Goal: Task Accomplishment & Management: Use online tool/utility

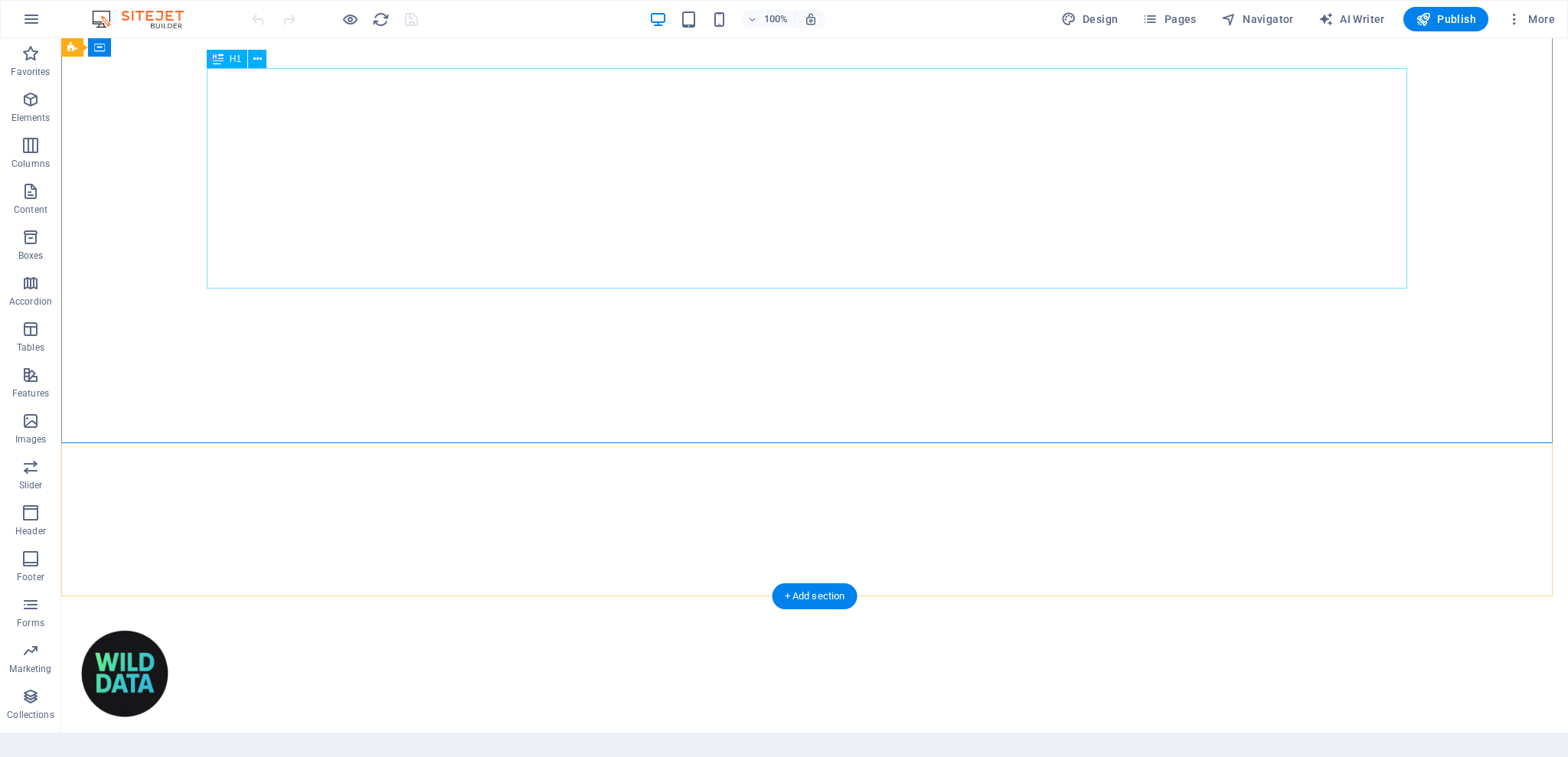
scroll to position [102, 0]
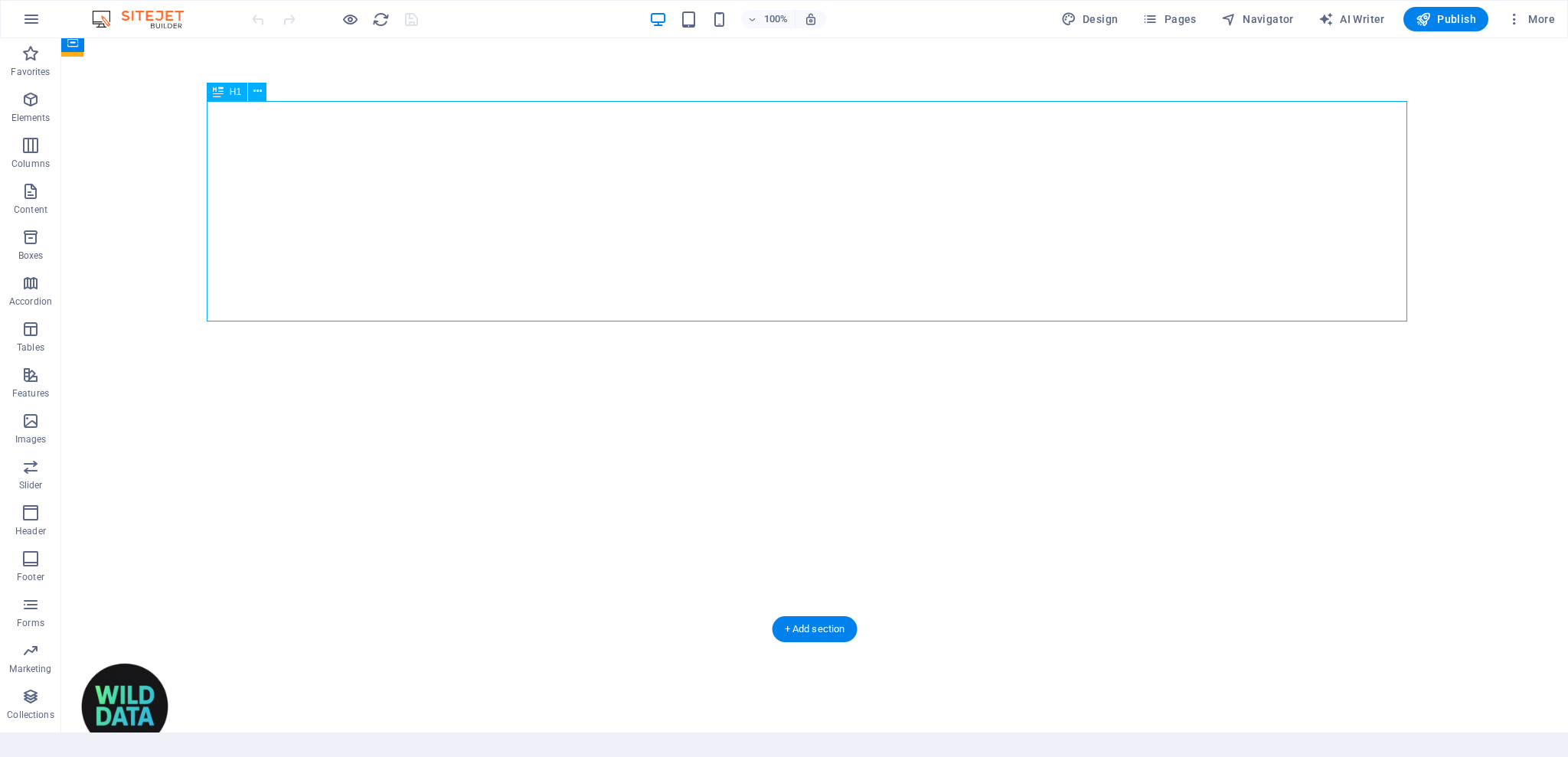
drag, startPoint x: 736, startPoint y: 269, endPoint x: 899, endPoint y: 279, distance: 163.3
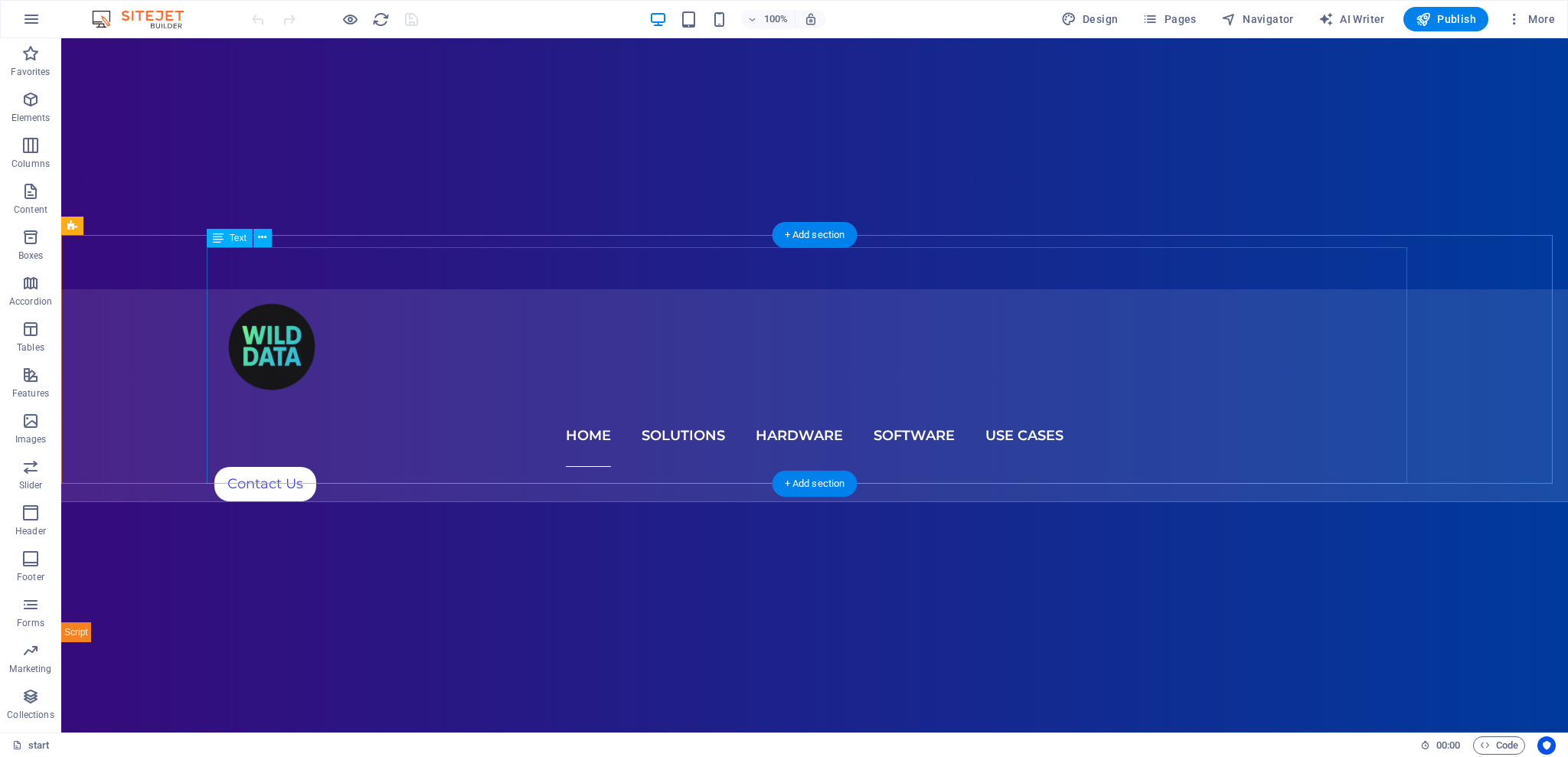
scroll to position [408, 0]
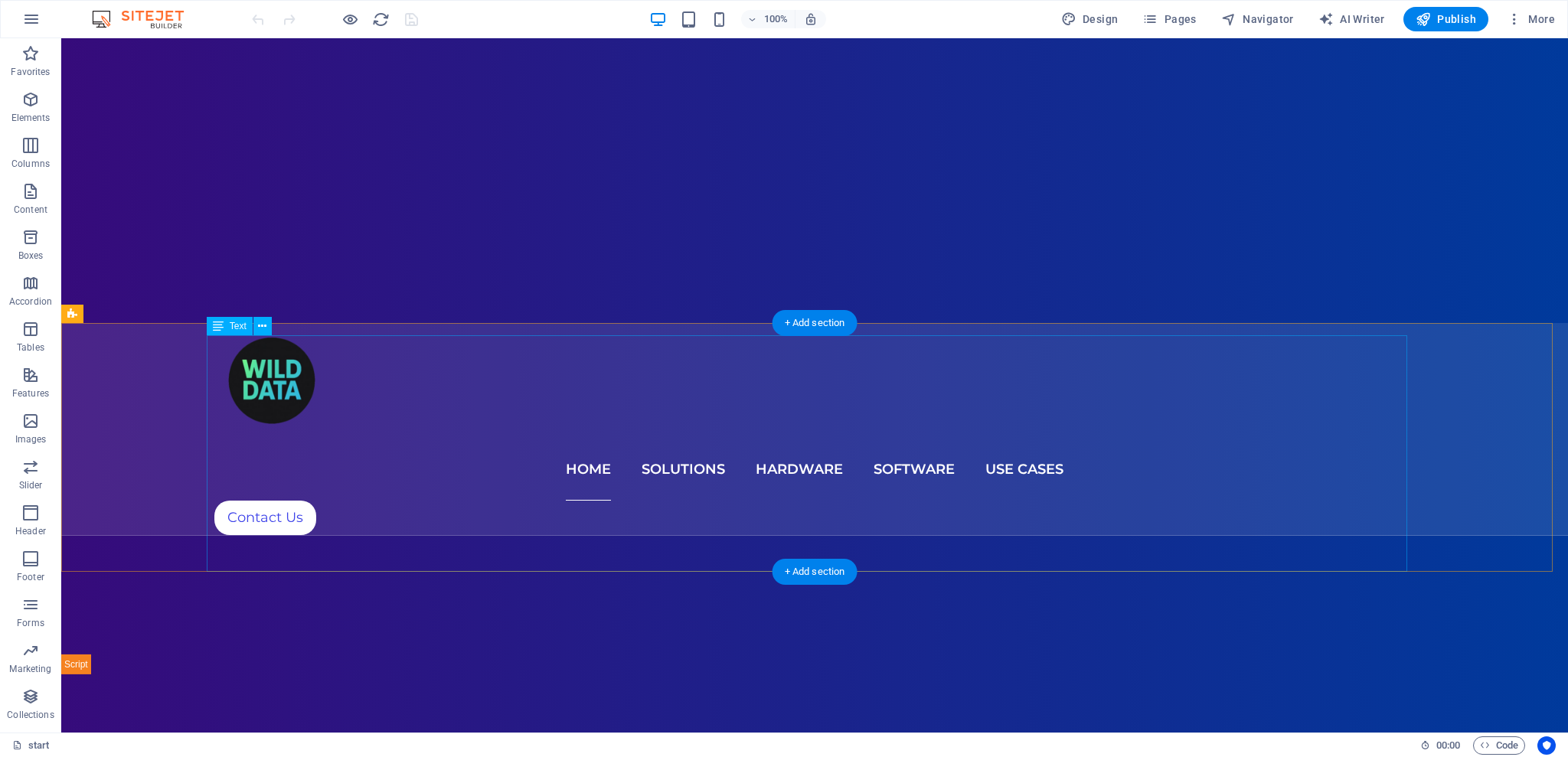
drag, startPoint x: 481, startPoint y: 257, endPoint x: 486, endPoint y: 264, distance: 8.6
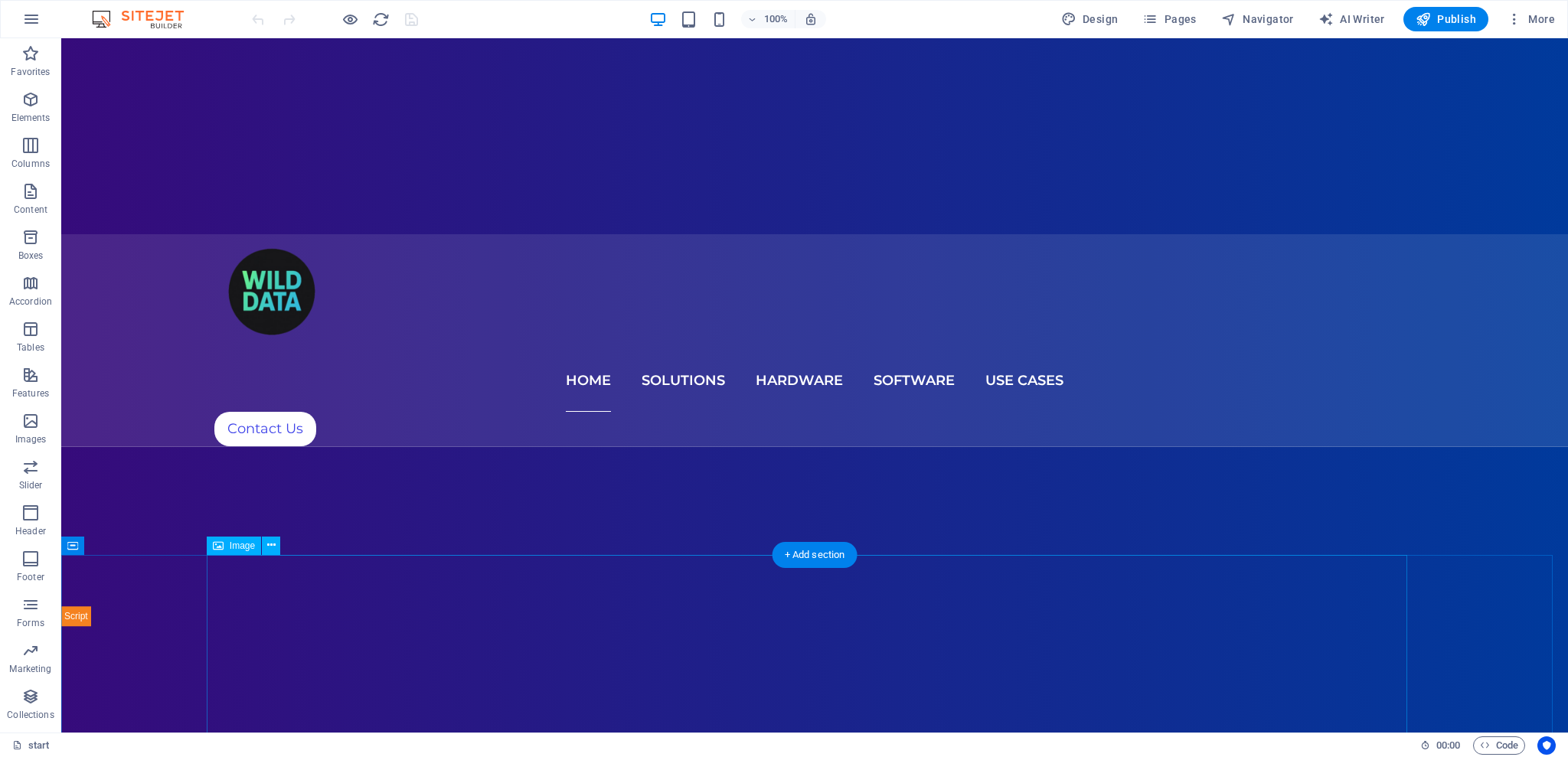
scroll to position [510, 0]
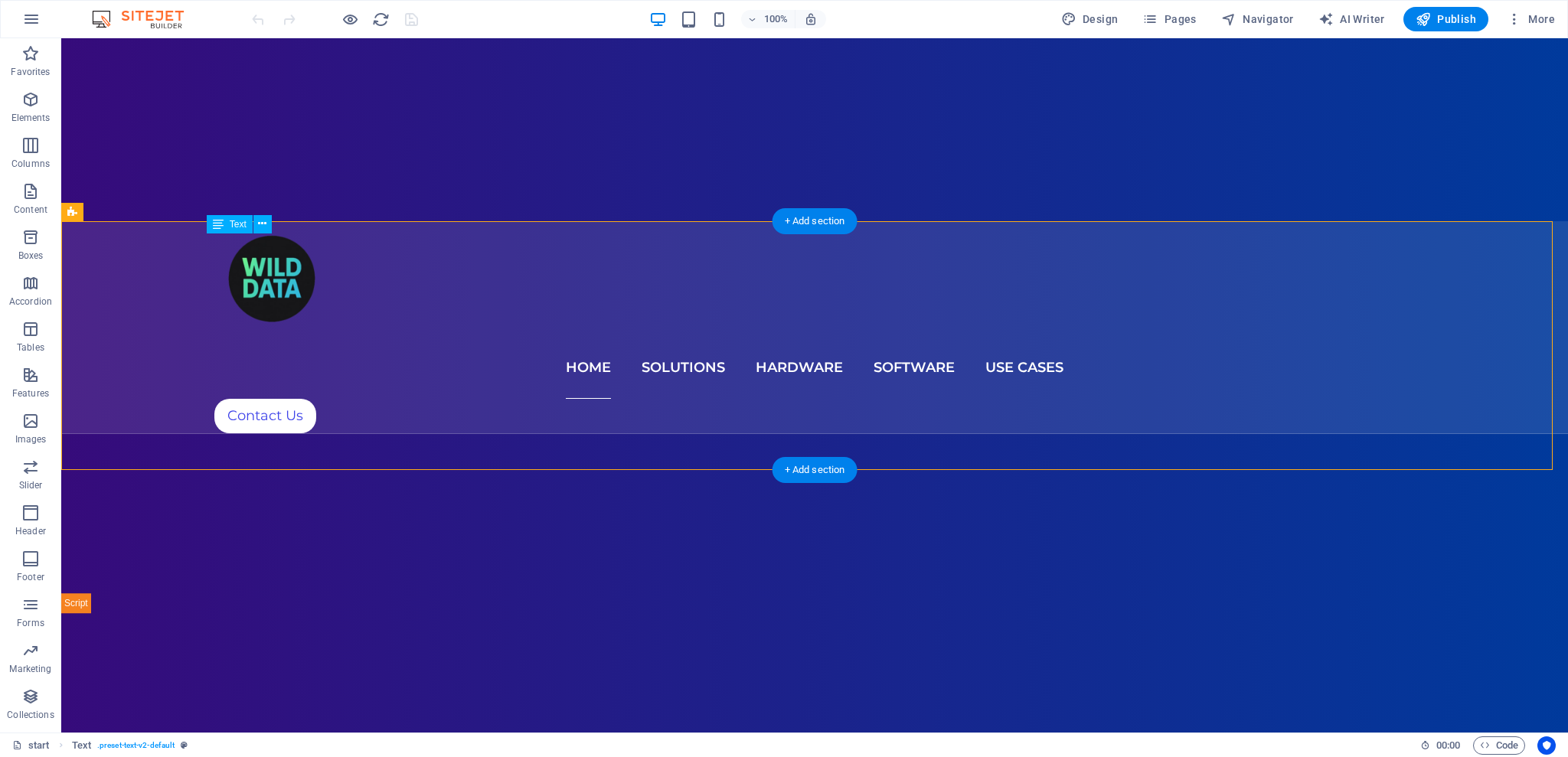
drag, startPoint x: 339, startPoint y: 329, endPoint x: 402, endPoint y: 315, distance: 64.5
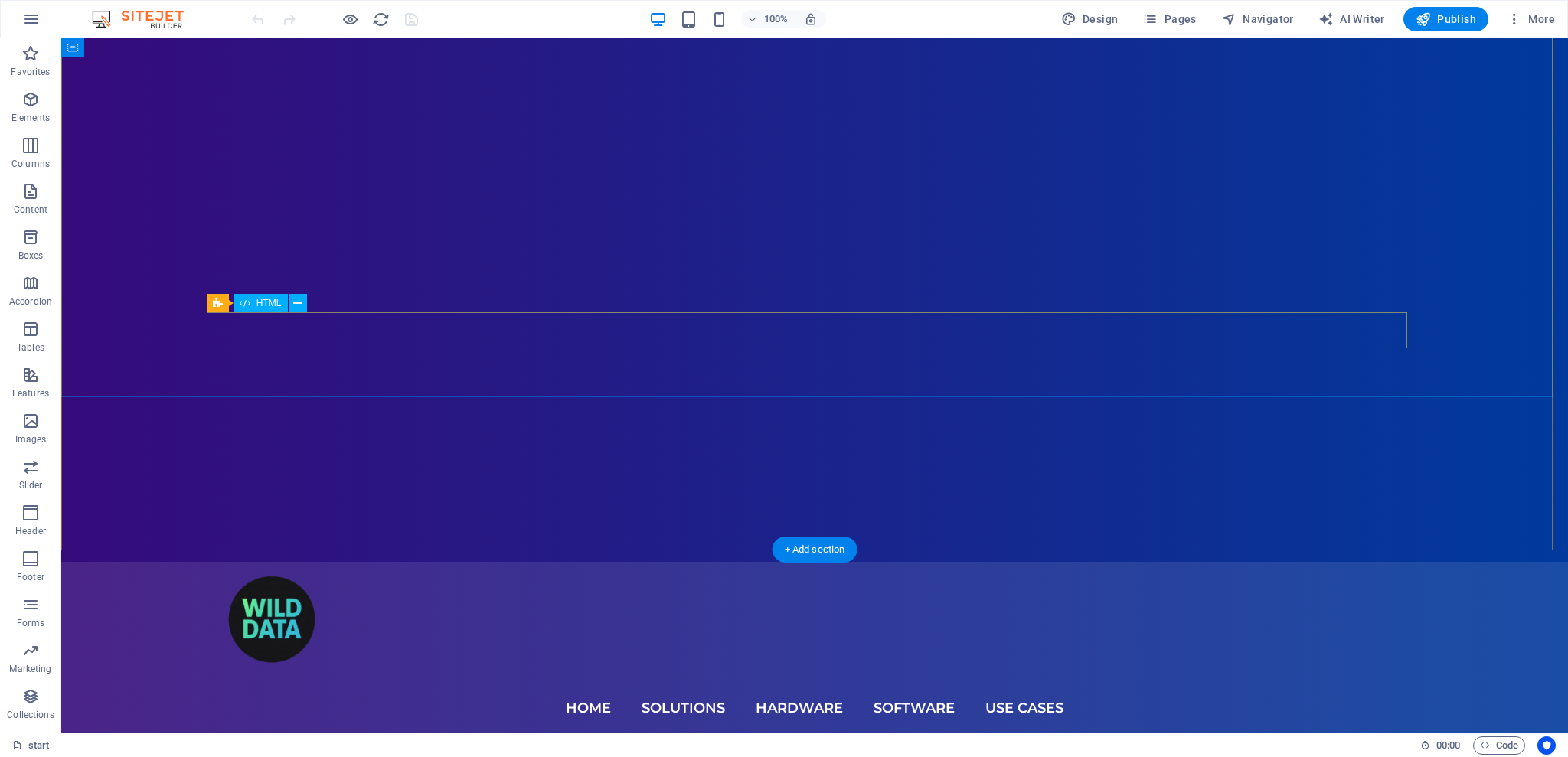
scroll to position [204, 0]
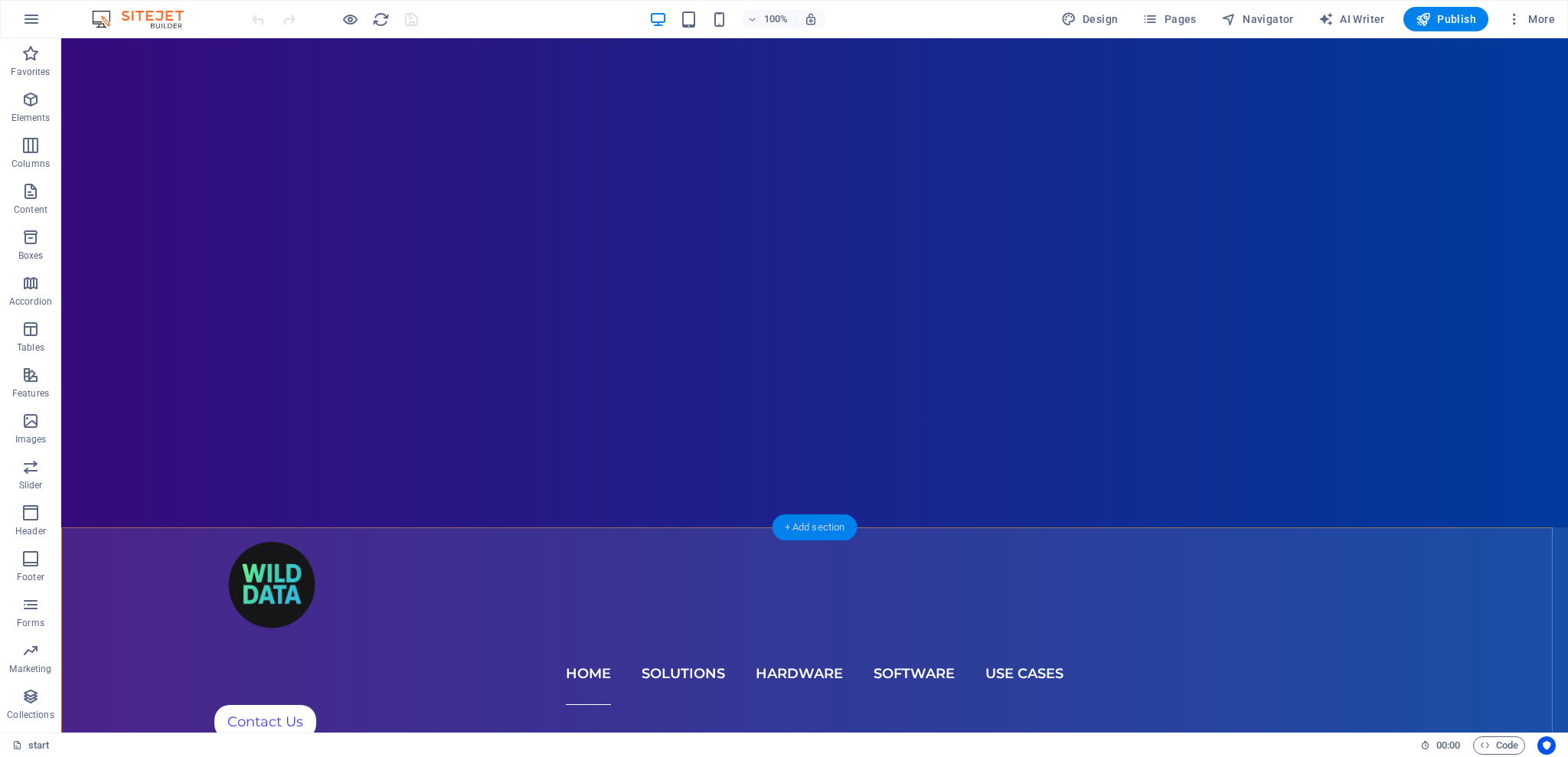
click at [806, 524] on div "+ Add section" at bounding box center [815, 528] width 85 height 26
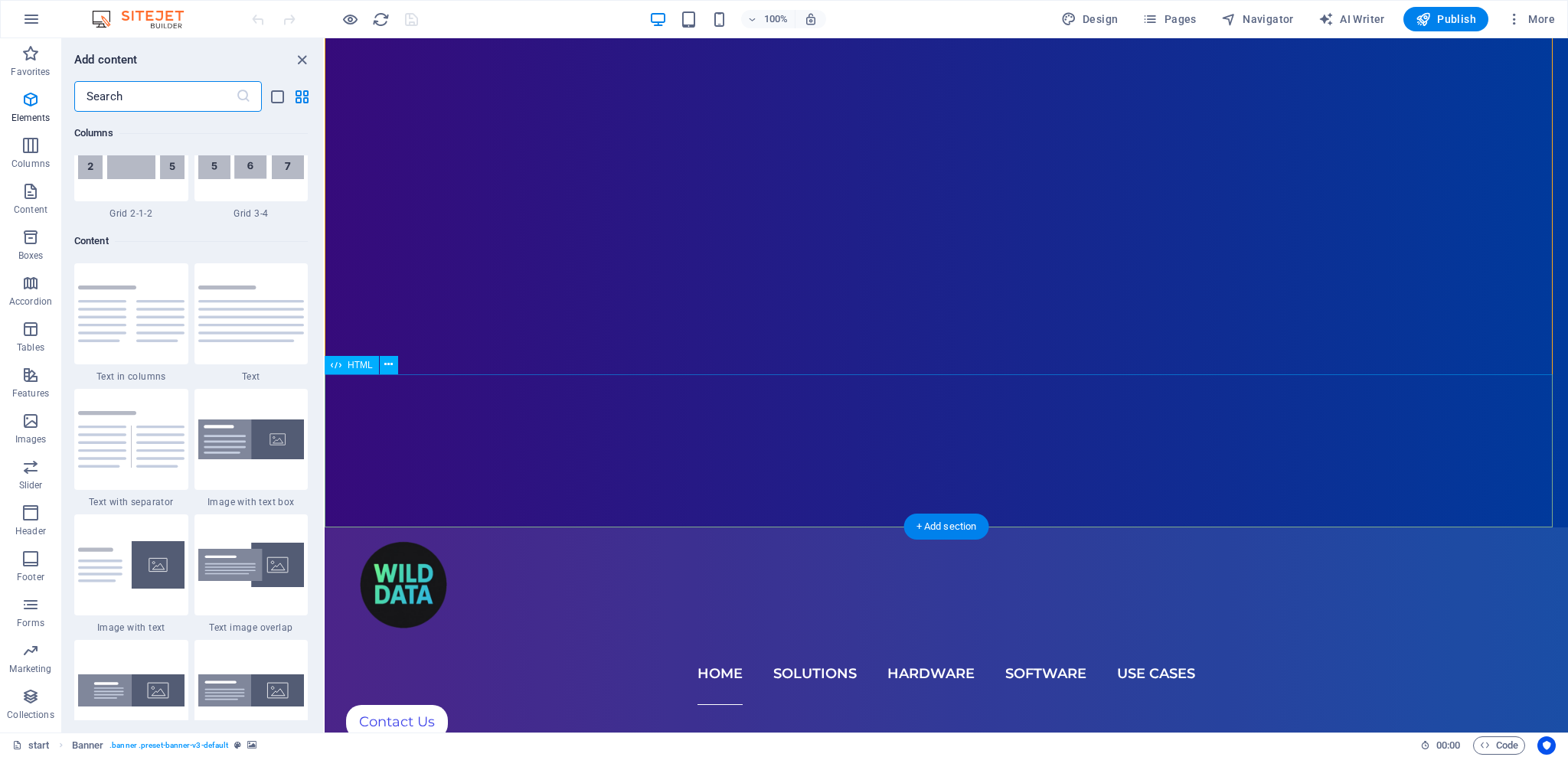
scroll to position [2678, 0]
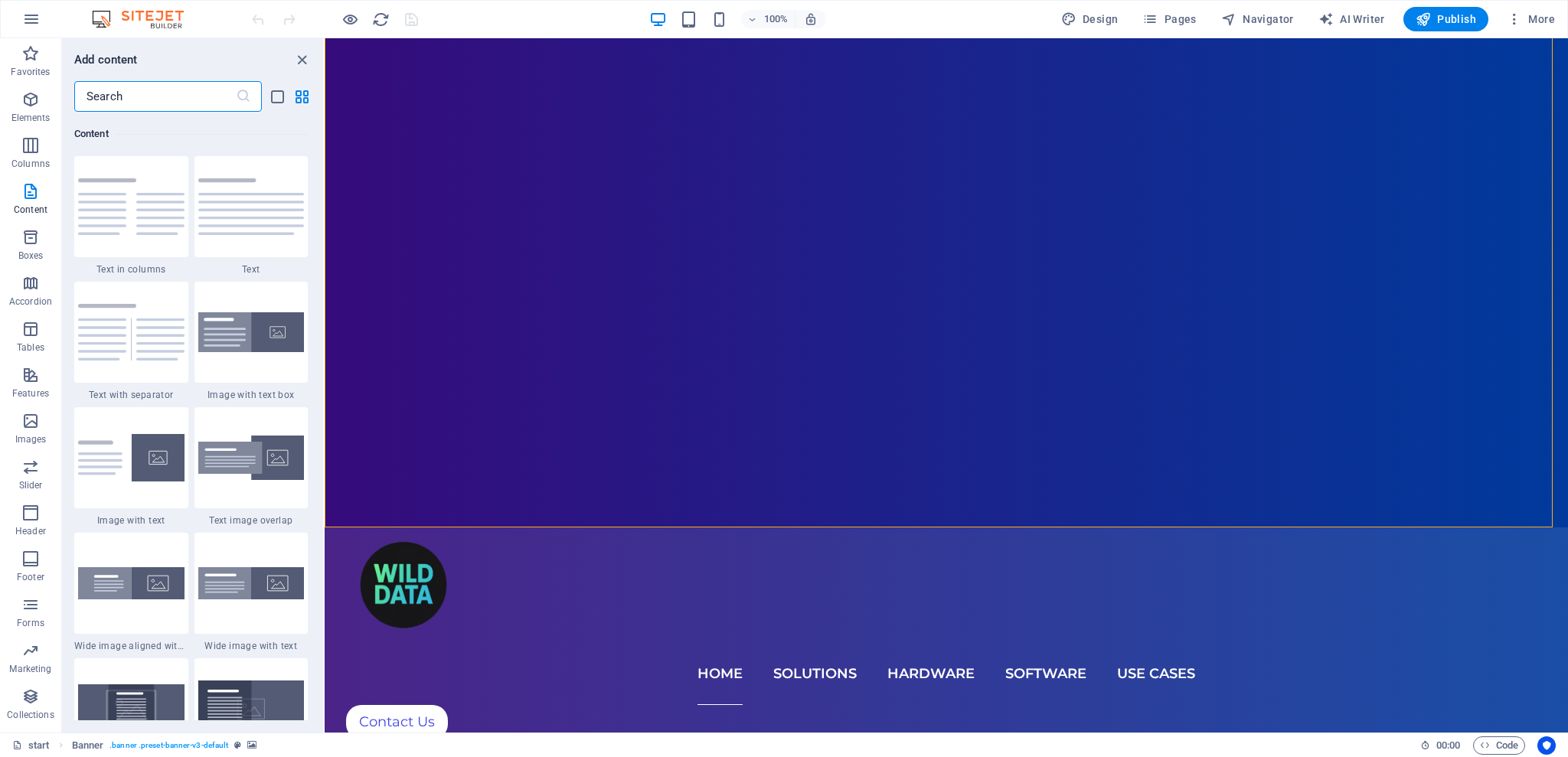
click at [172, 94] on input "text" at bounding box center [154, 97] width 162 height 31
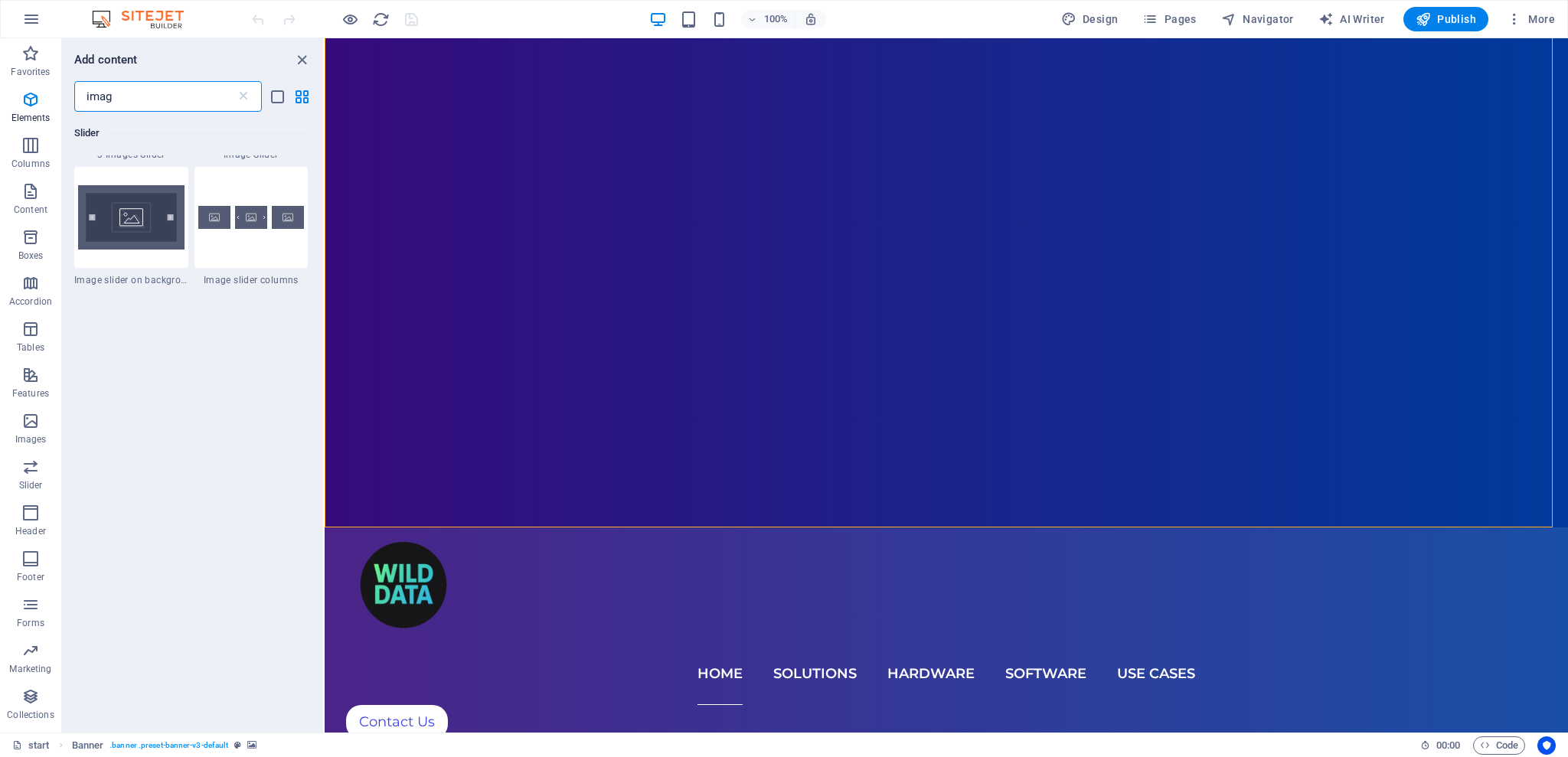
scroll to position [0, 0]
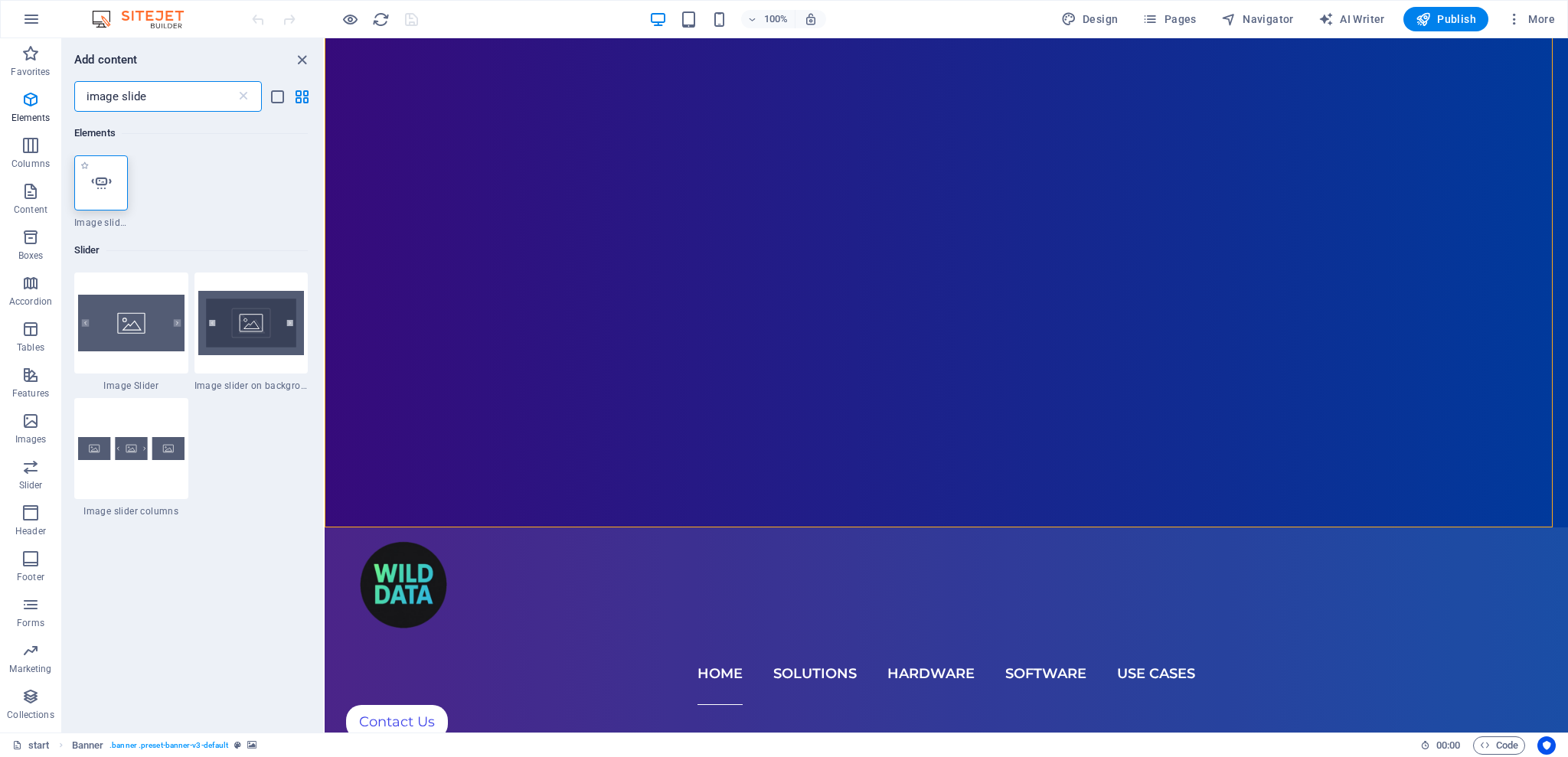
type input "image slide"
click at [99, 180] on icon at bounding box center [101, 184] width 20 height 20
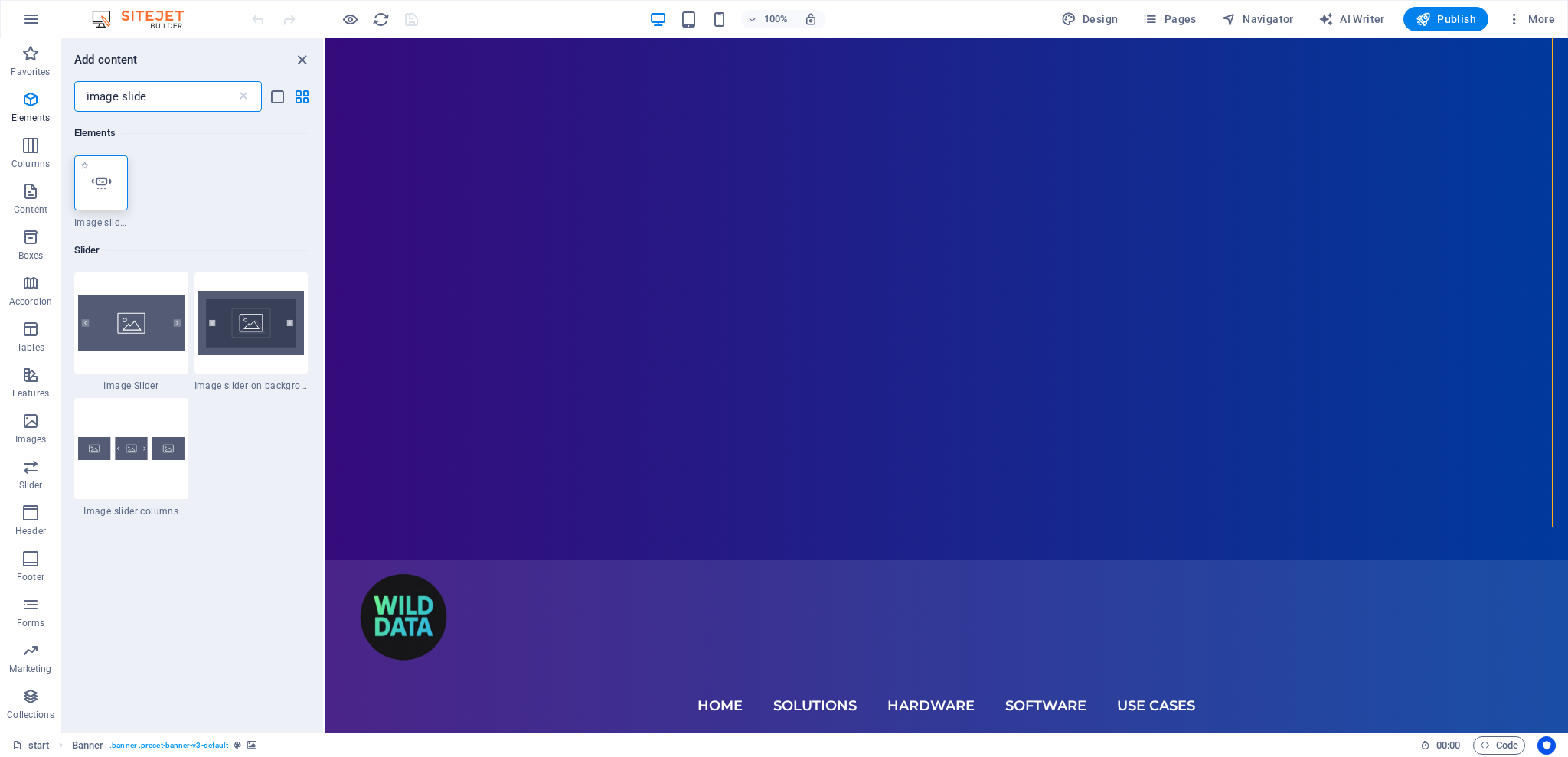
select select "ms"
select select "s"
select select "progressive"
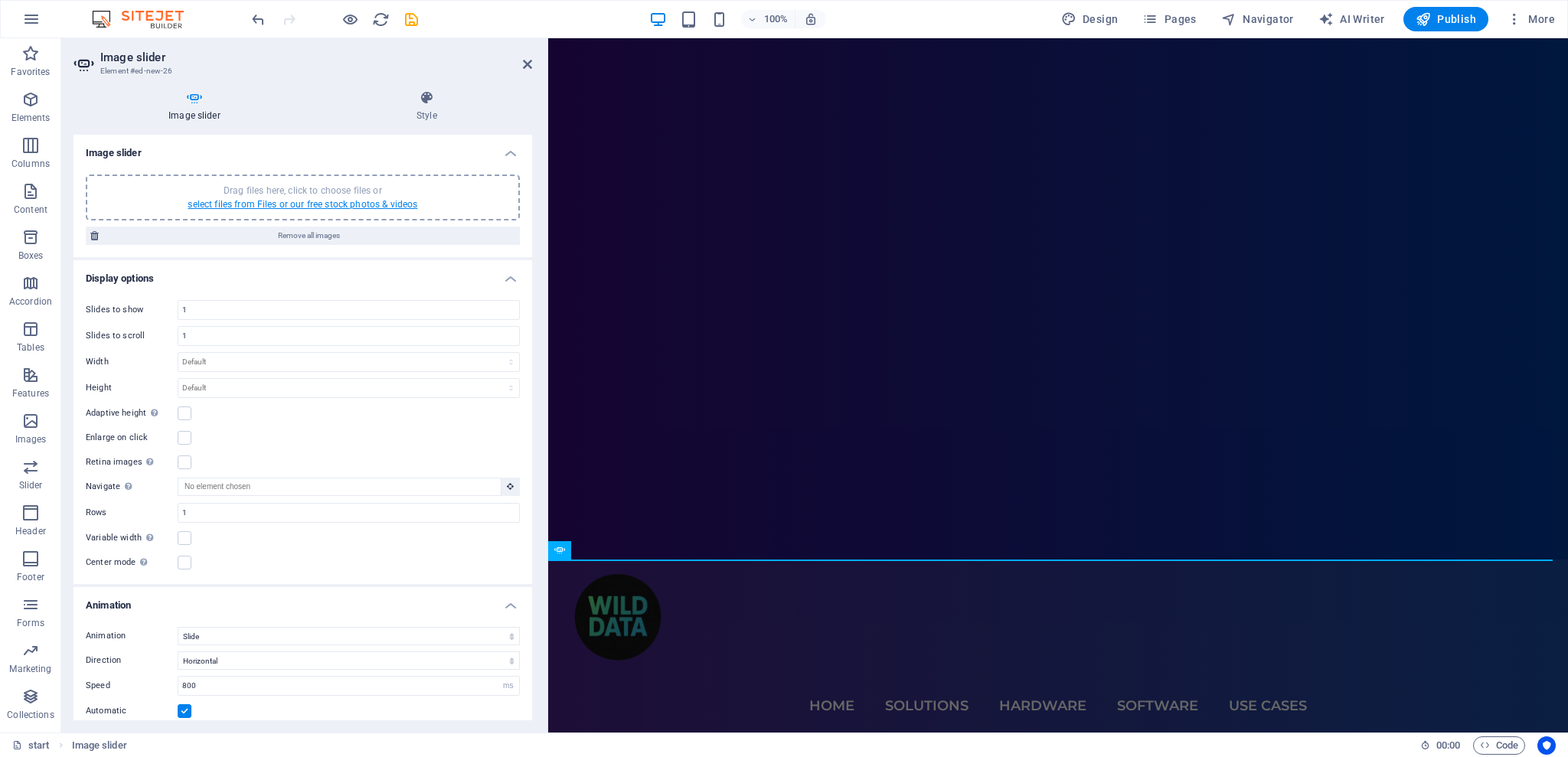
click at [359, 205] on link "select files from Files or our free stock photos & videos" at bounding box center [302, 205] width 230 height 11
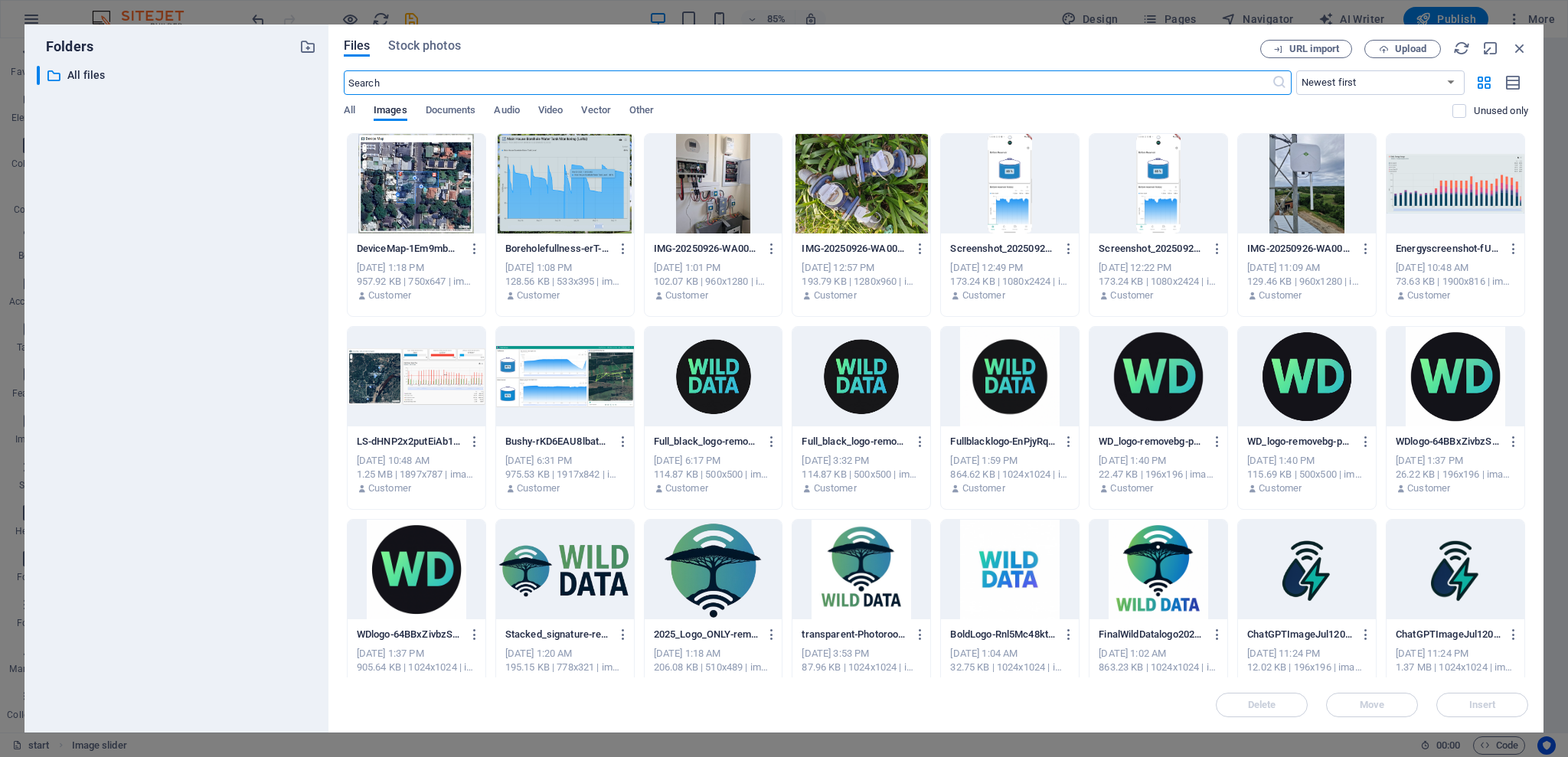
click at [999, 201] on div at bounding box center [1010, 184] width 138 height 100
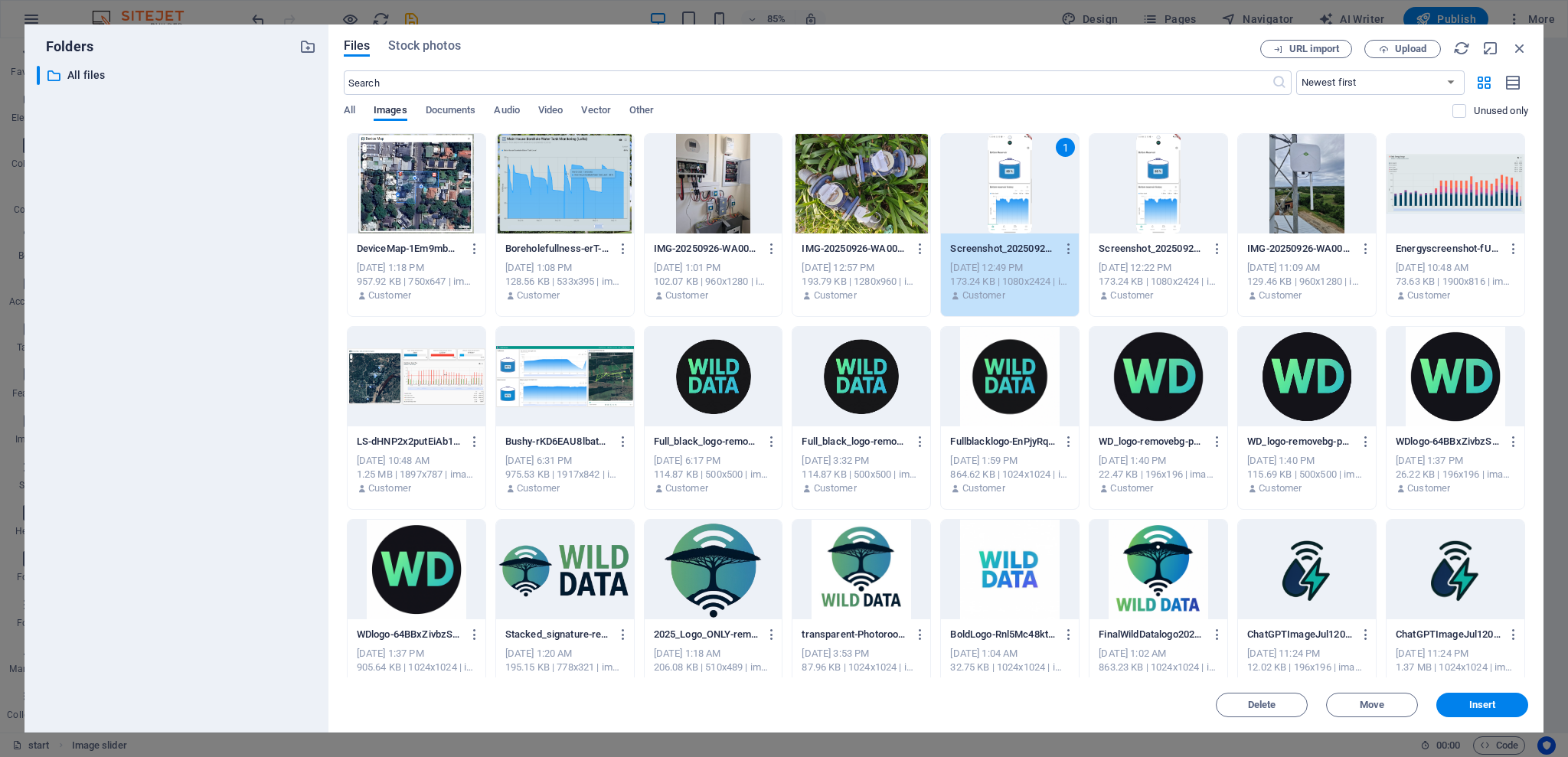
click at [999, 201] on div "1" at bounding box center [1010, 184] width 138 height 100
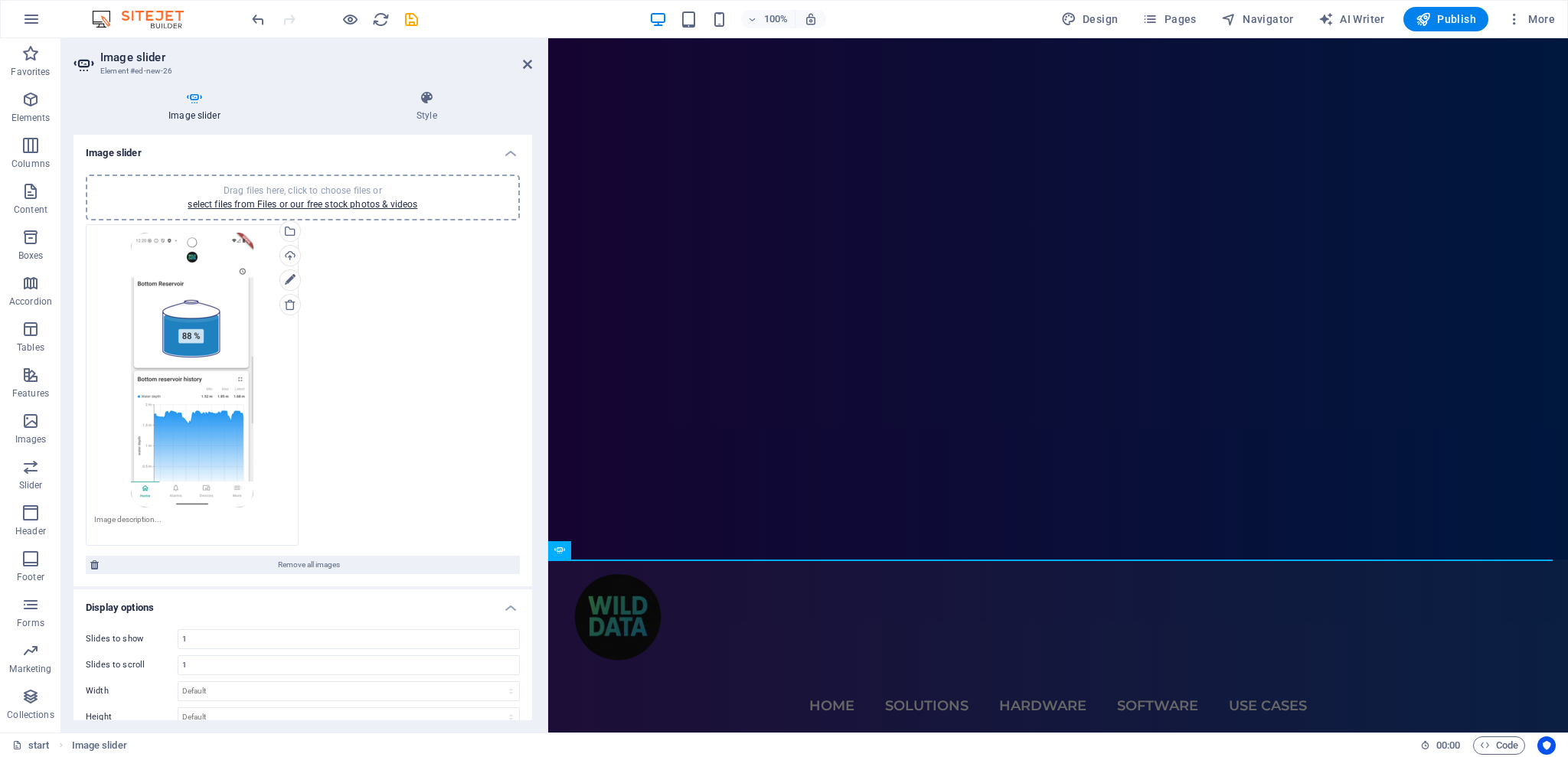
click at [215, 371] on div "Drag files here, click to choose files or select files from Files or our free s…" at bounding box center [192, 370] width 196 height 275
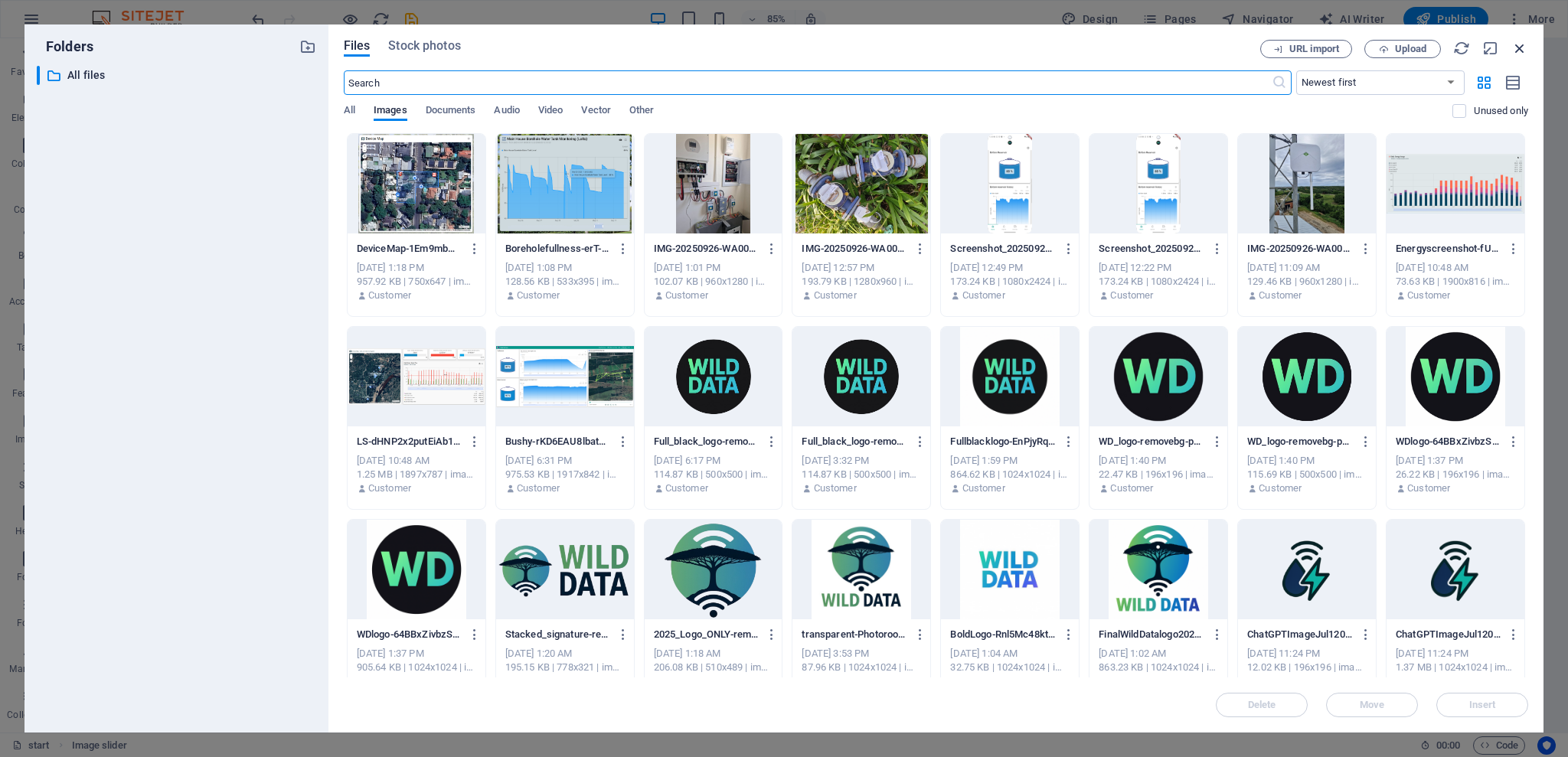
click at [1517, 46] on icon "button" at bounding box center [1520, 48] width 16 height 16
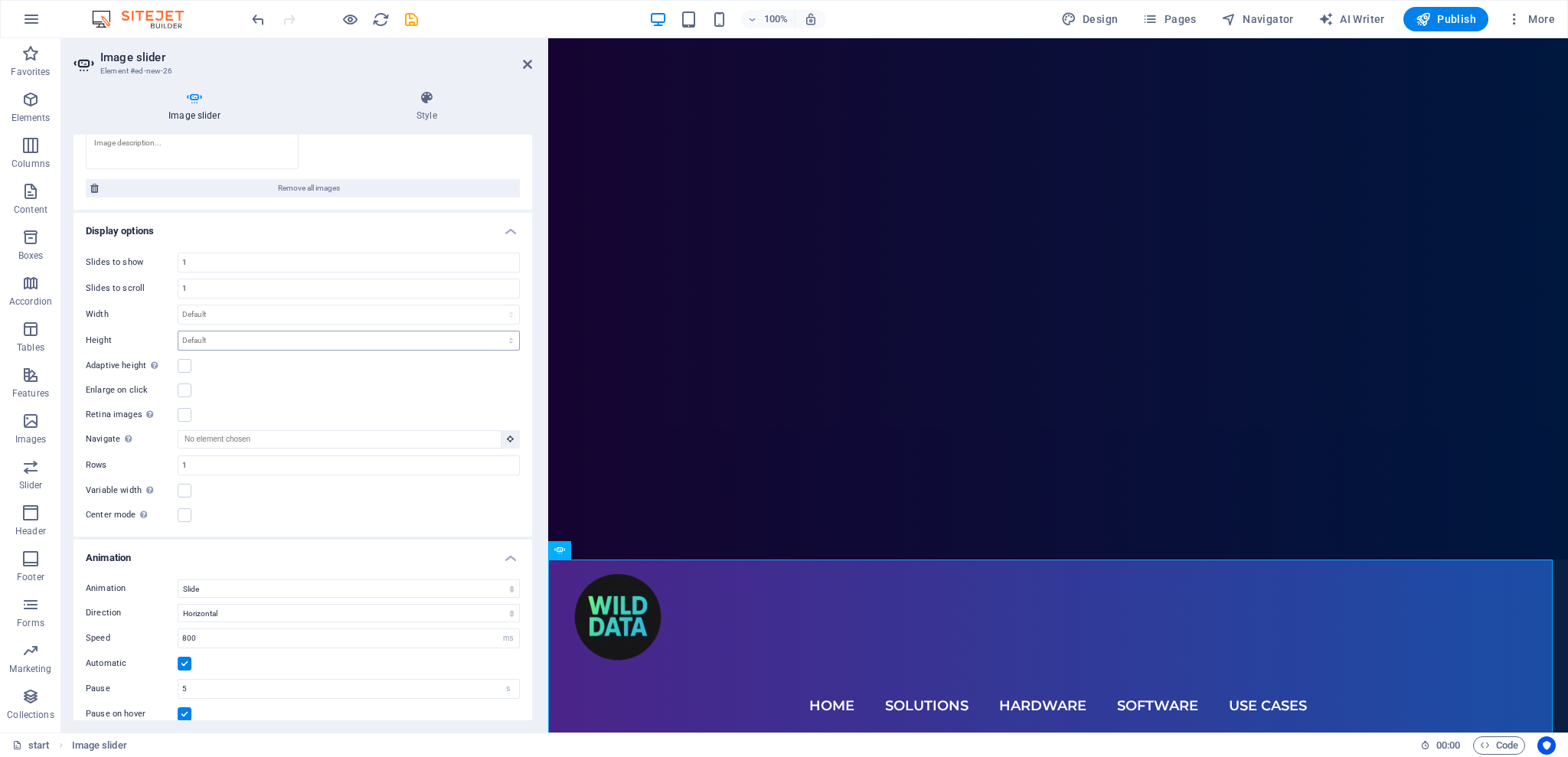
scroll to position [408, 0]
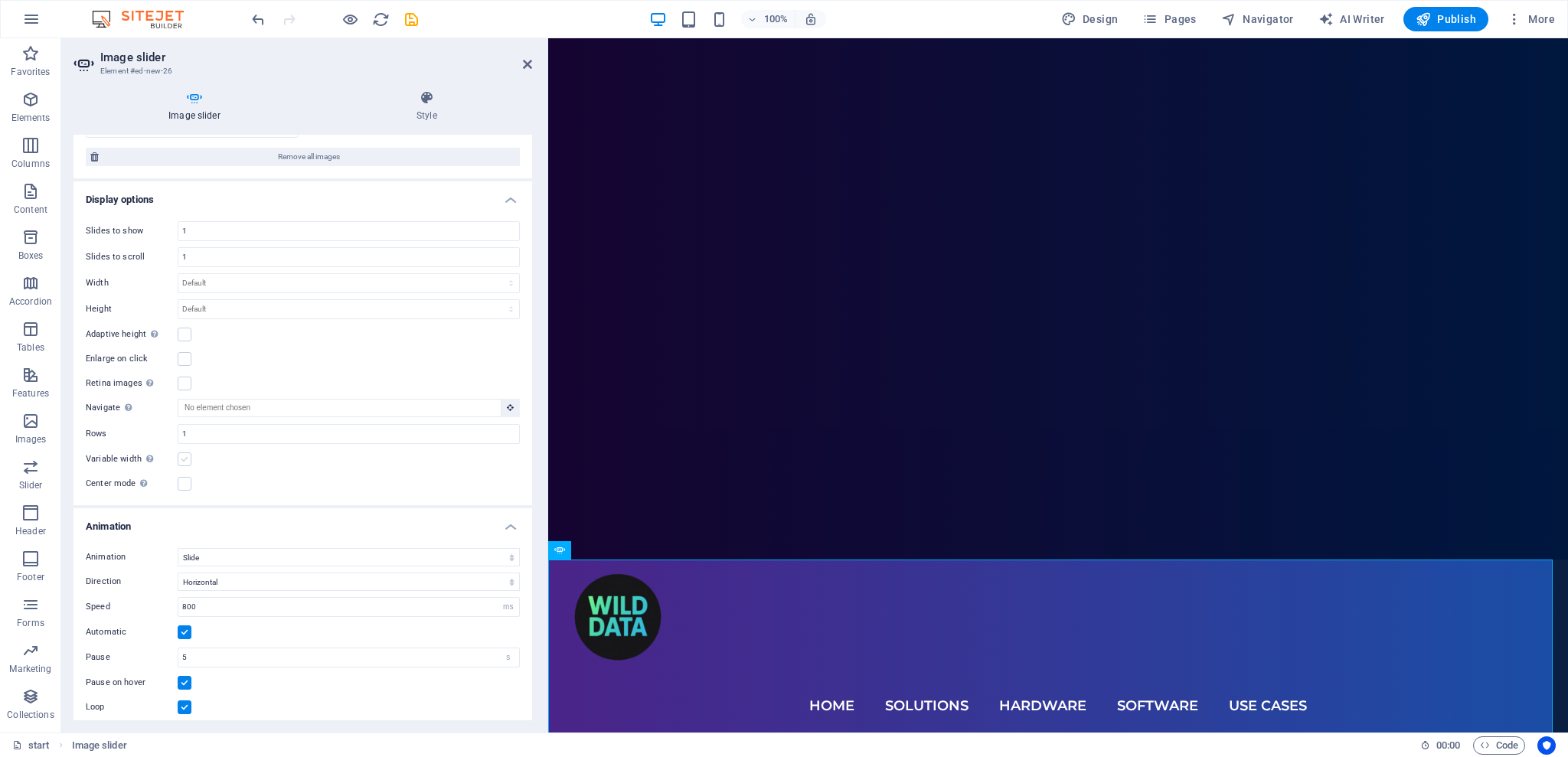
click at [187, 457] on label at bounding box center [184, 459] width 14 height 14
click at [0, 0] on input "Variable width Automatically adjust the width of the visible slide." at bounding box center [0, 0] width 0 height 0
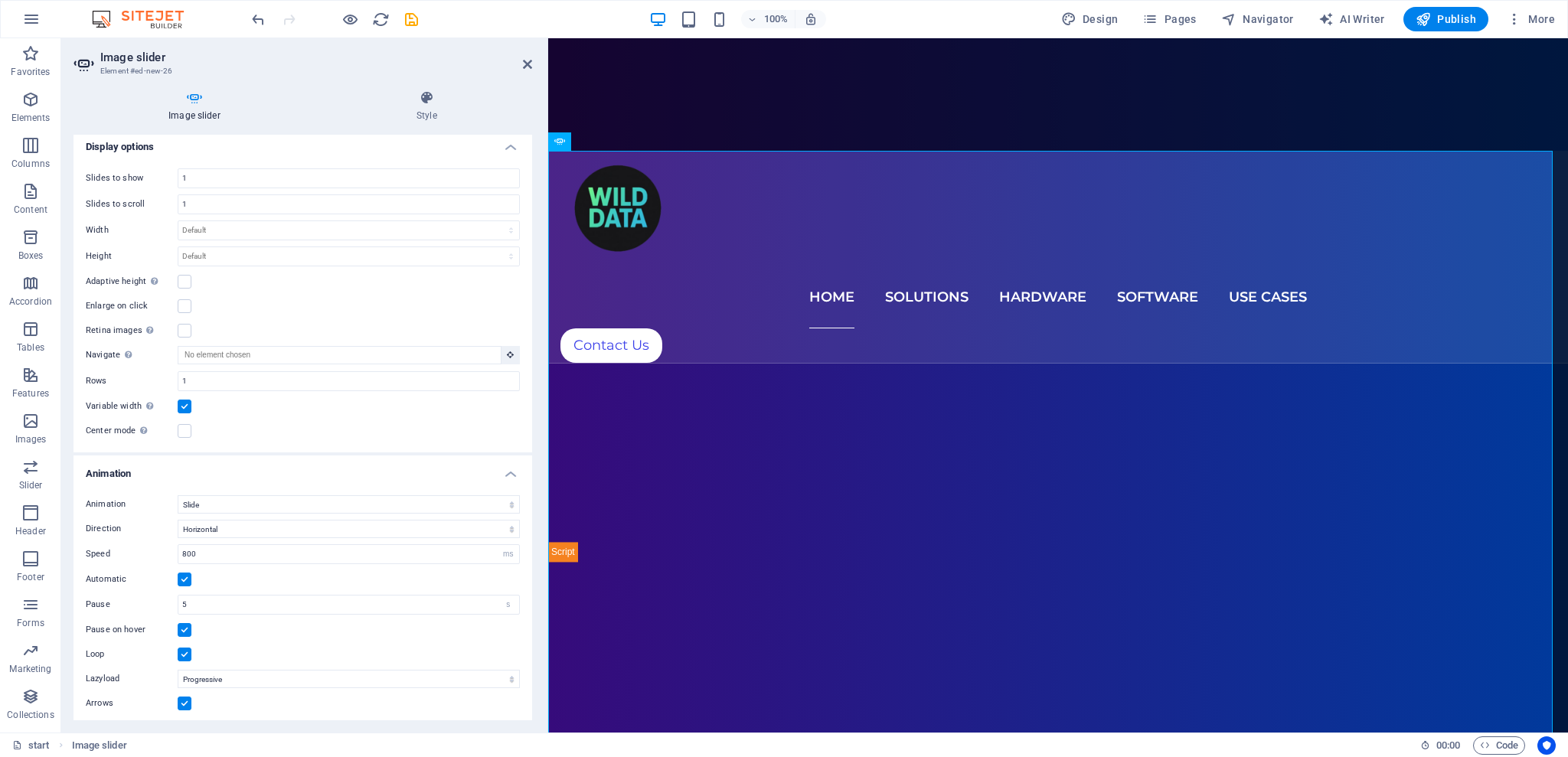
scroll to position [488, 0]
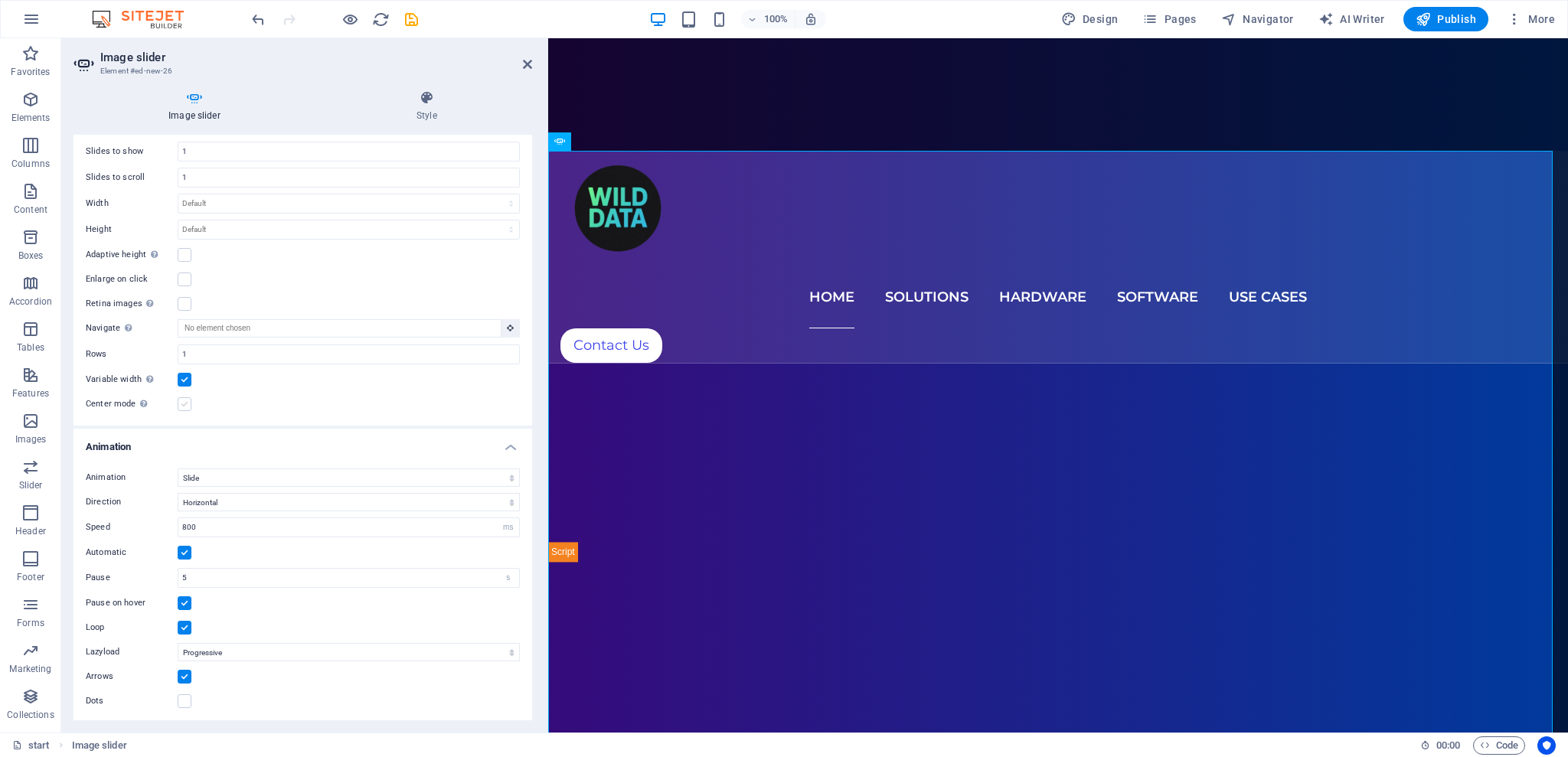
click at [185, 401] on label at bounding box center [184, 404] width 14 height 14
click at [0, 0] on input "Center mode Enables centered view with partial previous/next slide. Use with od…" at bounding box center [0, 0] width 0 height 0
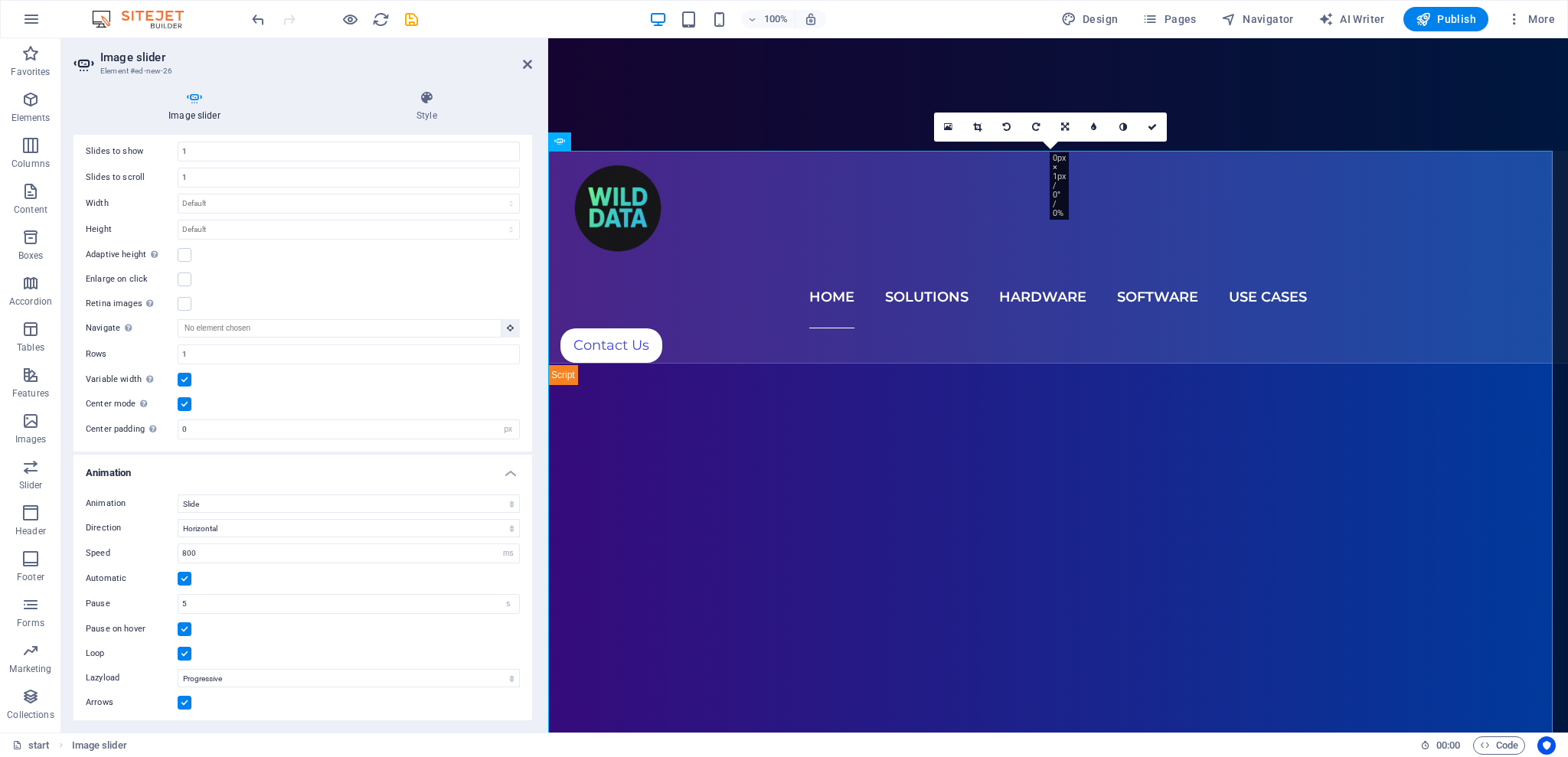
click at [185, 402] on label at bounding box center [184, 404] width 14 height 14
click at [0, 0] on input "Center mode Enables centered view with partial previous/next slide. Use with od…" at bounding box center [0, 0] width 0 height 0
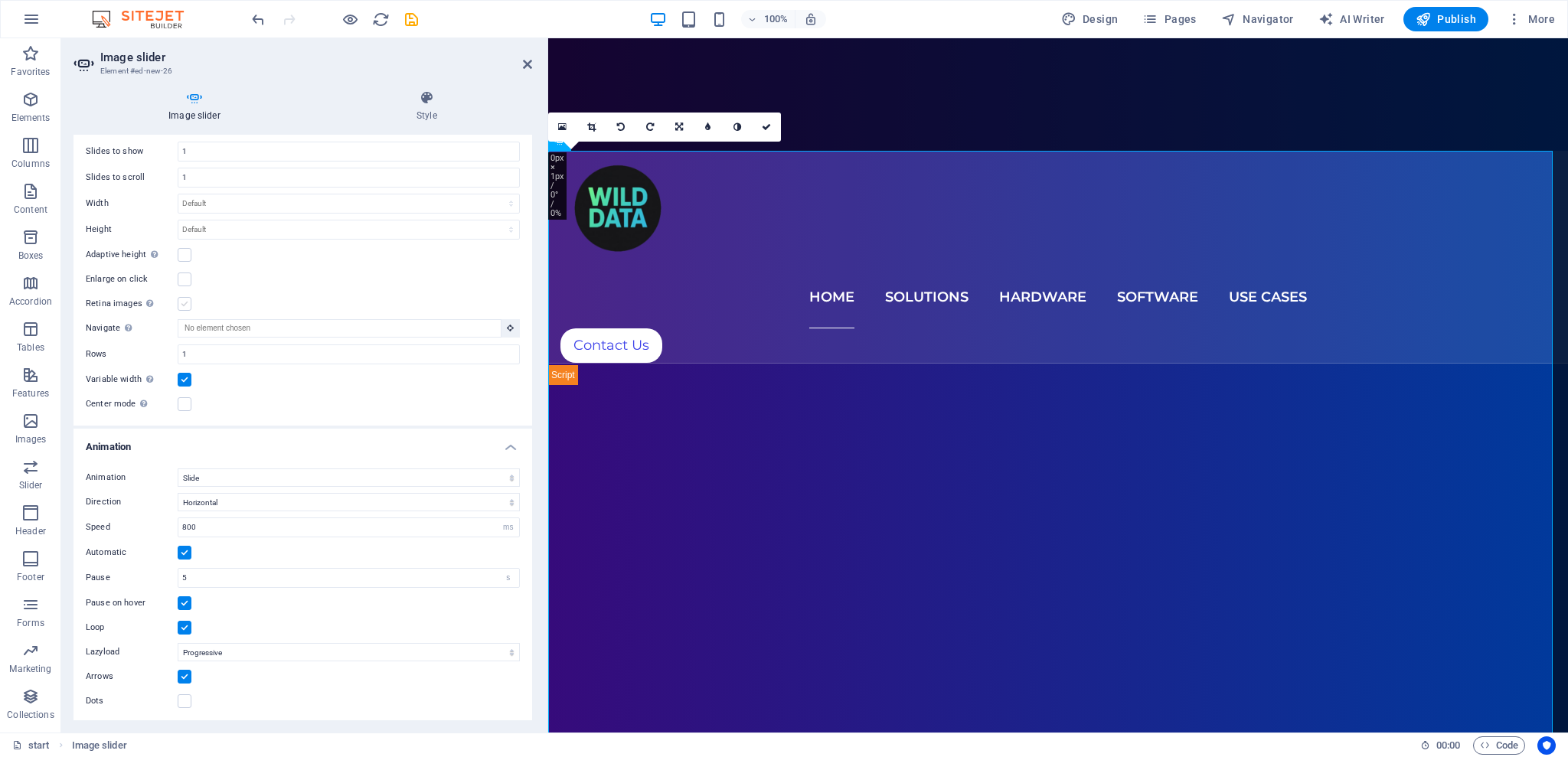
click at [187, 297] on label at bounding box center [184, 303] width 14 height 14
click at [0, 0] on input "Retina images Automatically load retina image and smartphone optimized sizes." at bounding box center [0, 0] width 0 height 0
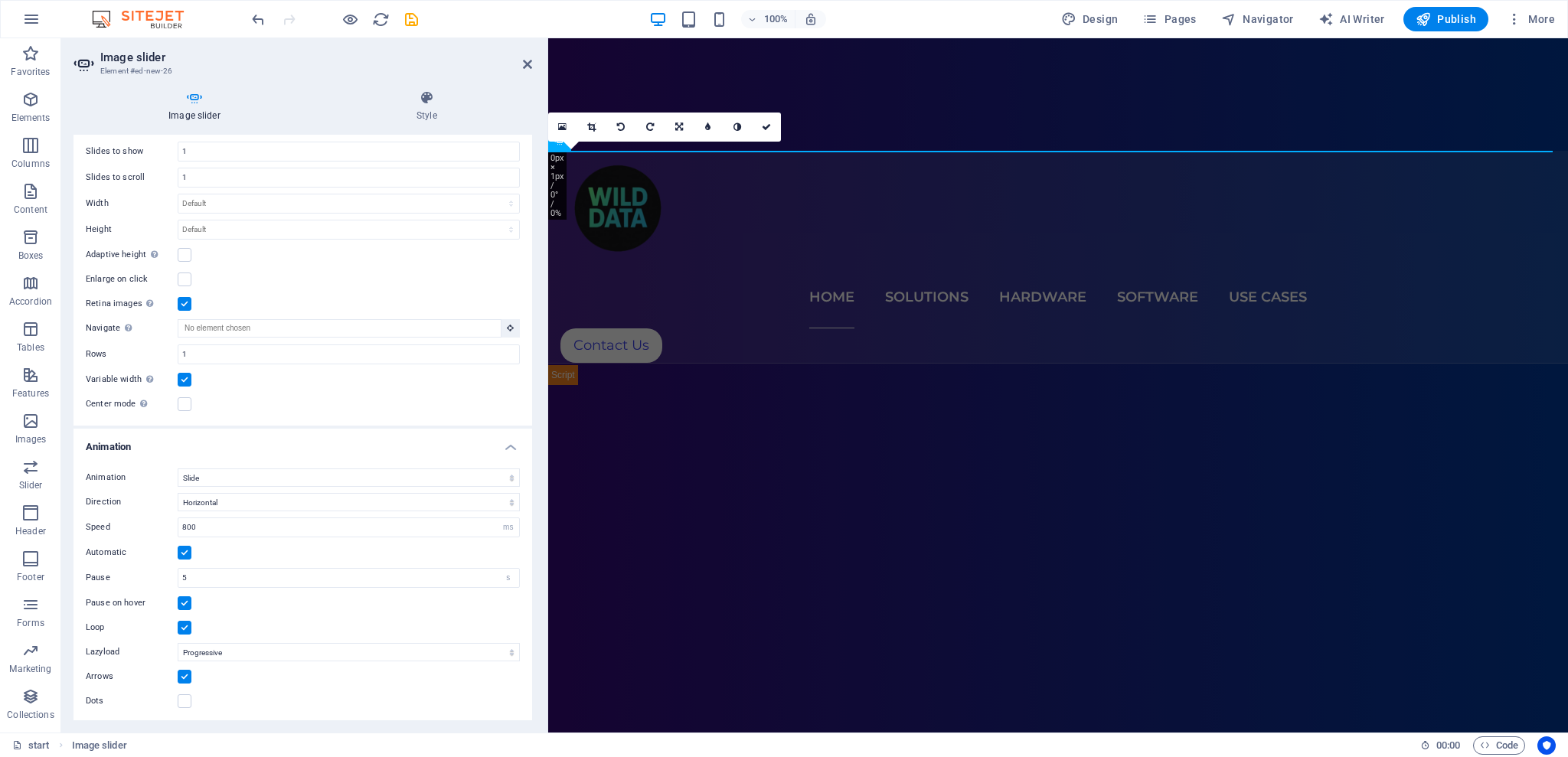
click at [187, 300] on label at bounding box center [184, 303] width 14 height 14
click at [0, 0] on input "Retina images Automatically load retina image and smartphone optimized sizes." at bounding box center [0, 0] width 0 height 0
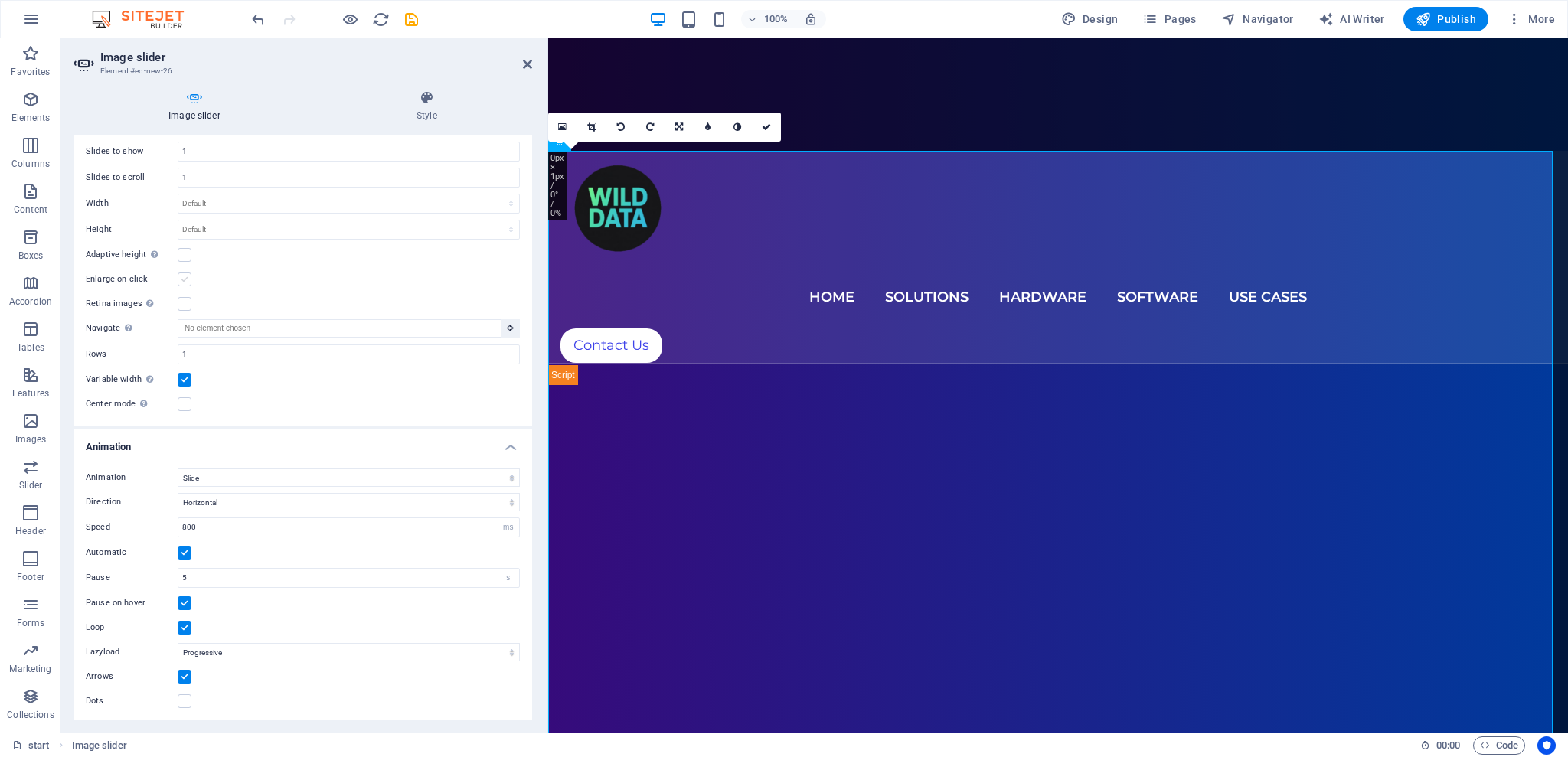
click at [180, 279] on label at bounding box center [184, 279] width 14 height 14
click at [0, 0] on input "Enlarge on click" at bounding box center [0, 0] width 0 height 0
click at [180, 254] on label at bounding box center [184, 255] width 14 height 14
click at [0, 0] on input "Adaptive height Automatically adjust the height for single slide horizontal sli…" at bounding box center [0, 0] width 0 height 0
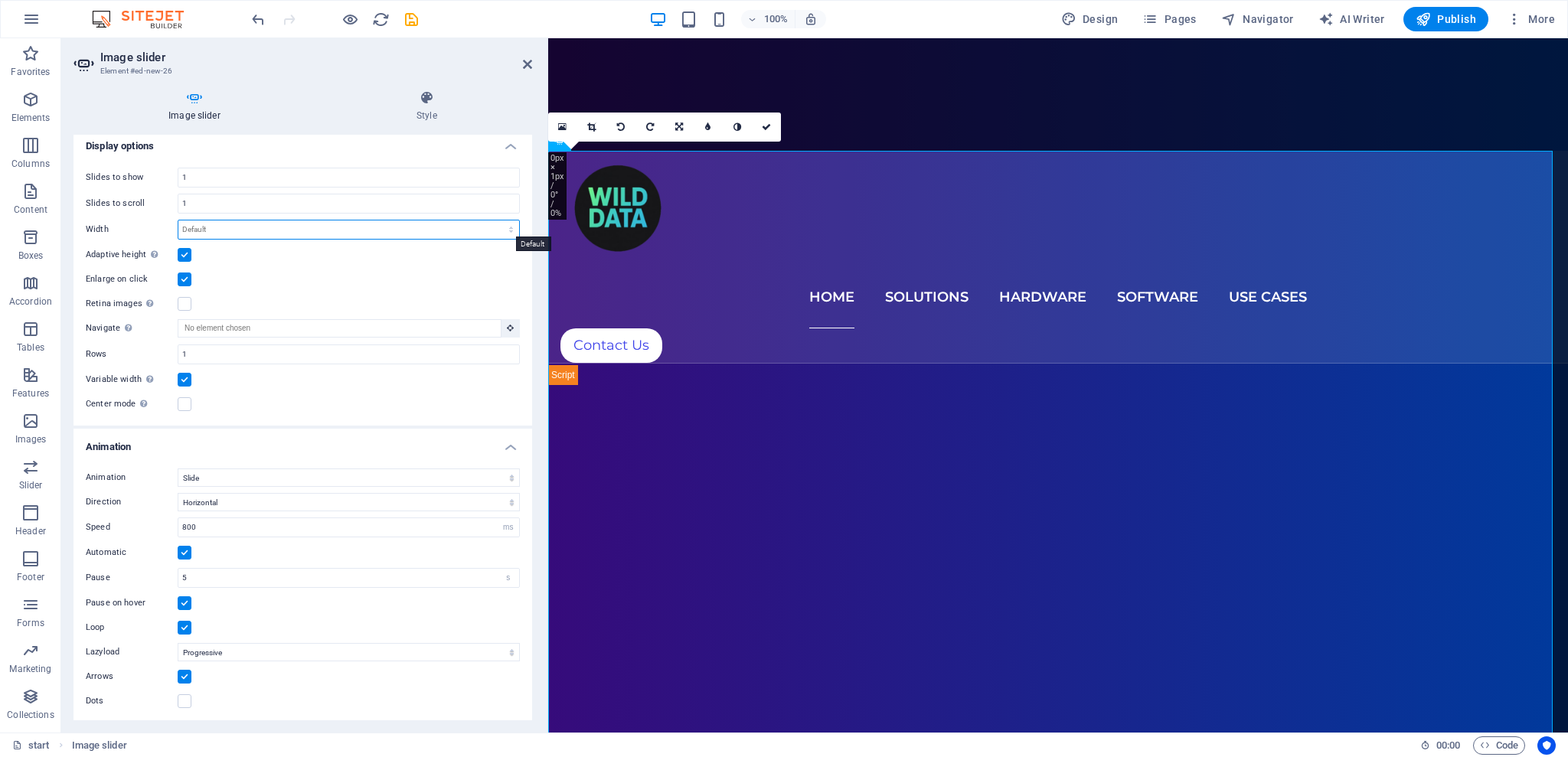
click at [235, 224] on select "Default px % rem em vw vh" at bounding box center [348, 230] width 341 height 18
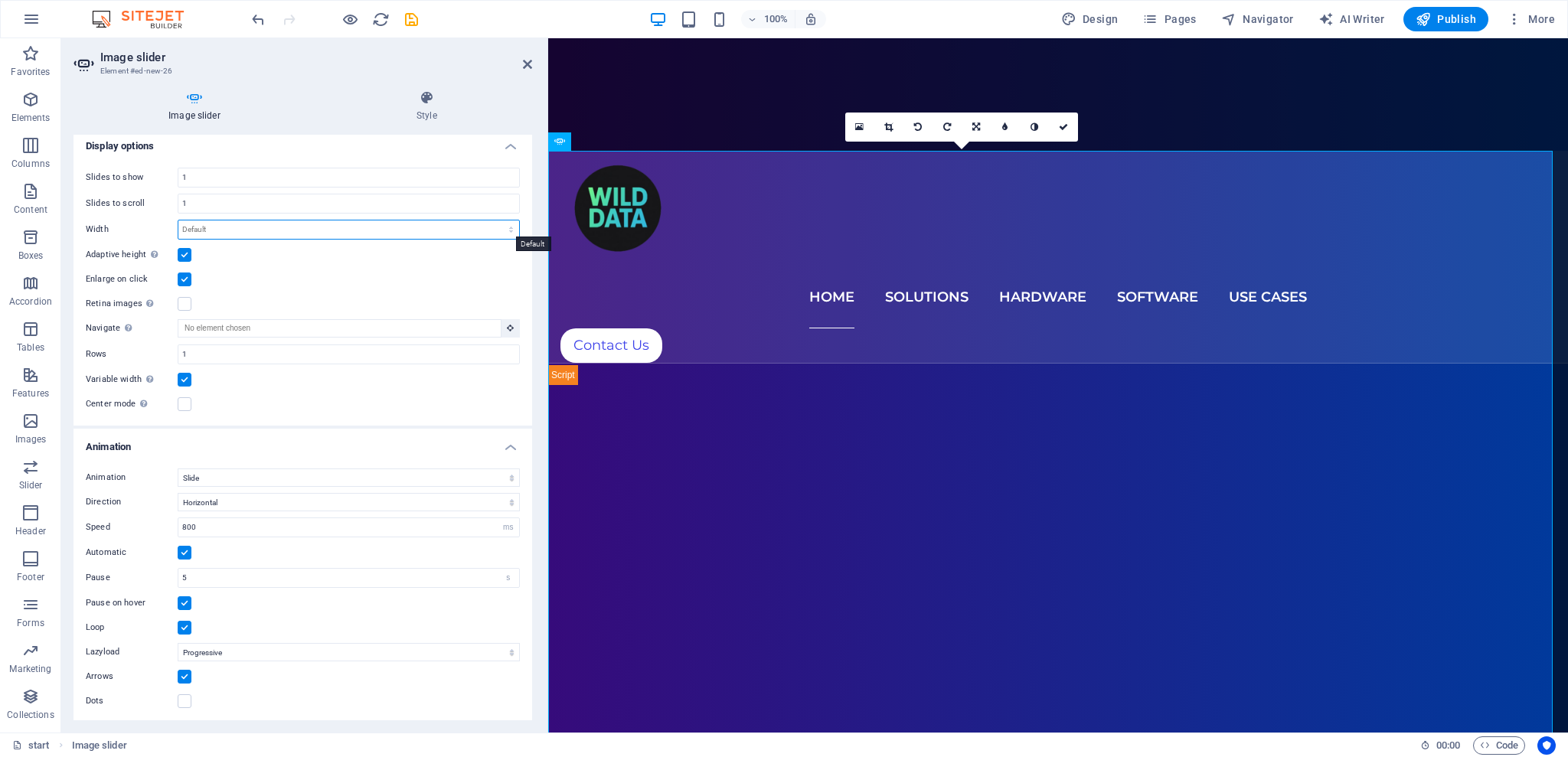
click at [247, 226] on select "Default px % rem em vw vh" at bounding box center [348, 230] width 341 height 18
select select "%"
click at [495, 221] on select "Default px % rem em vw vh" at bounding box center [348, 230] width 341 height 18
type input "100"
type textarea "100"
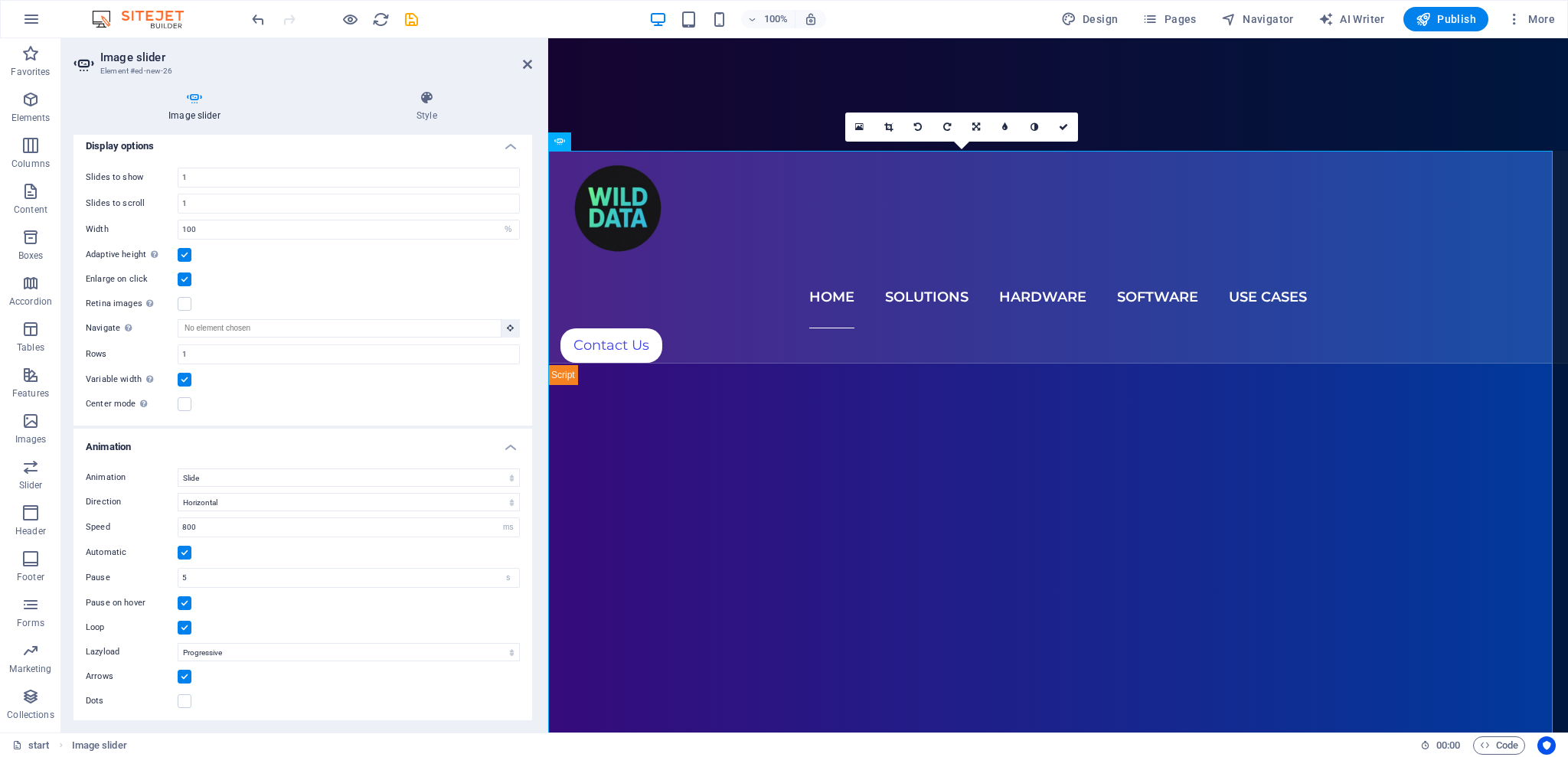
click at [524, 252] on div "Slides to show 1 Slides to scroll 1 Width 100 Default px % rem em vw vh Height …" at bounding box center [302, 290] width 458 height 270
click at [437, 105] on icon at bounding box center [426, 98] width 211 height 16
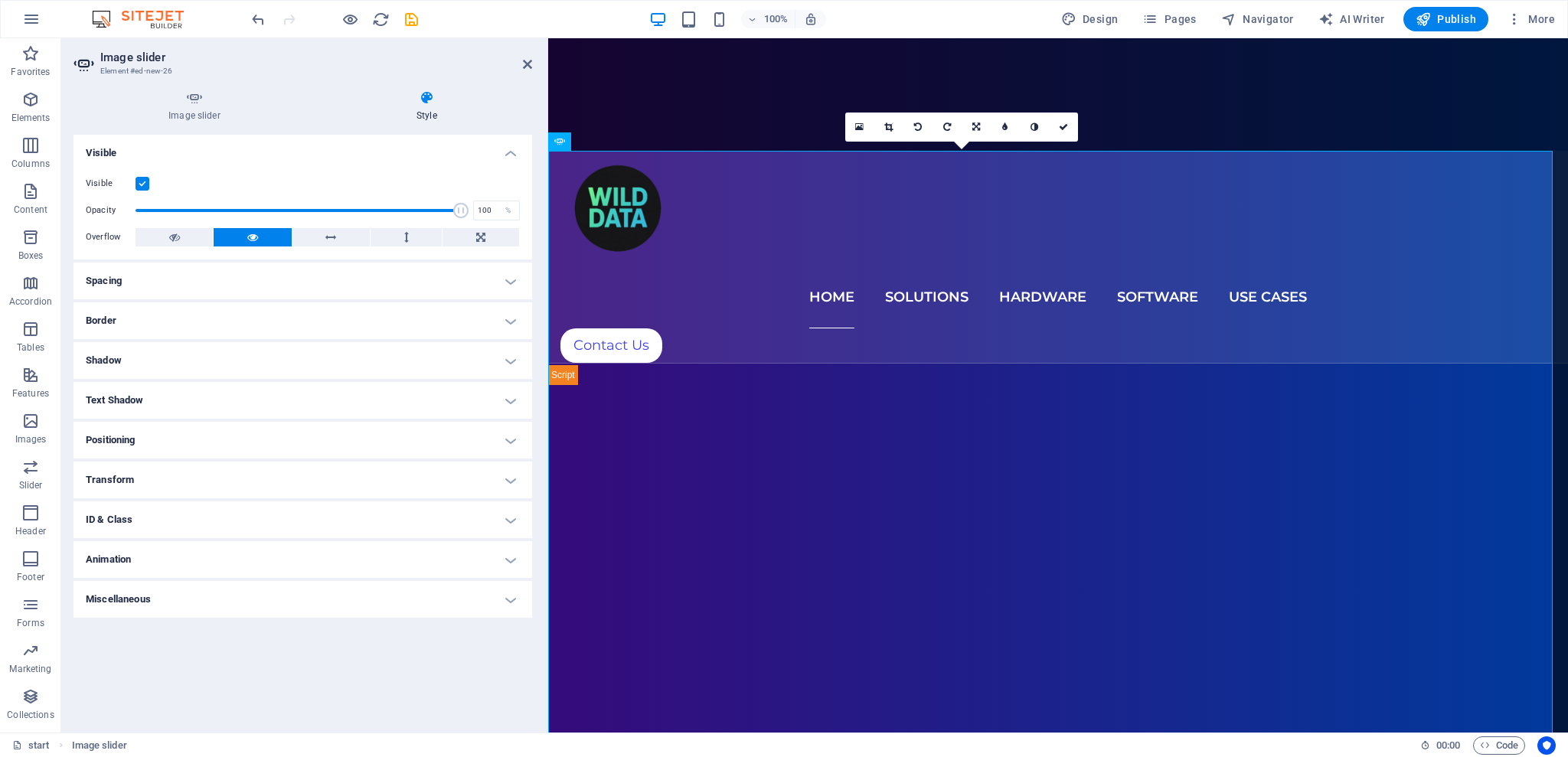
click at [442, 436] on h4 "Positioning" at bounding box center [302, 440] width 458 height 37
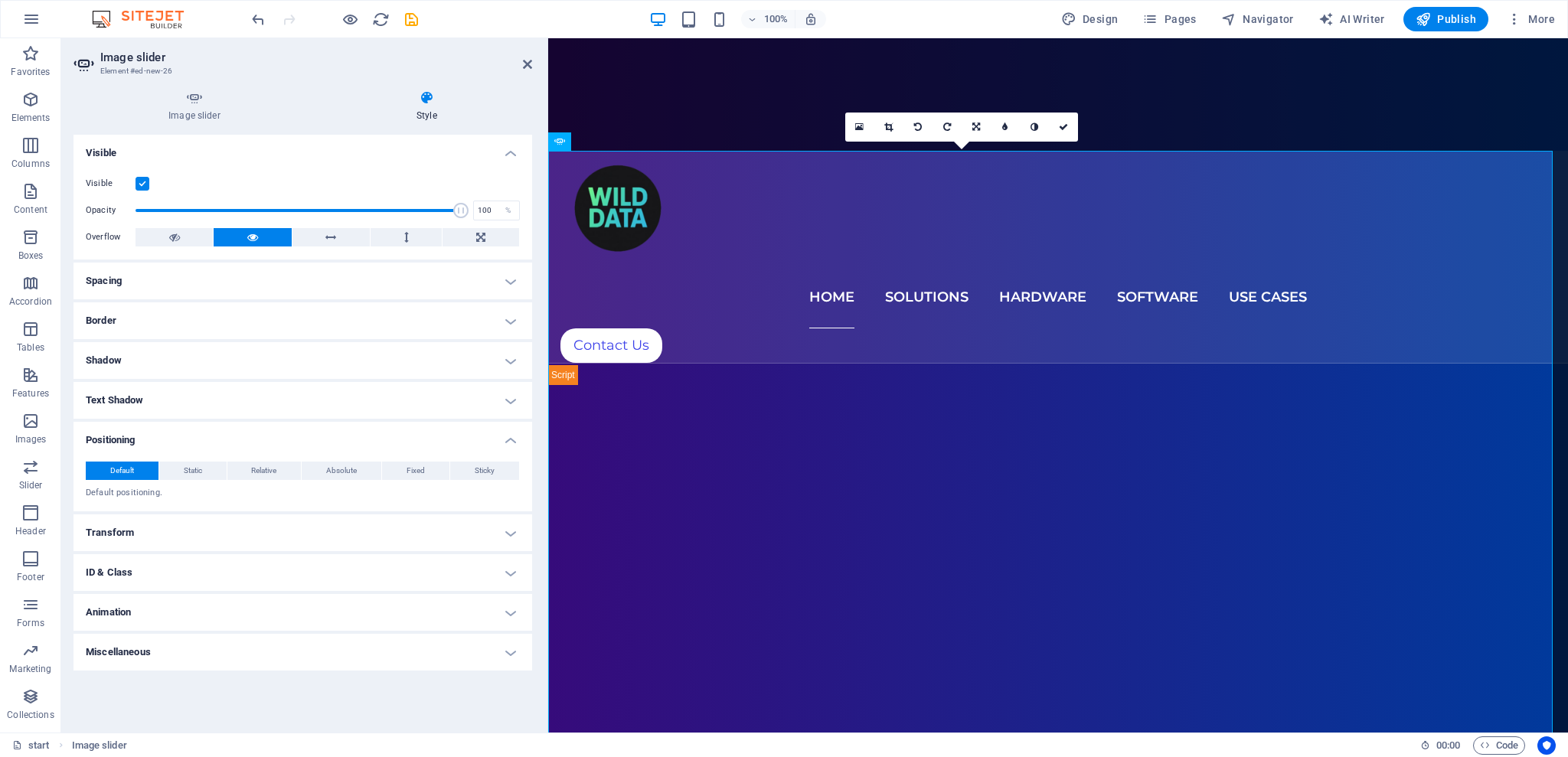
click at [454, 267] on h4 "Spacing" at bounding box center [302, 281] width 458 height 37
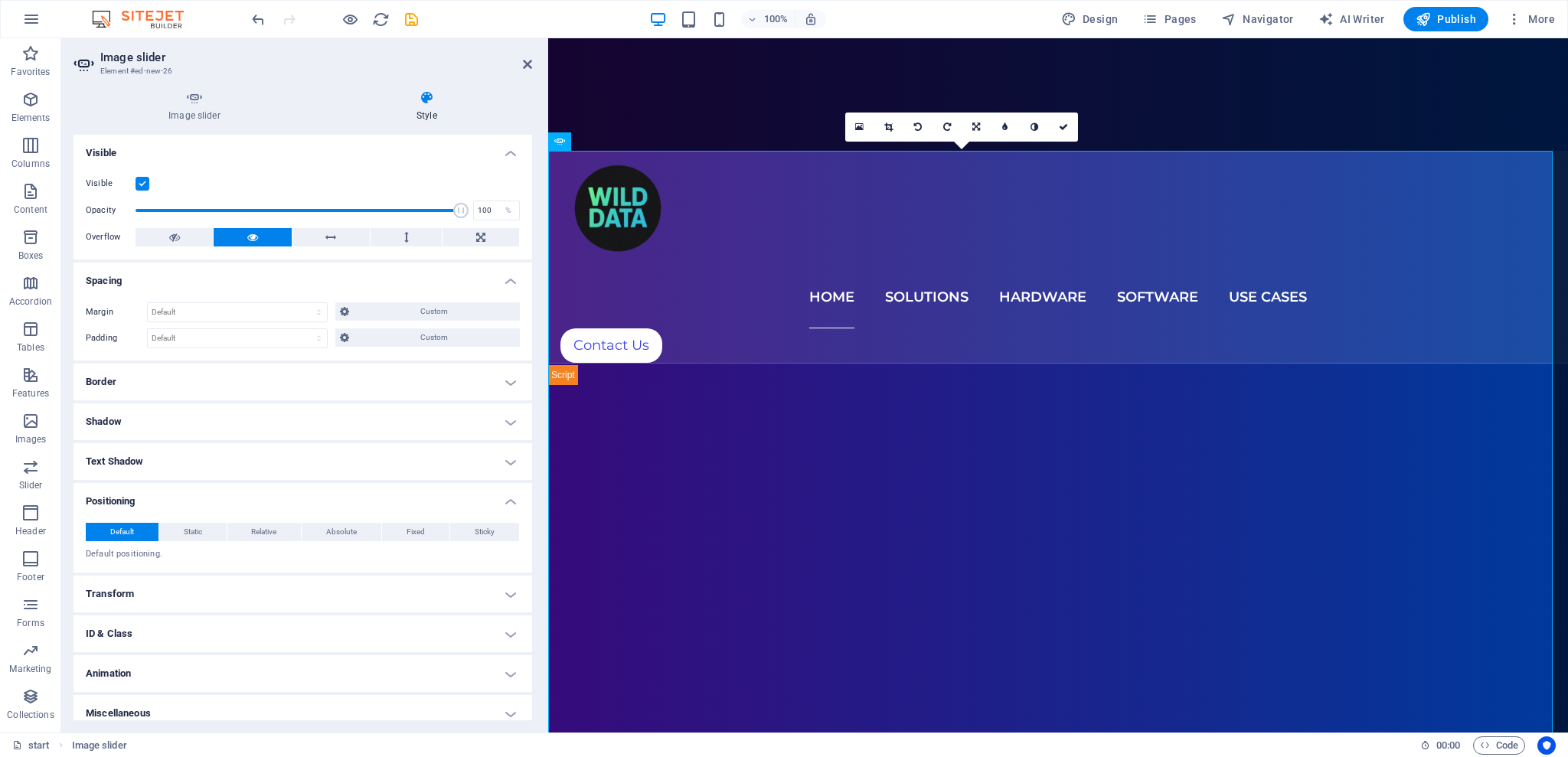
click at [450, 270] on h4 "Spacing" at bounding box center [302, 277] width 458 height 27
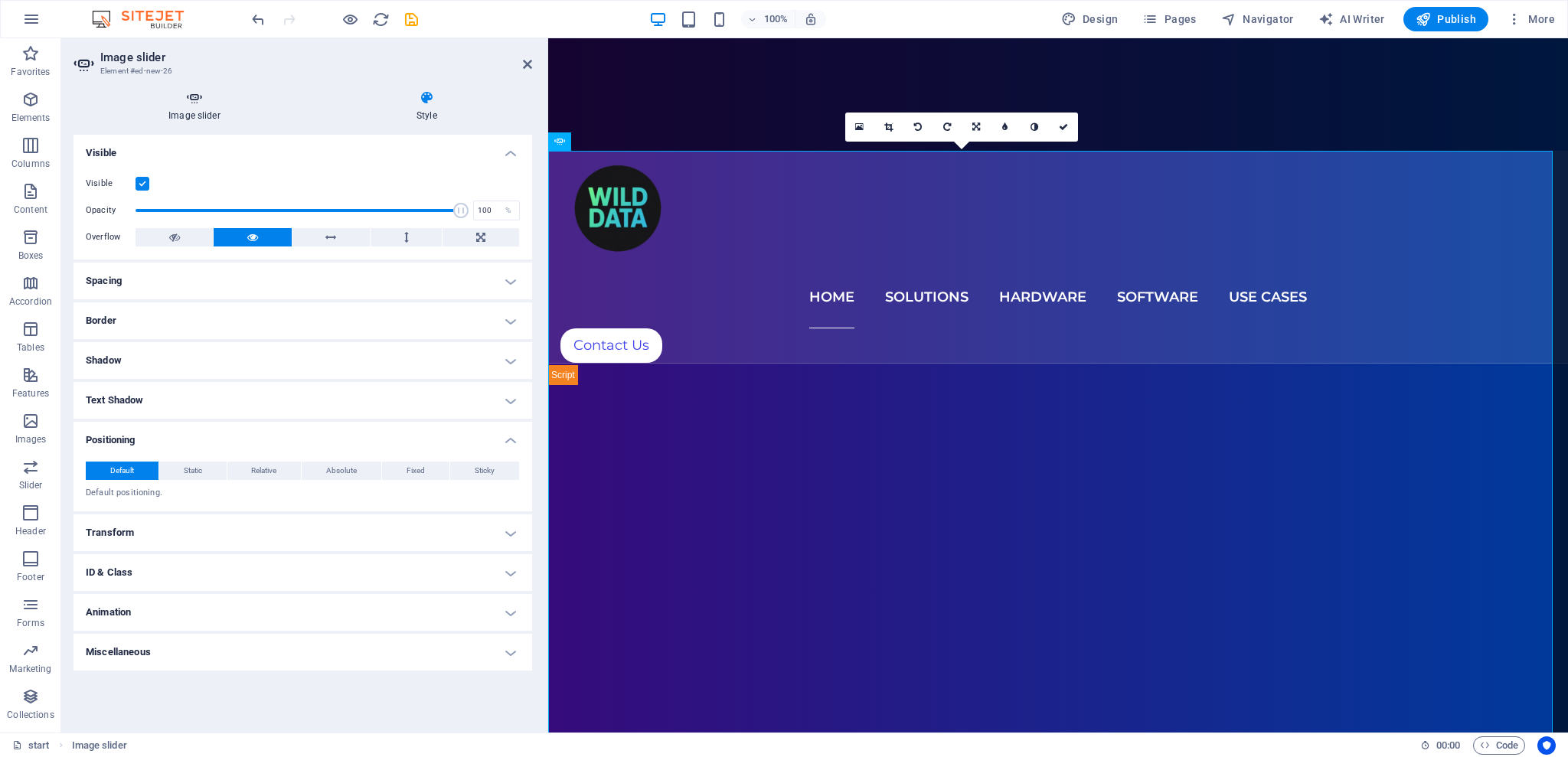
click at [199, 114] on h4 "Image slider" at bounding box center [197, 106] width 248 height 32
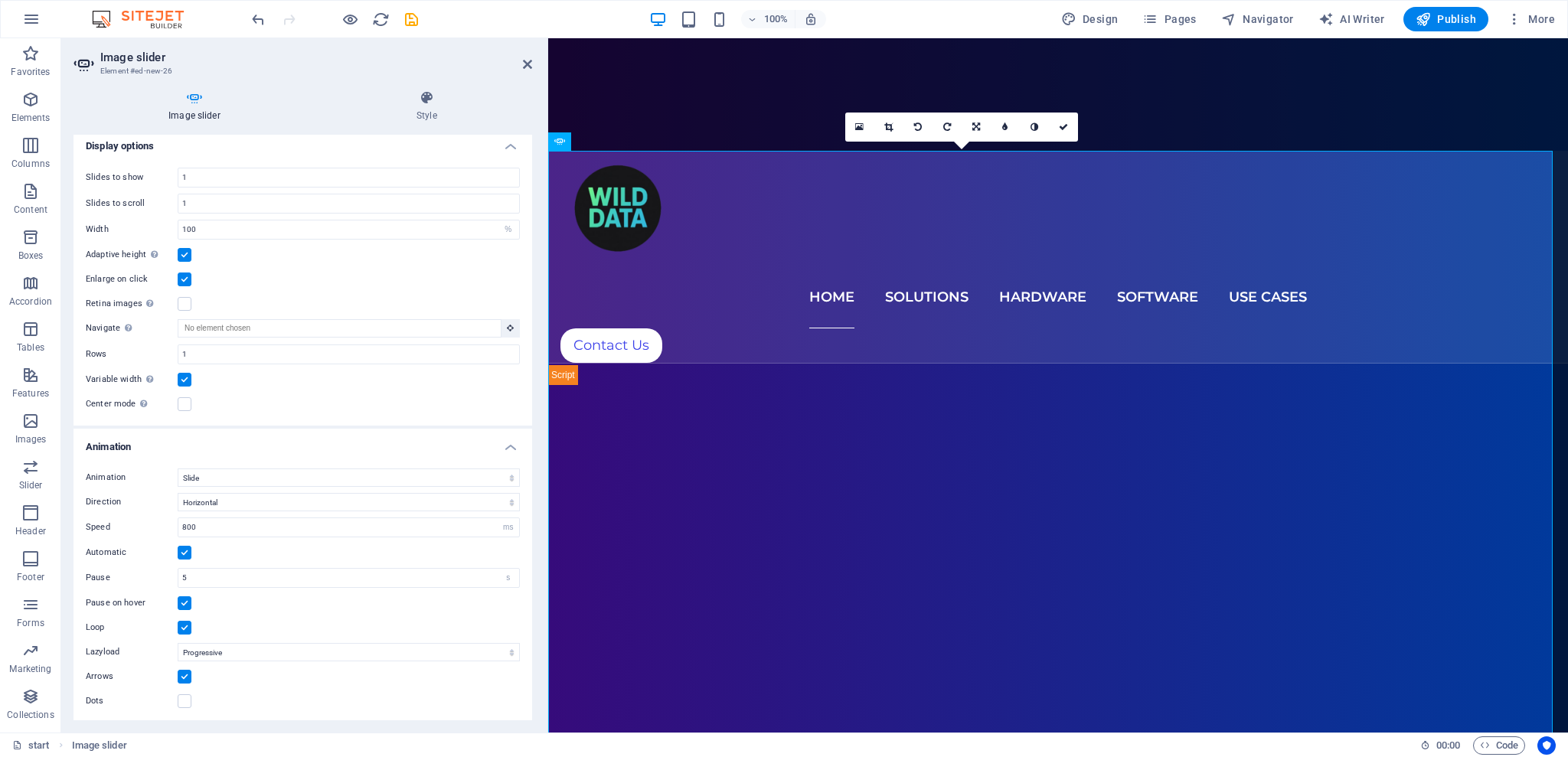
scroll to position [360, 0]
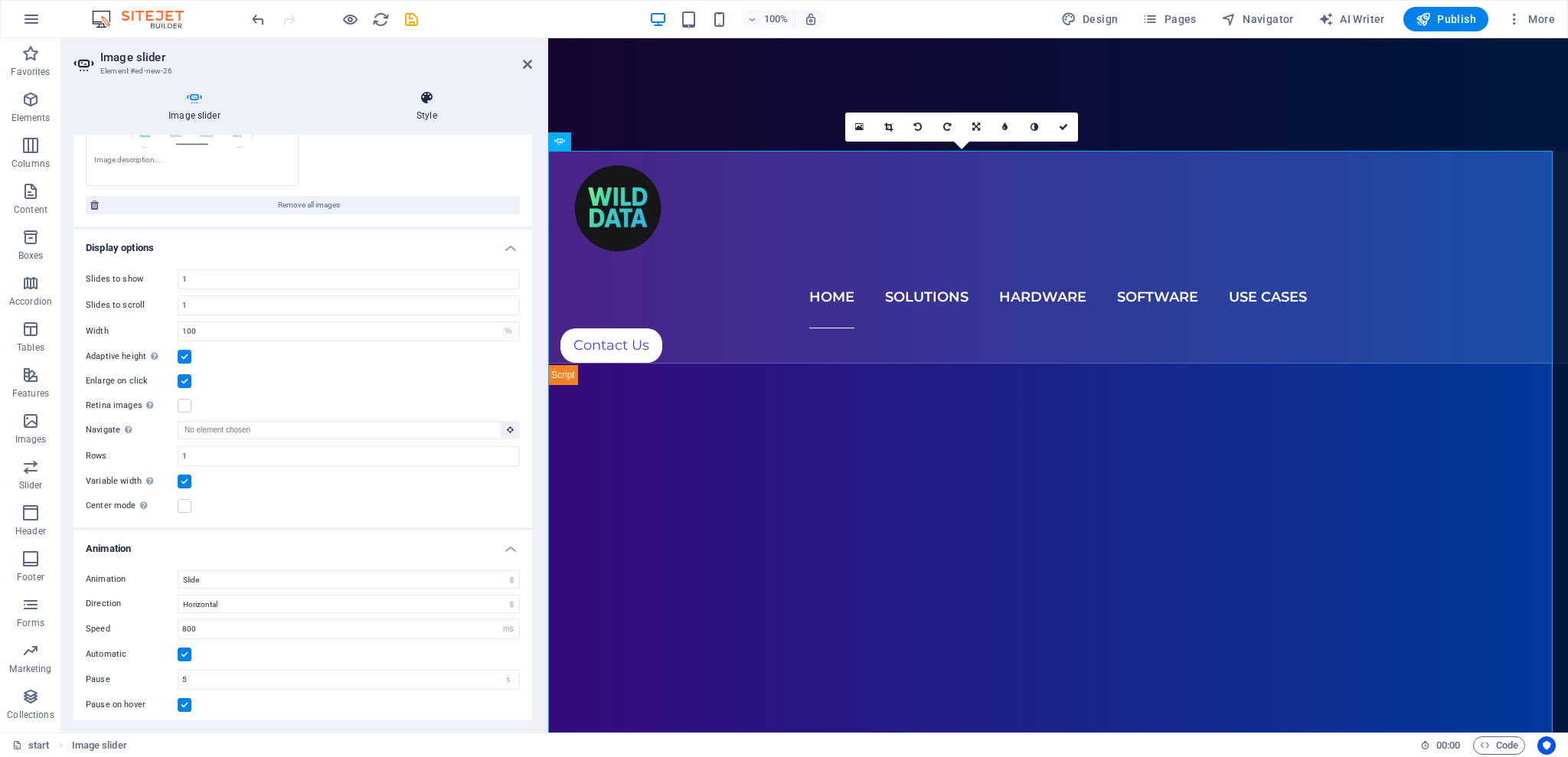
click at [414, 100] on icon at bounding box center [426, 98] width 211 height 16
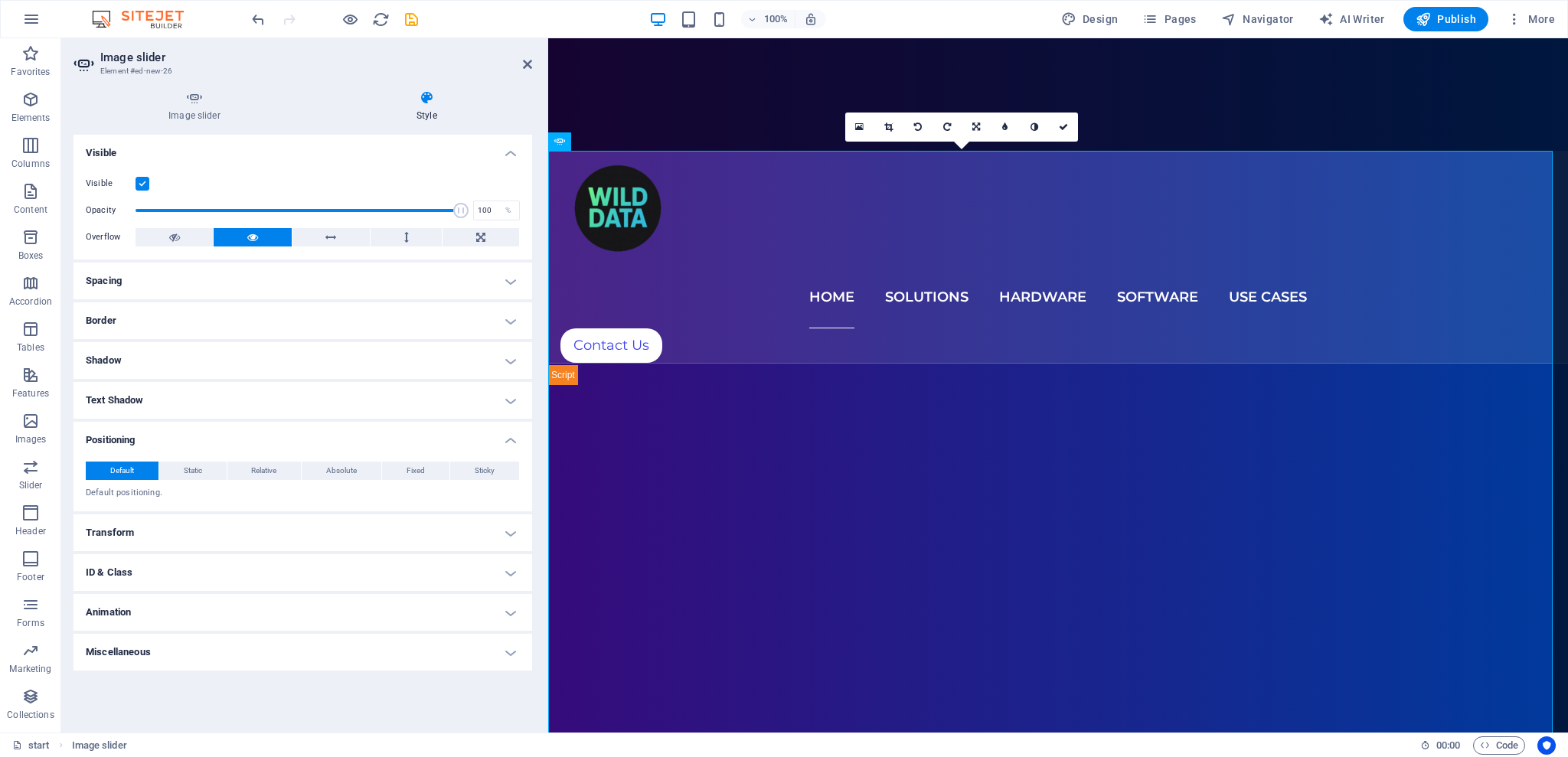
click at [141, 567] on h4 "ID & Class" at bounding box center [302, 573] width 458 height 37
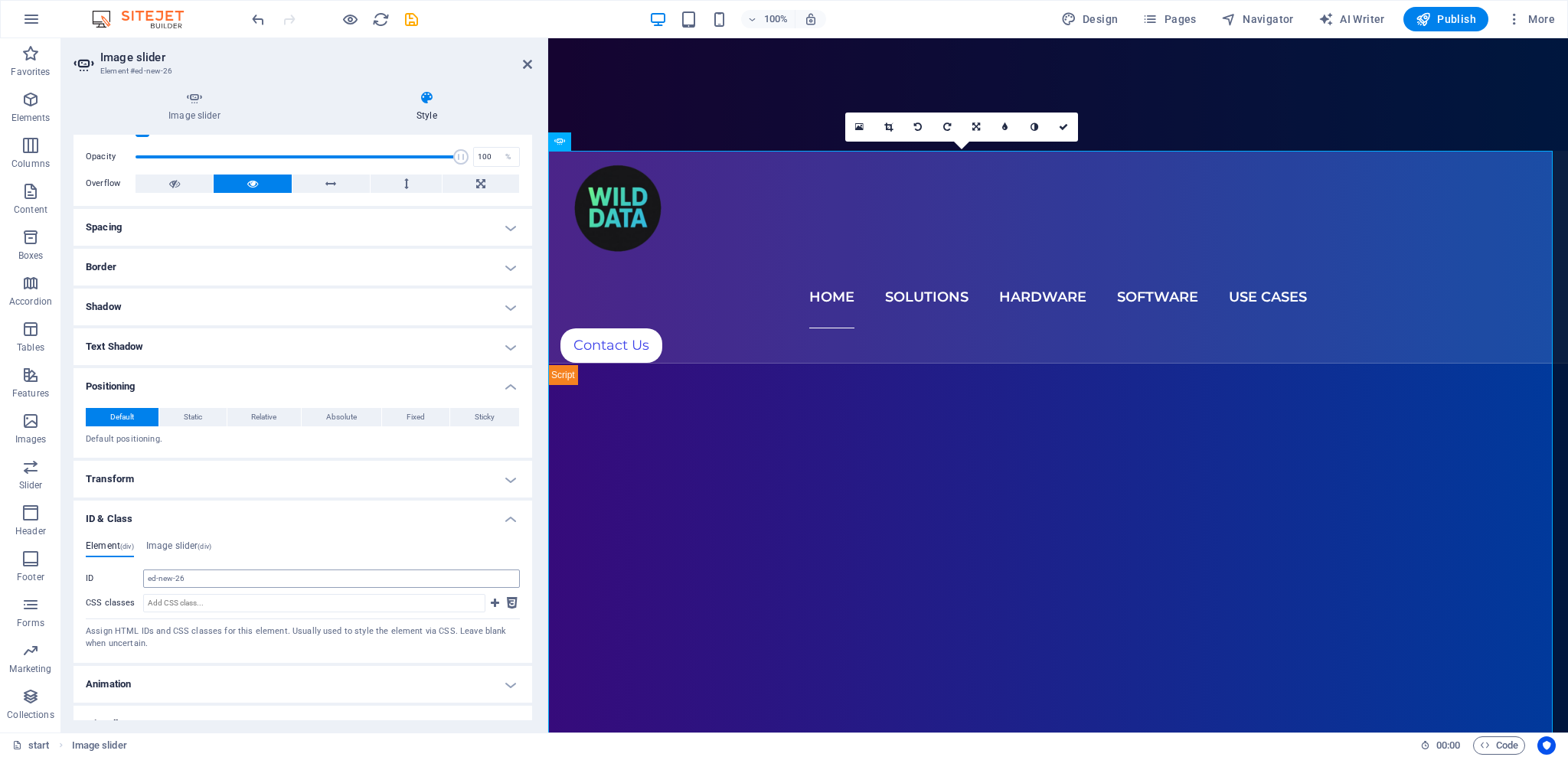
scroll to position [74, 0]
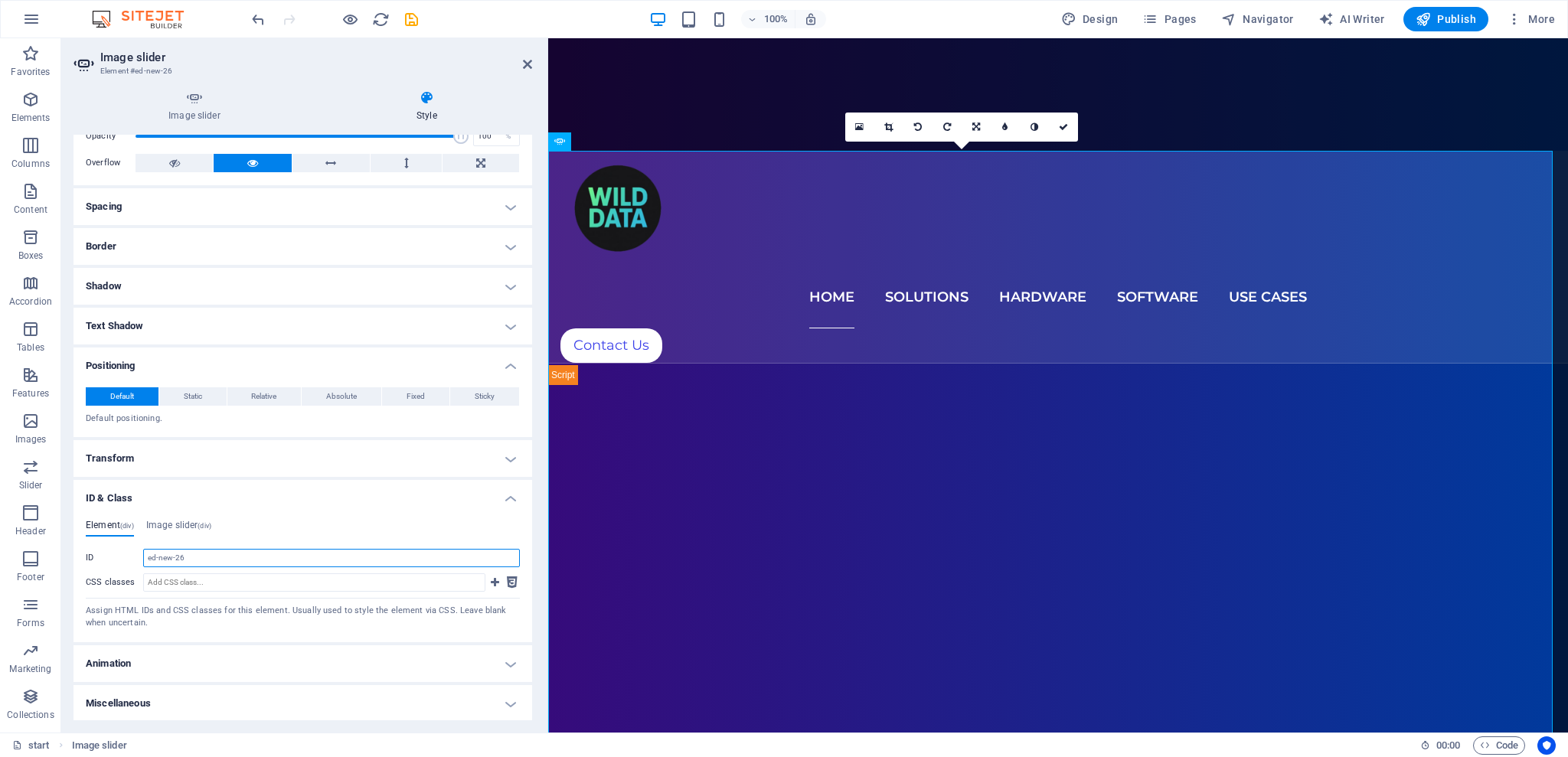
click at [227, 560] on input "ed-new-26" at bounding box center [331, 558] width 377 height 18
click at [197, 559] on input "ed-new-26" at bounding box center [331, 558] width 377 height 18
click at [205, 561] on input "ed-new-26" at bounding box center [331, 558] width 377 height 18
click at [206, 554] on input "ed-new-26" at bounding box center [331, 558] width 377 height 18
click at [192, 562] on input "ed-new-26" at bounding box center [331, 558] width 377 height 18
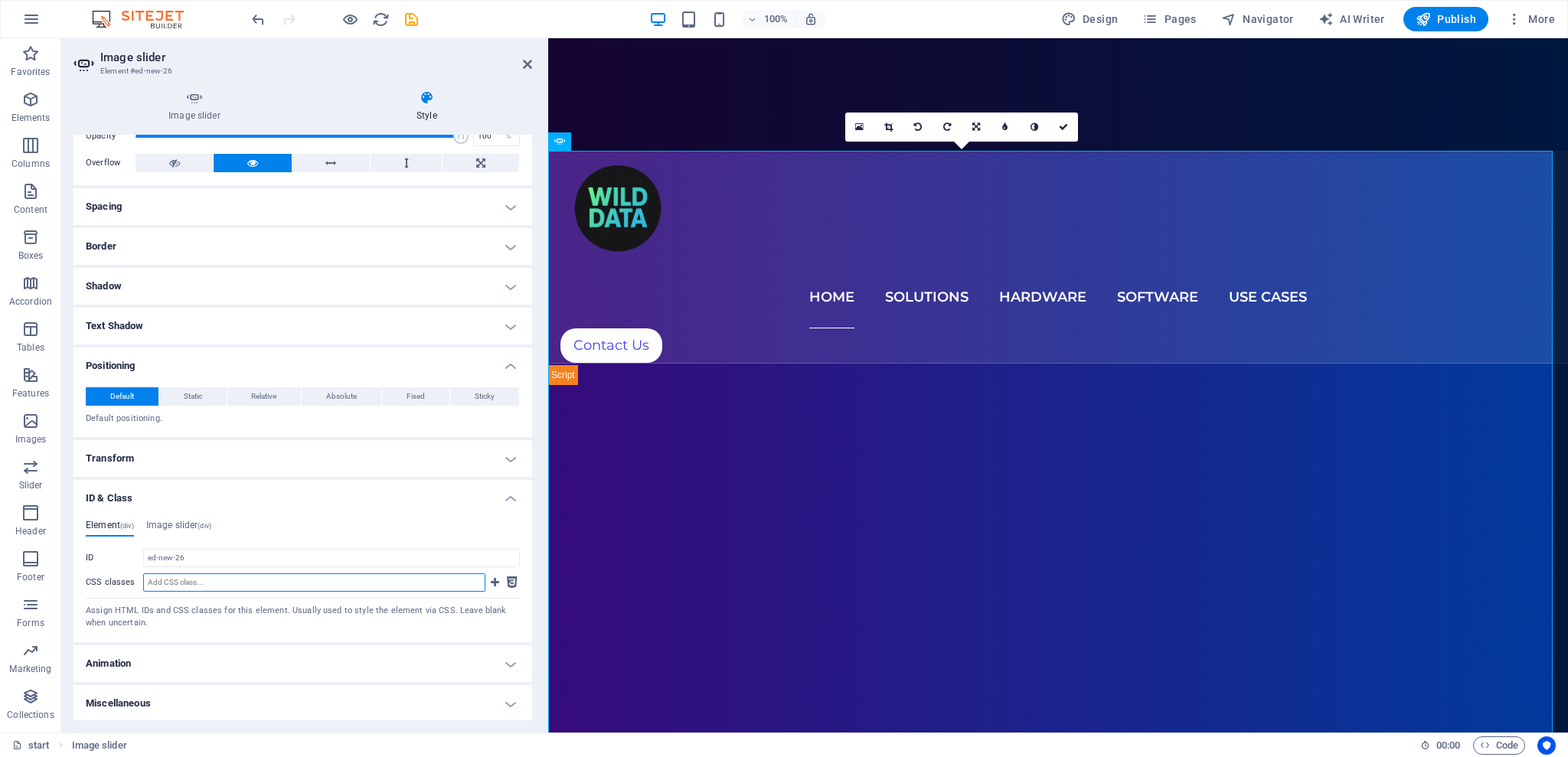
click at [185, 586] on input "CSS classes" at bounding box center [314, 583] width 342 height 18
paste input "wd-slider"
type input "wd-slider"
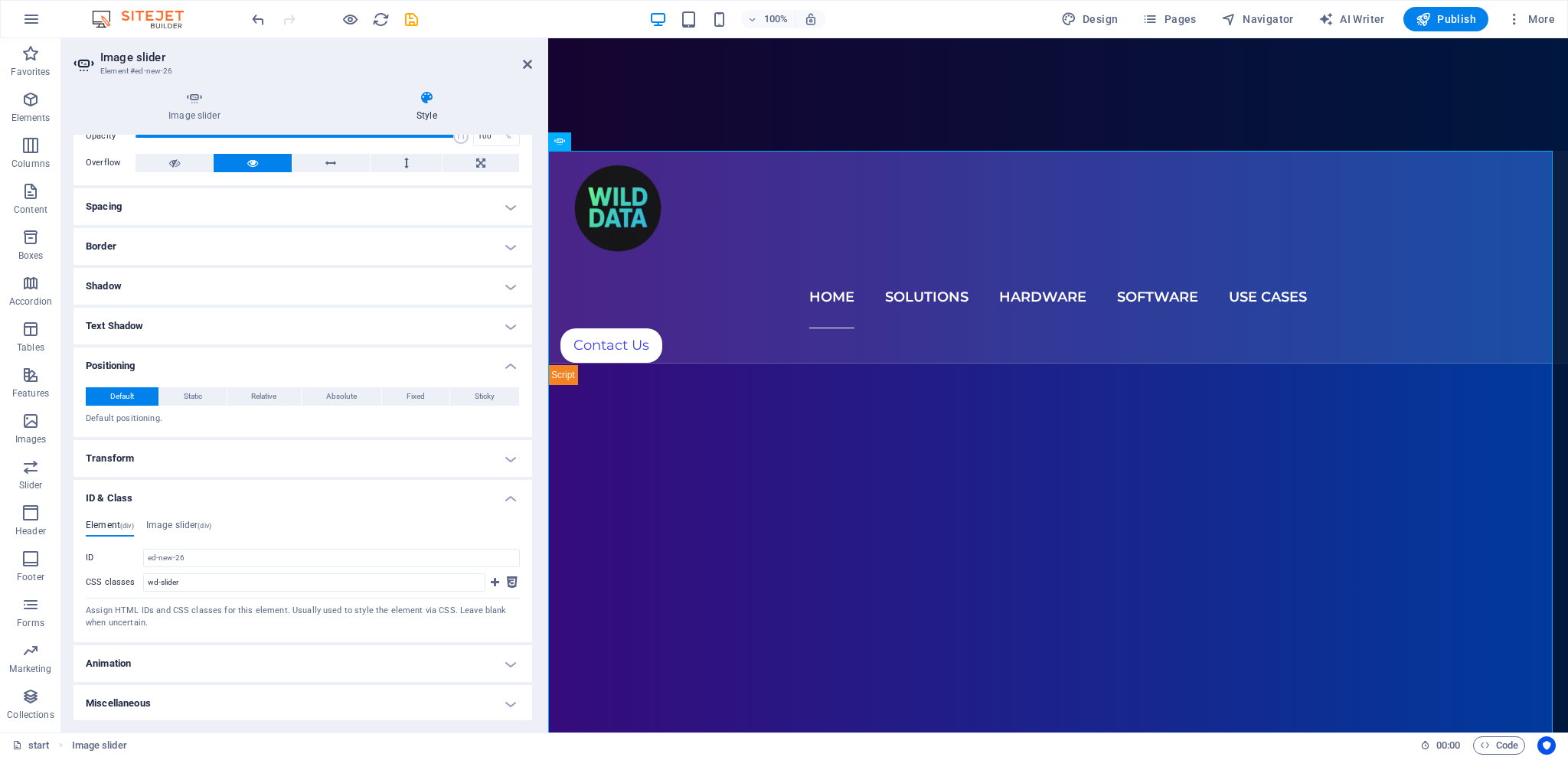
click at [216, 485] on h4 "ID & Class" at bounding box center [302, 494] width 458 height 27
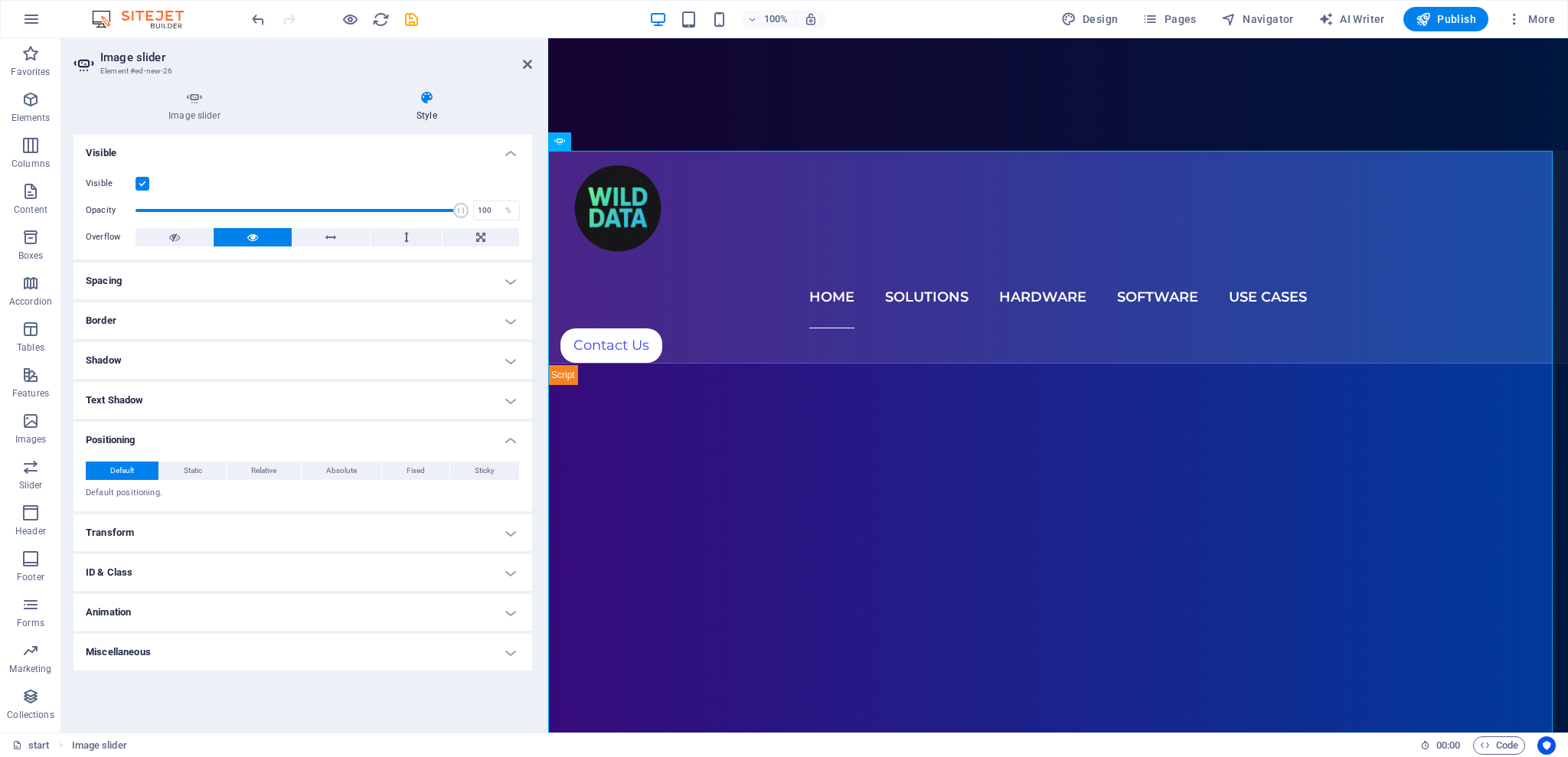
click at [313, 442] on h4 "Positioning" at bounding box center [302, 436] width 458 height 27
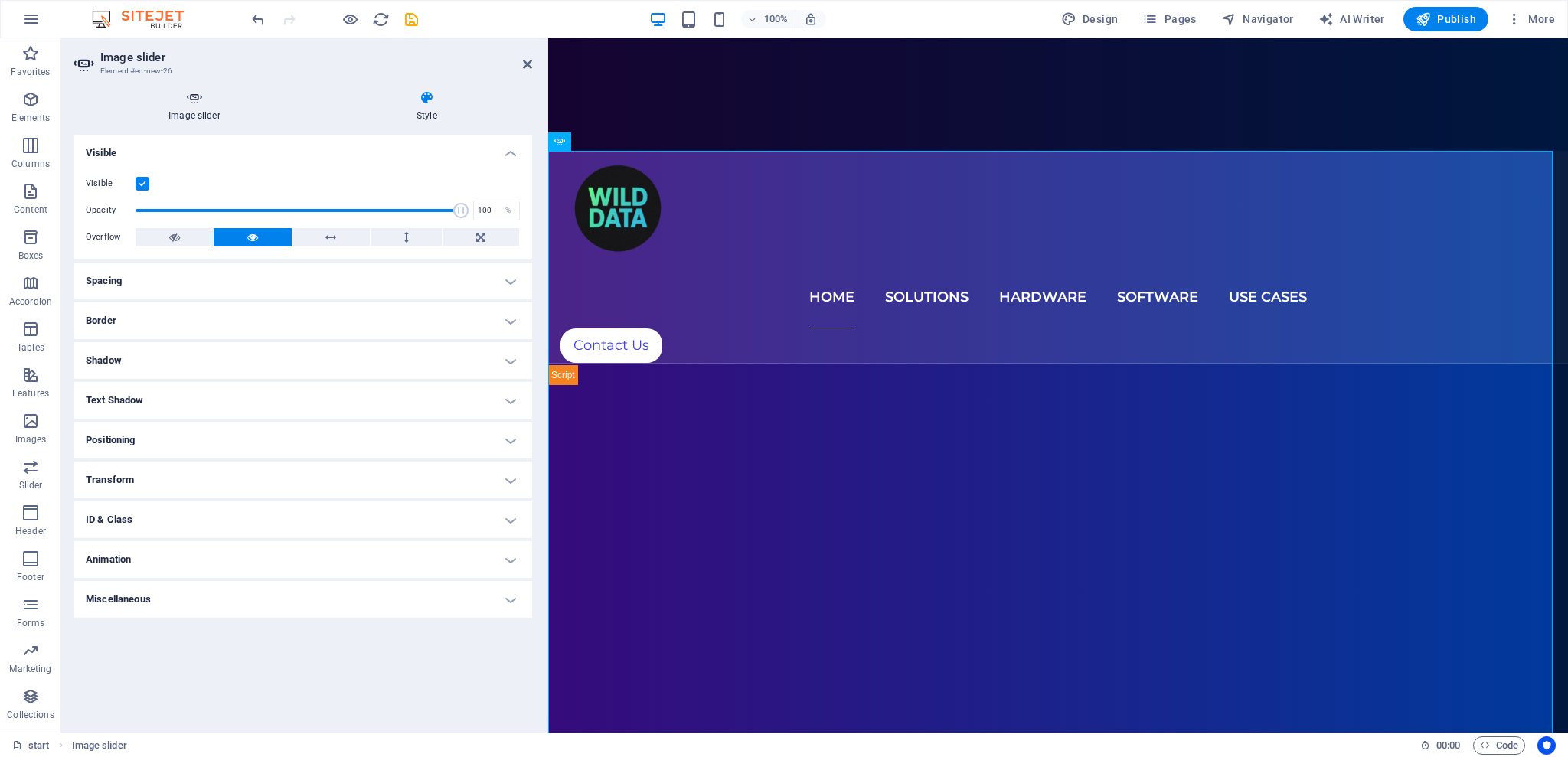
click at [188, 90] on icon at bounding box center [194, 98] width 242 height 16
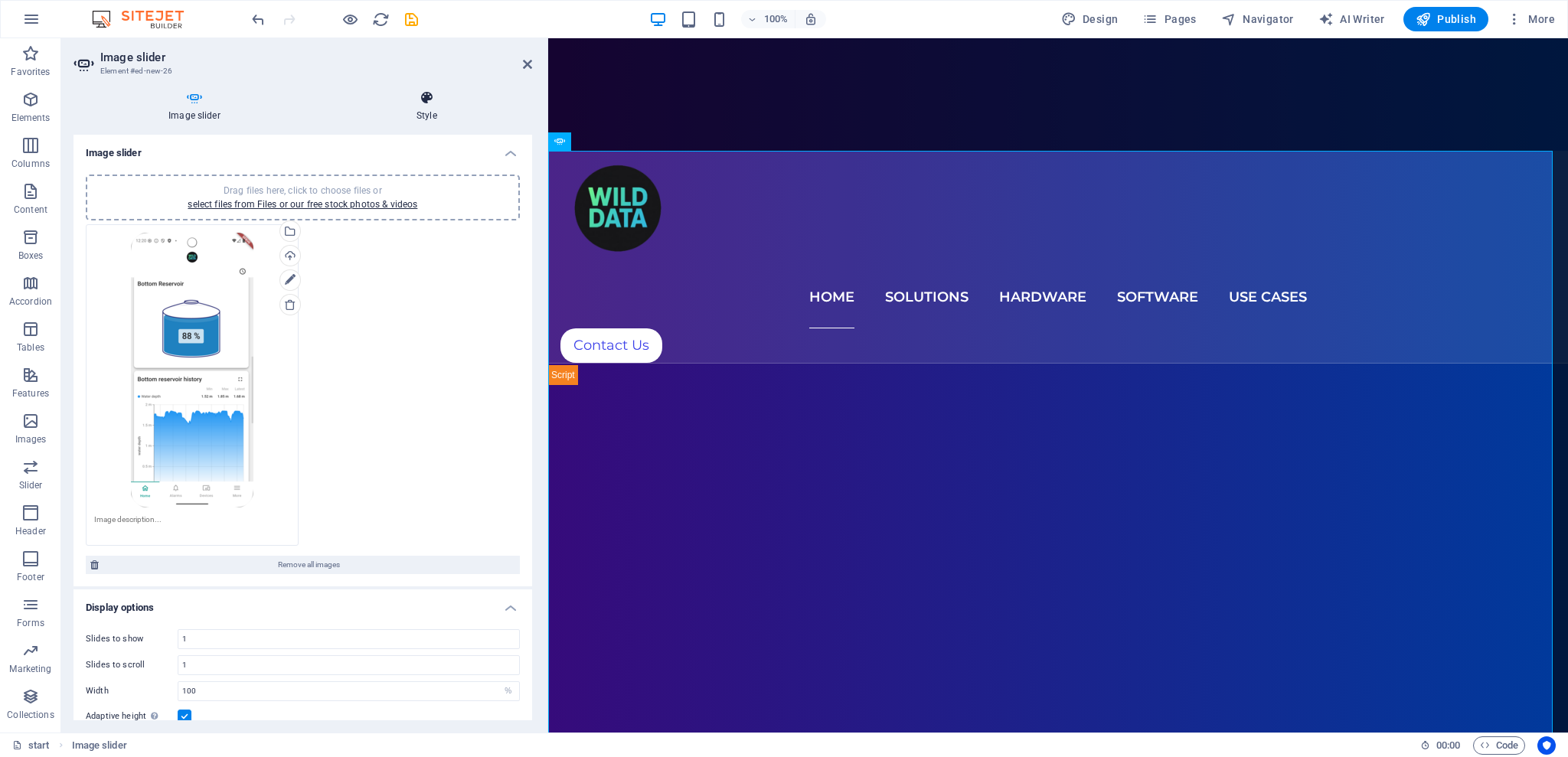
click at [427, 110] on h4 "Style" at bounding box center [426, 106] width 211 height 32
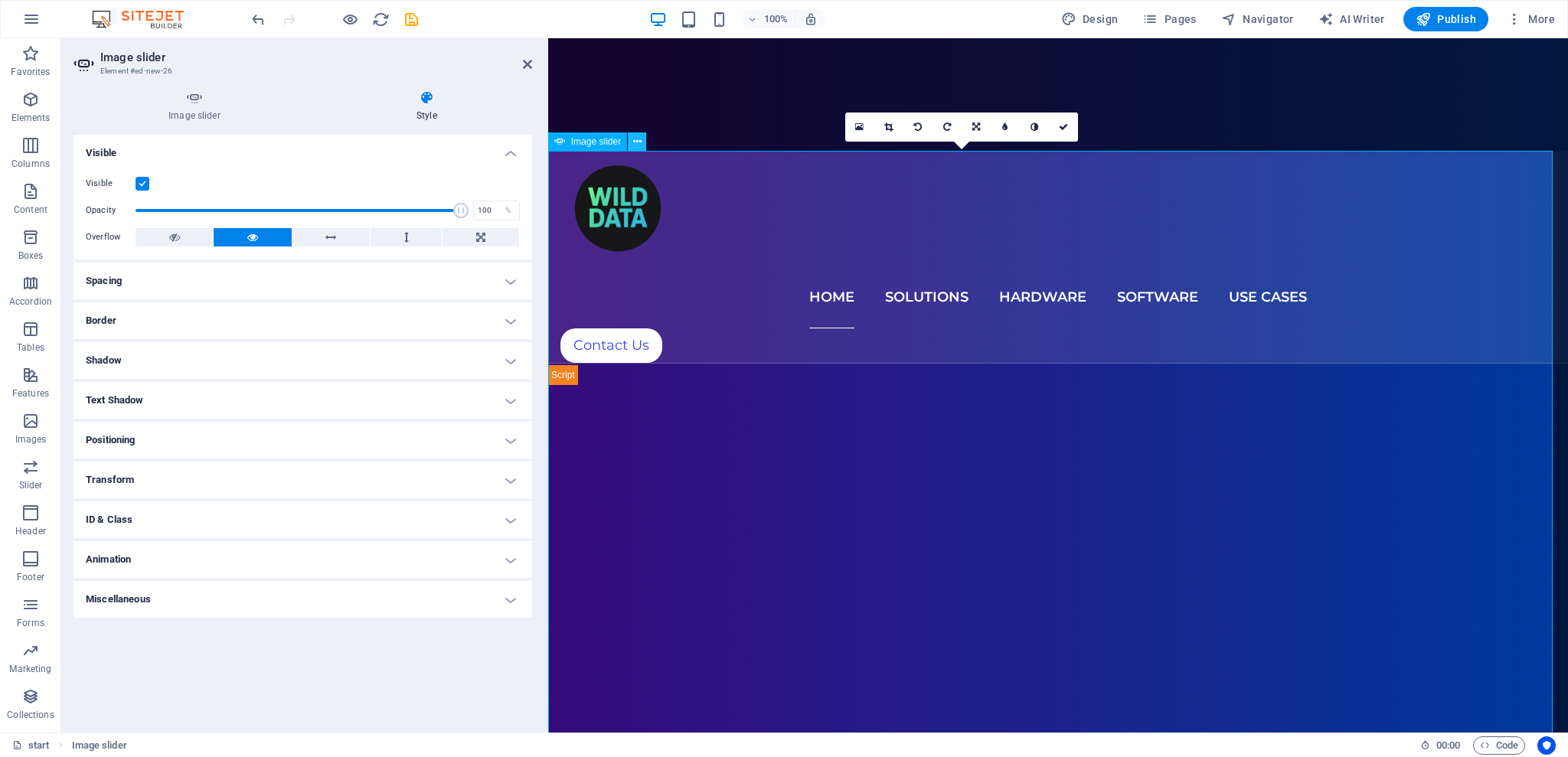
click at [633, 142] on icon at bounding box center [637, 142] width 8 height 16
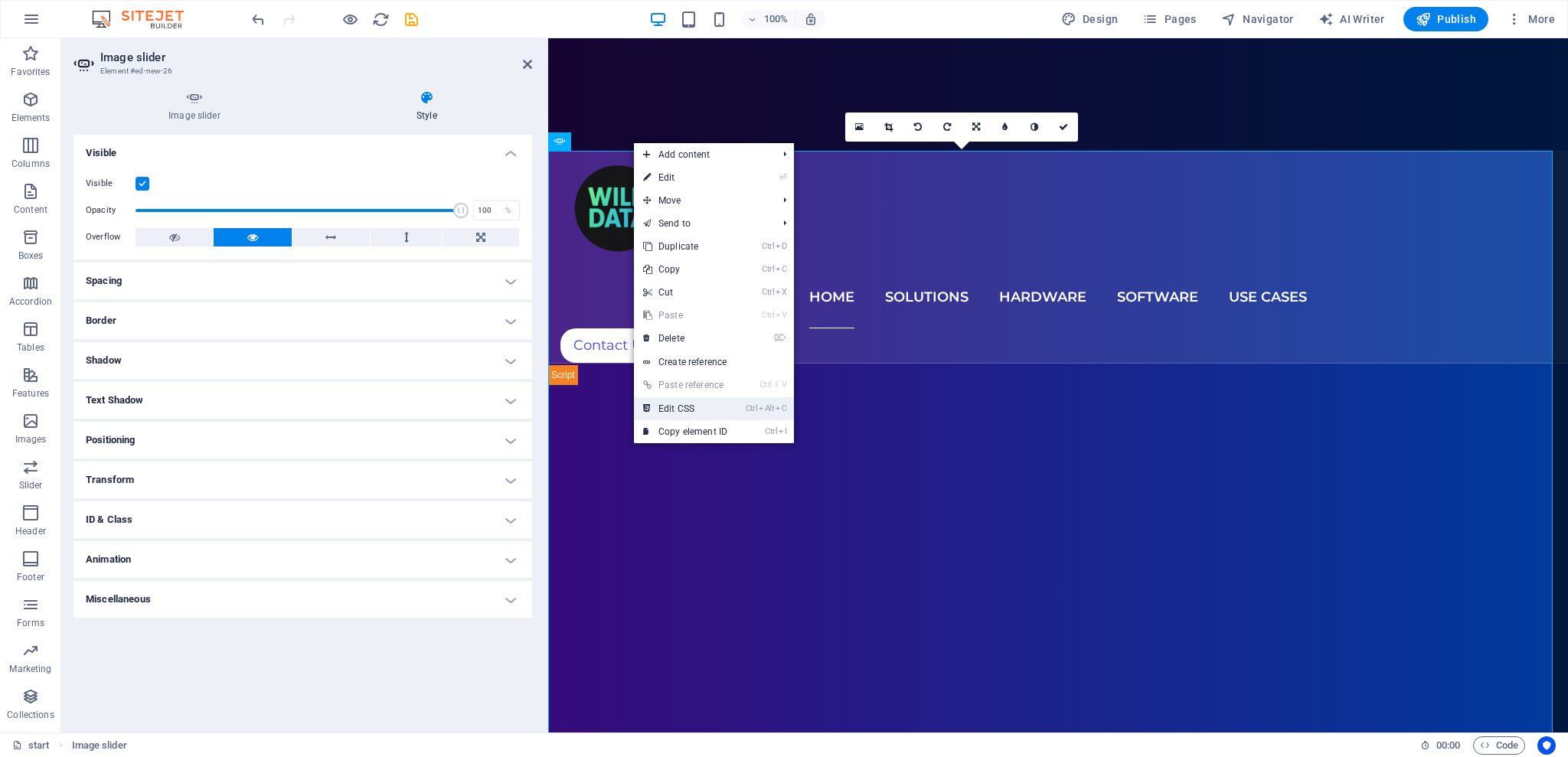
click at [732, 410] on link "Ctrl Alt C Edit CSS" at bounding box center [685, 408] width 102 height 23
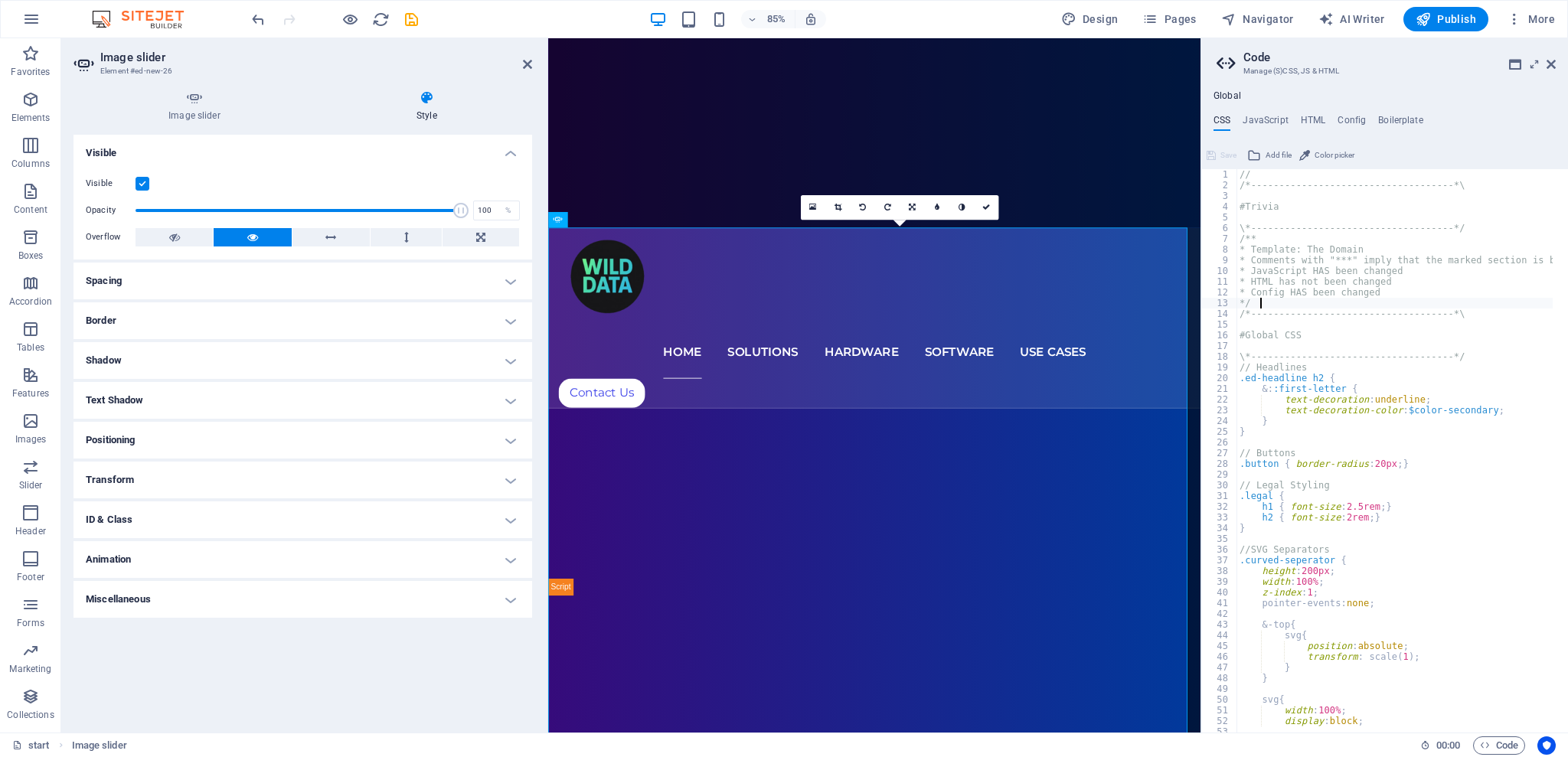
click at [1314, 301] on div "// /*------------------------------------*\ #Trivia \*-------------------------…" at bounding box center [1536, 455] width 600 height 572
click at [1292, 302] on div "// /*------------------------------------*\ #Trivia \*-------------------------…" at bounding box center [1536, 455] width 600 height 572
type textarea "@include text-v2(); }"
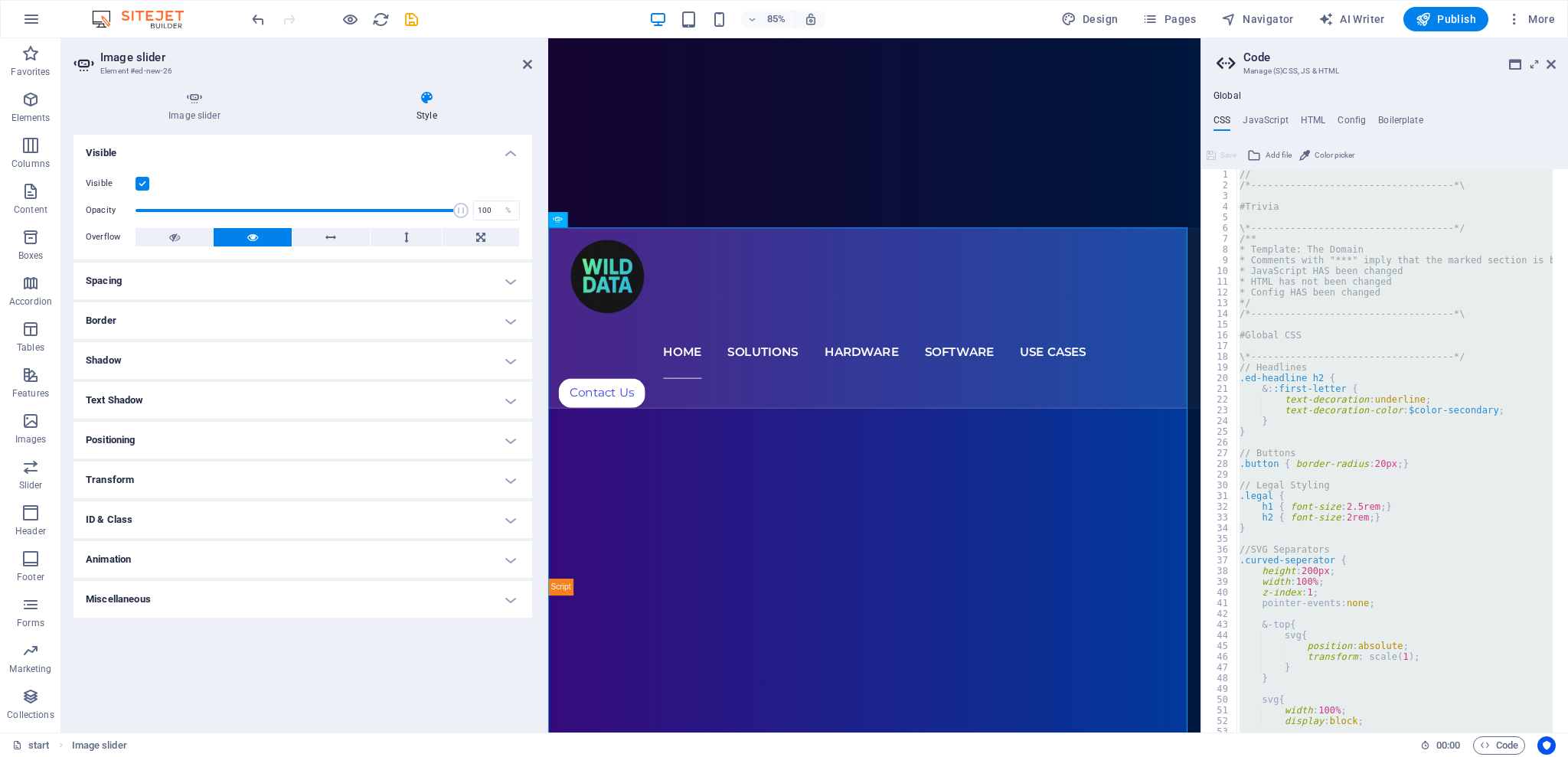
click at [172, 520] on h4 "ID & Class" at bounding box center [302, 520] width 458 height 37
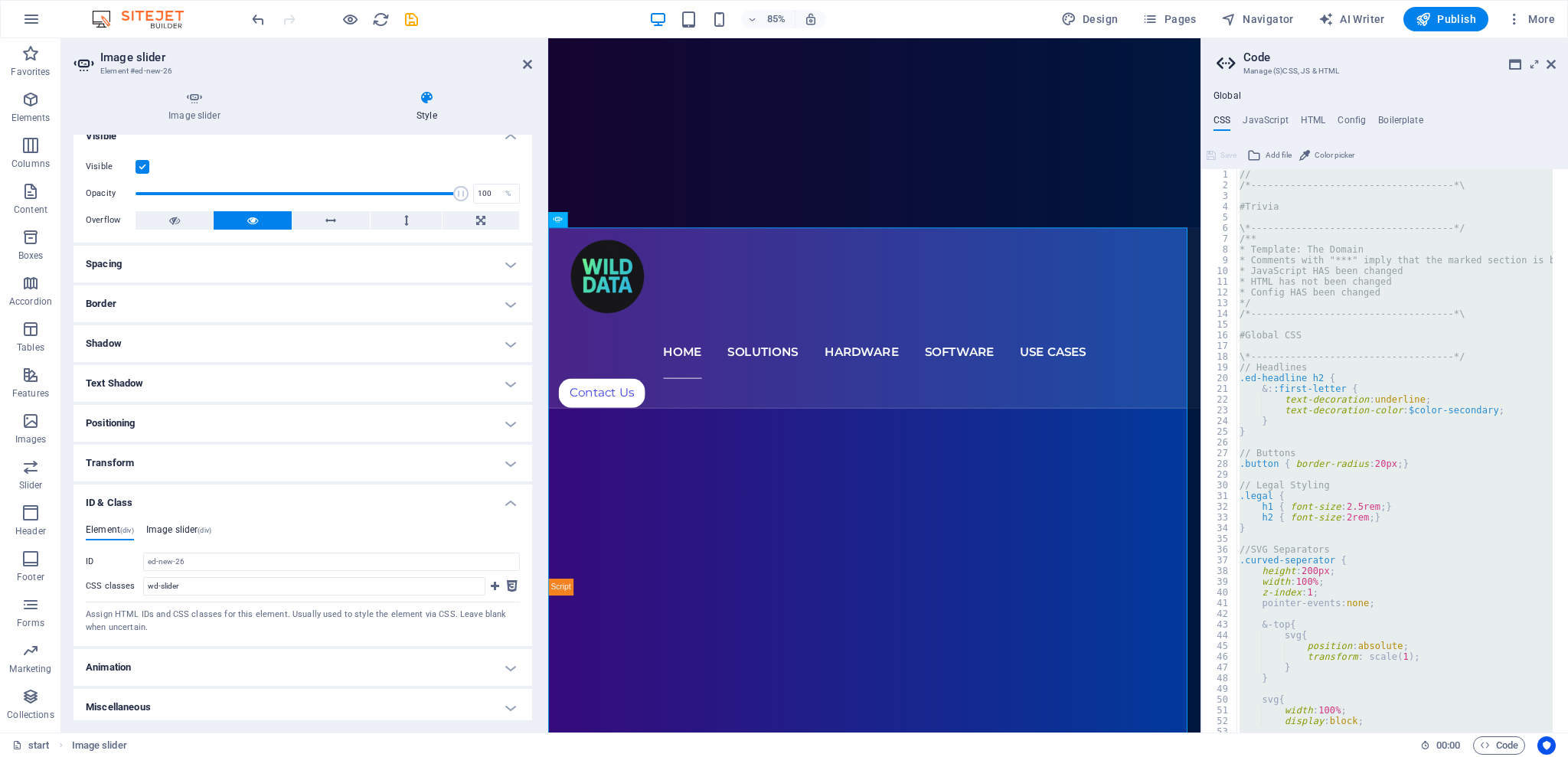
scroll to position [21, 0]
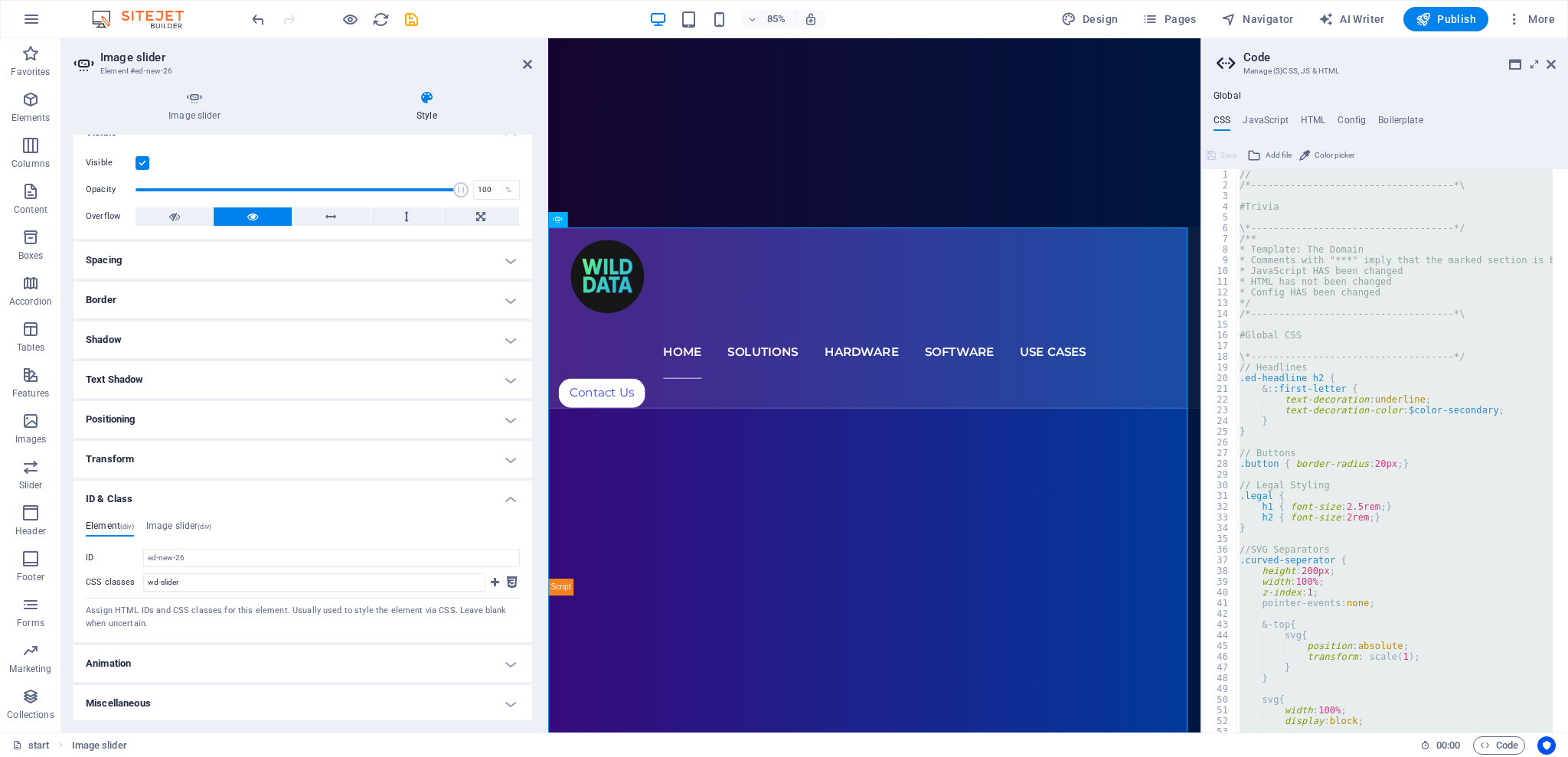
click at [121, 497] on h4 "ID & Class" at bounding box center [302, 495] width 458 height 27
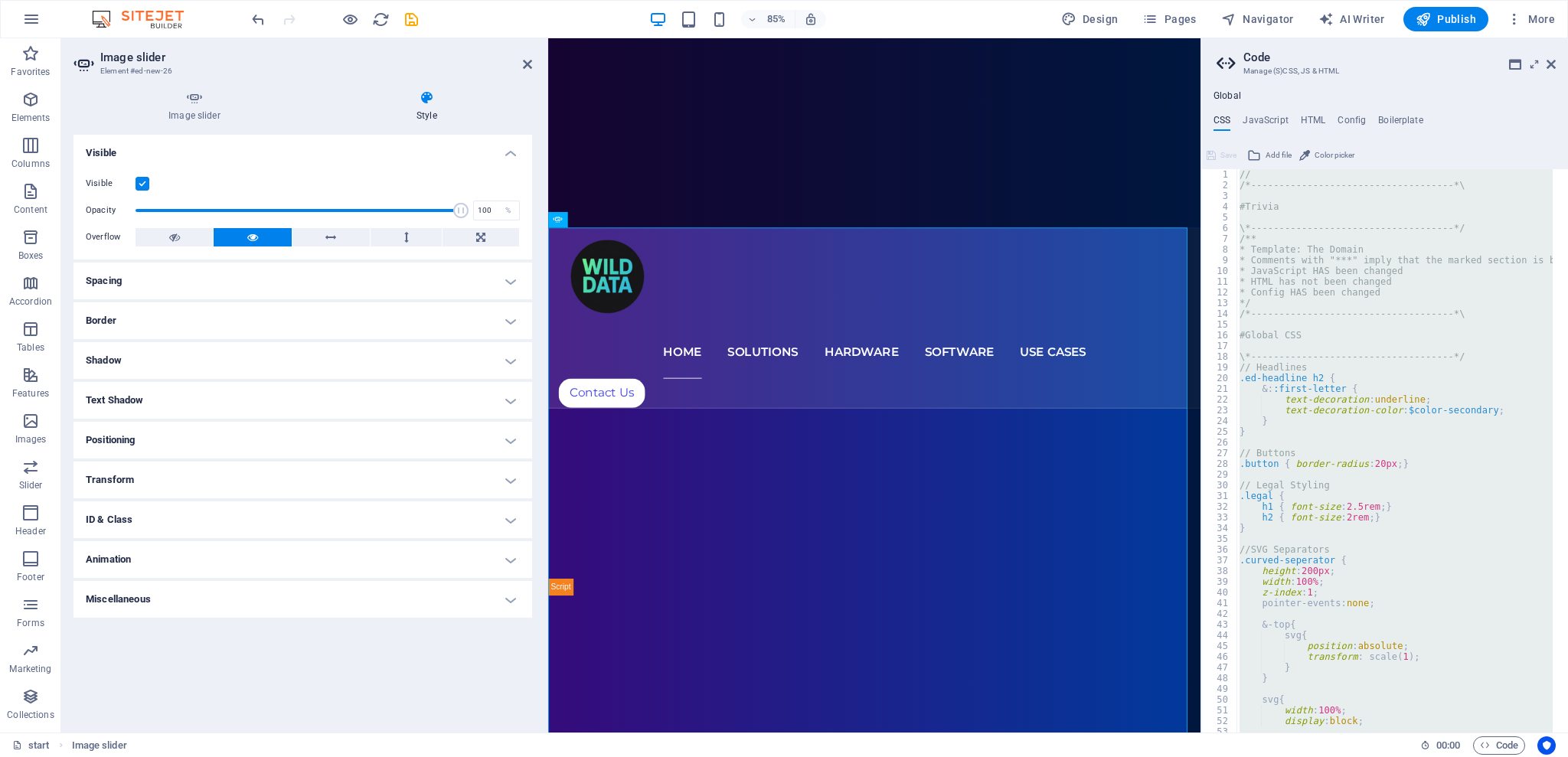
scroll to position [0, 0]
click at [174, 111] on h4 "Image slider" at bounding box center [197, 106] width 248 height 32
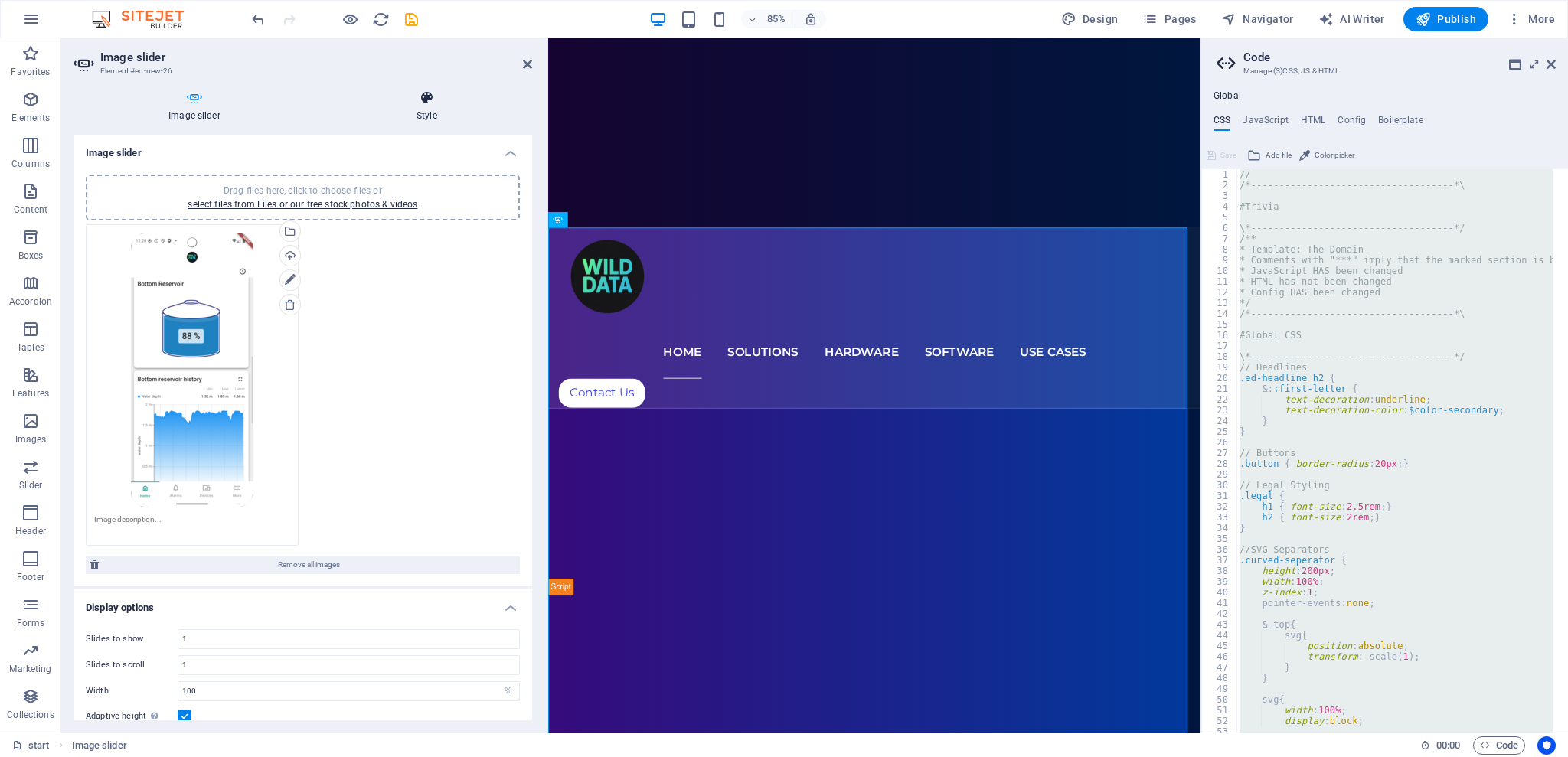
click at [419, 102] on icon at bounding box center [426, 98] width 211 height 16
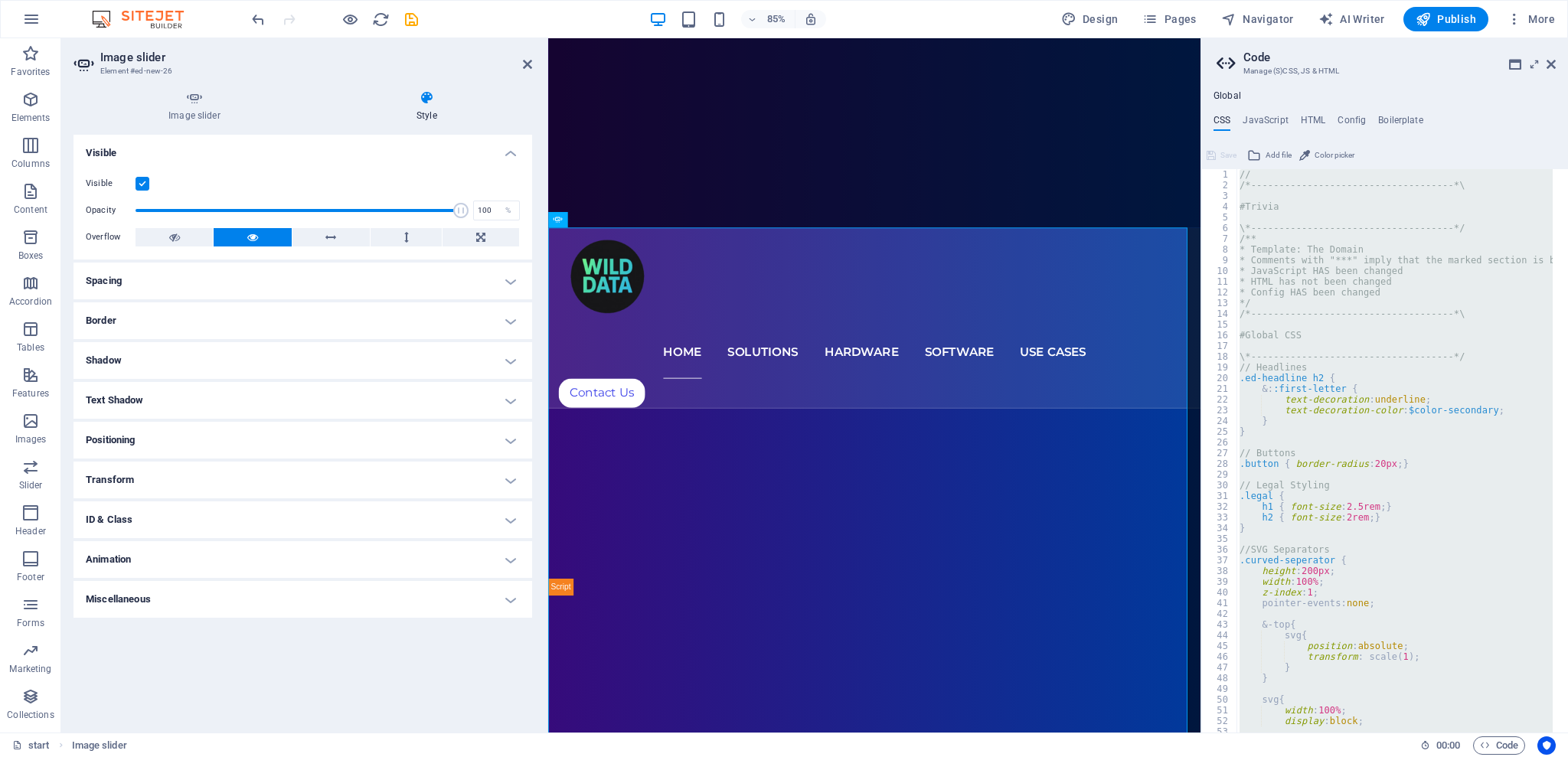
click at [153, 604] on h4 "Miscellaneous" at bounding box center [302, 599] width 458 height 37
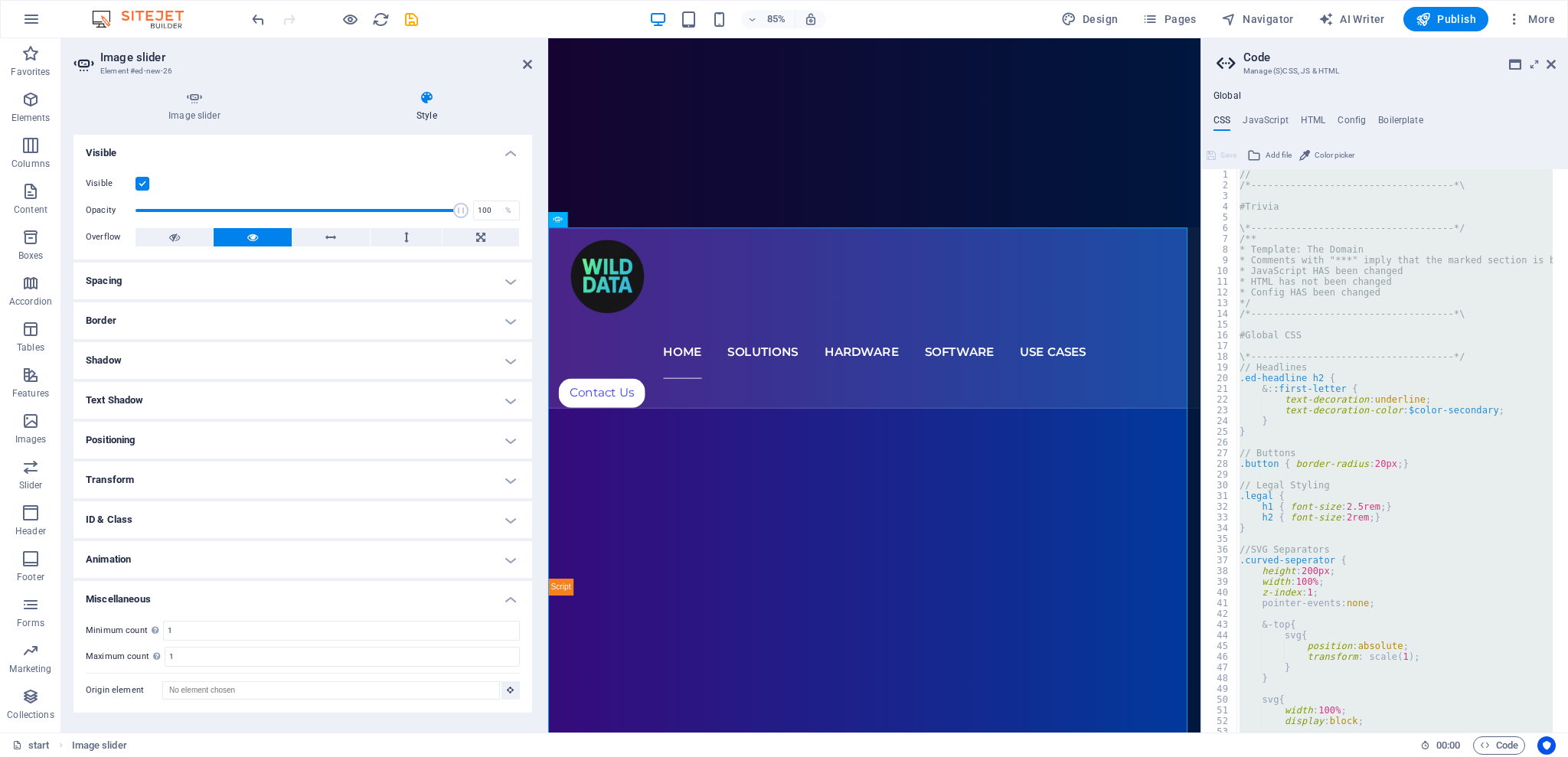
click at [154, 593] on h4 "Miscellaneous" at bounding box center [302, 594] width 458 height 27
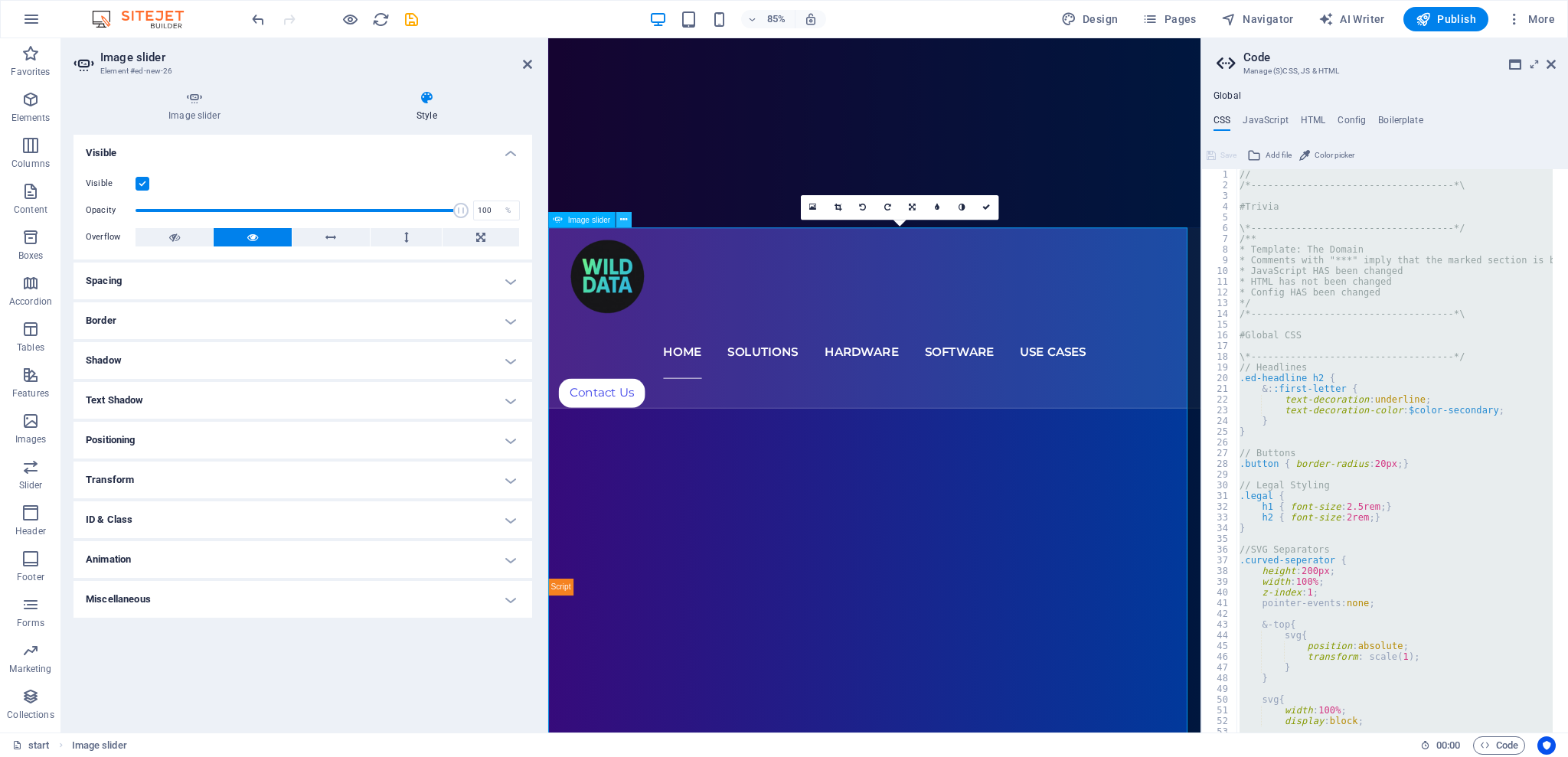
click at [622, 224] on icon at bounding box center [624, 220] width 7 height 14
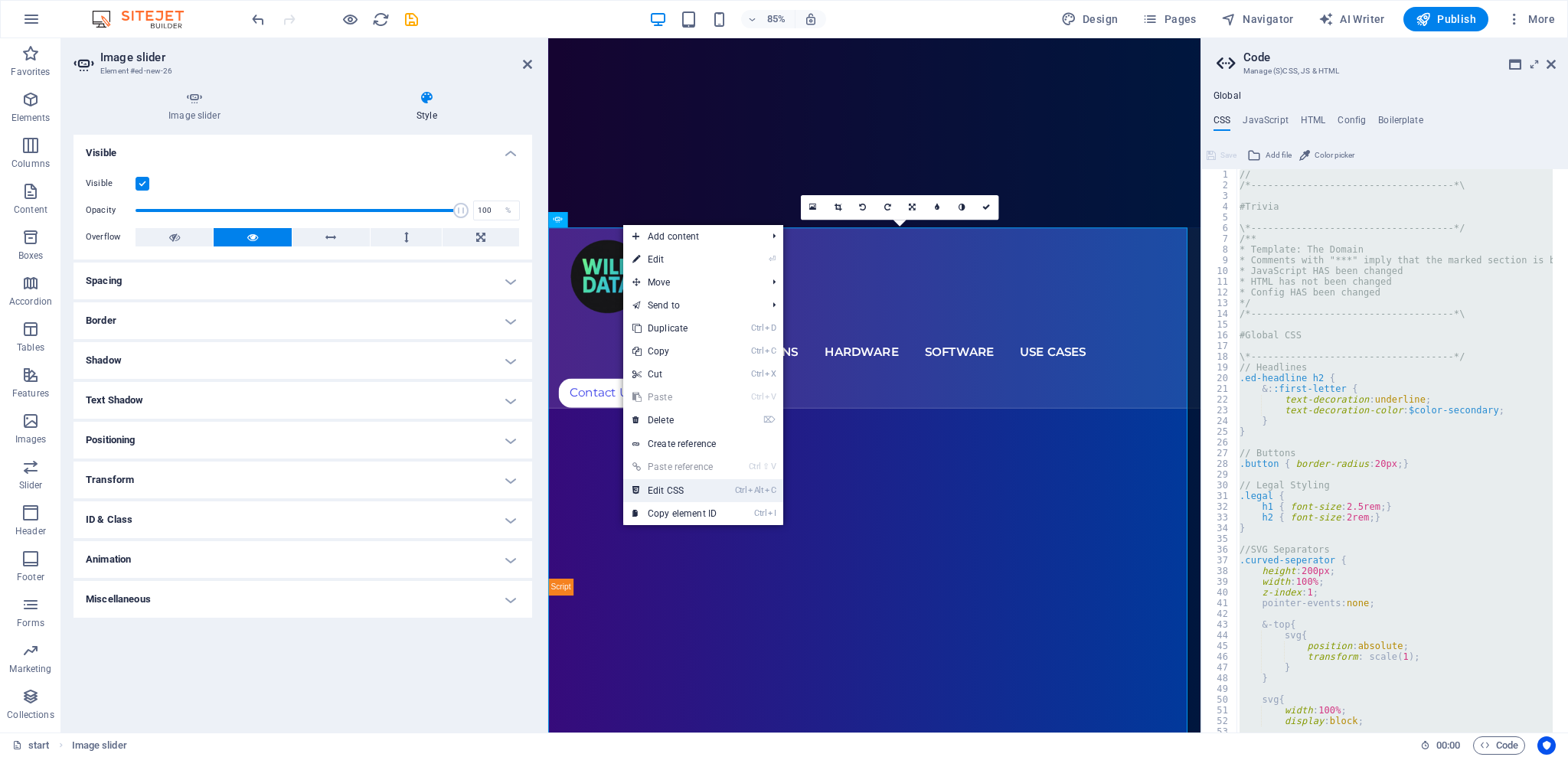
click at [704, 496] on link "Ctrl Alt C Edit CSS" at bounding box center [675, 490] width 102 height 23
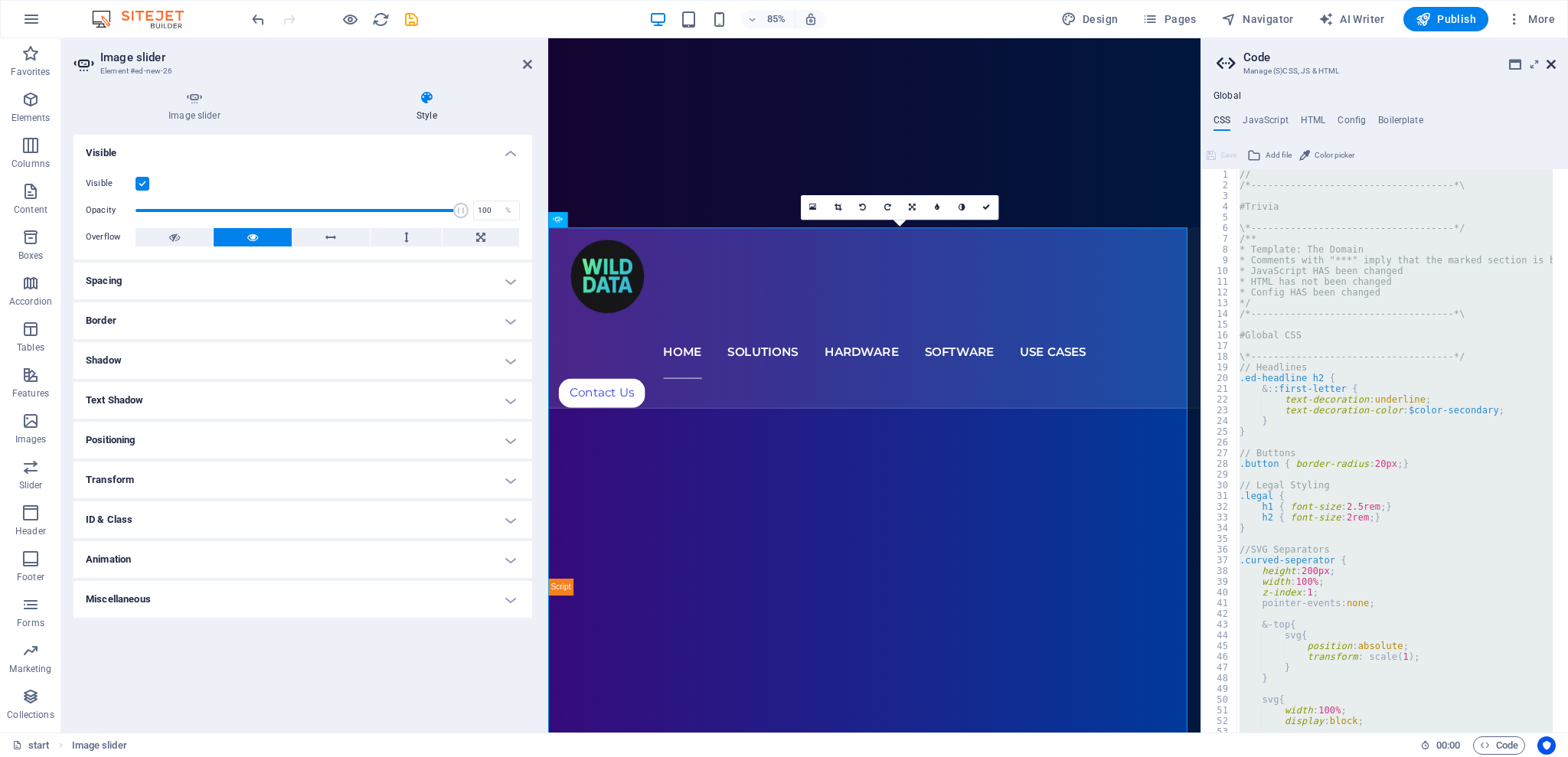
click at [1549, 64] on icon at bounding box center [1552, 64] width 9 height 12
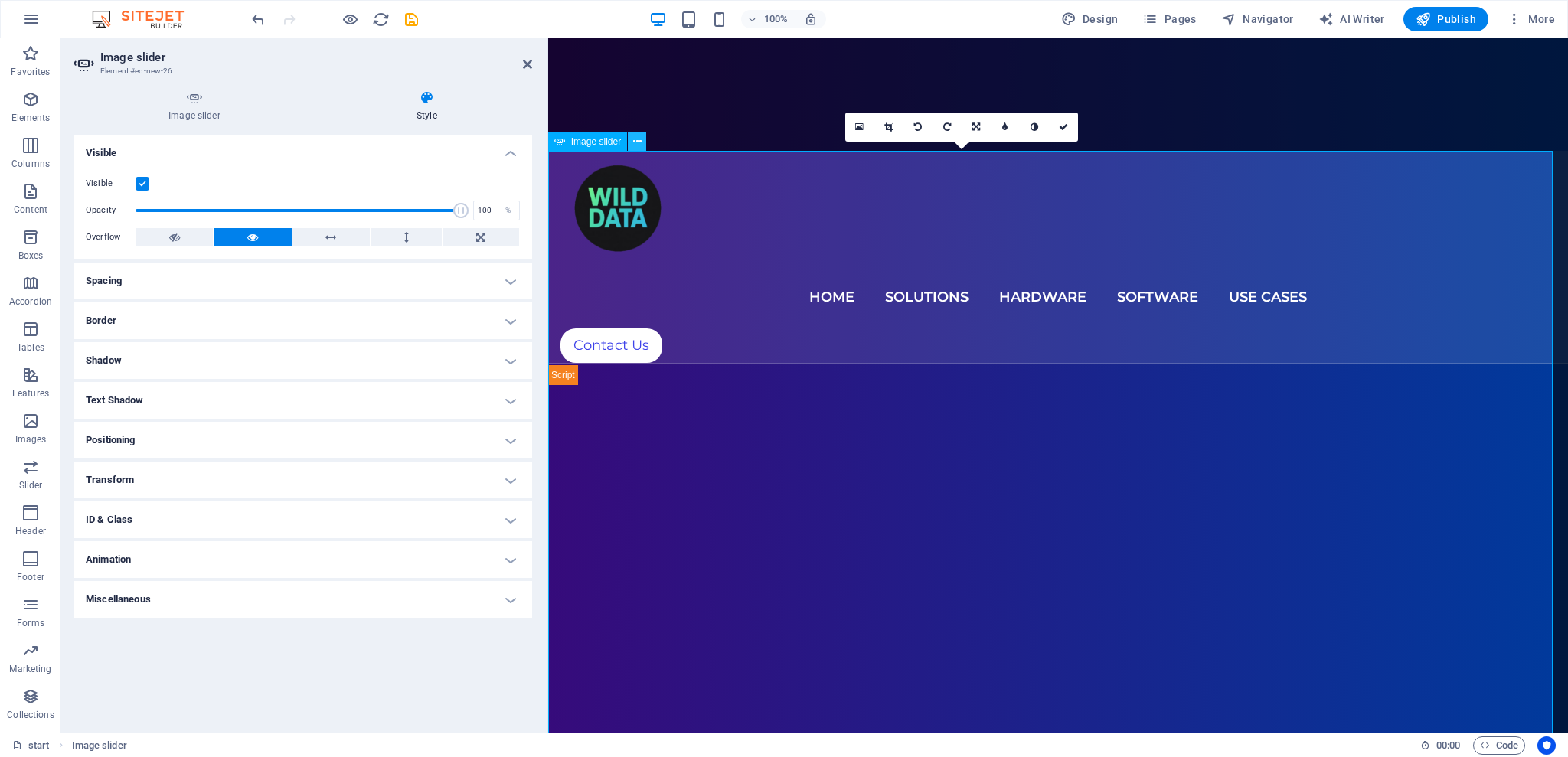
click at [637, 138] on icon at bounding box center [637, 142] width 8 height 16
click at [218, 327] on h4 "Border" at bounding box center [302, 321] width 458 height 37
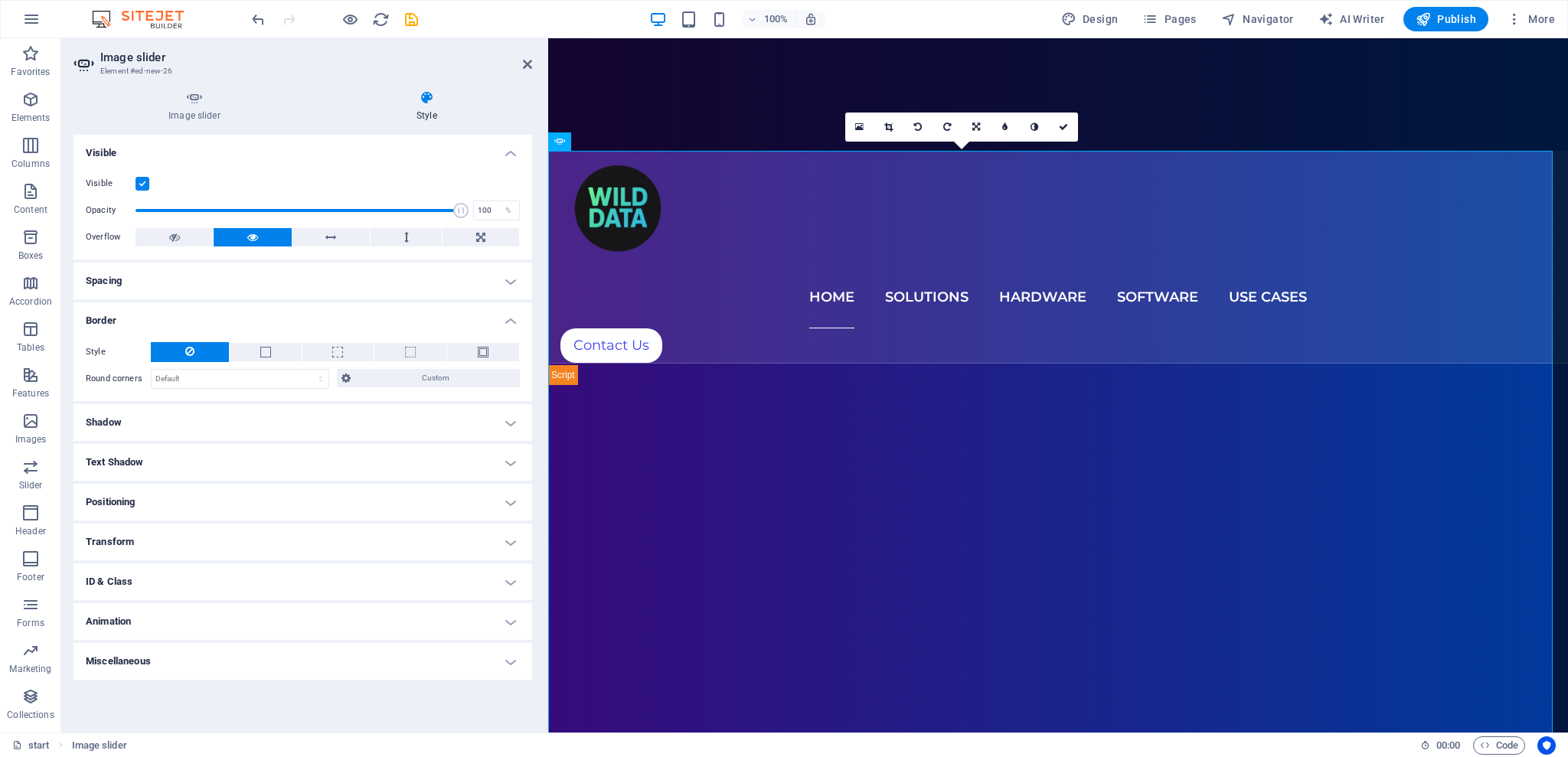
click at [217, 327] on h4 "Border" at bounding box center [302, 316] width 458 height 27
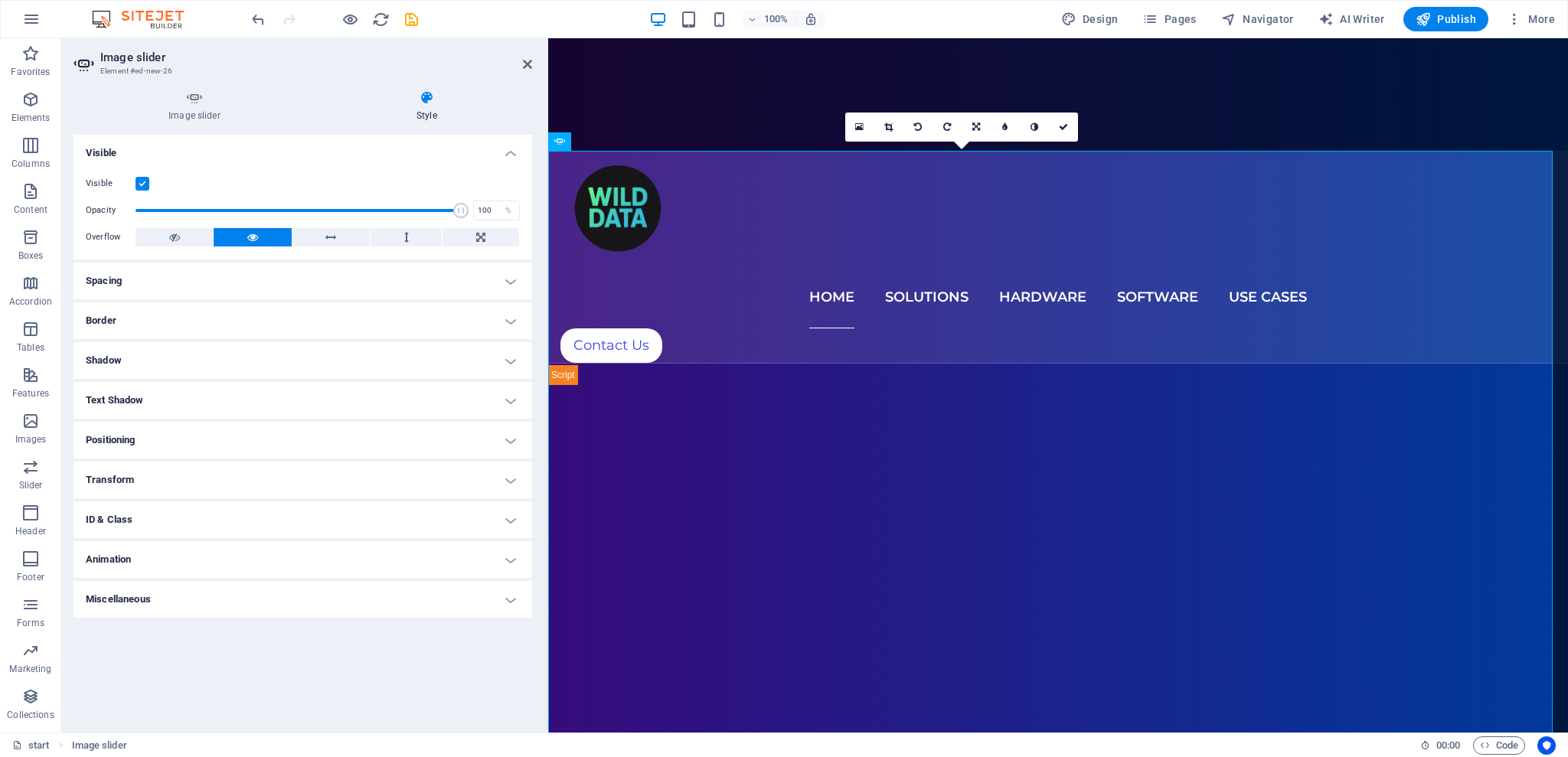
click at [221, 290] on h4 "Spacing" at bounding box center [302, 281] width 458 height 37
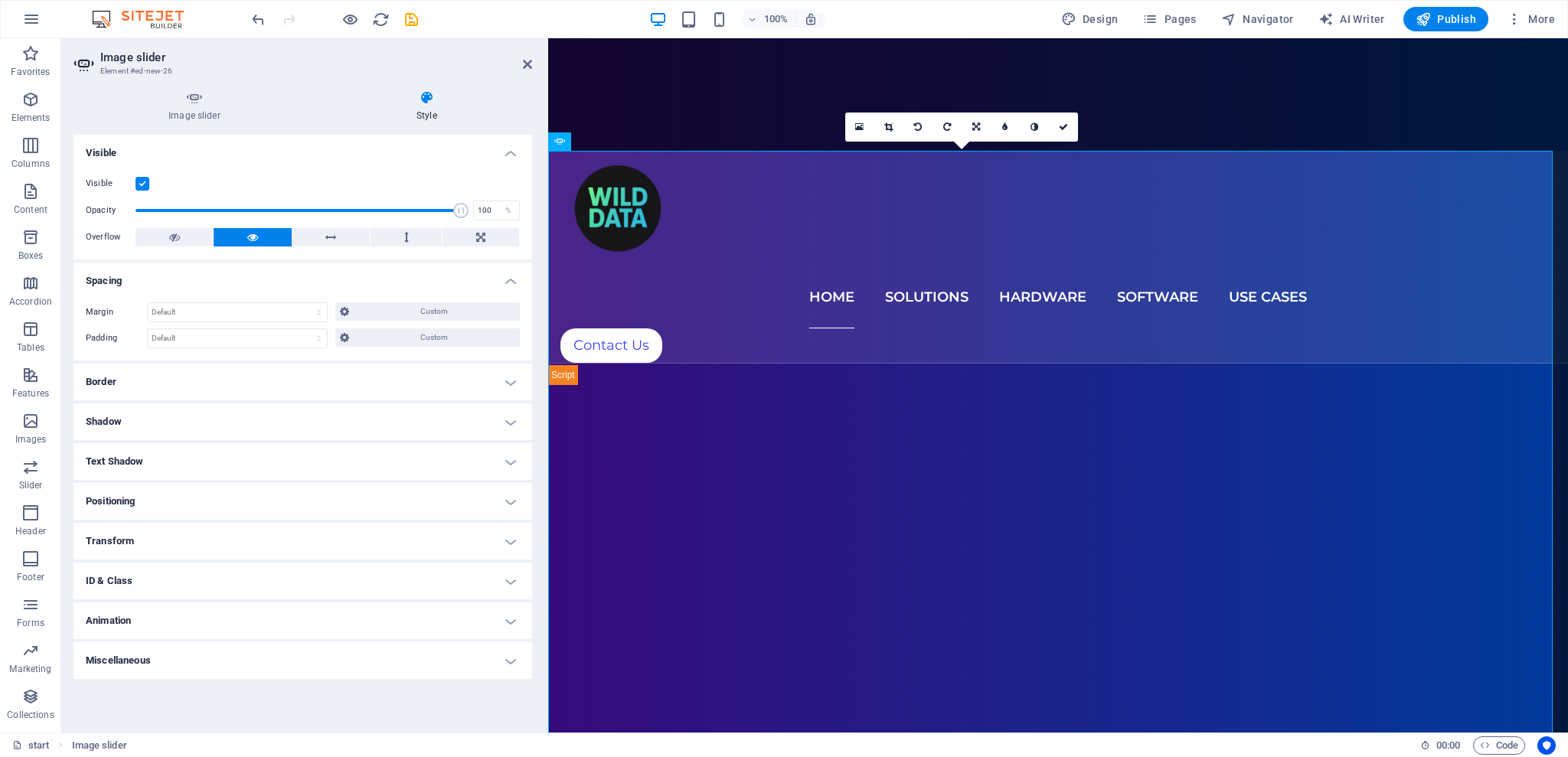
click at [221, 290] on div "Margin Default auto px % rem vw vh Custom Custom auto px % rem vw vh auto px % …" at bounding box center [302, 325] width 458 height 70
click at [128, 291] on div "Margin Default auto px % rem vw vh Custom Custom auto px % rem vw vh auto px % …" at bounding box center [302, 325] width 458 height 70
click at [138, 283] on h4 "Spacing" at bounding box center [302, 277] width 458 height 27
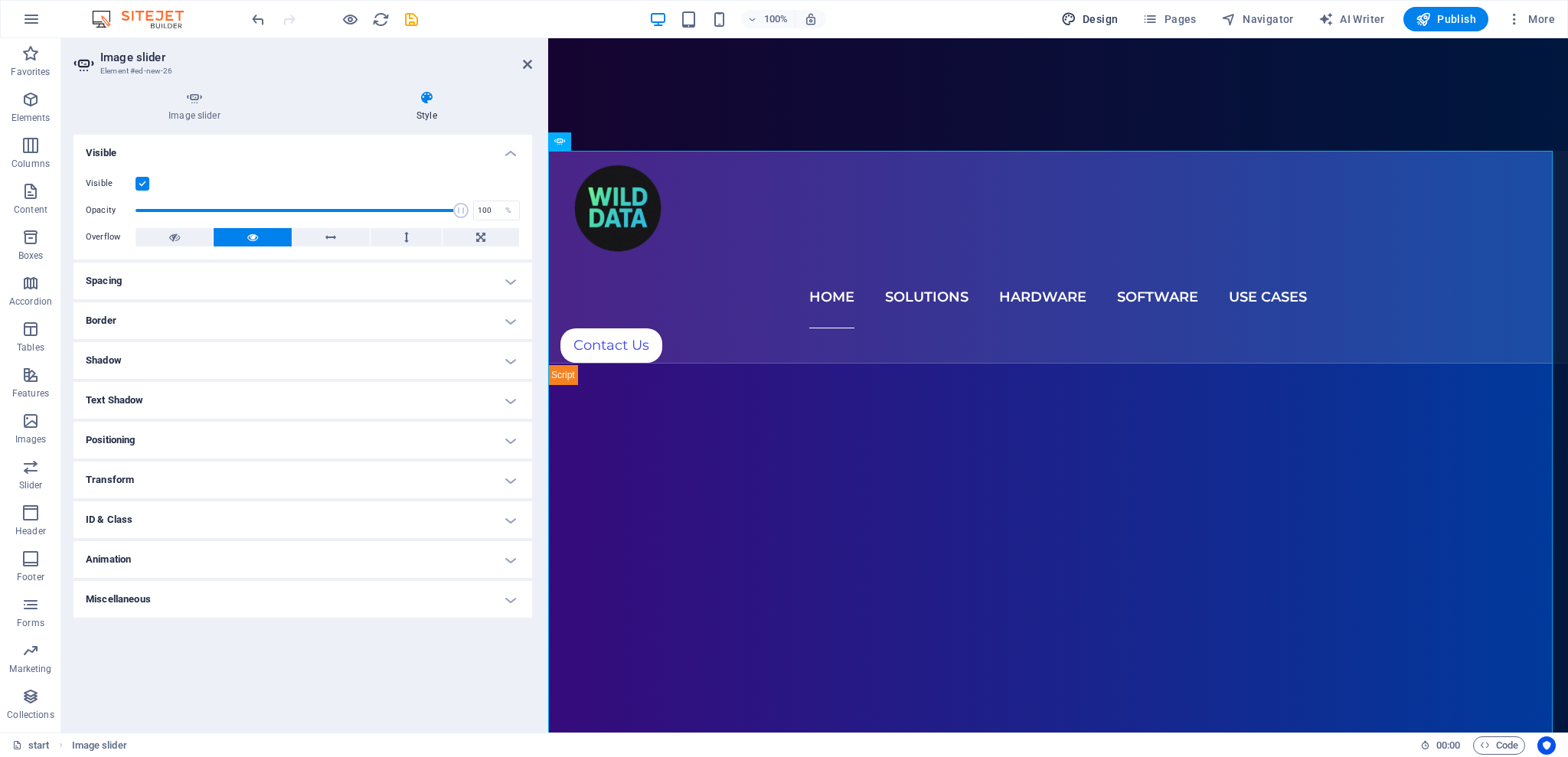
click at [1108, 10] on div "100% Design Pages Navigator AI Writer Publish More" at bounding box center [784, 19] width 1567 height 37
click at [1096, 22] on span "Design" at bounding box center [1089, 19] width 58 height 16
select select "px"
select select "300"
select select "px"
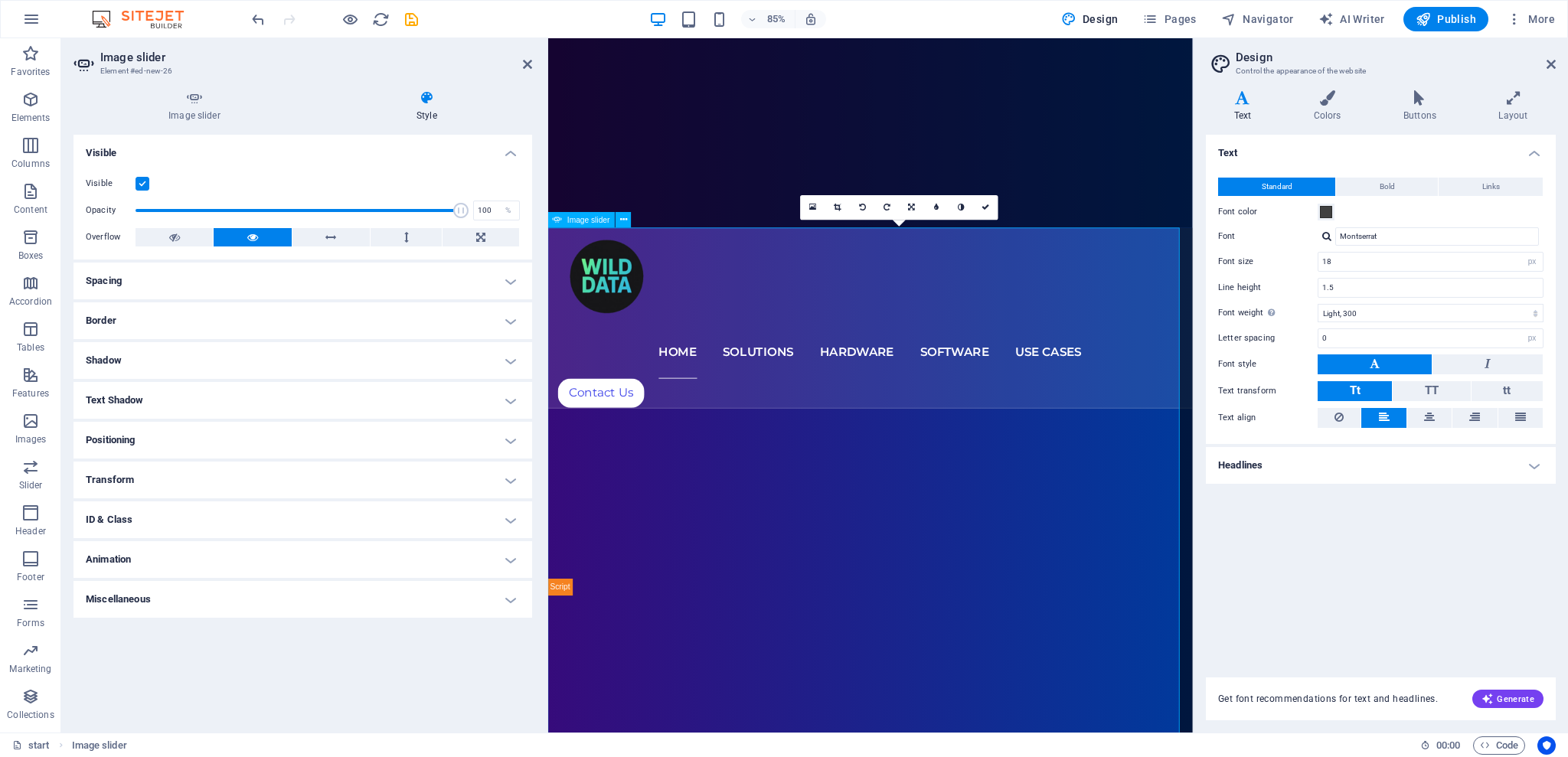
click at [596, 219] on span "Image slider" at bounding box center [588, 219] width 43 height 7
click at [1509, 92] on icon at bounding box center [1513, 98] width 85 height 16
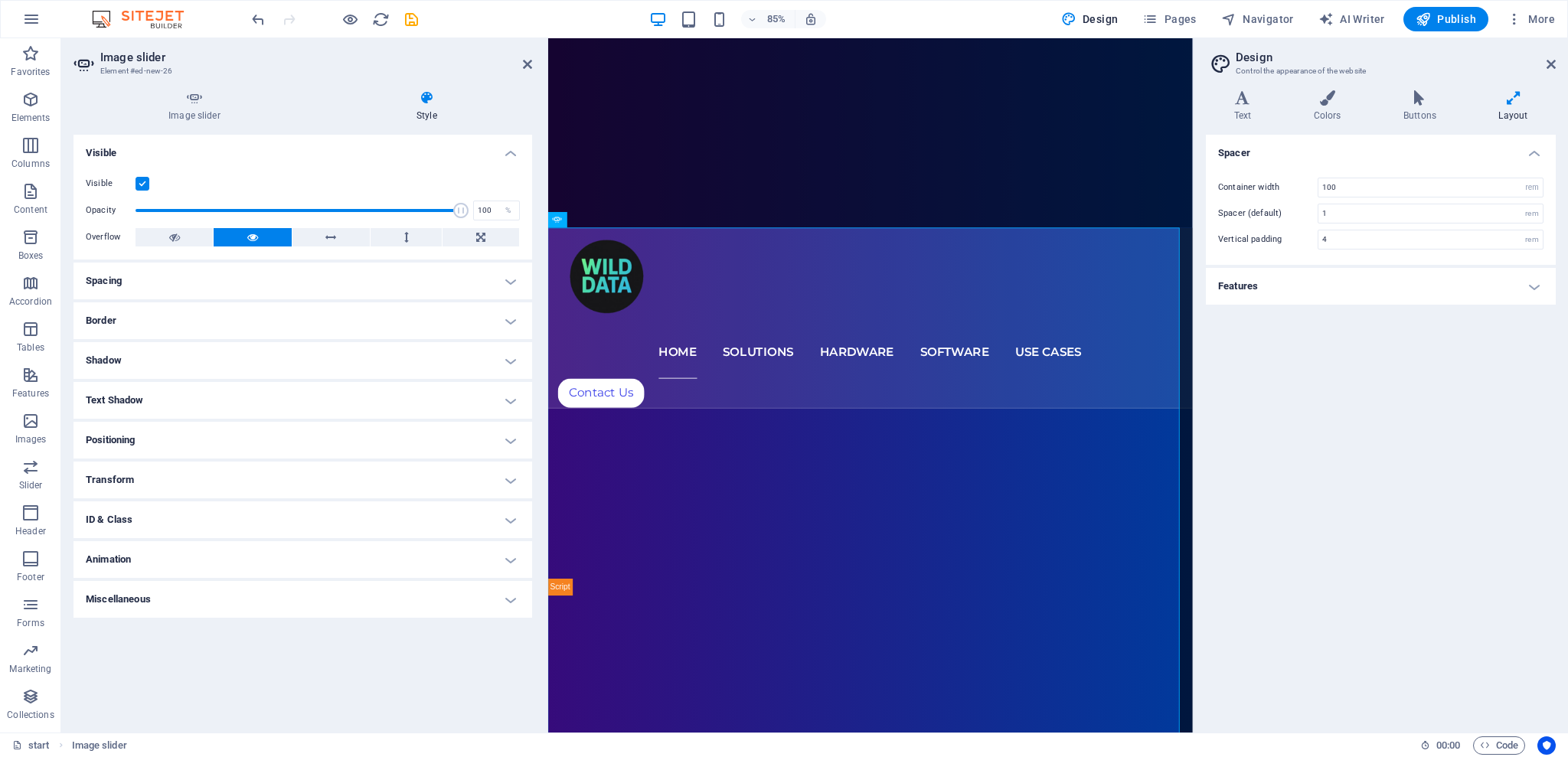
click at [1392, 299] on h4 "Features" at bounding box center [1381, 286] width 350 height 37
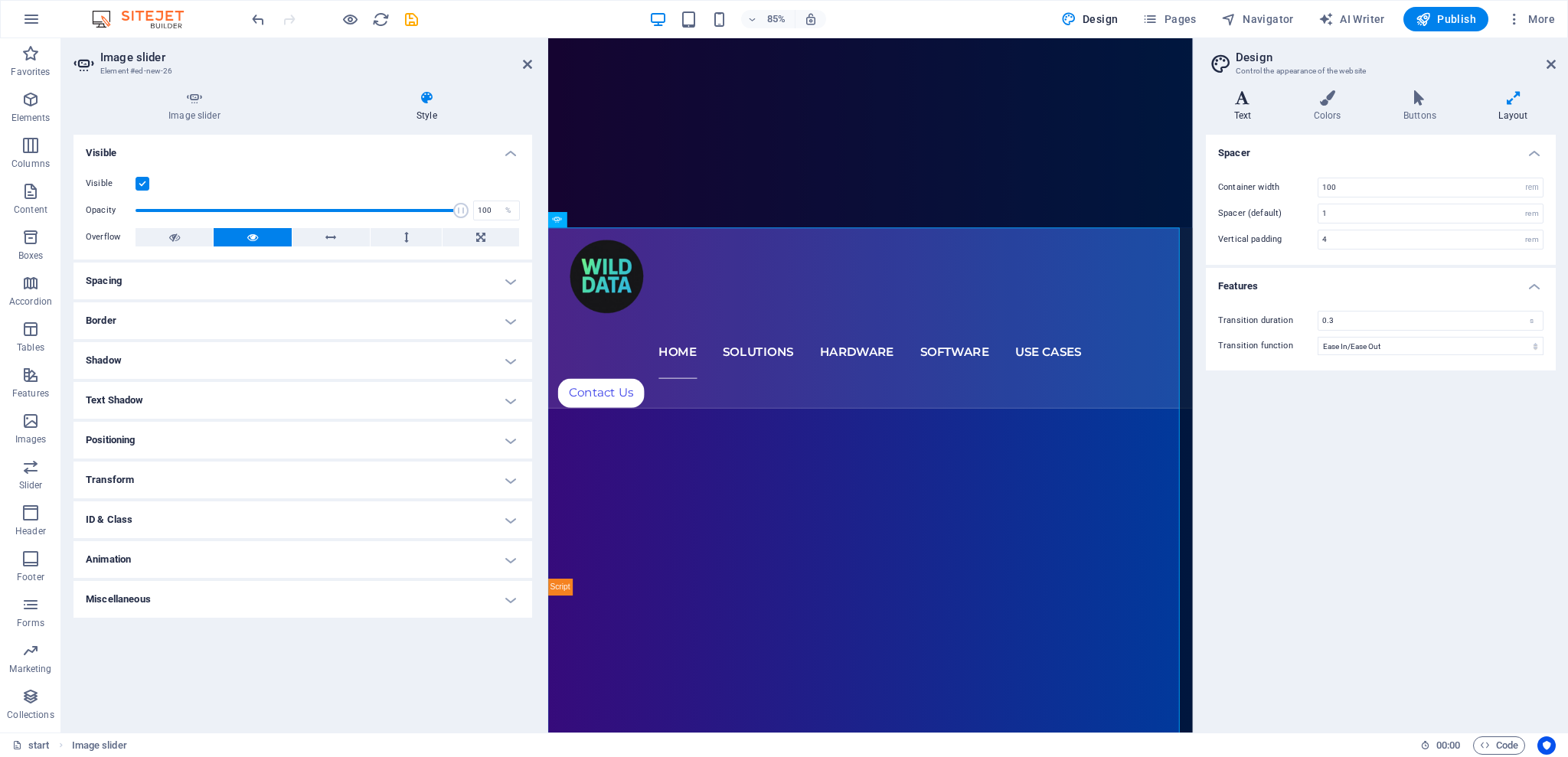
click at [1241, 114] on h4 "Text" at bounding box center [1246, 106] width 79 height 32
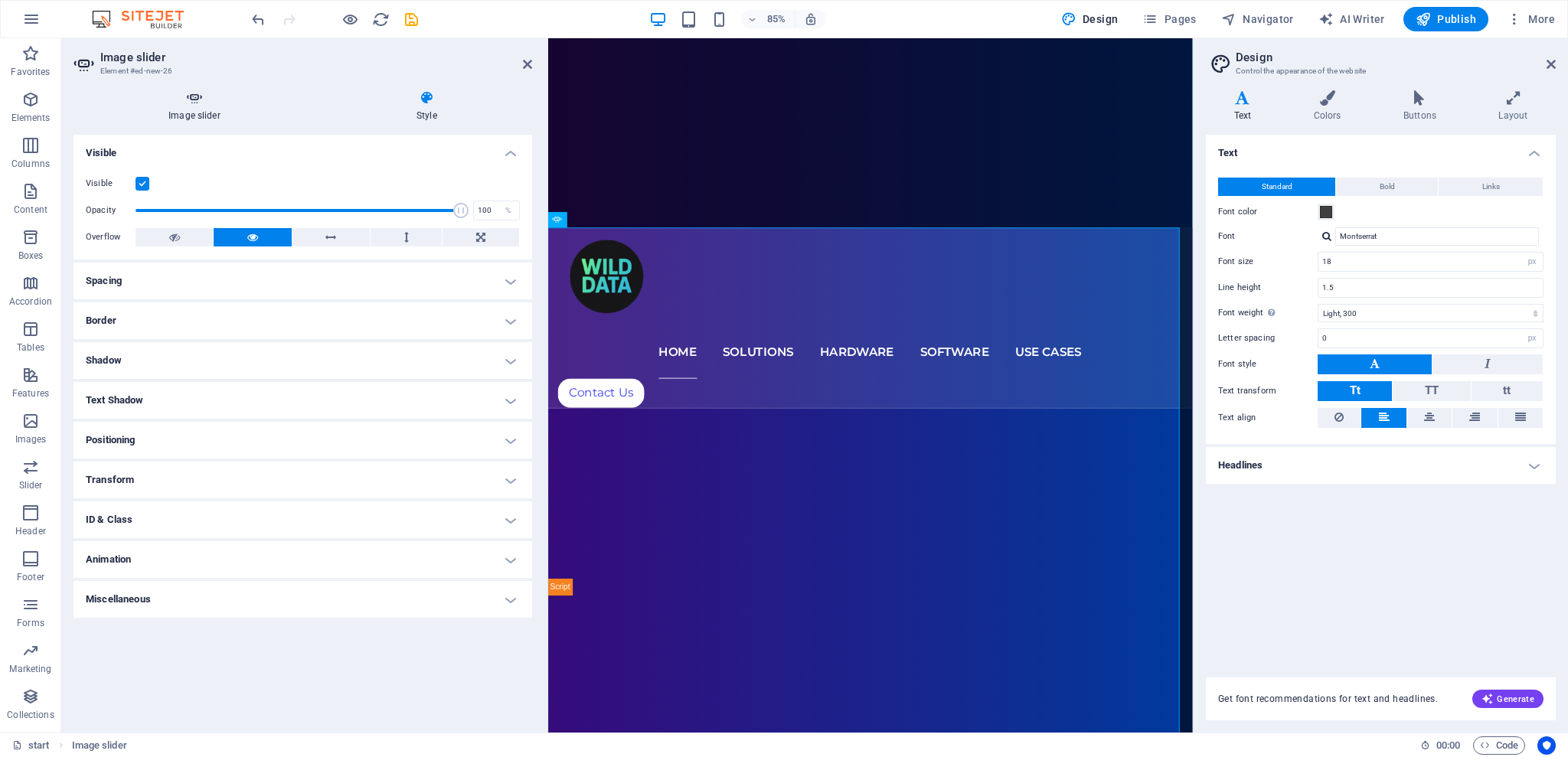
click at [181, 101] on icon at bounding box center [194, 98] width 242 height 16
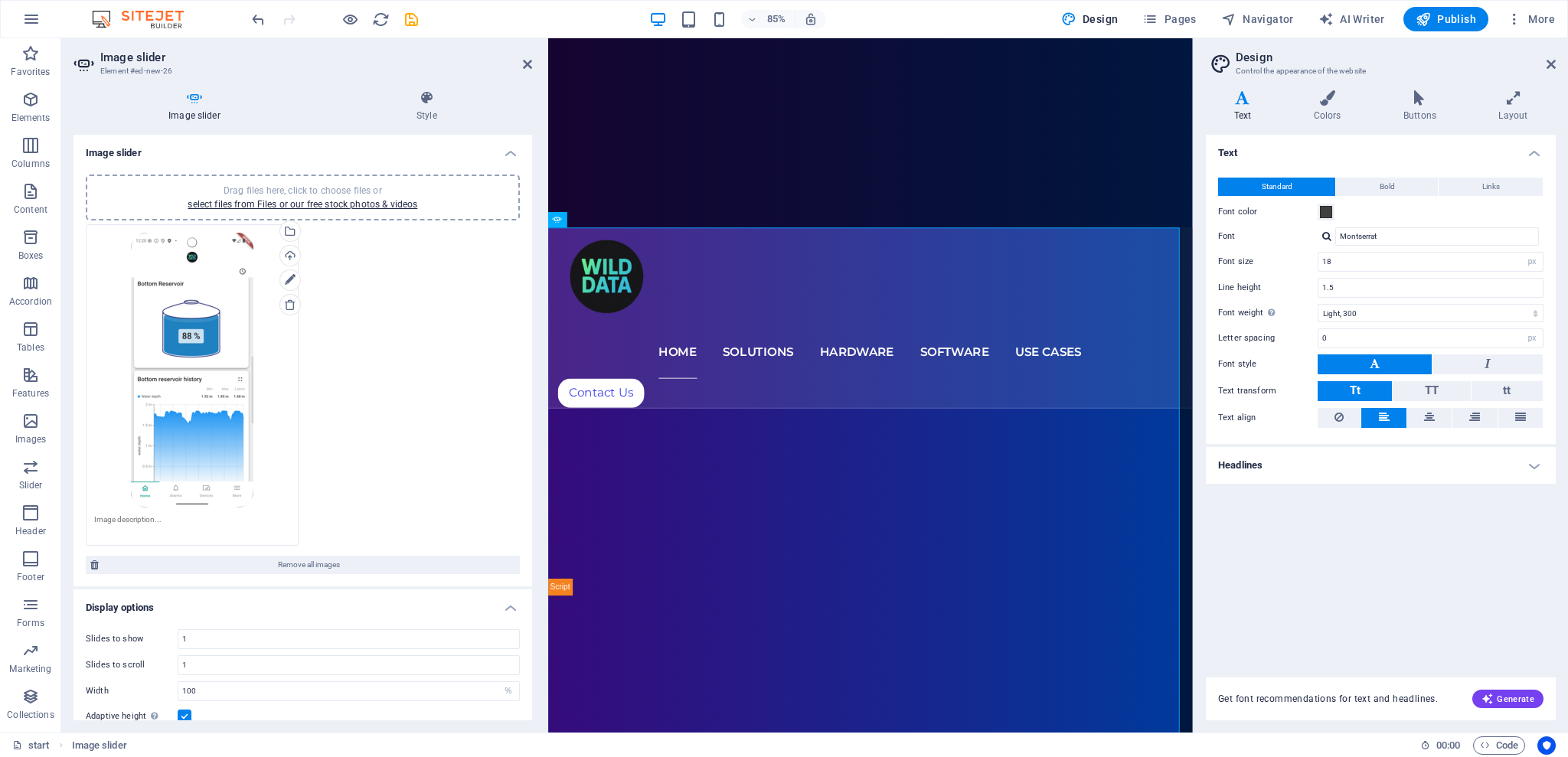
scroll to position [462, 0]
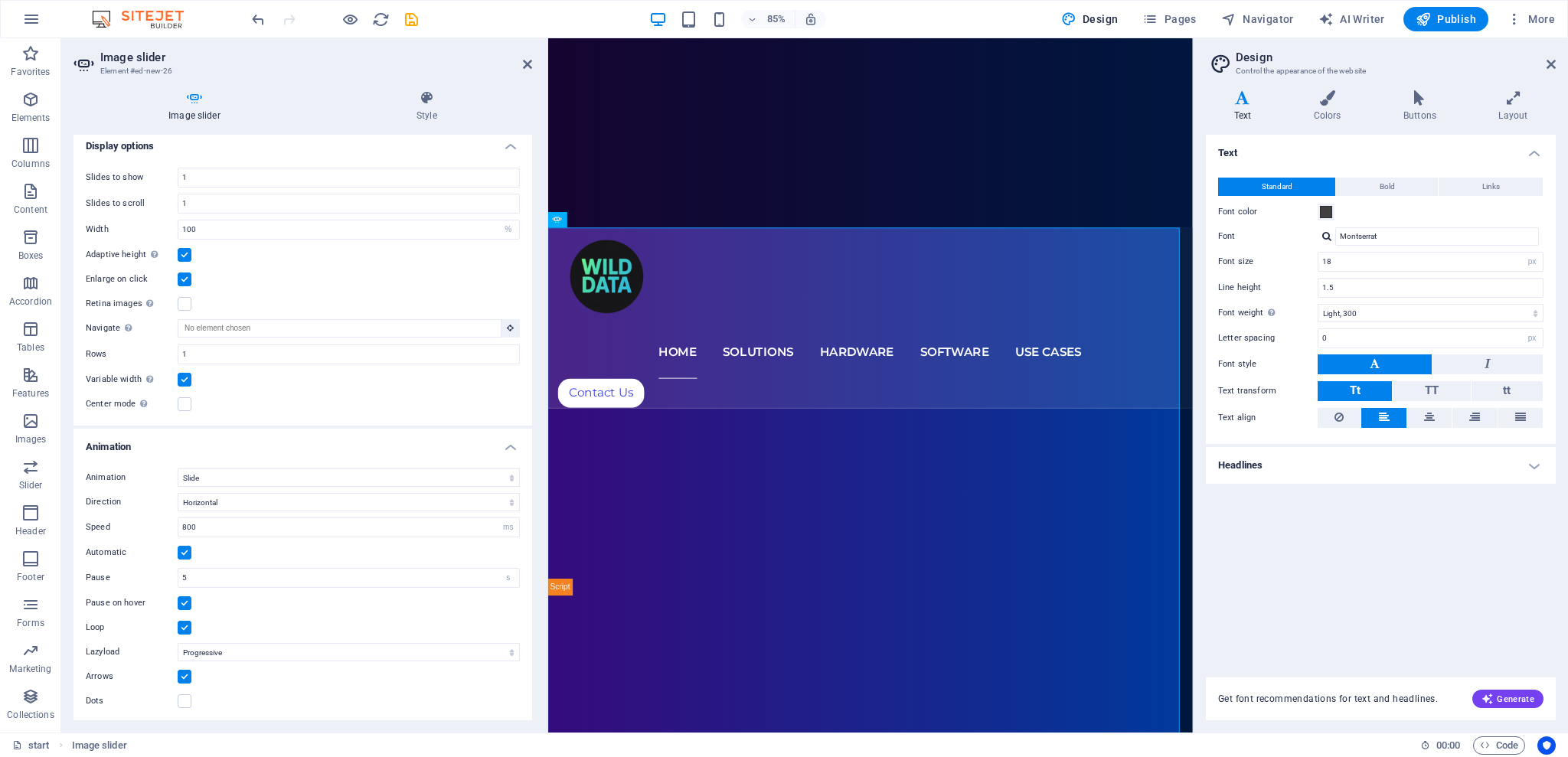
click at [116, 443] on h4 "Animation" at bounding box center [302, 443] width 458 height 27
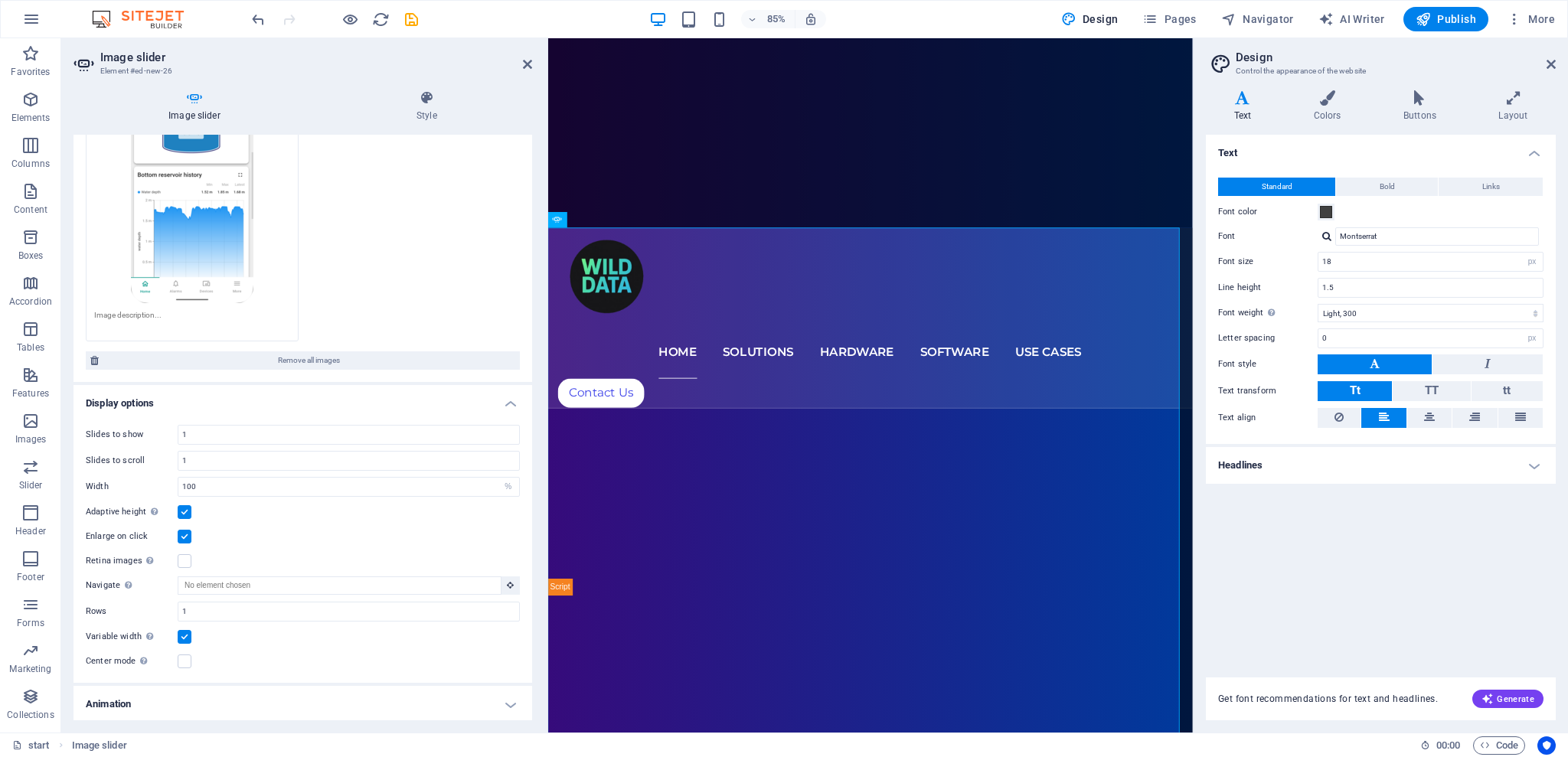
click at [133, 394] on h4 "Display options" at bounding box center [302, 399] width 458 height 27
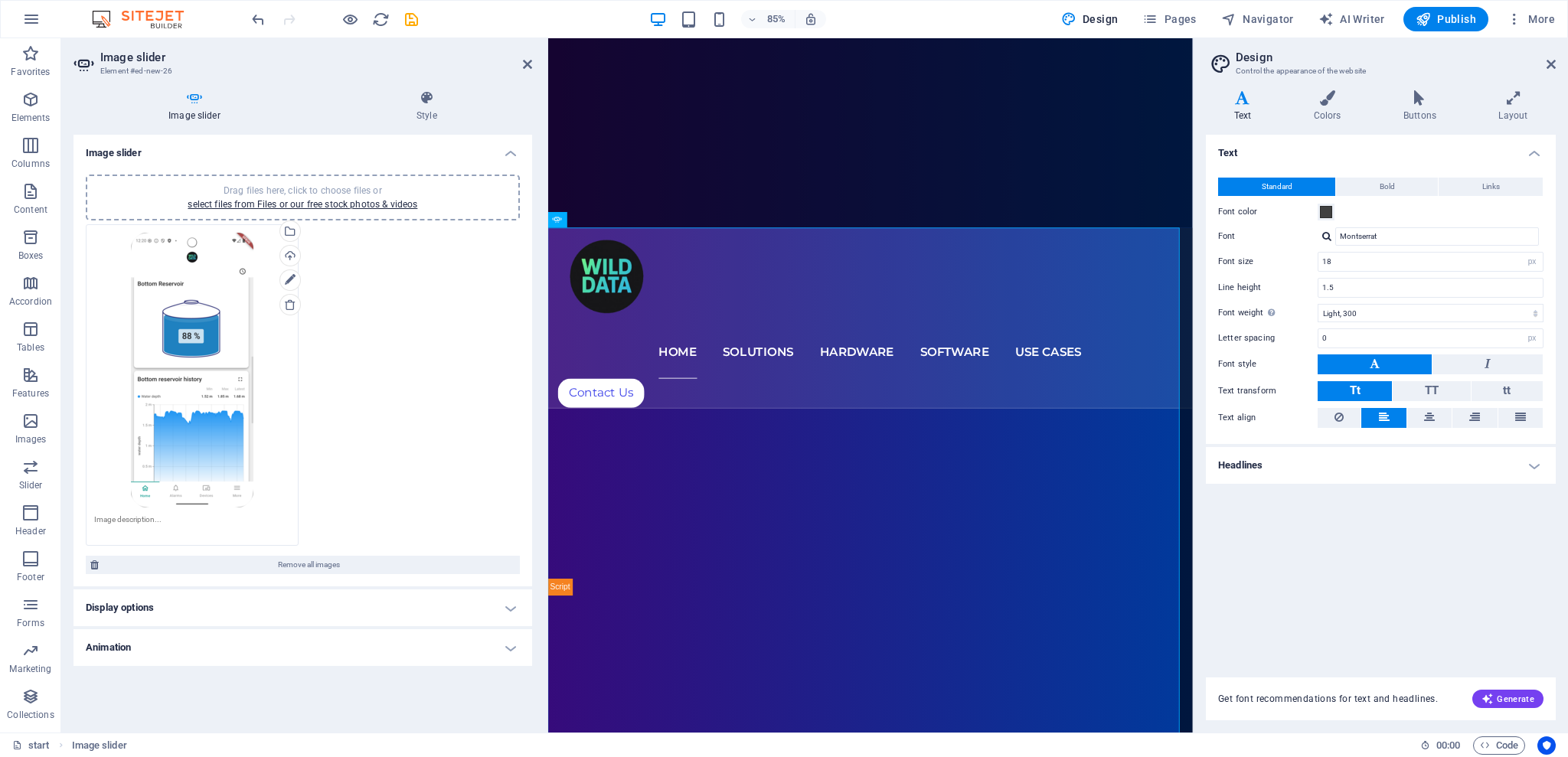
scroll to position [0, 0]
click at [289, 281] on icon at bounding box center [290, 280] width 11 height 18
click at [291, 276] on icon at bounding box center [290, 280] width 11 height 18
click at [1166, 22] on span "Pages" at bounding box center [1169, 19] width 54 height 16
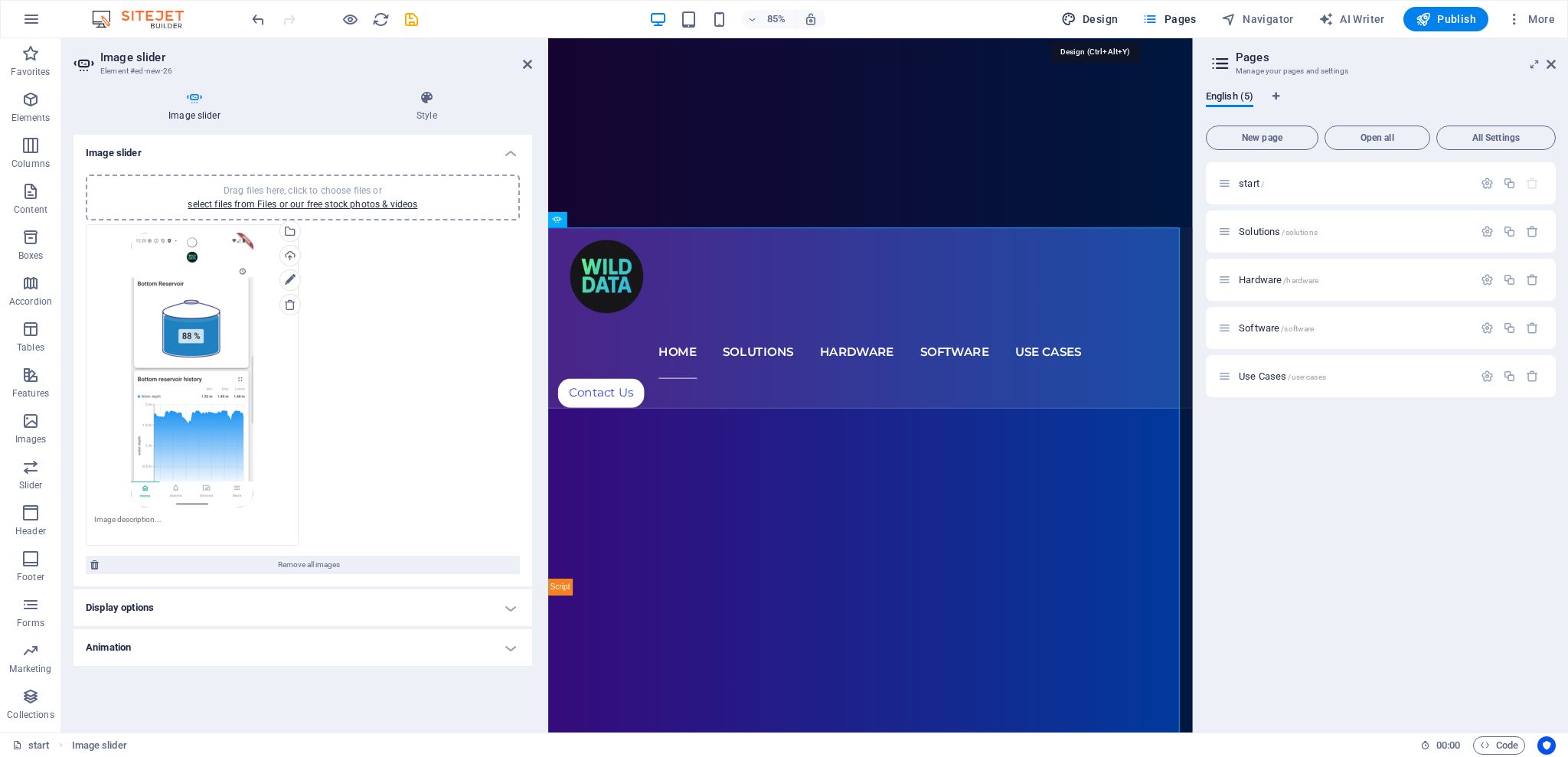
click at [1092, 29] on button "Design" at bounding box center [1090, 19] width 69 height 25
select select "px"
select select "300"
select select "px"
select select "600"
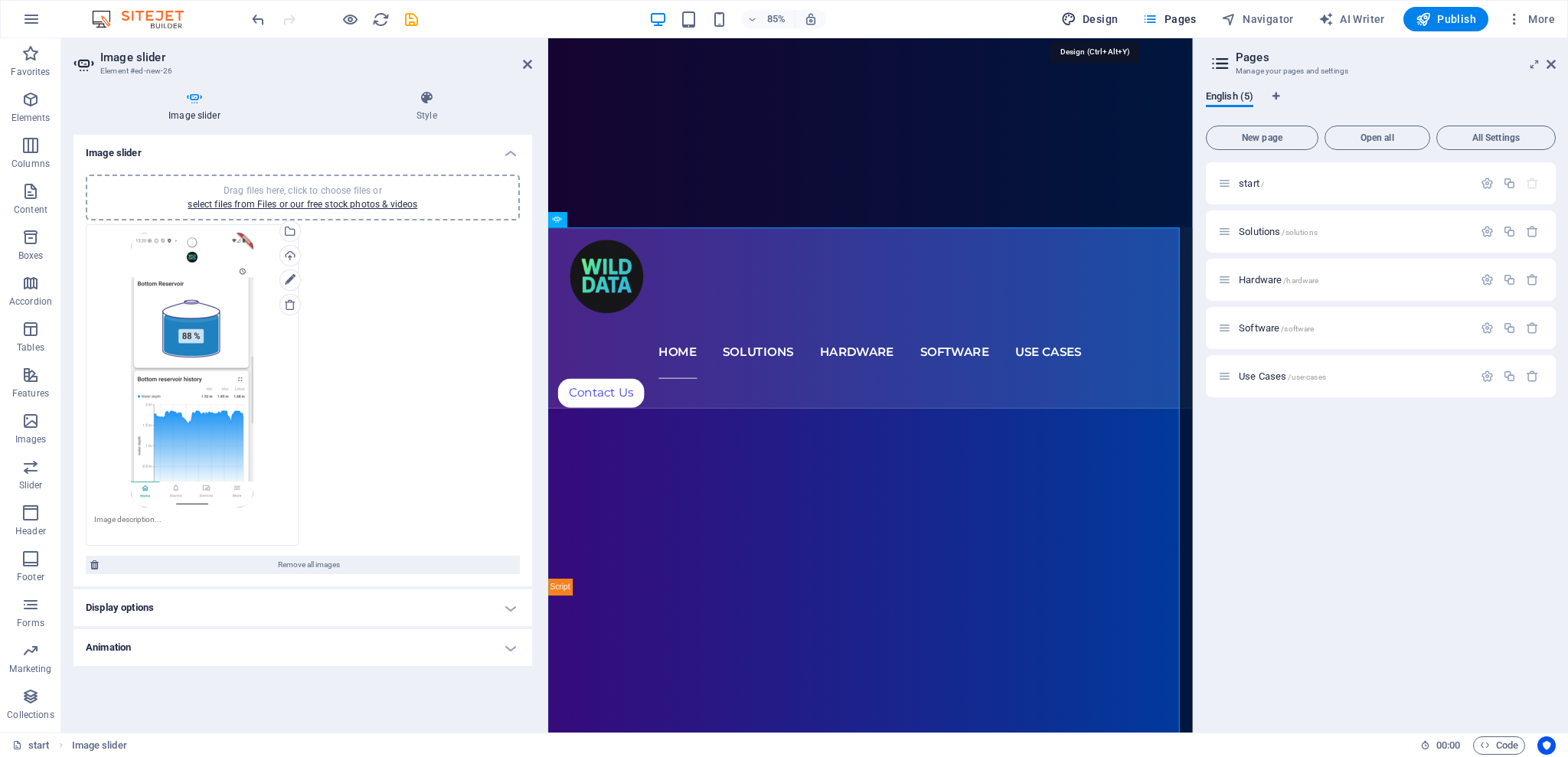
select select "px"
select select "rem"
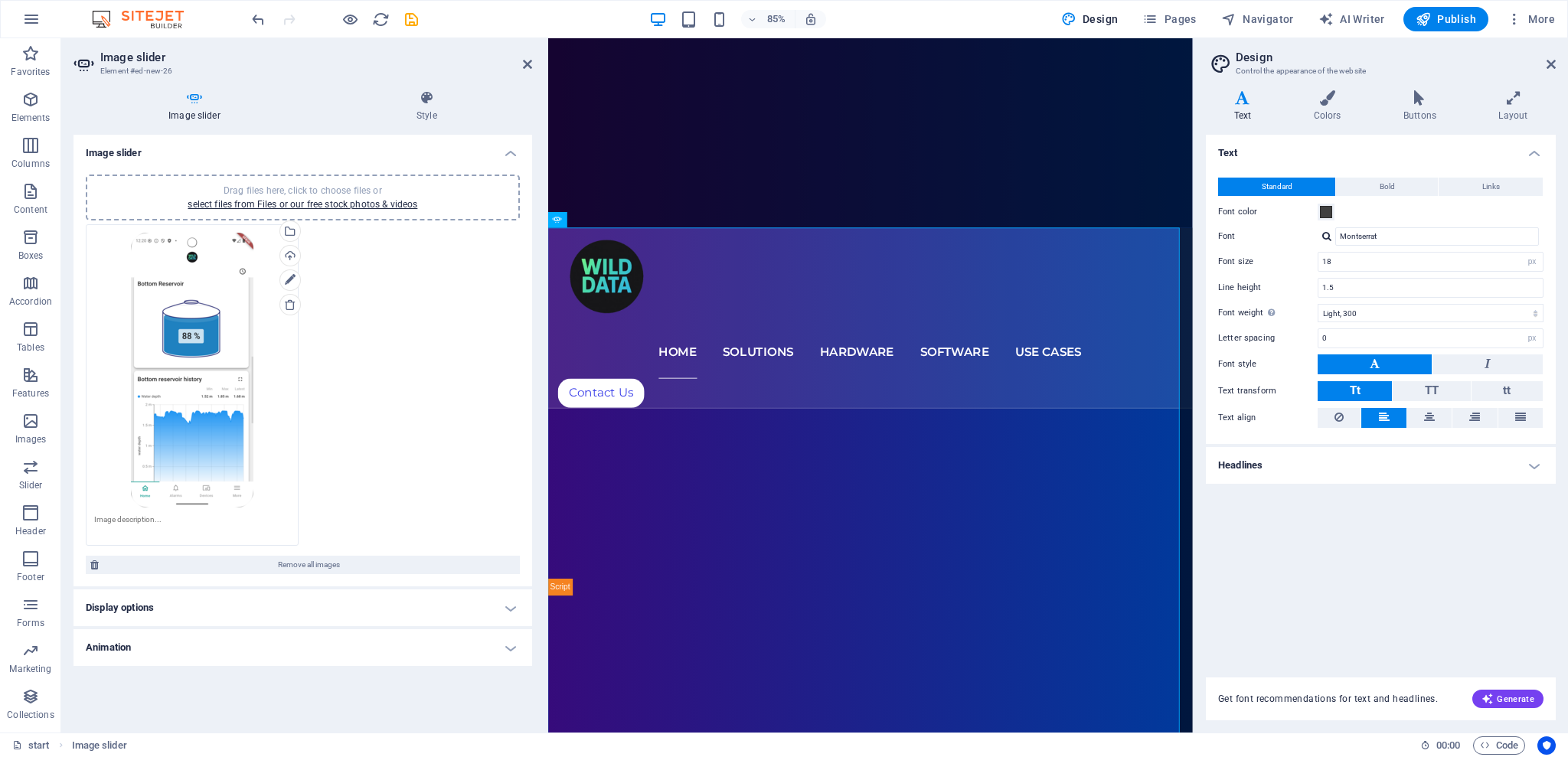
click at [1485, 457] on h4 "Headlines" at bounding box center [1381, 466] width 350 height 37
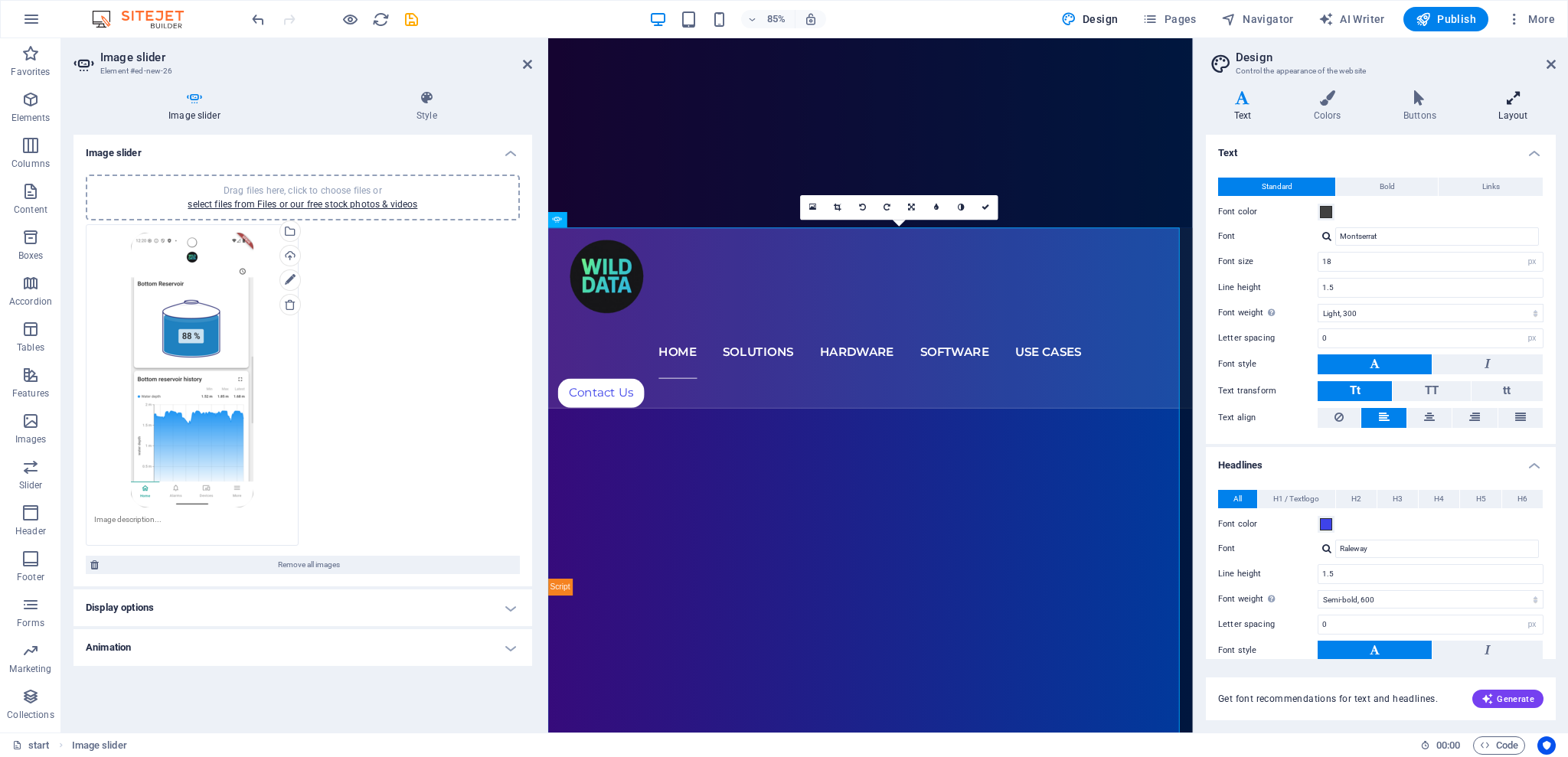
click at [1517, 103] on icon at bounding box center [1513, 98] width 85 height 16
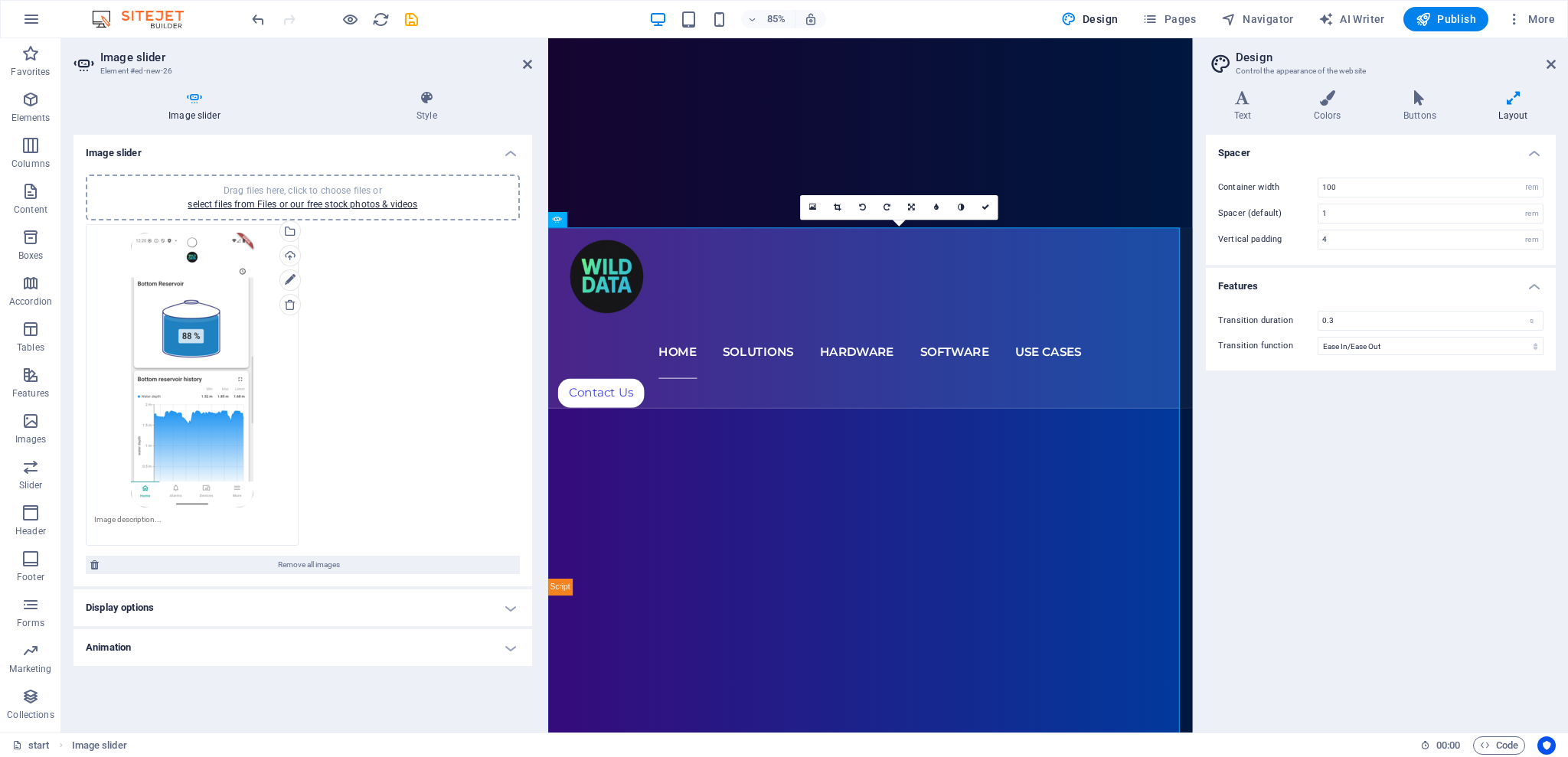
click at [1365, 68] on h3 "Control the appearance of the website" at bounding box center [1380, 70] width 289 height 14
click at [1514, 23] on icon "button" at bounding box center [1514, 19] width 16 height 16
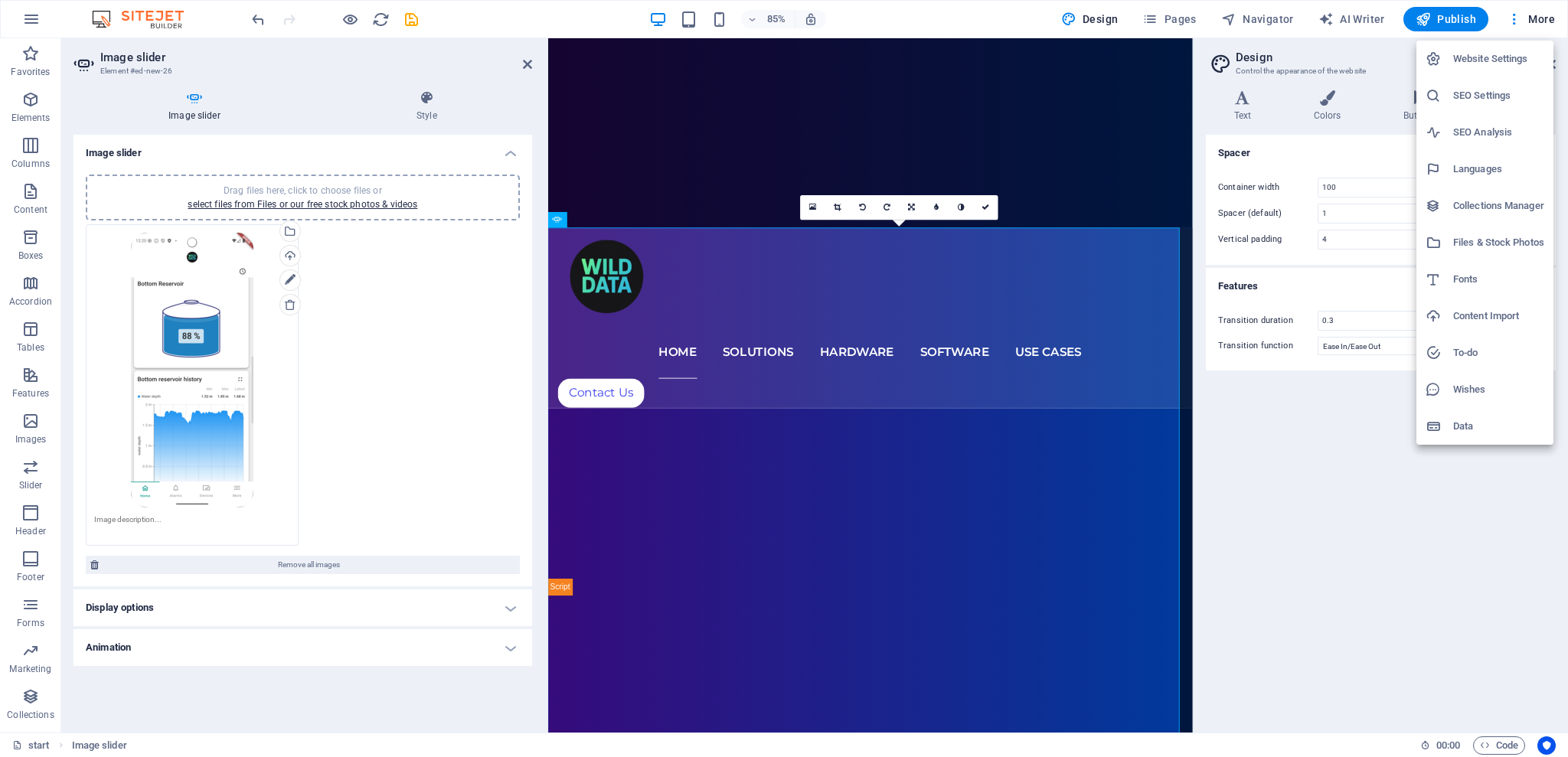
click at [1377, 429] on div at bounding box center [784, 378] width 1568 height 757
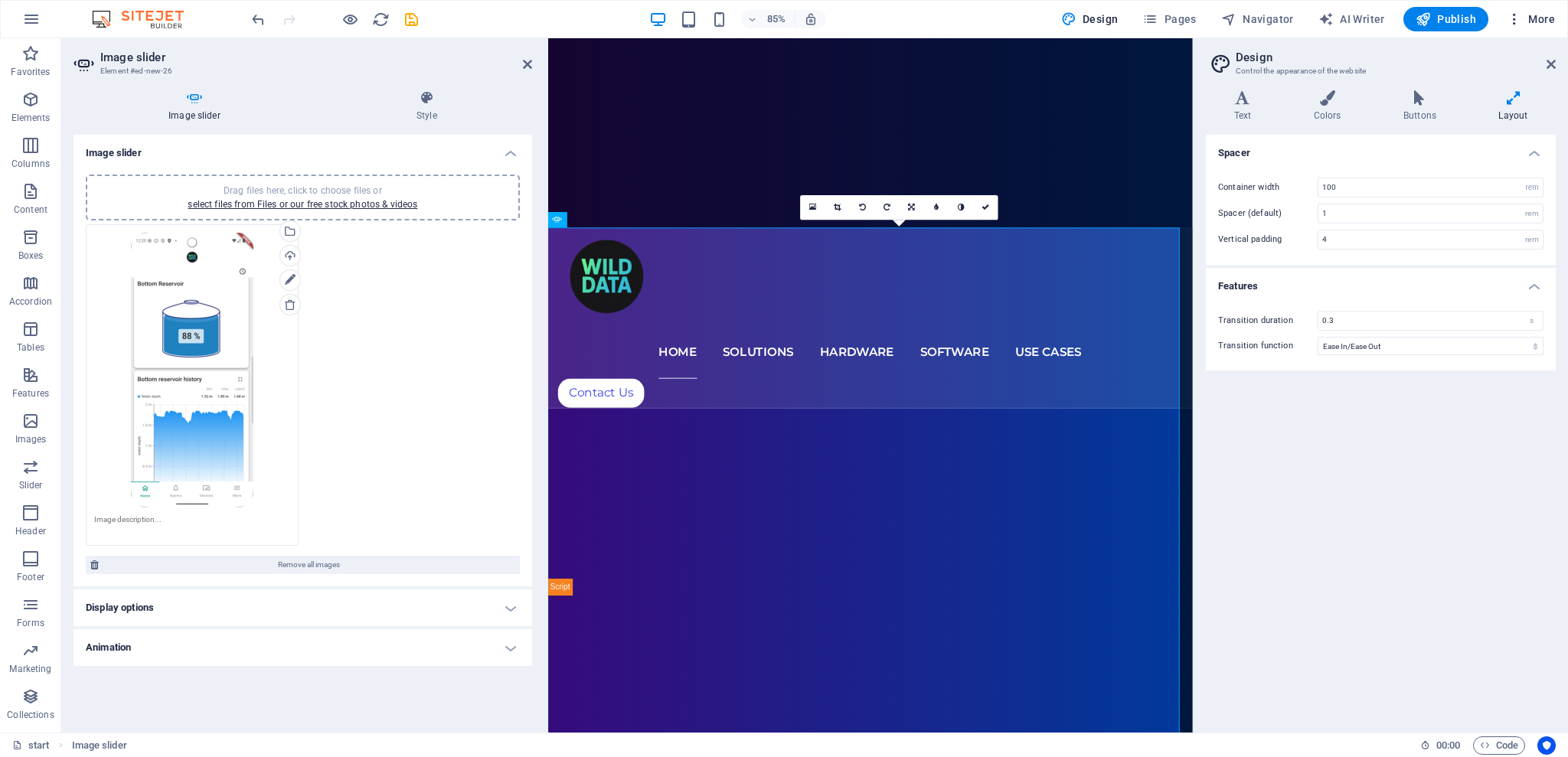
click at [1509, 26] on icon "button" at bounding box center [1514, 19] width 16 height 16
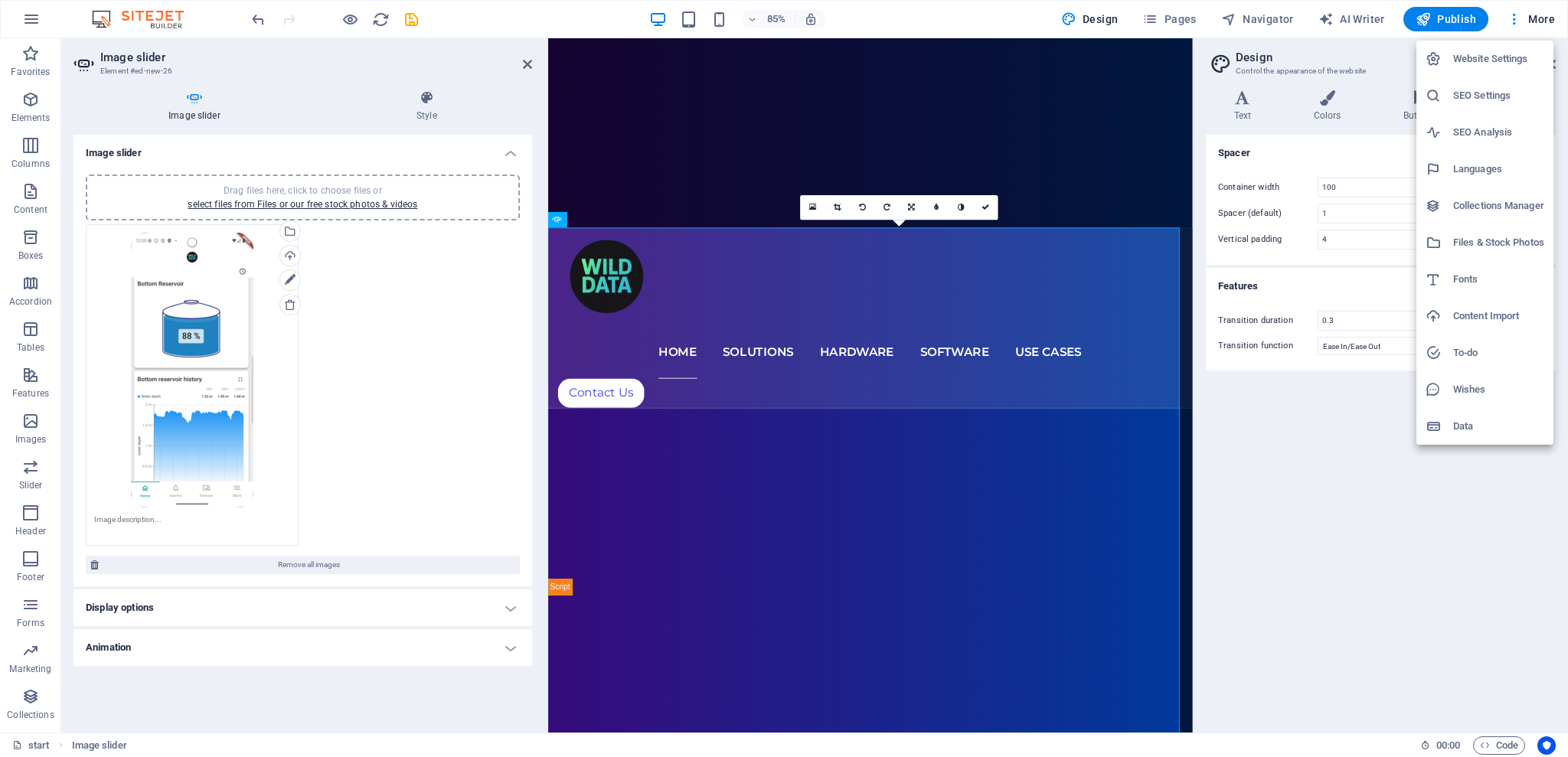
click at [1456, 58] on h6 "Website Settings" at bounding box center [1500, 59] width 91 height 18
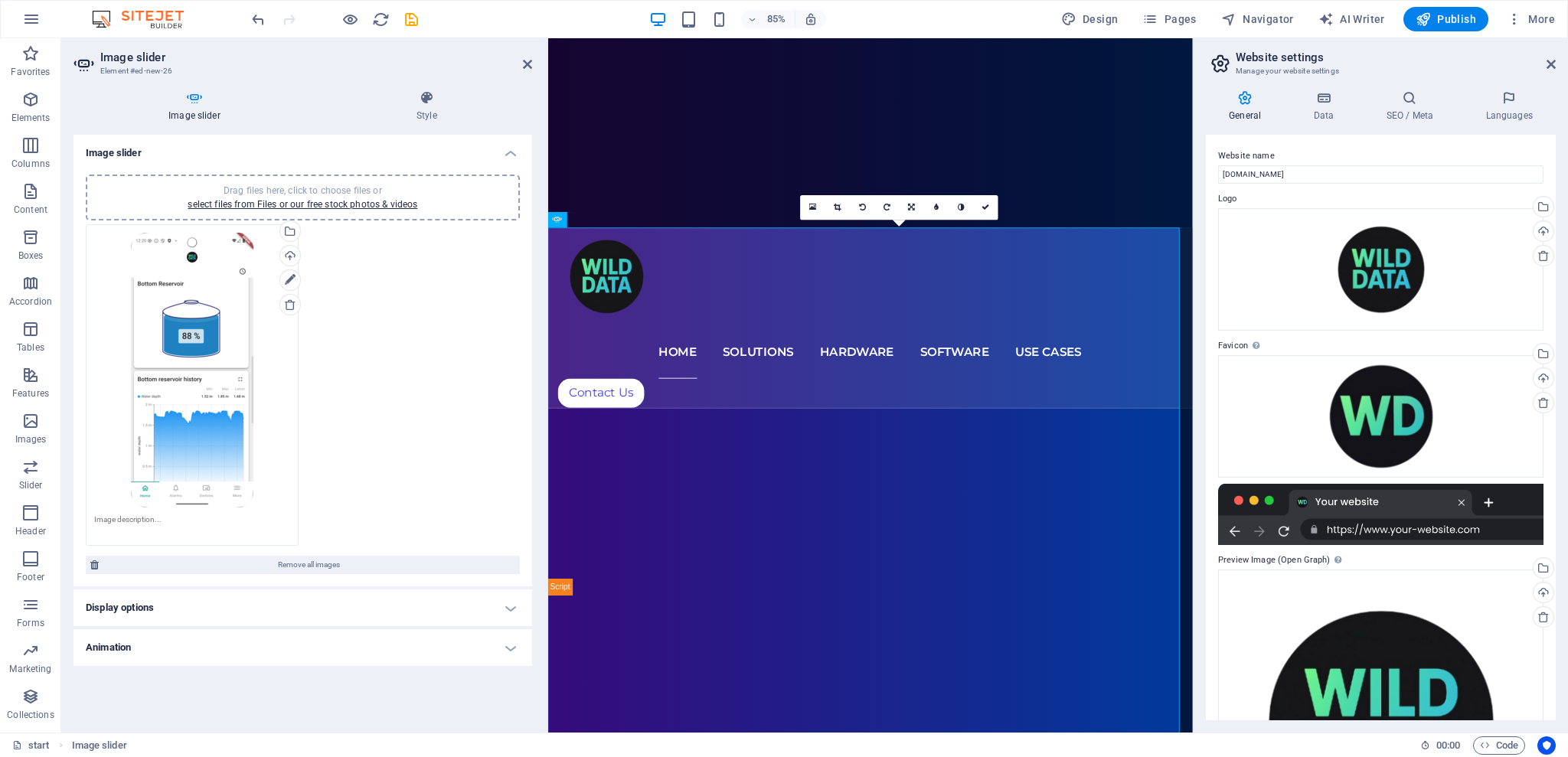
click at [1562, 14] on div "85% Design Pages Navigator AI Writer Publish More" at bounding box center [784, 19] width 1567 height 37
click at [1552, 20] on span "More" at bounding box center [1531, 19] width 48 height 16
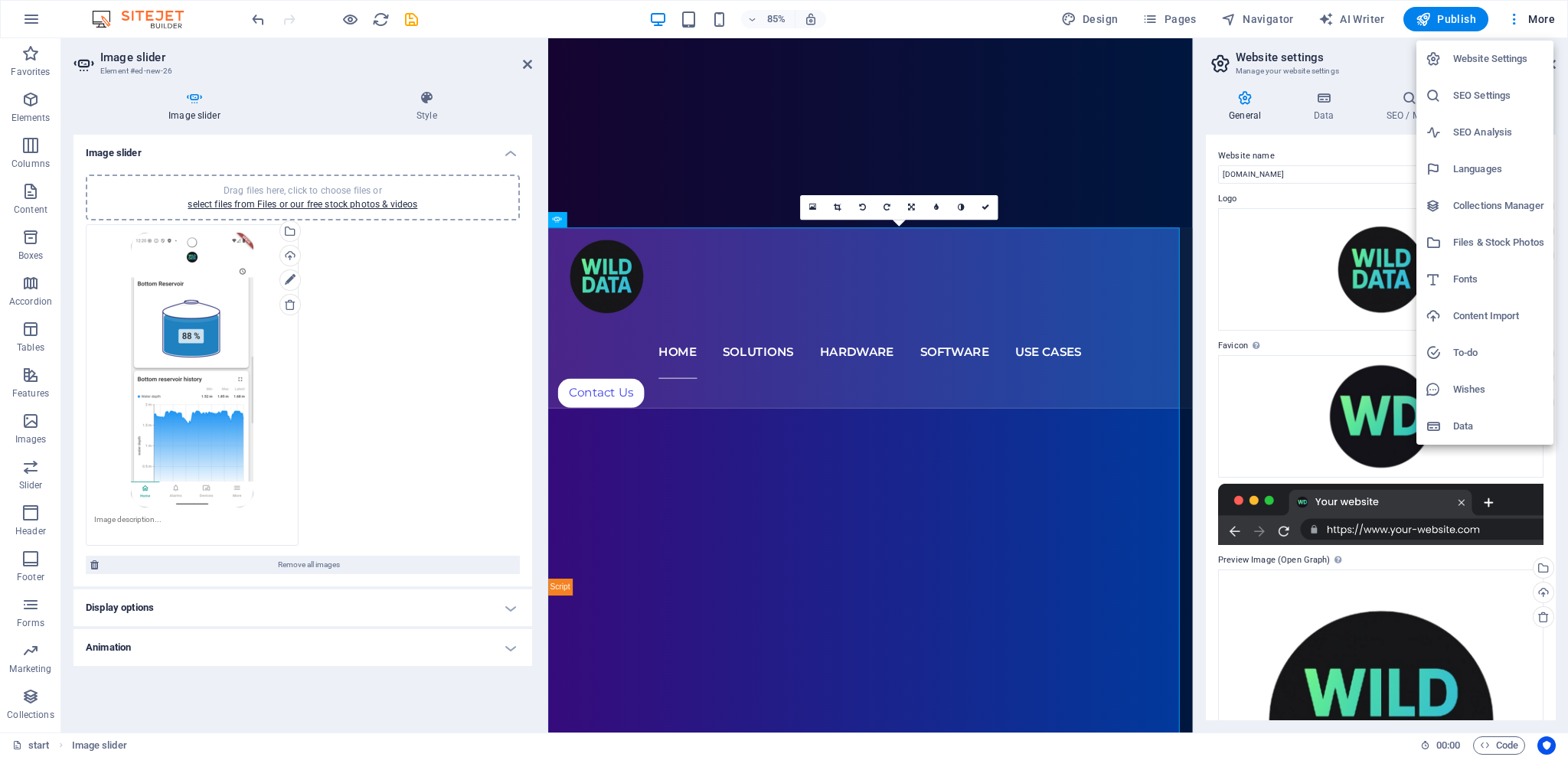
click at [1199, 339] on div at bounding box center [784, 378] width 1568 height 757
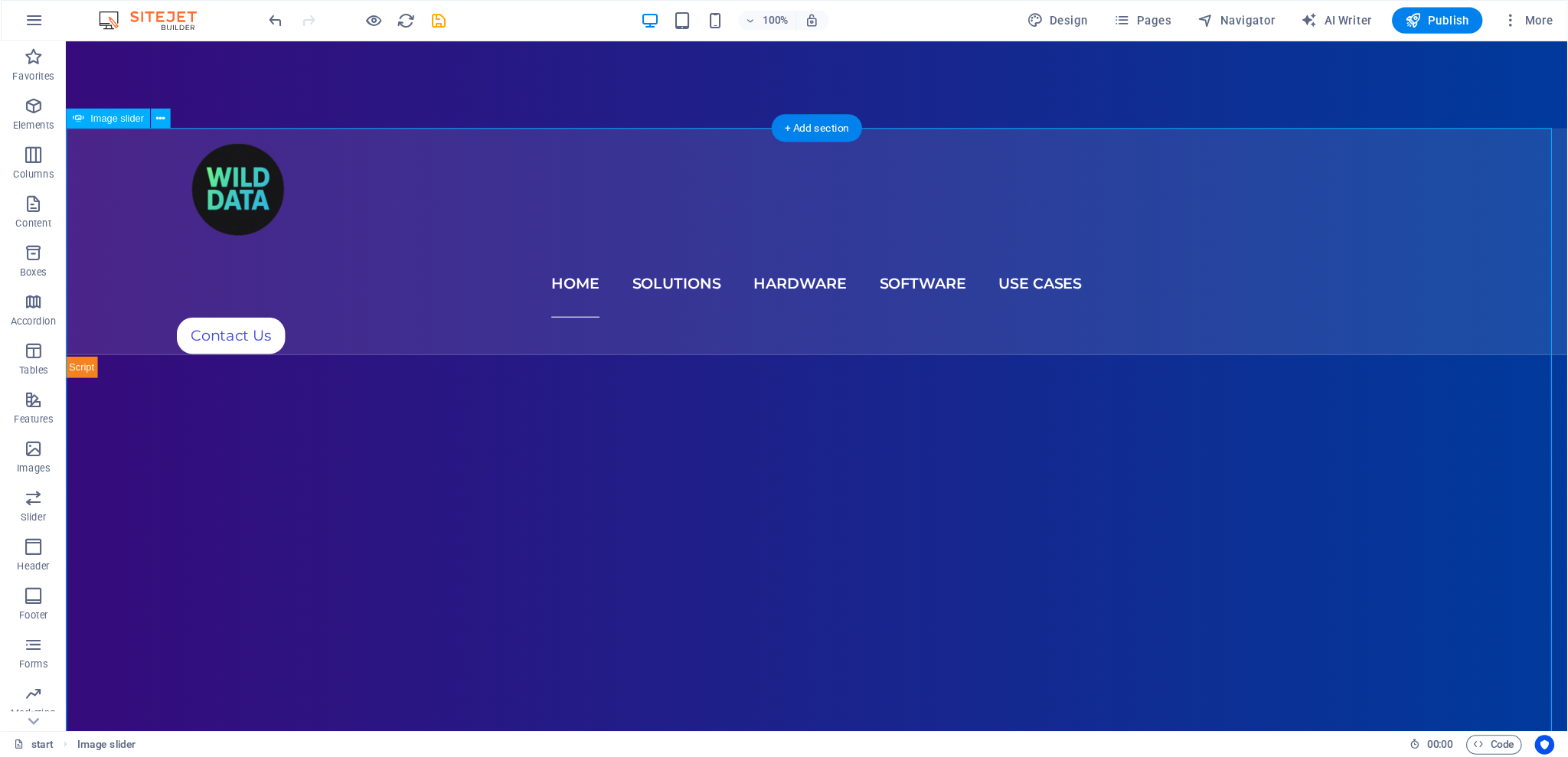
scroll to position [610, 0]
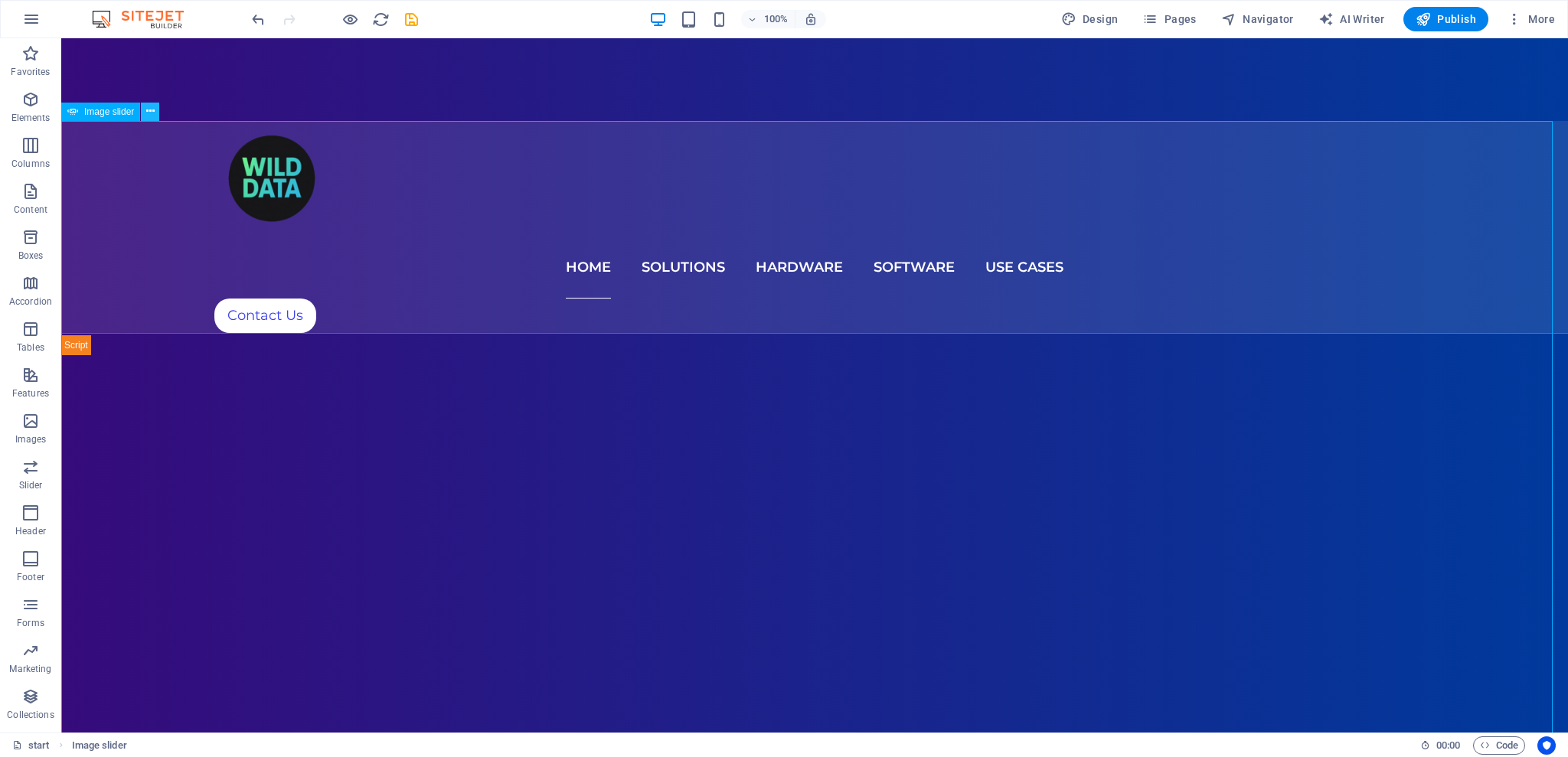
click at [149, 113] on icon at bounding box center [150, 111] width 8 height 16
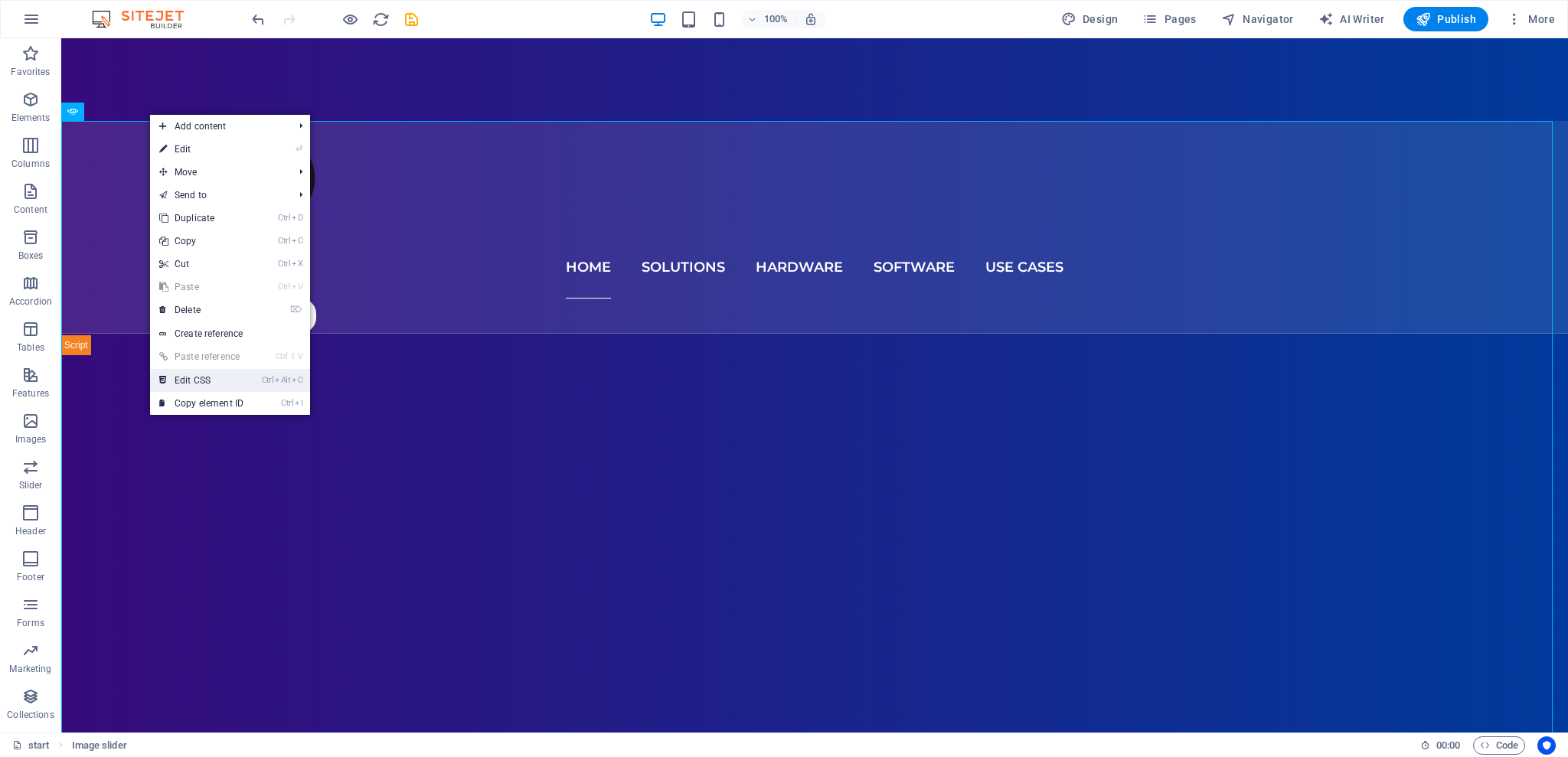
click at [241, 384] on link "Ctrl Alt C Edit CSS" at bounding box center [201, 380] width 102 height 23
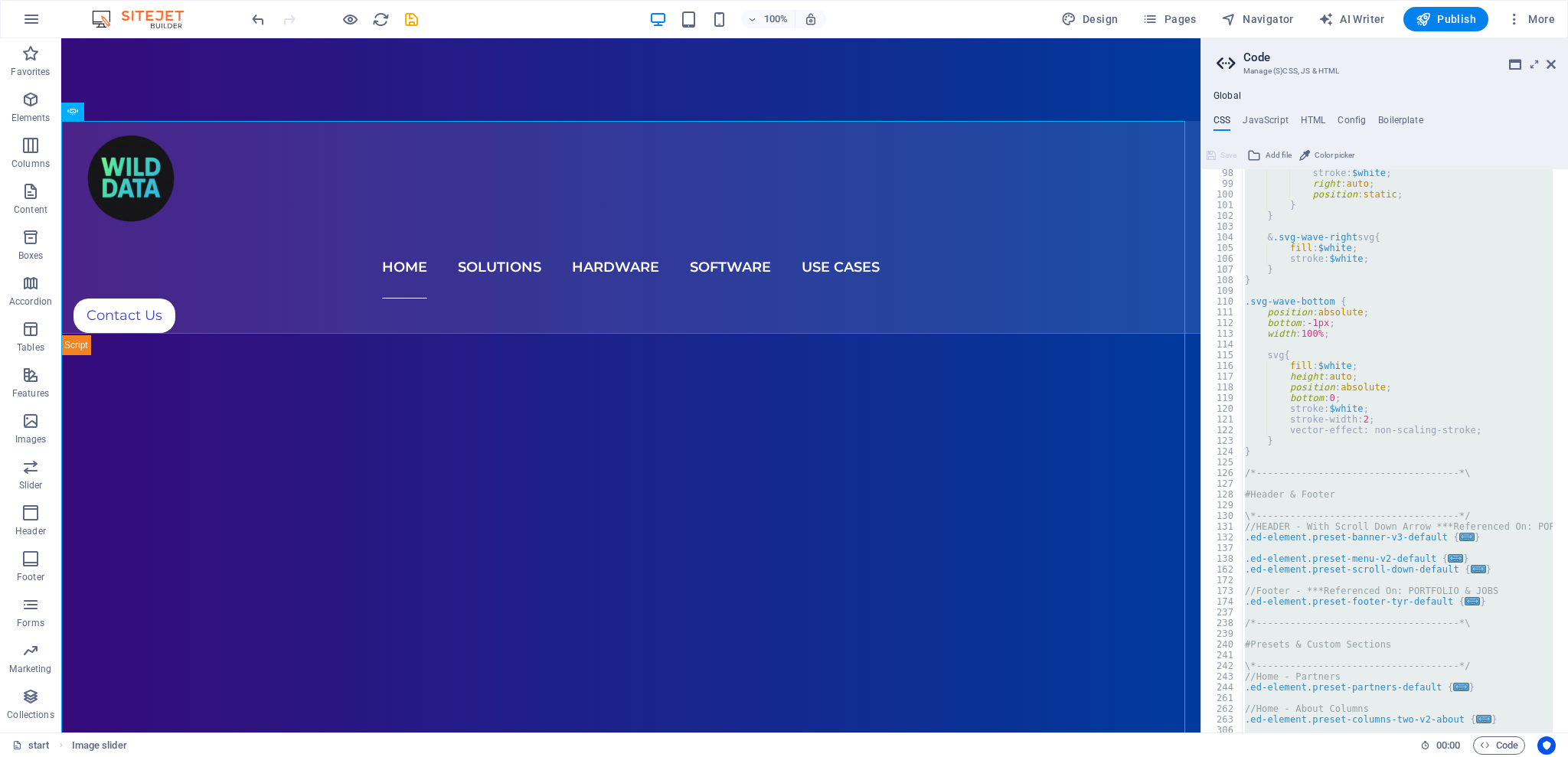
scroll to position [1434, 0]
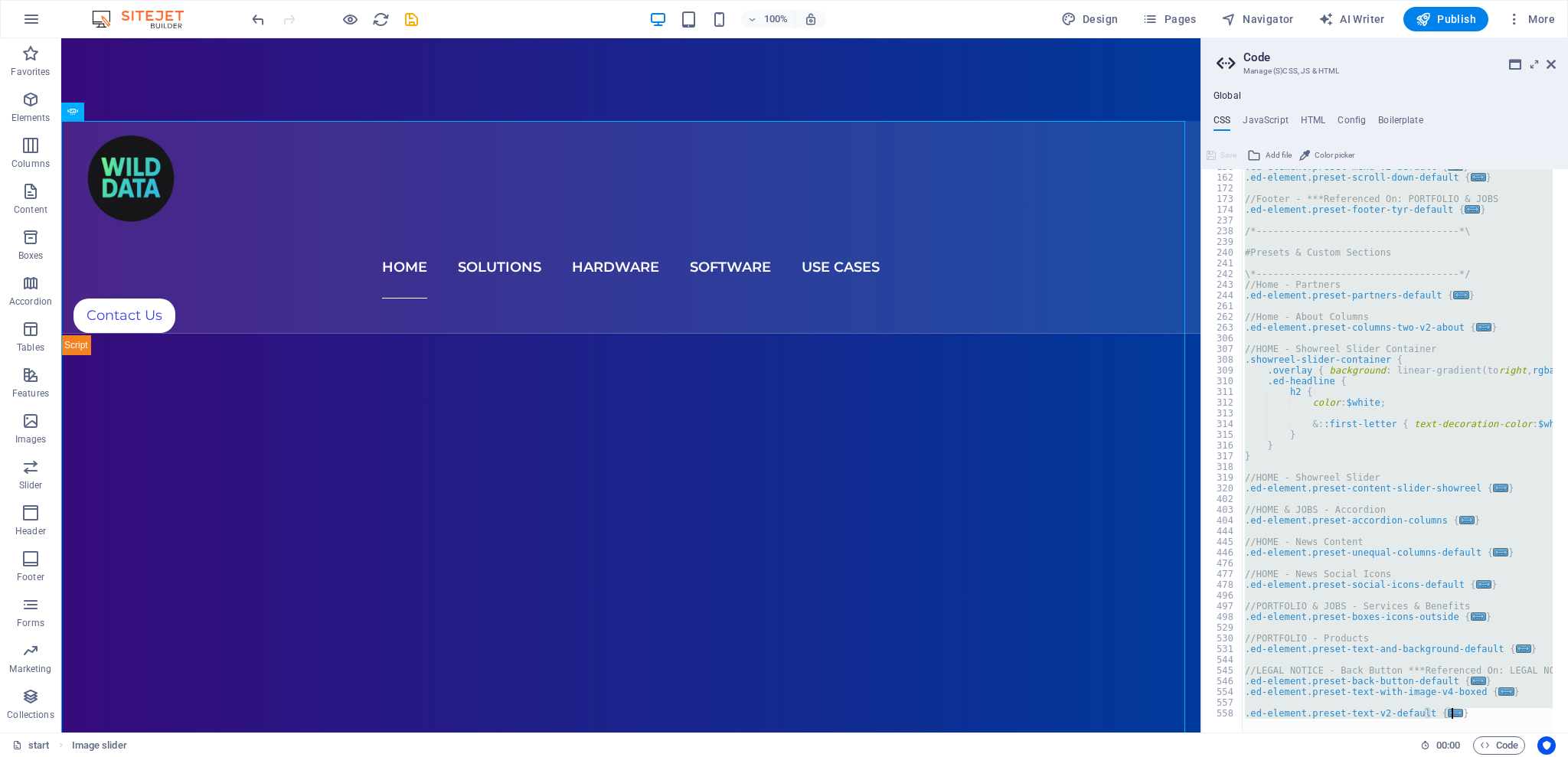
click at [1465, 714] on div "@include text-v2(); } 138 162 172 173 174 237 238 239 240 241 242 243 244 261 2…" at bounding box center [1385, 450] width 367 height 563
type textarea "}"
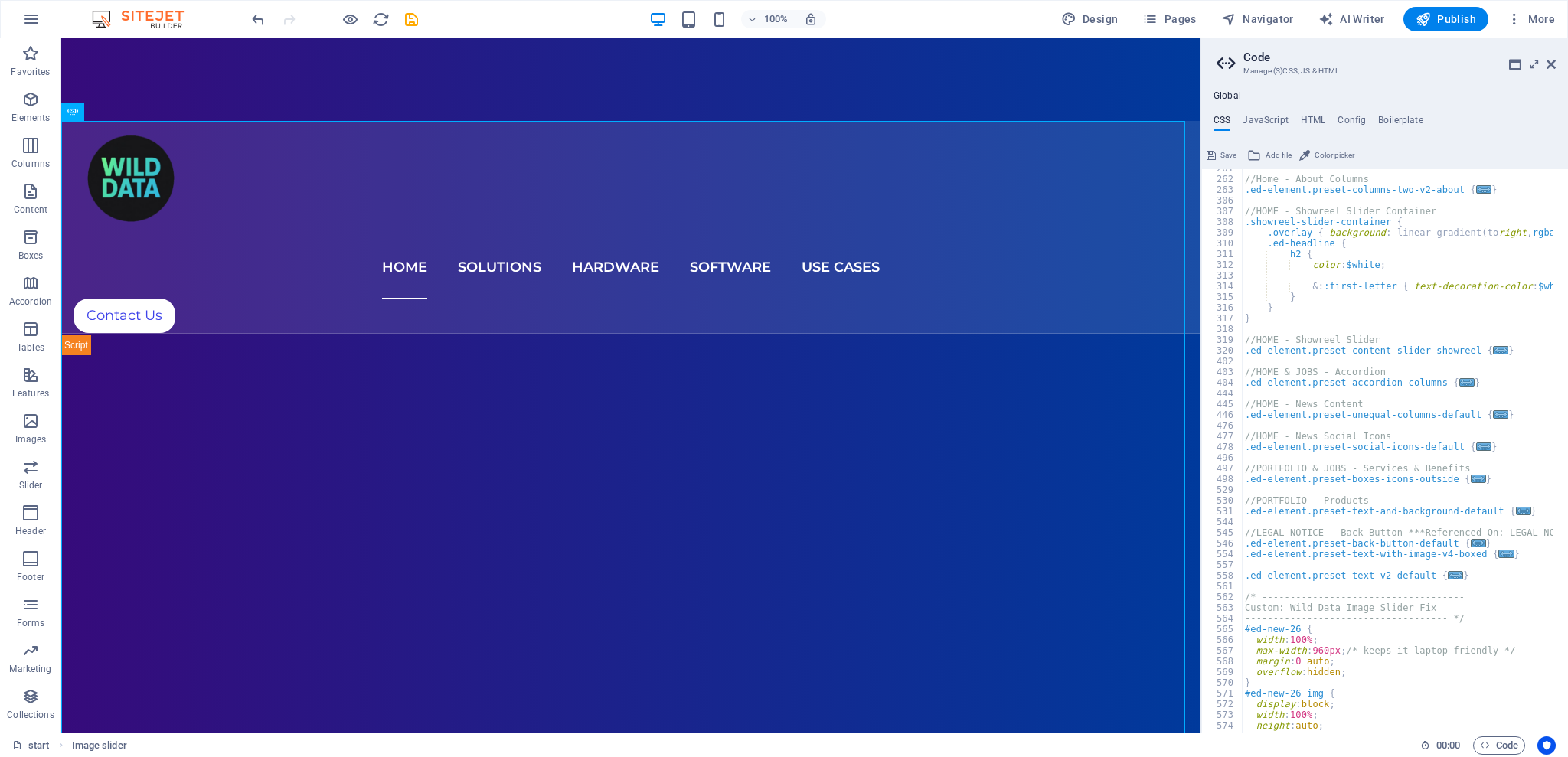
scroll to position [1755, 0]
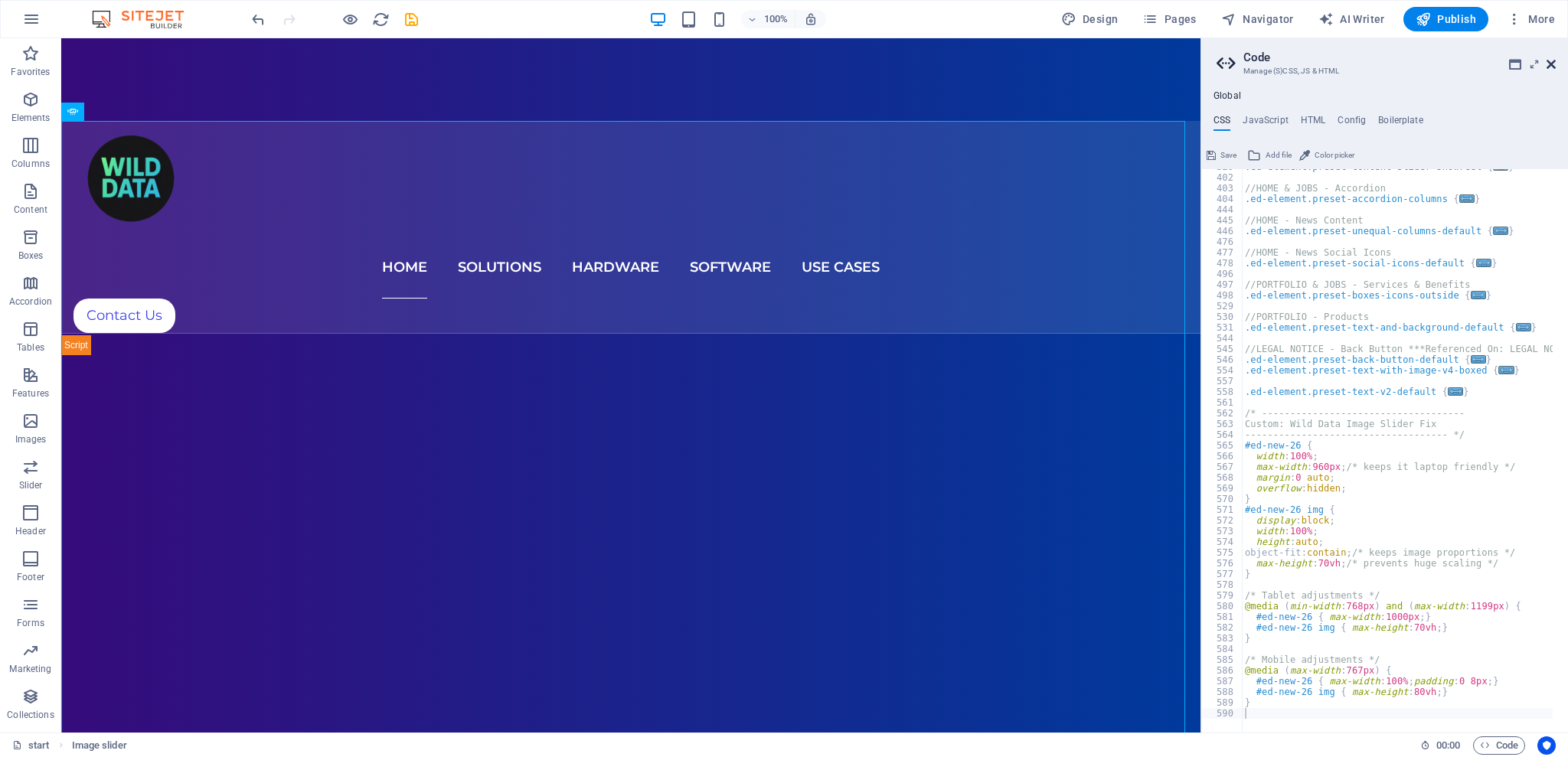
click at [1551, 62] on icon at bounding box center [1552, 64] width 9 height 12
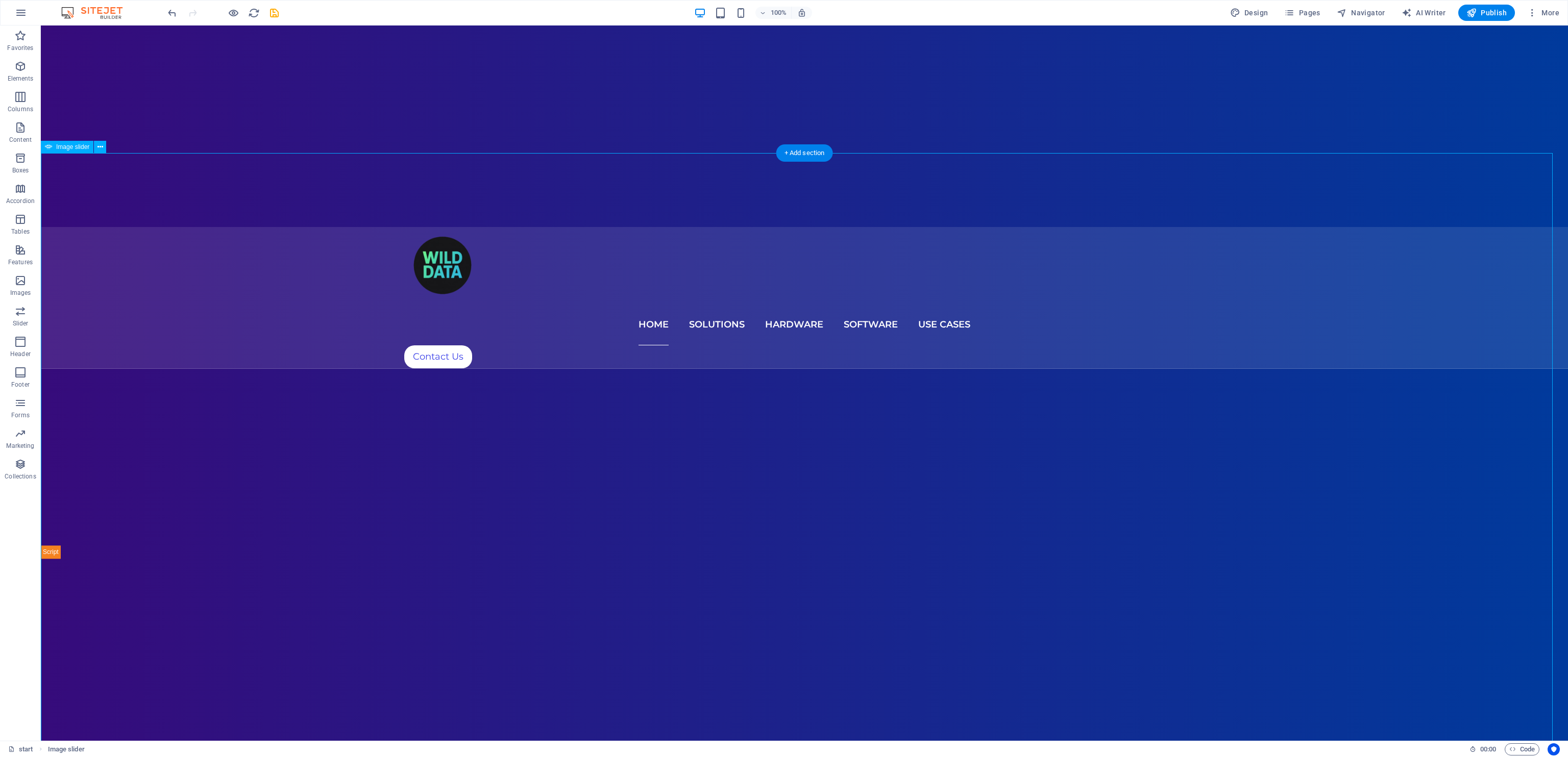
scroll to position [612, 0]
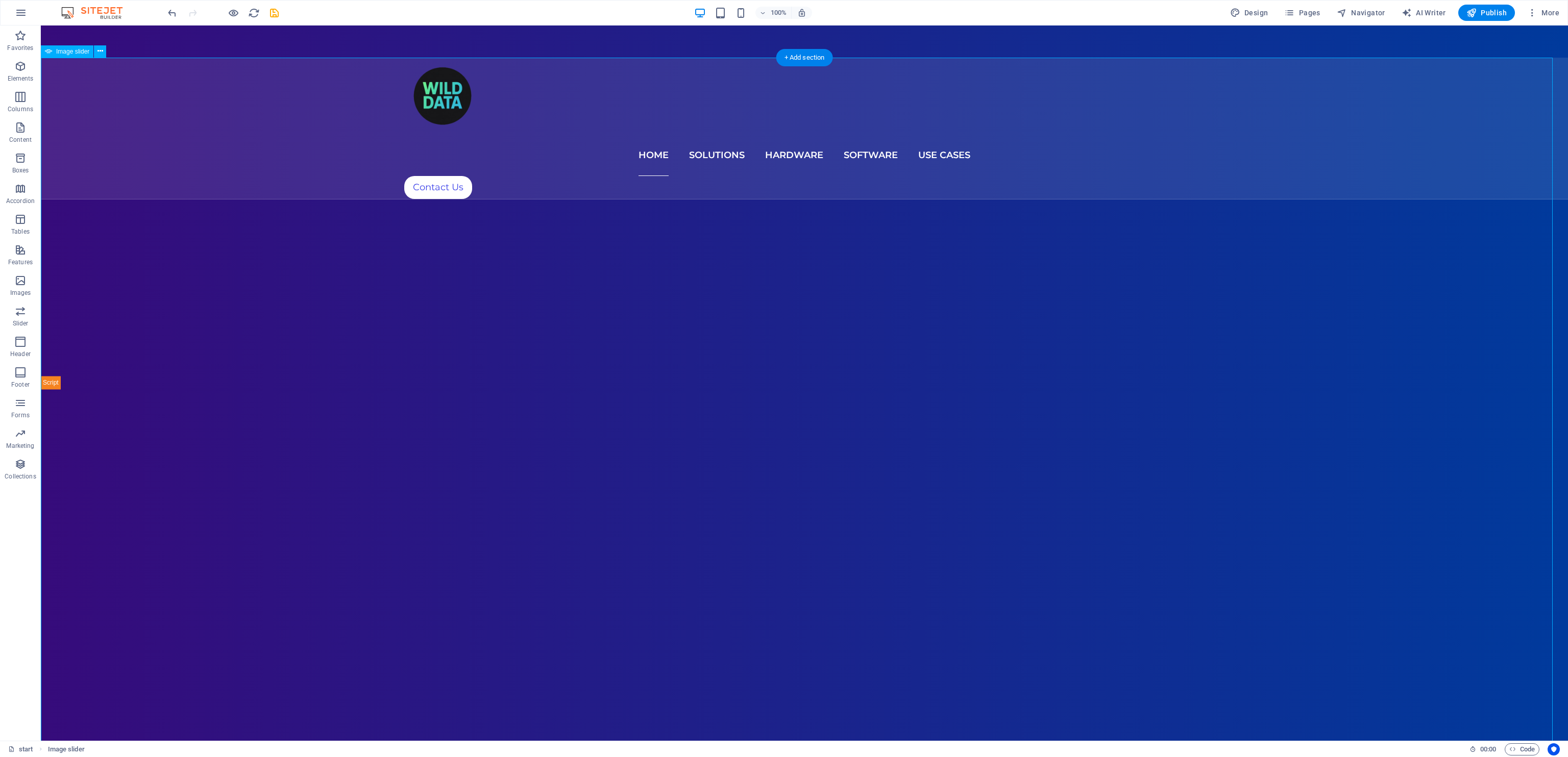
click at [101, 51] on icon at bounding box center [100, 51] width 5 height 11
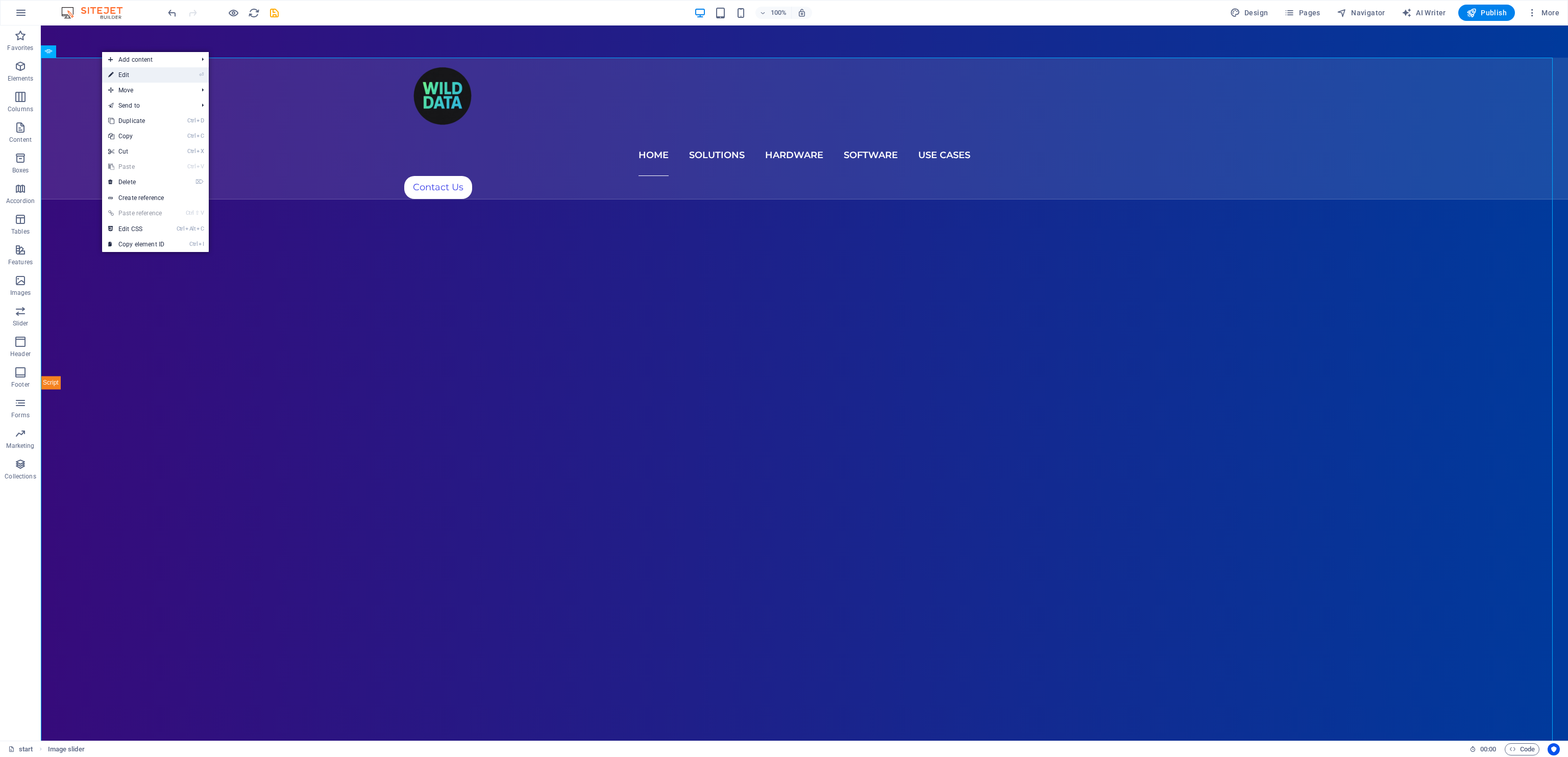
click at [149, 77] on link "⏎ Edit" at bounding box center [136, 75] width 68 height 15
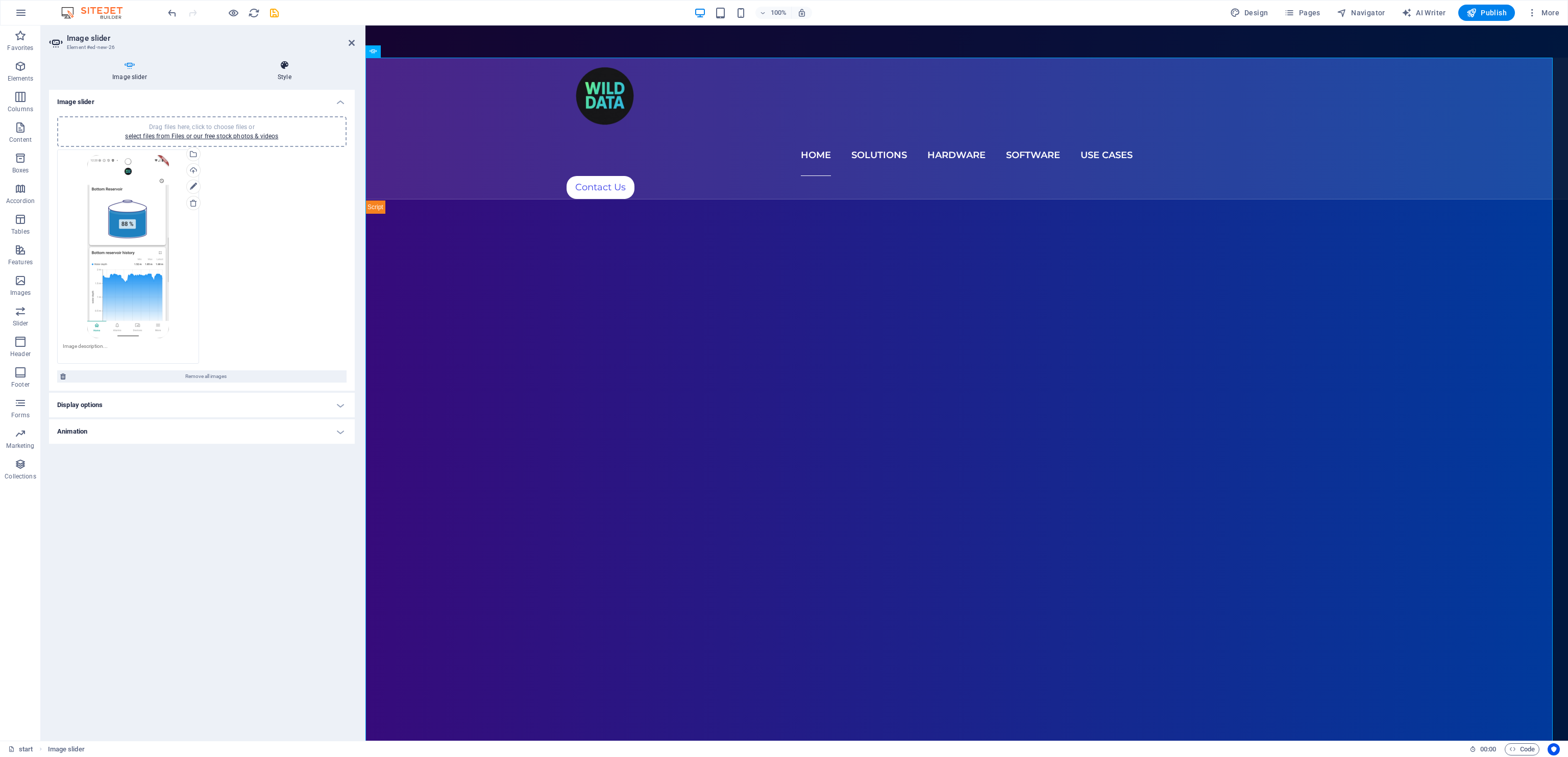
click at [281, 70] on icon at bounding box center [284, 65] width 141 height 10
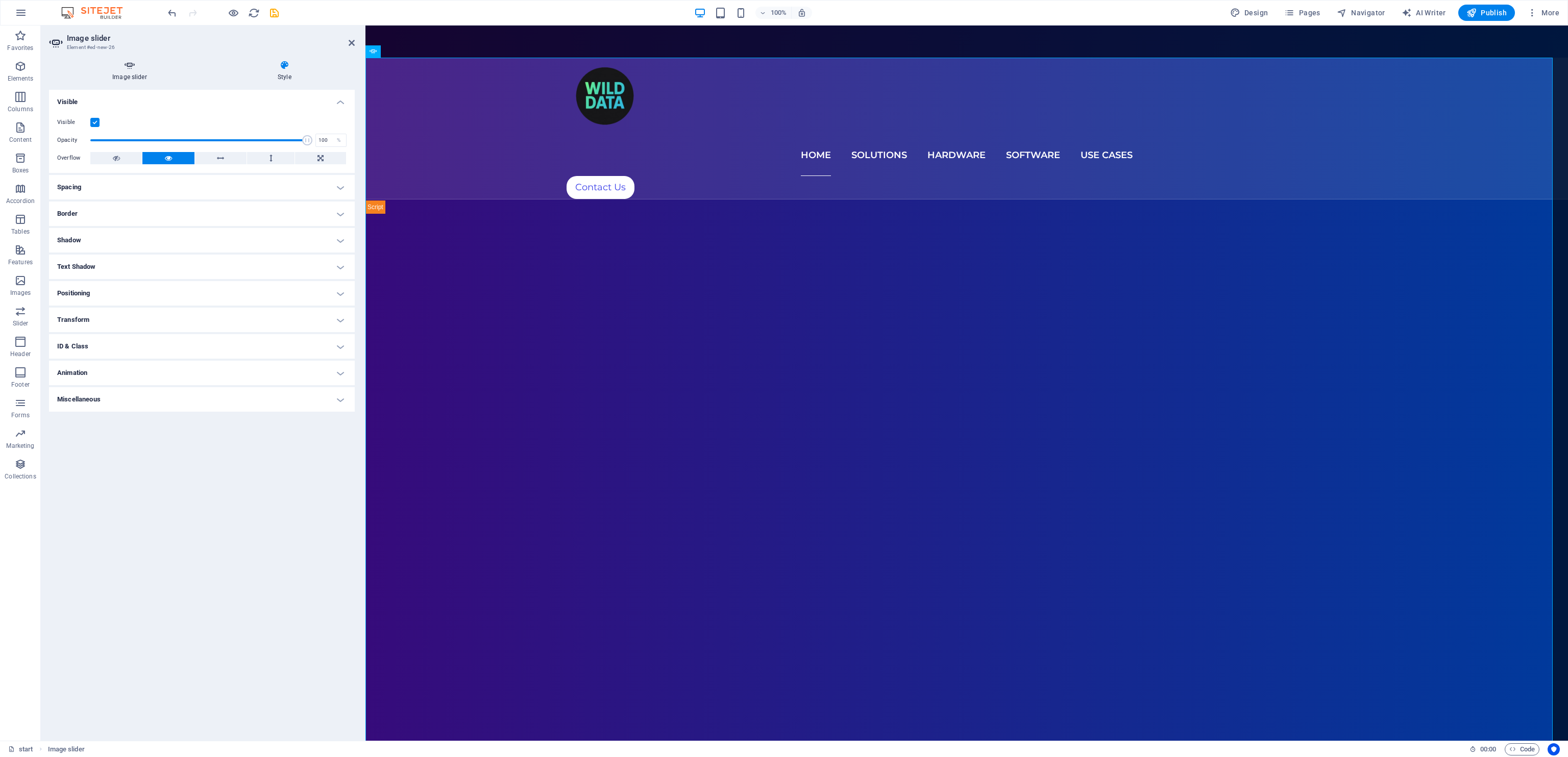
click at [131, 68] on icon at bounding box center [129, 65] width 161 height 10
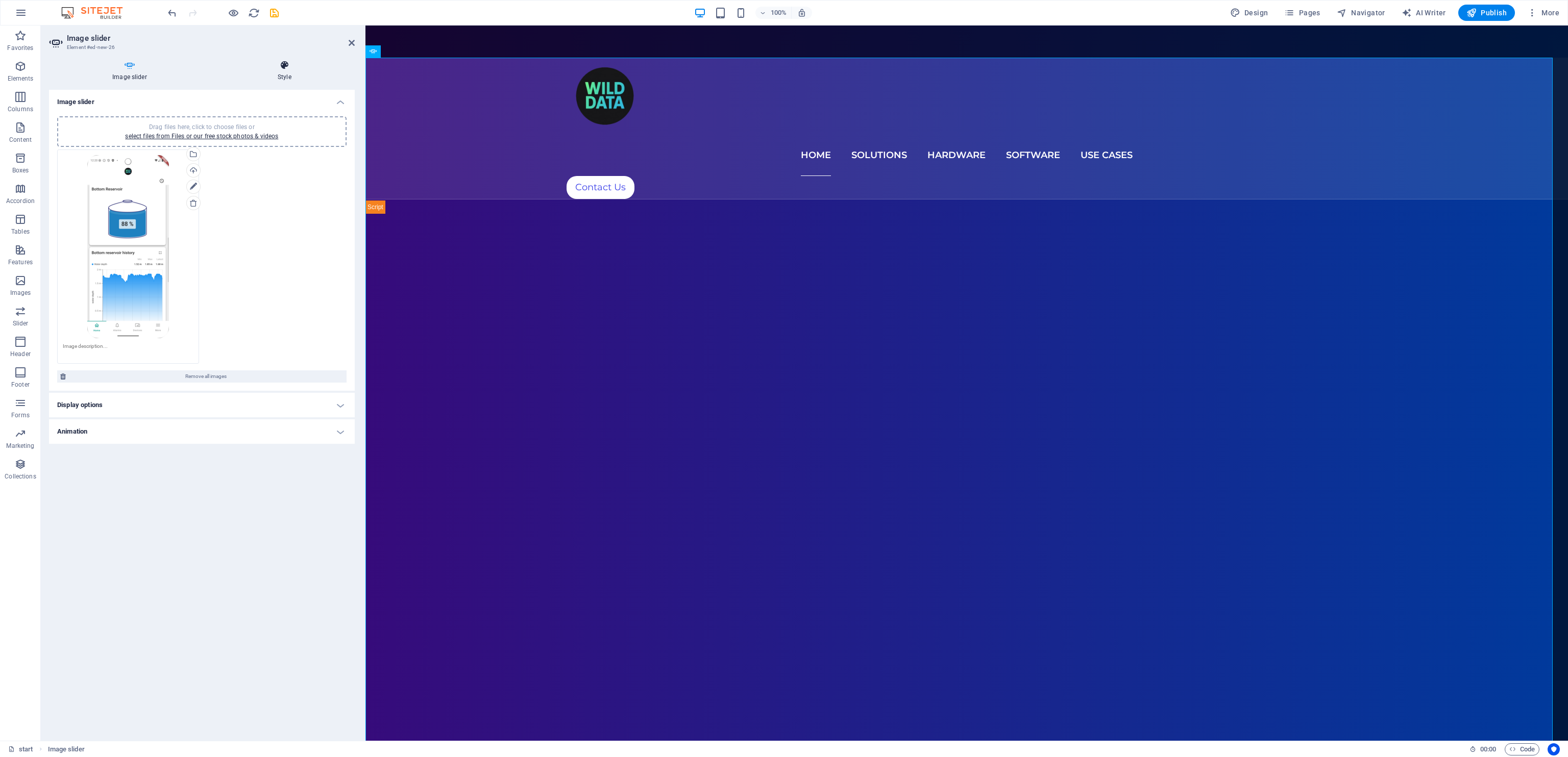
click at [286, 61] on icon at bounding box center [284, 65] width 141 height 10
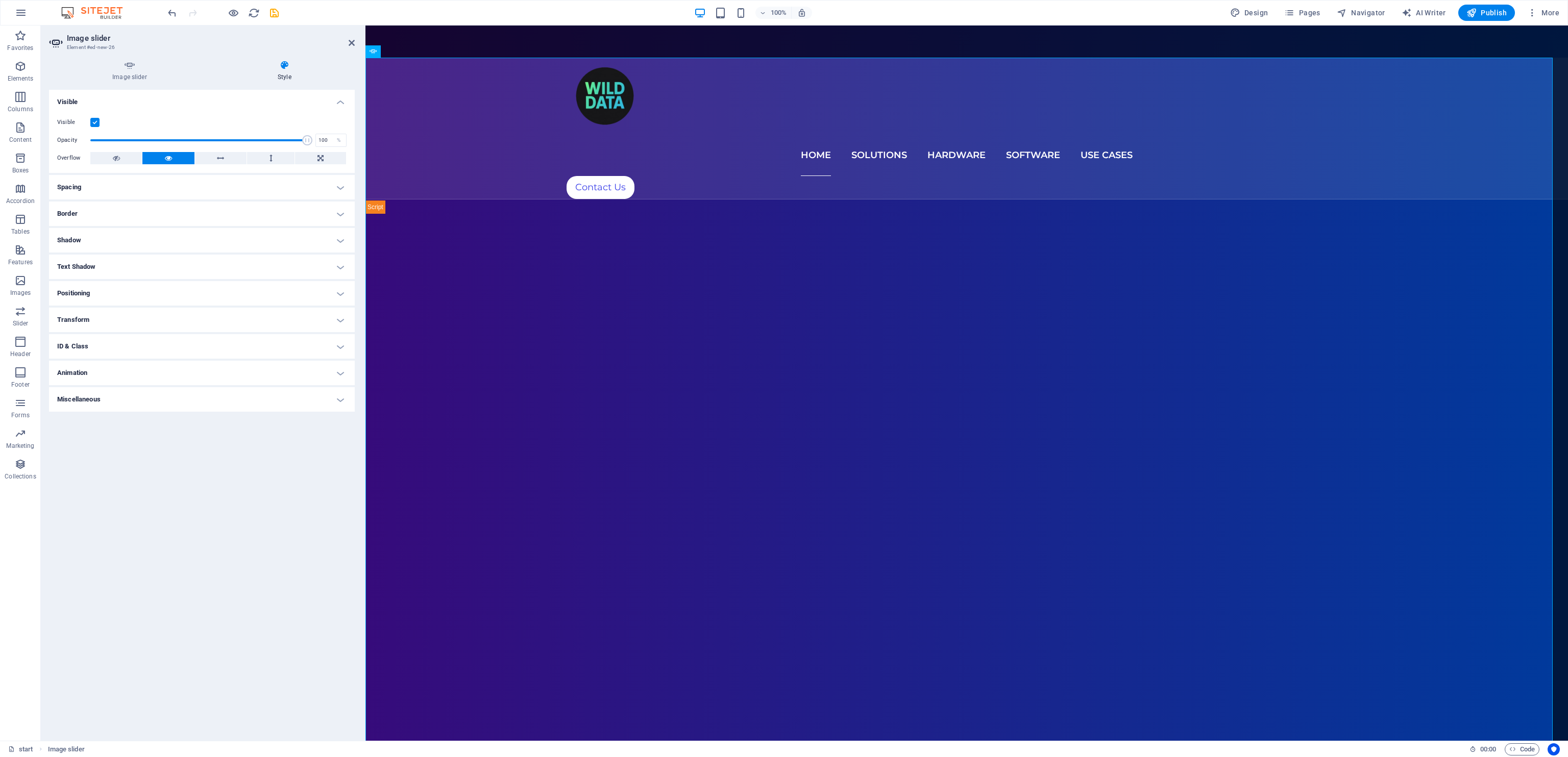
click at [100, 354] on h4 "ID & Class" at bounding box center [201, 346] width 306 height 24
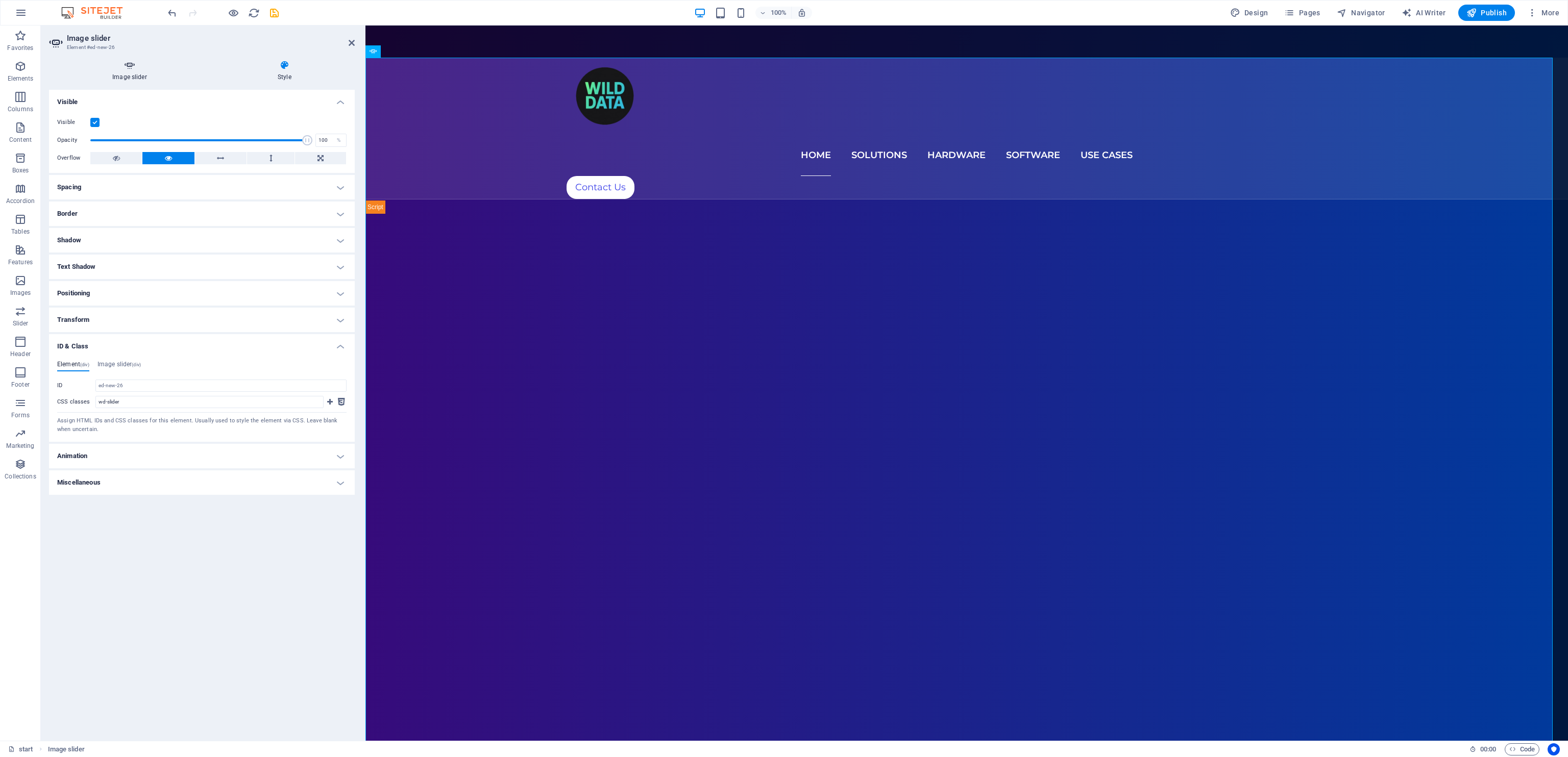
click at [115, 74] on h4 "Image slider" at bounding box center [131, 71] width 166 height 21
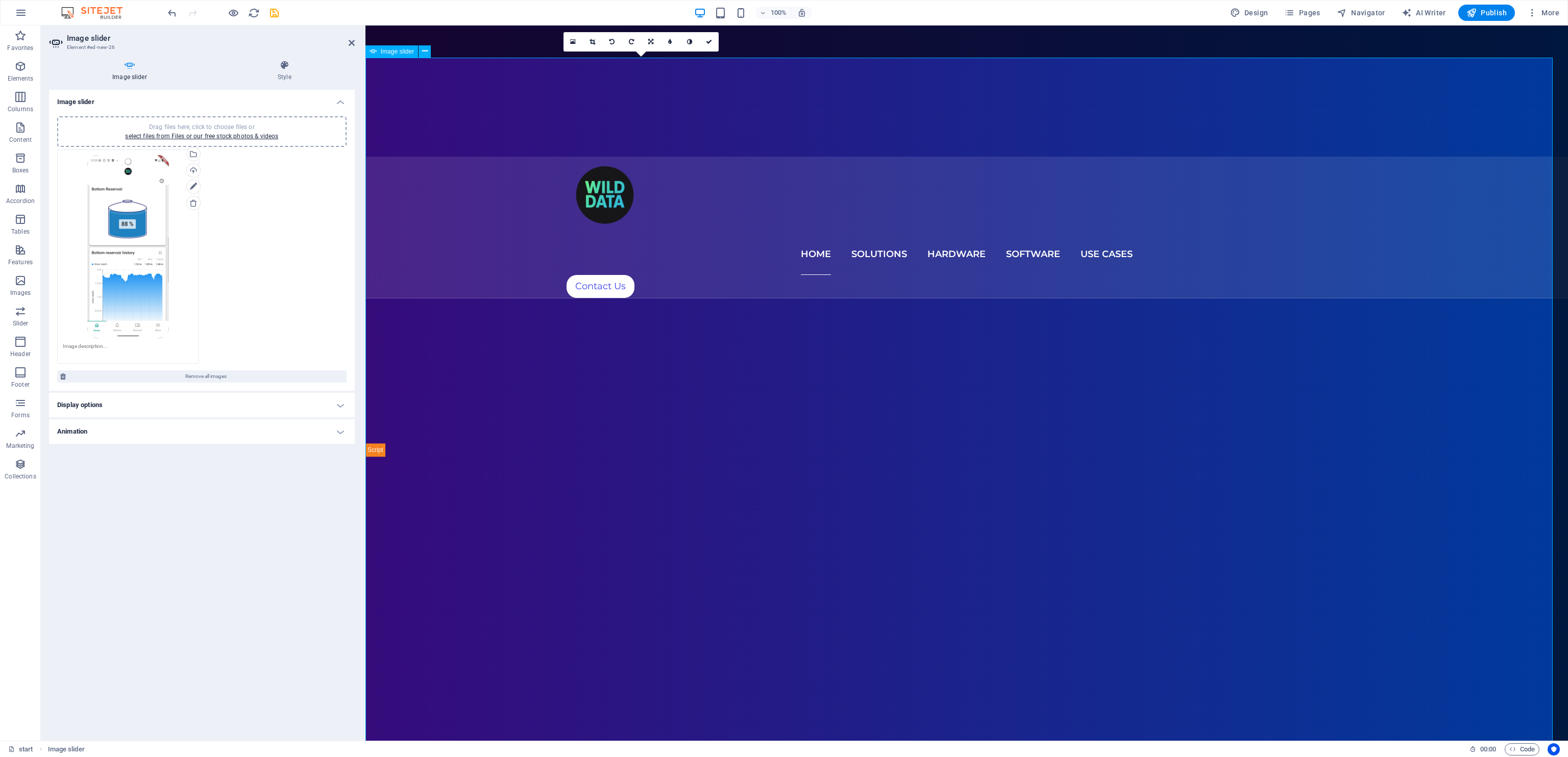
scroll to position [408, 0]
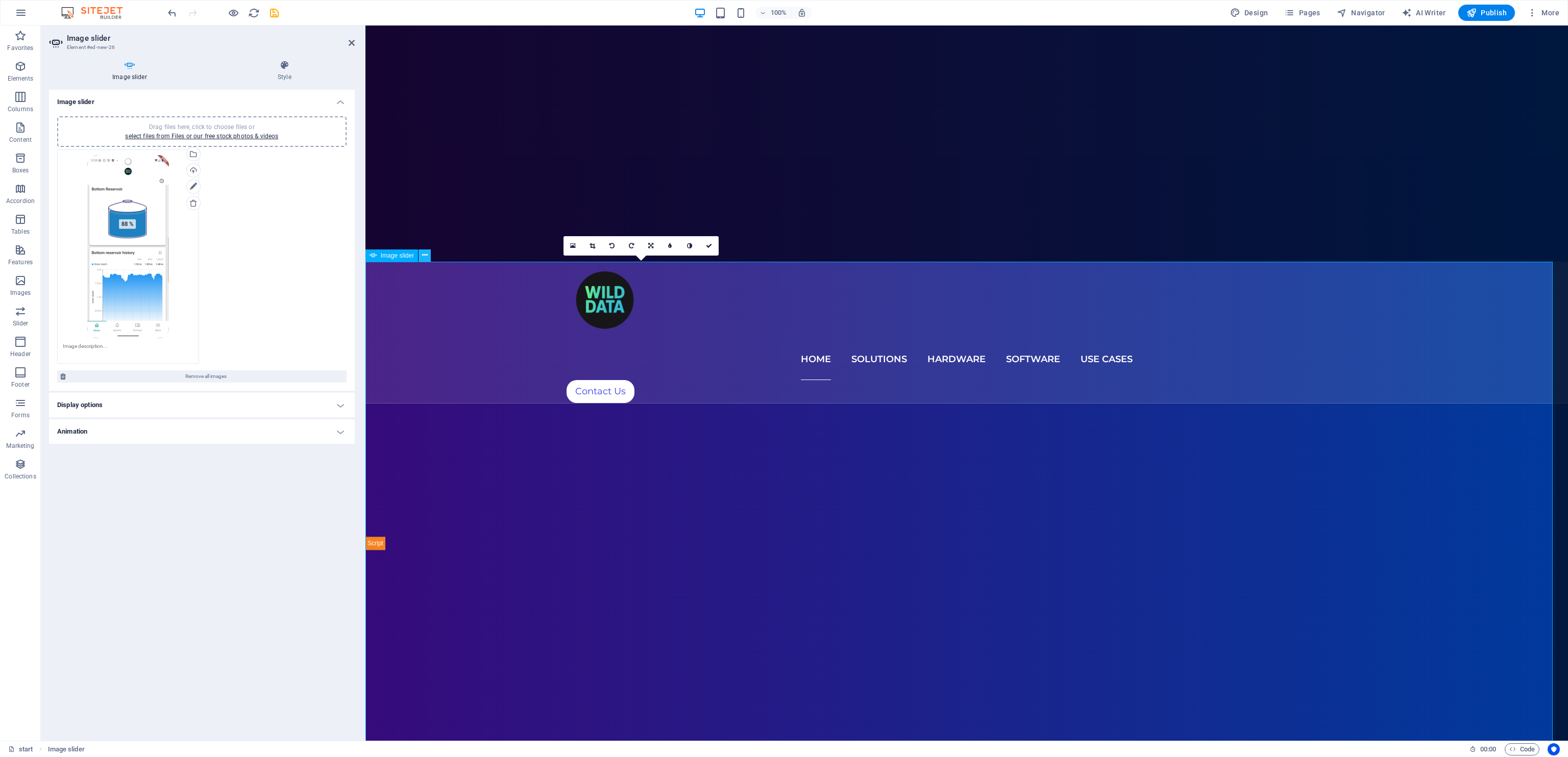
click at [422, 254] on icon at bounding box center [424, 256] width 5 height 11
click at [425, 254] on icon at bounding box center [424, 256] width 5 height 11
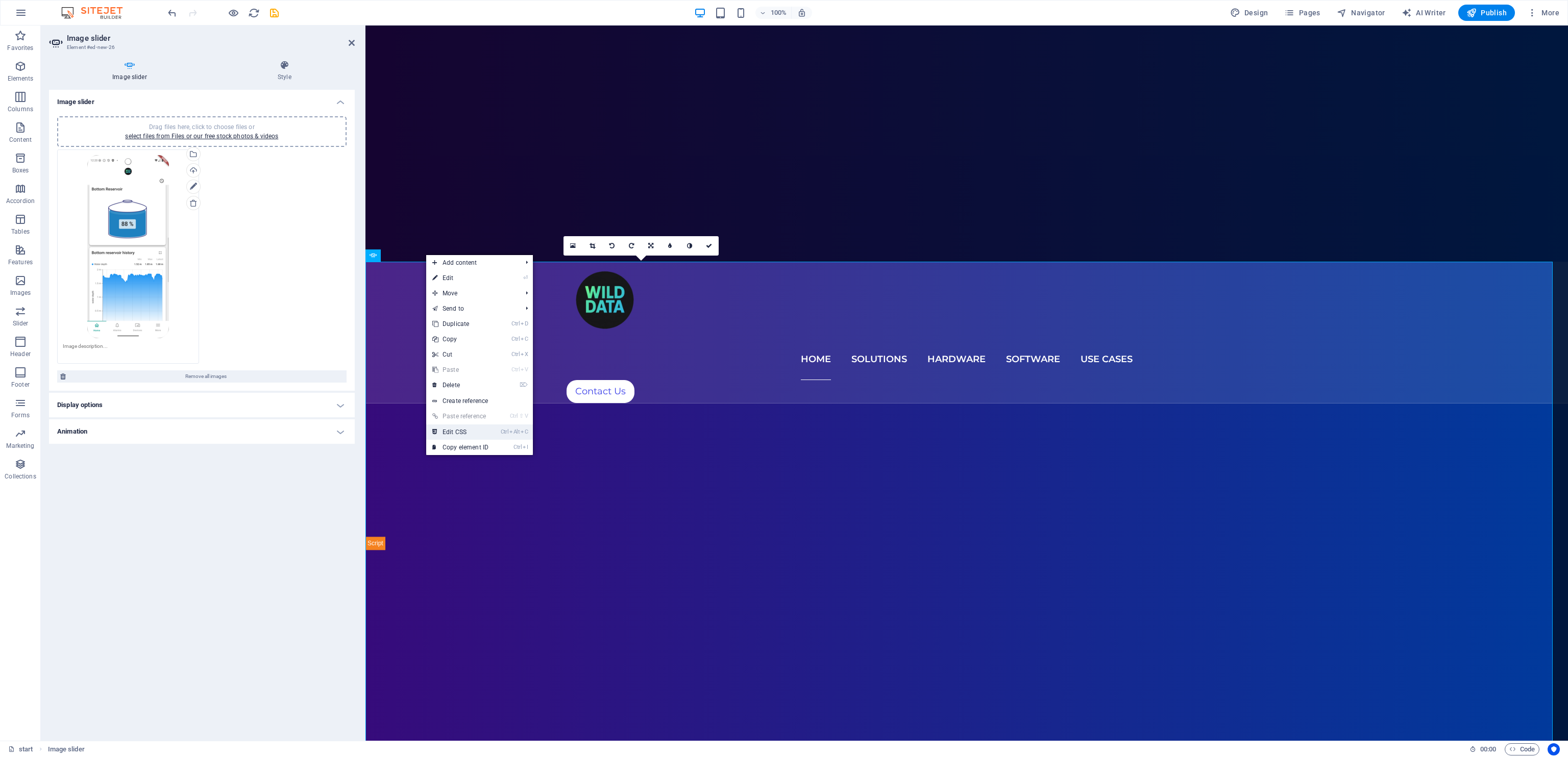
click at [488, 434] on link "Ctrl Alt C Edit CSS" at bounding box center [460, 432] width 68 height 15
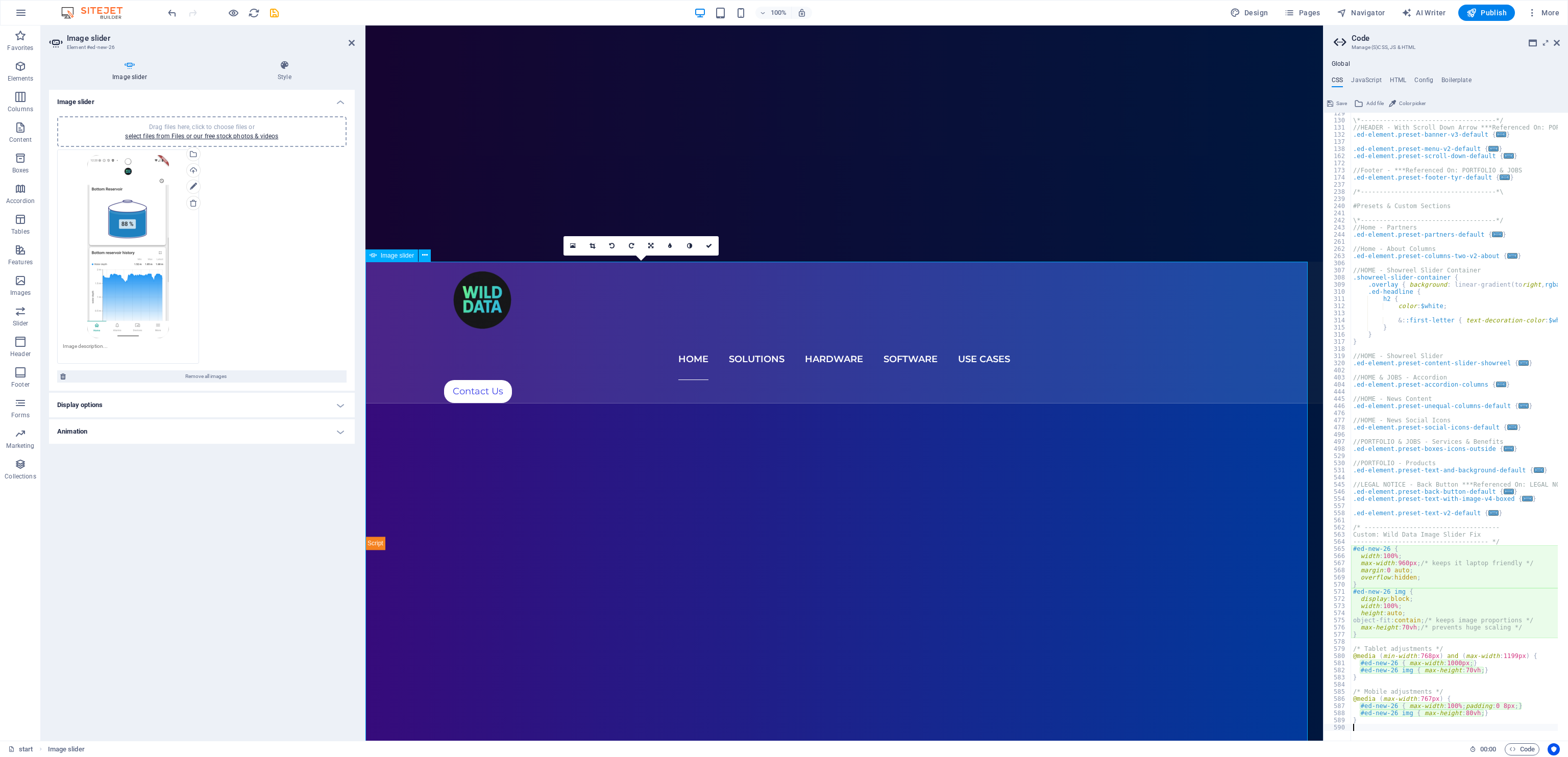
scroll to position [916, 0]
click at [1045, 504] on div "\*------------------------------------*/ //HEADER - With Scroll Down Arrow ***R…" at bounding box center [1551, 426] width 400 height 633
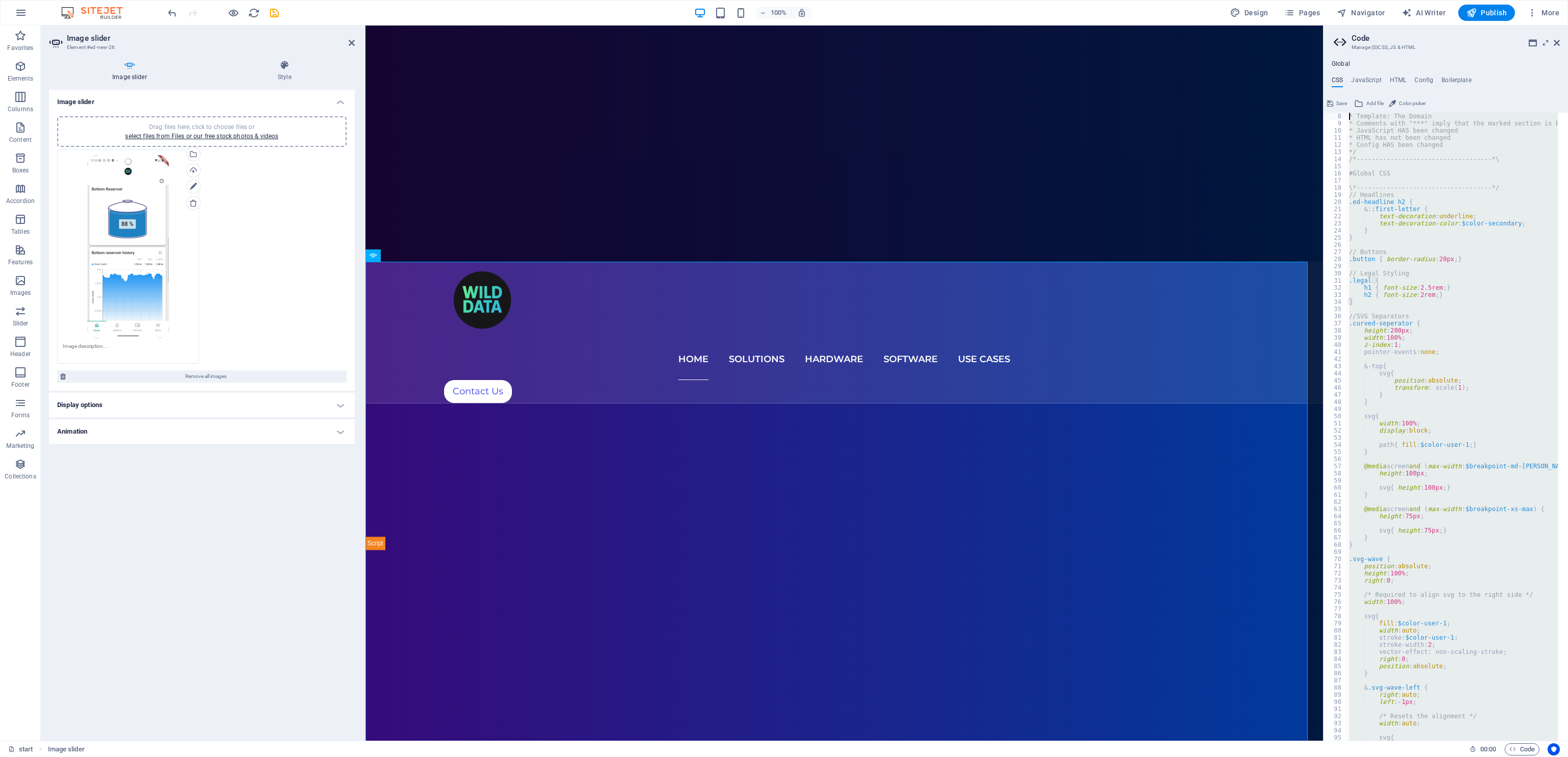
scroll to position [0, 0]
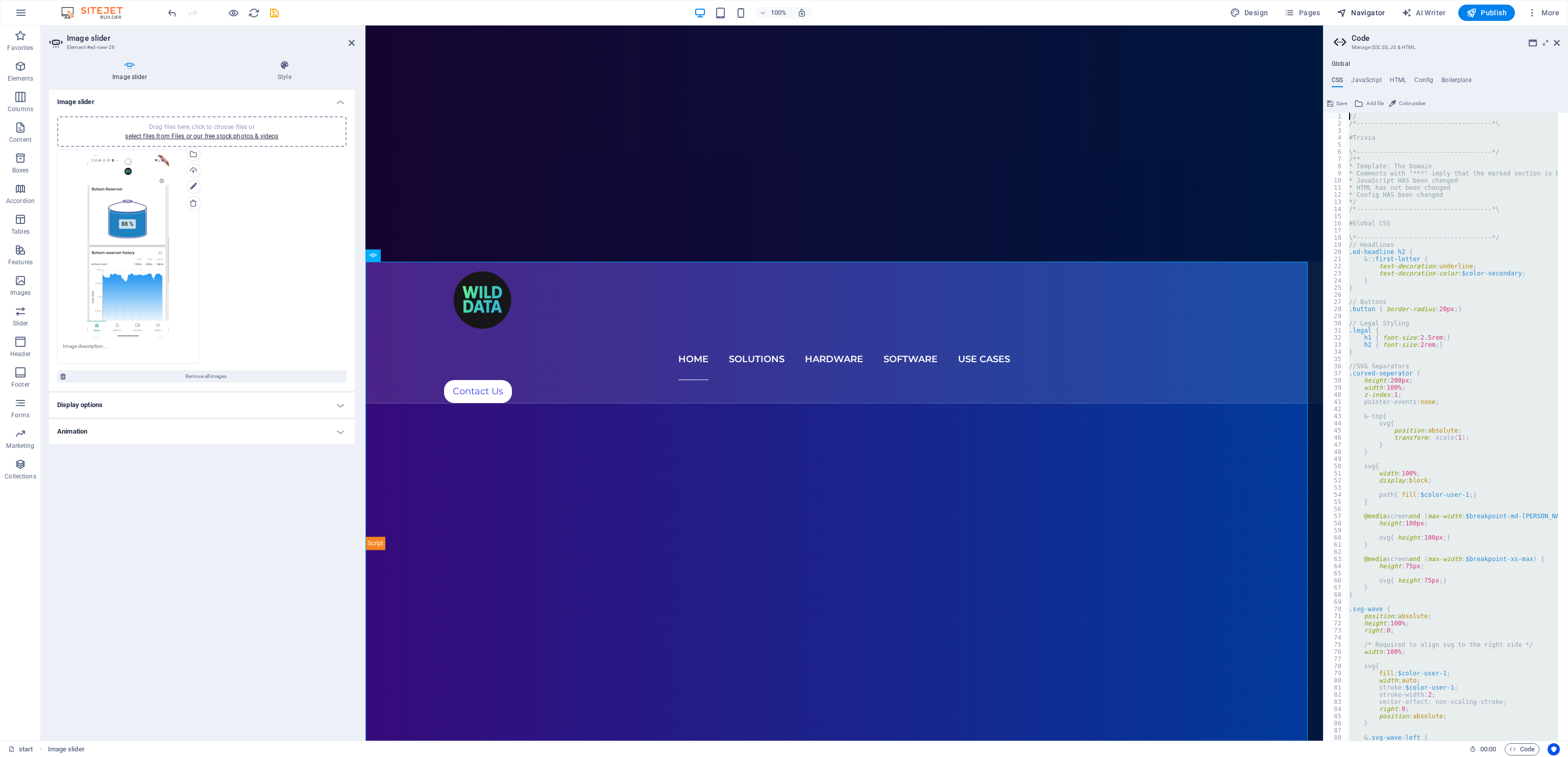
drag, startPoint x: 1396, startPoint y: 725, endPoint x: 1341, endPoint y: 21, distance: 706.1
click at [1045, 26] on div "start Favorites Elements Columns Content Boxes Accordion Tables Features Images…" at bounding box center [784, 383] width 1568 height 716
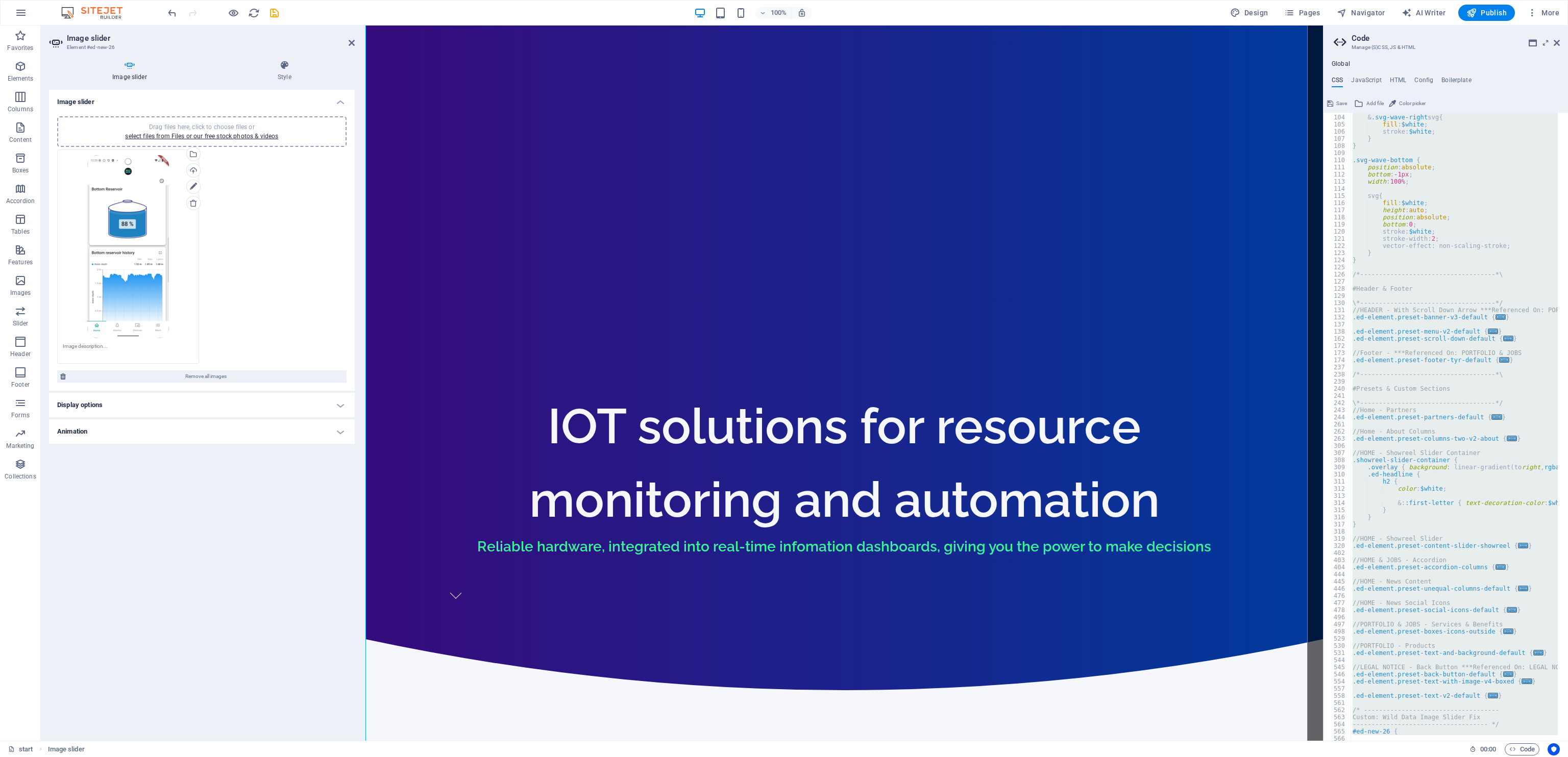
scroll to position [916, 0]
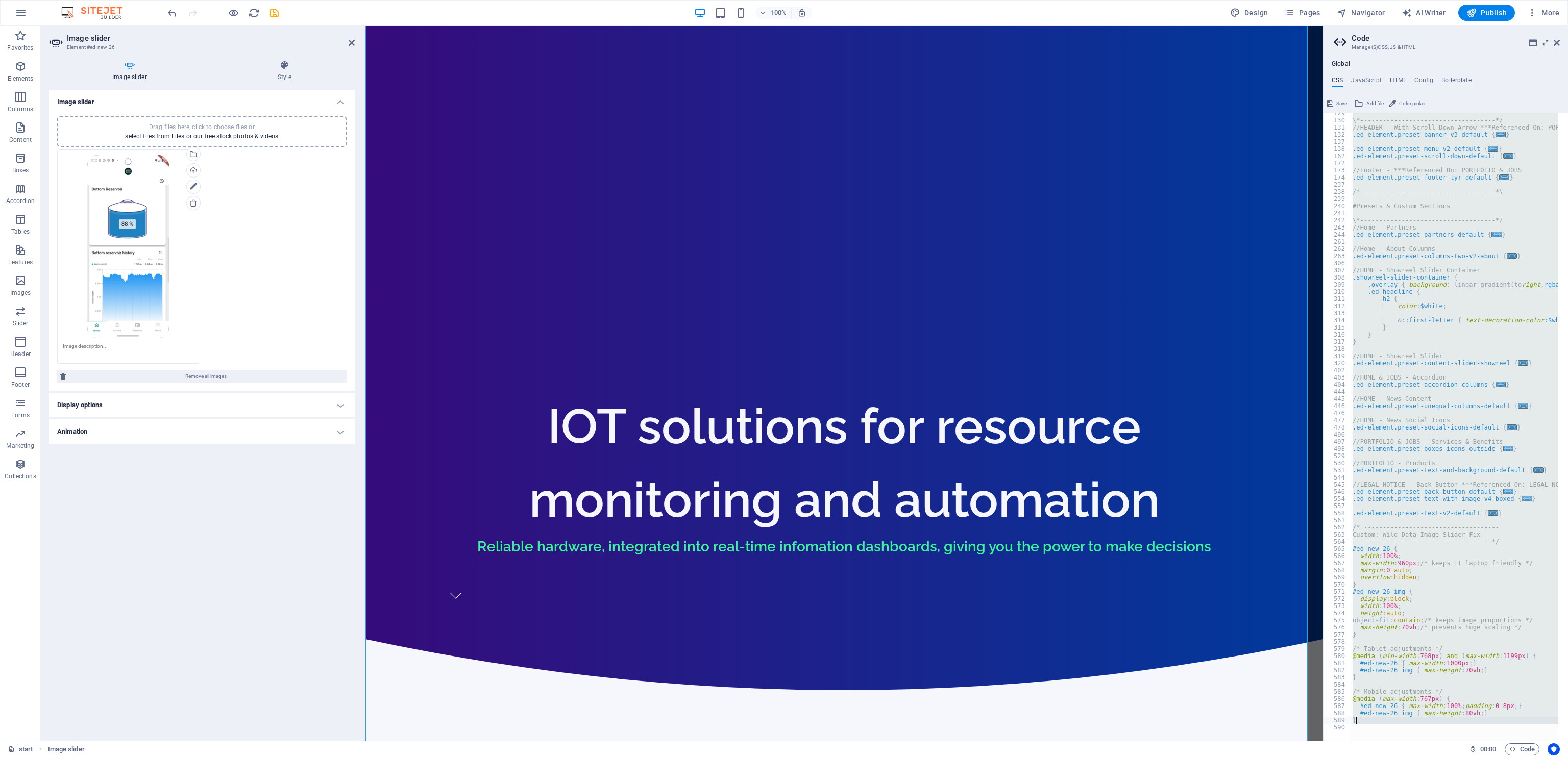
type textarea "/* Mobile adjustments */"
type textarea "/* Tablet adjustments */"
type textarea "max-height: 70vh; /* prevents huge scaling */"
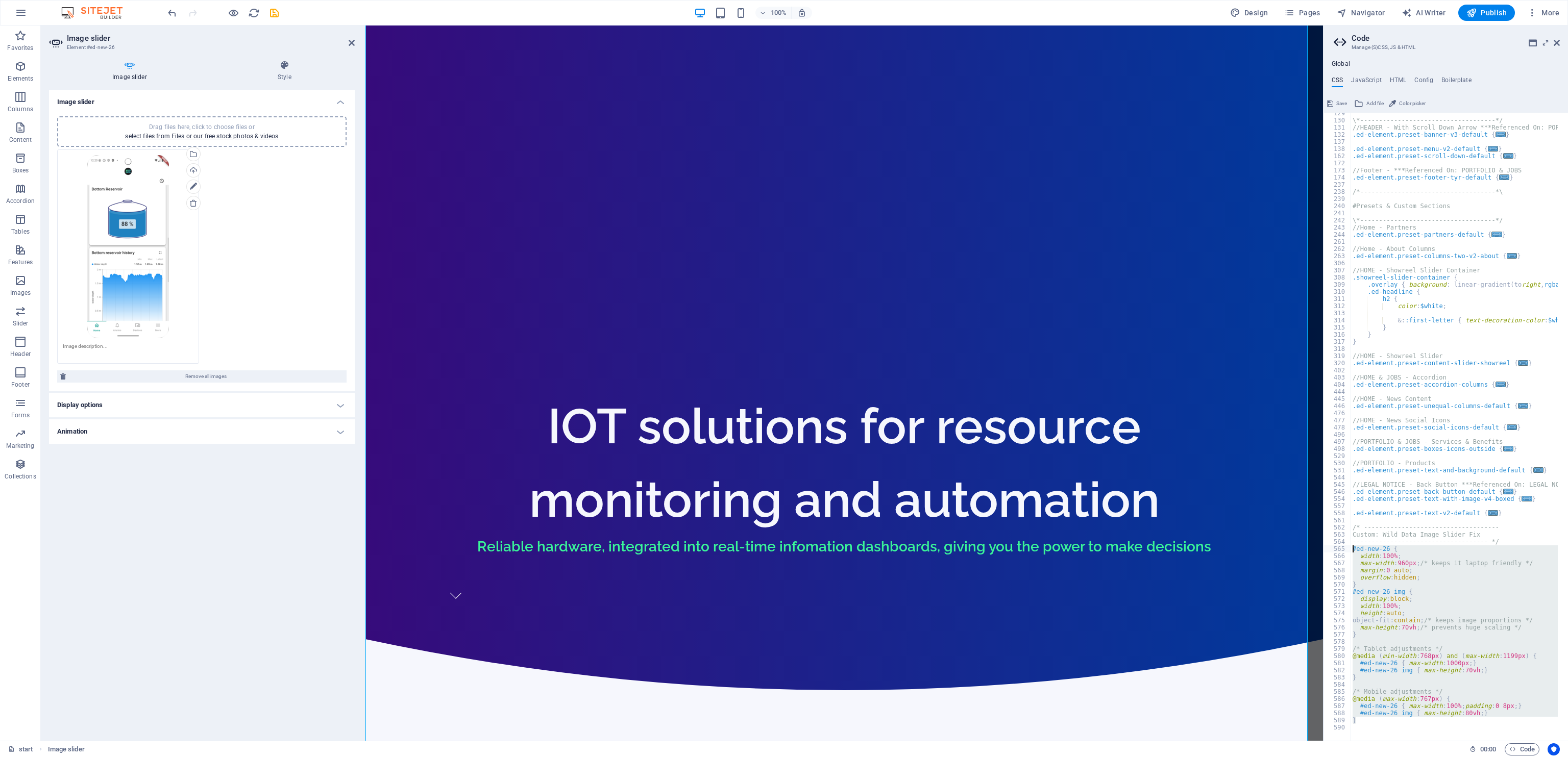
drag, startPoint x: 1363, startPoint y: 719, endPoint x: 1341, endPoint y: 546, distance: 174.4
click at [1045, 504] on div "} 129 130 131 132 137 138 162 172 173 174 237 238 239 240 241 242 243 244 261 2…" at bounding box center [1446, 427] width 245 height 628
type textarea "#ed-new-26 { width: 100%;"
paste textarea
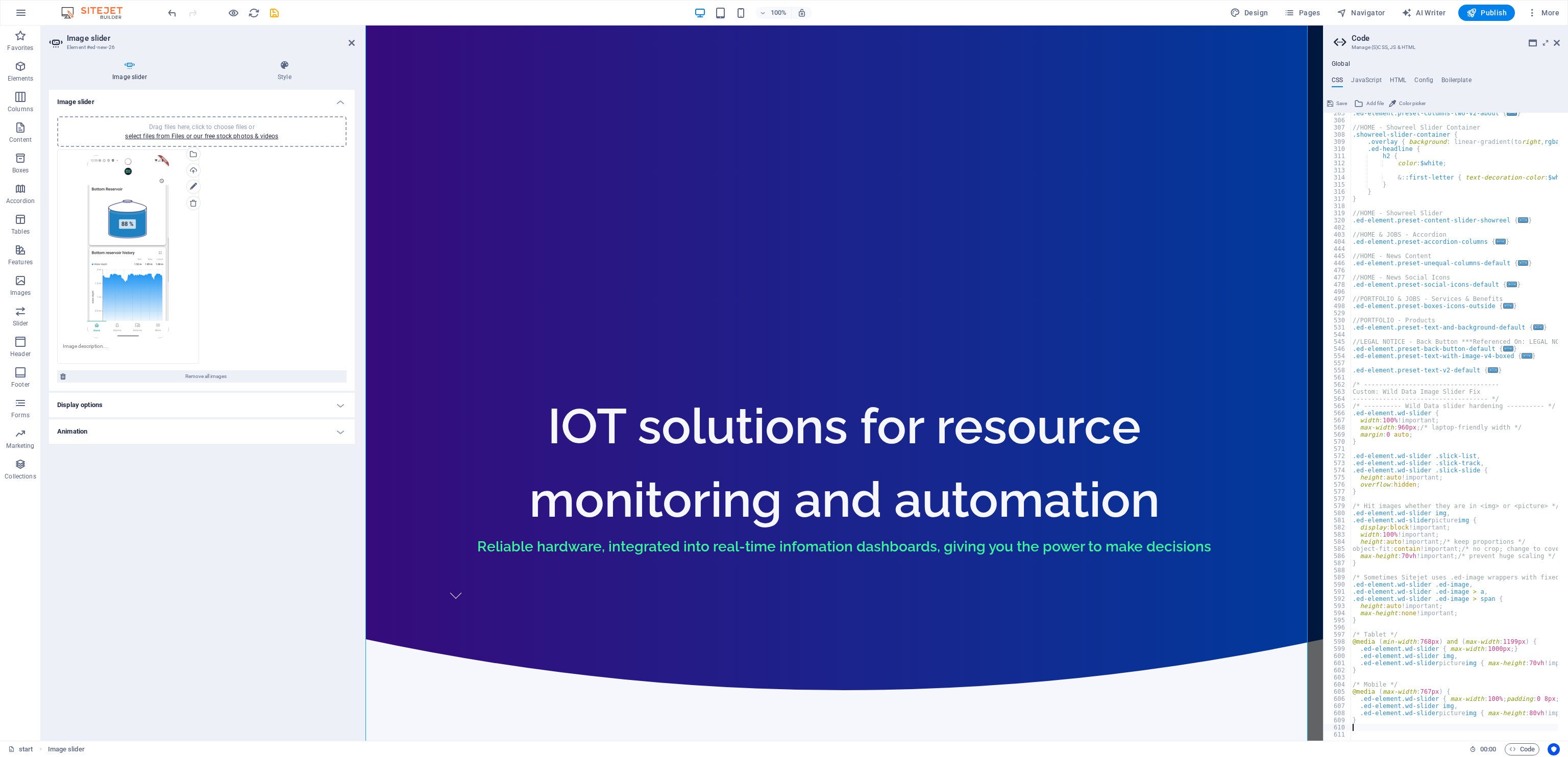
scroll to position [1067, 0]
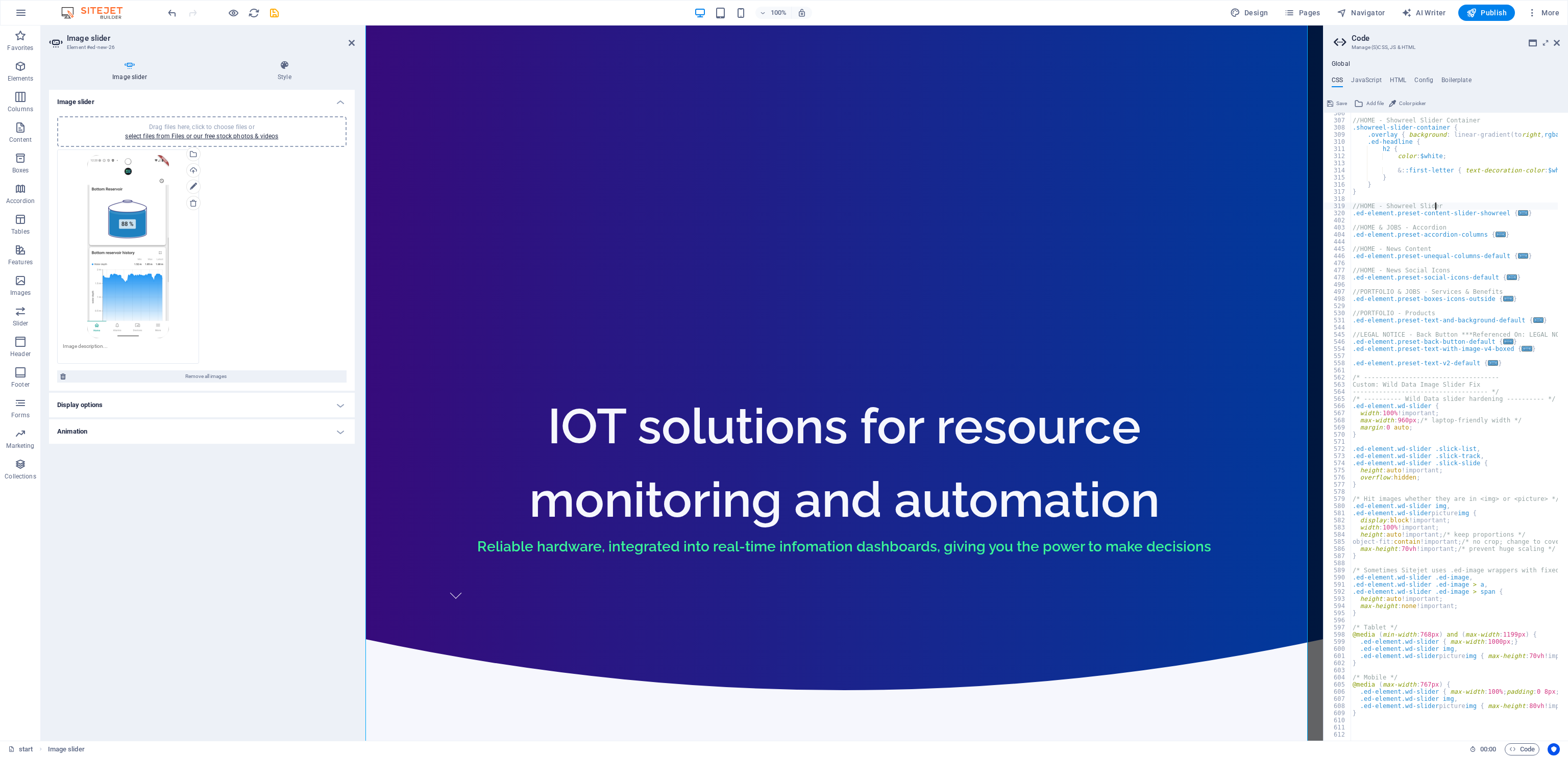
type textarea "//HOME - Showreel Slider"
drag, startPoint x: 1449, startPoint y: 209, endPoint x: 1365, endPoint y: 80, distance: 153.9
click at [1045, 78] on h4 "JavaScript" at bounding box center [1366, 82] width 30 height 11
type textarea "/* JS for preset "Menu V2" */"
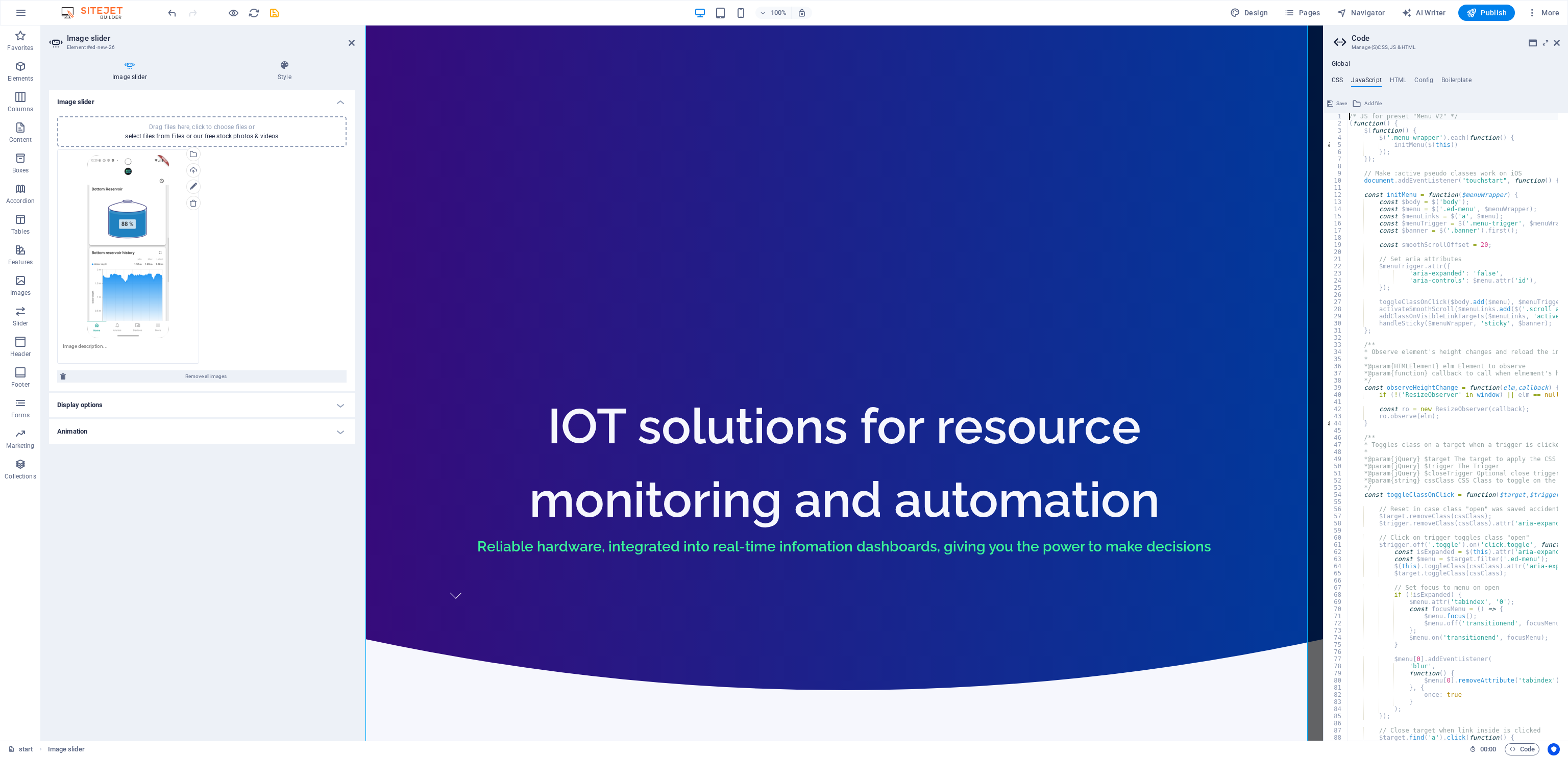
click at [1045, 78] on h4 "CSS" at bounding box center [1337, 82] width 11 height 11
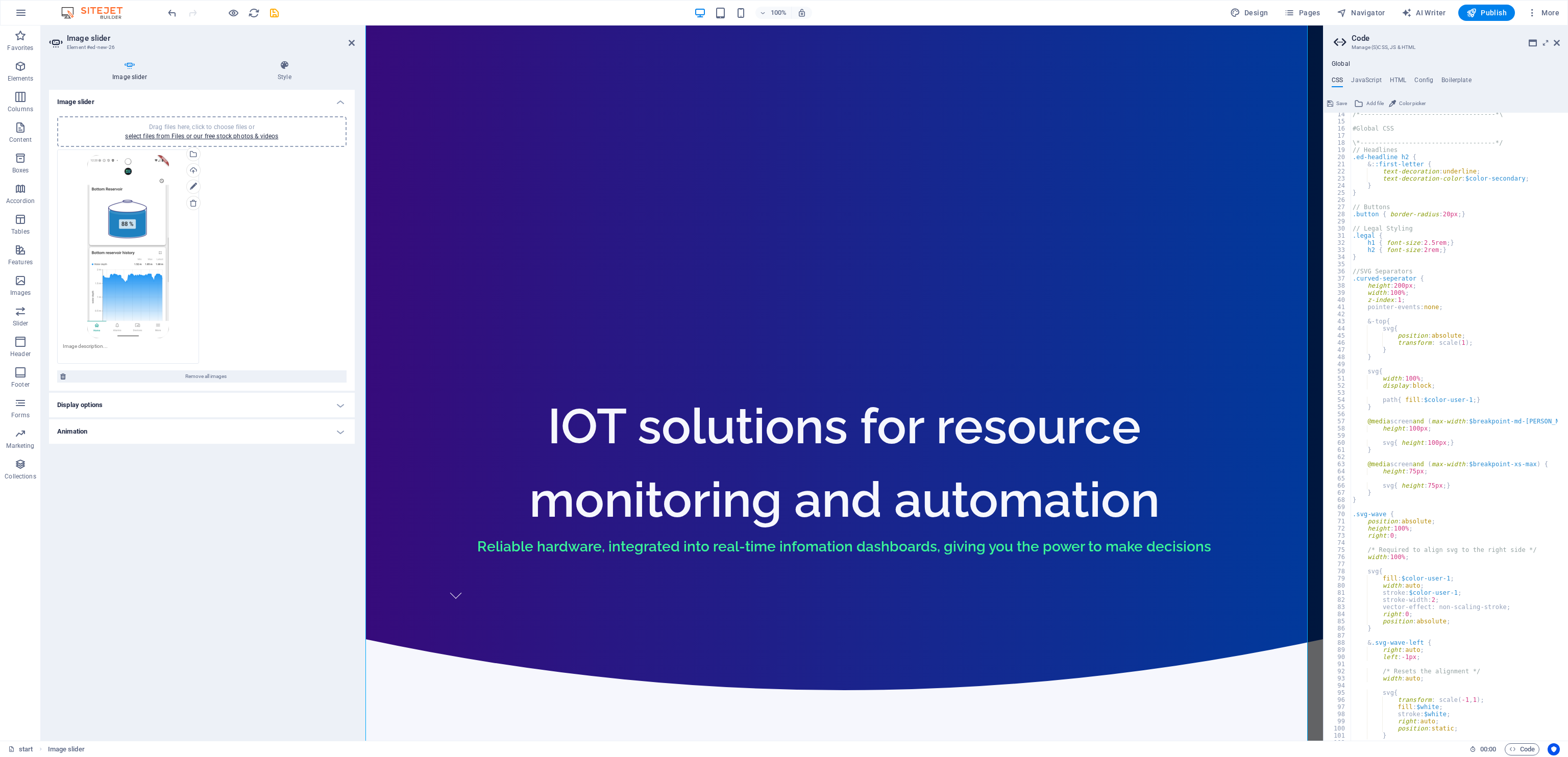
scroll to position [0, 0]
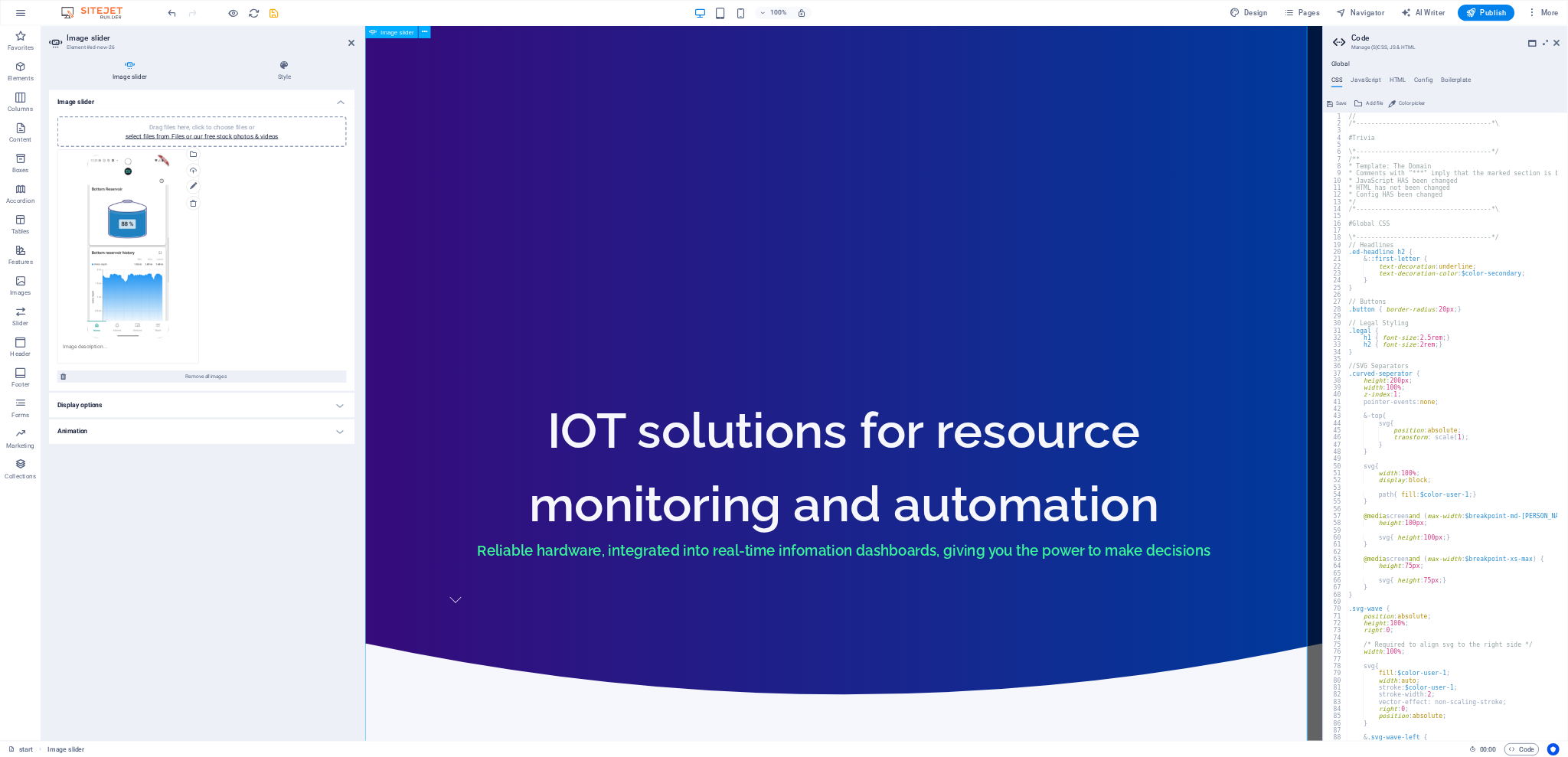
scroll to position [613, 0]
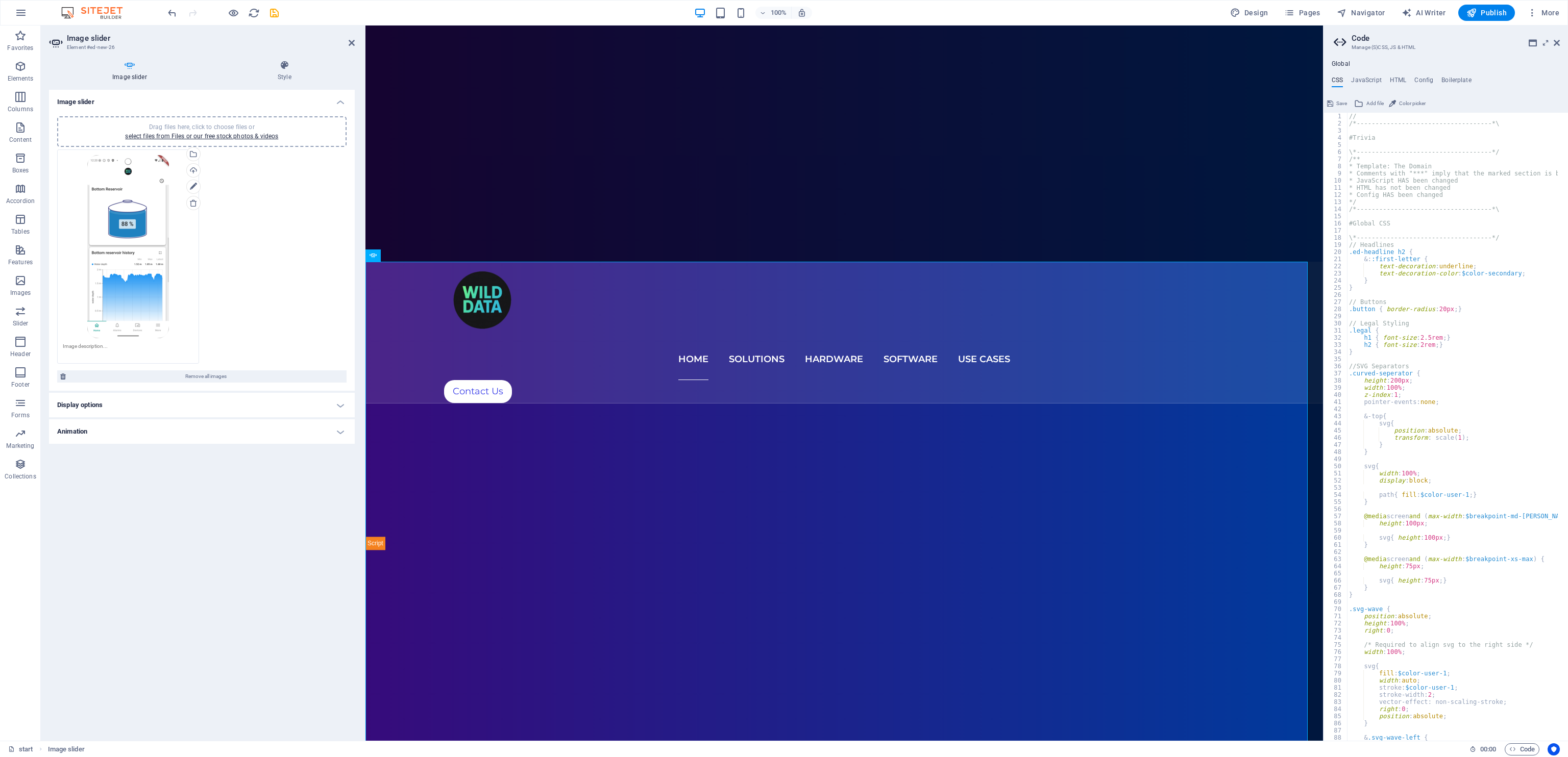
click at [132, 78] on h4 "Image slider" at bounding box center [131, 71] width 166 height 21
click at [304, 400] on h4 "Display options" at bounding box center [201, 405] width 306 height 24
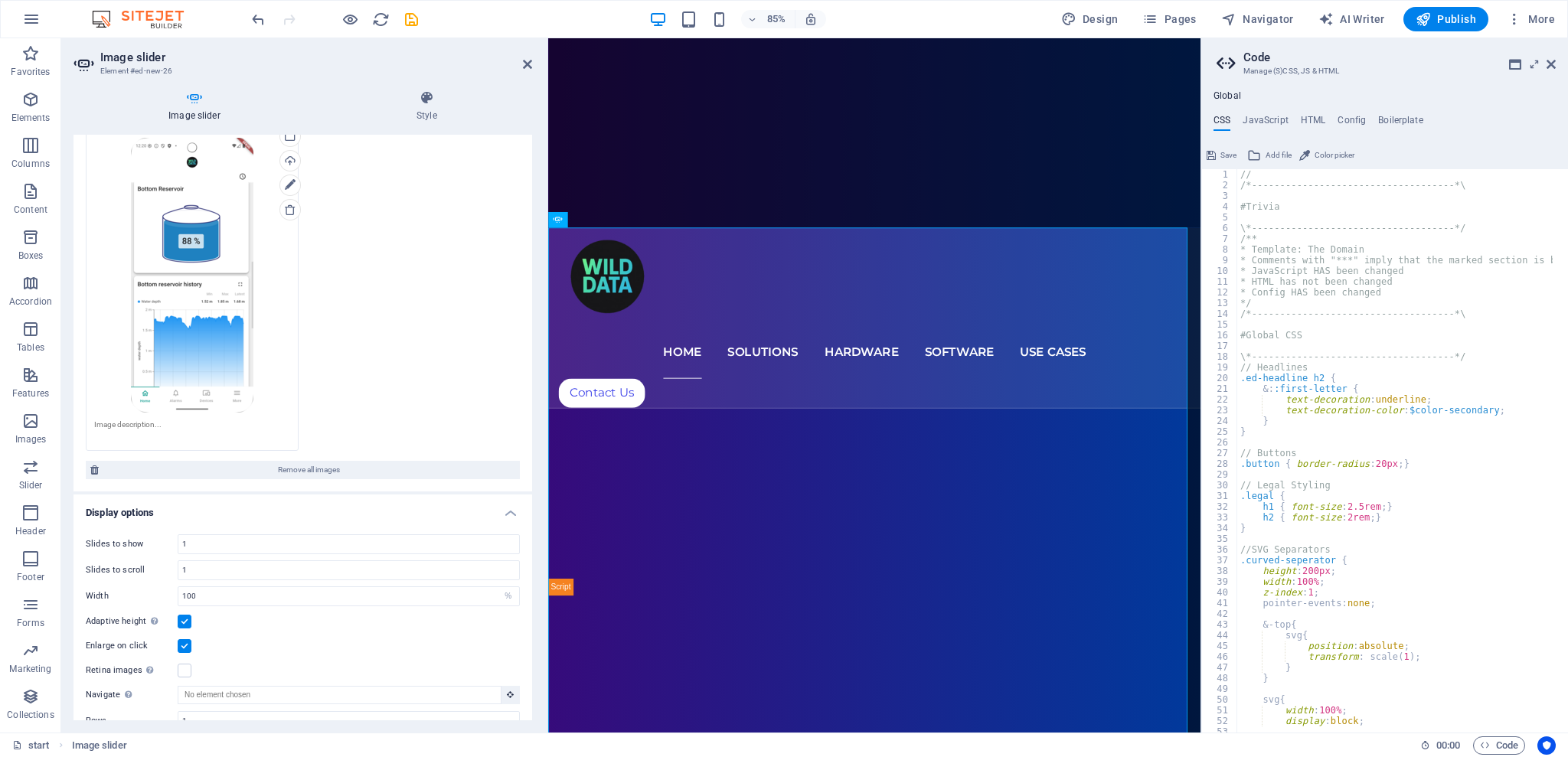
scroll to position [205, 0]
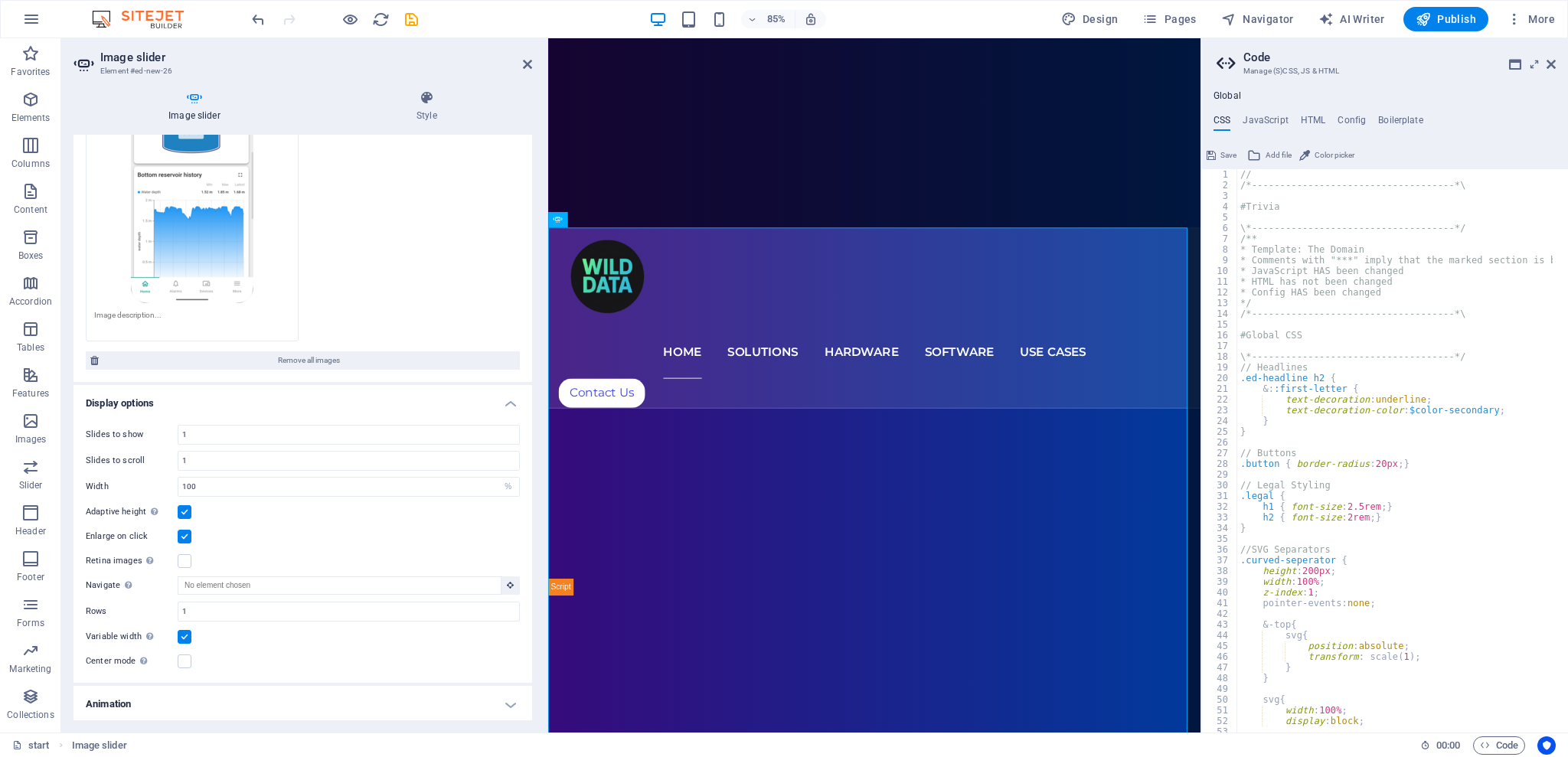
click at [187, 535] on label at bounding box center [184, 536] width 14 height 14
click at [0, 0] on input "Enlarge on click" at bounding box center [0, 0] width 0 height 0
click at [186, 637] on label at bounding box center [184, 636] width 14 height 14
click at [0, 0] on input "Variable width Automatically adjust the width of the visible slide." at bounding box center [0, 0] width 0 height 0
click at [186, 637] on label at bounding box center [184, 636] width 14 height 14
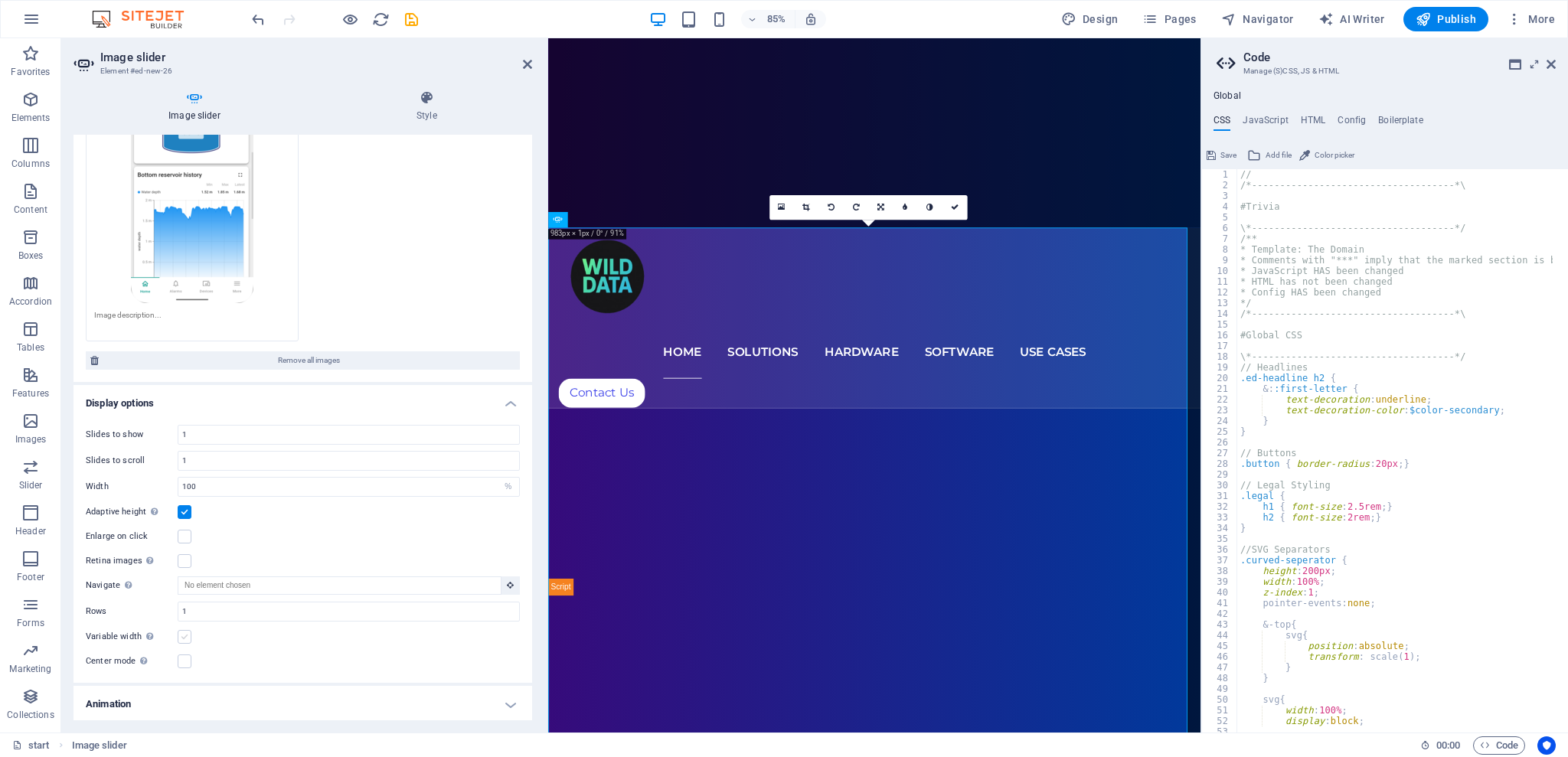
click at [0, 0] on input "Variable width Automatically adjust the width of the visible slide." at bounding box center [0, 0] width 0 height 0
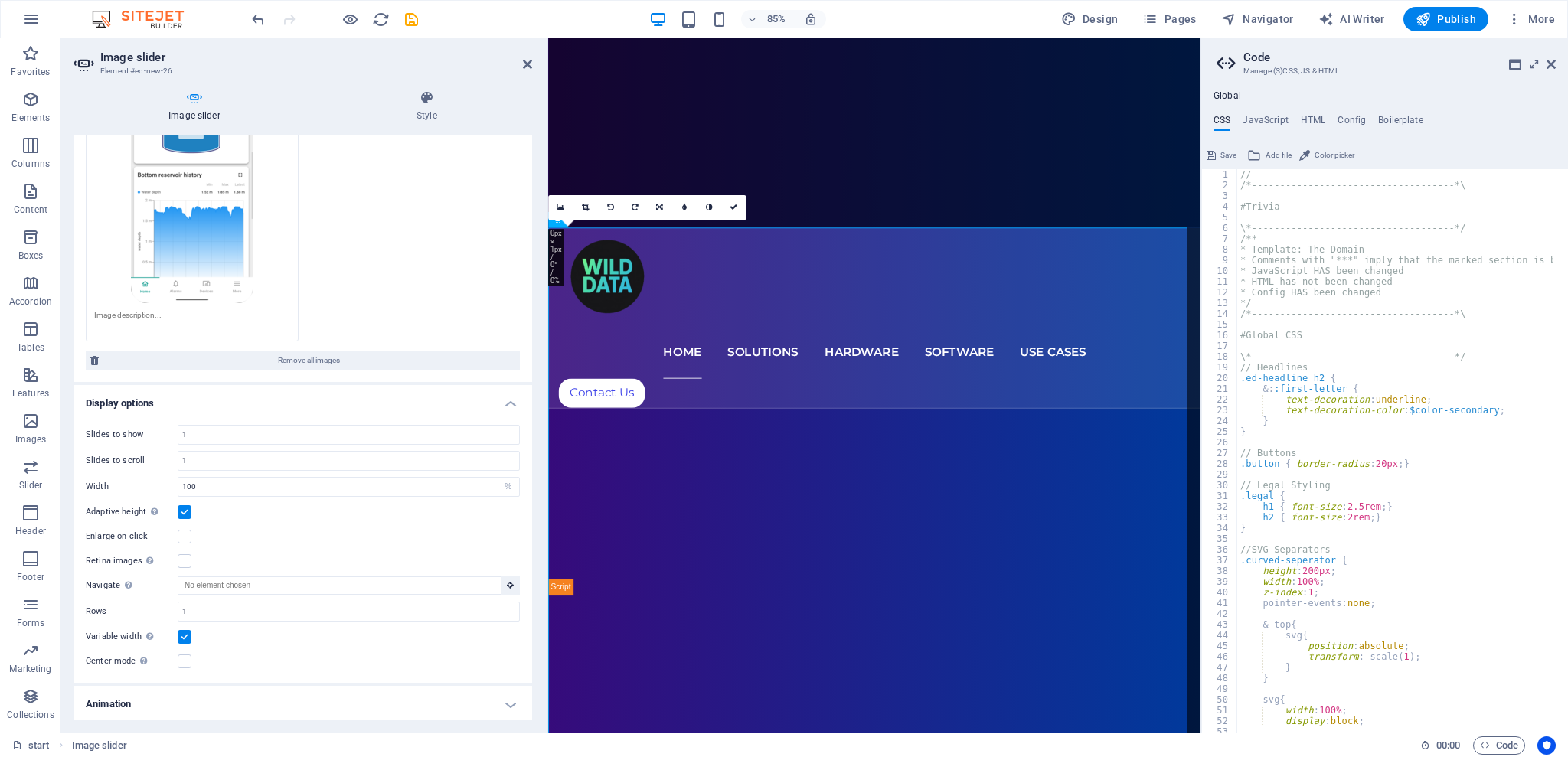
click at [186, 637] on label at bounding box center [184, 636] width 14 height 14
click at [0, 0] on input "Variable width Automatically adjust the width of the visible slide." at bounding box center [0, 0] width 0 height 0
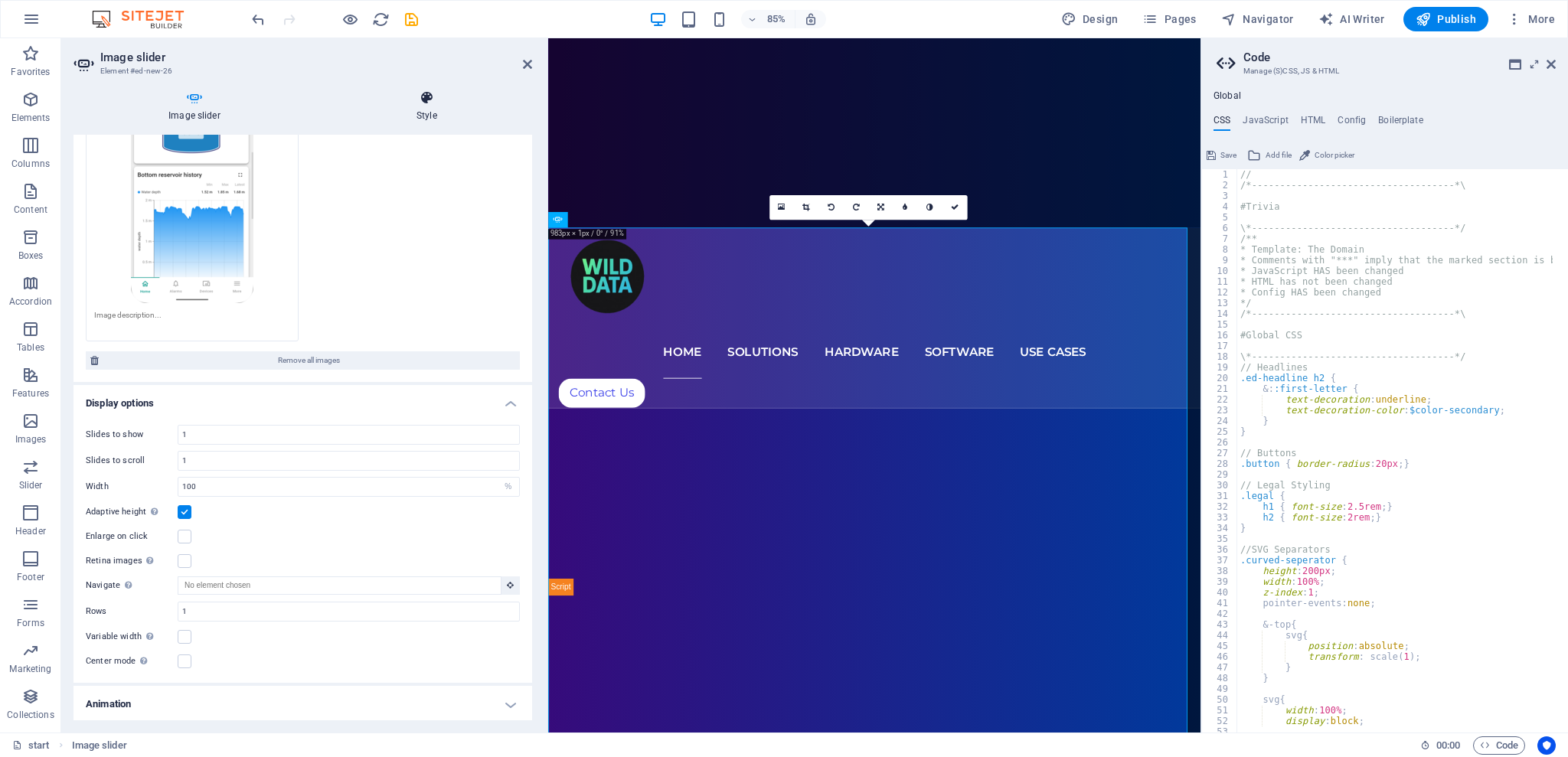
click at [413, 110] on h4 "Style" at bounding box center [426, 106] width 211 height 32
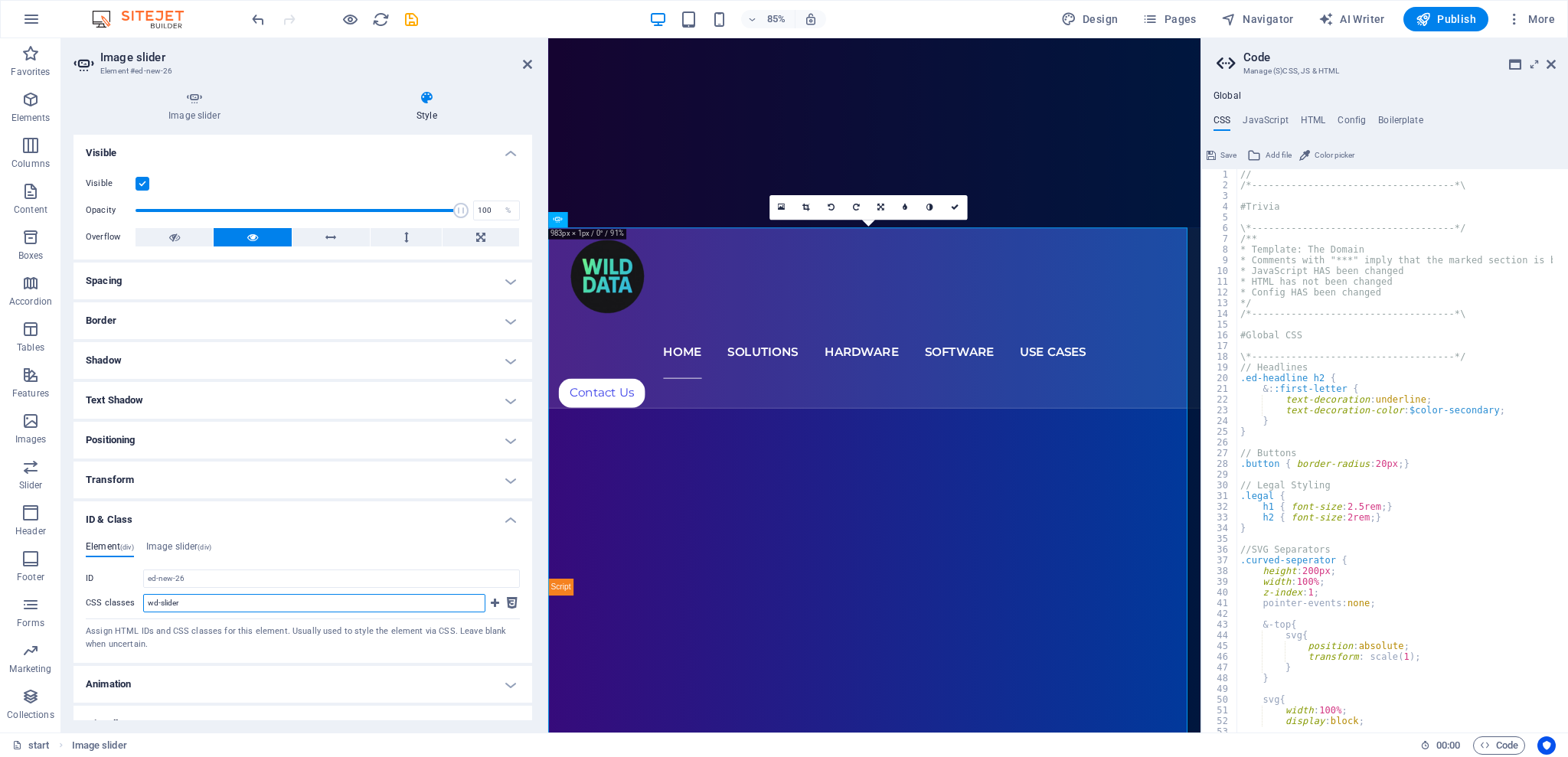
drag, startPoint x: 201, startPoint y: 608, endPoint x: 139, endPoint y: 616, distance: 62.5
click at [139, 616] on div "CSS classes wd-slider" at bounding box center [302, 607] width 434 height 26
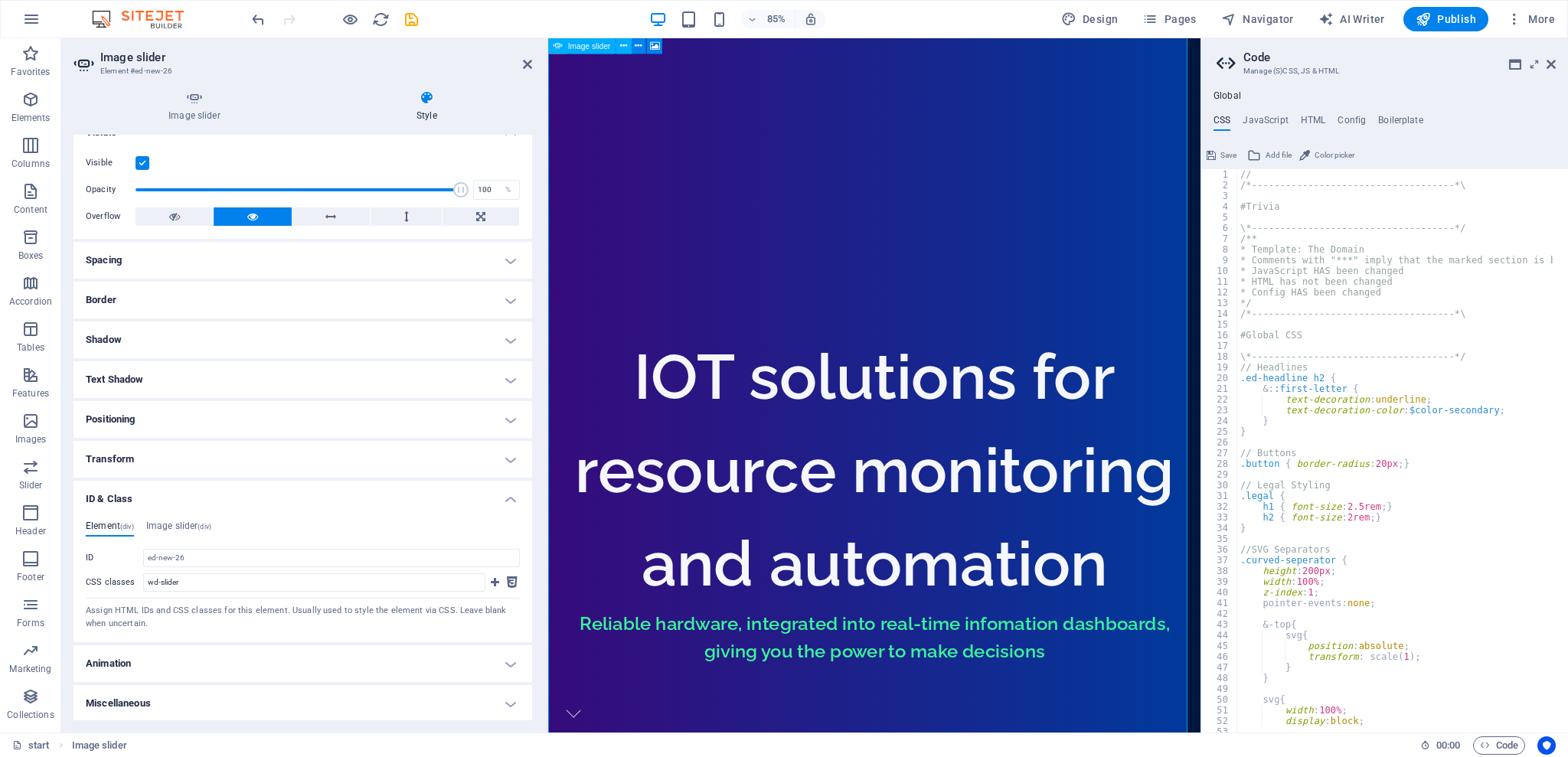
scroll to position [1429, 0]
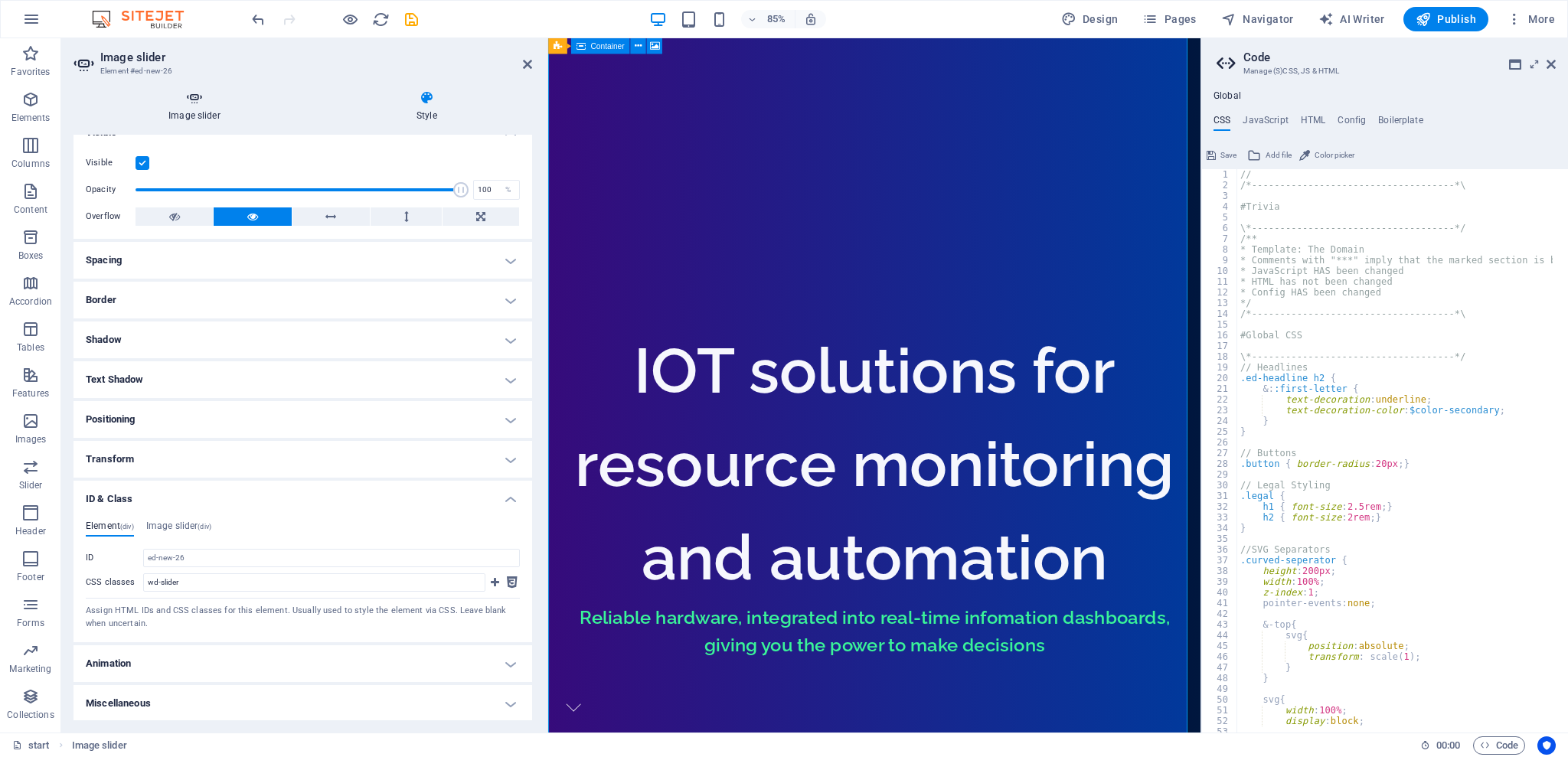
click at [203, 101] on icon at bounding box center [194, 98] width 242 height 16
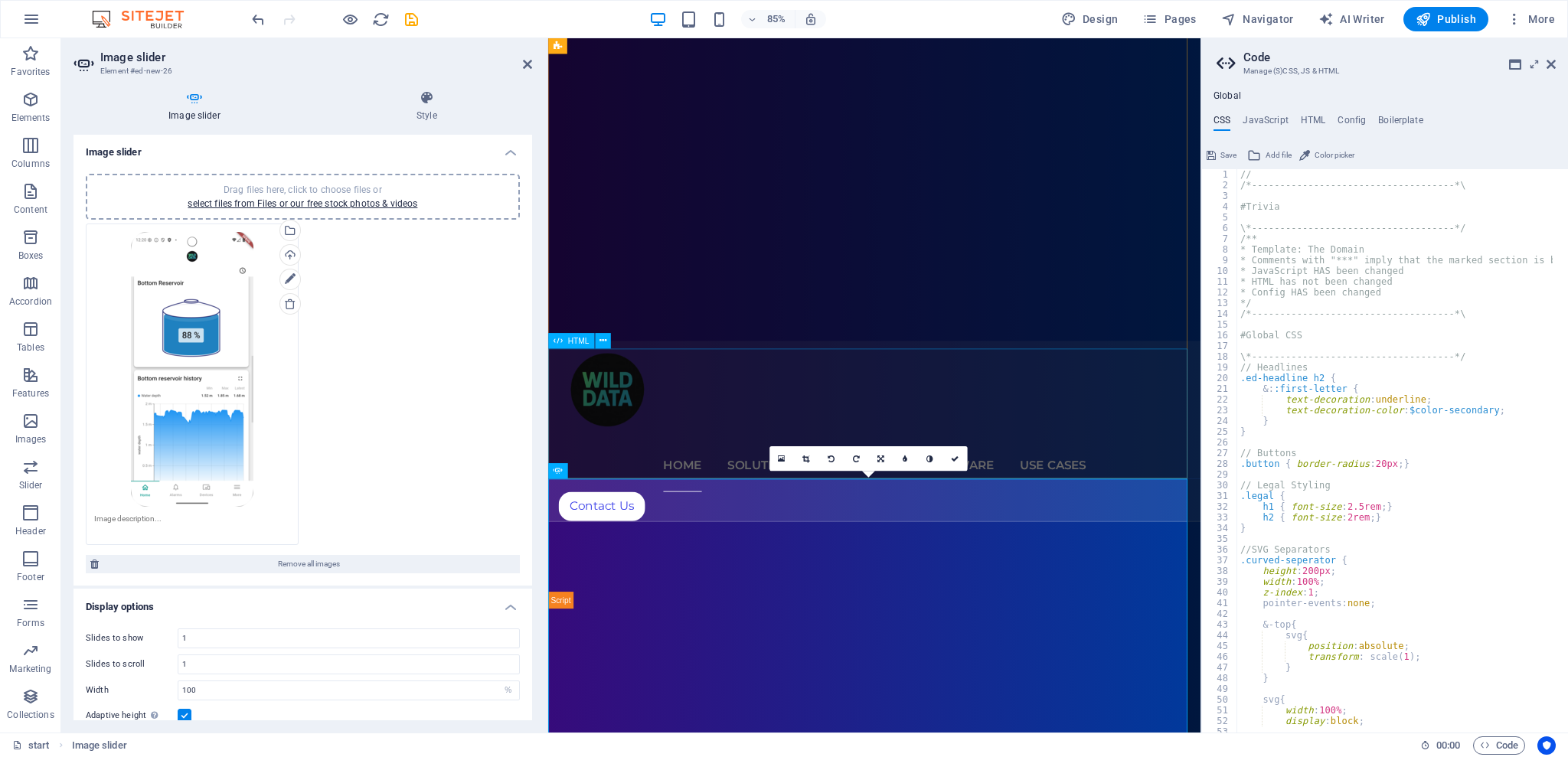
scroll to position [102, 0]
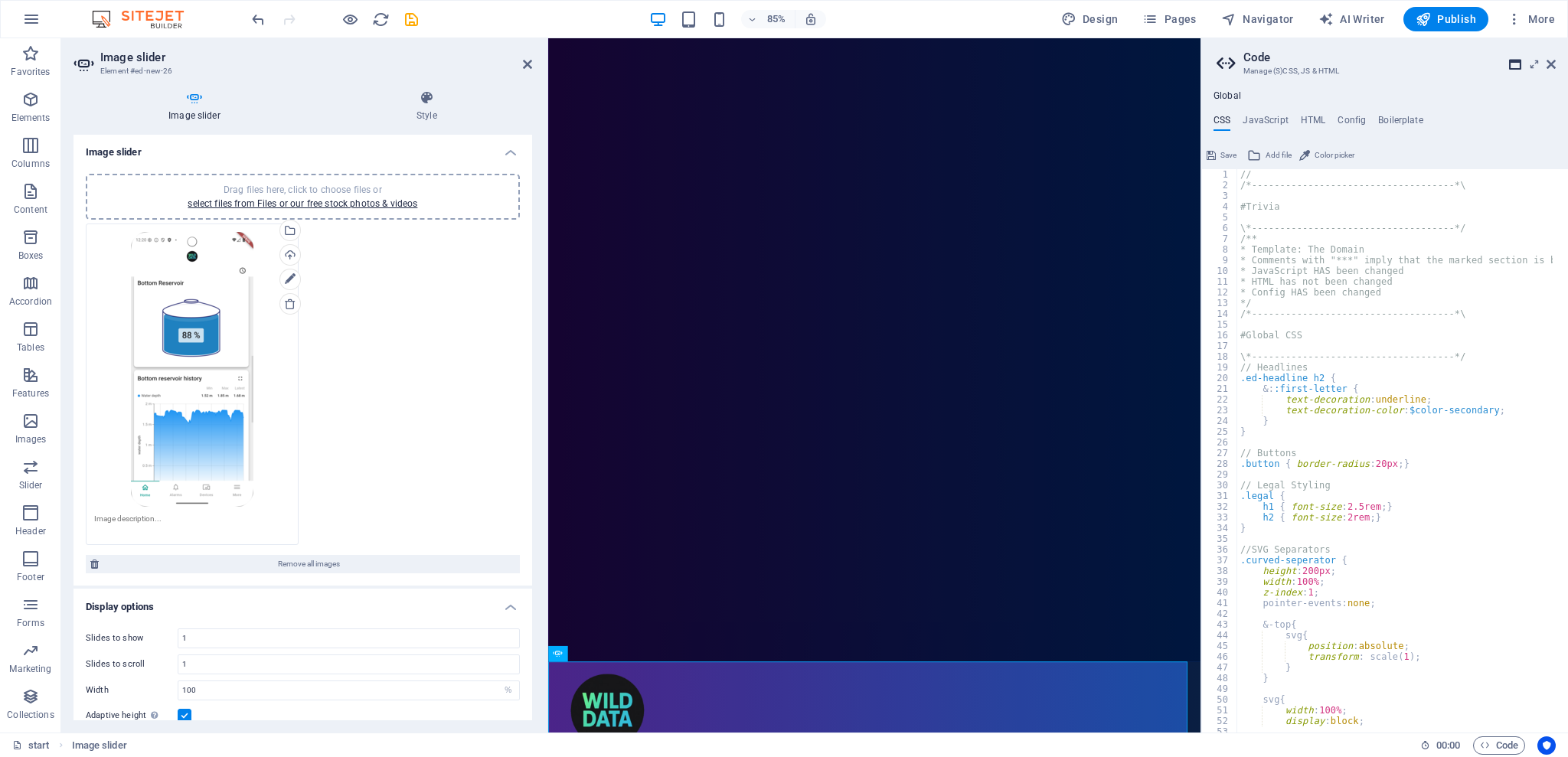
click at [1515, 68] on icon at bounding box center [1515, 64] width 12 height 12
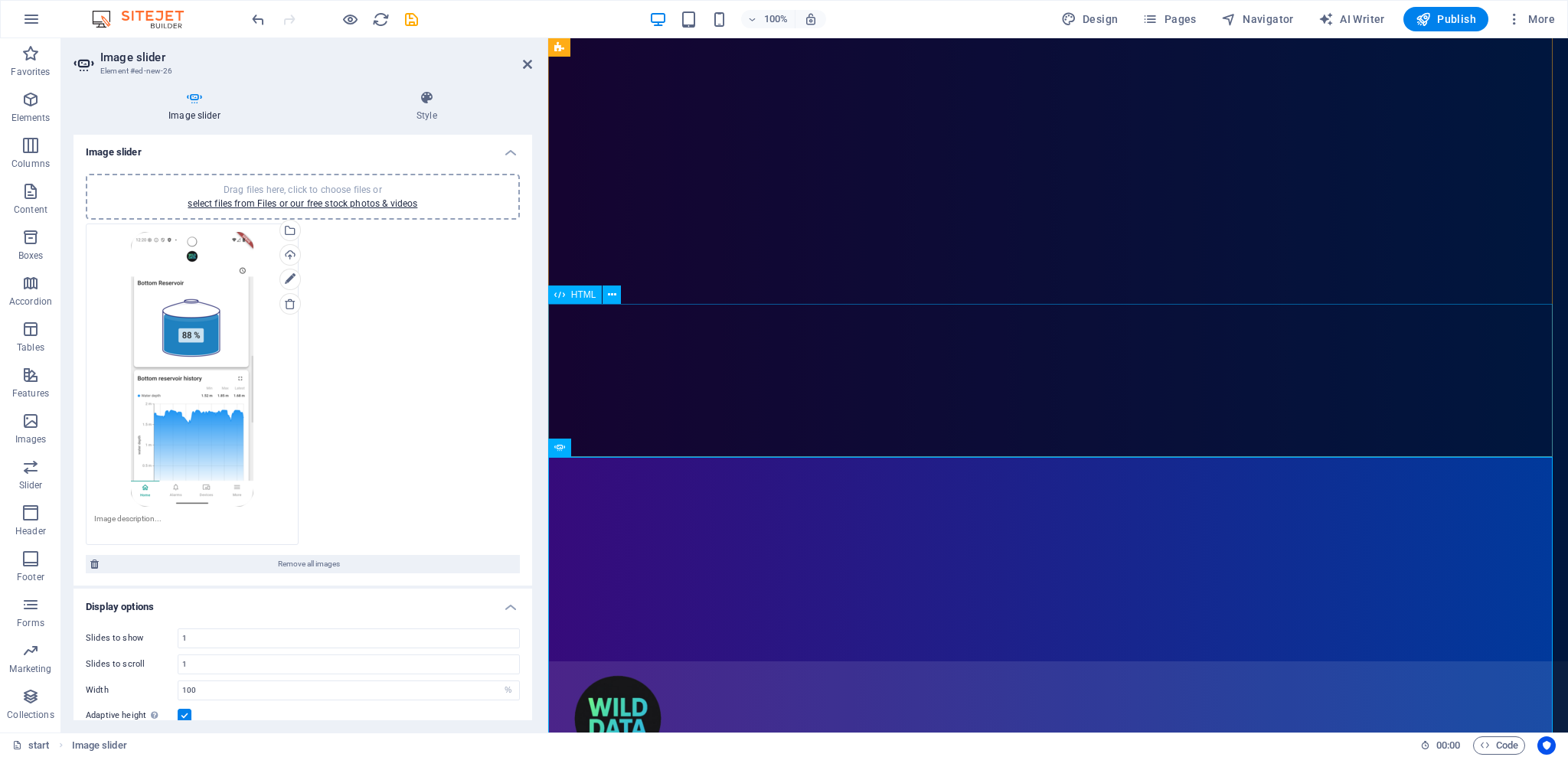
scroll to position [306, 0]
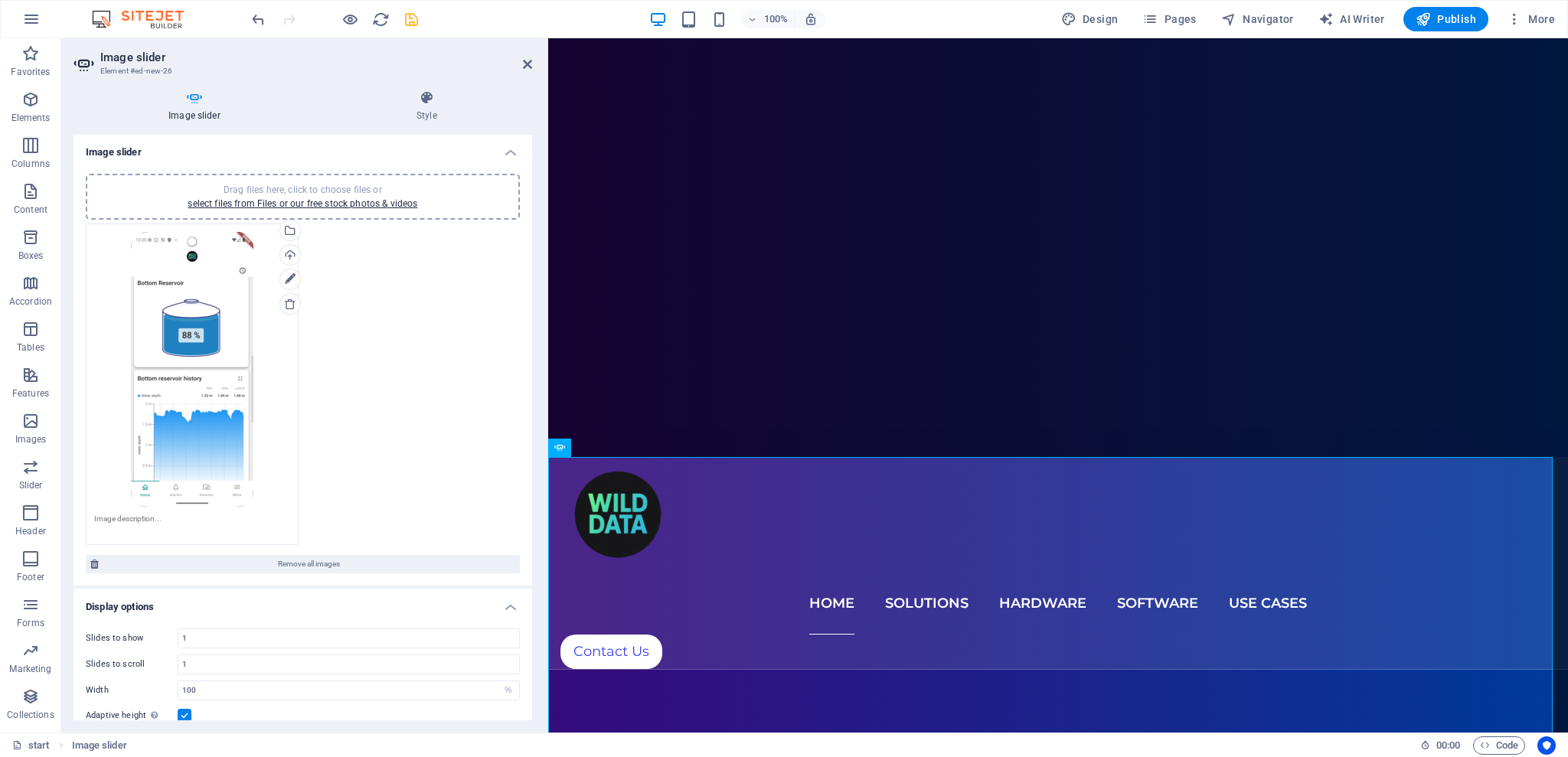
click at [412, 17] on icon "save" at bounding box center [411, 19] width 17 height 17
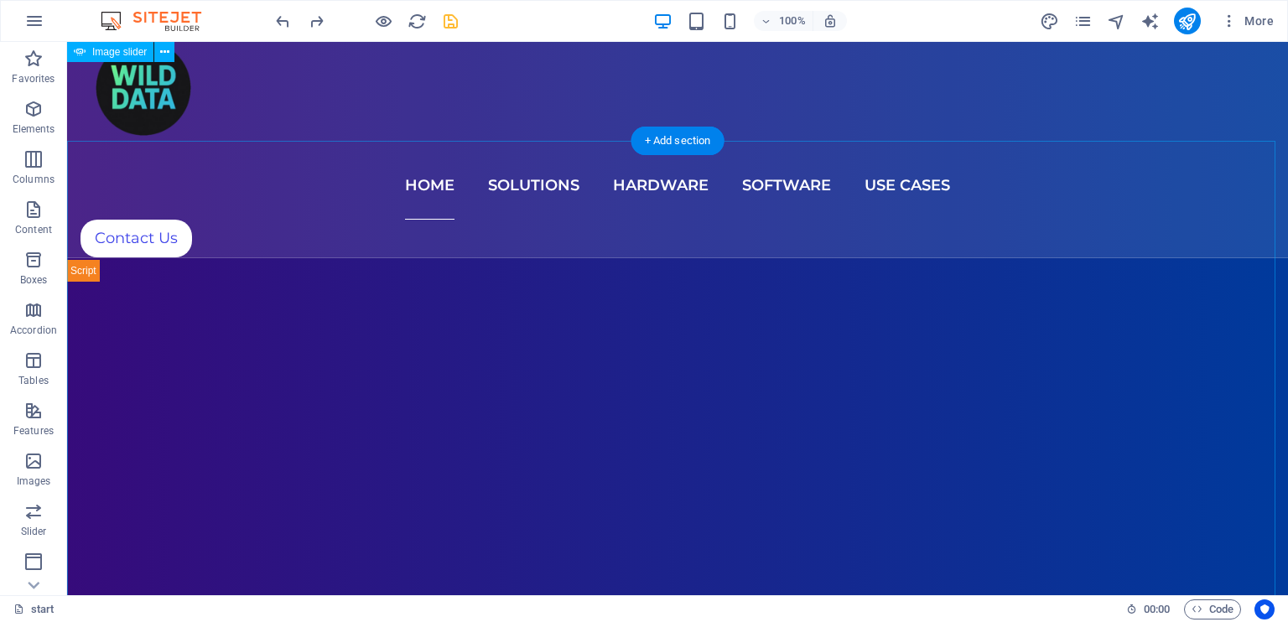
scroll to position [694, 0]
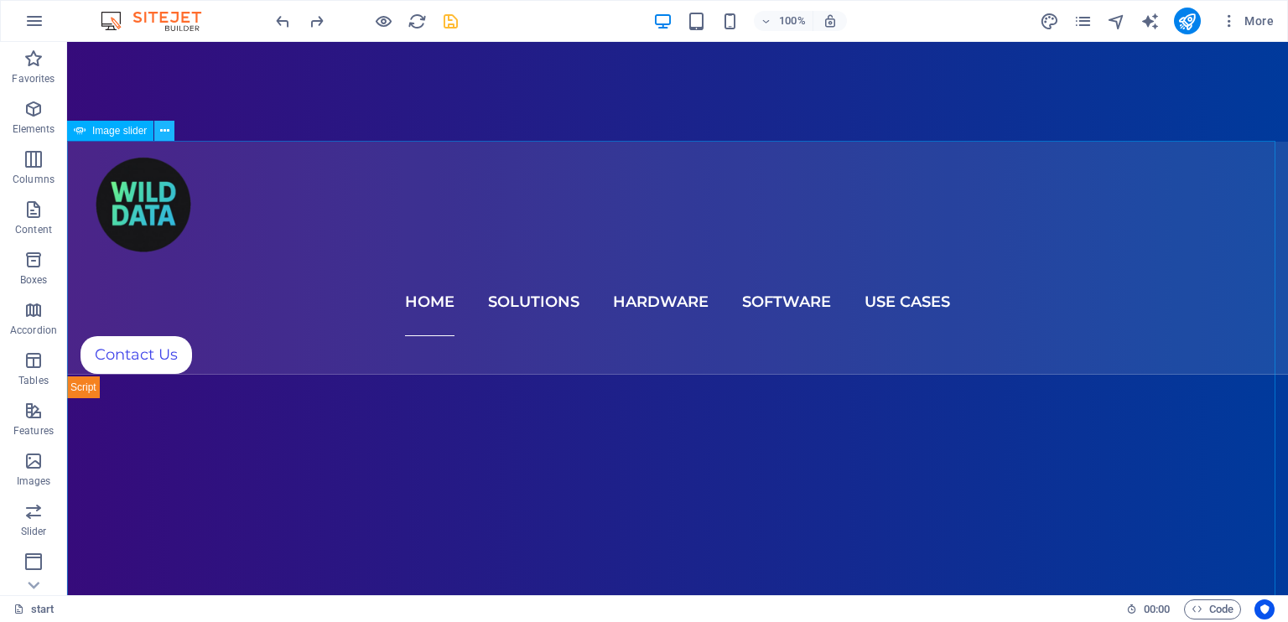
click at [167, 130] on icon at bounding box center [164, 131] width 9 height 18
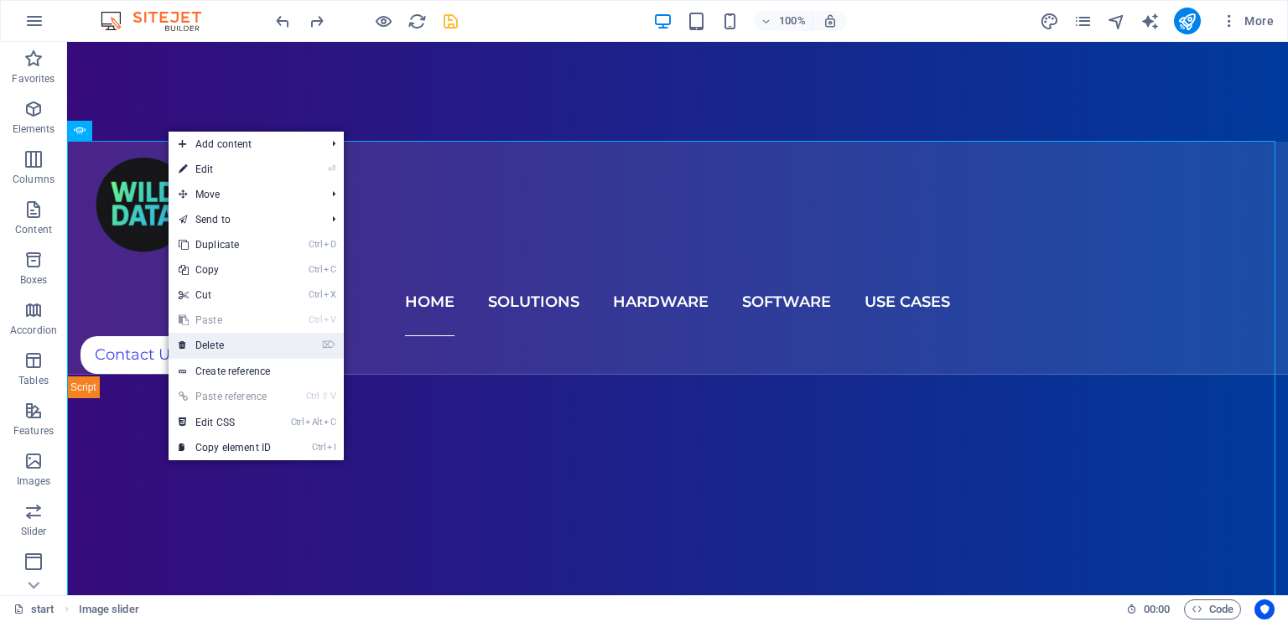
click at [266, 341] on link "⌦ Delete" at bounding box center [225, 345] width 112 height 25
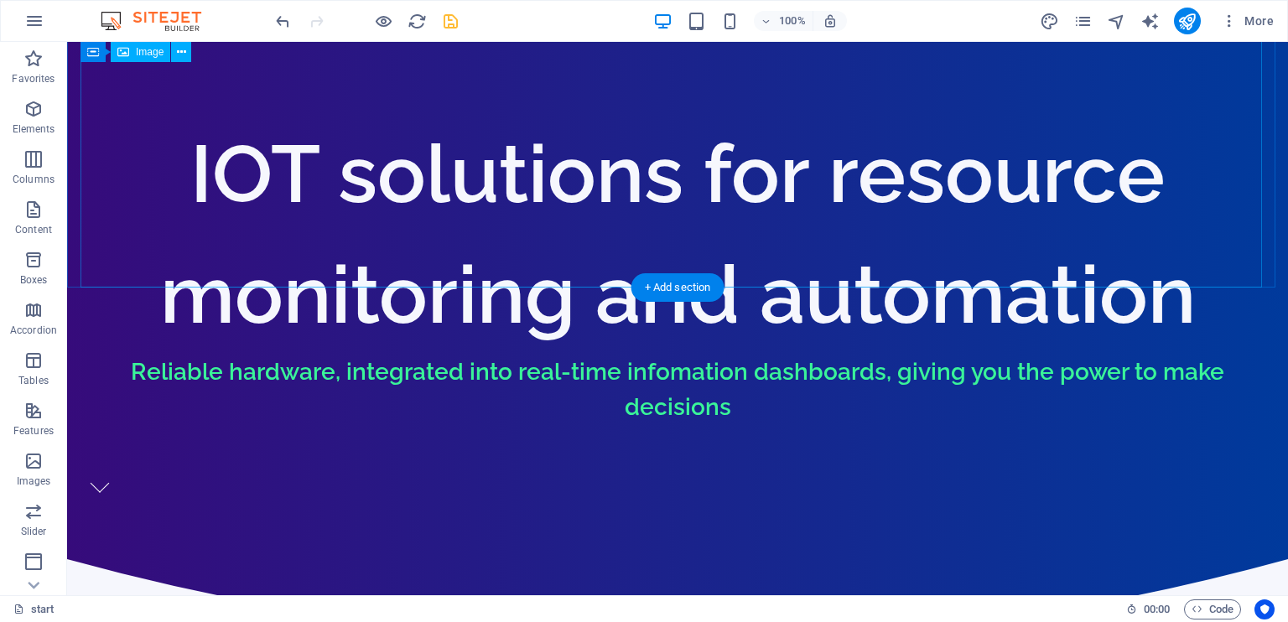
scroll to position [1533, 0]
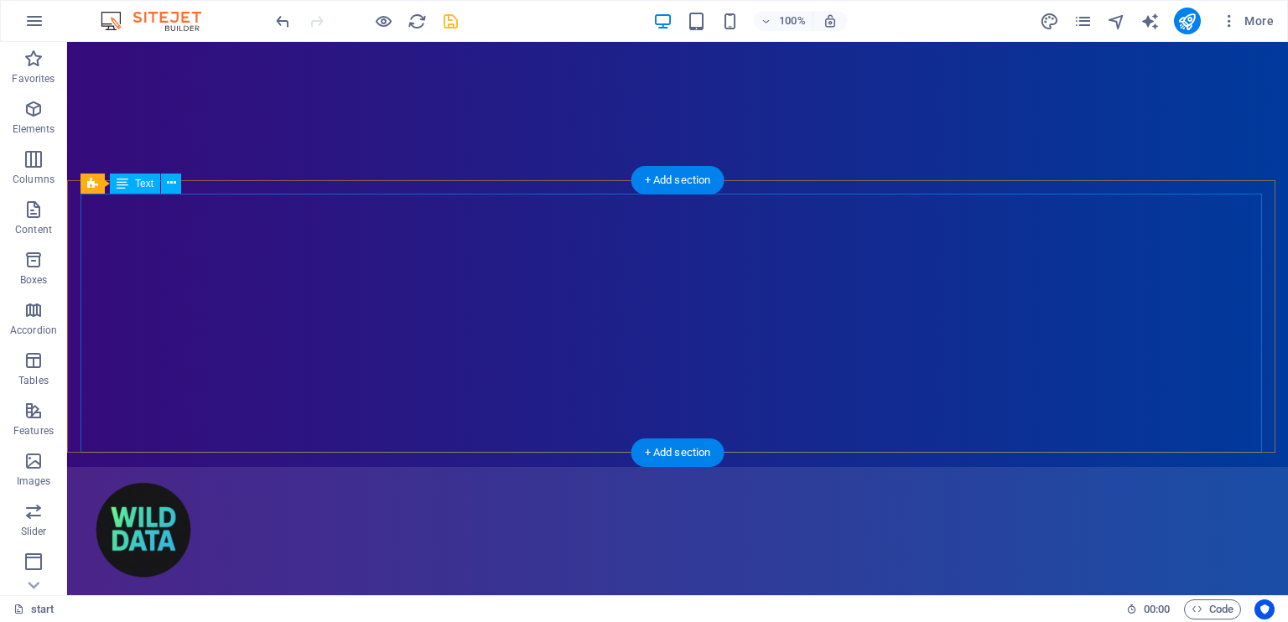
scroll to position [0, 0]
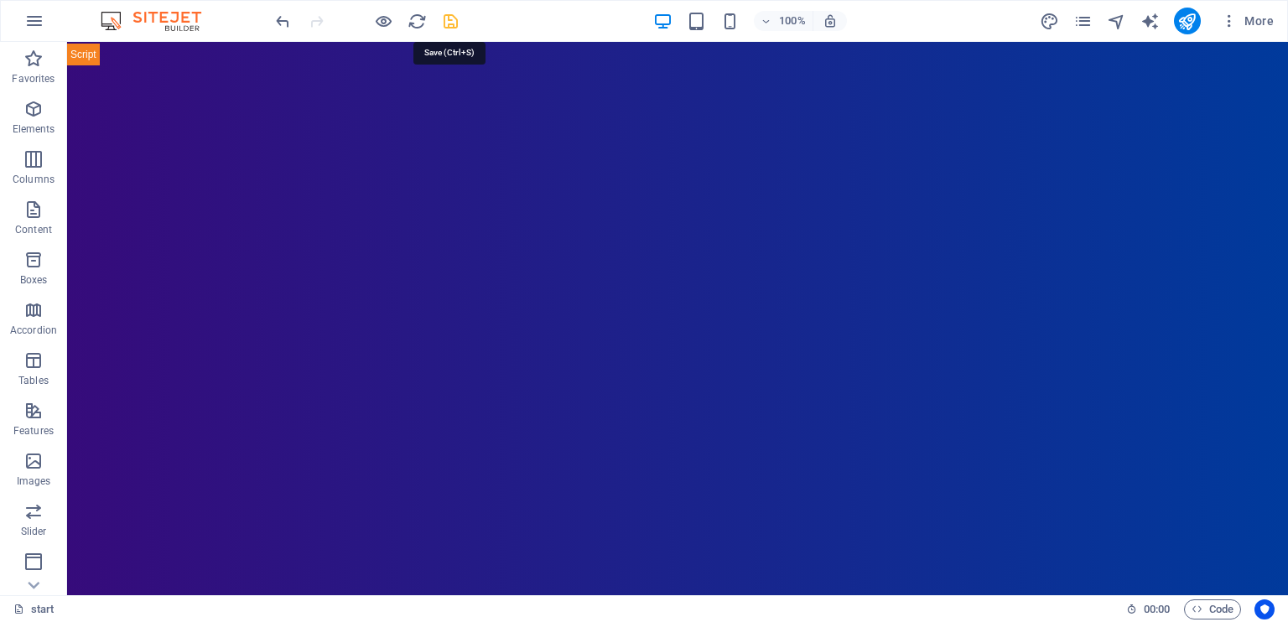
click at [449, 13] on icon "save" at bounding box center [450, 21] width 19 height 19
checkbox input "false"
click at [1080, 23] on icon "pages" at bounding box center [1082, 21] width 19 height 19
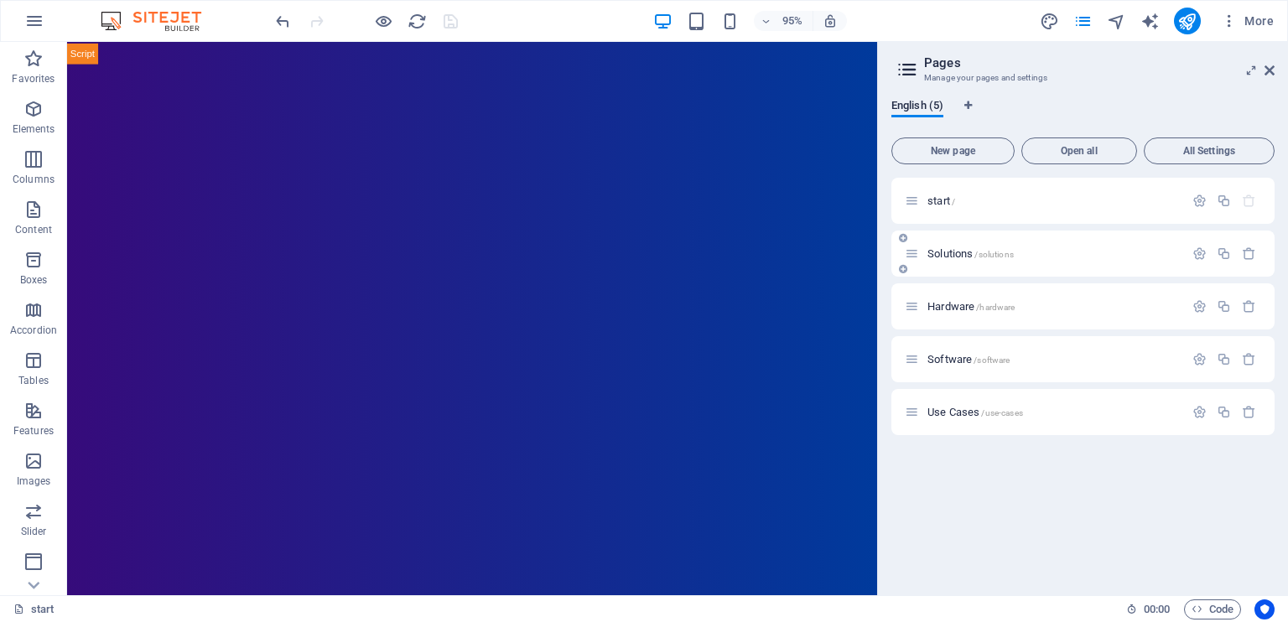
click at [961, 254] on span "Solutions /solutions" at bounding box center [970, 253] width 86 height 13
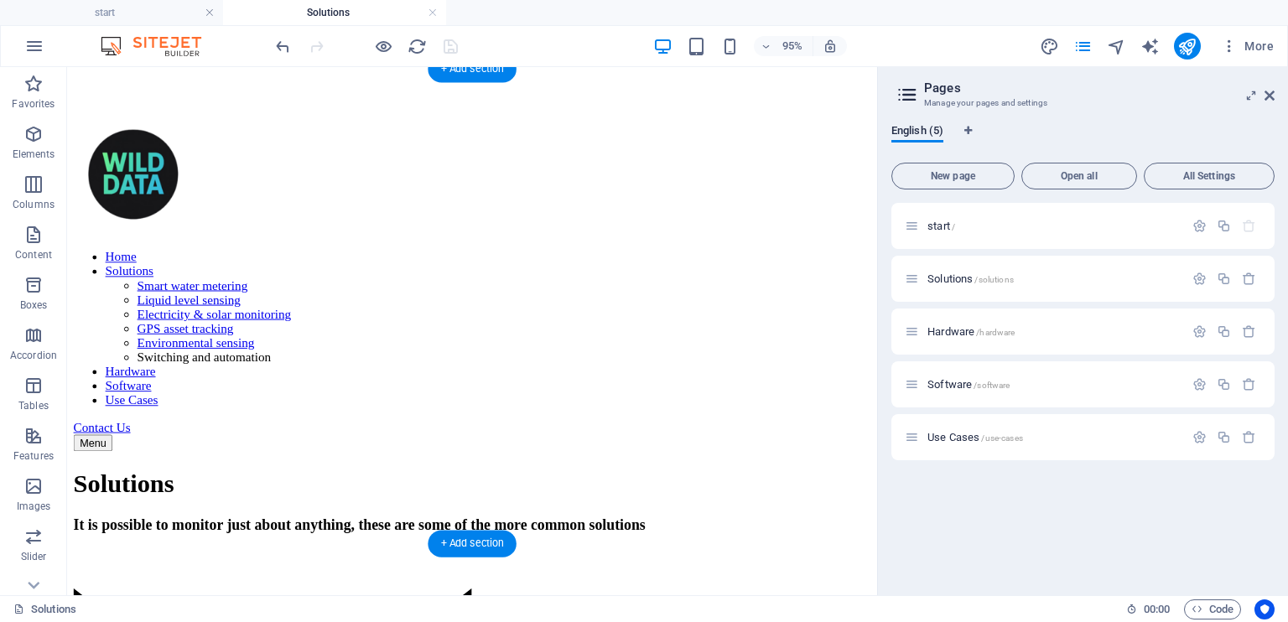
scroll to position [671, 0]
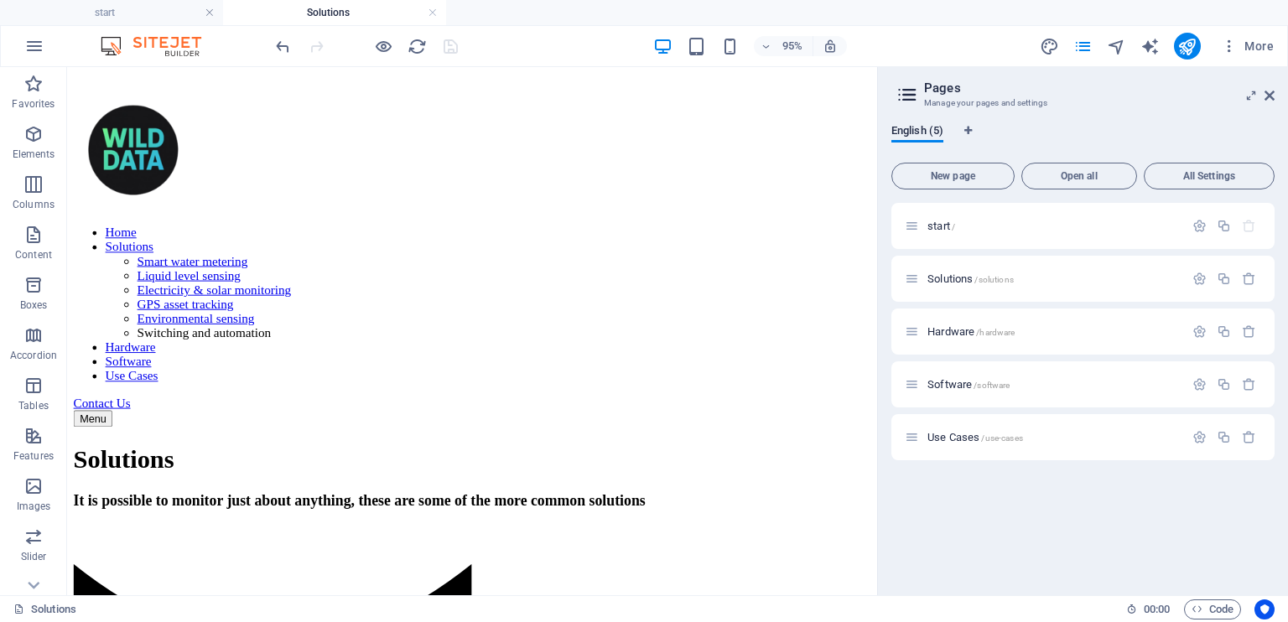
click at [1277, 94] on aside "Pages Manage your pages and settings English (5) New page Open all All Settings…" at bounding box center [1082, 331] width 411 height 528
click at [1269, 96] on icon at bounding box center [1270, 95] width 10 height 13
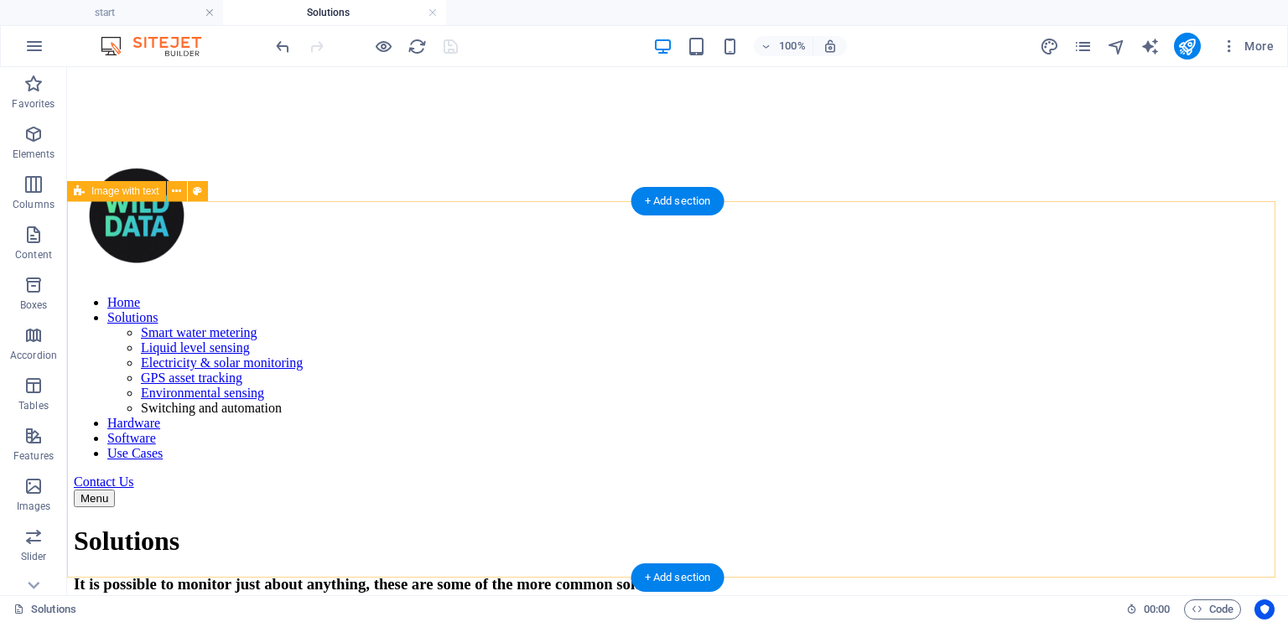
scroll to position [503, 0]
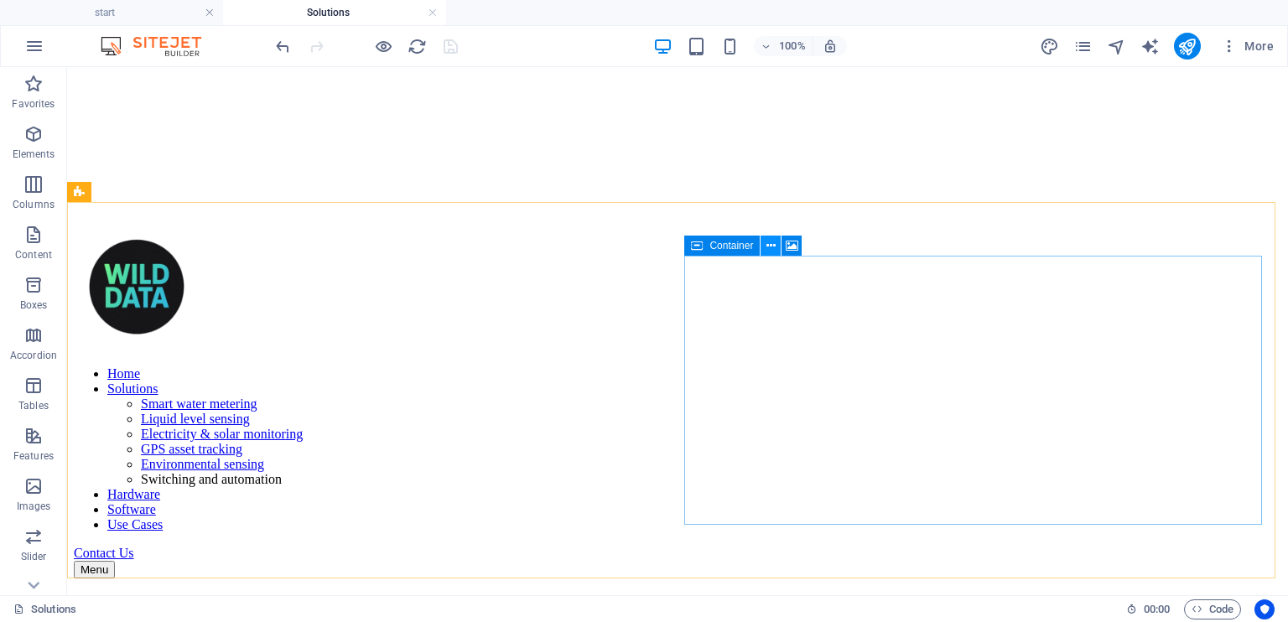
click at [773, 244] on icon at bounding box center [770, 246] width 9 height 18
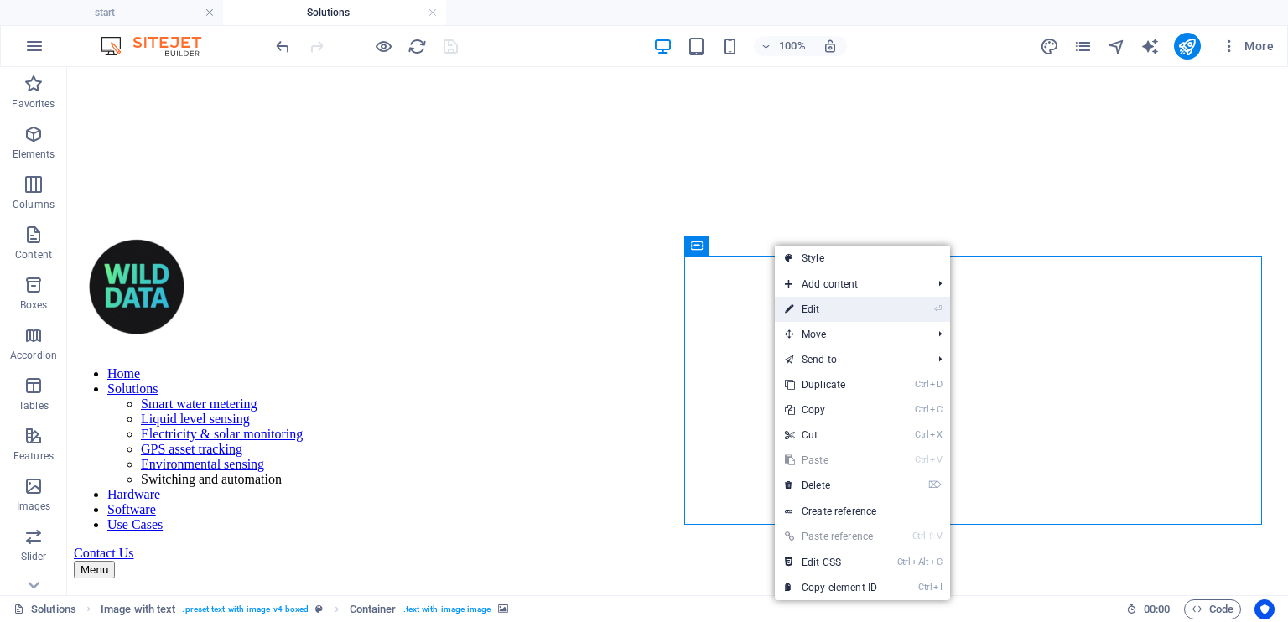
click at [817, 302] on link "⏎ Edit" at bounding box center [831, 309] width 112 height 25
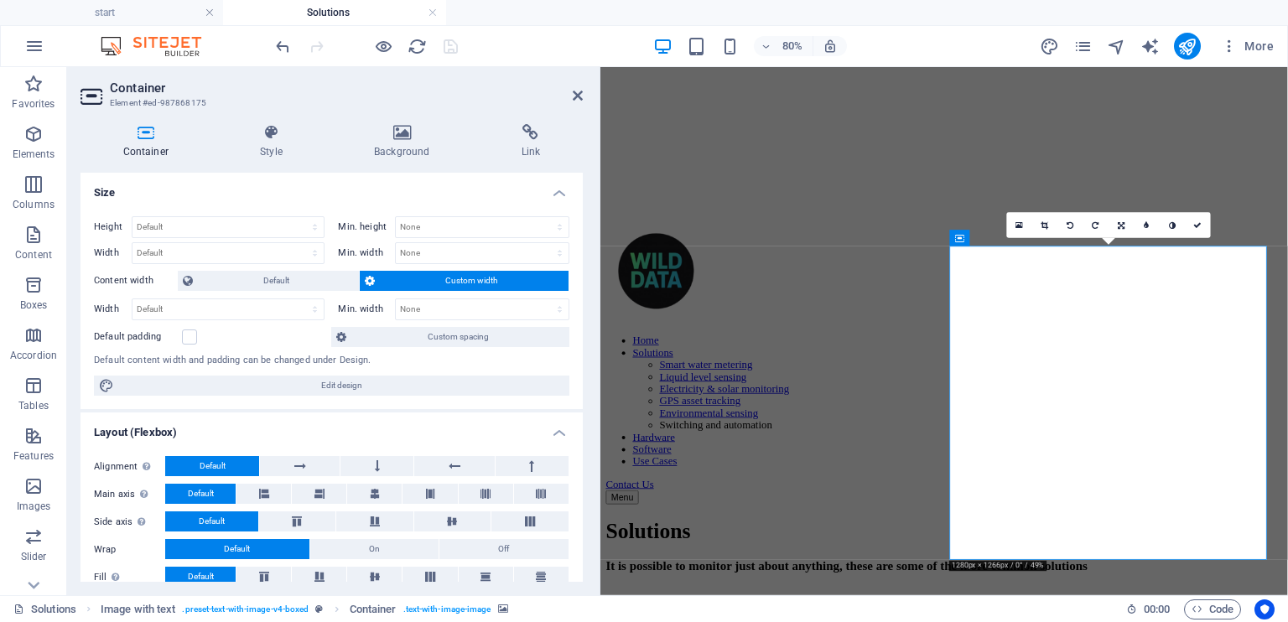
click at [151, 137] on icon at bounding box center [145, 132] width 130 height 17
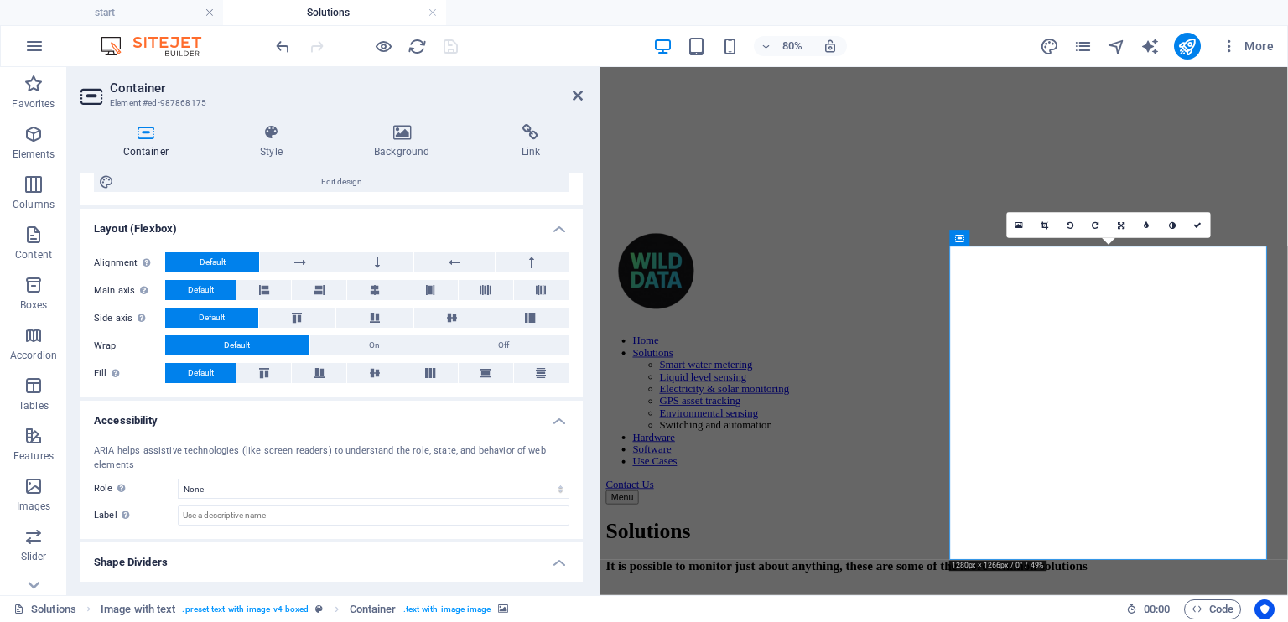
scroll to position [240, 0]
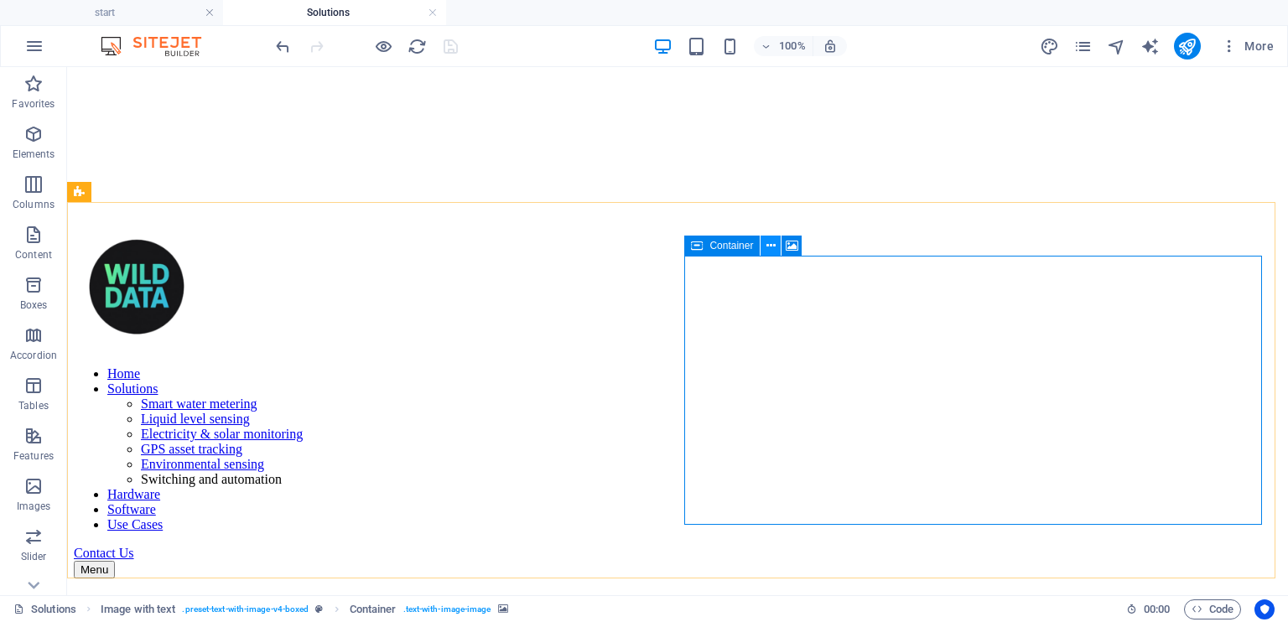
click at [770, 244] on icon at bounding box center [770, 246] width 9 height 18
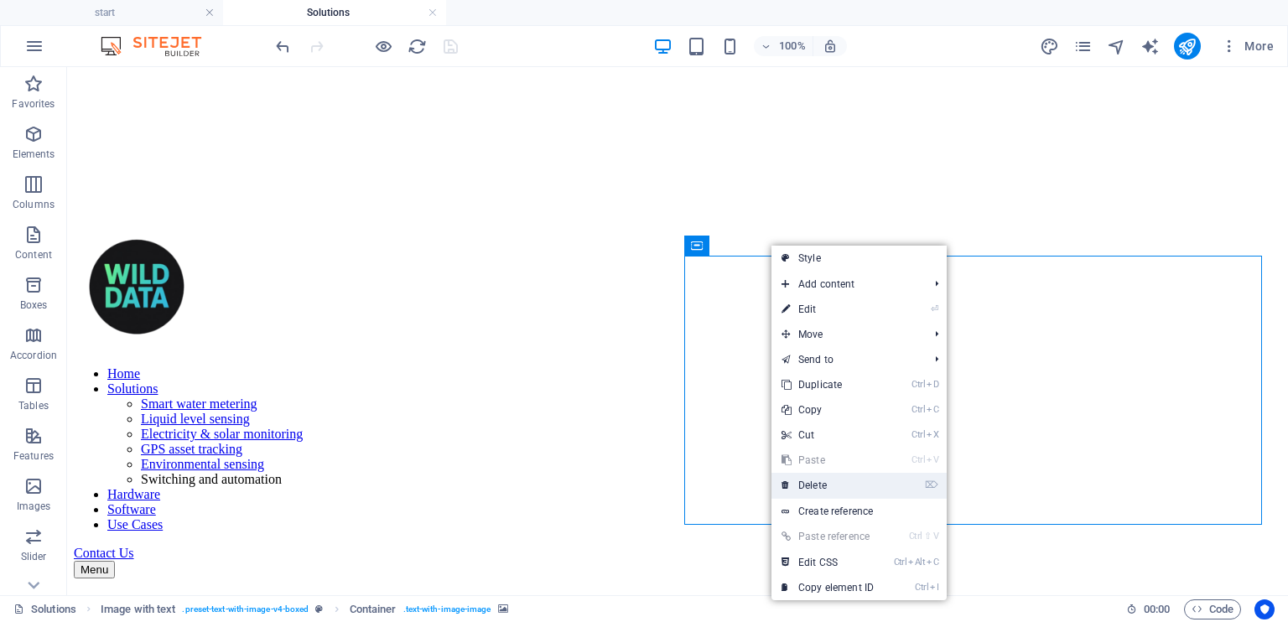
drag, startPoint x: 855, startPoint y: 478, endPoint x: 787, endPoint y: 403, distance: 100.9
click at [855, 478] on link "⌦ Delete" at bounding box center [827, 485] width 112 height 25
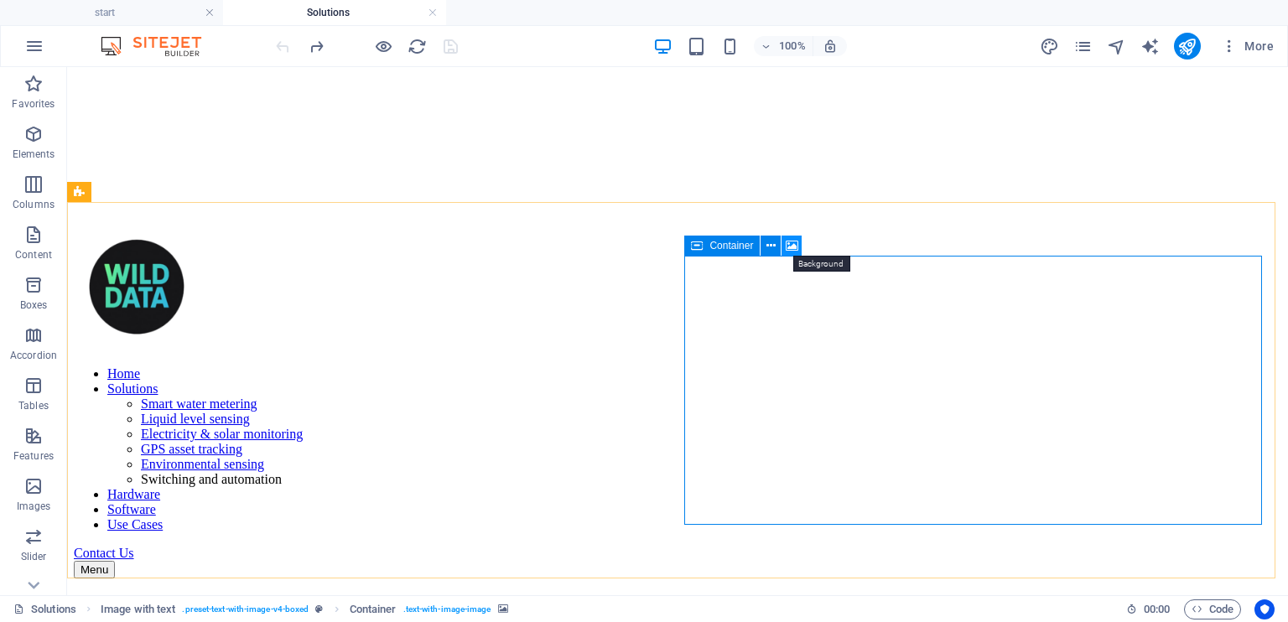
drag, startPoint x: 788, startPoint y: 241, endPoint x: 235, endPoint y: 217, distance: 553.9
click at [788, 241] on icon at bounding box center [792, 246] width 13 height 18
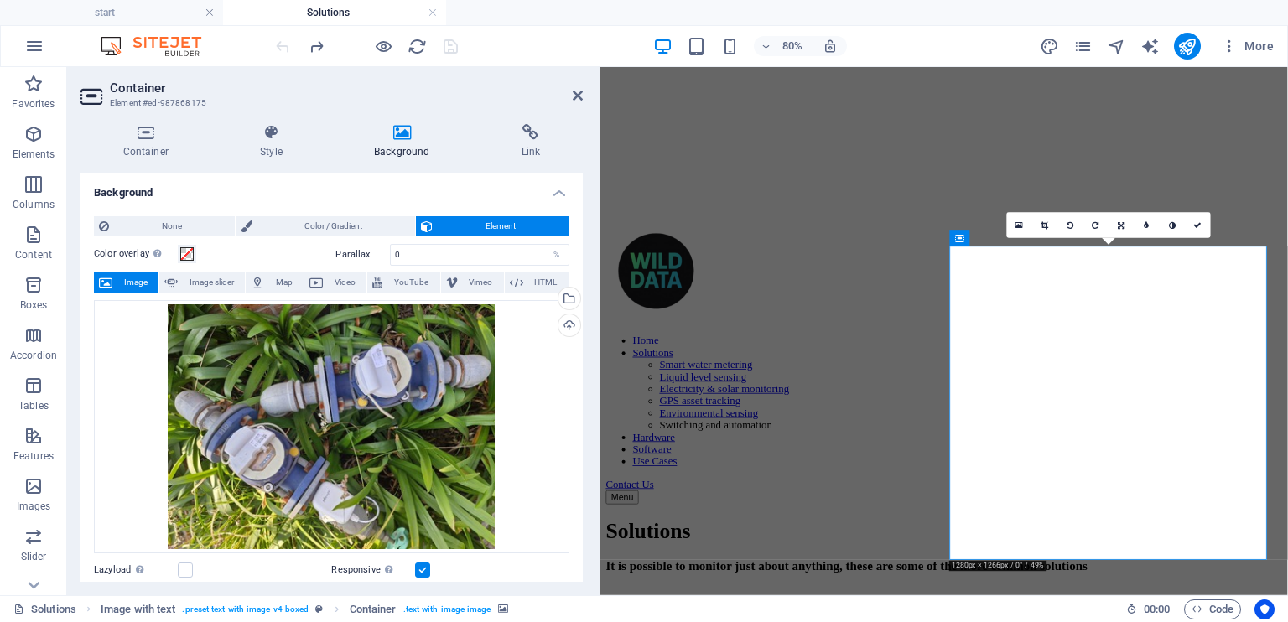
click at [197, 267] on div "Color overlay Places an overlay over the background to colorize it Parallax 0 %…" at bounding box center [331, 547] width 475 height 620
click at [195, 271] on div "Color overlay Places an overlay over the background to colorize it Parallax 0 %…" at bounding box center [331, 547] width 475 height 620
click at [191, 278] on span "Image slider" at bounding box center [211, 283] width 57 height 20
select select "ms"
select select "s"
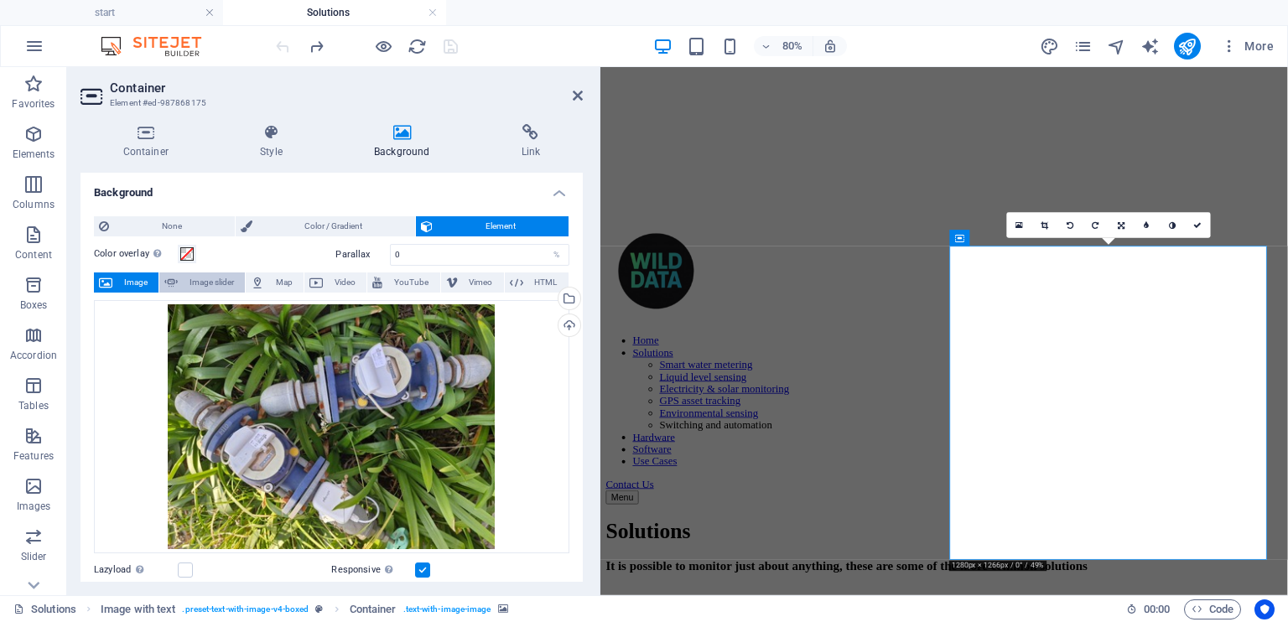
select select "progressive"
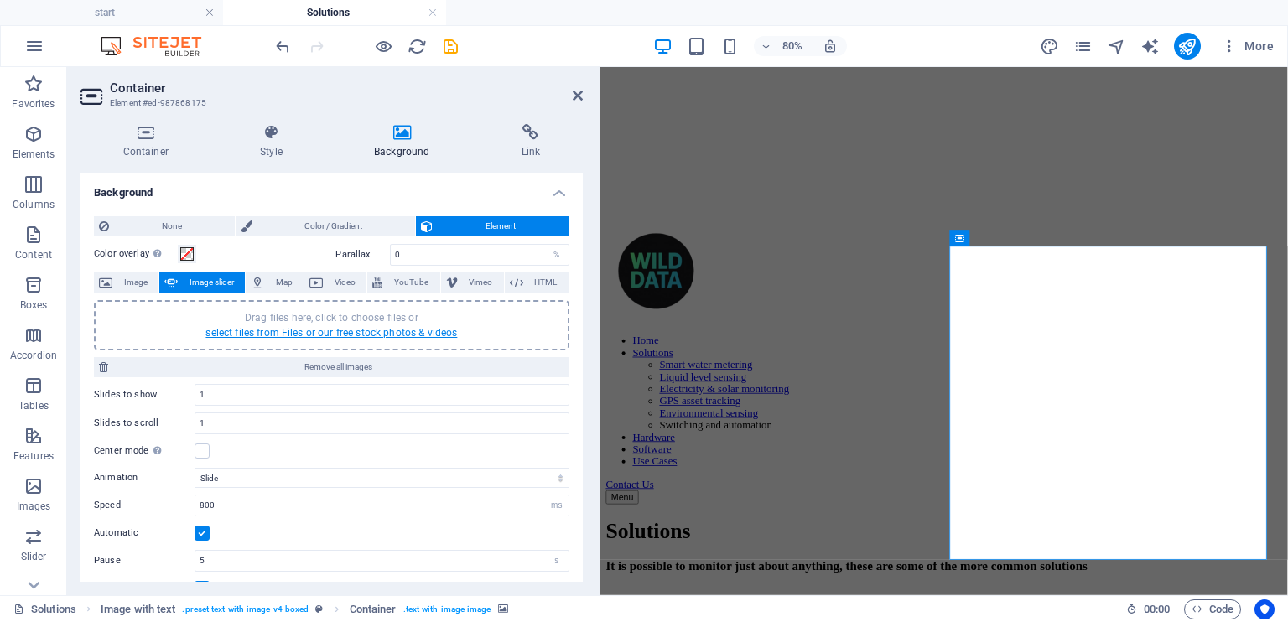
click at [317, 331] on link "select files from Files or our free stock photos & videos" at bounding box center [331, 333] width 252 height 12
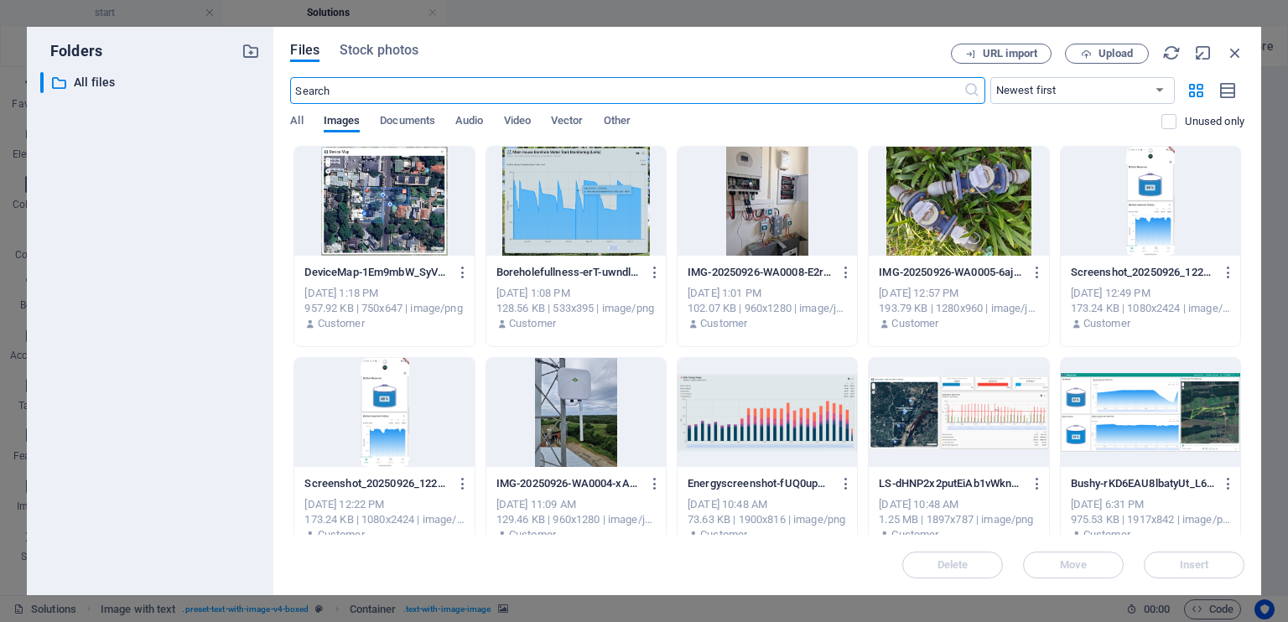
click at [934, 167] on div at bounding box center [958, 201] width 179 height 109
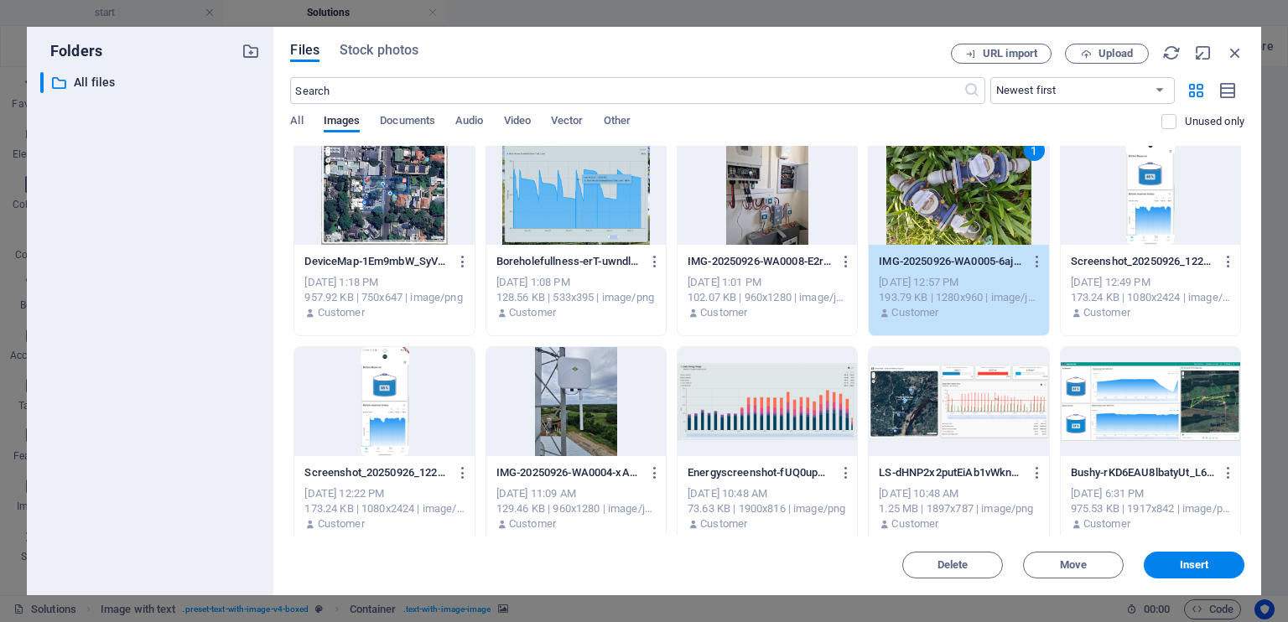
scroll to position [0, 0]
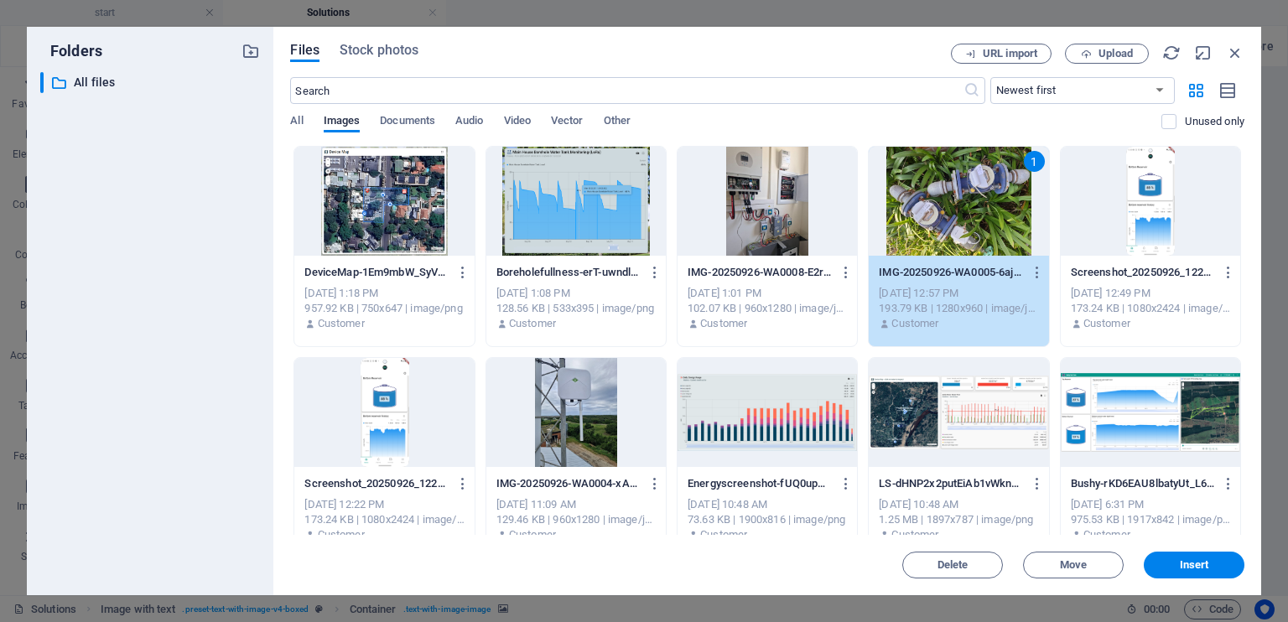
click at [398, 194] on div at bounding box center [383, 201] width 179 height 109
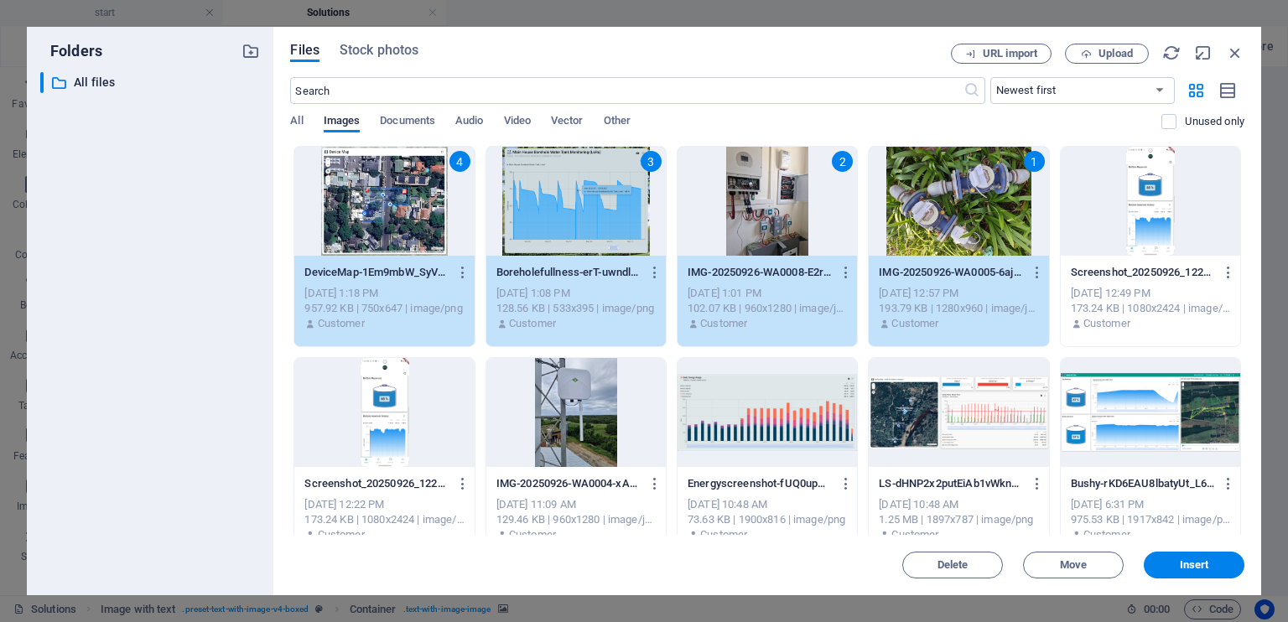
drag, startPoint x: 596, startPoint y: 226, endPoint x: 614, endPoint y: 222, distance: 18.1
click at [595, 226] on div "3" at bounding box center [575, 201] width 179 height 109
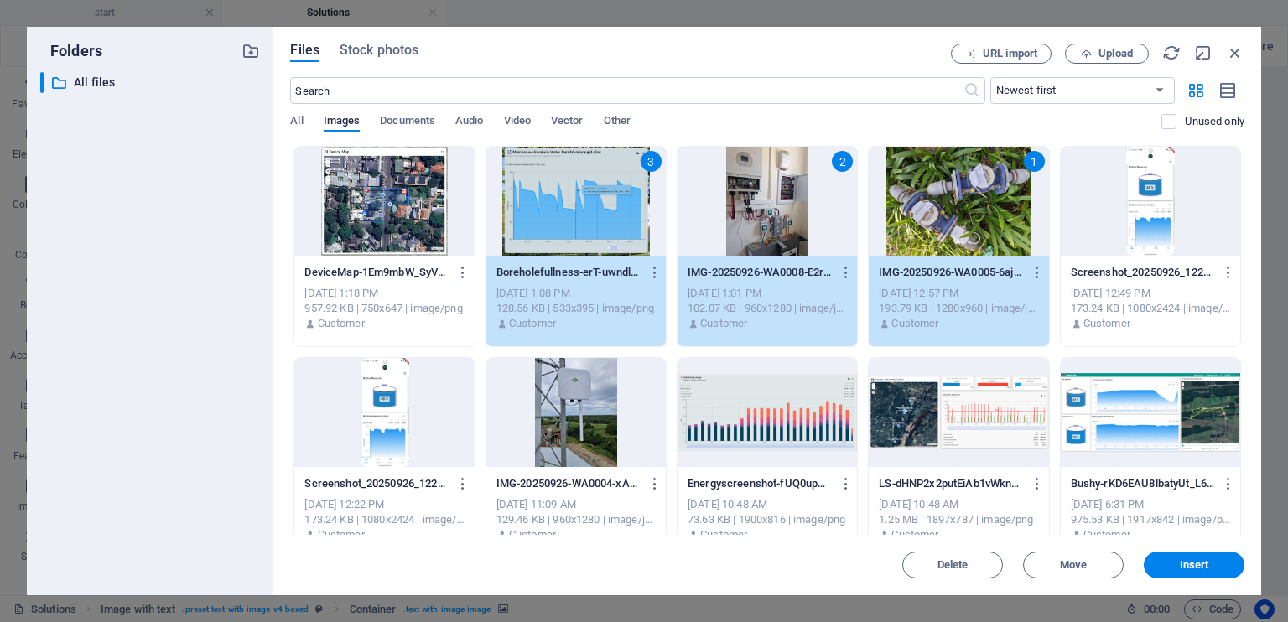
click at [714, 226] on div "2" at bounding box center [767, 201] width 179 height 109
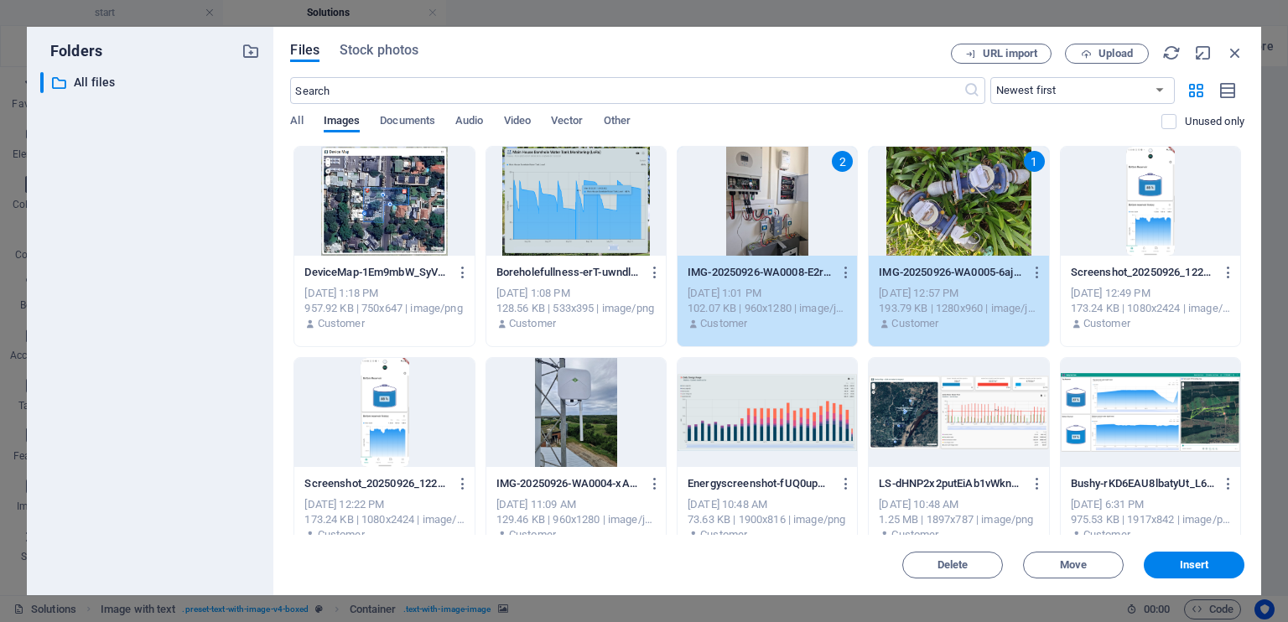
click at [976, 241] on div "1" at bounding box center [958, 201] width 179 height 109
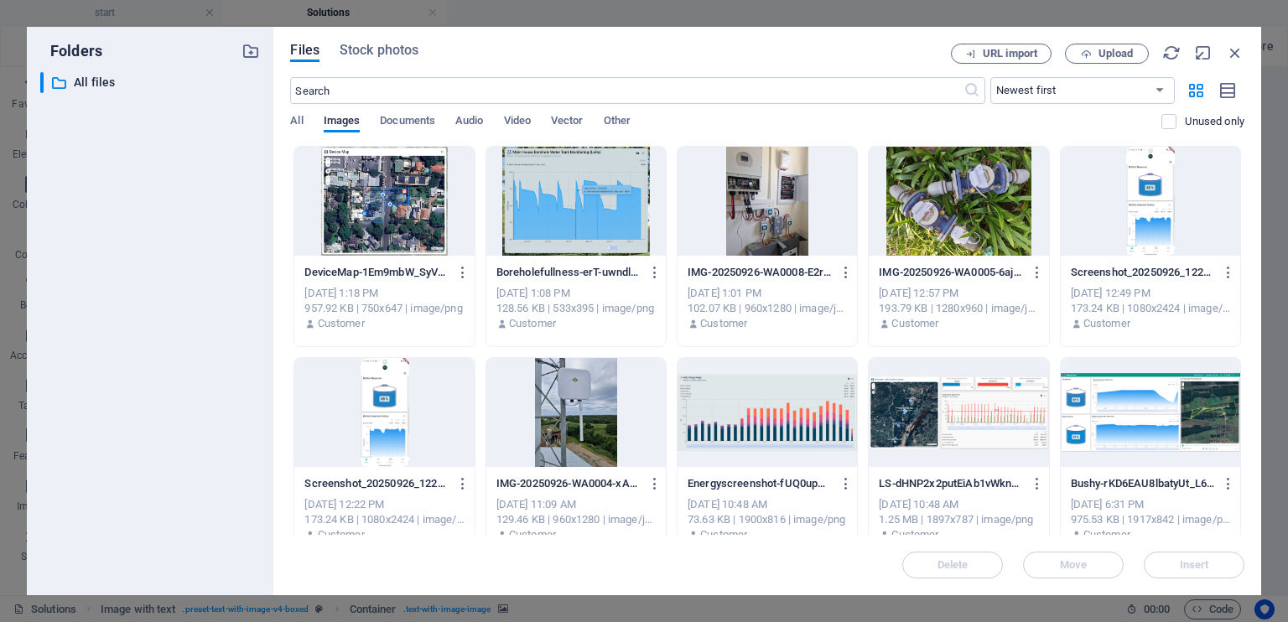
click at [969, 224] on div at bounding box center [958, 201] width 179 height 109
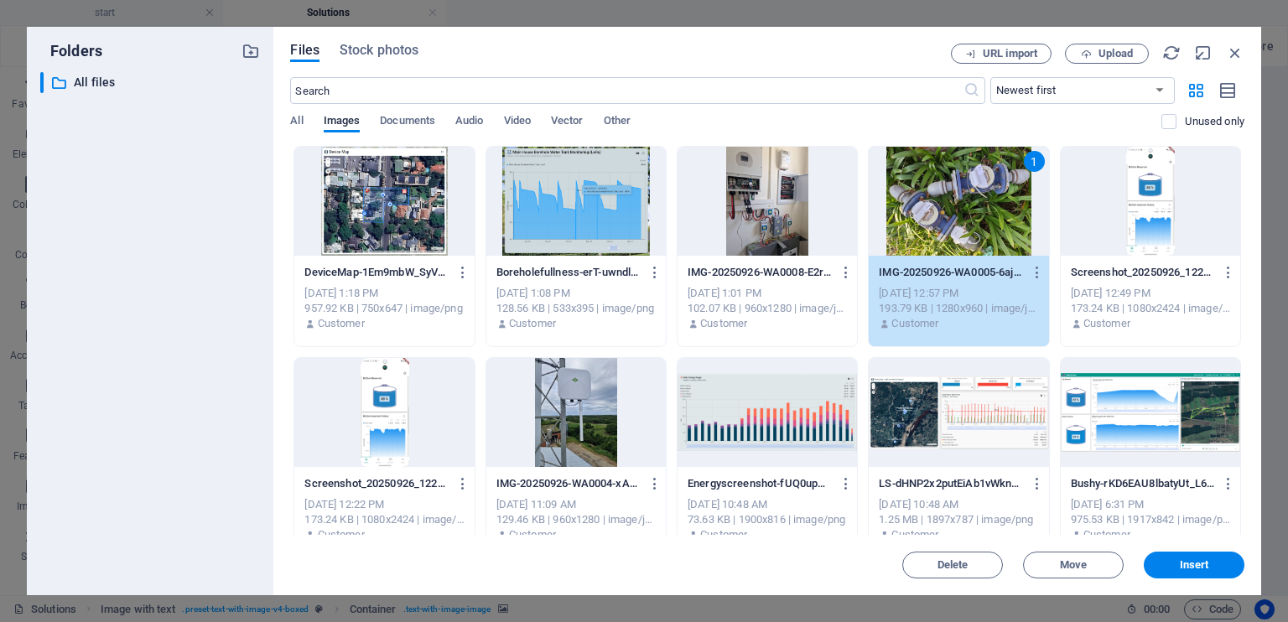
click at [611, 210] on div at bounding box center [575, 201] width 179 height 109
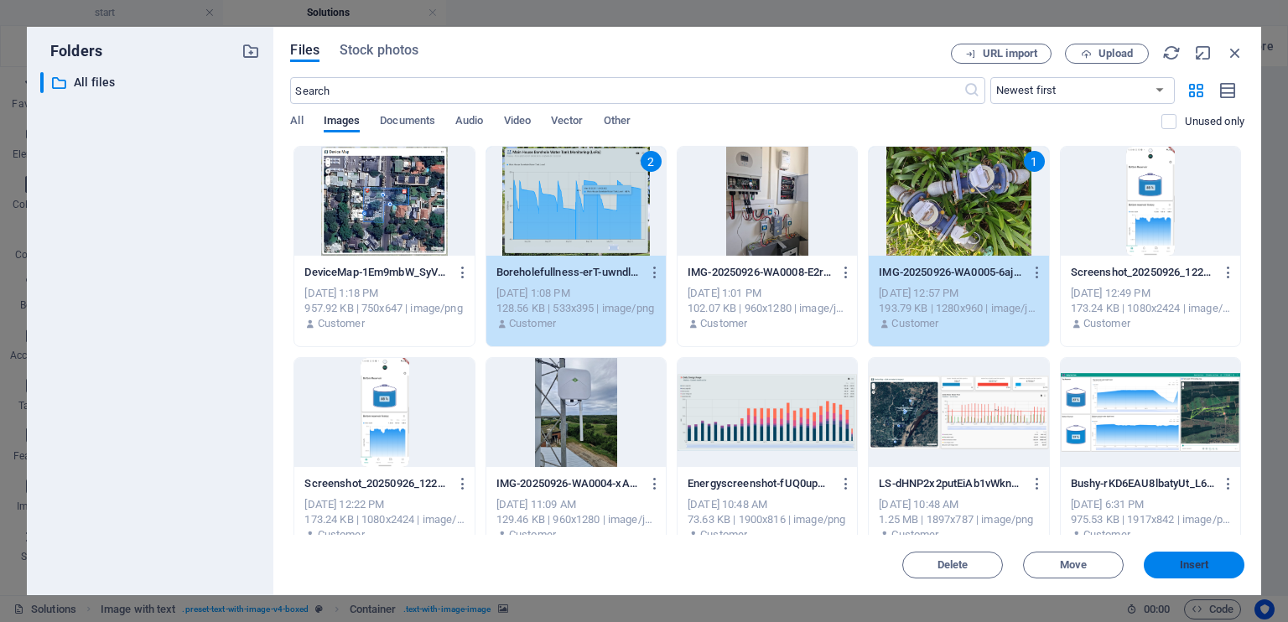
click at [1197, 565] on span "Insert" at bounding box center [1194, 565] width 29 height 10
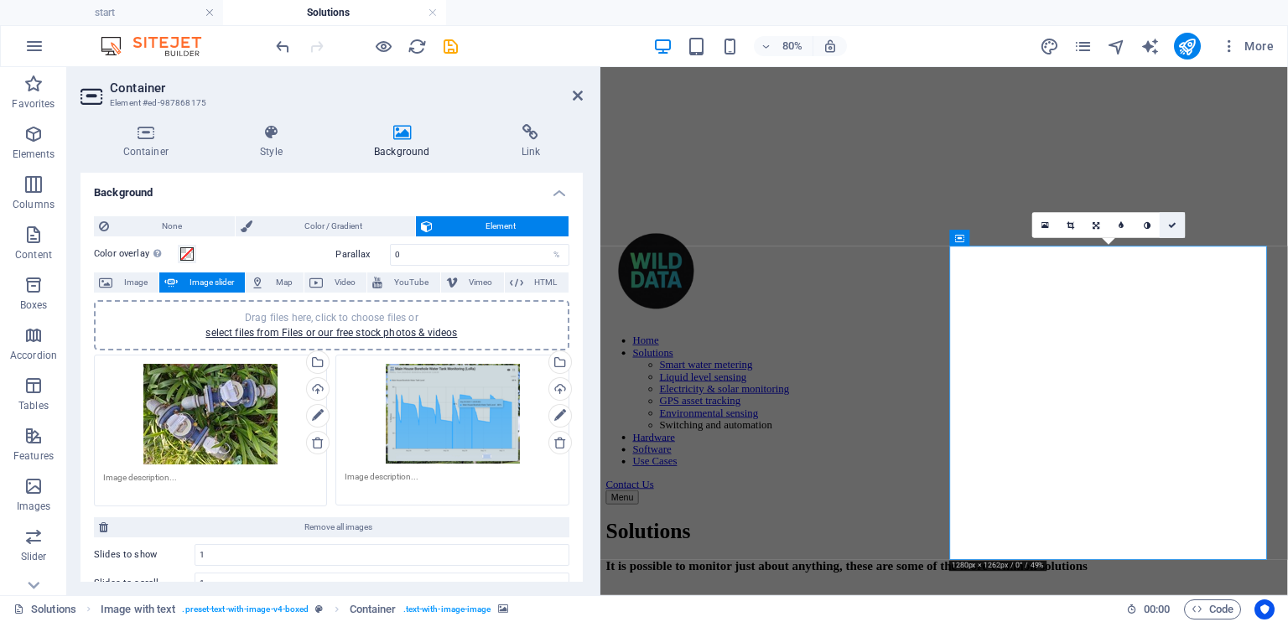
click at [1171, 224] on icon at bounding box center [1172, 225] width 8 height 8
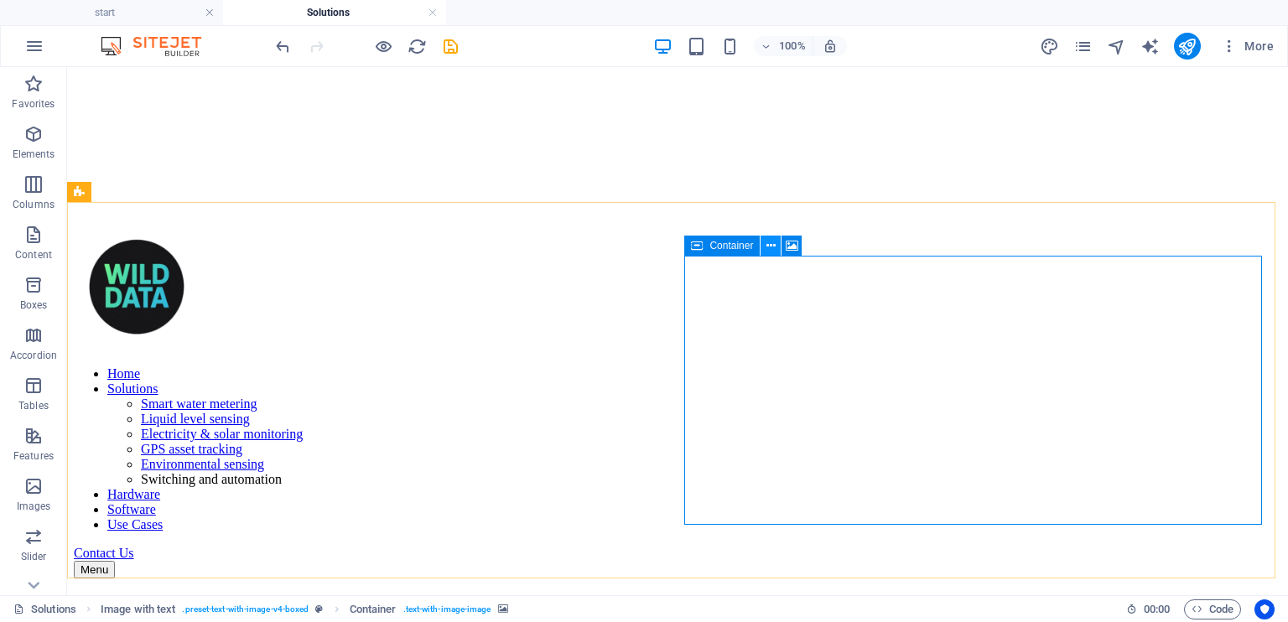
click at [769, 250] on icon at bounding box center [770, 246] width 9 height 18
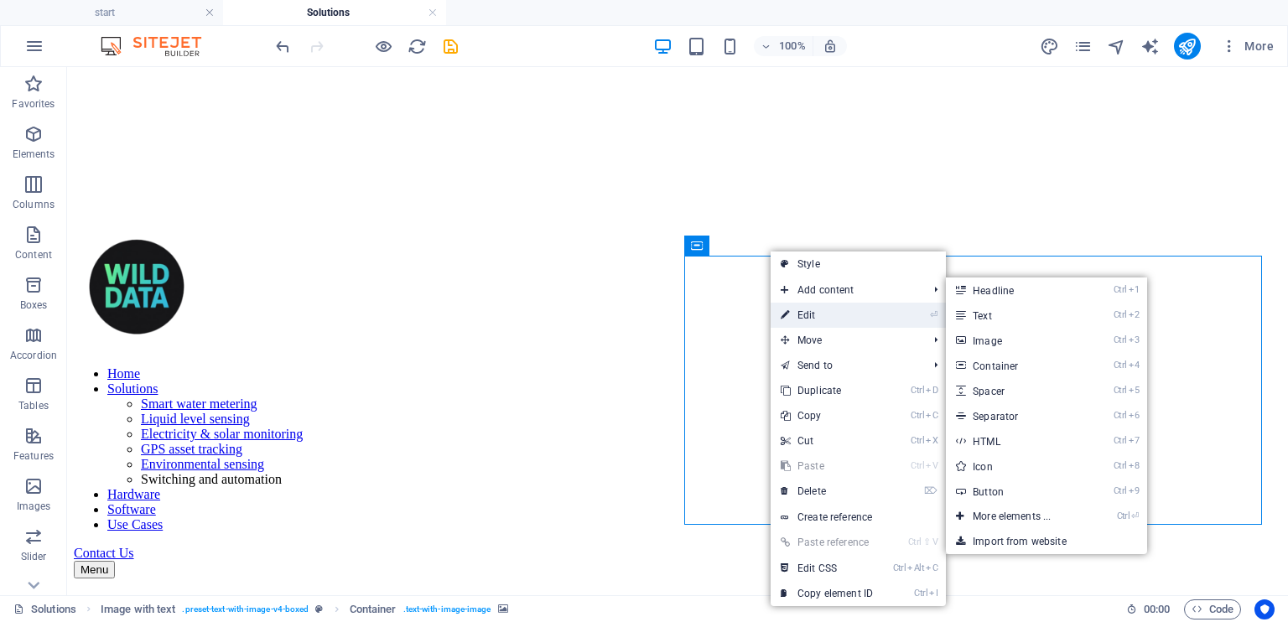
click at [813, 321] on link "⏎ Edit" at bounding box center [827, 315] width 112 height 25
select select "ms"
select select "s"
select select "progressive"
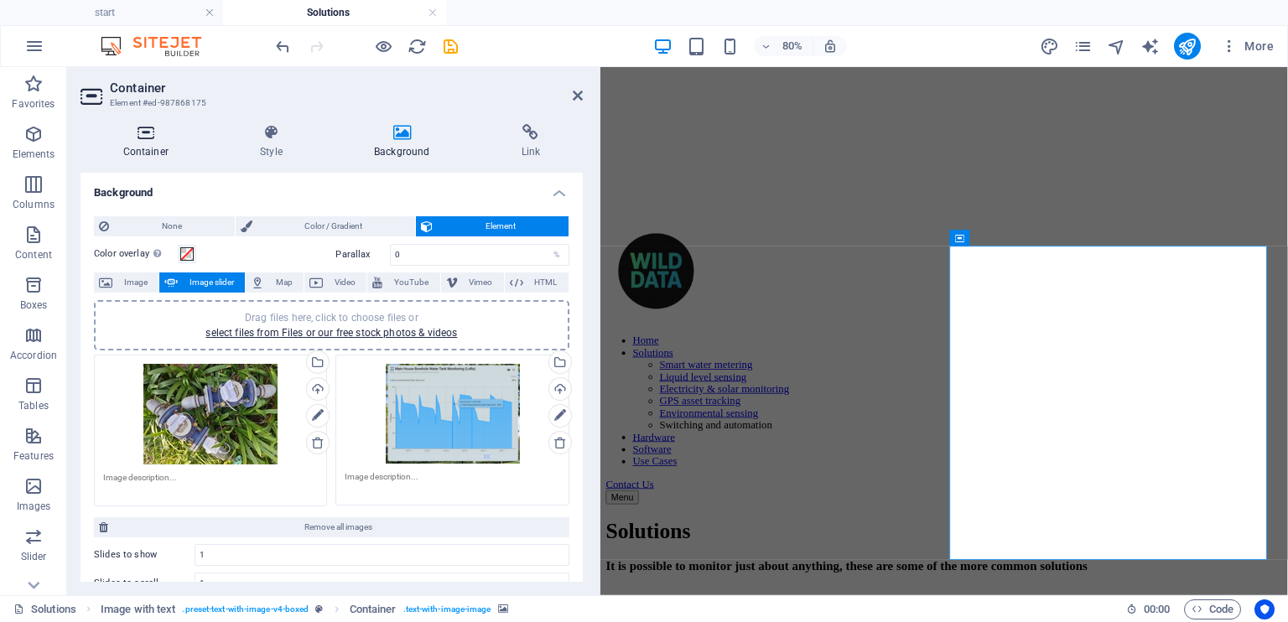
click at [162, 147] on h4 "Container" at bounding box center [148, 141] width 137 height 35
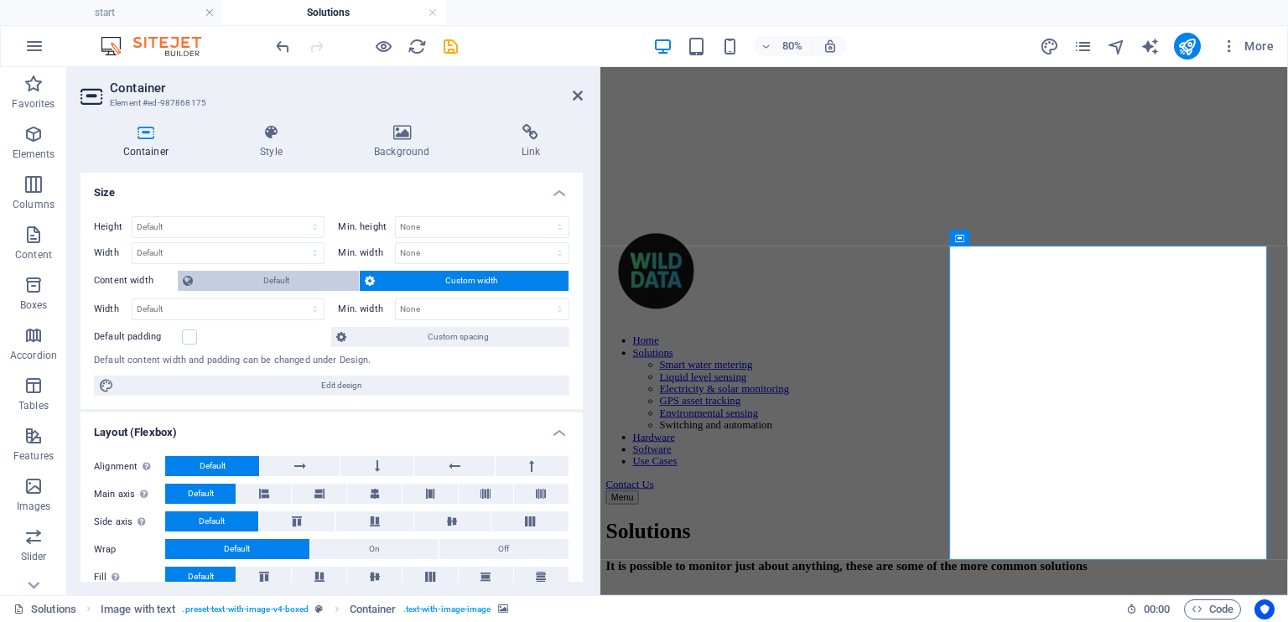
click at [280, 282] on span "Default" at bounding box center [276, 281] width 156 height 20
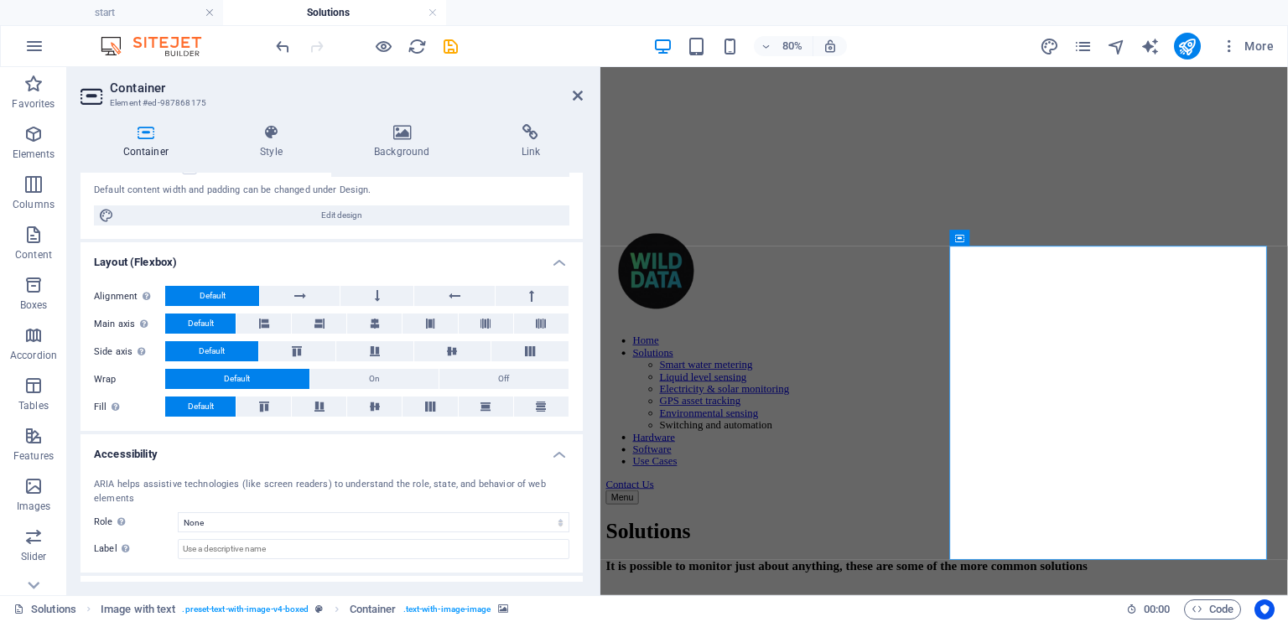
scroll to position [168, 0]
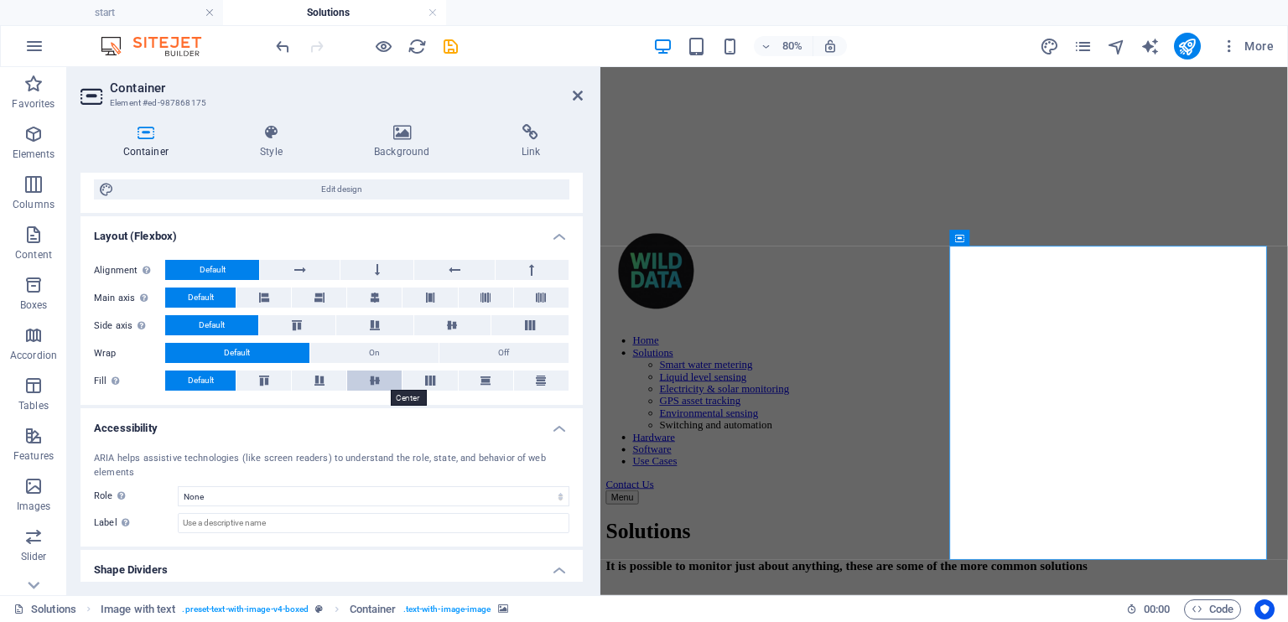
click at [372, 381] on icon at bounding box center [375, 381] width 20 height 10
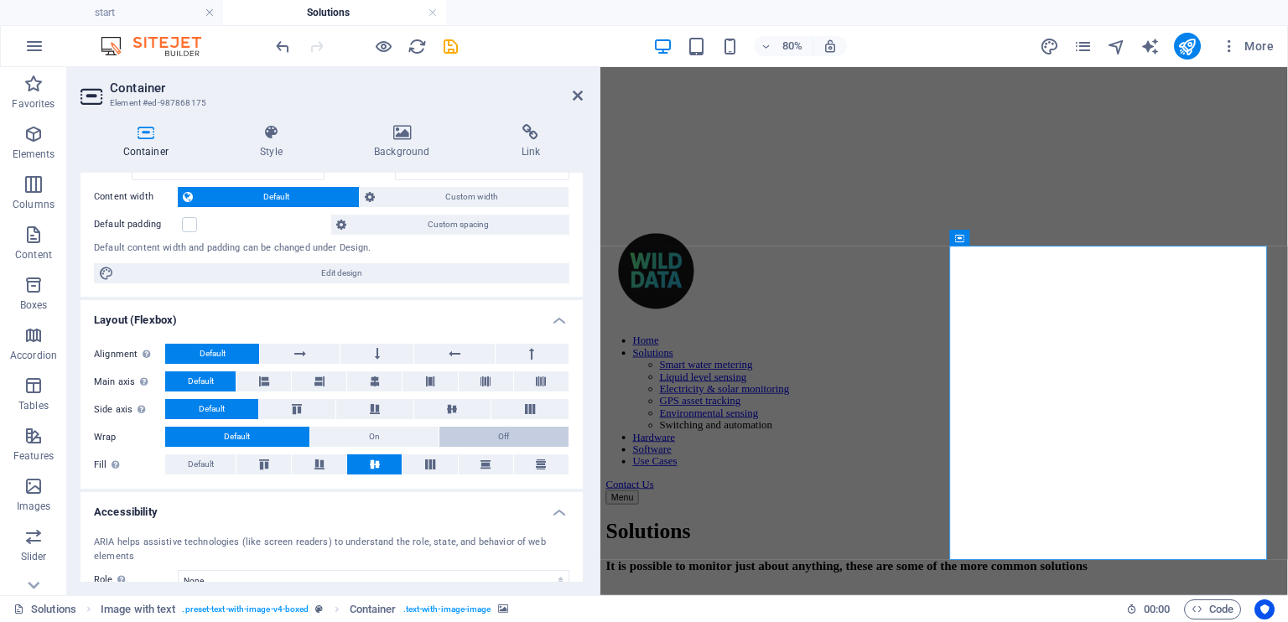
click at [475, 429] on button "Off" at bounding box center [503, 437] width 129 height 20
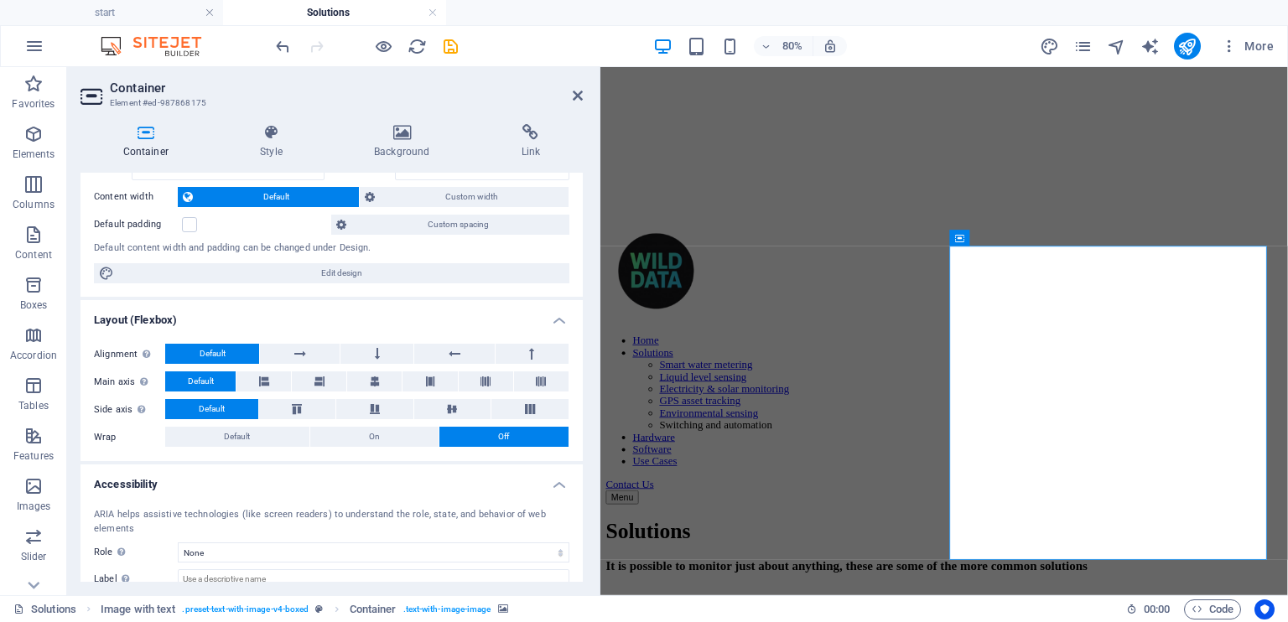
click at [208, 319] on h4 "Layout (Flexbox)" at bounding box center [331, 315] width 502 height 30
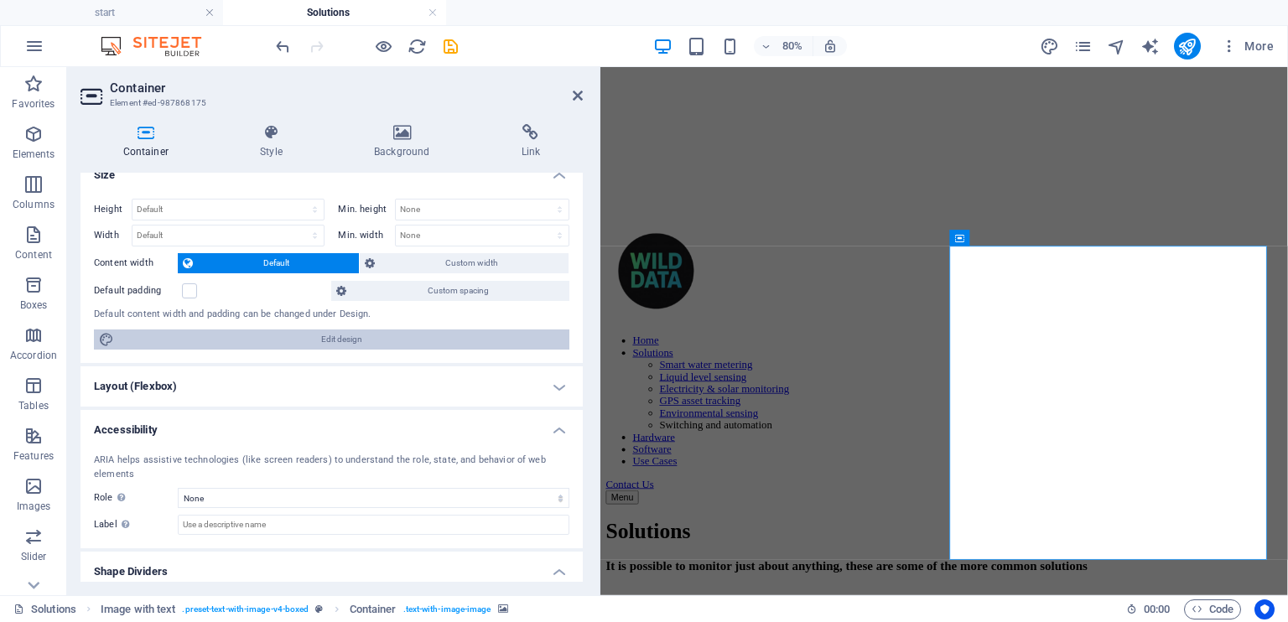
scroll to position [0, 0]
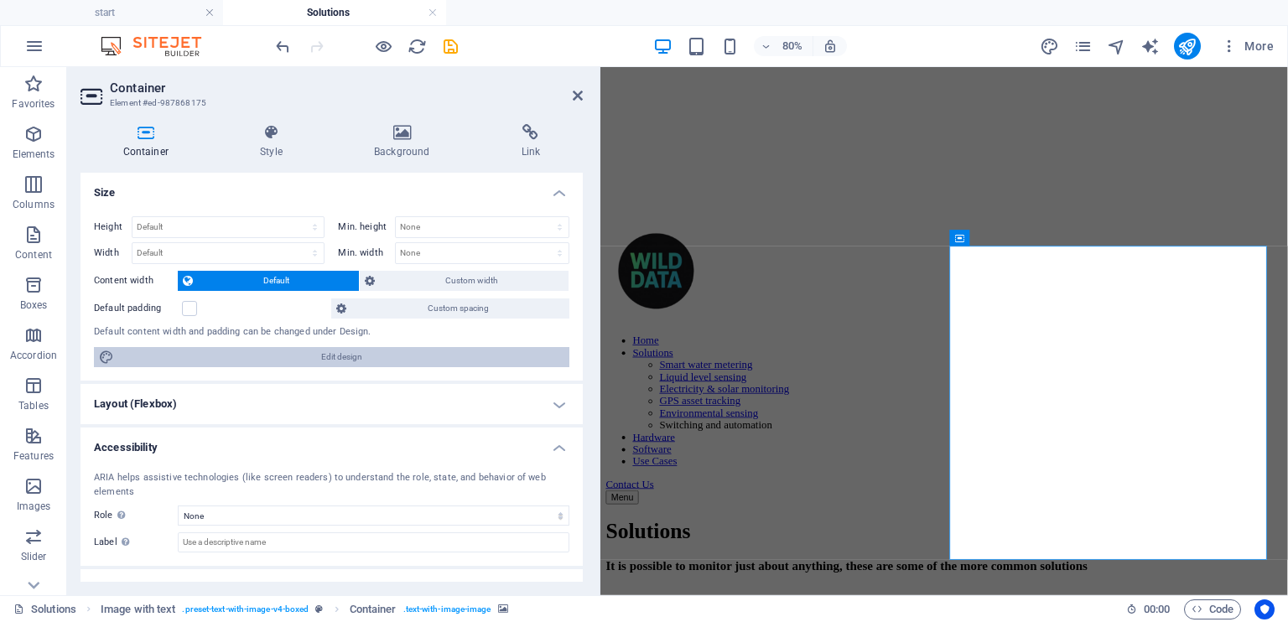
click at [257, 365] on span "Edit design" at bounding box center [341, 357] width 445 height 20
select select "rem"
select select "ease-in-out"
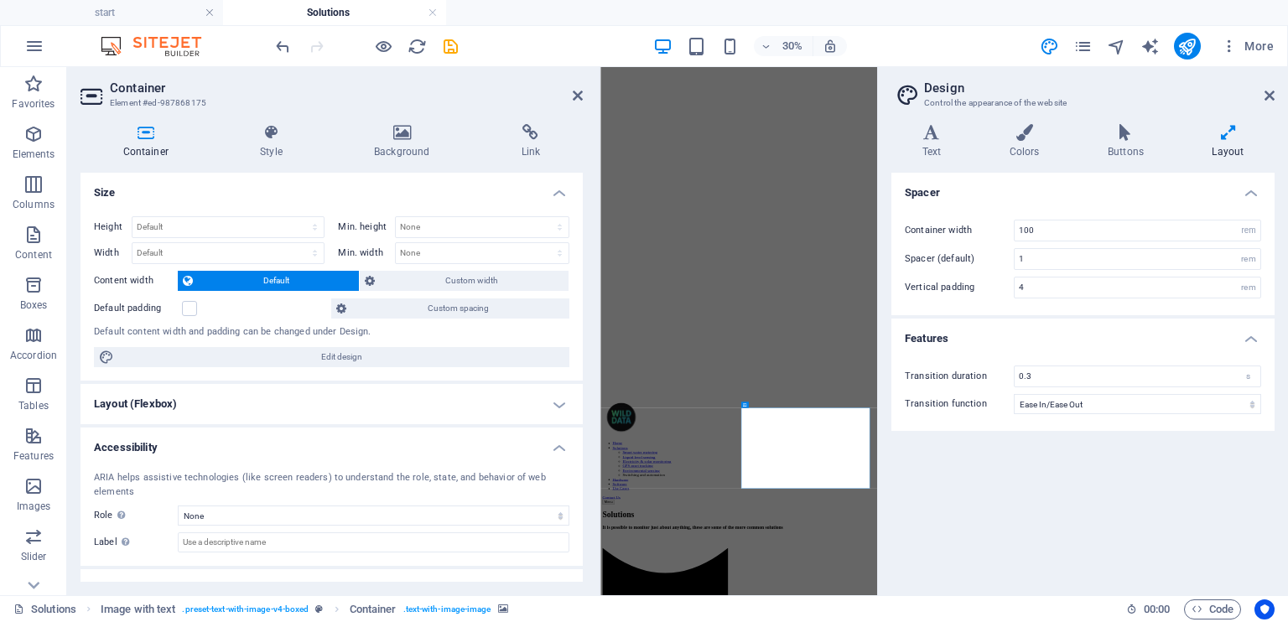
click at [242, 385] on h4 "Layout (Flexbox)" at bounding box center [331, 404] width 502 height 40
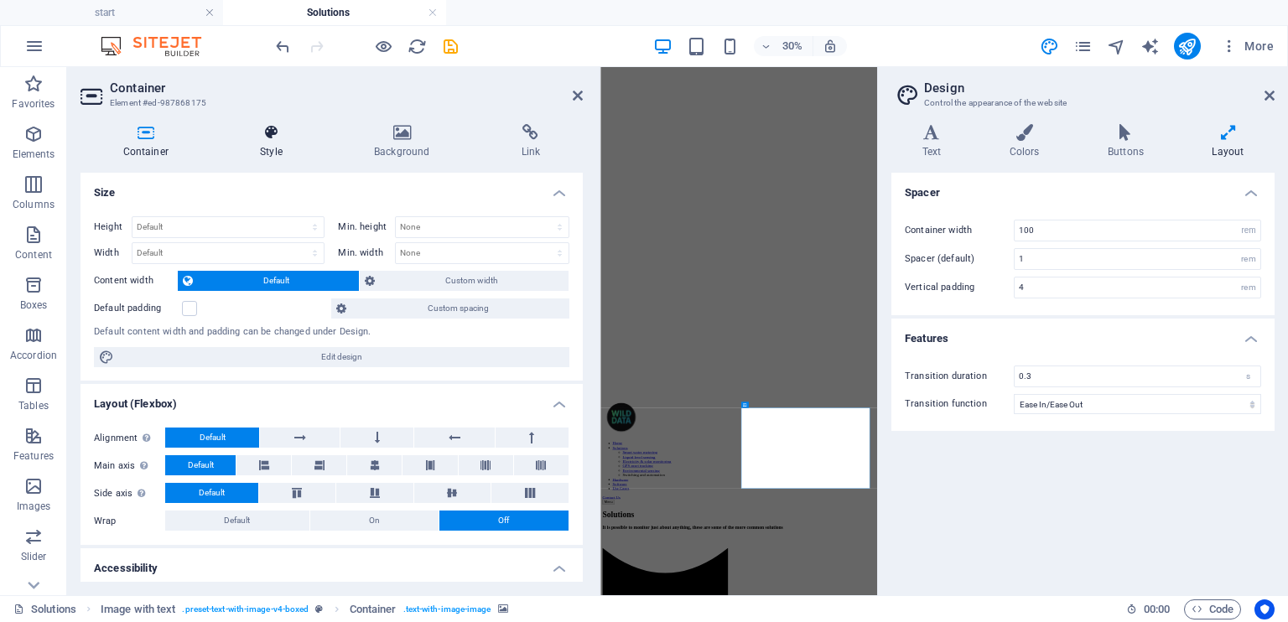
click at [271, 139] on icon at bounding box center [270, 132] width 107 height 17
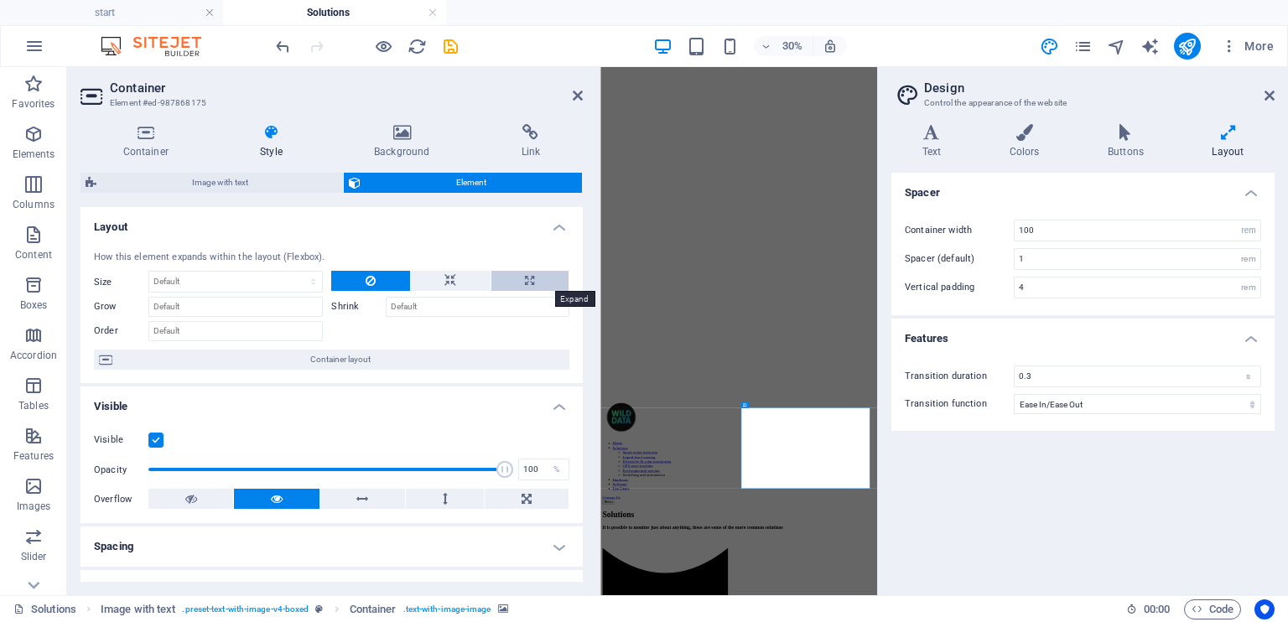
click at [543, 276] on button at bounding box center [529, 281] width 77 height 20
type input "100"
select select "%"
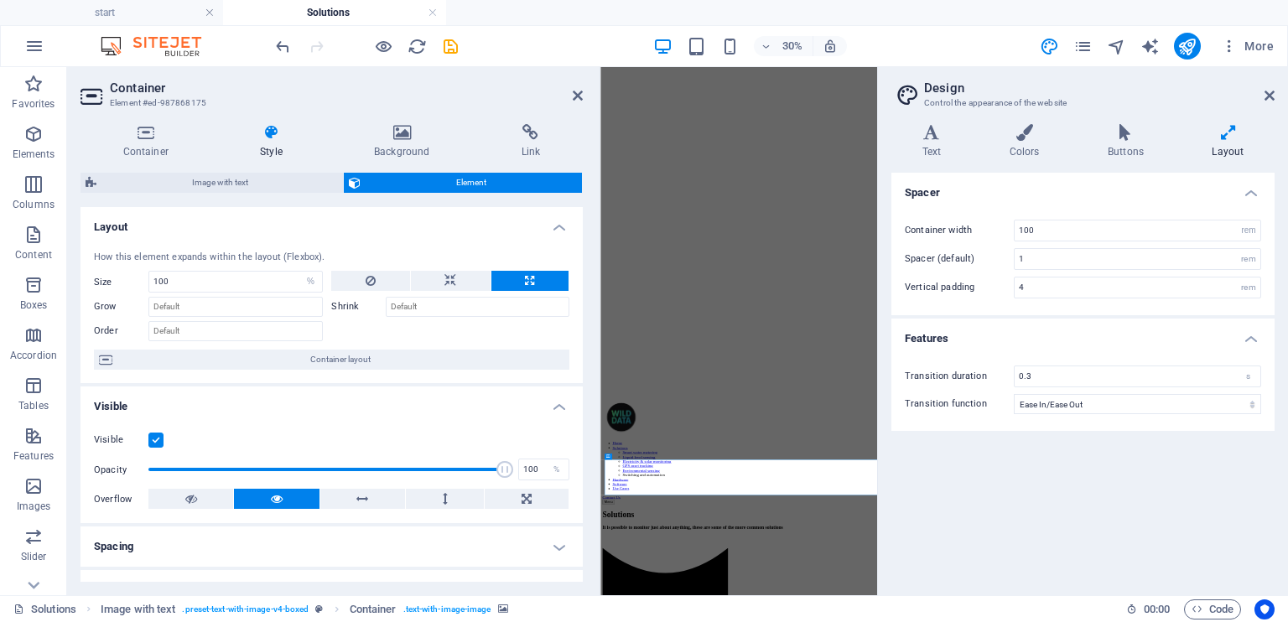
click at [543, 278] on button at bounding box center [529, 281] width 77 height 20
click at [386, 280] on button at bounding box center [370, 281] width 78 height 20
select select "DISABLED_OPTION_VALUE"
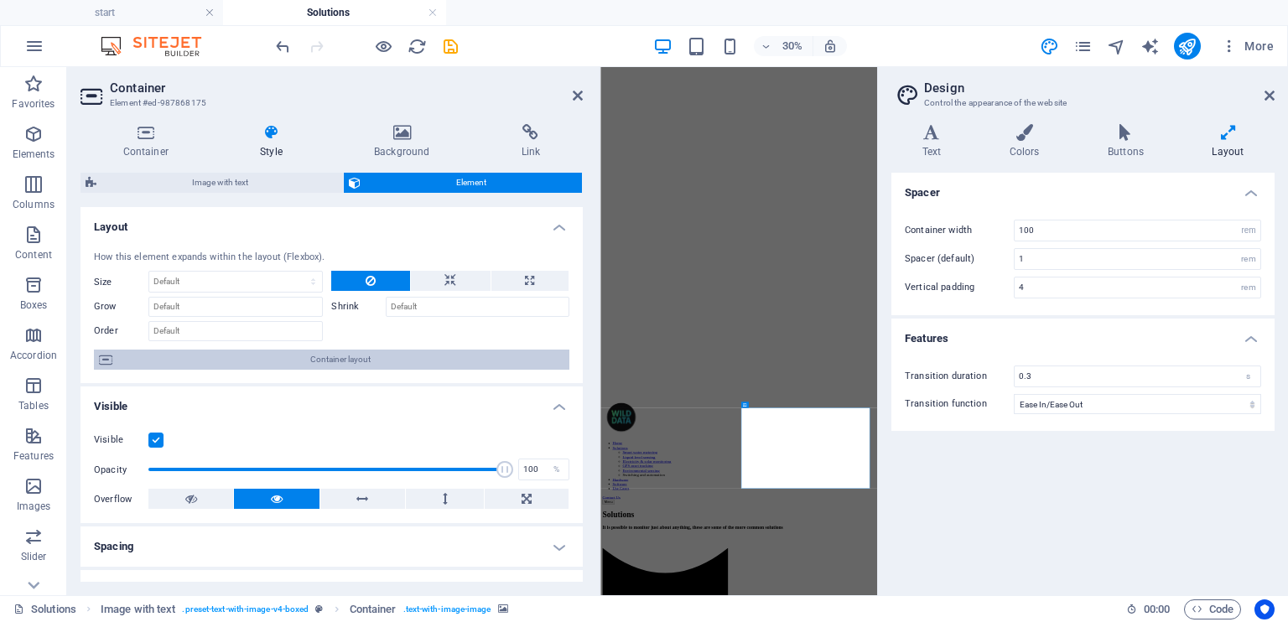
click at [283, 356] on span "Container layout" at bounding box center [340, 360] width 447 height 20
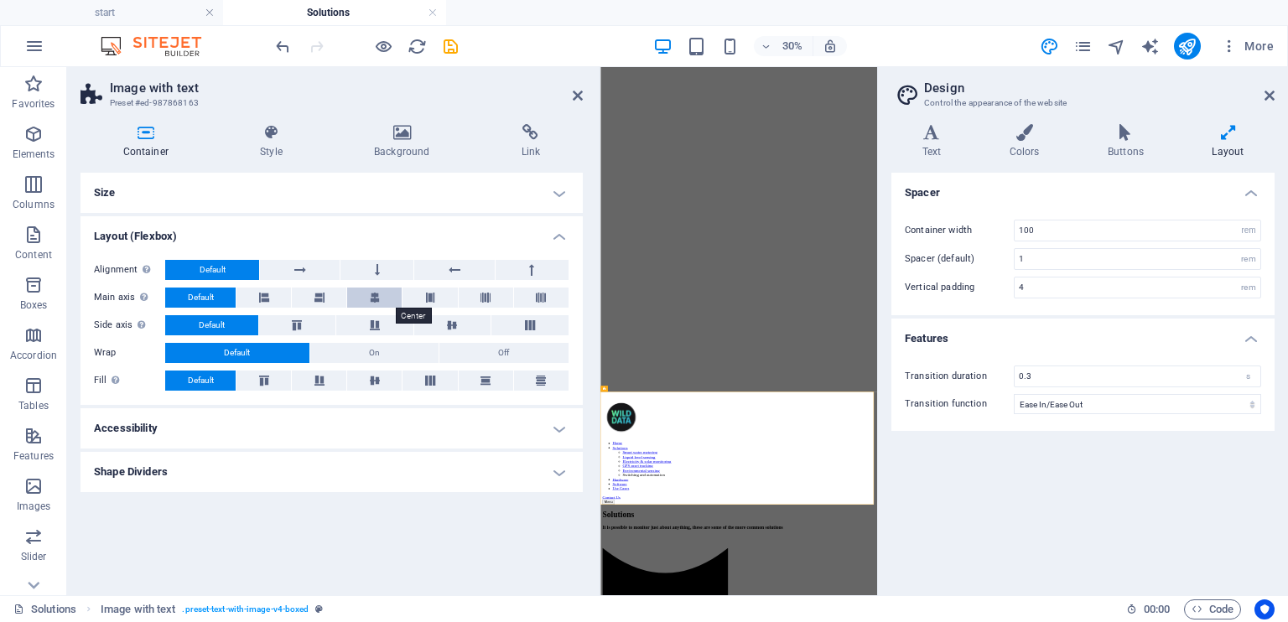
click at [370, 296] on icon at bounding box center [375, 298] width 10 height 20
click at [424, 301] on button at bounding box center [429, 298] width 55 height 20
click at [1271, 86] on h2 "Design" at bounding box center [1099, 87] width 351 height 15
click at [1267, 99] on icon at bounding box center [1270, 95] width 10 height 13
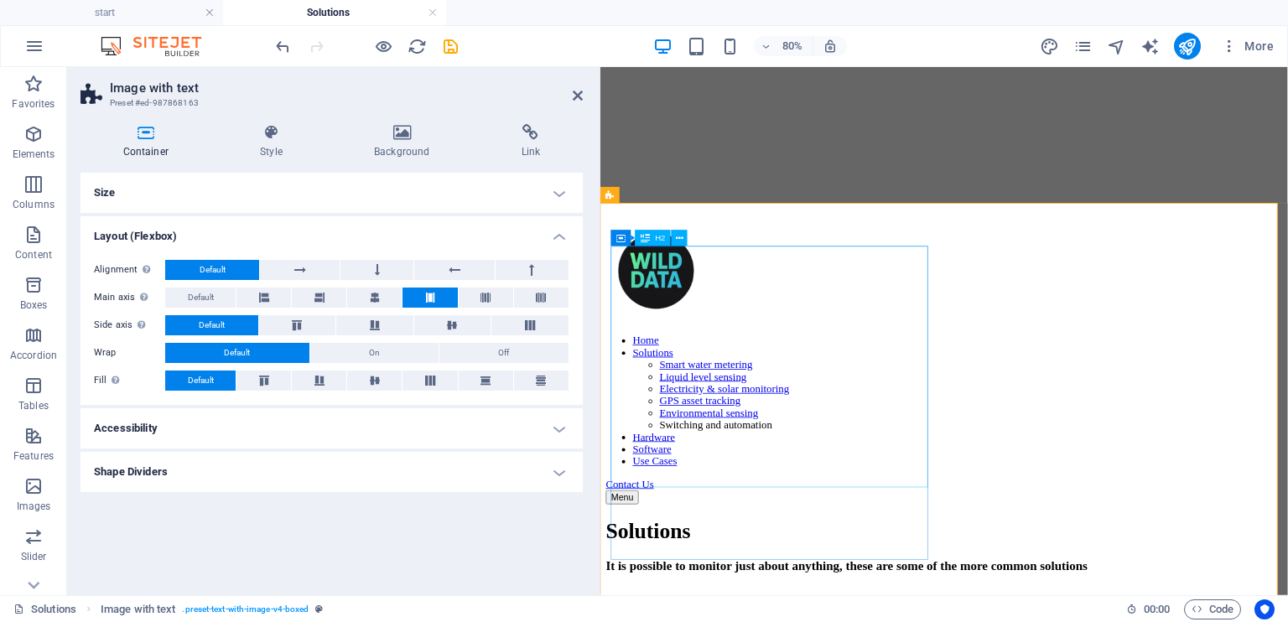
drag, startPoint x: 1119, startPoint y: 473, endPoint x: 969, endPoint y: 507, distance: 154.0
click at [300, 202] on h4 "Size" at bounding box center [331, 193] width 502 height 40
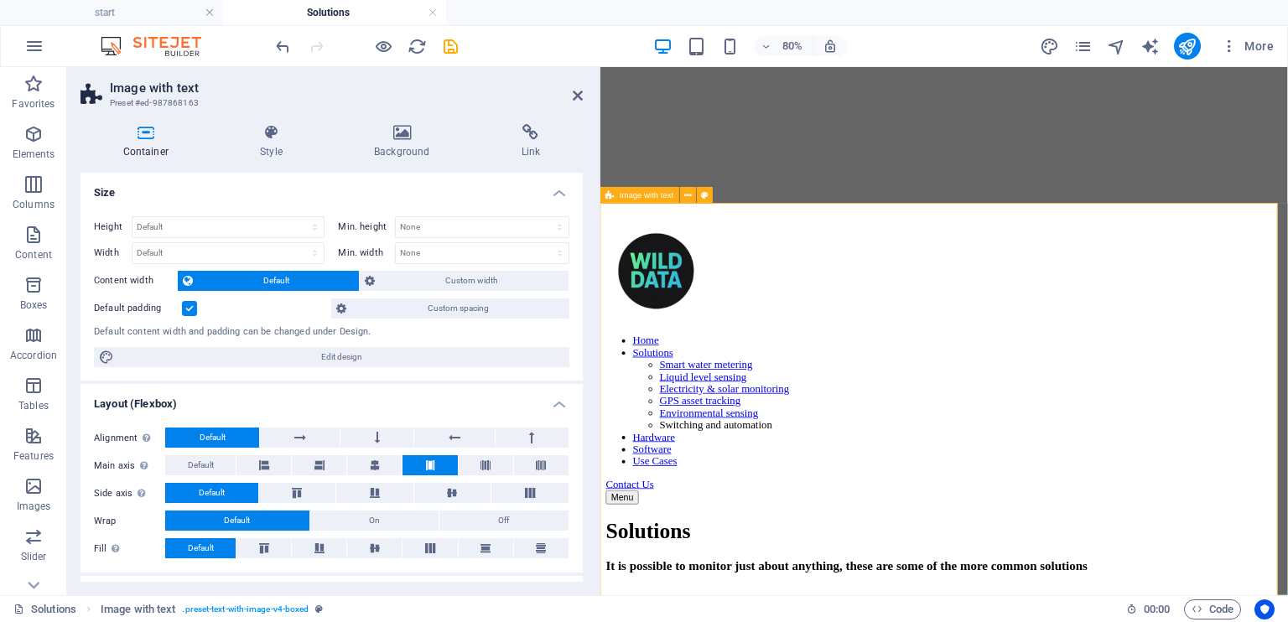
drag, startPoint x: 1226, startPoint y: 472, endPoint x: 1099, endPoint y: 506, distance: 131.0
click at [480, 278] on span "Custom width" at bounding box center [471, 281] width 183 height 20
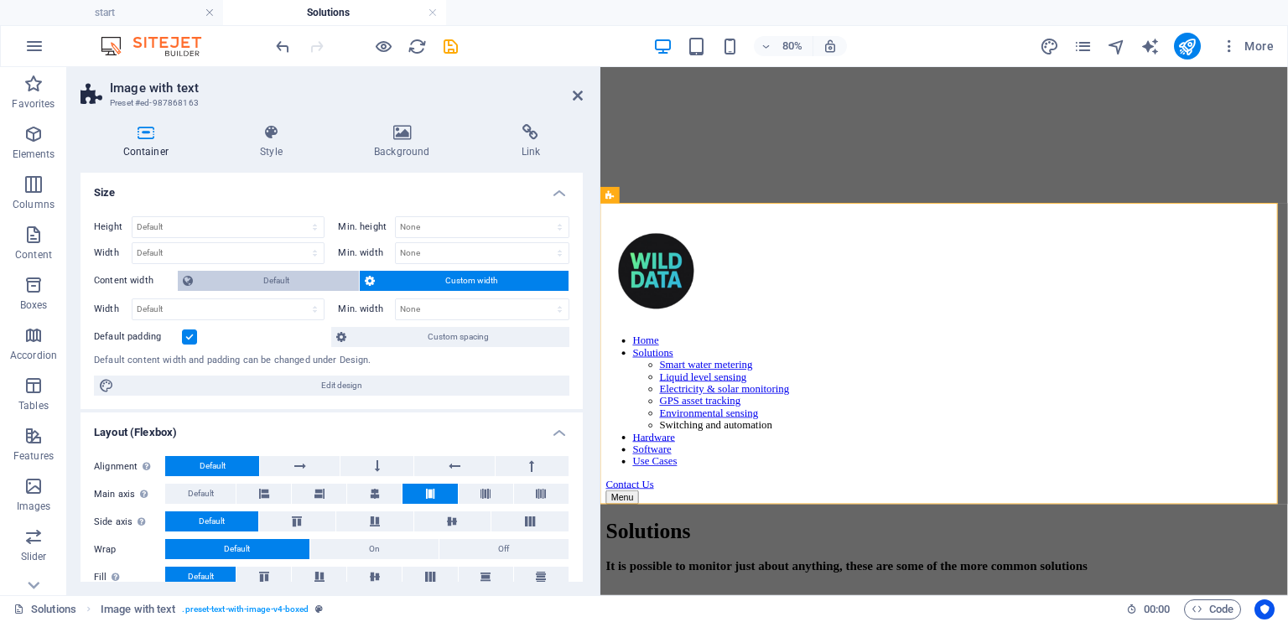
click at [299, 275] on span "Default" at bounding box center [276, 281] width 156 height 20
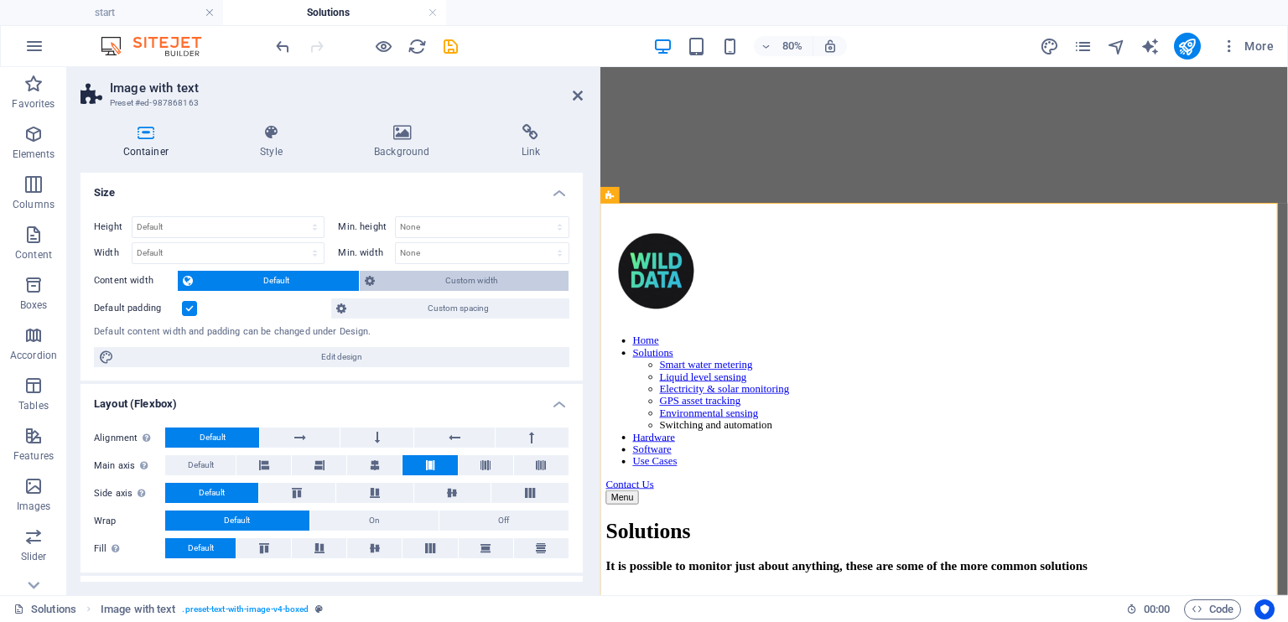
click at [433, 284] on span "Custom width" at bounding box center [471, 281] width 183 height 20
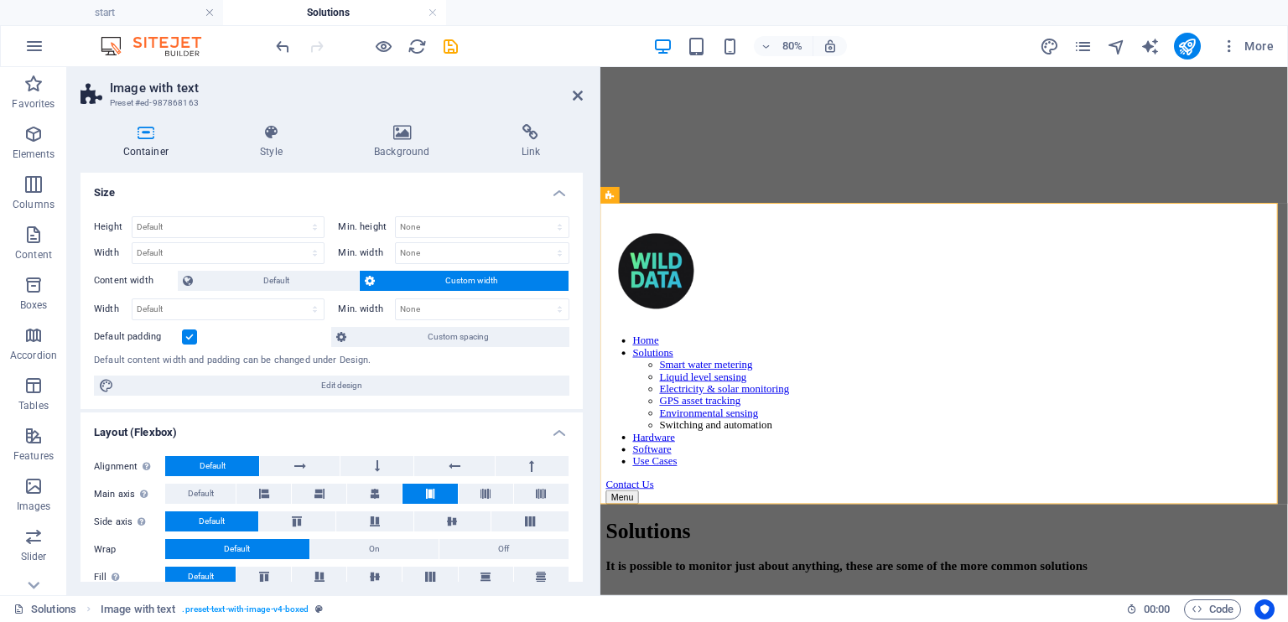
click at [193, 337] on label at bounding box center [189, 337] width 15 height 15
click at [0, 0] on input "Default padding" at bounding box center [0, 0] width 0 height 0
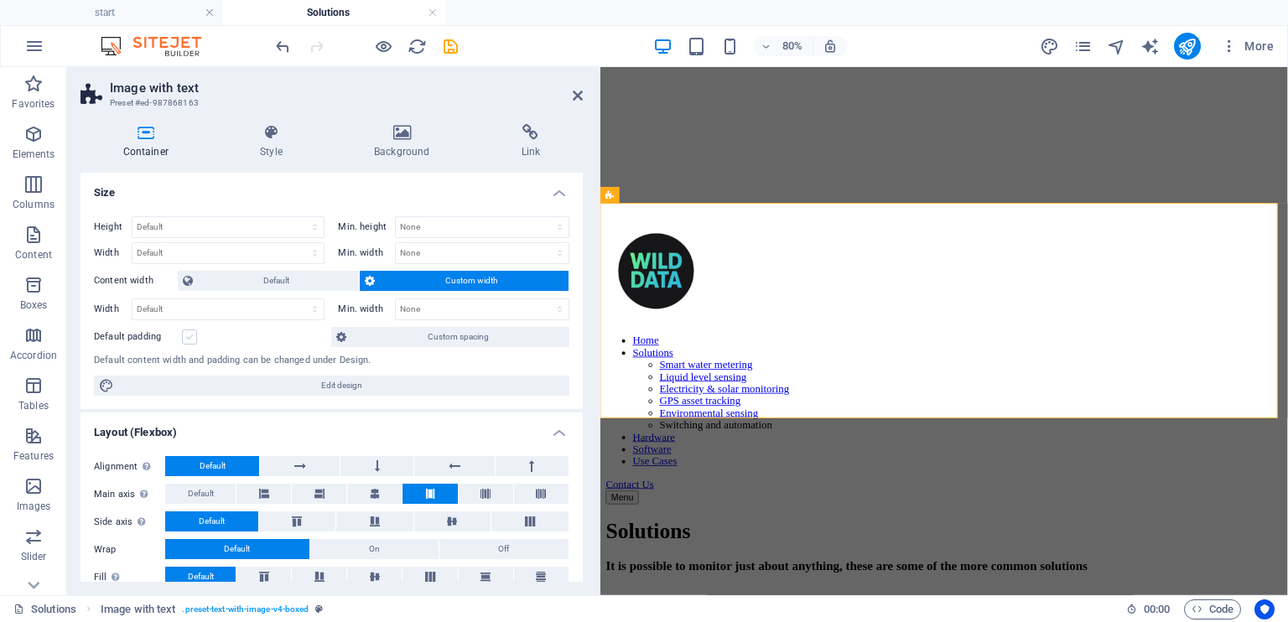
click at [193, 337] on label at bounding box center [189, 337] width 15 height 15
click at [0, 0] on input "Default padding" at bounding box center [0, 0] width 0 height 0
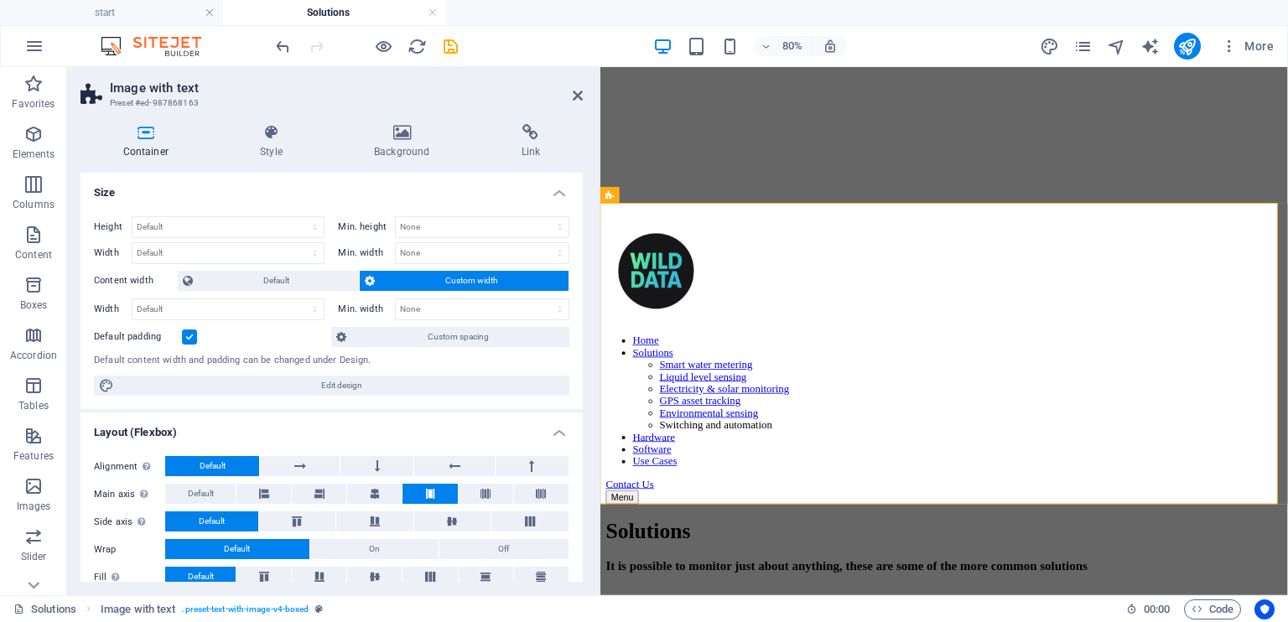
click at [193, 337] on label at bounding box center [189, 337] width 15 height 15
click at [0, 0] on input "Default padding" at bounding box center [0, 0] width 0 height 0
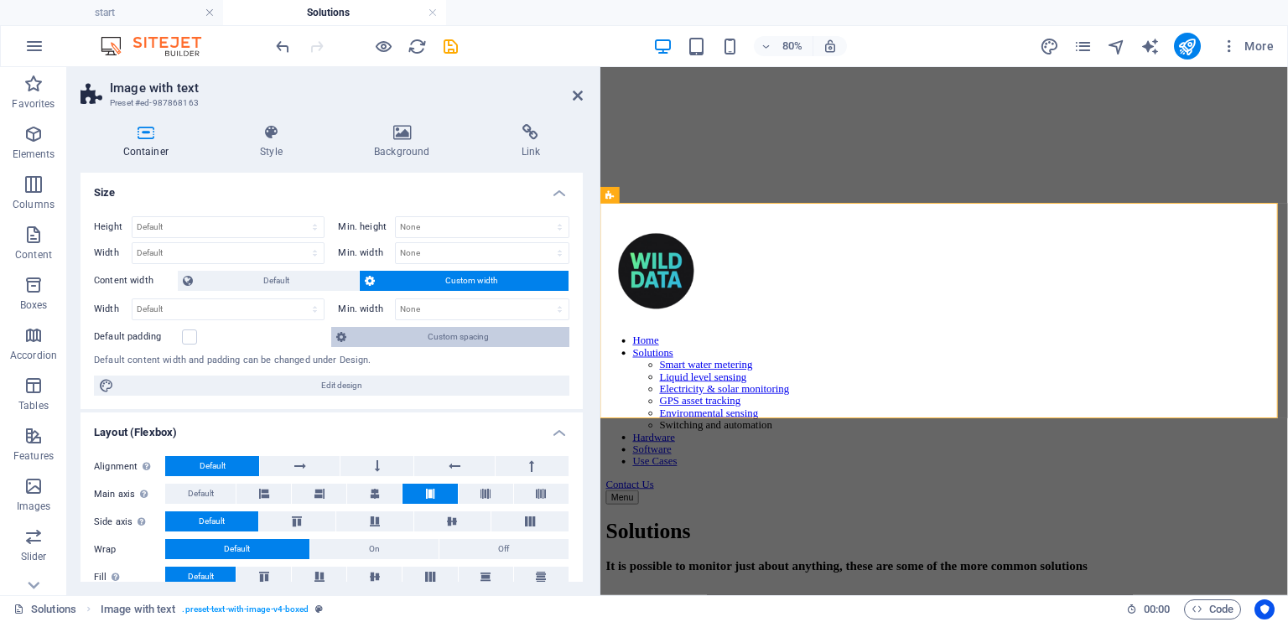
click at [417, 341] on span "Custom spacing" at bounding box center [457, 337] width 212 height 20
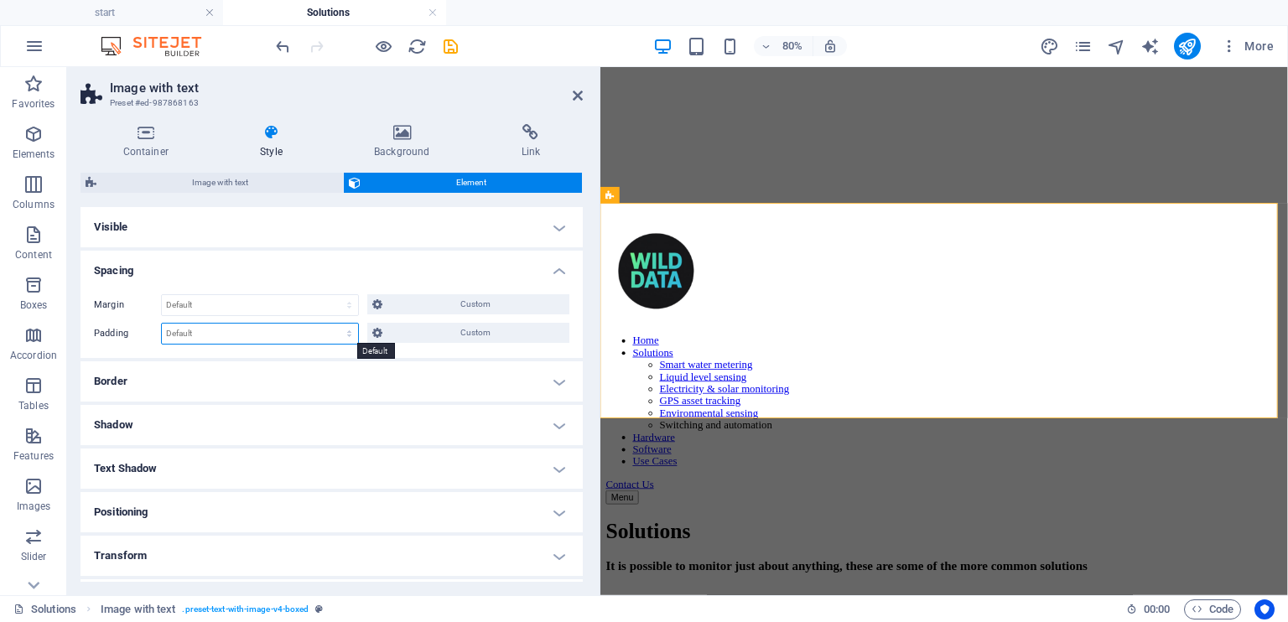
click at [255, 334] on select "Default px rem % vh vw Custom" at bounding box center [260, 334] width 196 height 20
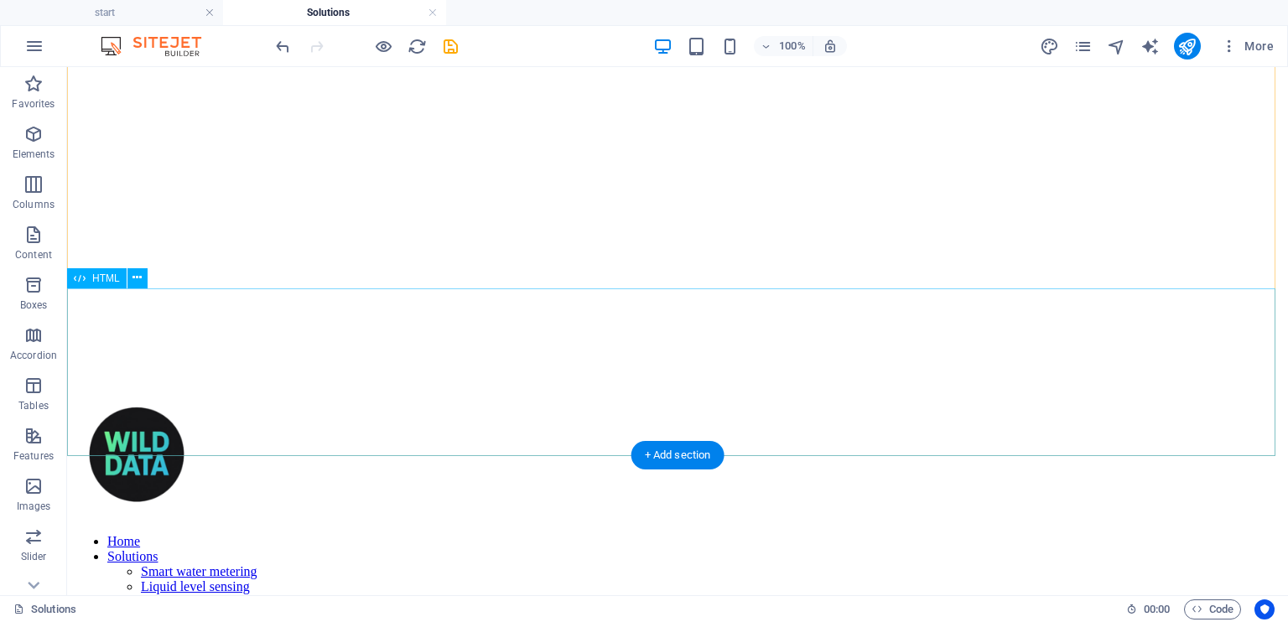
scroll to position [168, 0]
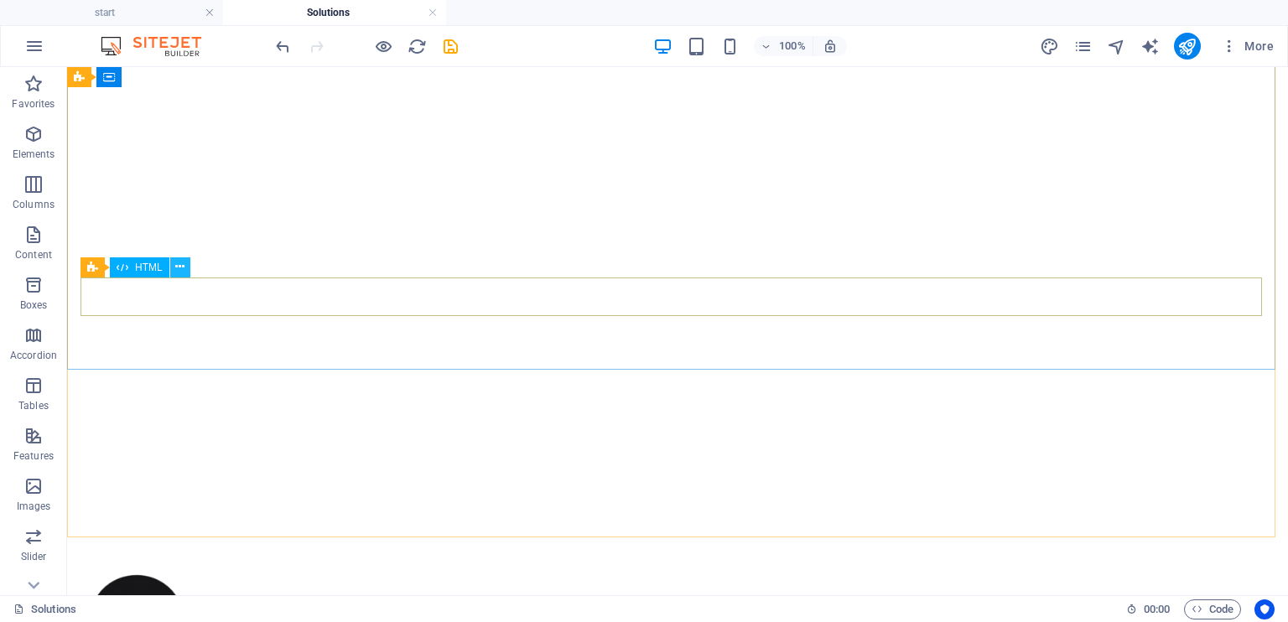
click at [177, 267] on icon at bounding box center [179, 267] width 9 height 18
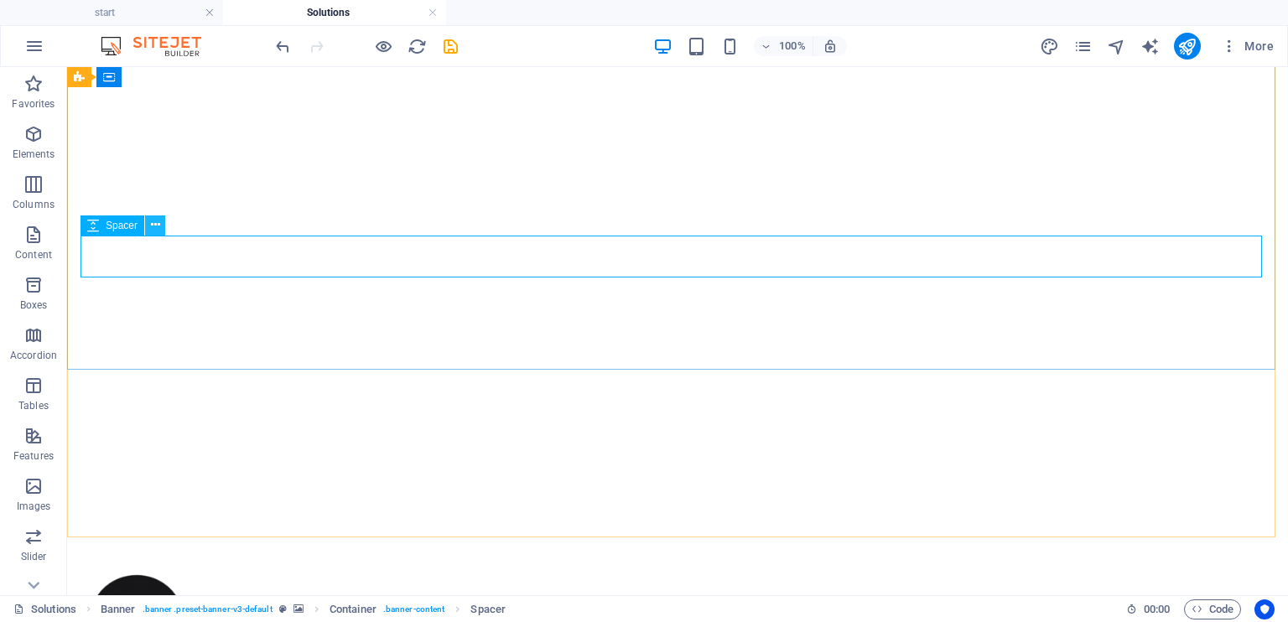
click at [154, 228] on icon at bounding box center [155, 225] width 9 height 18
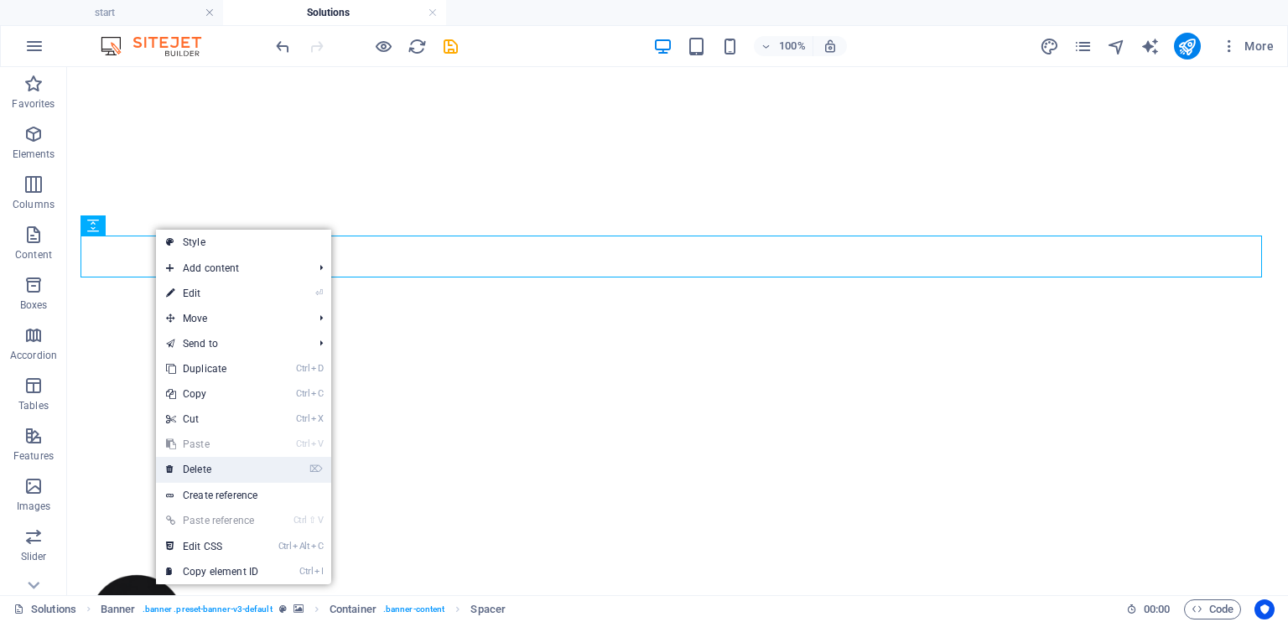
click at [228, 475] on link "⌦ Delete" at bounding box center [212, 469] width 112 height 25
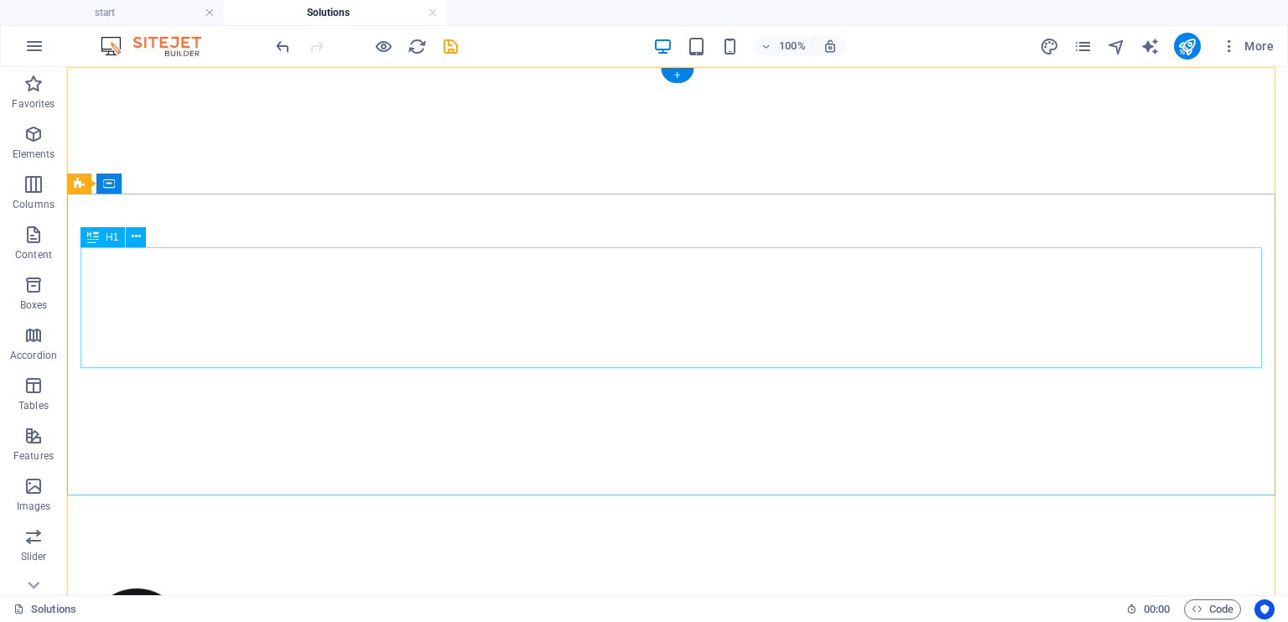
scroll to position [0, 0]
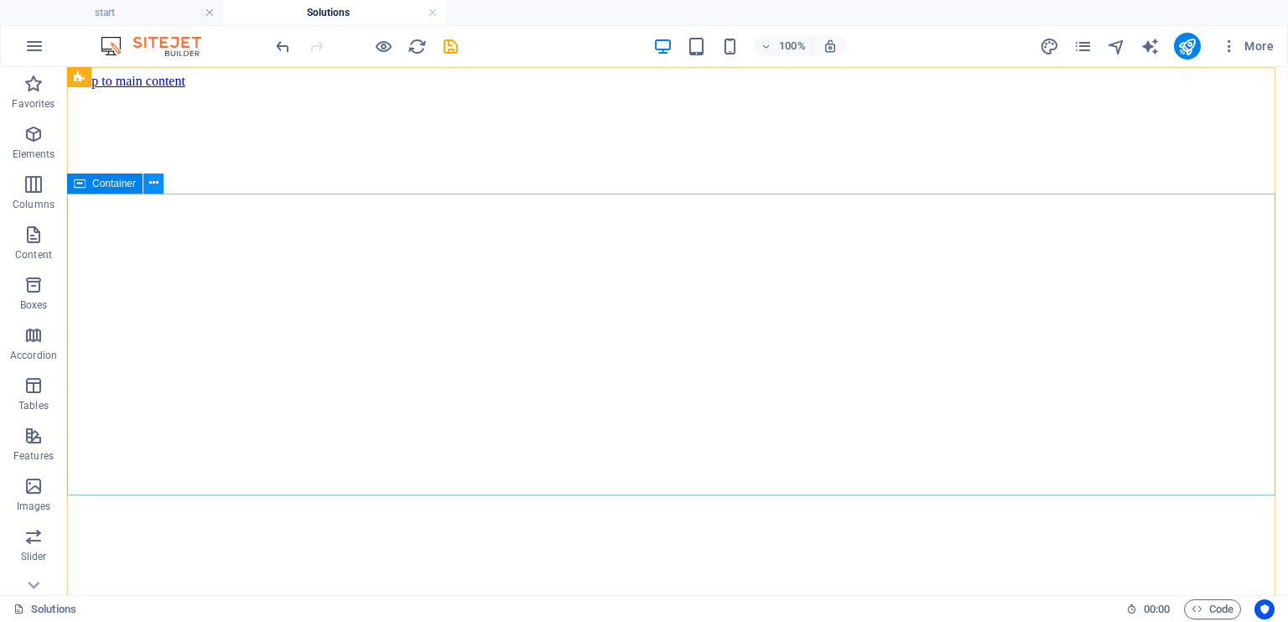
click at [156, 184] on icon at bounding box center [153, 183] width 9 height 18
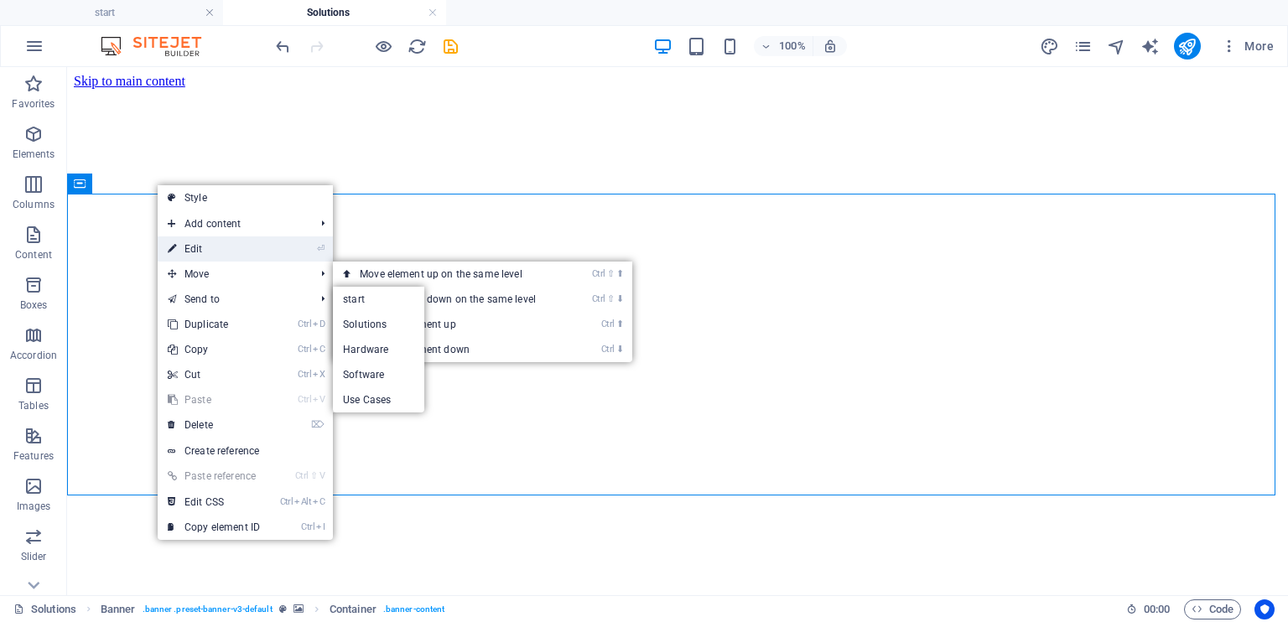
click at [231, 245] on link "⏎ Edit" at bounding box center [214, 248] width 112 height 25
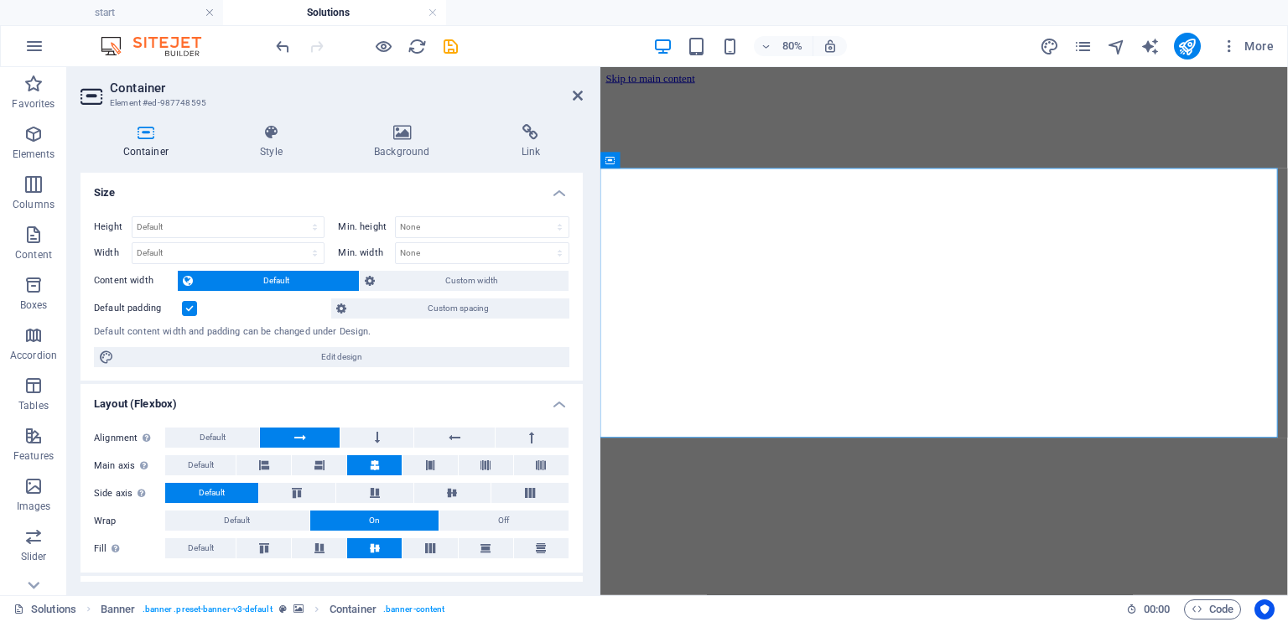
click at [188, 303] on label at bounding box center [189, 308] width 15 height 15
click at [0, 0] on input "Default padding" at bounding box center [0, 0] width 0 height 0
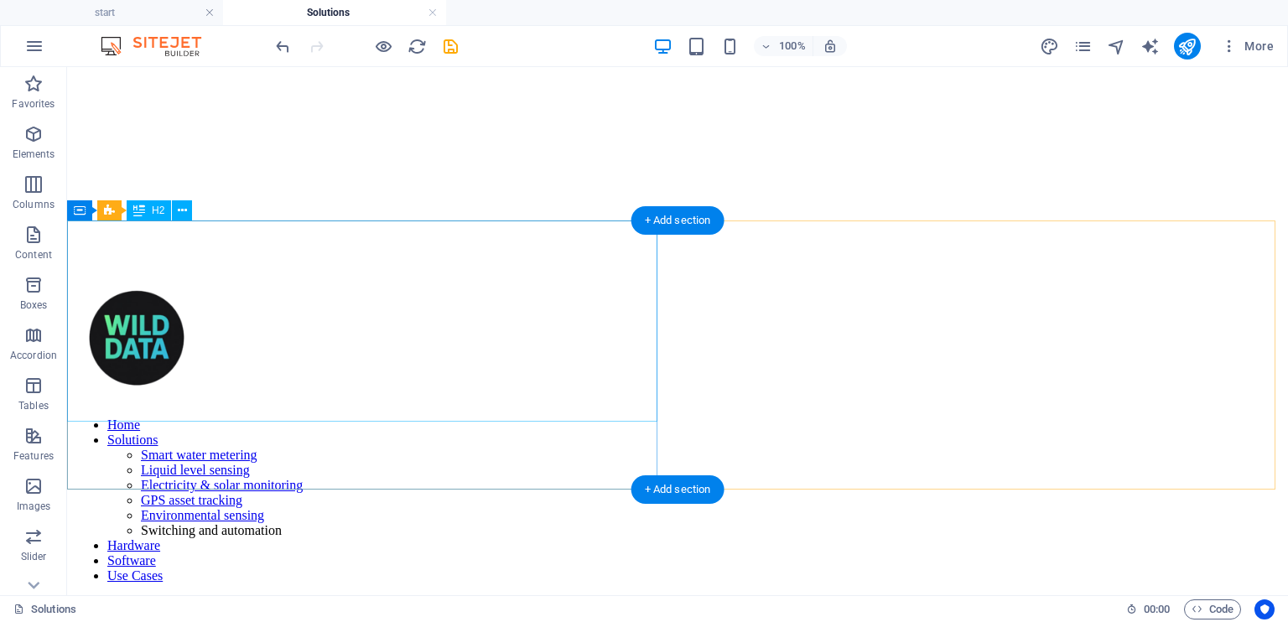
scroll to position [335, 0]
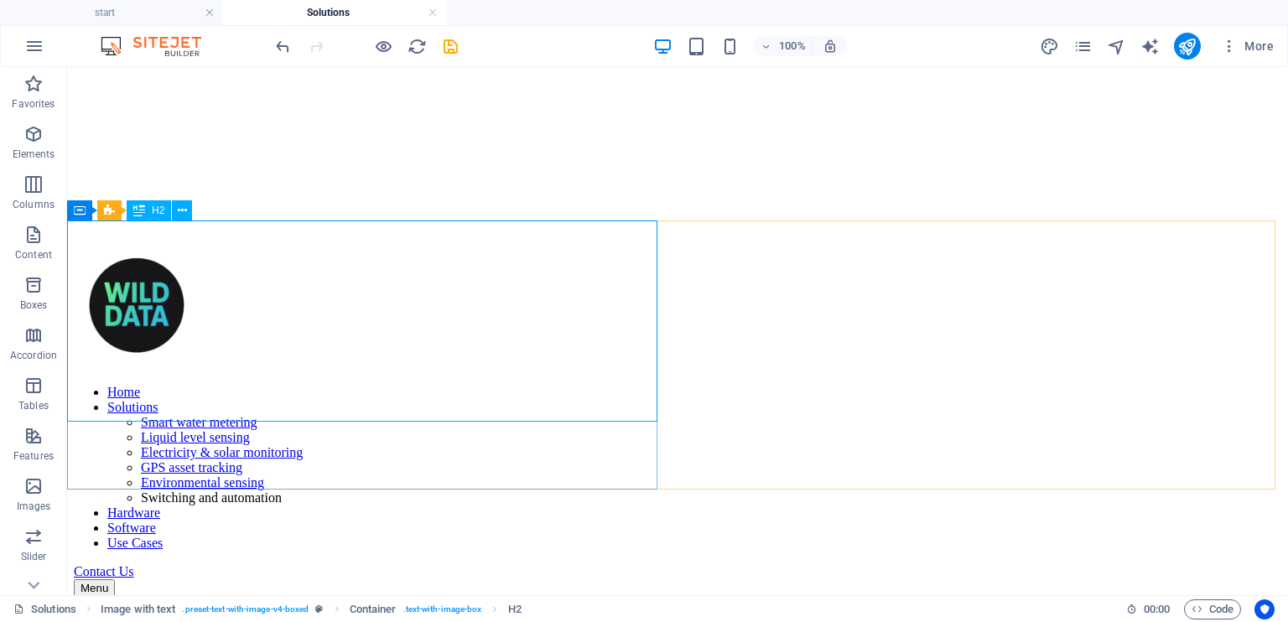
click at [163, 210] on span "H2" at bounding box center [158, 210] width 13 height 10
click at [179, 210] on icon at bounding box center [182, 211] width 9 height 18
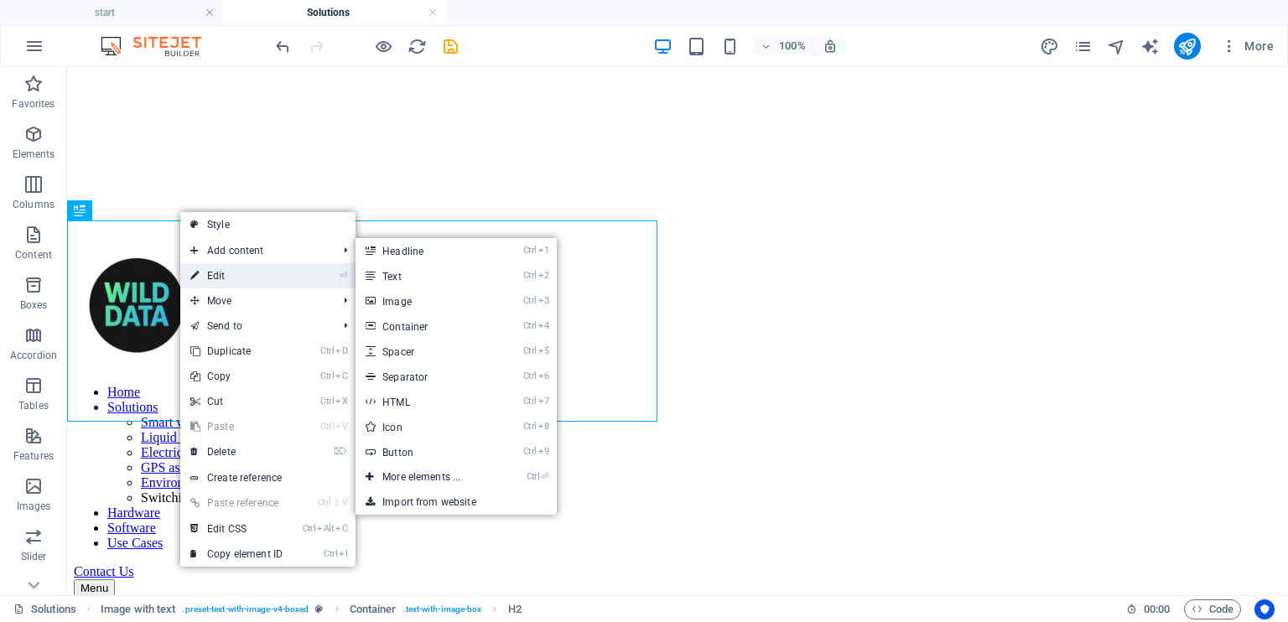
click at [225, 274] on link "⏎ Edit" at bounding box center [236, 275] width 112 height 25
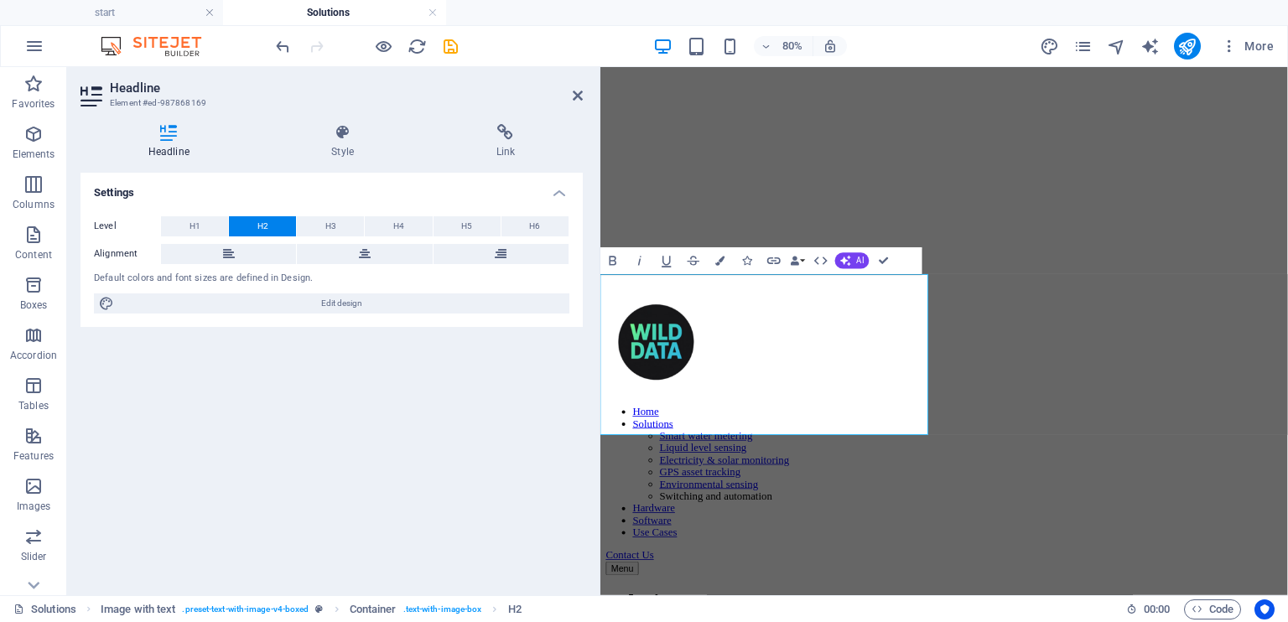
click at [269, 219] on button "H2" at bounding box center [262, 226] width 67 height 20
click at [717, 264] on icon "button" at bounding box center [719, 261] width 9 height 9
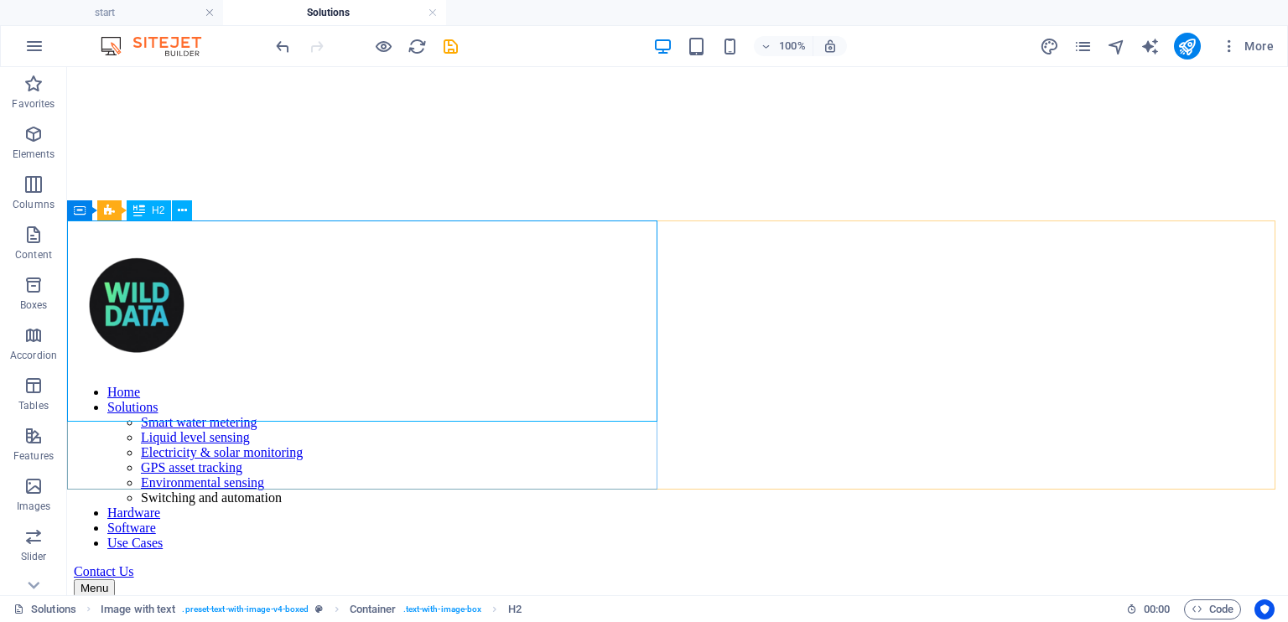
click at [164, 210] on span "H2" at bounding box center [158, 210] width 13 height 10
click at [1081, 47] on icon "pages" at bounding box center [1082, 46] width 19 height 19
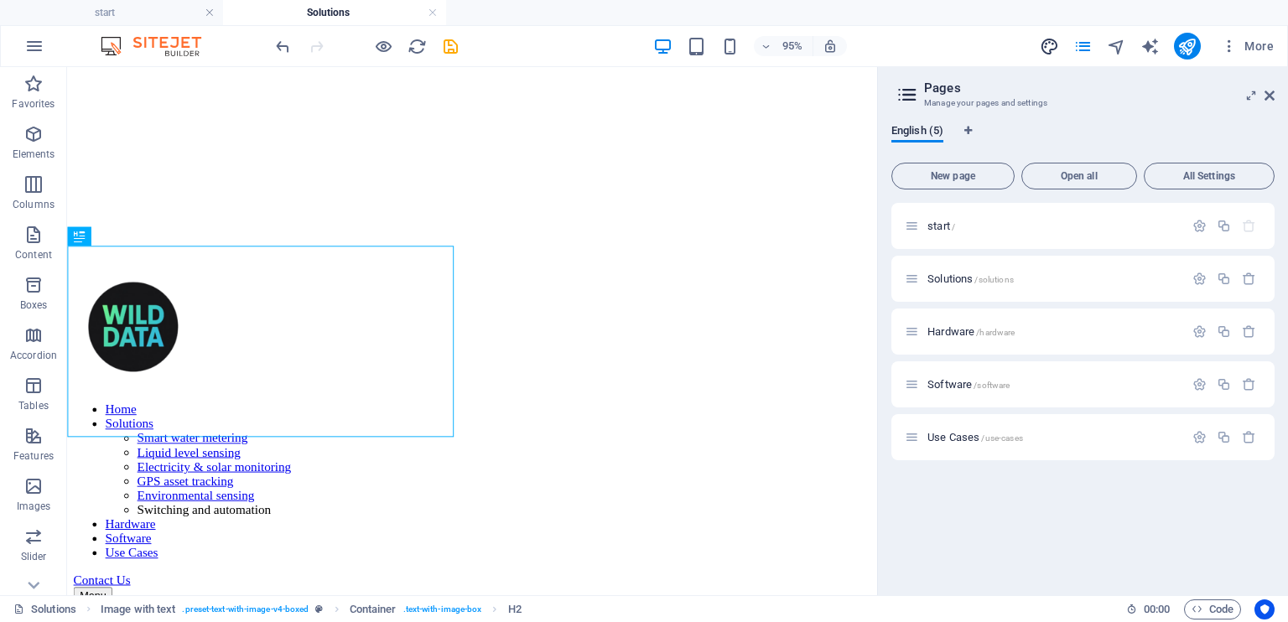
click at [1054, 51] on icon "design" at bounding box center [1049, 46] width 19 height 19
select select "px"
select select "300"
select select "px"
select select "600"
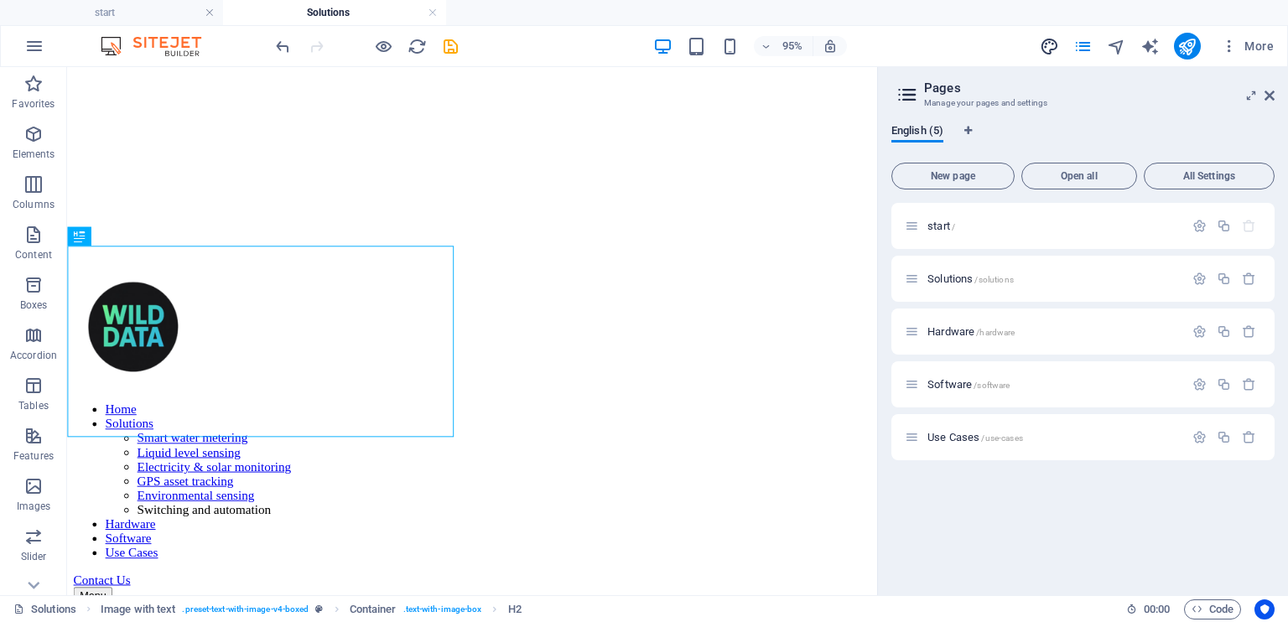
select select "px"
select select "rem"
select select "ease-in-out"
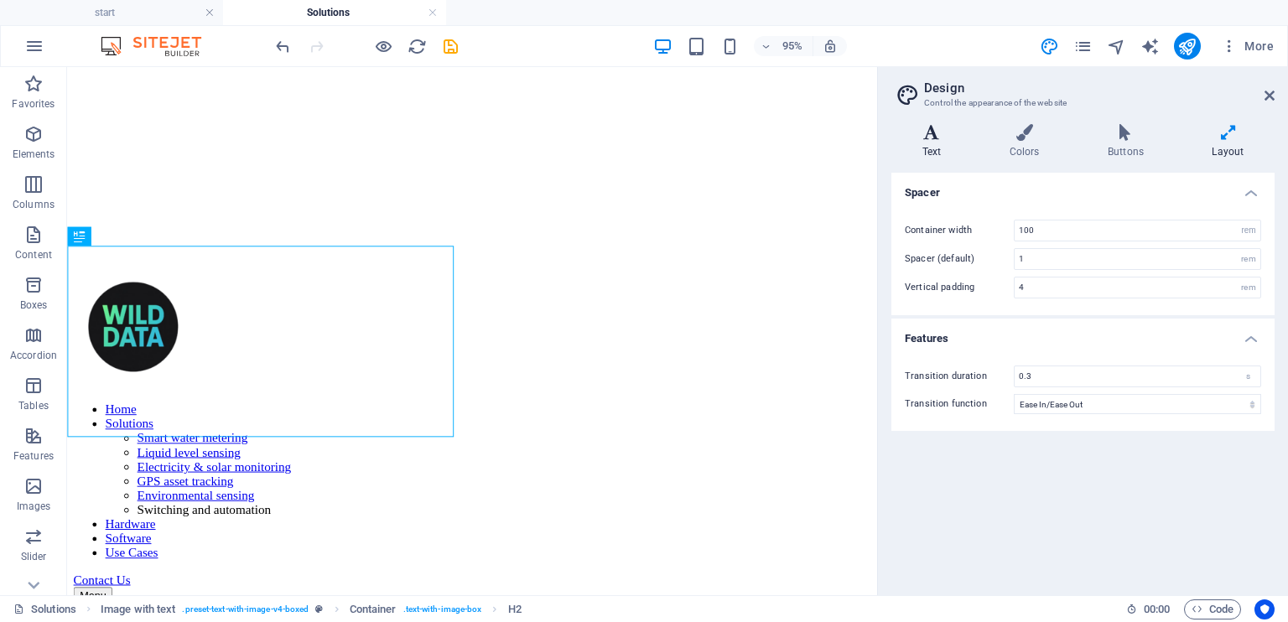
click at [931, 142] on h4 "Text" at bounding box center [934, 141] width 87 height 35
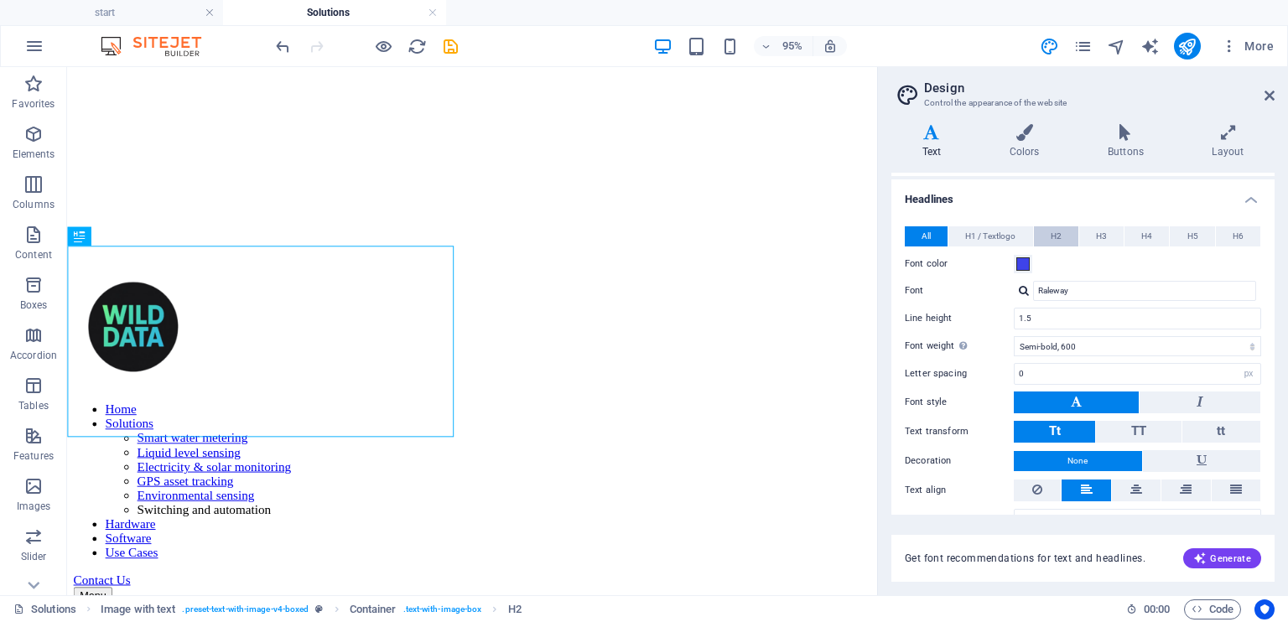
click at [1054, 230] on span "H2" at bounding box center [1056, 236] width 11 height 20
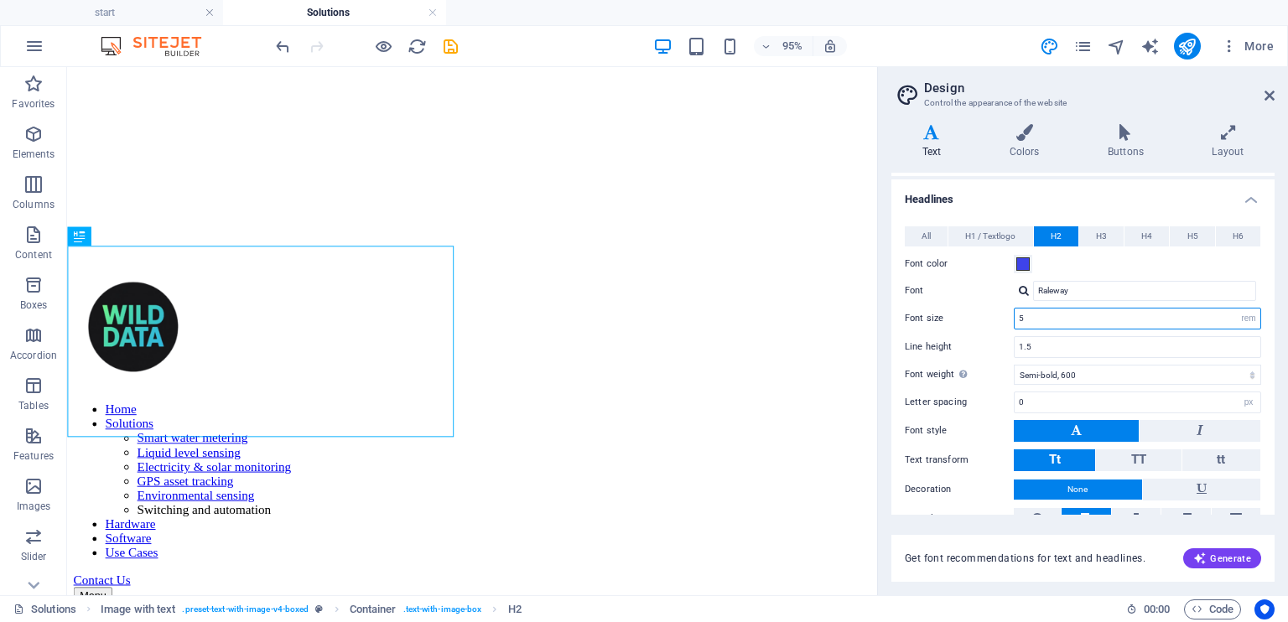
drag, startPoint x: 1030, startPoint y: 319, endPoint x: 1010, endPoint y: 322, distance: 19.6
click at [1010, 322] on div "Font size 5 rem px em %" at bounding box center [1083, 319] width 356 height 22
type input "4"
click at [1111, 271] on div "Font color" at bounding box center [1083, 264] width 356 height 20
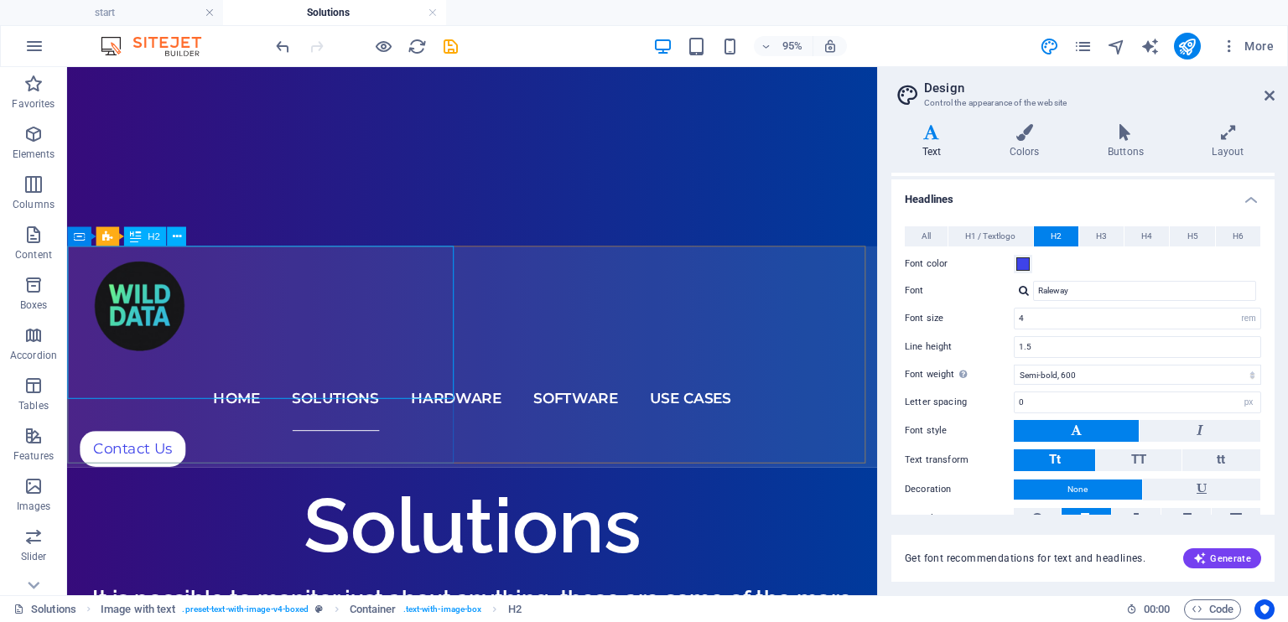
click at [144, 235] on div "H2" at bounding box center [144, 236] width 43 height 19
click at [188, 239] on div "Container Image with text H2" at bounding box center [131, 237] width 129 height 20
click at [170, 234] on button at bounding box center [176, 236] width 19 height 19
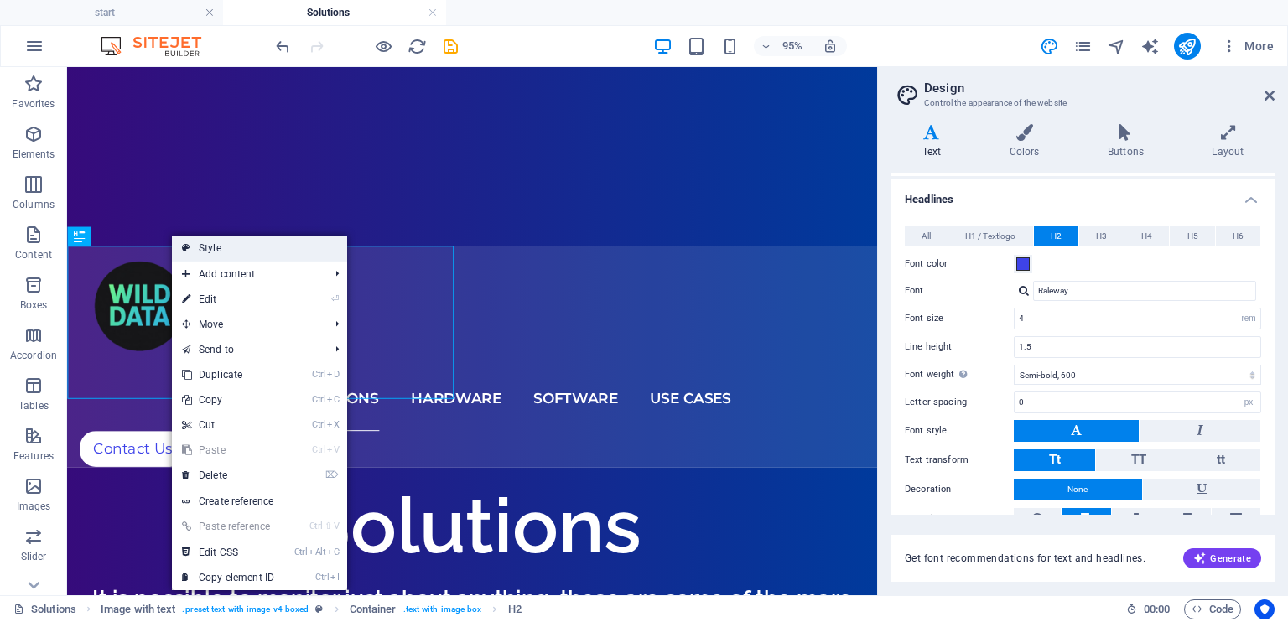
click at [237, 254] on link "Style" at bounding box center [259, 248] width 175 height 25
select select "rem"
select select "px"
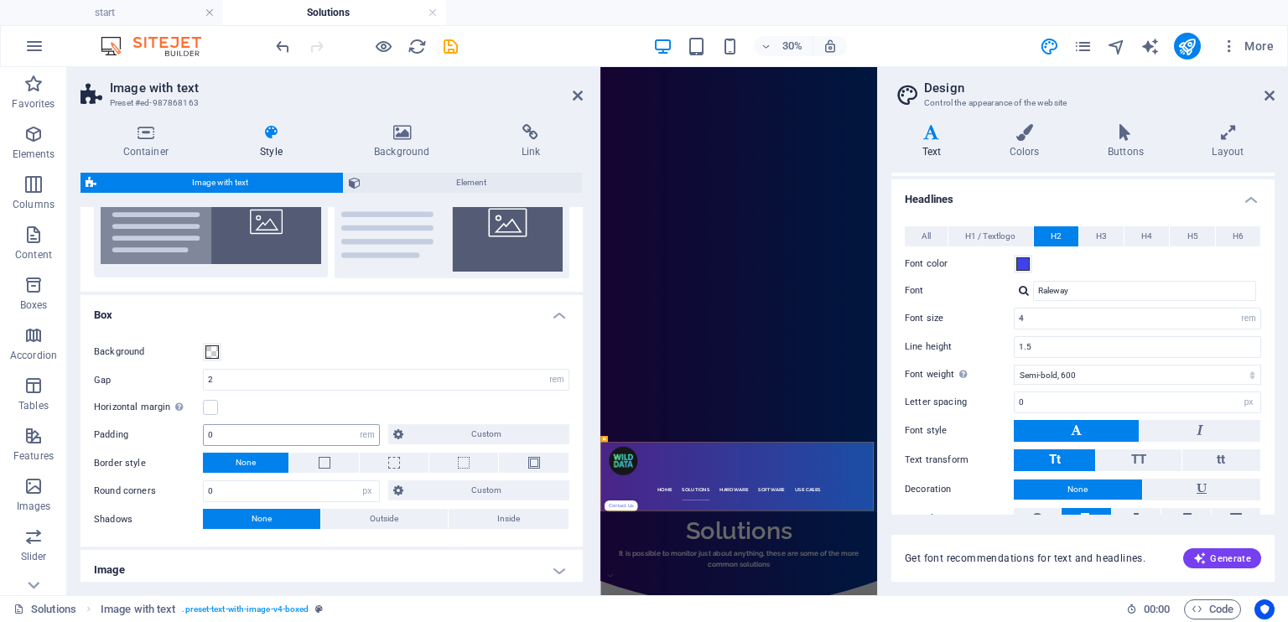
scroll to position [158, 0]
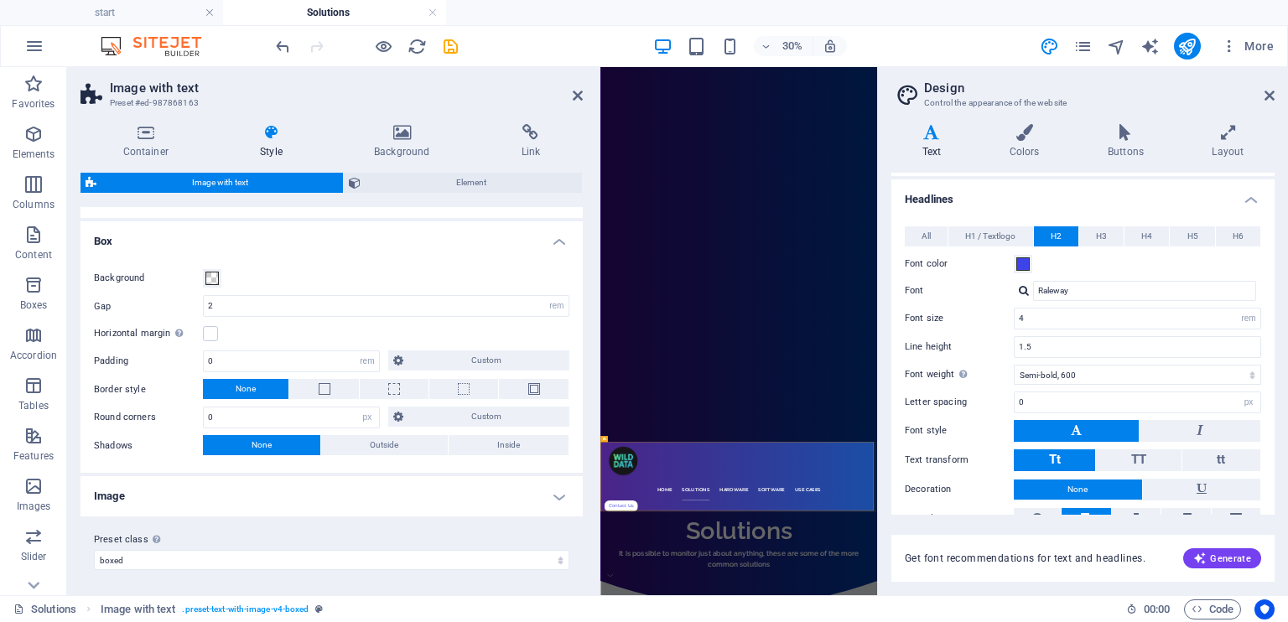
click at [201, 506] on h4 "Image" at bounding box center [331, 496] width 502 height 40
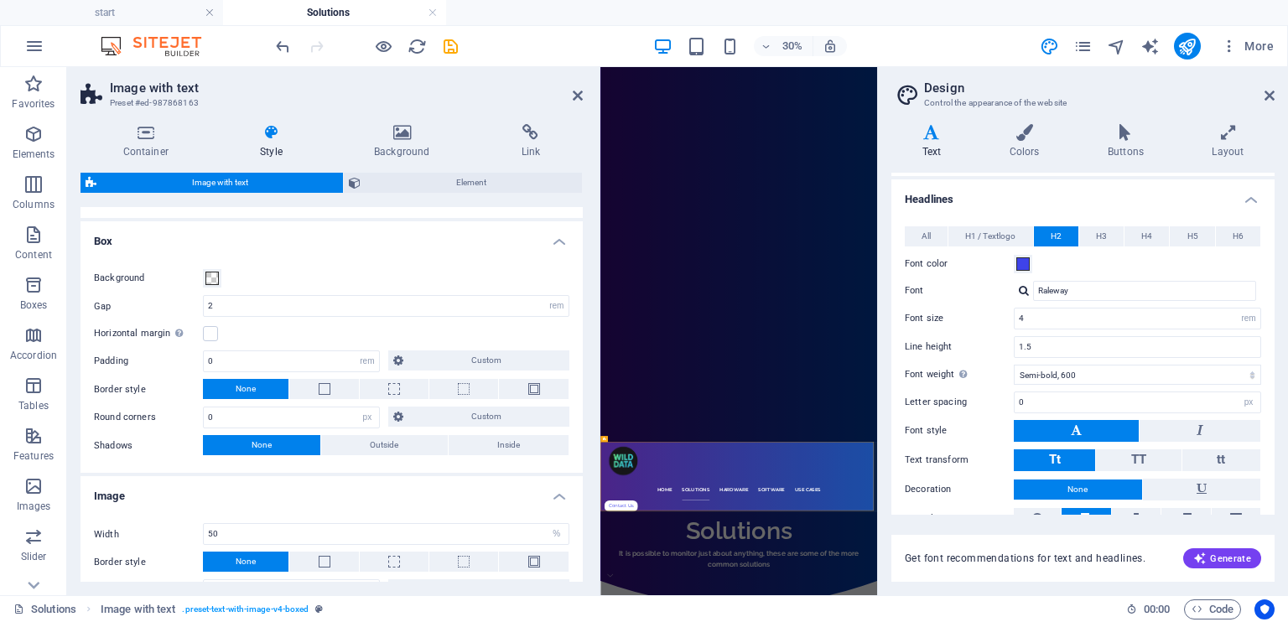
click at [206, 494] on h4 "Image" at bounding box center [331, 491] width 502 height 30
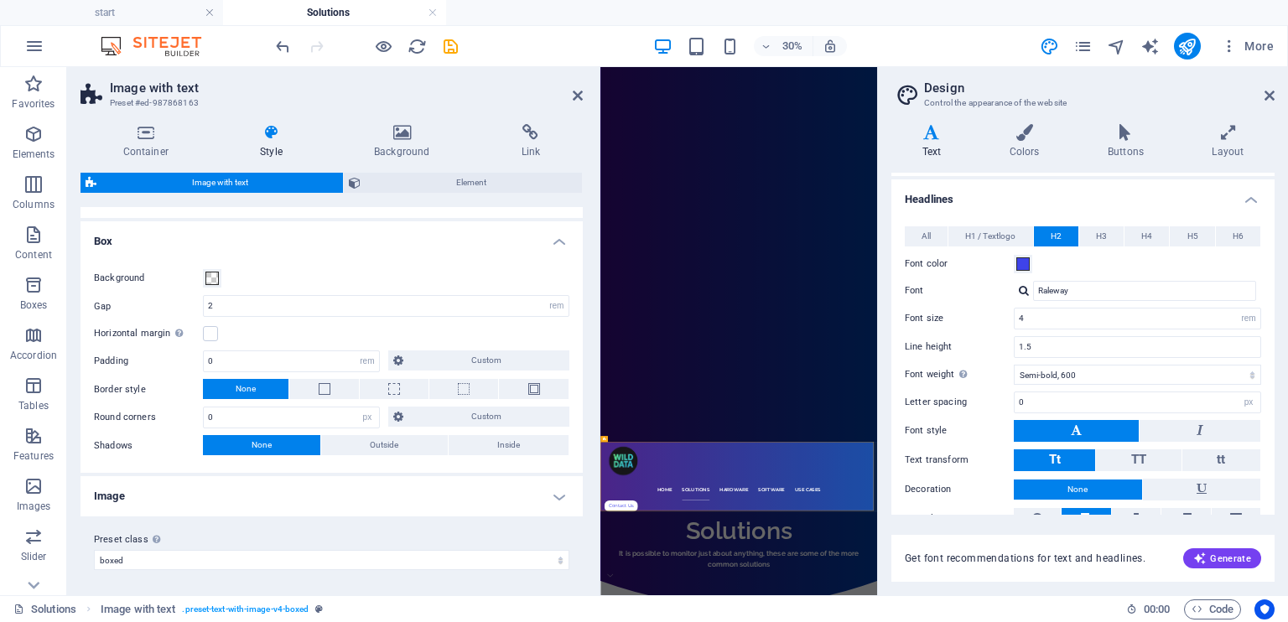
click at [207, 492] on h4 "Image" at bounding box center [331, 496] width 502 height 40
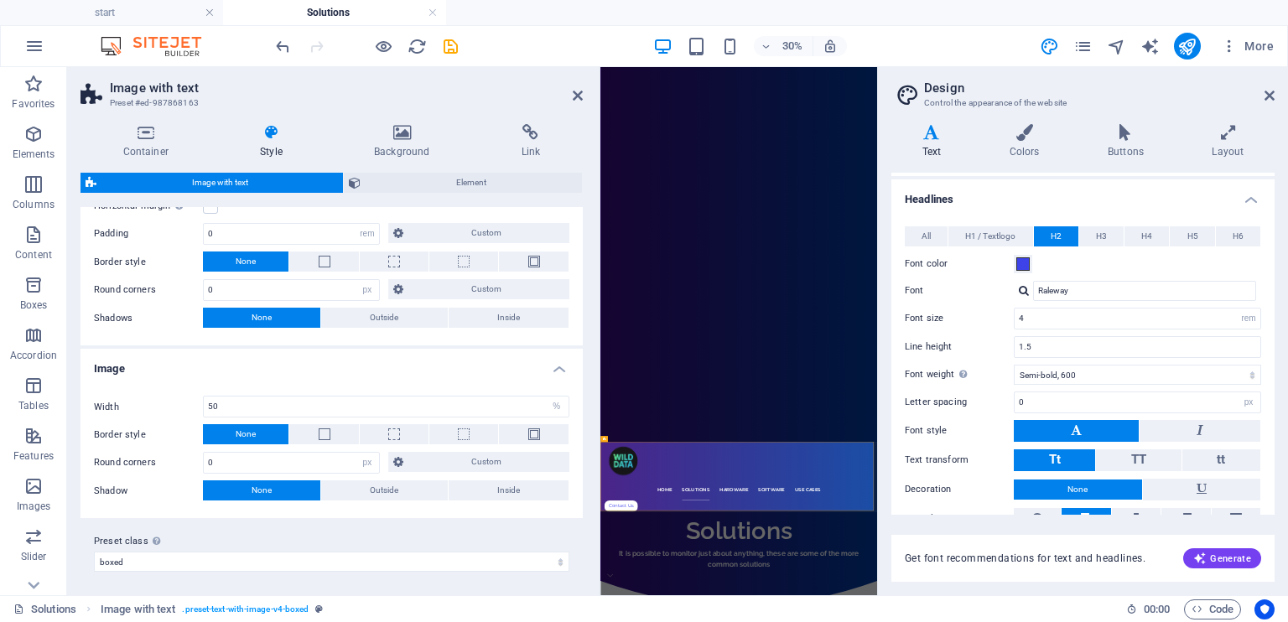
scroll to position [285, 0]
drag, startPoint x: 240, startPoint y: 462, endPoint x: 188, endPoint y: 459, distance: 52.1
click at [188, 459] on div "Round corners 0 px rem % vh vw Custom Custom" at bounding box center [331, 463] width 475 height 22
type input "1"
type input "10"
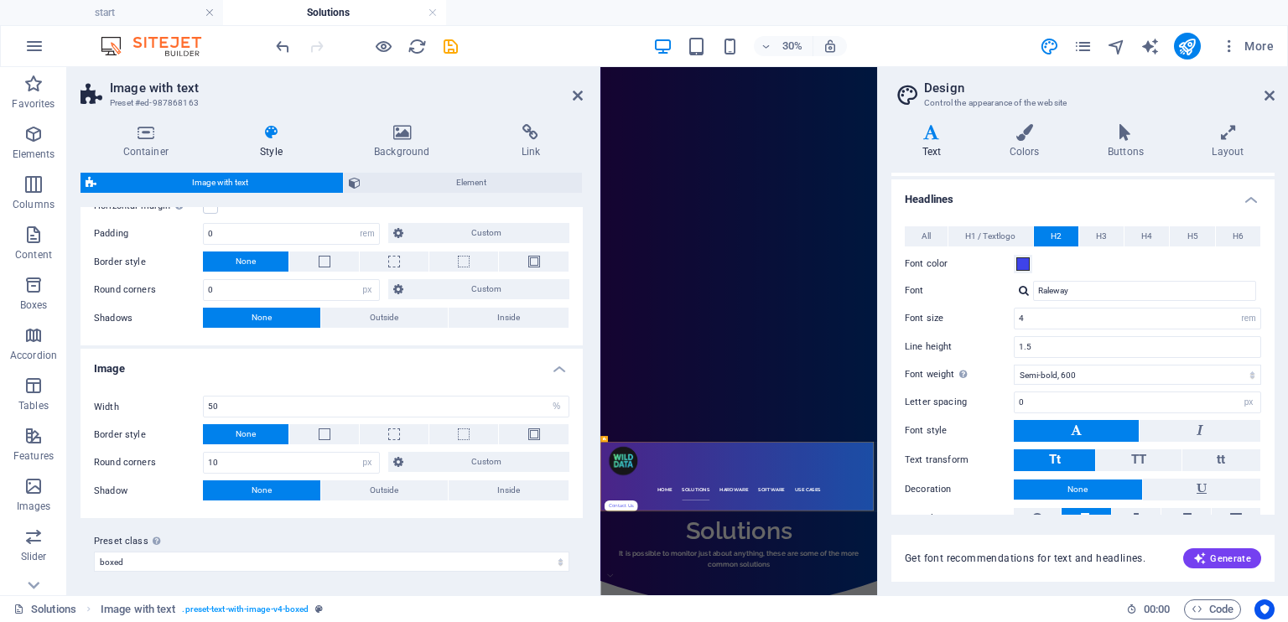
click at [413, 532] on label "Preset class Above chosen variant and settings affect all elements which carry …" at bounding box center [331, 542] width 475 height 20
click at [413, 552] on select "boxed Add preset class" at bounding box center [331, 562] width 475 height 20
click at [414, 519] on div "Preset class Above chosen variant and settings affect all elements which carry …" at bounding box center [331, 551] width 502 height 67
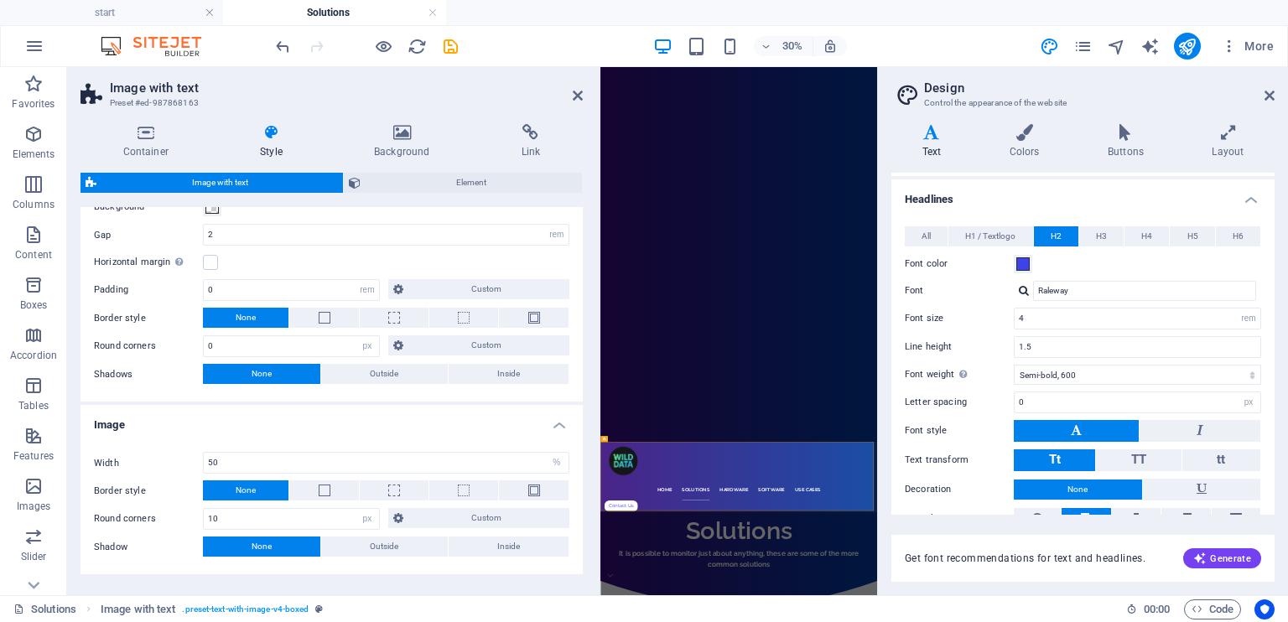
scroll to position [201, 0]
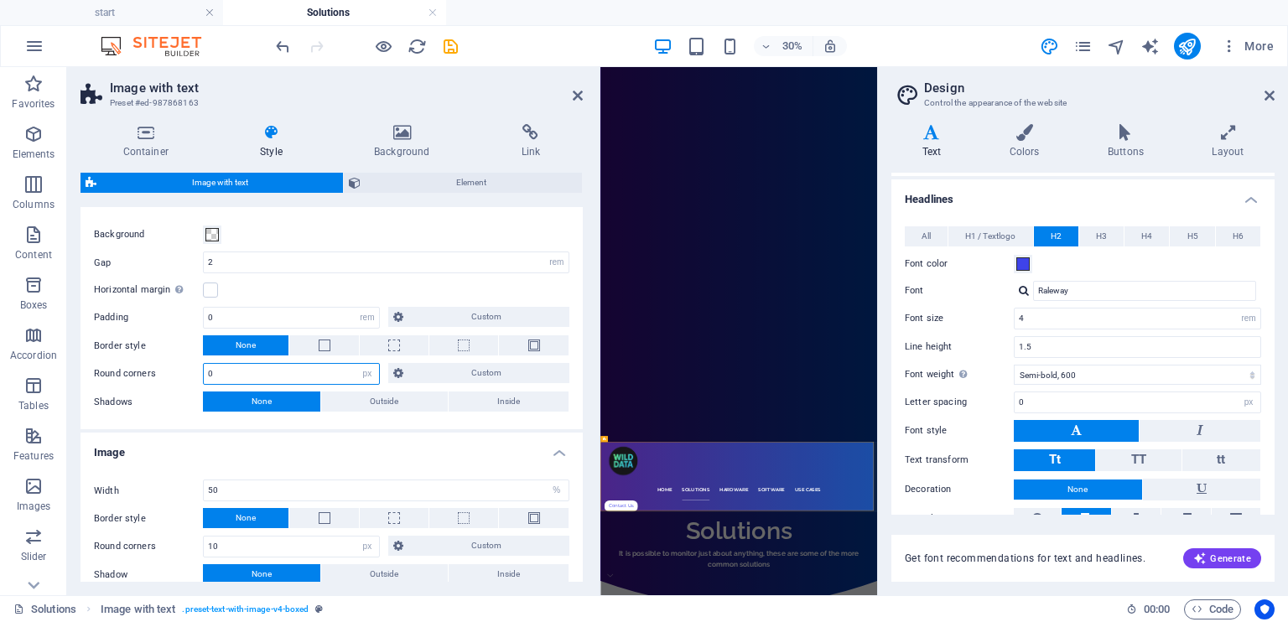
drag, startPoint x: 288, startPoint y: 375, endPoint x: 204, endPoint y: 368, distance: 84.1
click at [204, 368] on input "0" at bounding box center [291, 374] width 175 height 20
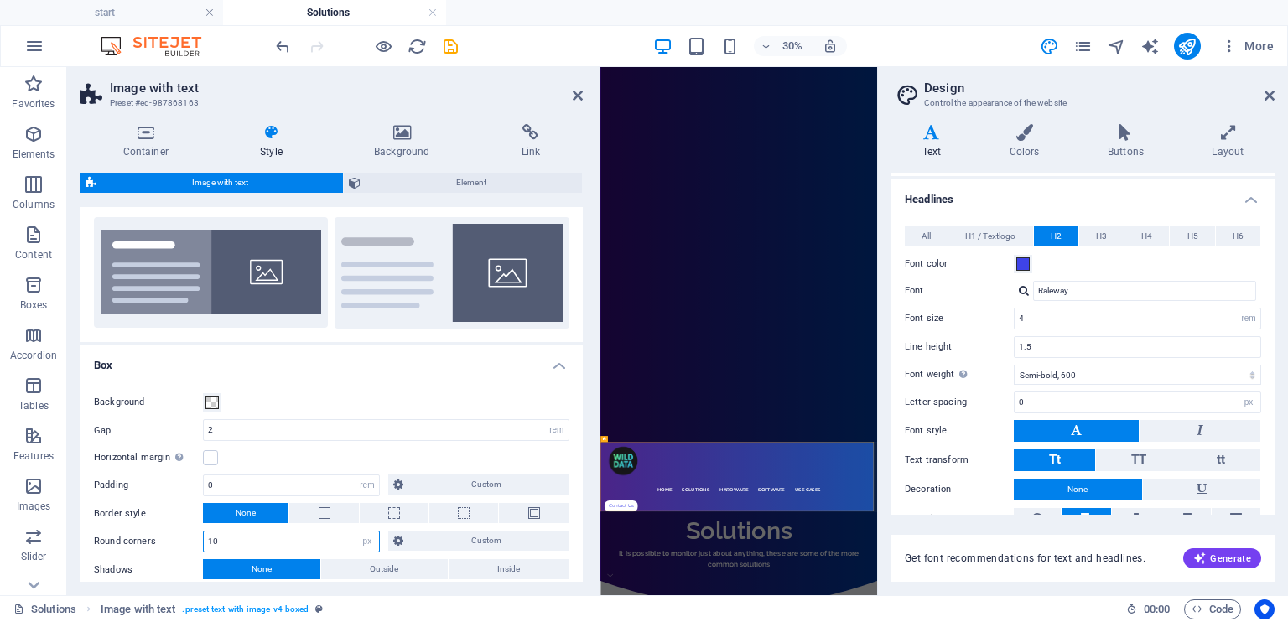
scroll to position [0, 0]
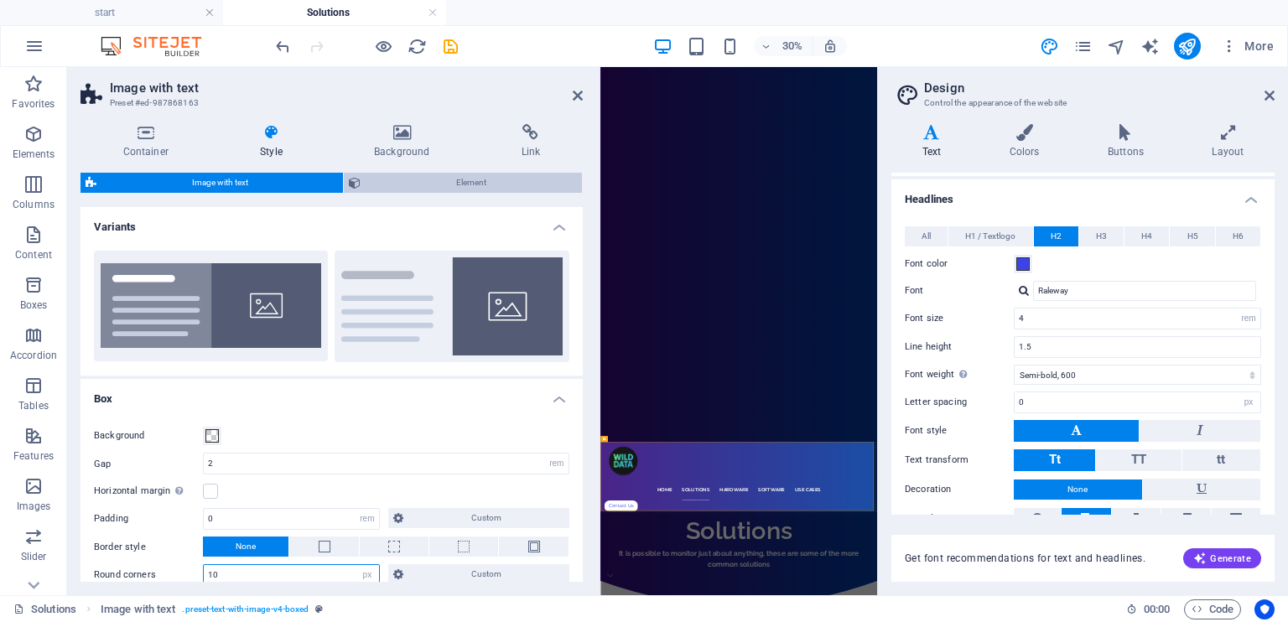
type input "10"
click at [395, 177] on span "Element" at bounding box center [471, 183] width 210 height 20
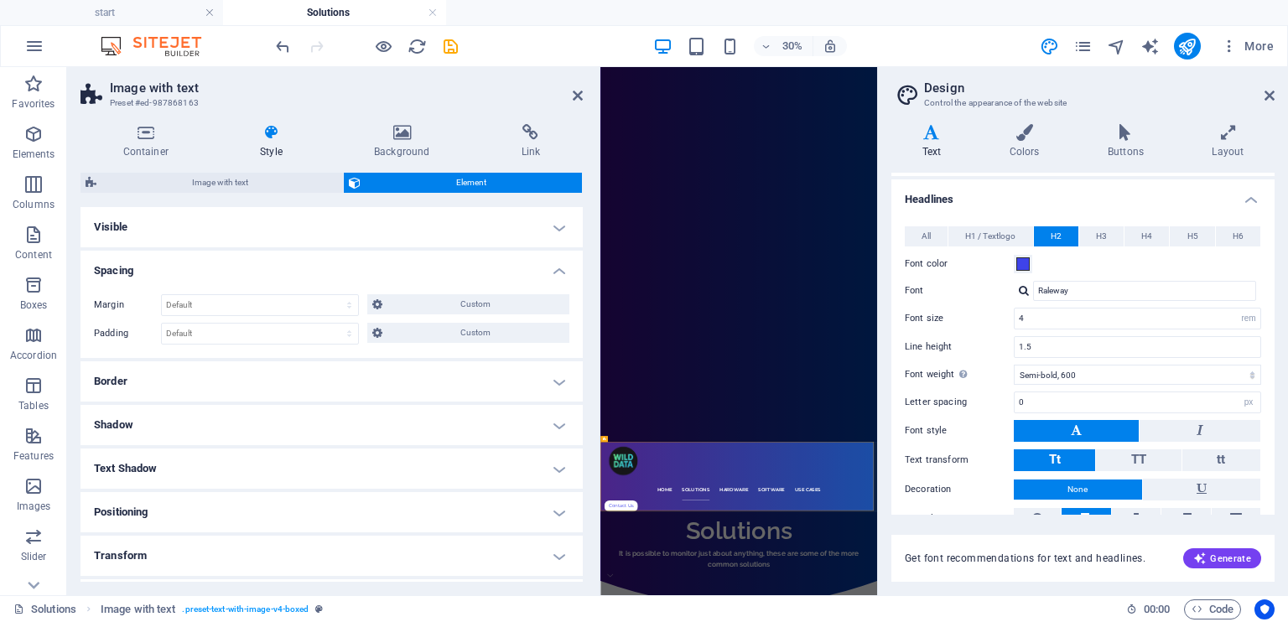
click at [554, 264] on h4 "Spacing" at bounding box center [331, 266] width 502 height 30
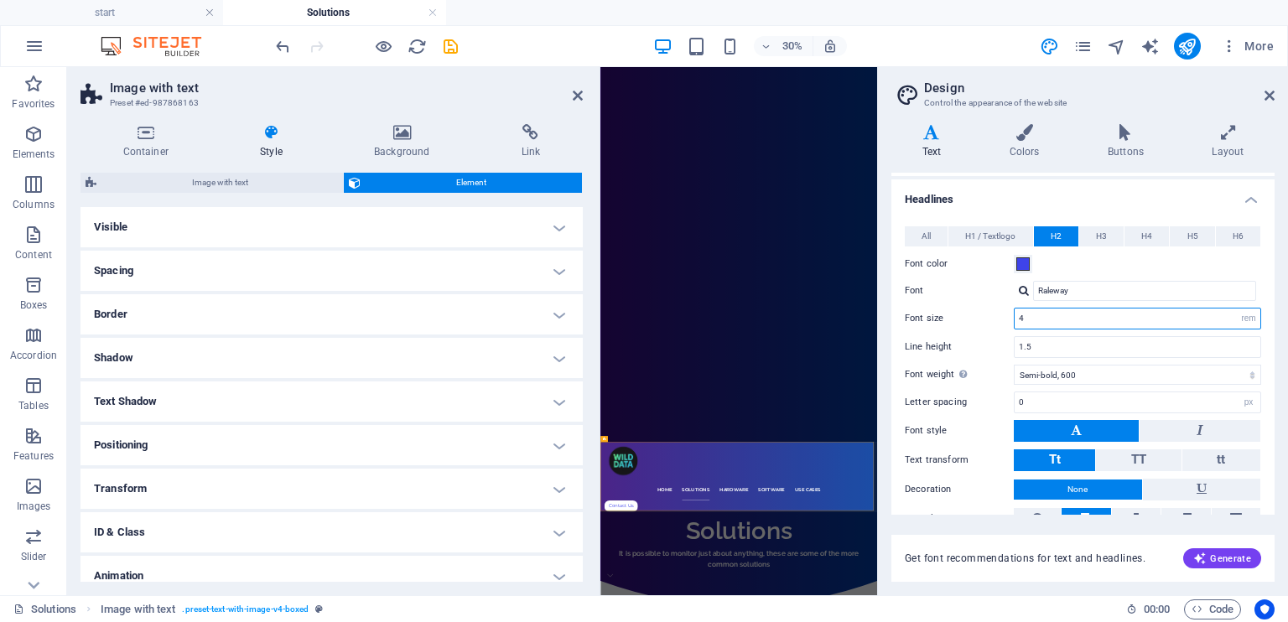
drag, startPoint x: 1034, startPoint y: 314, endPoint x: 1019, endPoint y: 314, distance: 15.1
click at [1020, 314] on input "4" at bounding box center [1138, 319] width 246 height 20
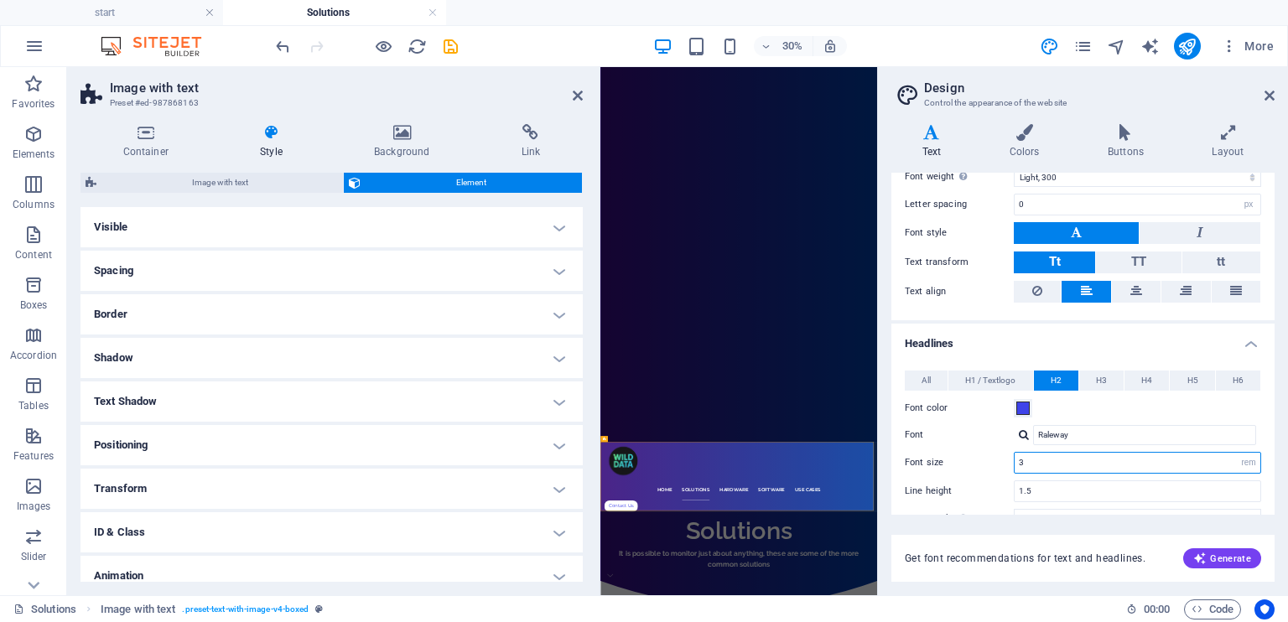
scroll to position [139, 0]
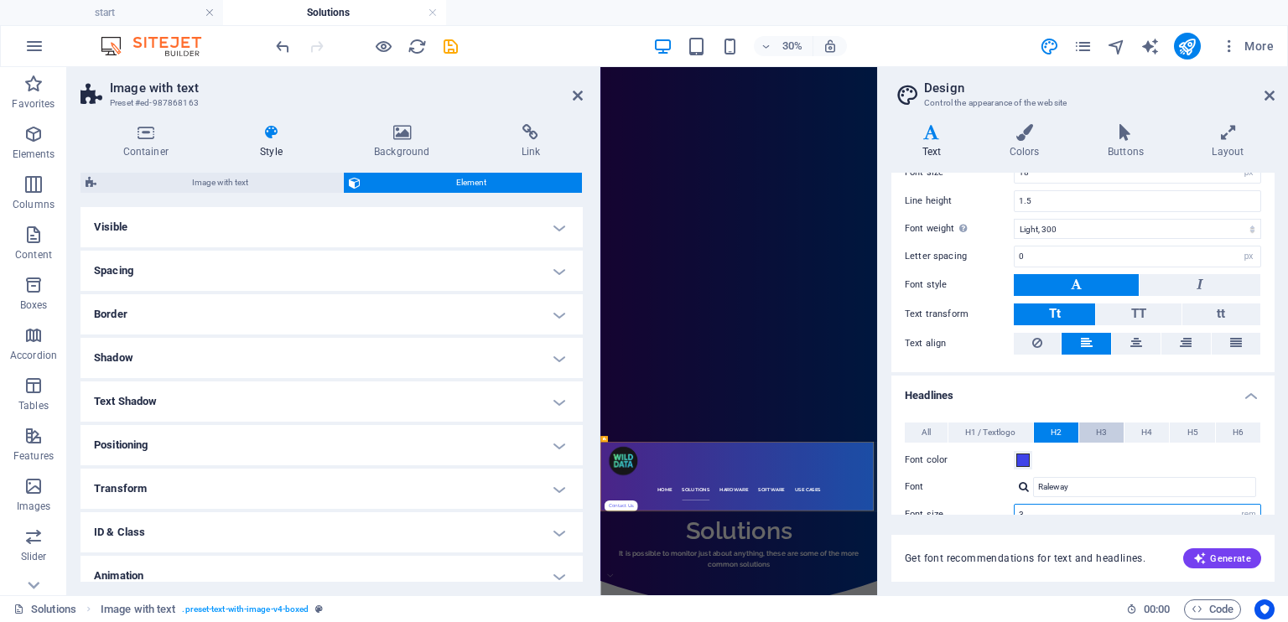
type input "3"
click at [1098, 432] on span "H3" at bounding box center [1101, 433] width 11 height 20
click at [1059, 431] on span "H2" at bounding box center [1056, 433] width 11 height 20
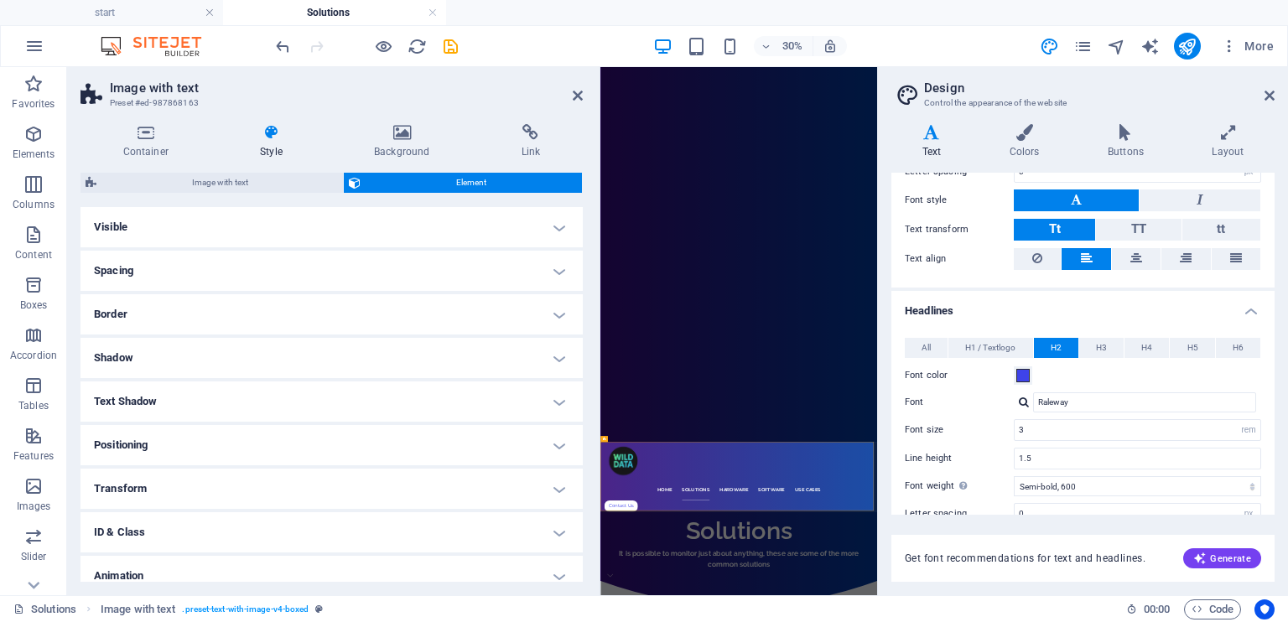
scroll to position [307, 0]
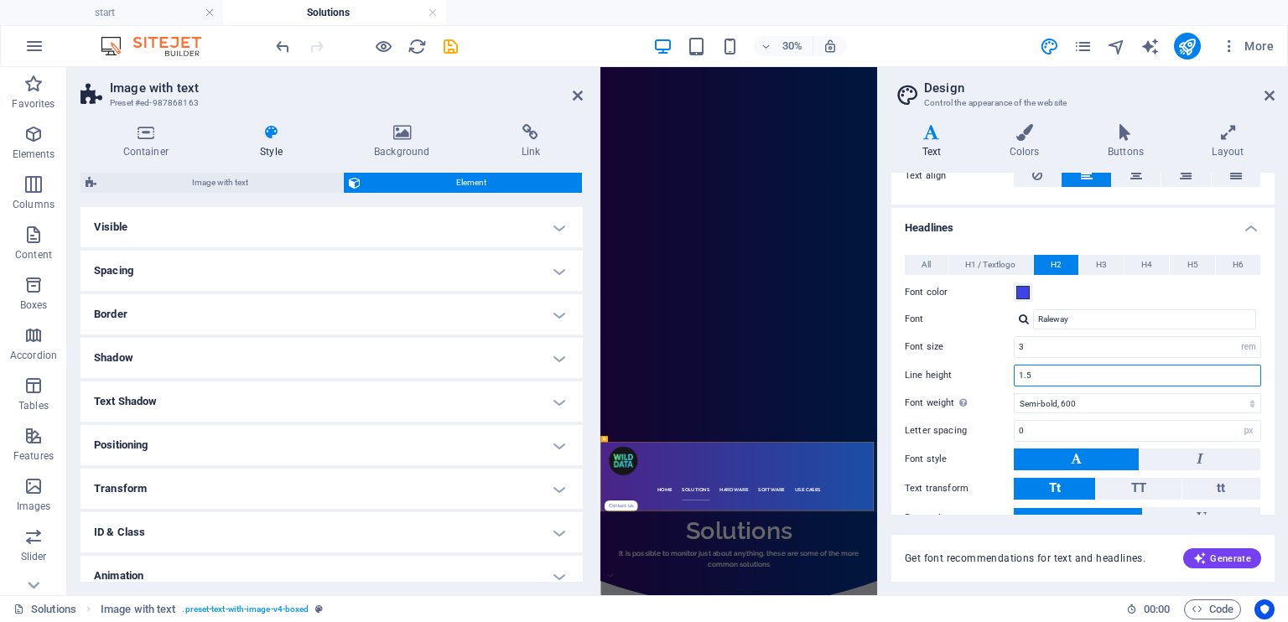
drag, startPoint x: 1059, startPoint y: 367, endPoint x: 1025, endPoint y: 376, distance: 35.4
click at [1025, 376] on input "1.5" at bounding box center [1138, 376] width 246 height 20
type input "1.3"
click at [1154, 218] on h4 "Headlines" at bounding box center [1082, 223] width 383 height 30
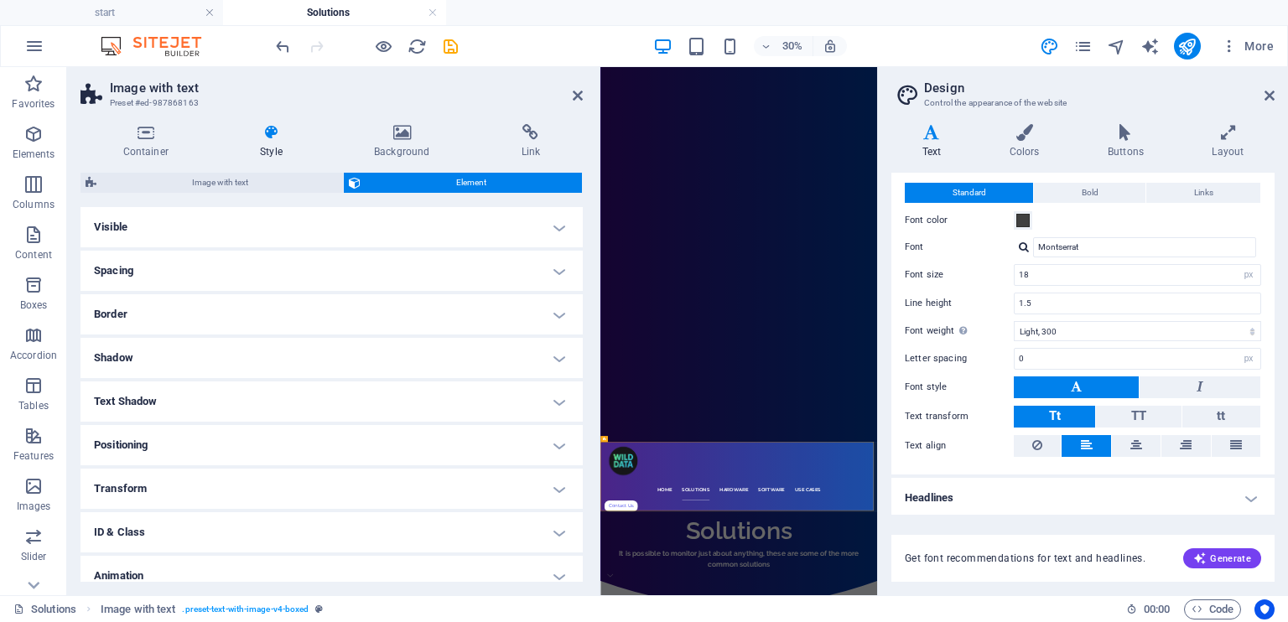
click at [1259, 93] on h2 "Design" at bounding box center [1099, 87] width 351 height 15
click at [1262, 97] on header "Design Control the appearance of the website" at bounding box center [1085, 89] width 380 height 44
click at [1268, 93] on icon at bounding box center [1270, 95] width 10 height 13
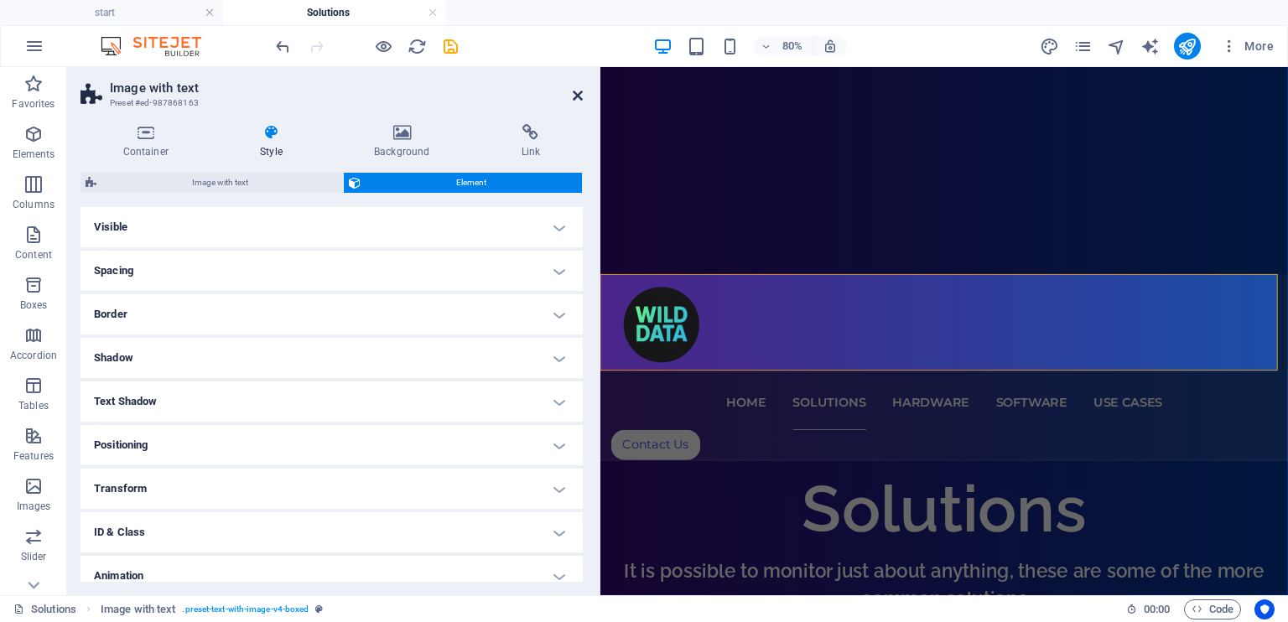
click at [581, 97] on icon at bounding box center [578, 95] width 10 height 13
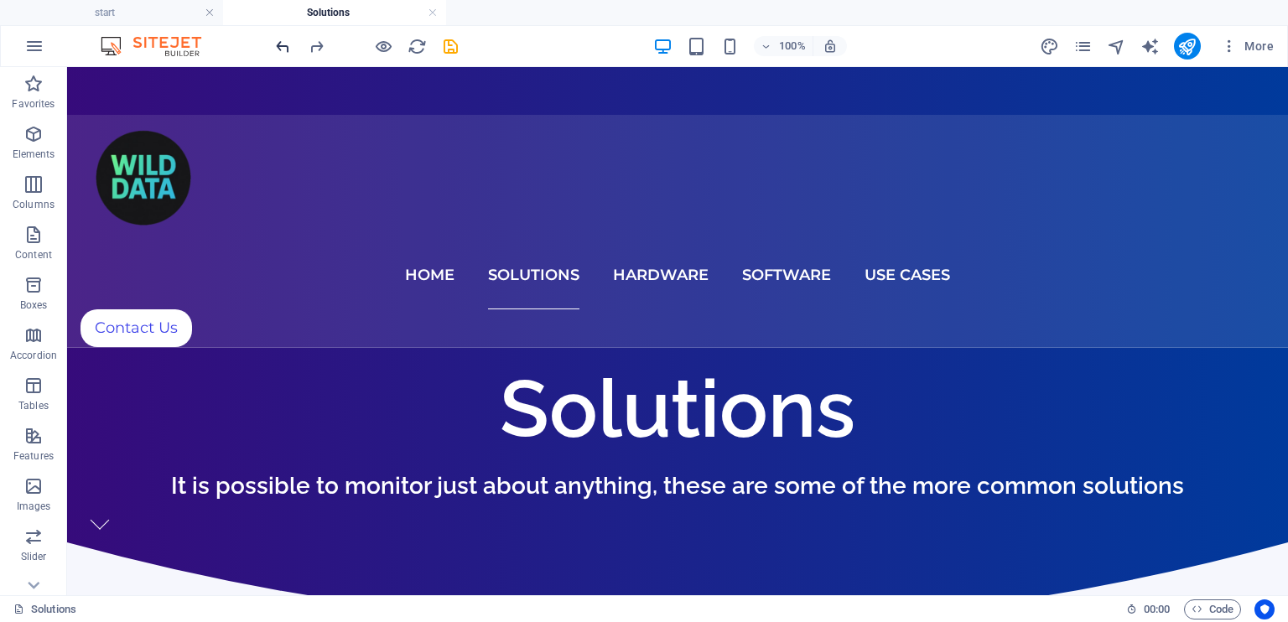
scroll to position [419, 0]
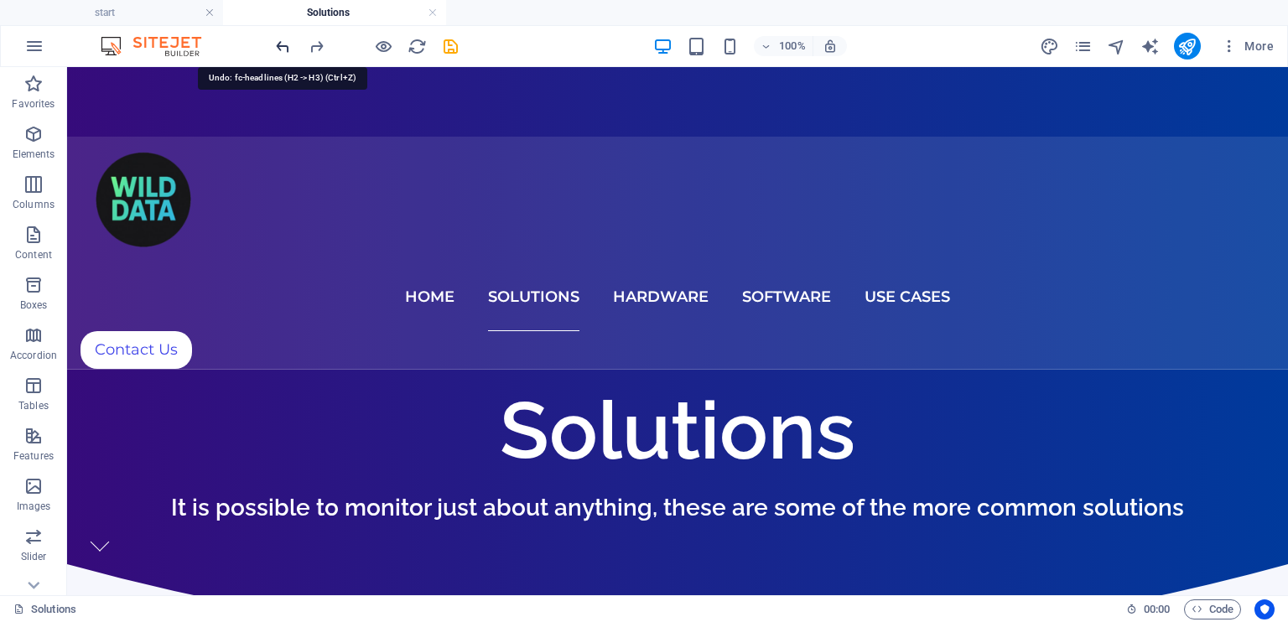
click at [282, 40] on icon "undo" at bounding box center [282, 46] width 19 height 19
click at [283, 44] on icon "undo" at bounding box center [282, 46] width 19 height 19
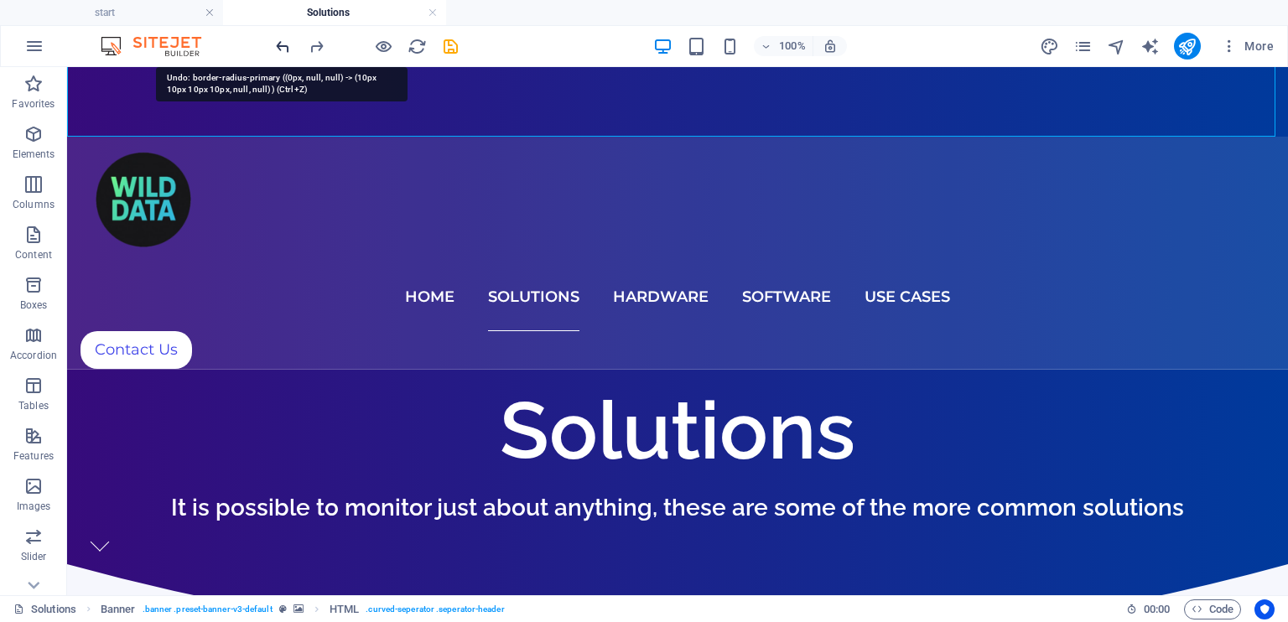
click at [288, 49] on icon "undo" at bounding box center [282, 46] width 19 height 19
click at [286, 46] on icon "undo" at bounding box center [282, 46] width 19 height 19
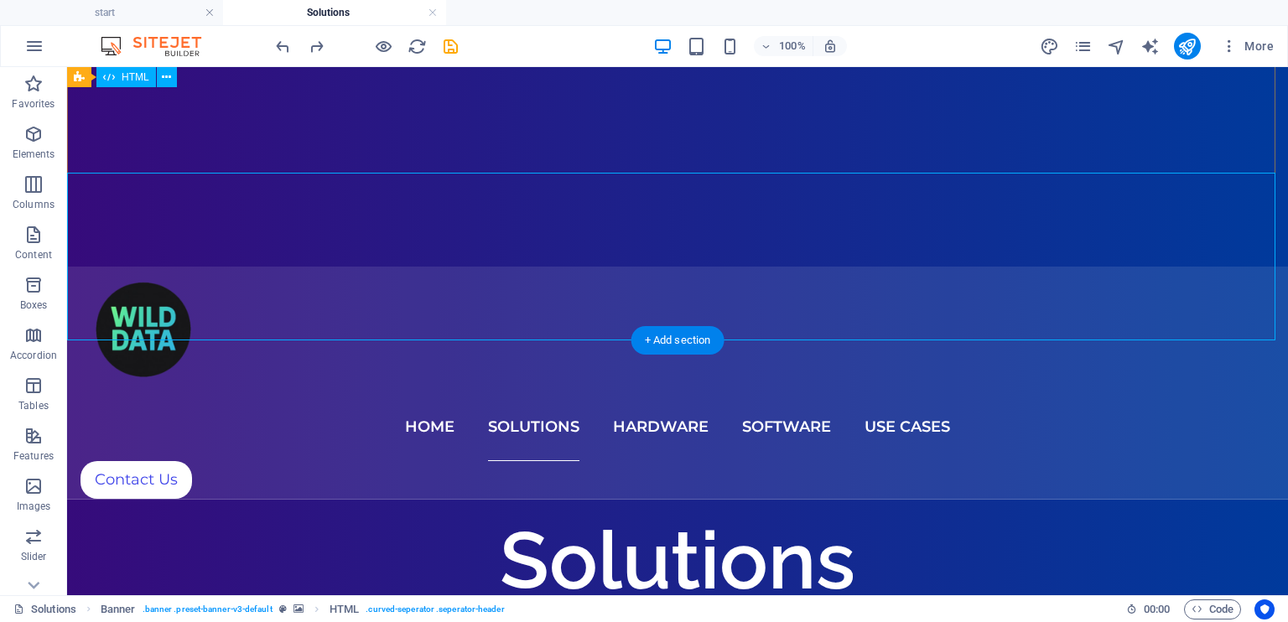
scroll to position [168, 0]
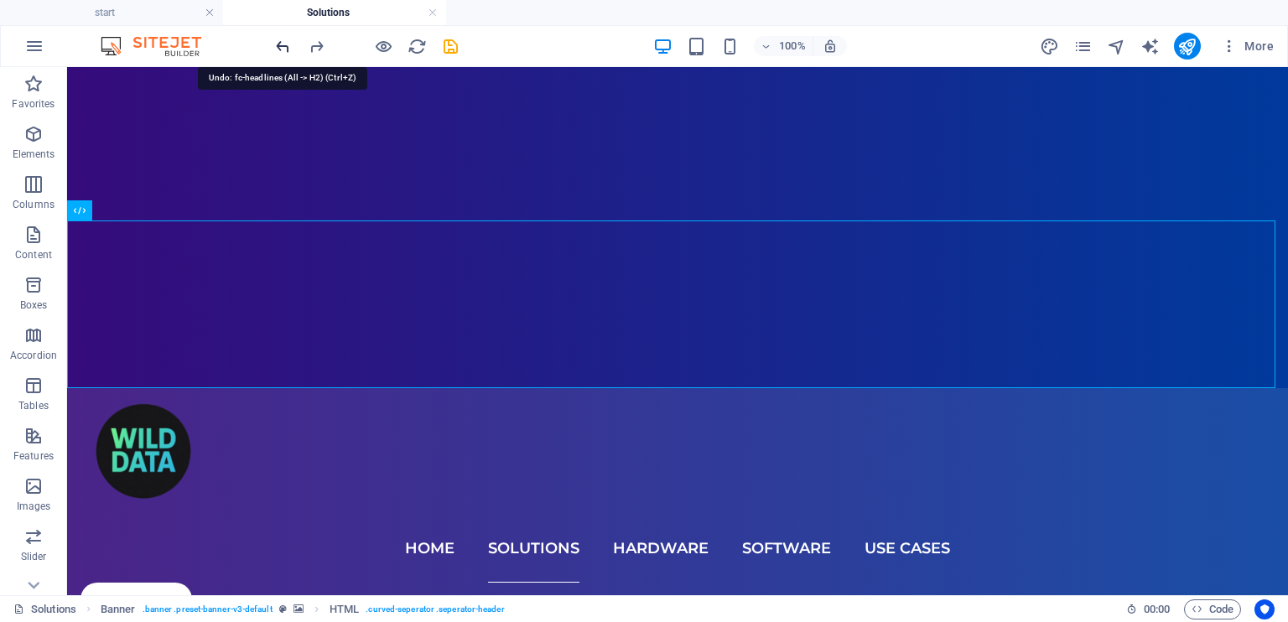
click at [285, 46] on icon "undo" at bounding box center [282, 46] width 19 height 19
click at [425, 44] on icon "reload" at bounding box center [417, 46] width 19 height 19
click at [410, 49] on icon "reload" at bounding box center [417, 46] width 19 height 19
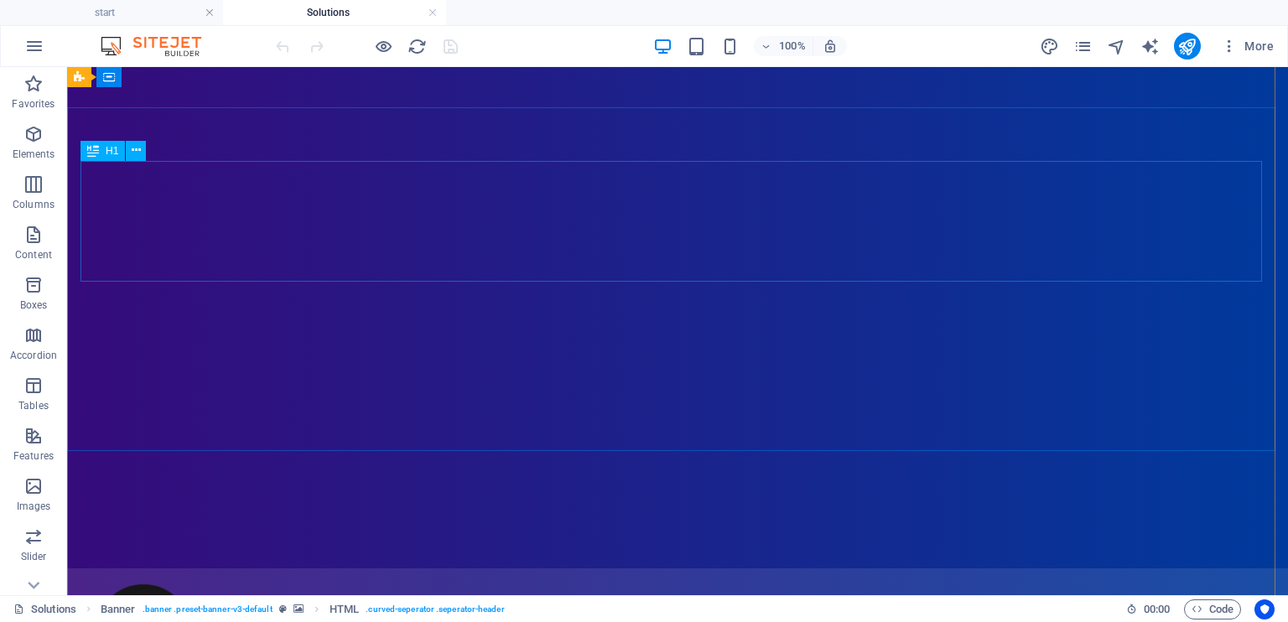
scroll to position [84, 0]
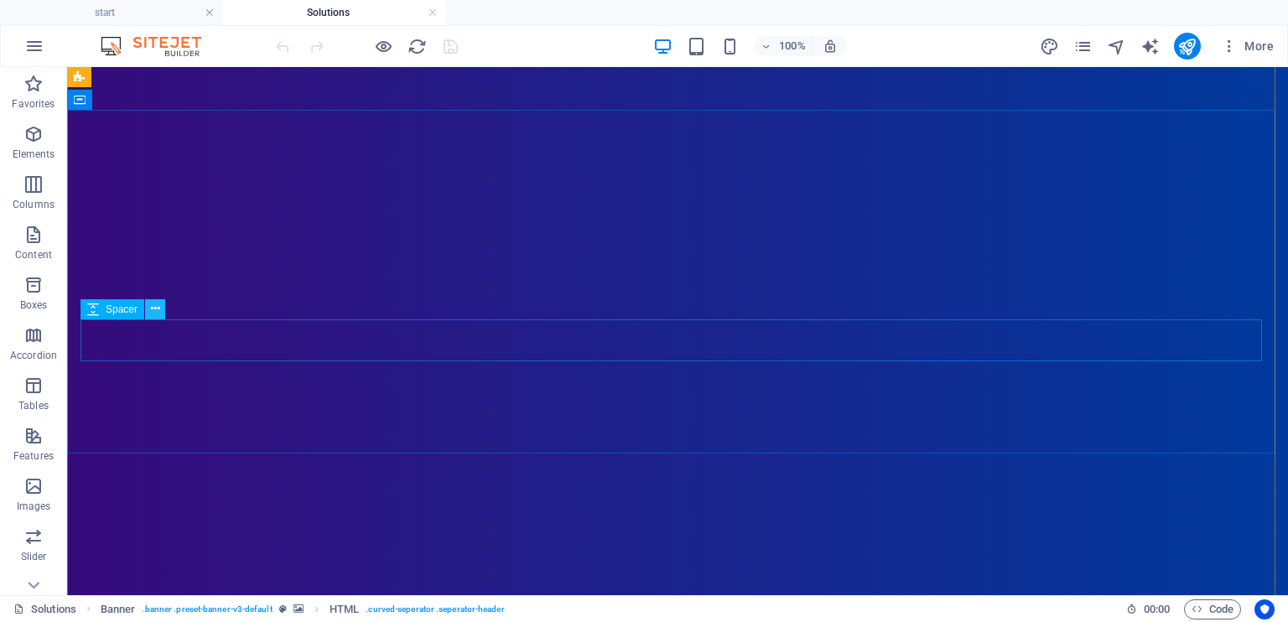
click at [157, 308] on icon at bounding box center [155, 309] width 9 height 18
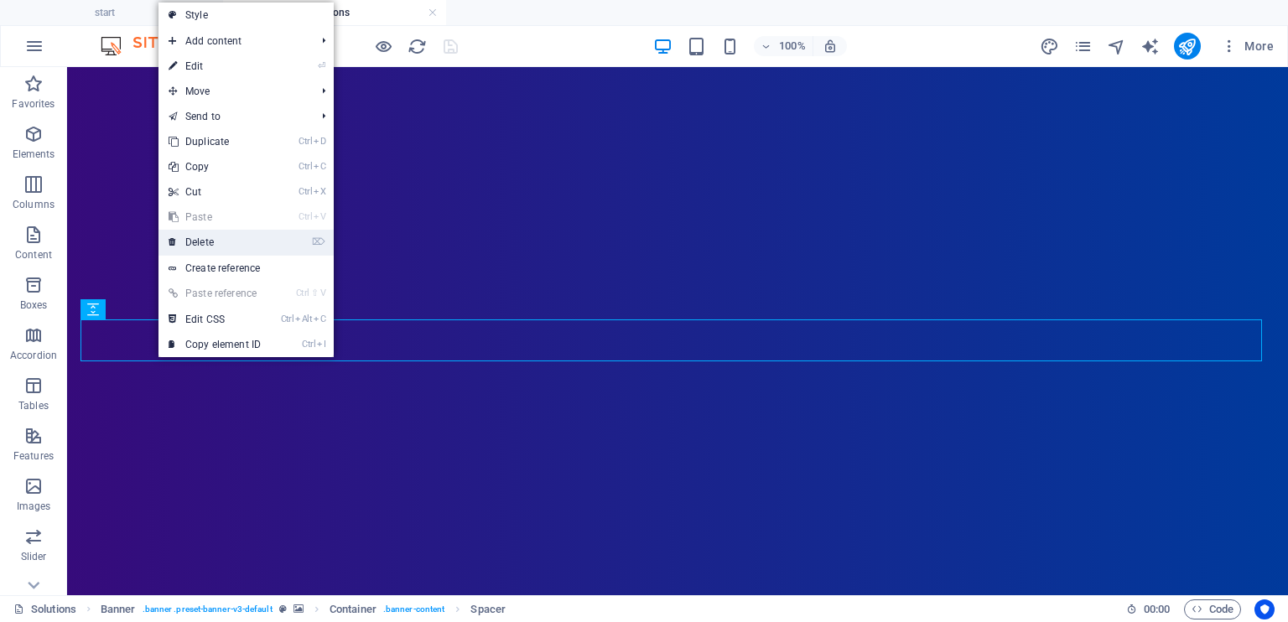
click at [223, 244] on link "⌦ Delete" at bounding box center [214, 242] width 112 height 25
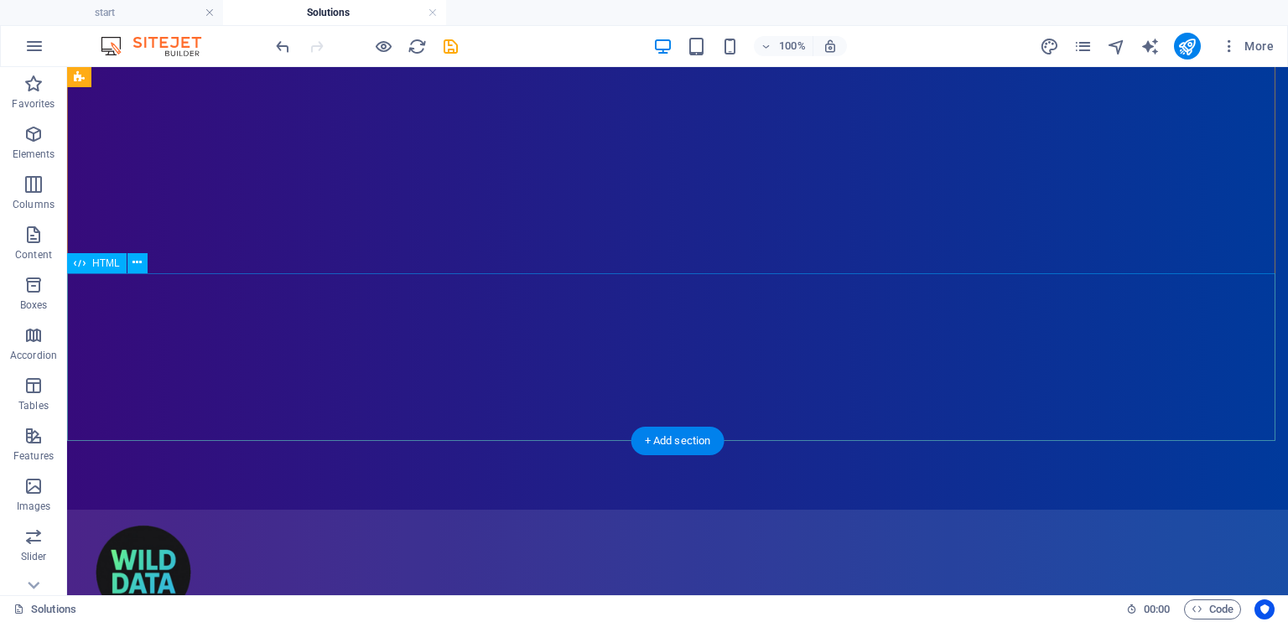
scroll to position [335, 0]
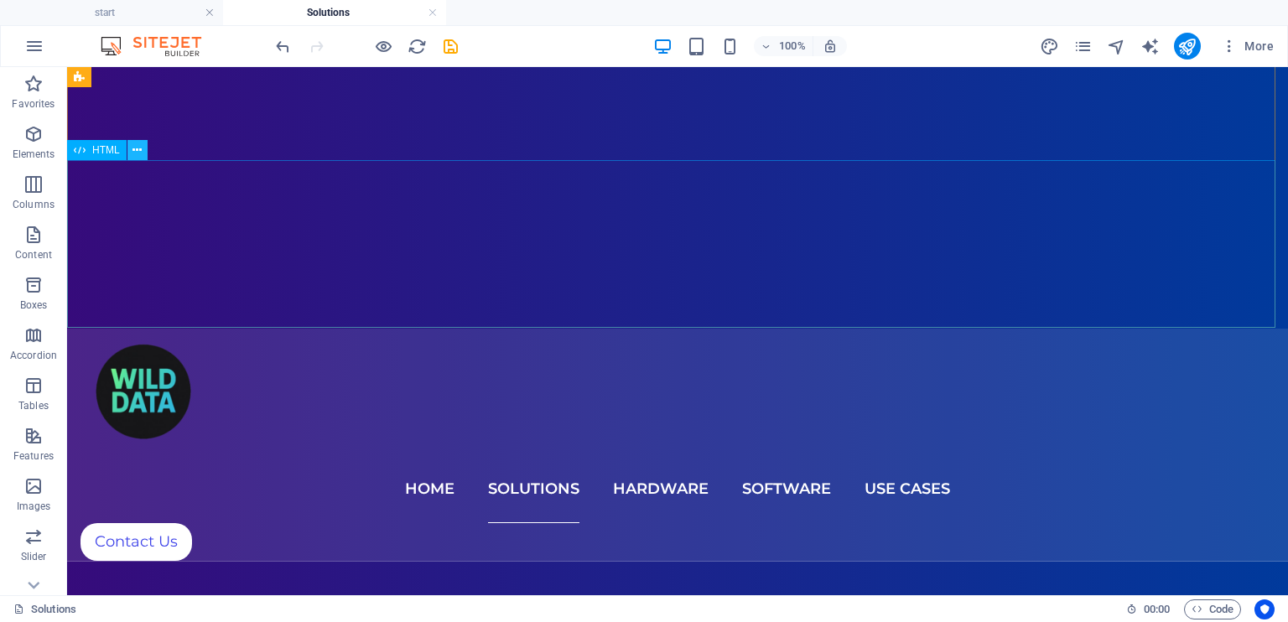
click at [141, 153] on icon at bounding box center [136, 151] width 9 height 18
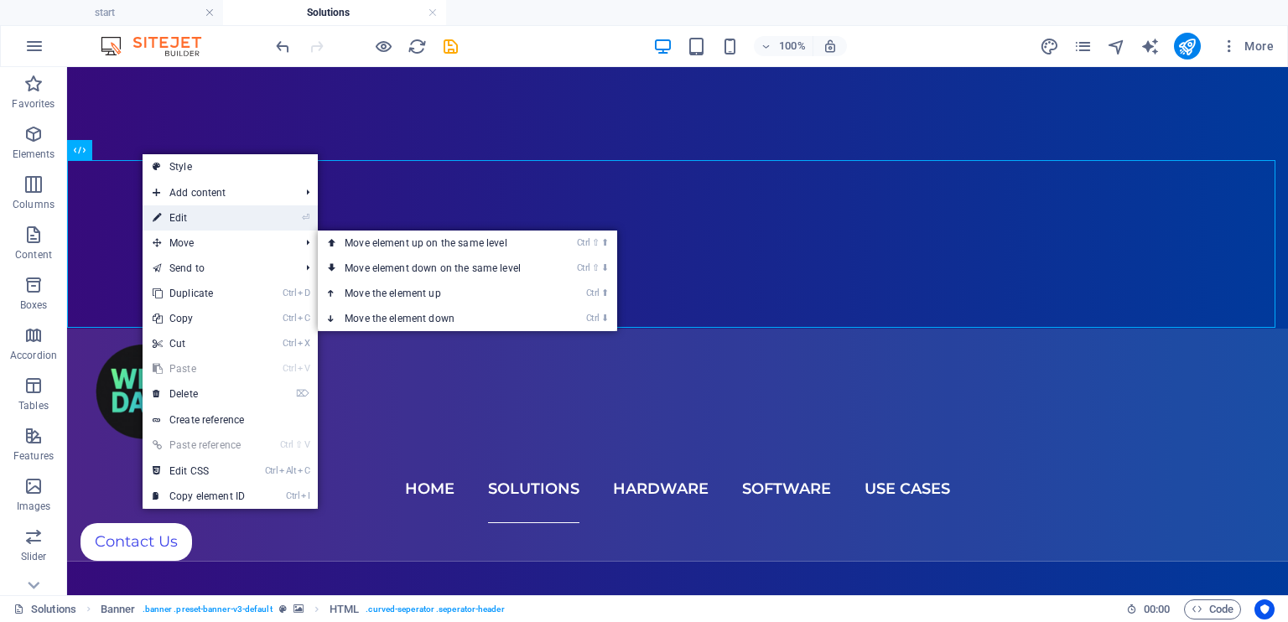
click at [178, 225] on link "⏎ Edit" at bounding box center [199, 217] width 112 height 25
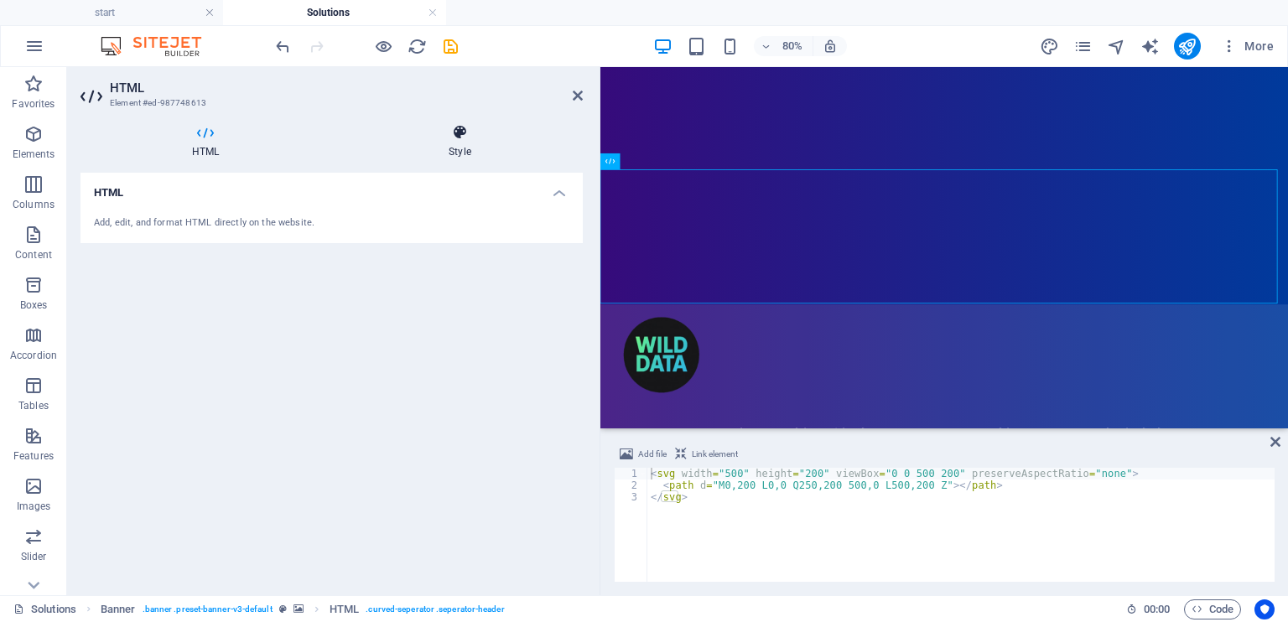
click at [451, 132] on icon at bounding box center [459, 132] width 245 height 17
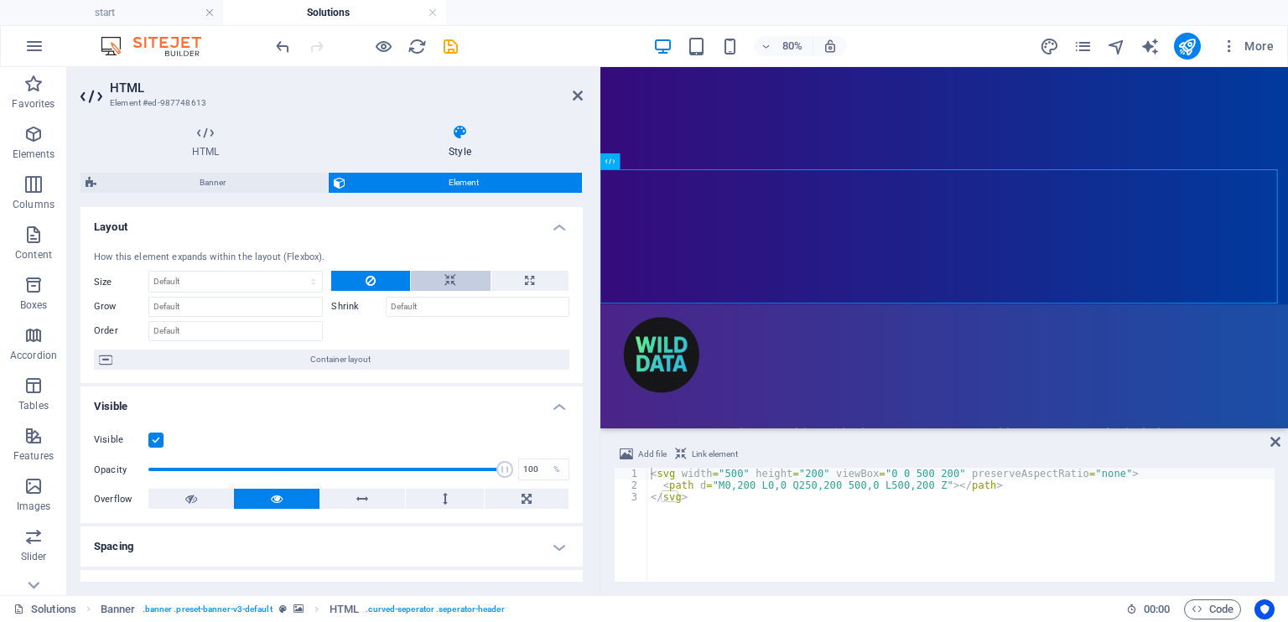
click at [449, 274] on icon at bounding box center [450, 281] width 12 height 20
click at [360, 281] on button at bounding box center [370, 281] width 78 height 20
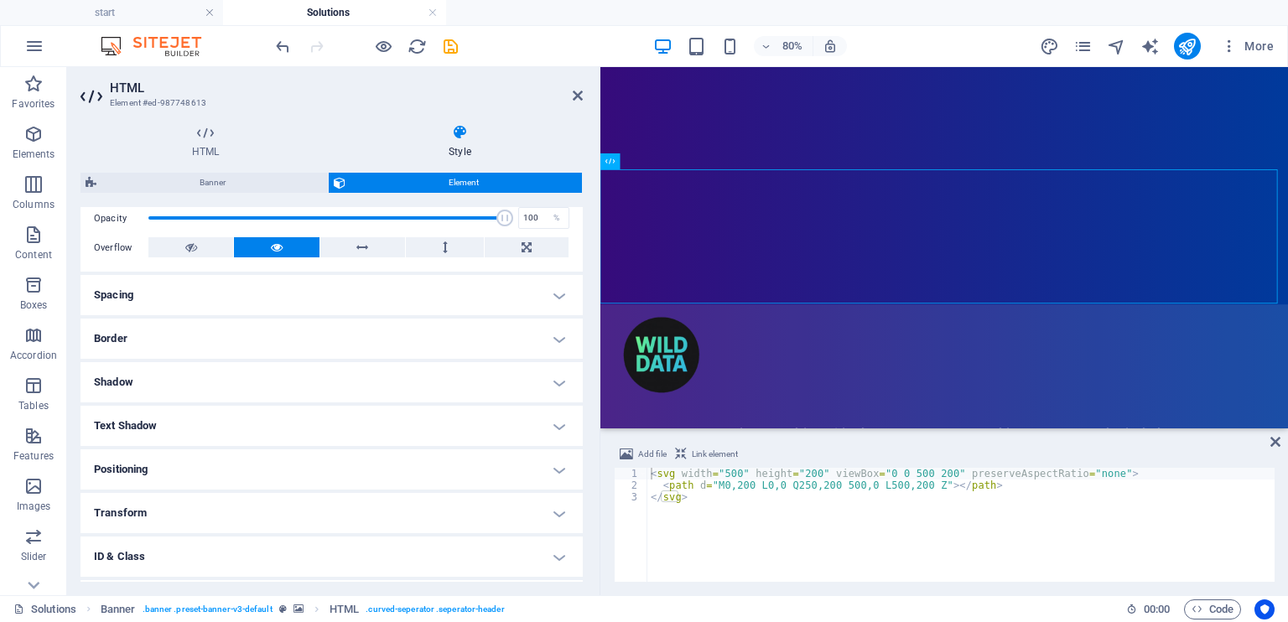
click at [240, 292] on h4 "Spacing" at bounding box center [331, 295] width 502 height 40
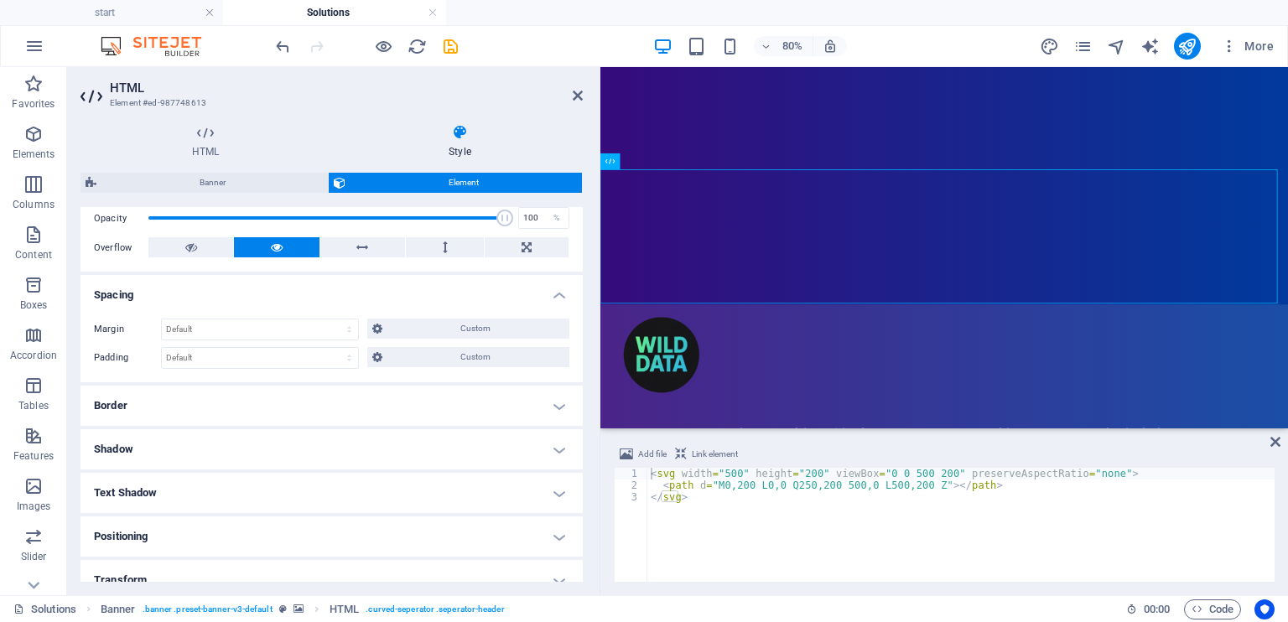
click at [239, 294] on h4 "Spacing" at bounding box center [331, 290] width 502 height 30
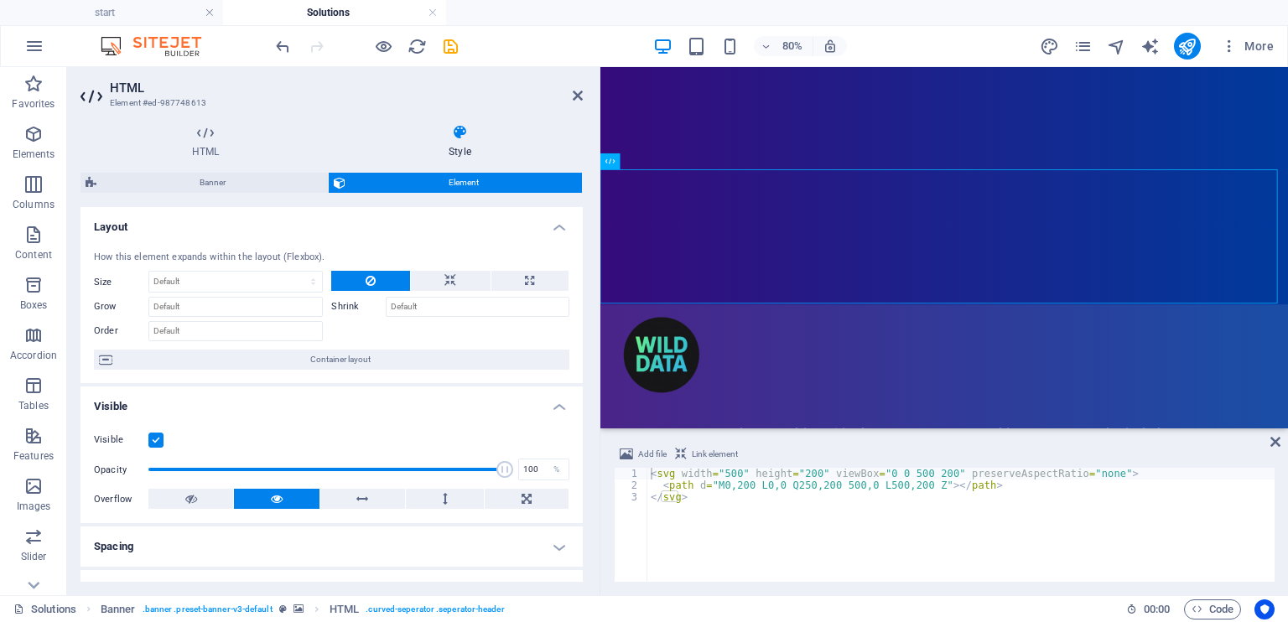
scroll to position [332, 0]
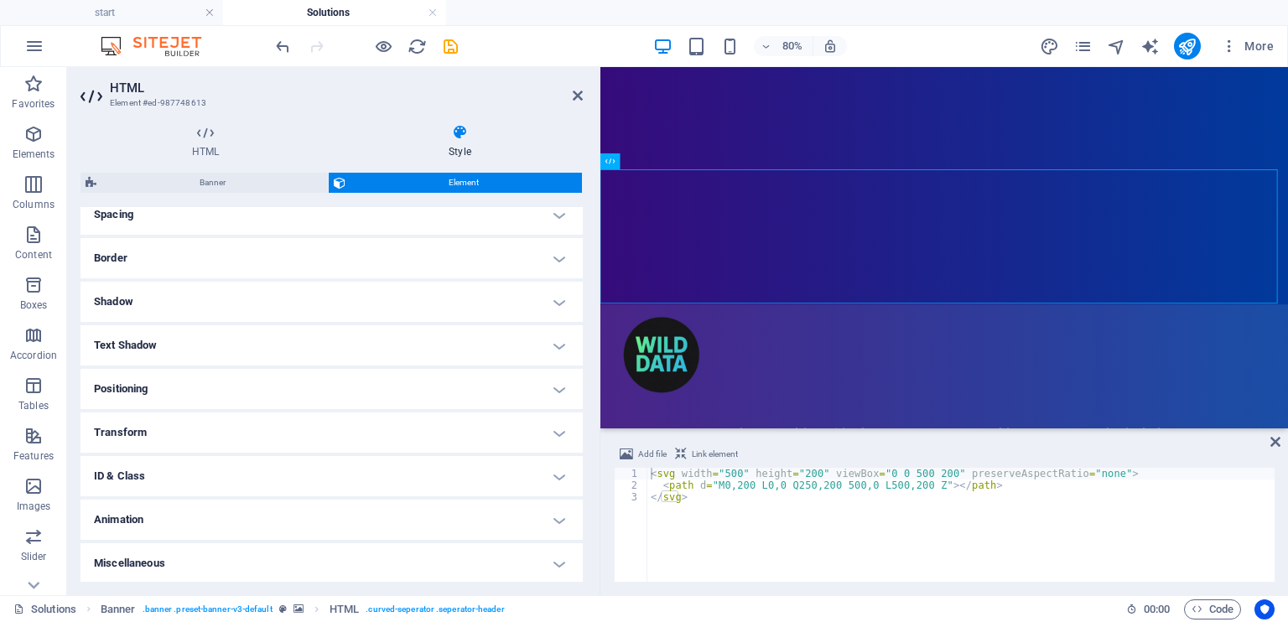
click at [186, 564] on h4 "Miscellaneous" at bounding box center [331, 563] width 502 height 40
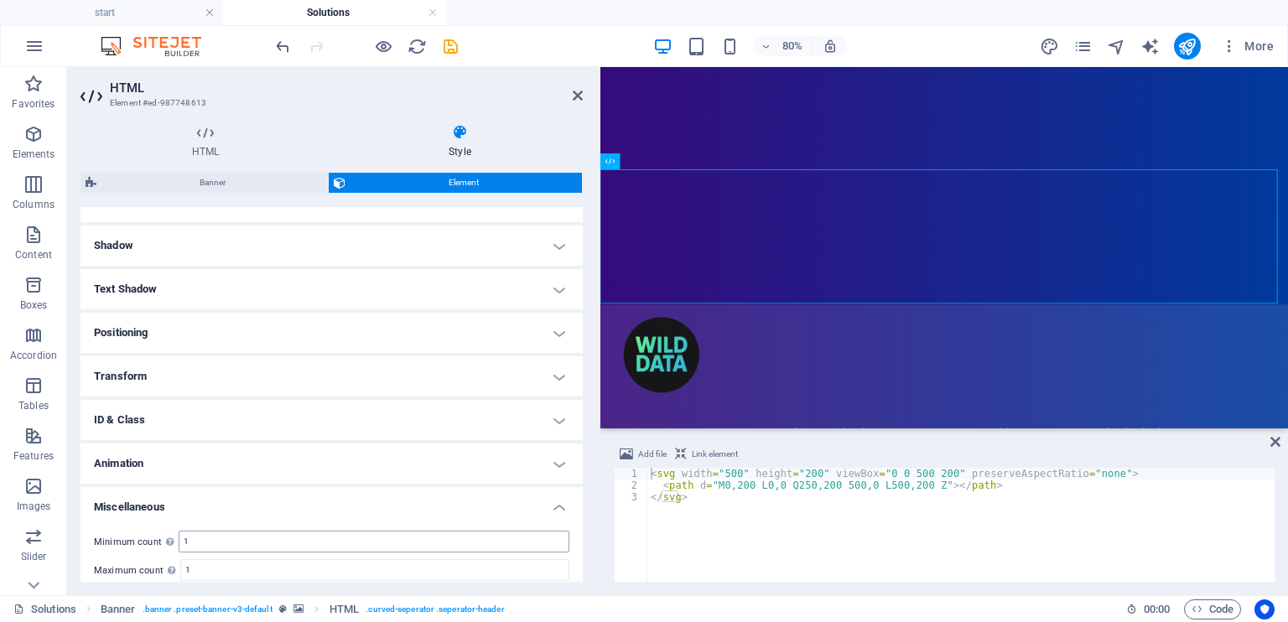
scroll to position [436, 0]
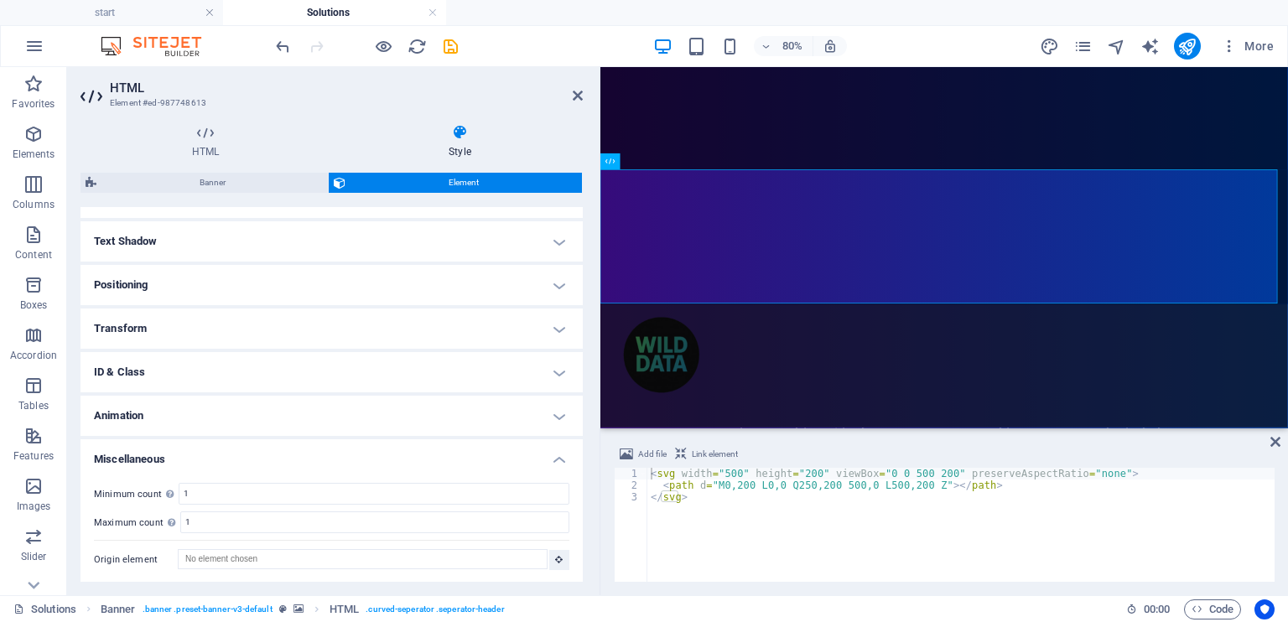
click at [183, 453] on h4 "Miscellaneous" at bounding box center [331, 454] width 502 height 30
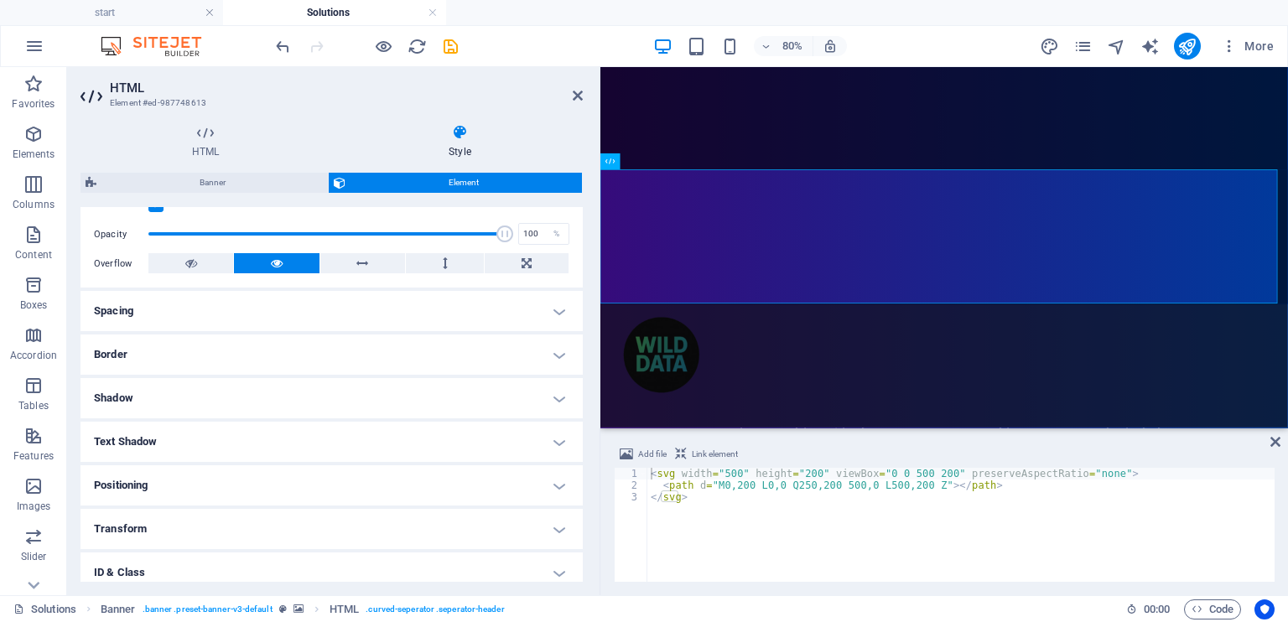
scroll to position [164, 0]
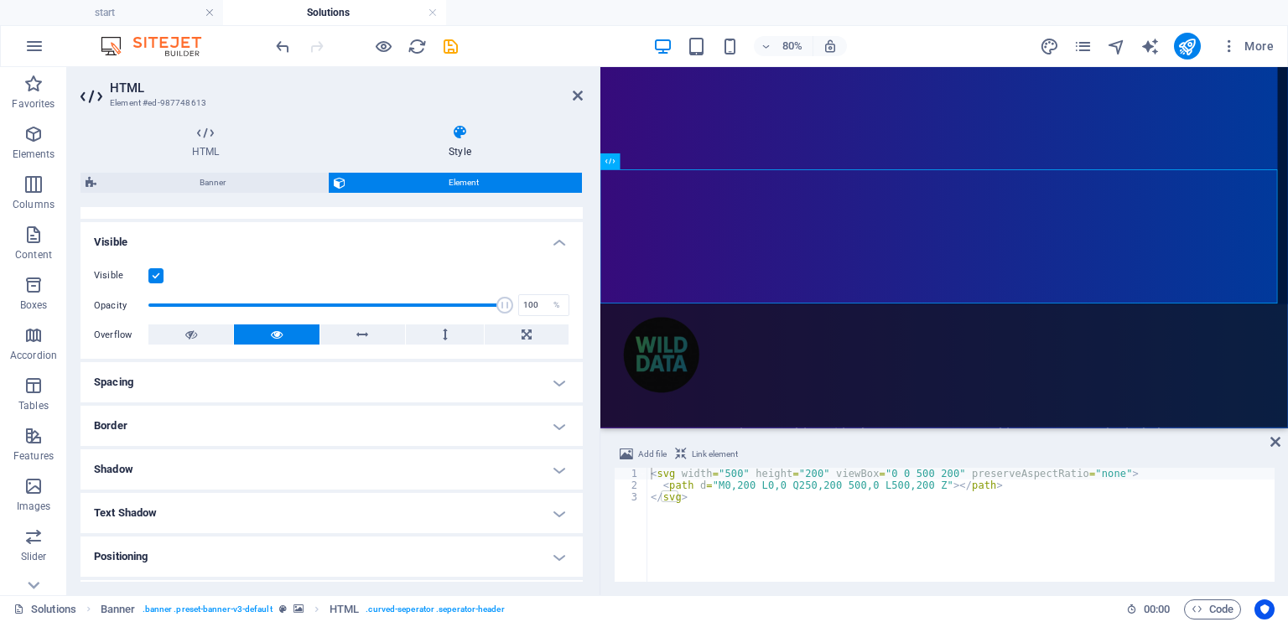
click at [240, 182] on span "Banner" at bounding box center [211, 183] width 221 height 20
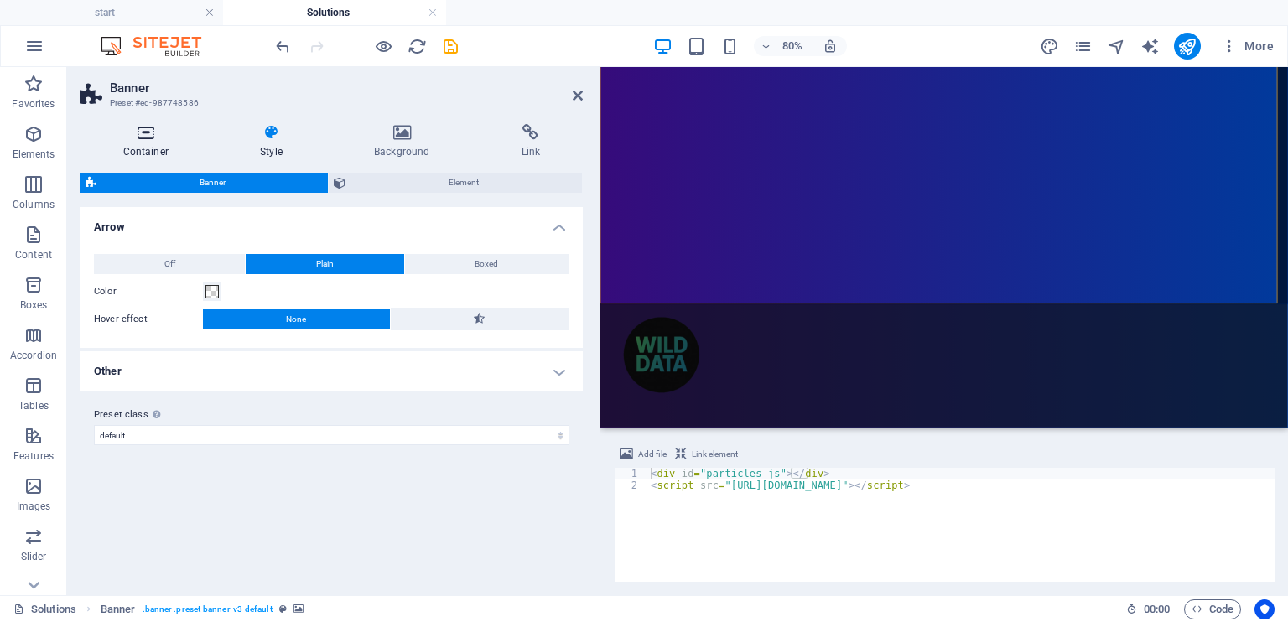
click at [138, 142] on h4 "Container" at bounding box center [148, 141] width 137 height 35
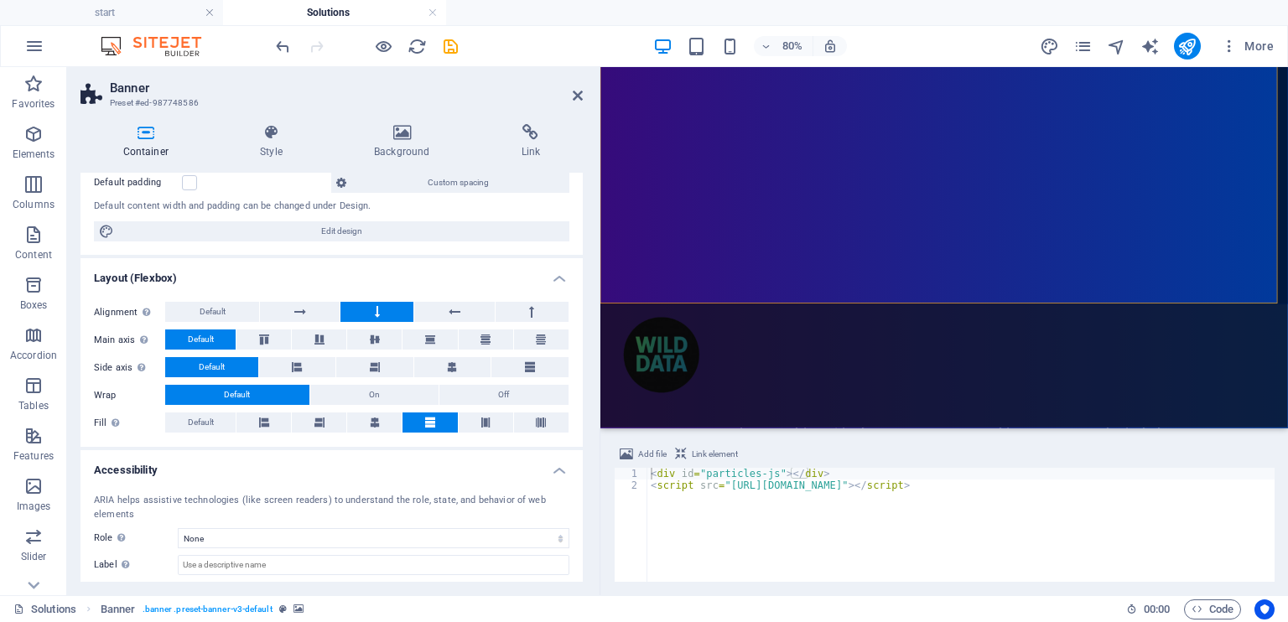
scroll to position [240, 0]
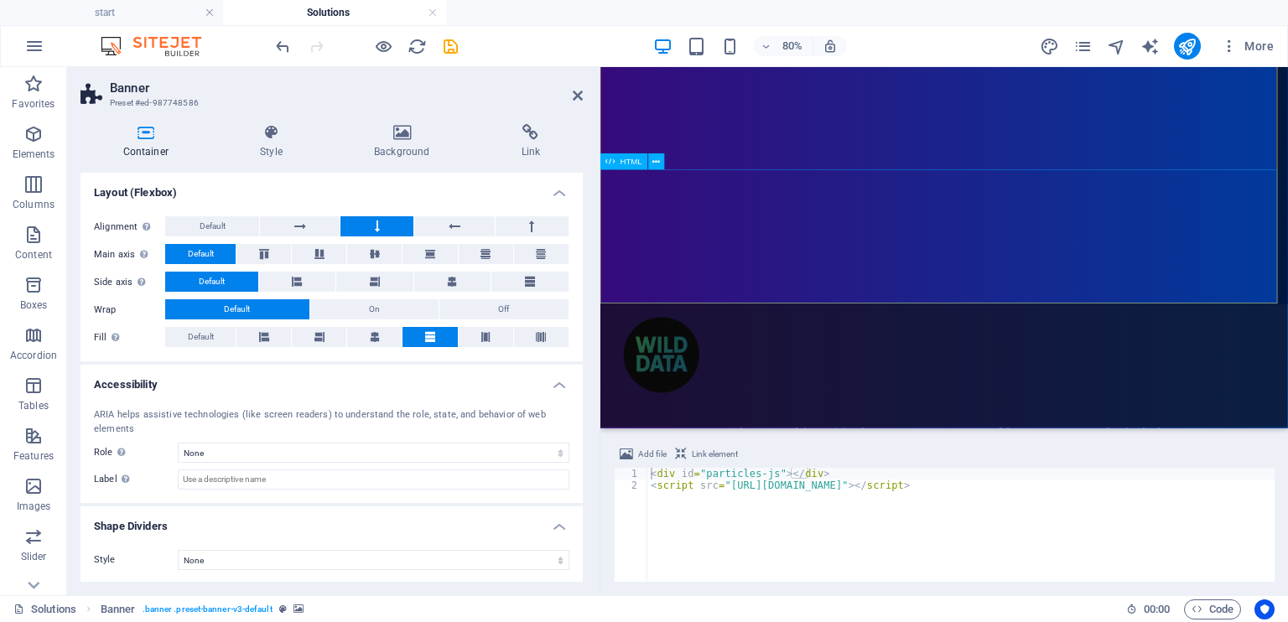
click at [660, 162] on icon at bounding box center [656, 162] width 8 height 14
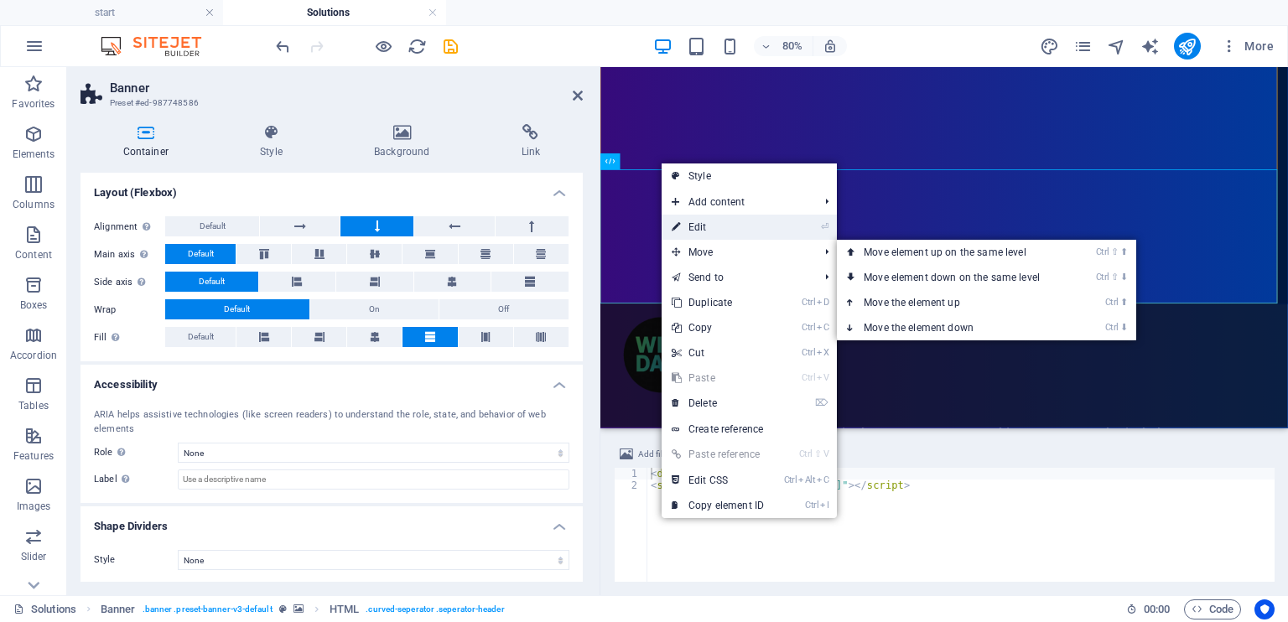
click at [709, 227] on link "⏎ Edit" at bounding box center [718, 227] width 112 height 25
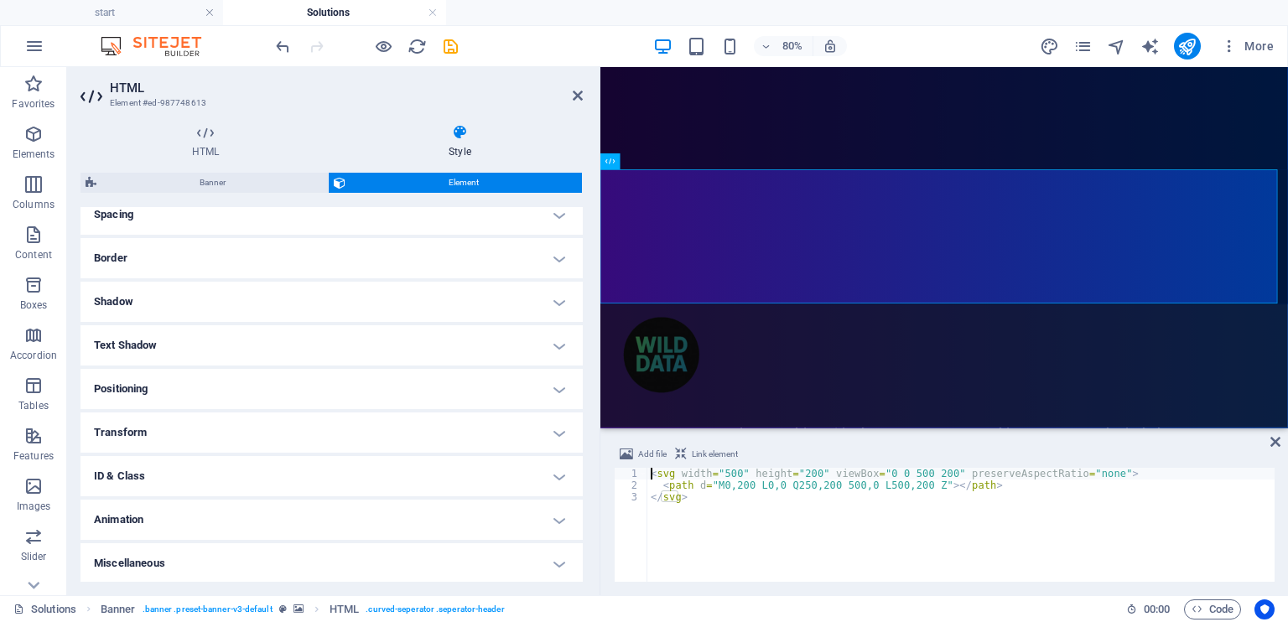
scroll to position [249, 0]
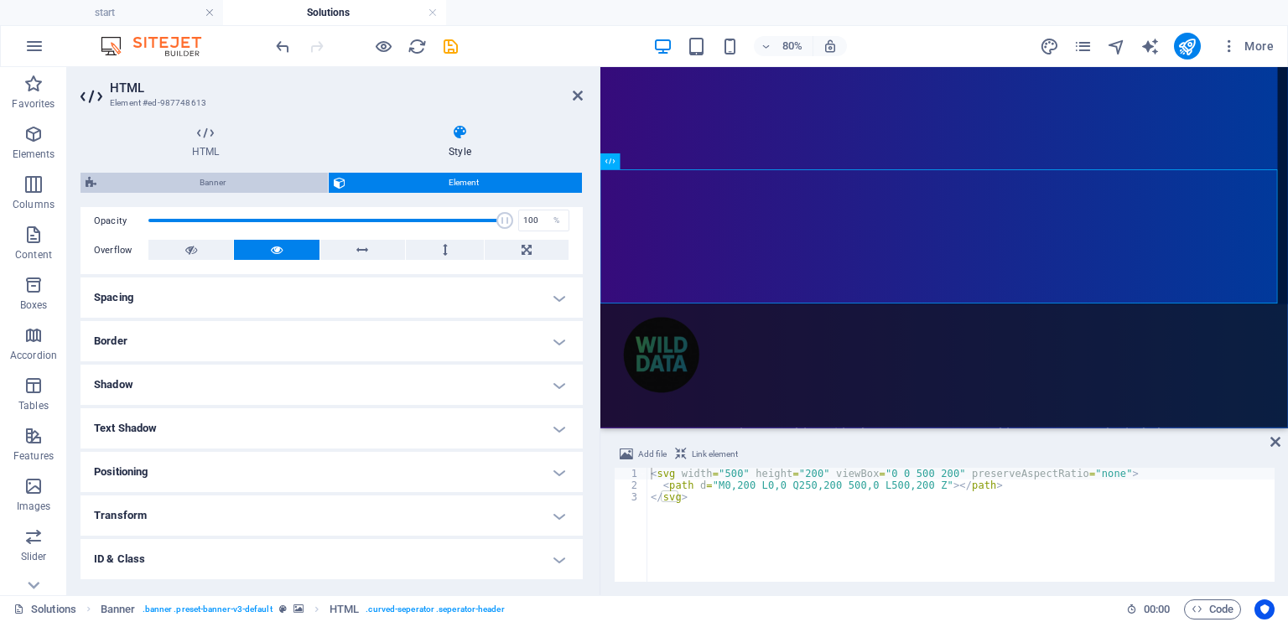
click at [240, 187] on span "Banner" at bounding box center [211, 183] width 221 height 20
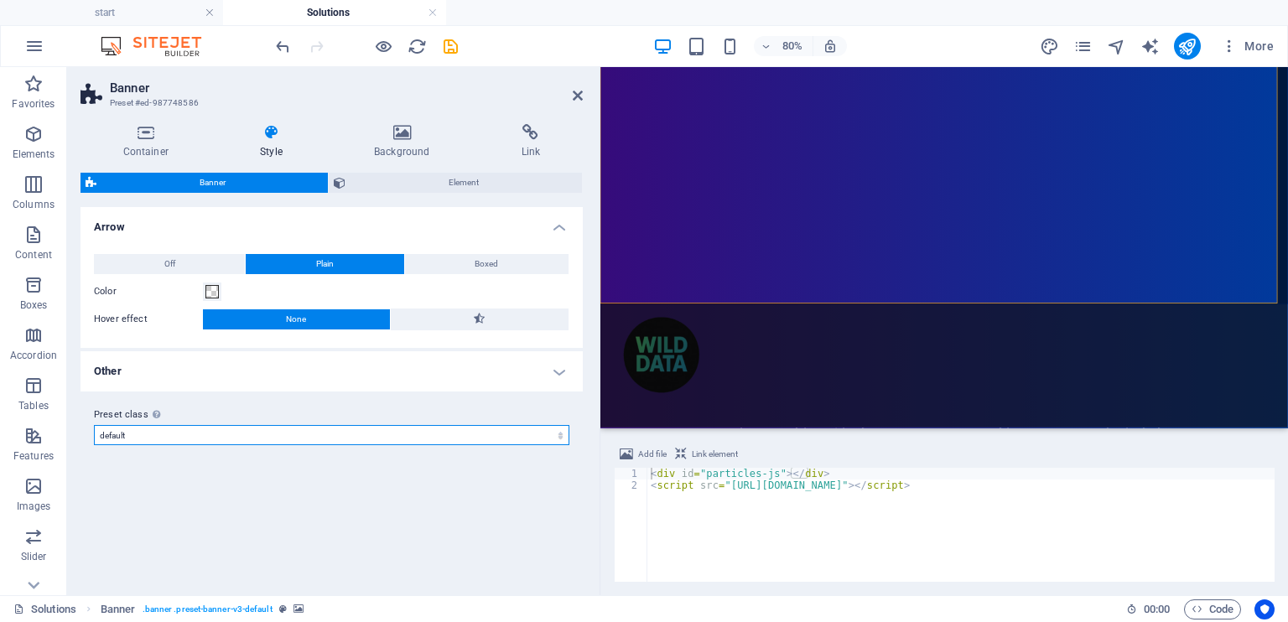
click at [253, 433] on select "default Add preset class" at bounding box center [331, 435] width 475 height 20
click at [253, 429] on select "default Add preset class" at bounding box center [331, 435] width 475 height 20
click at [152, 147] on h4 "Container" at bounding box center [148, 141] width 137 height 35
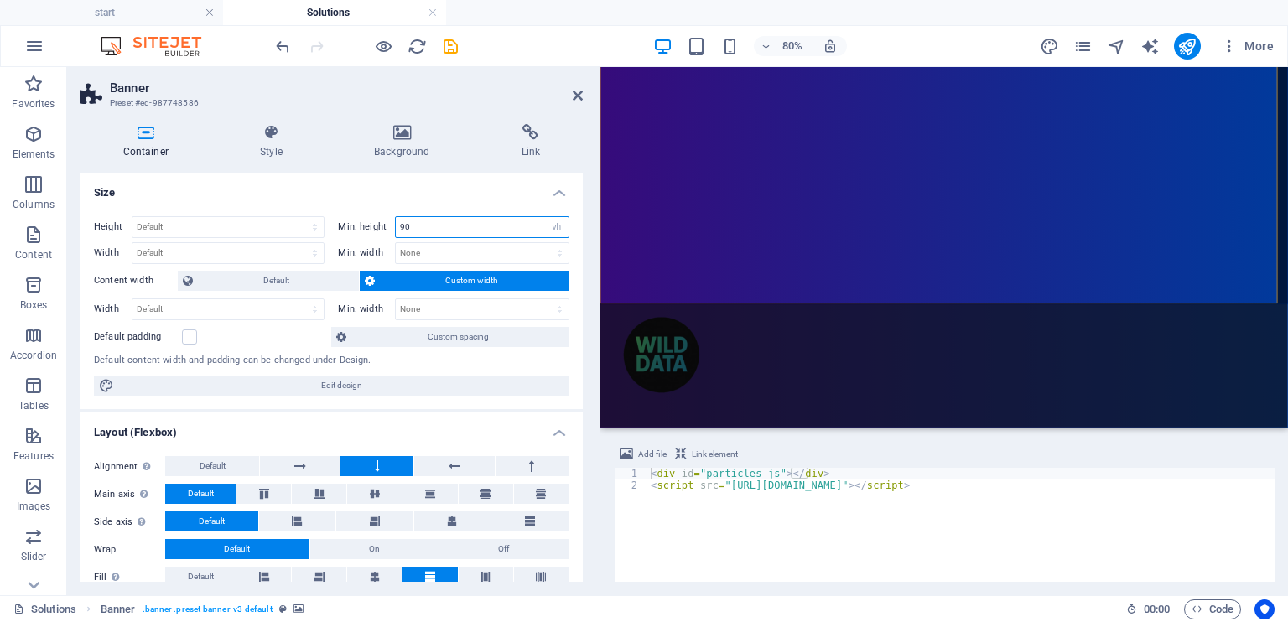
click at [460, 227] on input "90" at bounding box center [482, 227] width 172 height 20
drag, startPoint x: 445, startPoint y: 225, endPoint x: 396, endPoint y: 226, distance: 49.5
click at [396, 226] on input "90" at bounding box center [482, 227] width 172 height 20
type input "50"
click at [436, 195] on h4 "Size" at bounding box center [331, 188] width 502 height 30
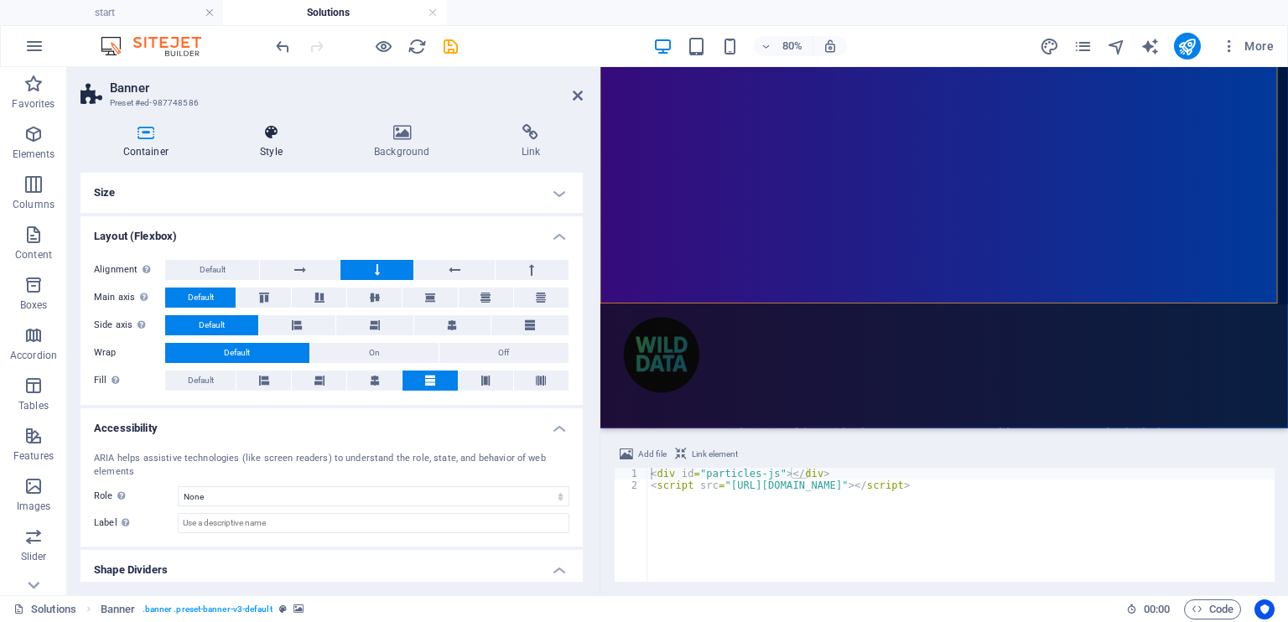
click at [262, 144] on h4 "Style" at bounding box center [274, 141] width 114 height 35
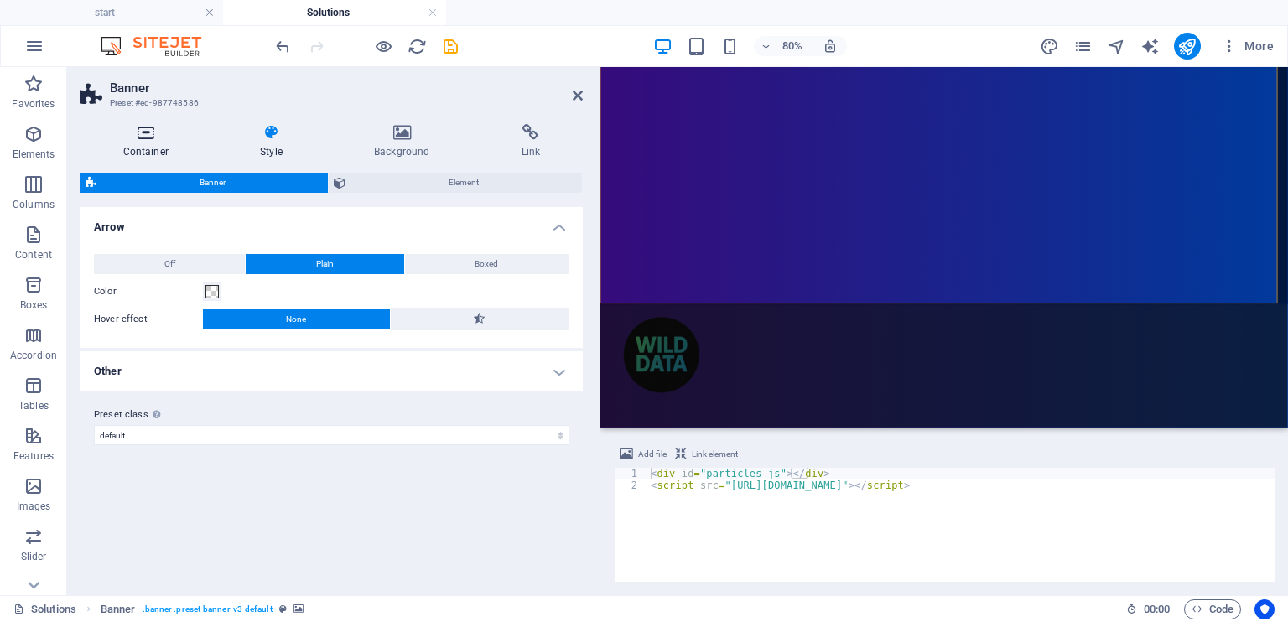
click at [154, 143] on h4 "Container" at bounding box center [148, 141] width 137 height 35
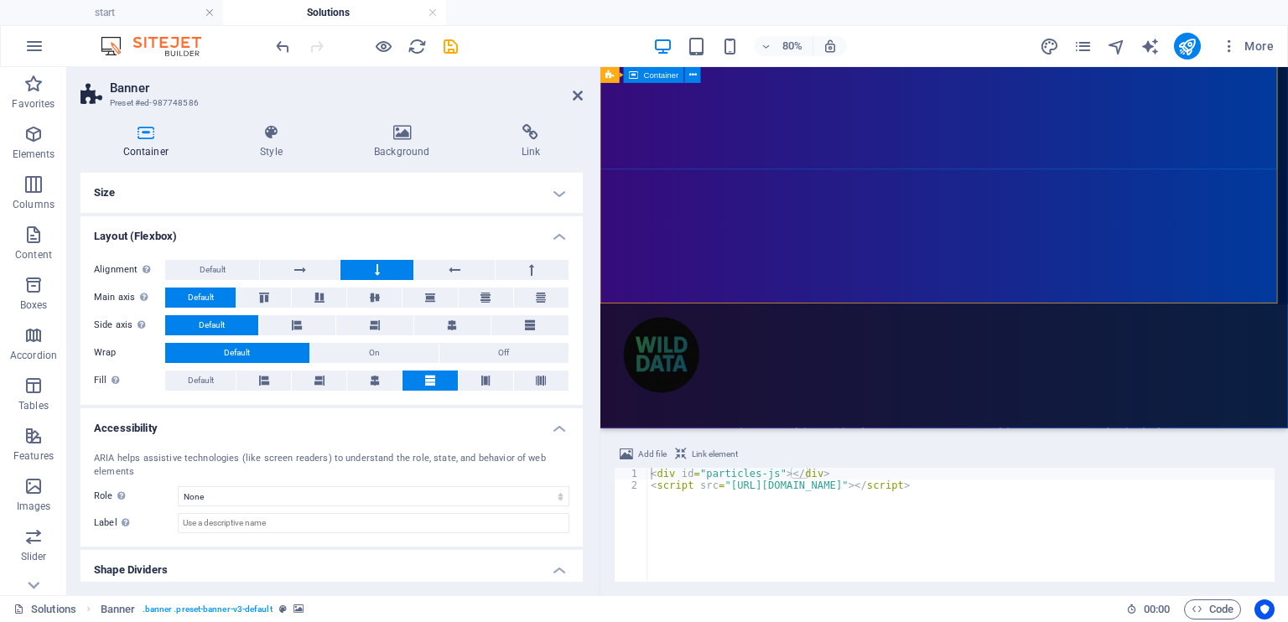
click at [415, 42] on icon "reload" at bounding box center [417, 46] width 19 height 19
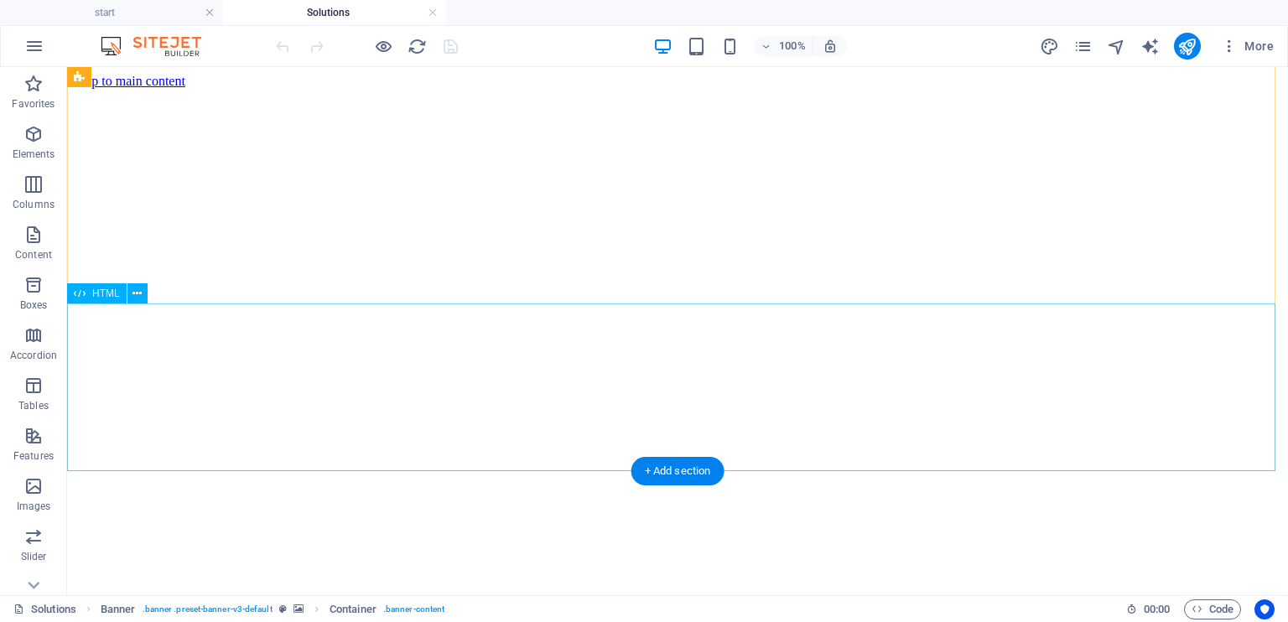
scroll to position [252, 0]
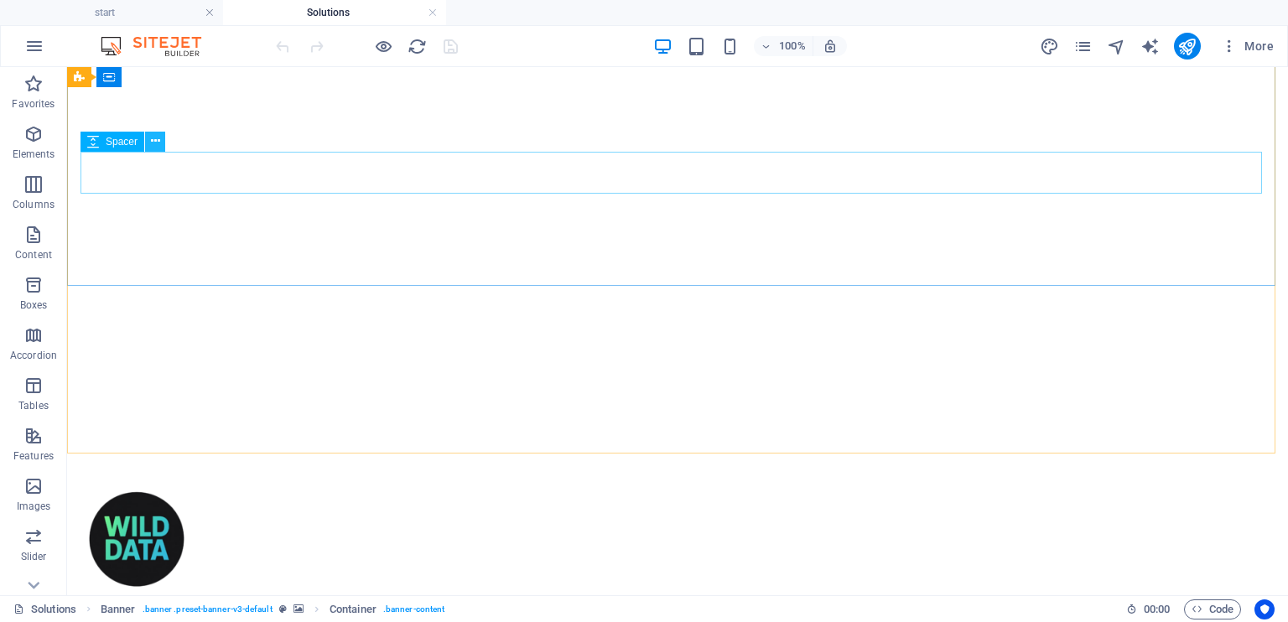
click at [152, 142] on icon at bounding box center [155, 141] width 9 height 18
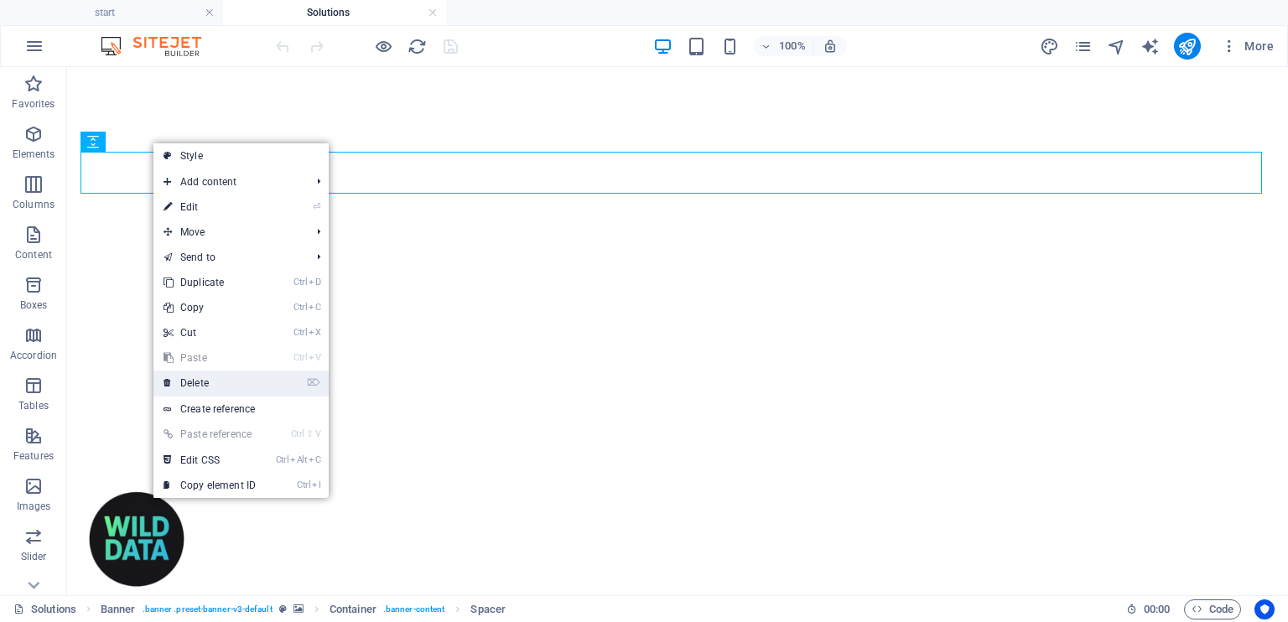
click at [226, 389] on link "⌦ Delete" at bounding box center [209, 383] width 112 height 25
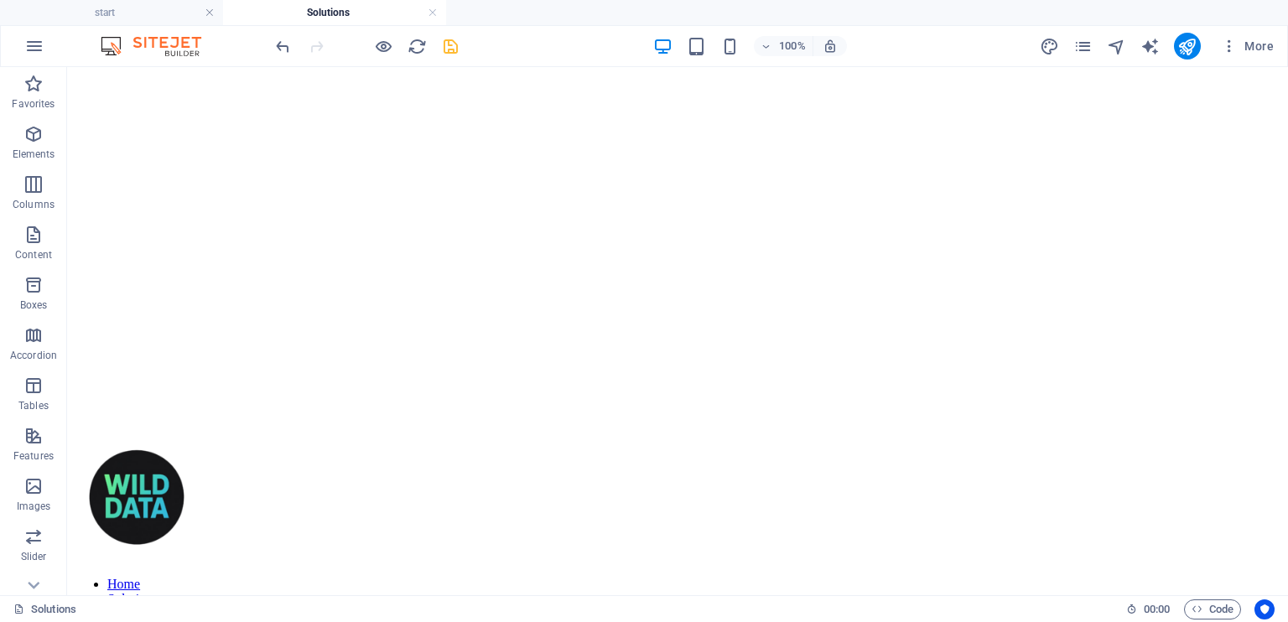
click at [448, 49] on icon "save" at bounding box center [450, 46] width 19 height 19
click at [104, 231] on span "HTML" at bounding box center [106, 234] width 28 height 10
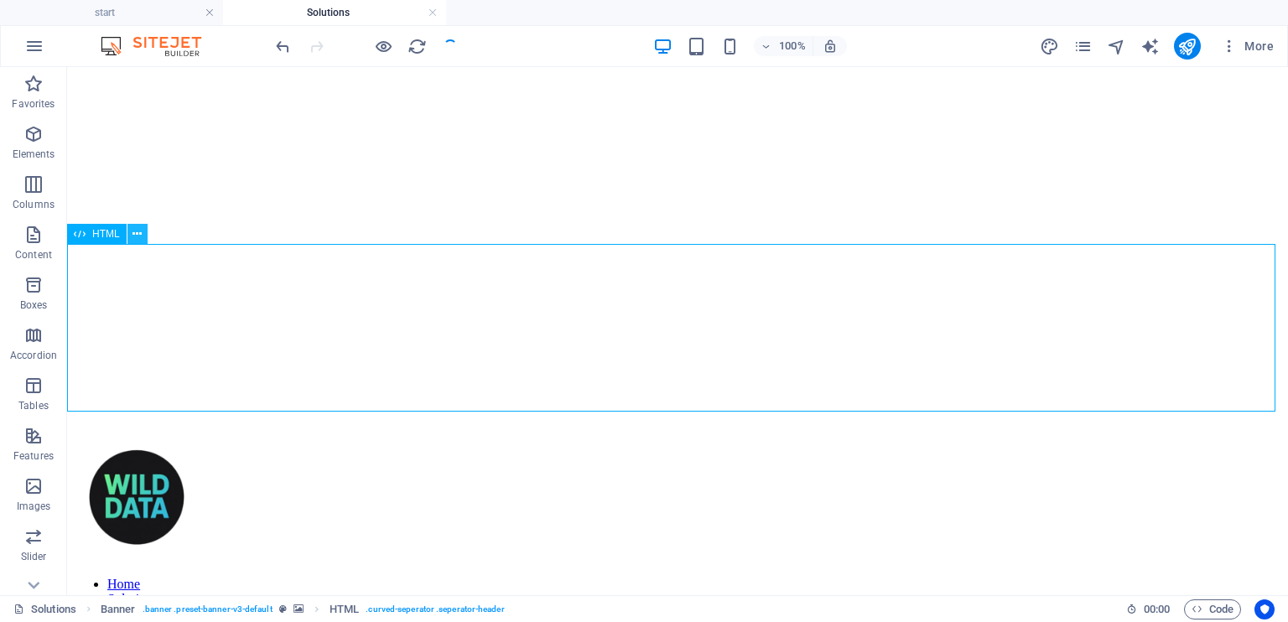
click at [134, 235] on icon at bounding box center [136, 235] width 9 height 18
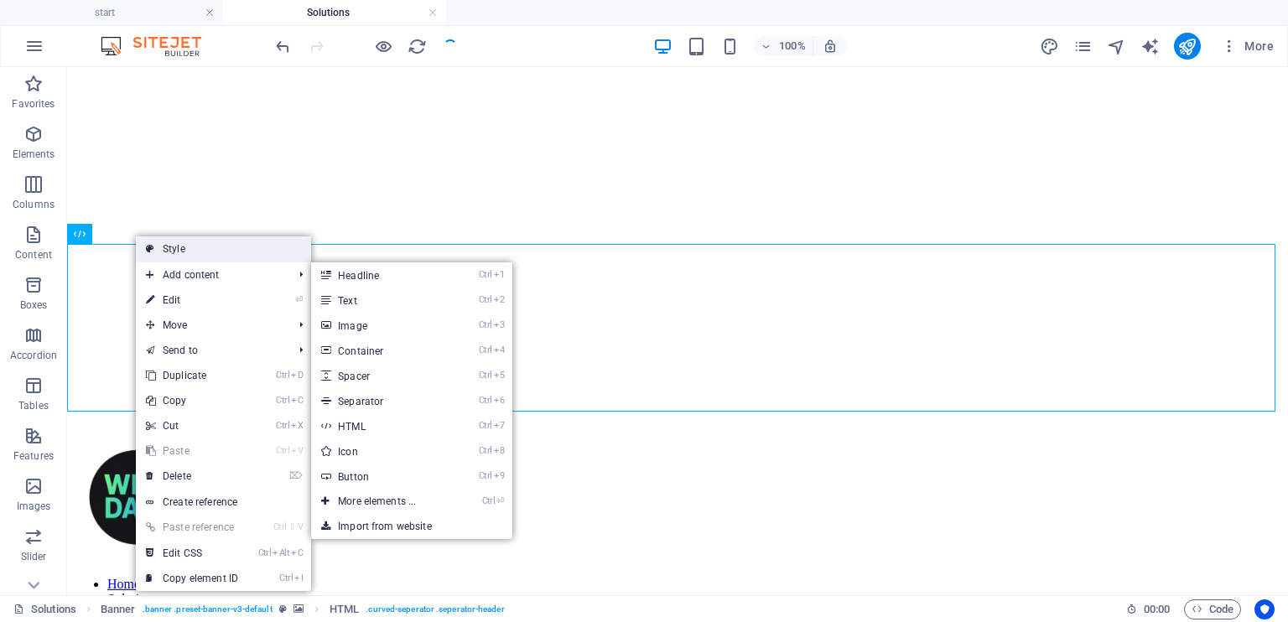
click at [200, 247] on link "Style" at bounding box center [223, 248] width 175 height 25
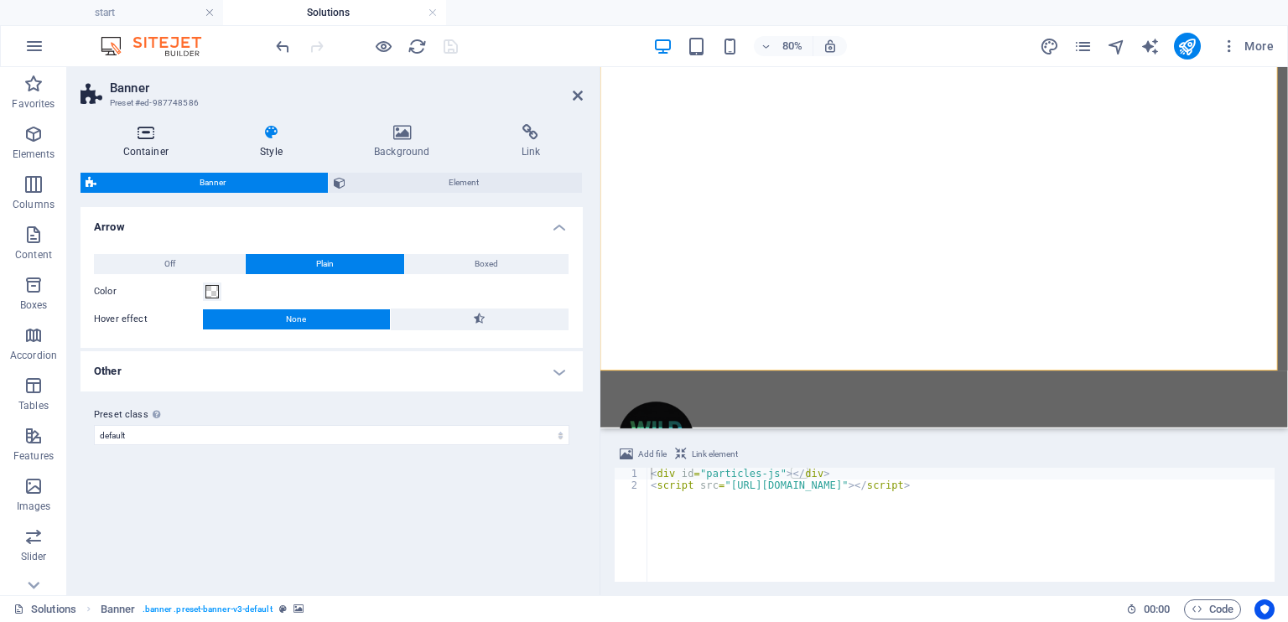
click at [144, 140] on icon at bounding box center [145, 132] width 130 height 17
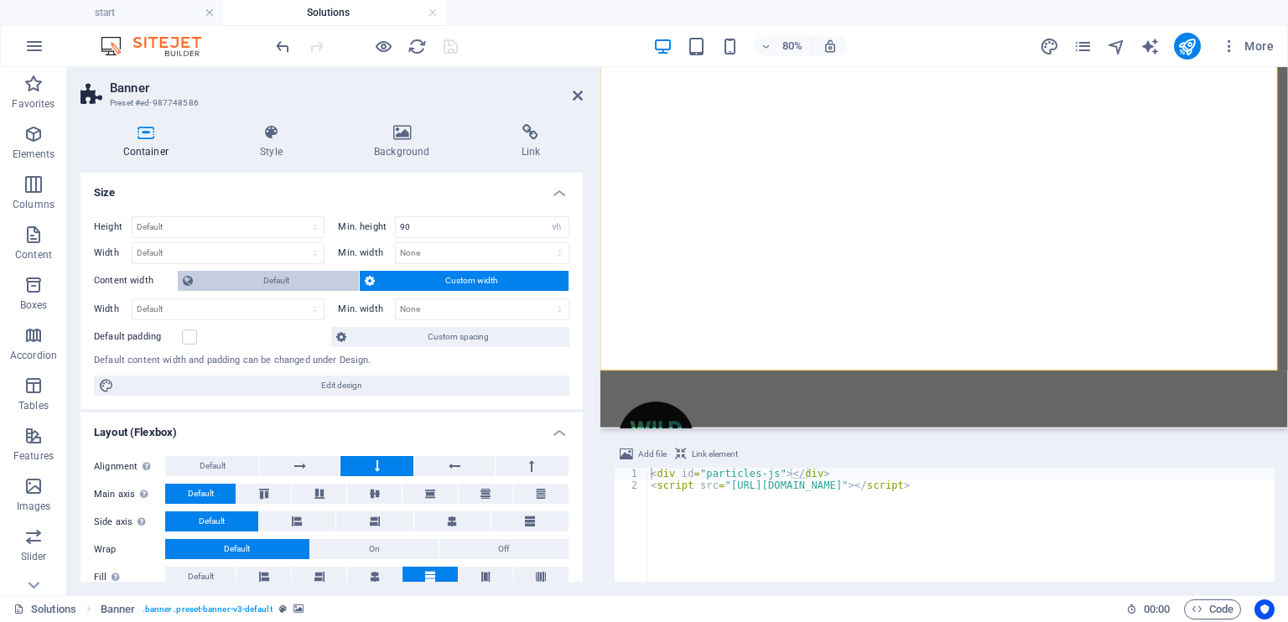
click at [278, 283] on span "Default" at bounding box center [276, 281] width 156 height 20
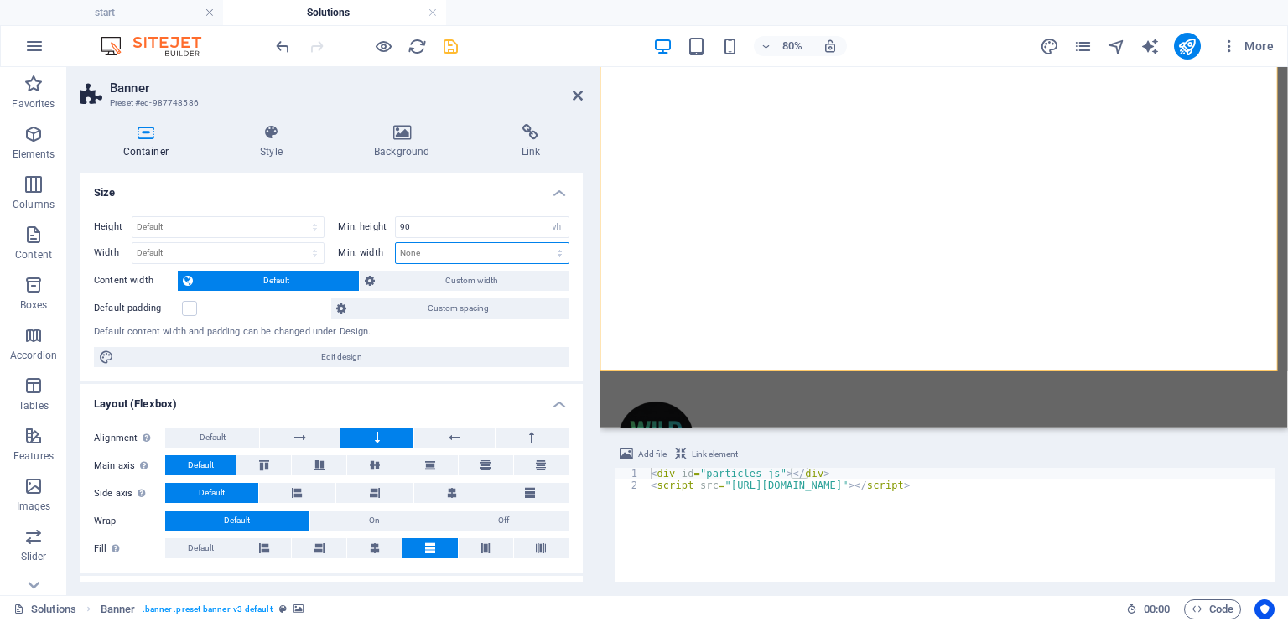
click at [434, 261] on select "None px rem % vh vw" at bounding box center [482, 253] width 172 height 20
click at [396, 243] on select "None px rem % vh vw" at bounding box center [482, 253] width 172 height 20
select select "DISABLED_OPTION_VALUE"
click at [413, 278] on span "Custom width" at bounding box center [471, 281] width 183 height 20
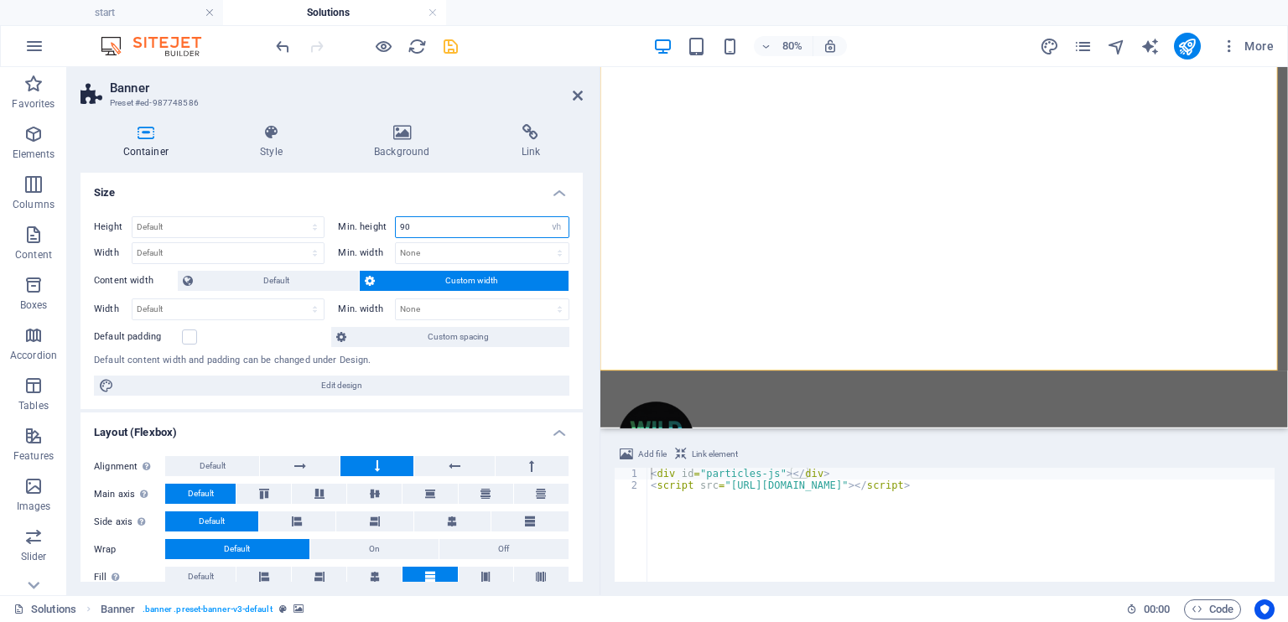
click at [426, 232] on input "90" at bounding box center [482, 227] width 172 height 20
drag, startPoint x: 428, startPoint y: 225, endPoint x: 394, endPoint y: 231, distance: 35.0
click at [396, 231] on input "90" at bounding box center [482, 227] width 172 height 20
click at [435, 245] on select "None px rem % vh vw" at bounding box center [482, 253] width 172 height 20
click at [434, 253] on select "None px rem % vh vw" at bounding box center [482, 253] width 172 height 20
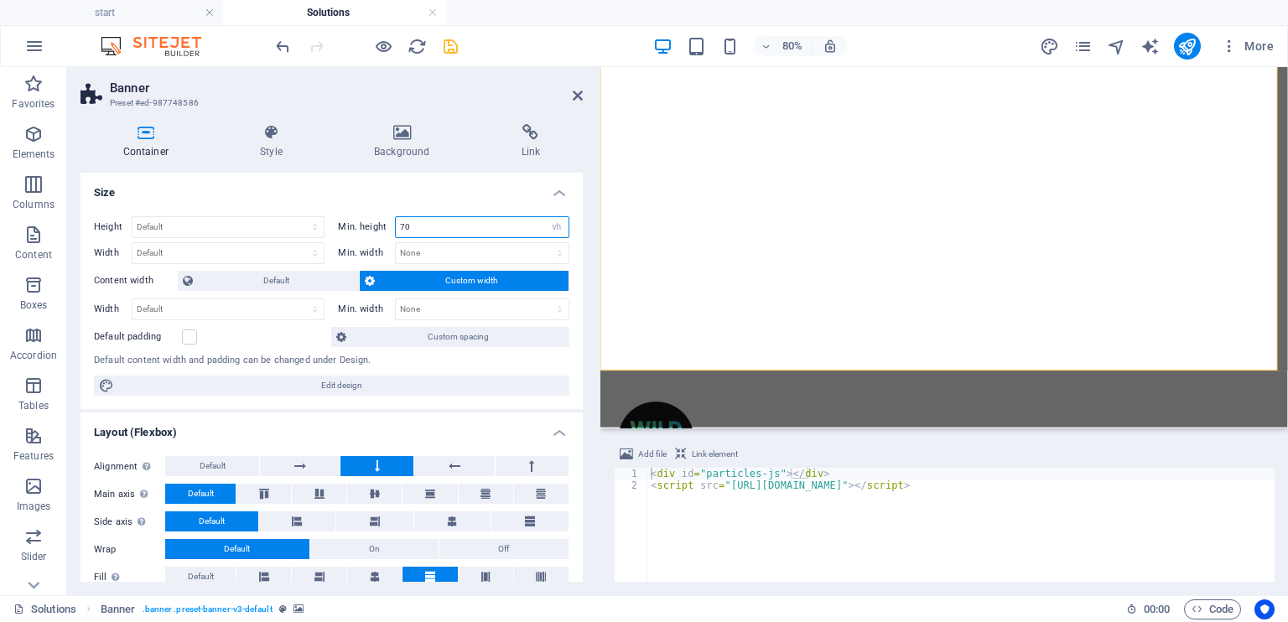
click at [433, 229] on input "70" at bounding box center [482, 227] width 172 height 20
type input "7"
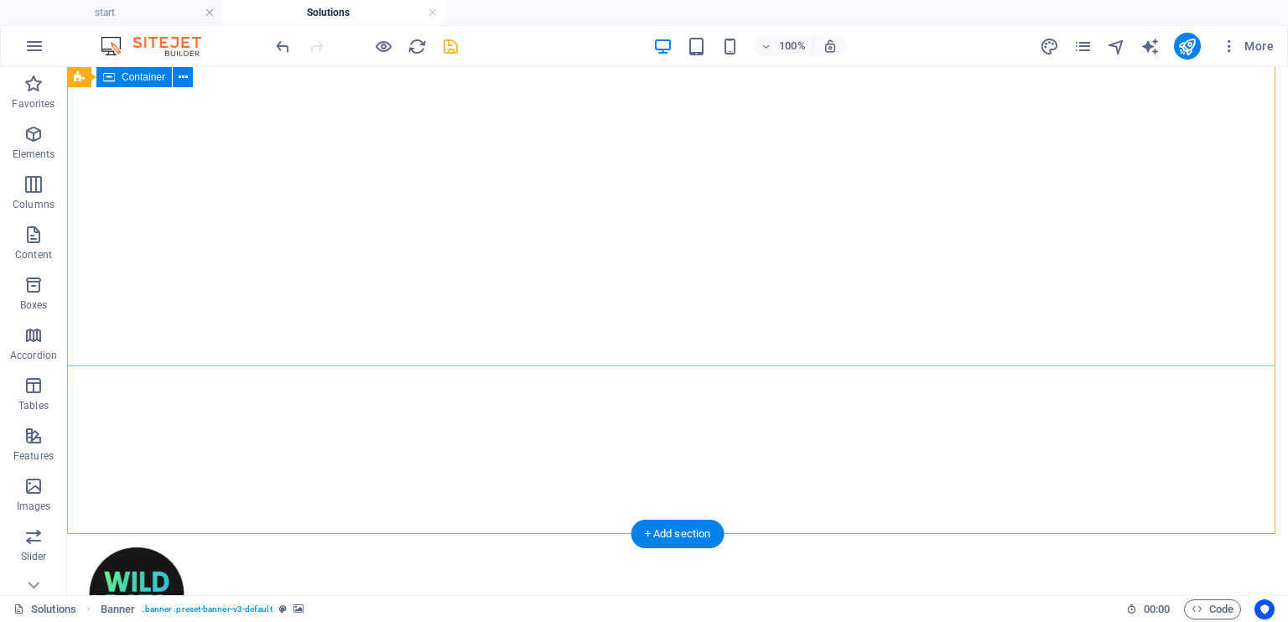
scroll to position [84, 0]
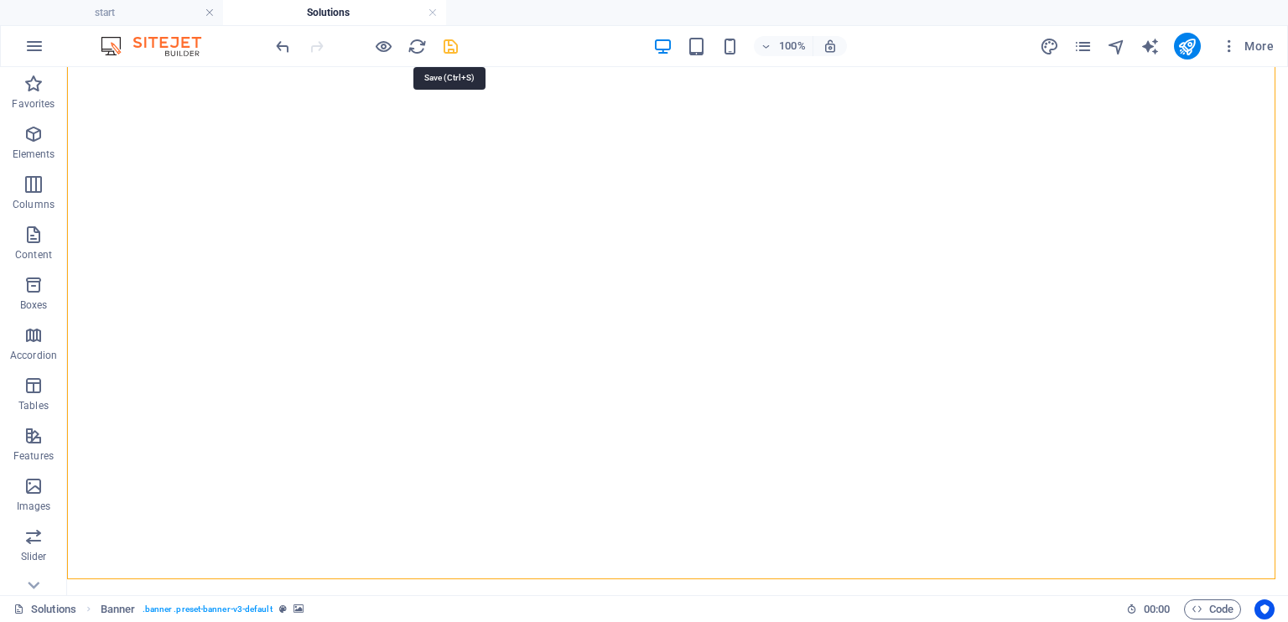
click at [453, 47] on icon "save" at bounding box center [450, 46] width 19 height 19
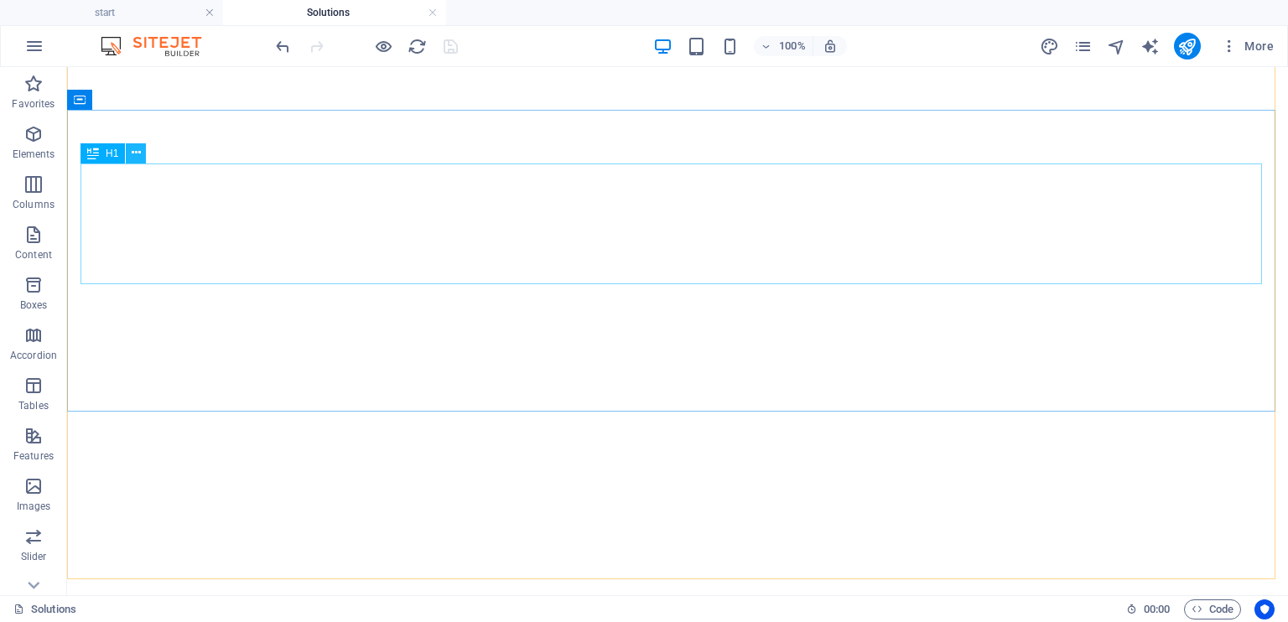
click at [138, 150] on icon at bounding box center [136, 153] width 9 height 18
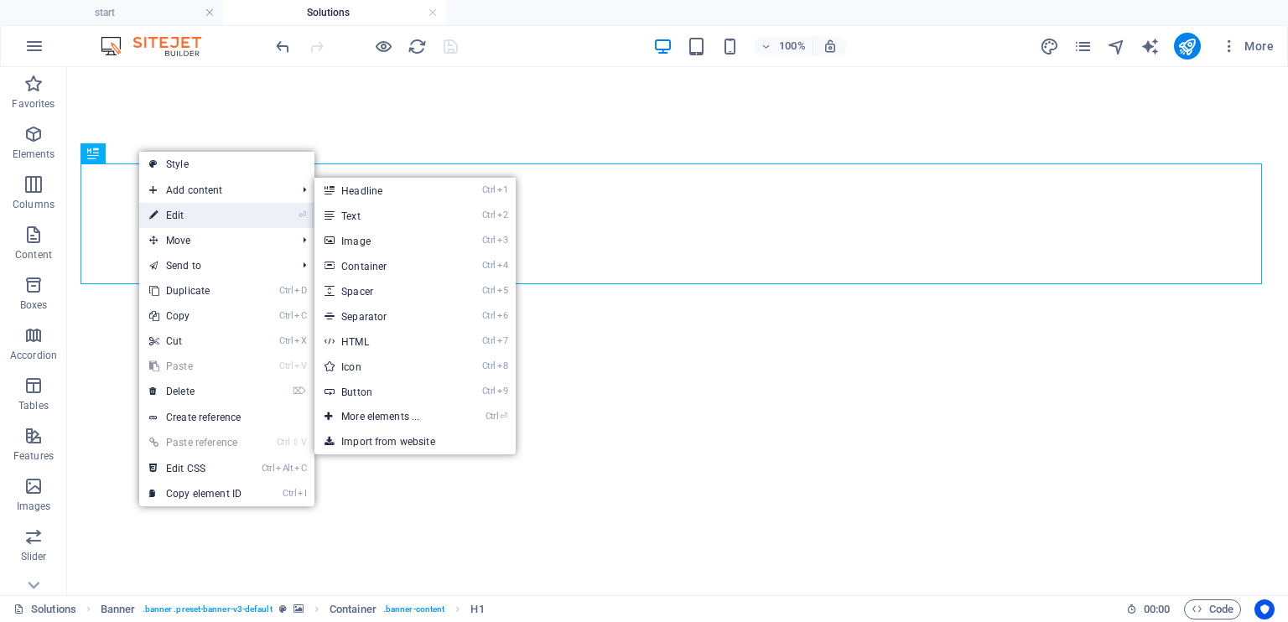
click at [188, 214] on link "⏎ Edit" at bounding box center [195, 215] width 112 height 25
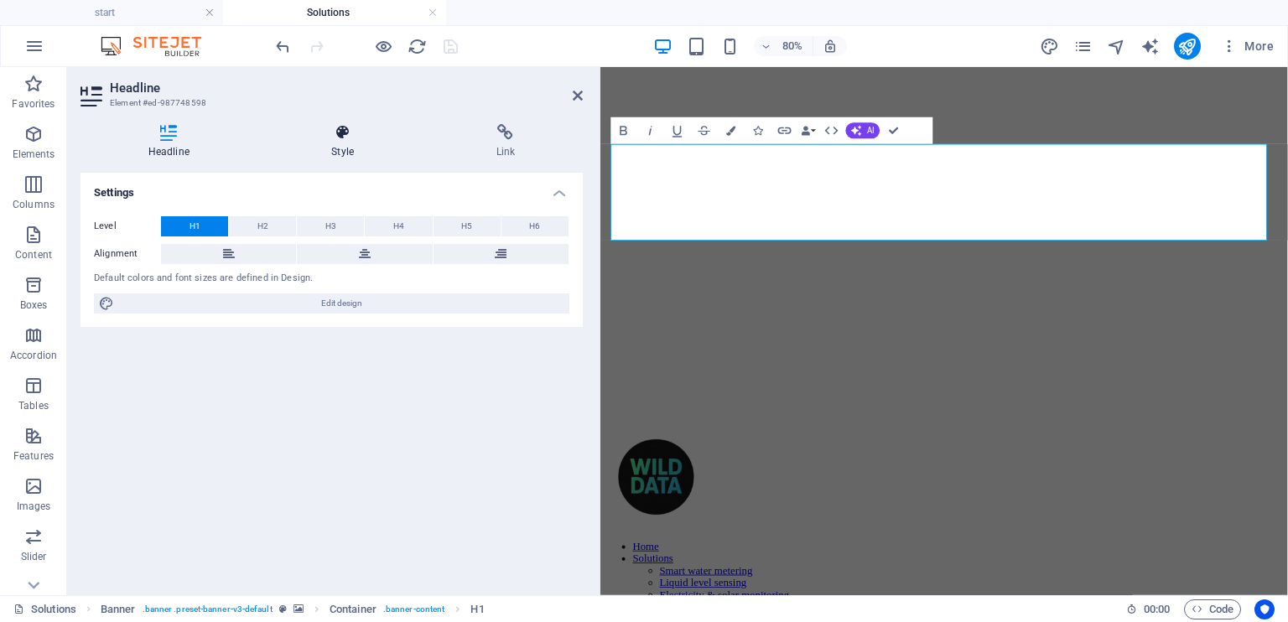
click at [330, 133] on icon at bounding box center [343, 132] width 158 height 17
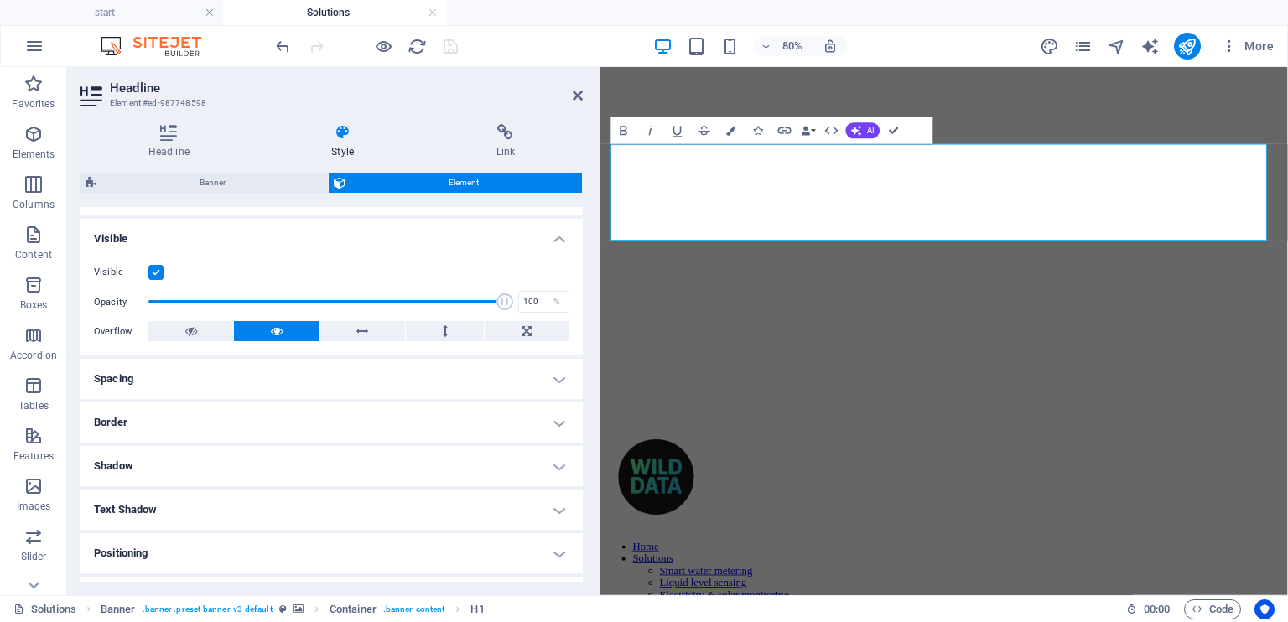
scroll to position [332, 0]
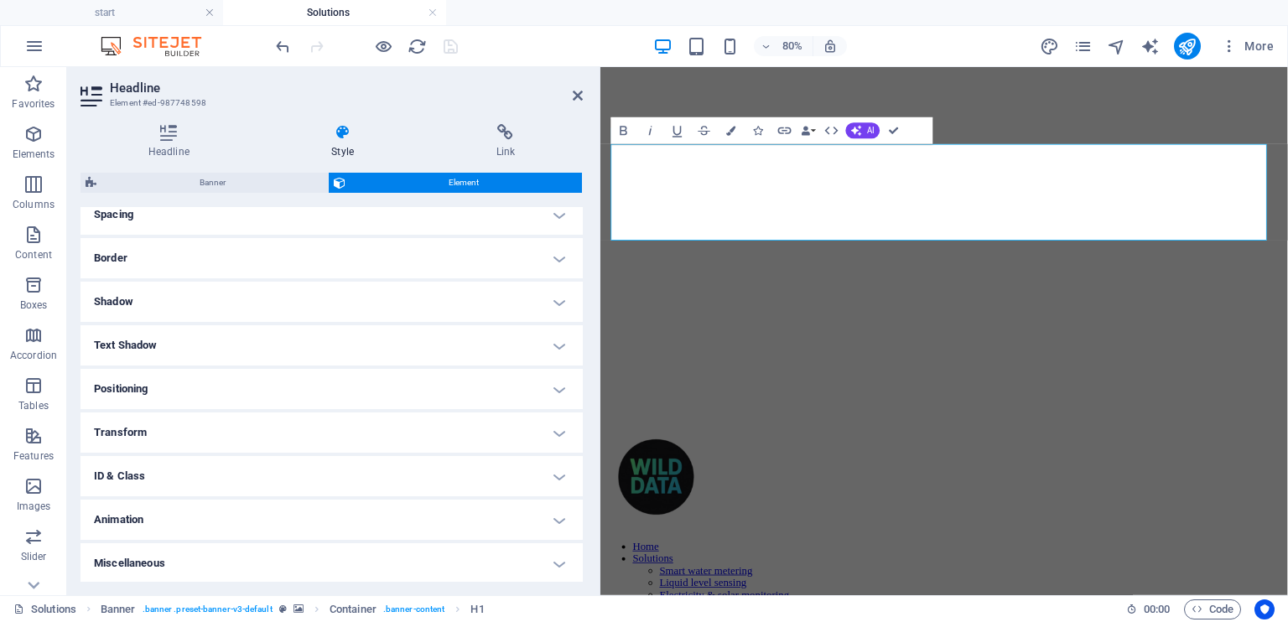
click at [219, 227] on h4 "Spacing" at bounding box center [331, 215] width 502 height 40
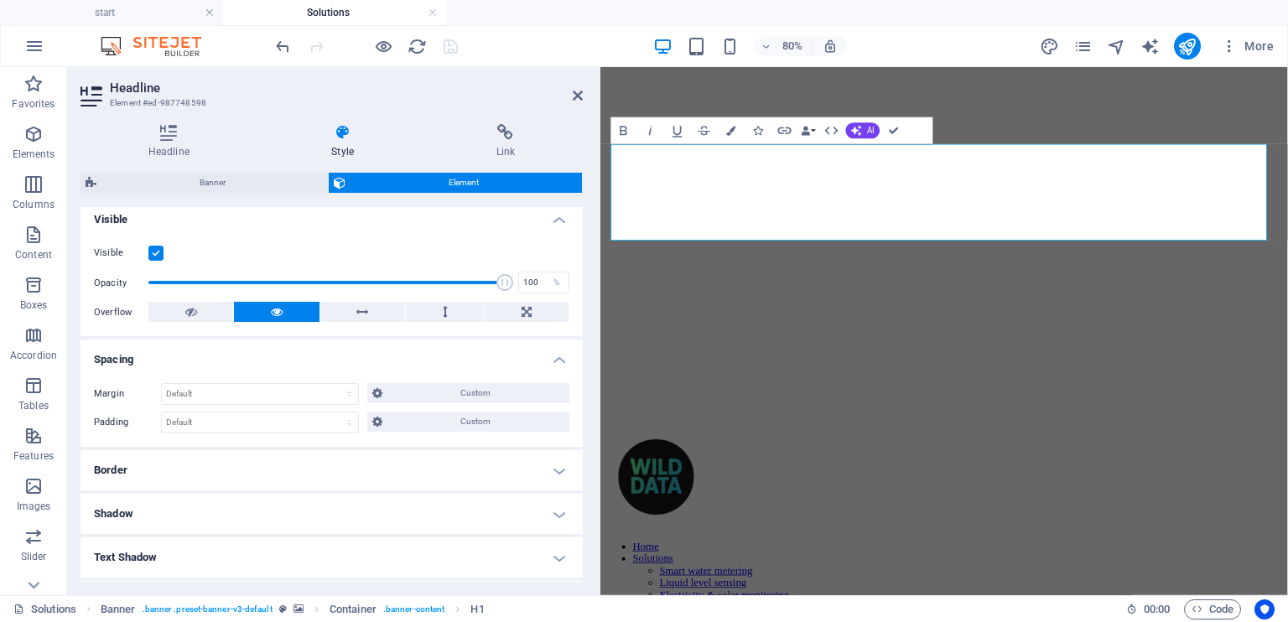
scroll to position [0, 0]
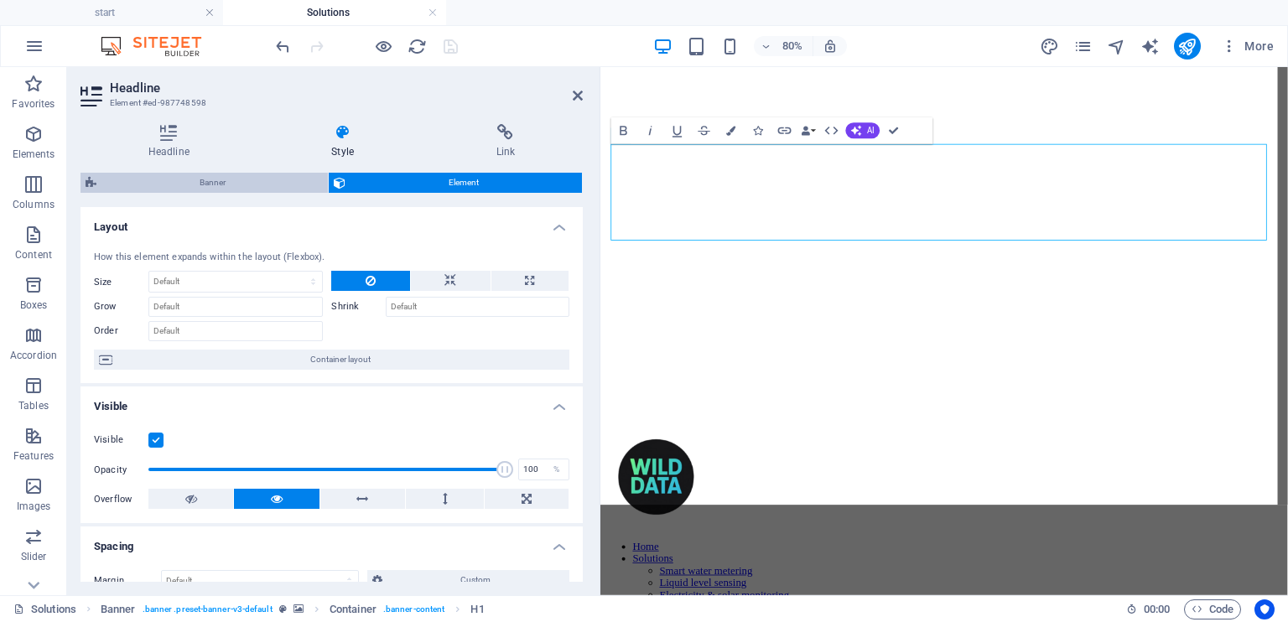
click at [252, 184] on span "Banner" at bounding box center [211, 183] width 221 height 20
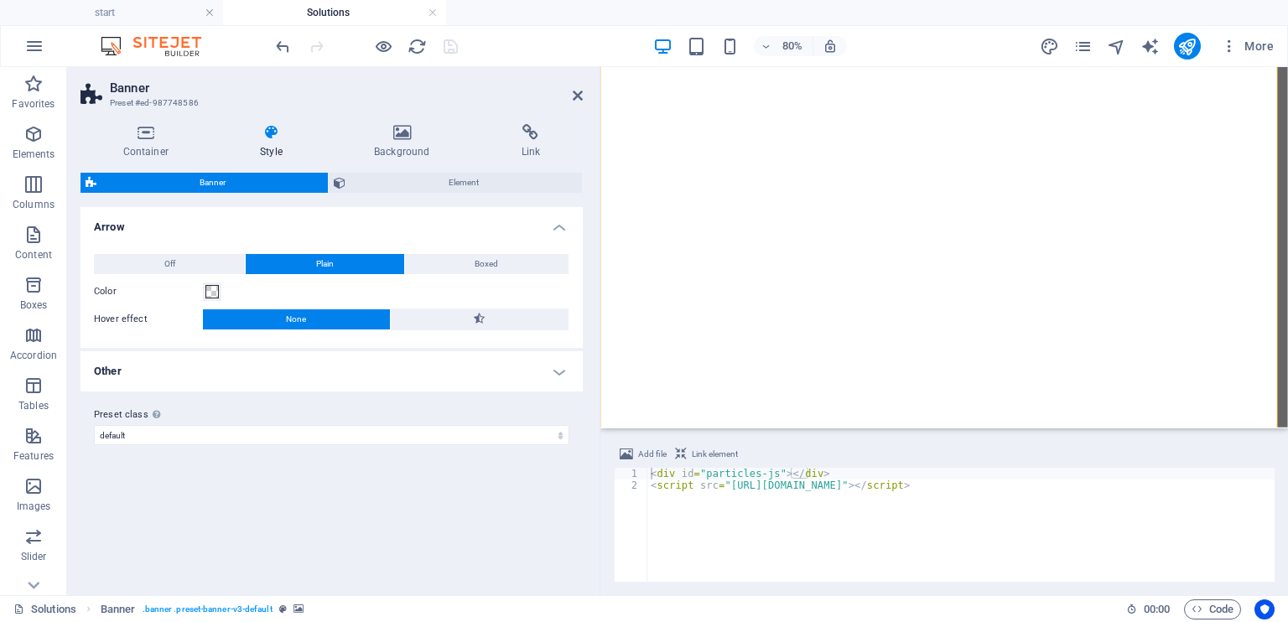
click at [190, 370] on h4 "Other" at bounding box center [331, 371] width 502 height 40
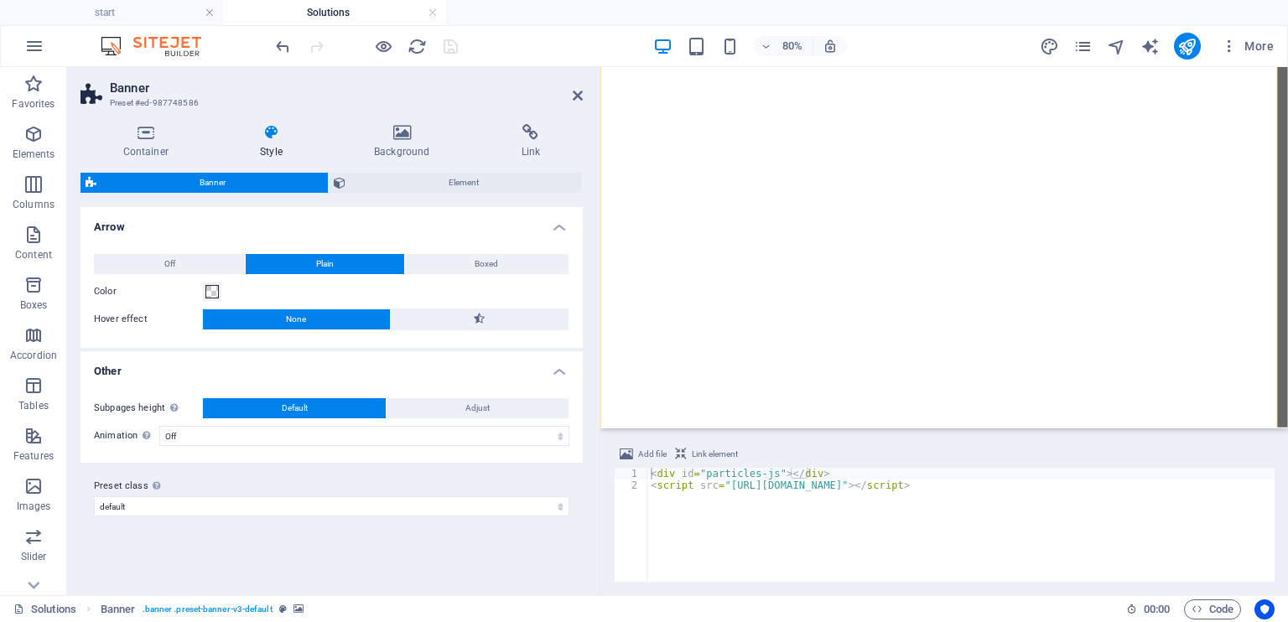
click at [190, 369] on h4 "Other" at bounding box center [331, 366] width 502 height 30
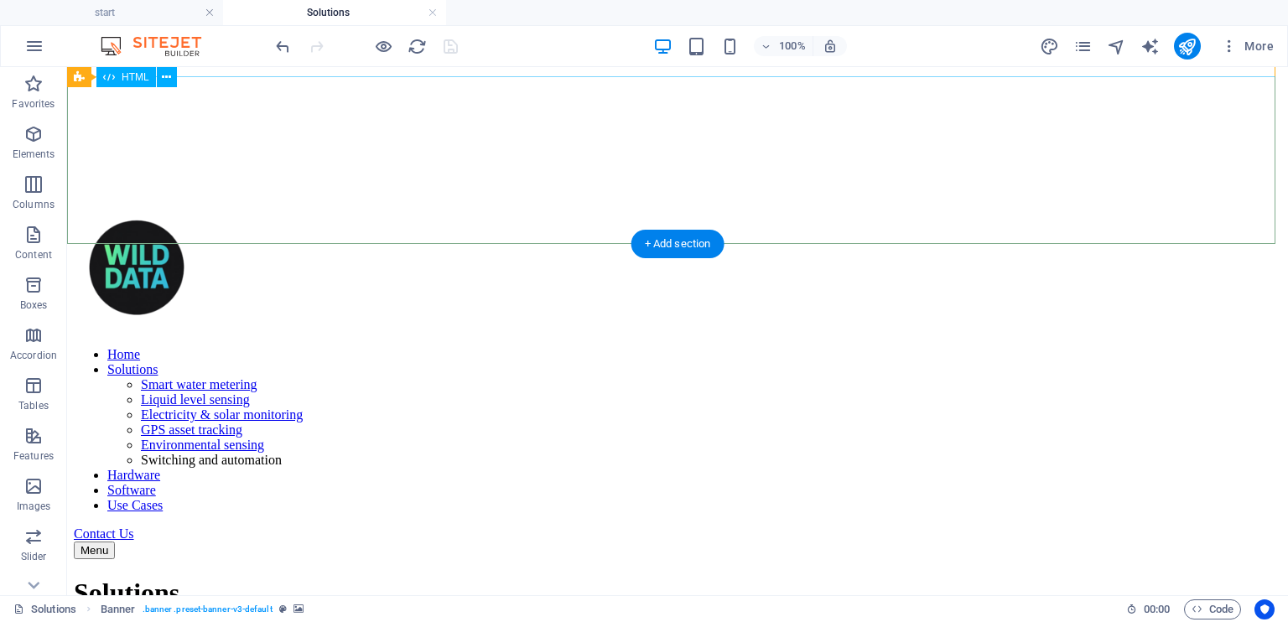
scroll to position [419, 0]
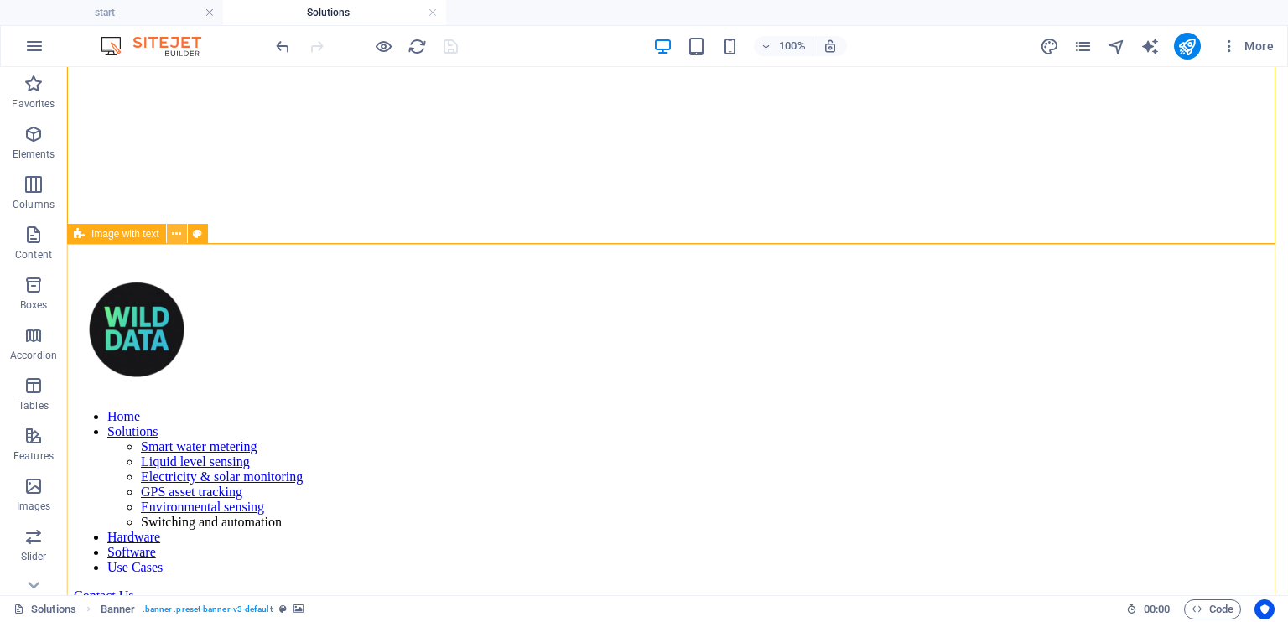
click at [180, 230] on icon at bounding box center [176, 235] width 9 height 18
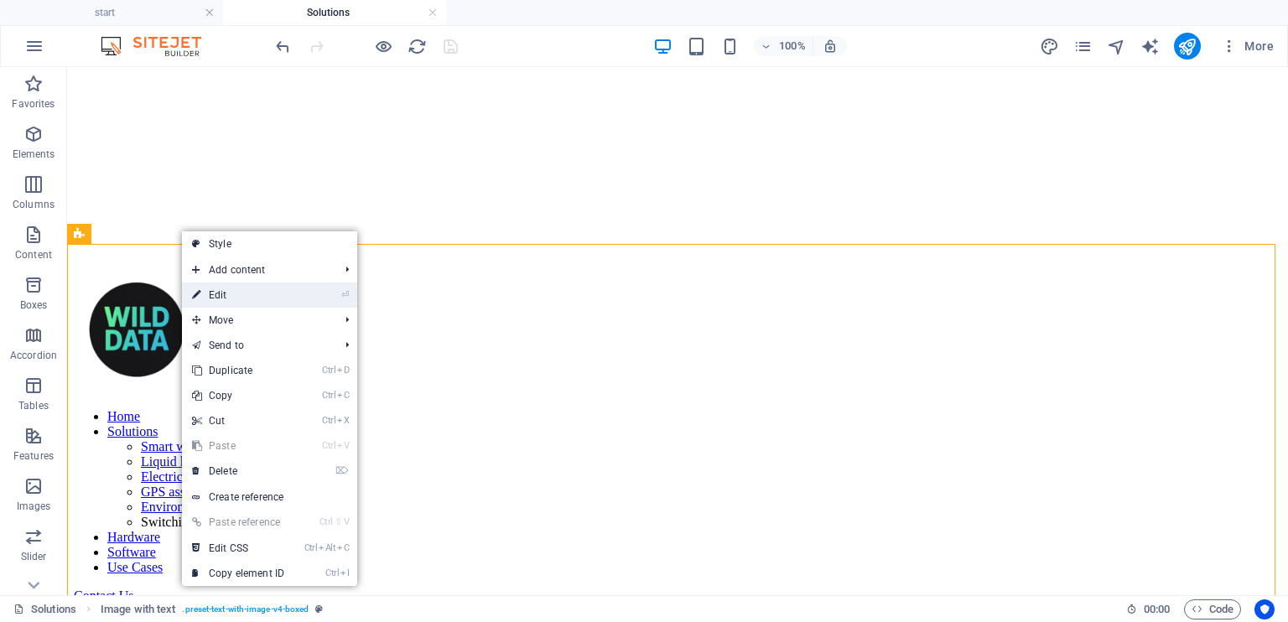
click at [252, 291] on link "⏎ Edit" at bounding box center [238, 295] width 112 height 25
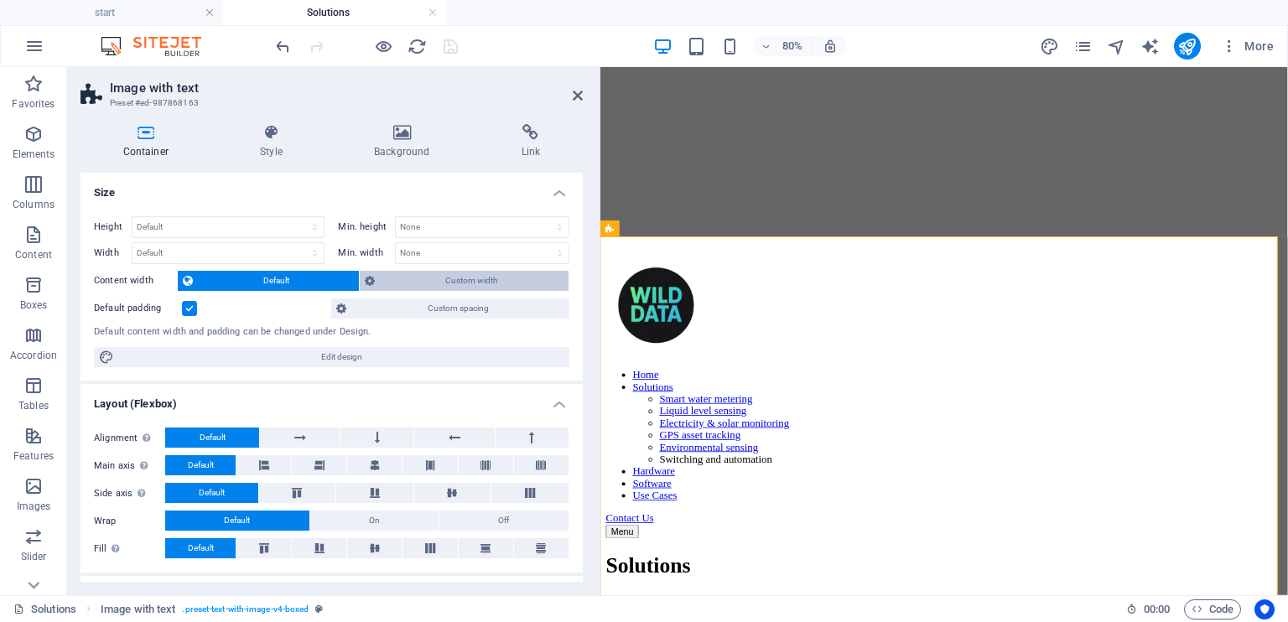
click at [435, 286] on span "Custom width" at bounding box center [471, 281] width 183 height 20
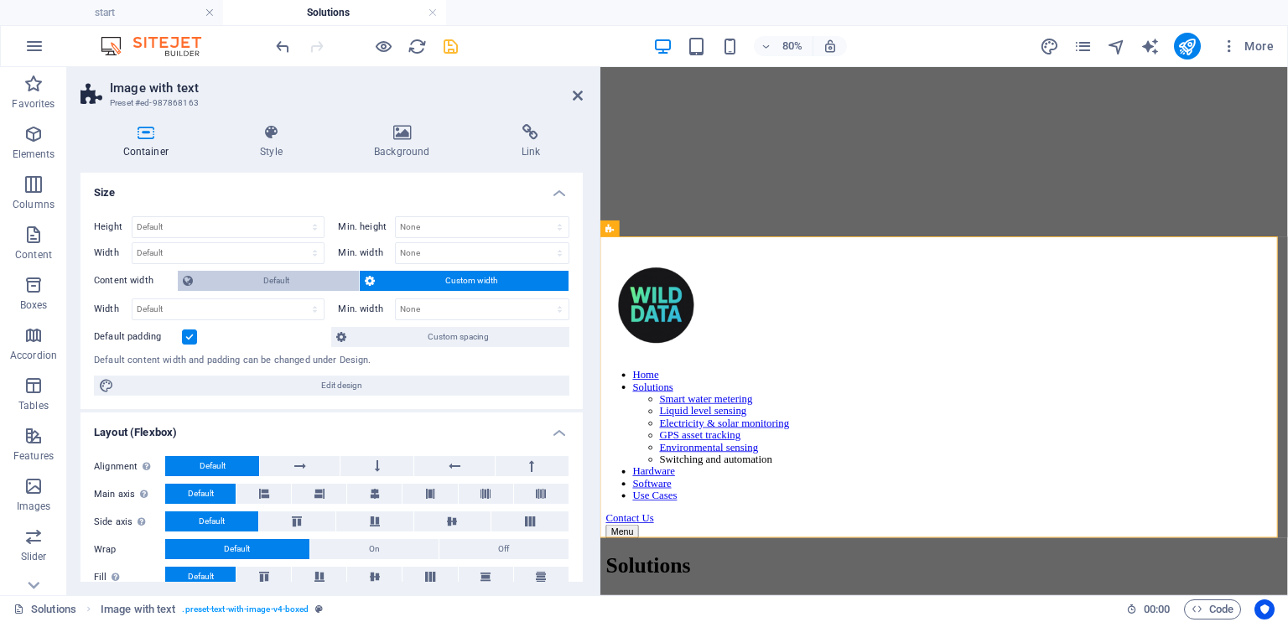
click at [292, 278] on span "Default" at bounding box center [276, 281] width 156 height 20
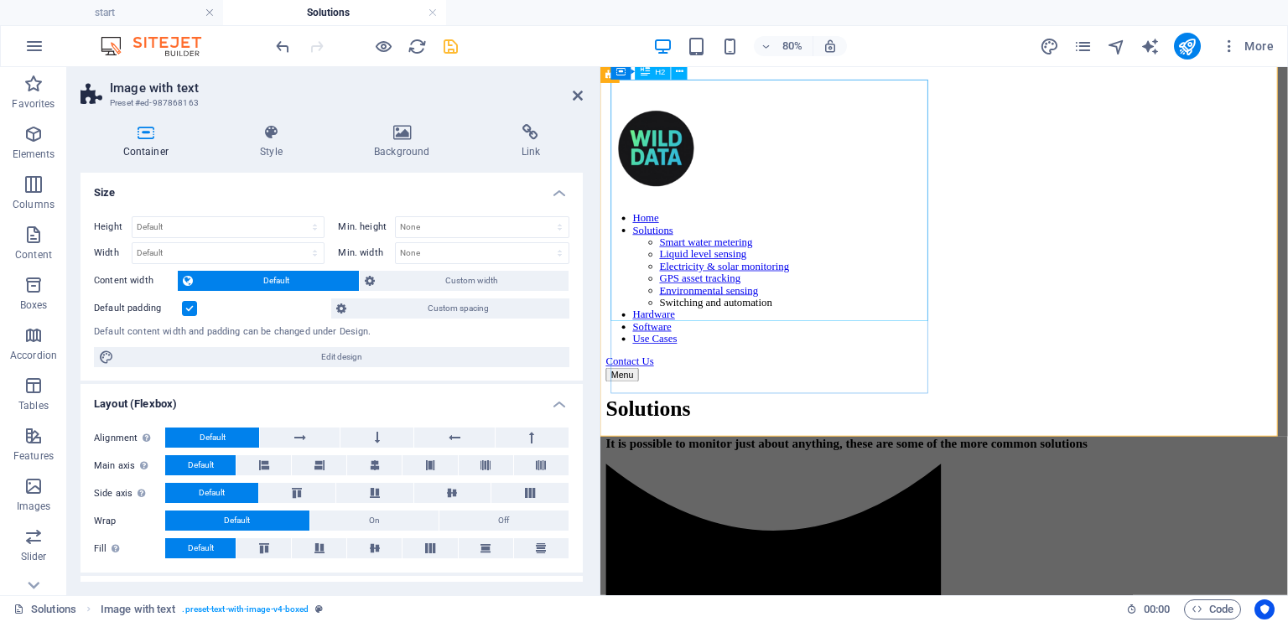
scroll to position [587, 0]
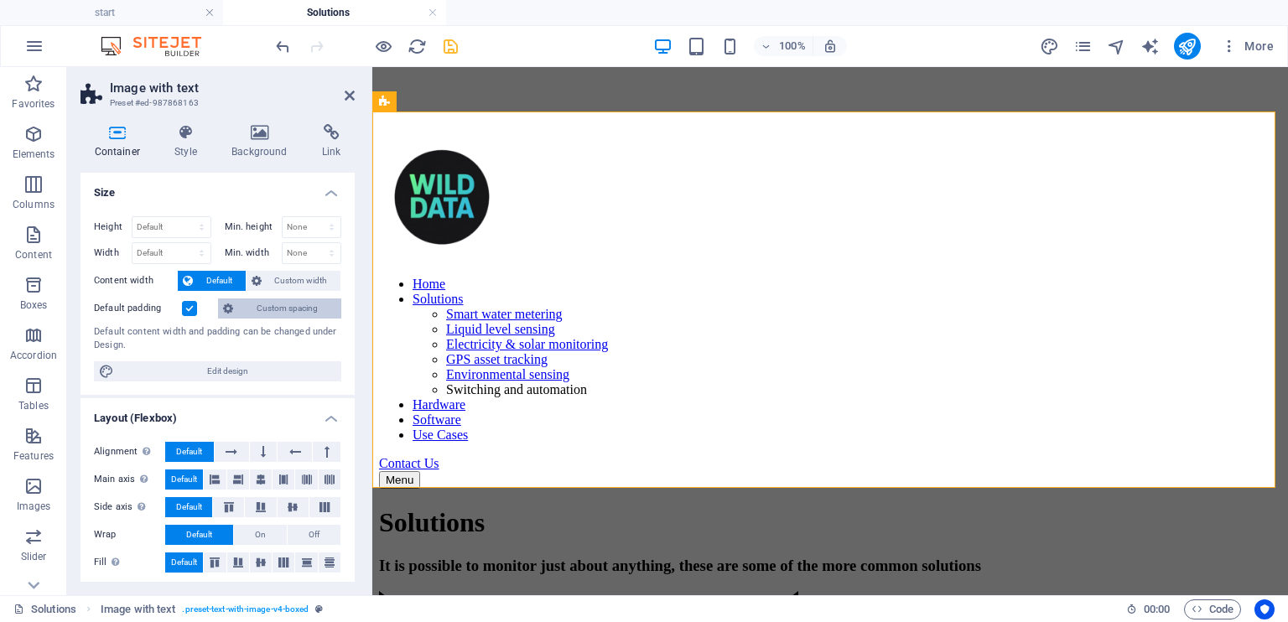
drag, startPoint x: 597, startPoint y: 308, endPoint x: 299, endPoint y: 299, distance: 298.6
click at [299, 299] on aside "Image with text Preset #ed-987868163 Container Style Background Link Size Heigh…" at bounding box center [219, 331] width 305 height 528
click at [300, 283] on span "Custom width" at bounding box center [302, 281] width 70 height 20
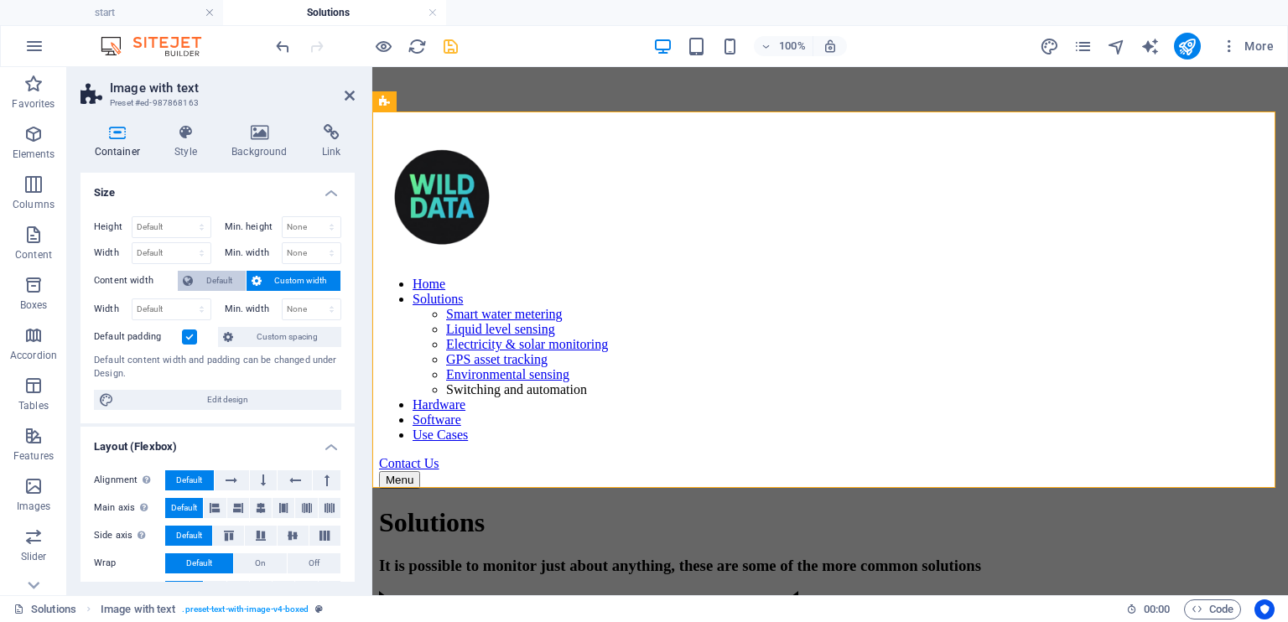
click at [216, 281] on span "Default" at bounding box center [219, 281] width 43 height 20
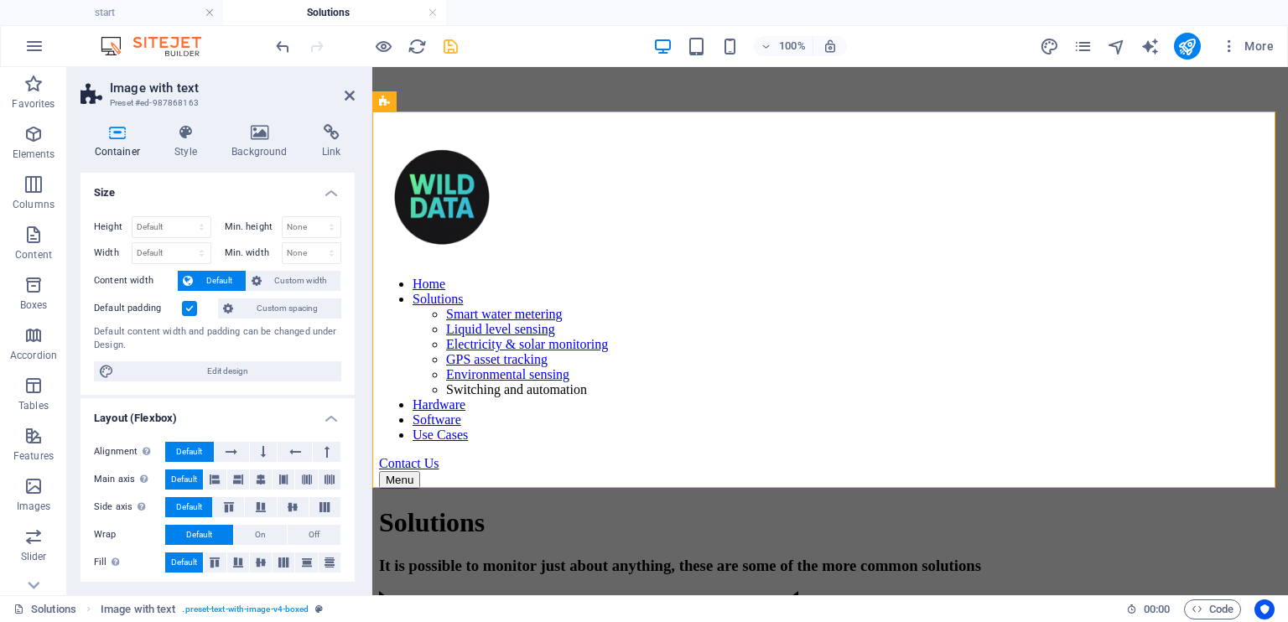
click at [188, 305] on label at bounding box center [189, 308] width 15 height 15
click at [0, 0] on input "Default padding" at bounding box center [0, 0] width 0 height 0
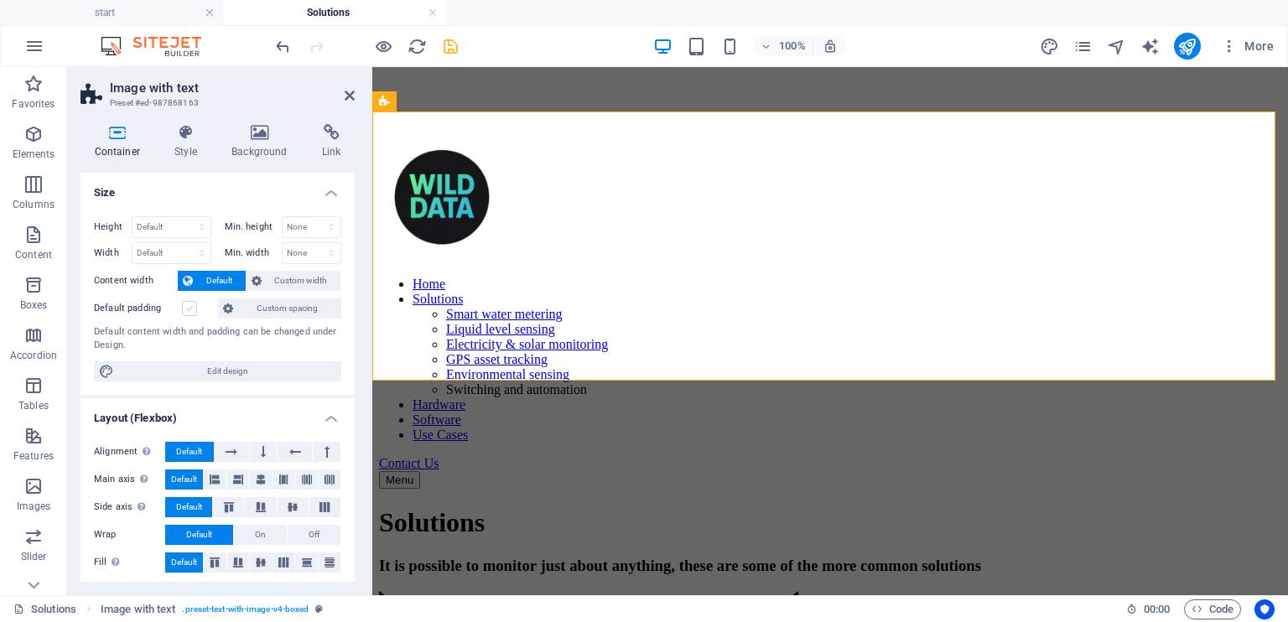
click at [189, 306] on label at bounding box center [189, 308] width 15 height 15
click at [0, 0] on input "Default padding" at bounding box center [0, 0] width 0 height 0
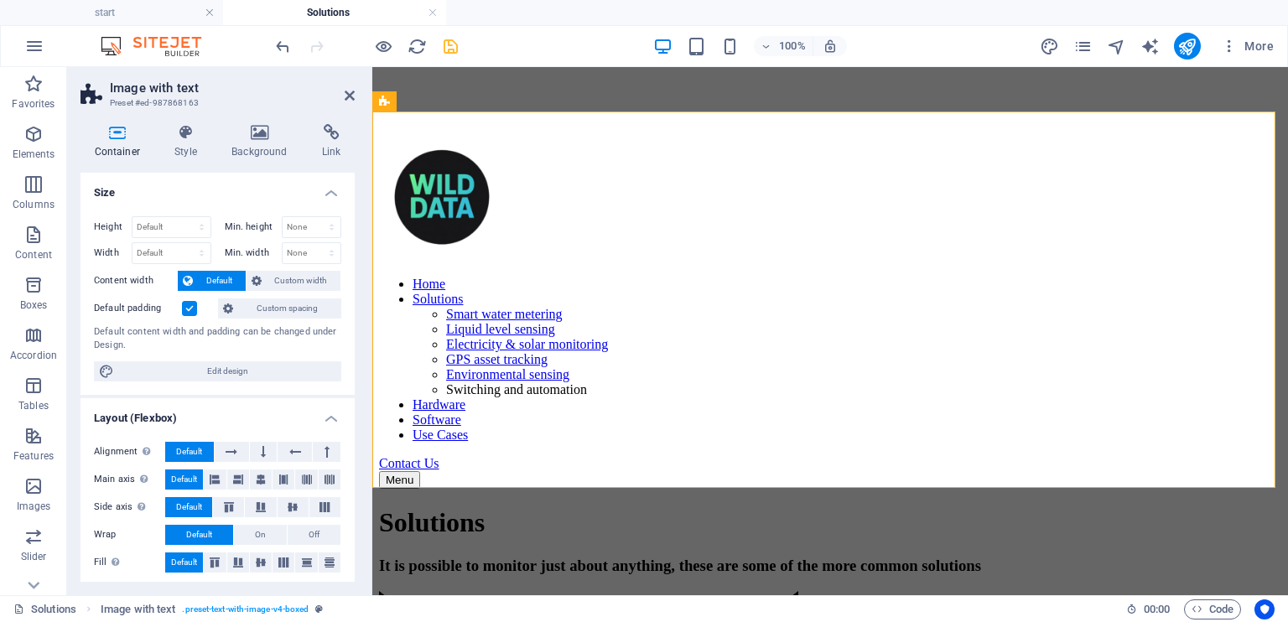
click at [189, 305] on label at bounding box center [189, 308] width 15 height 15
click at [0, 0] on input "Default padding" at bounding box center [0, 0] width 0 height 0
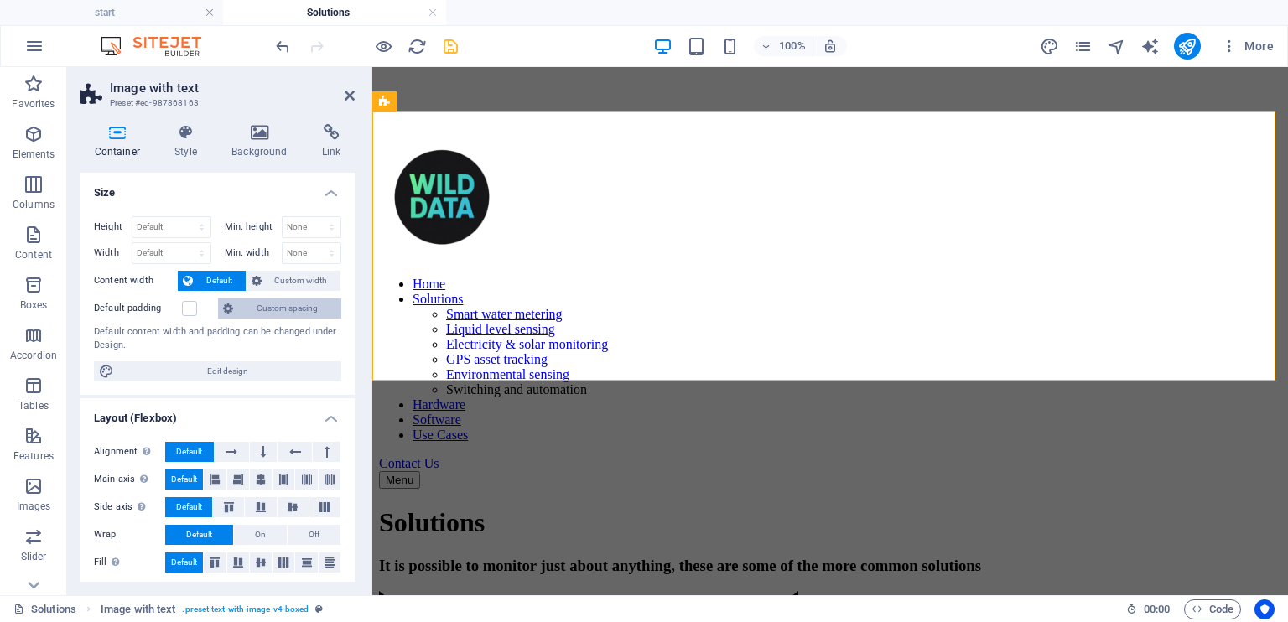
click at [288, 308] on span "Custom spacing" at bounding box center [287, 309] width 98 height 20
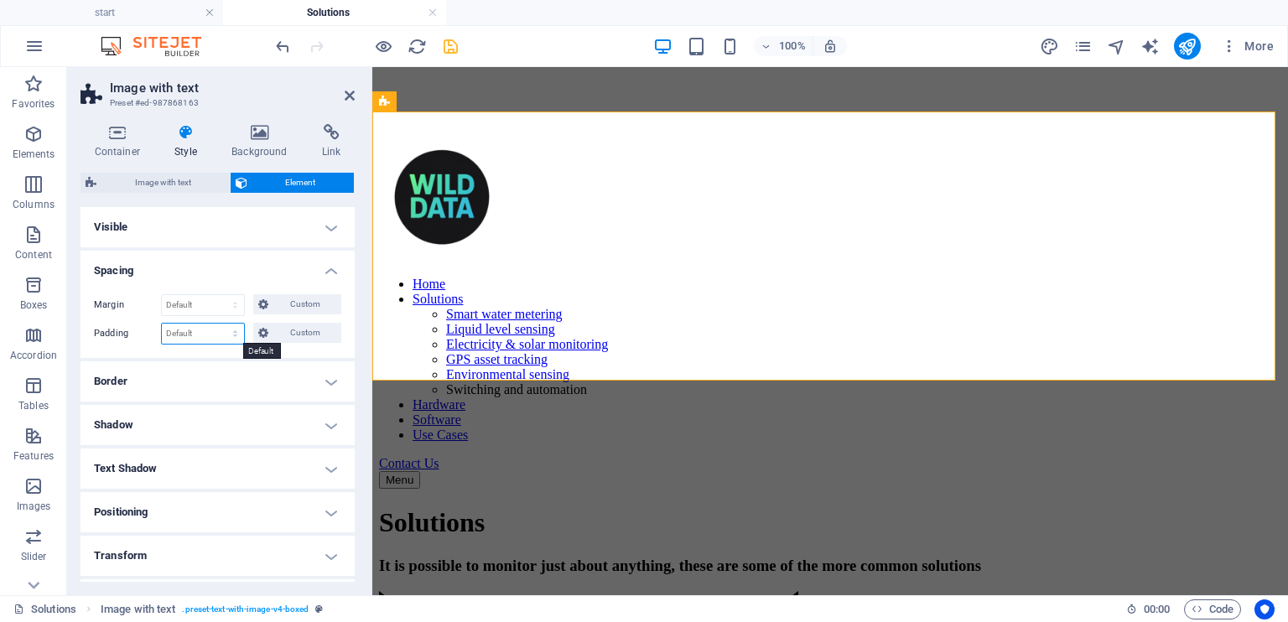
click at [198, 335] on select "Default px rem % vh vw Custom" at bounding box center [203, 334] width 82 height 20
select select "%"
click at [219, 324] on select "Default px rem % vh vw Custom" at bounding box center [203, 334] width 82 height 20
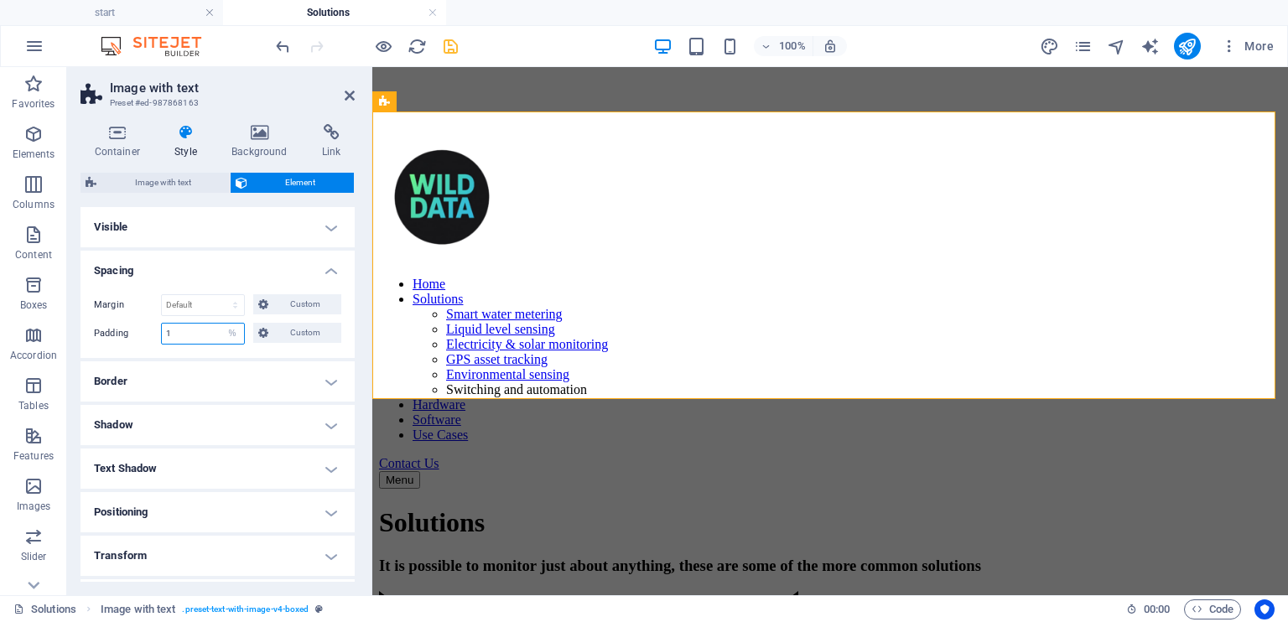
drag, startPoint x: 209, startPoint y: 331, endPoint x: 126, endPoint y: 331, distance: 83.0
click at [126, 331] on div "Padding 1 Default px rem % vh vw Custom Custom" at bounding box center [217, 334] width 247 height 22
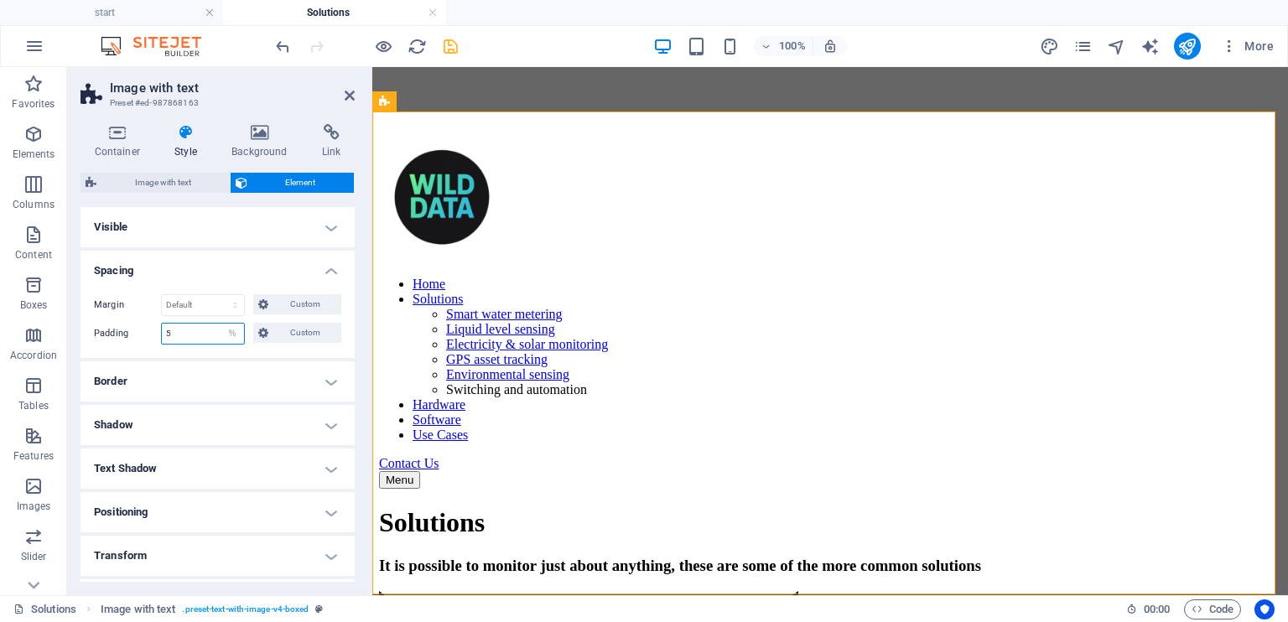
drag, startPoint x: 195, startPoint y: 335, endPoint x: 141, endPoint y: 333, distance: 54.5
click at [141, 333] on div "Padding 5 Default px rem % vh vw Custom Custom" at bounding box center [217, 334] width 247 height 22
type input "2"
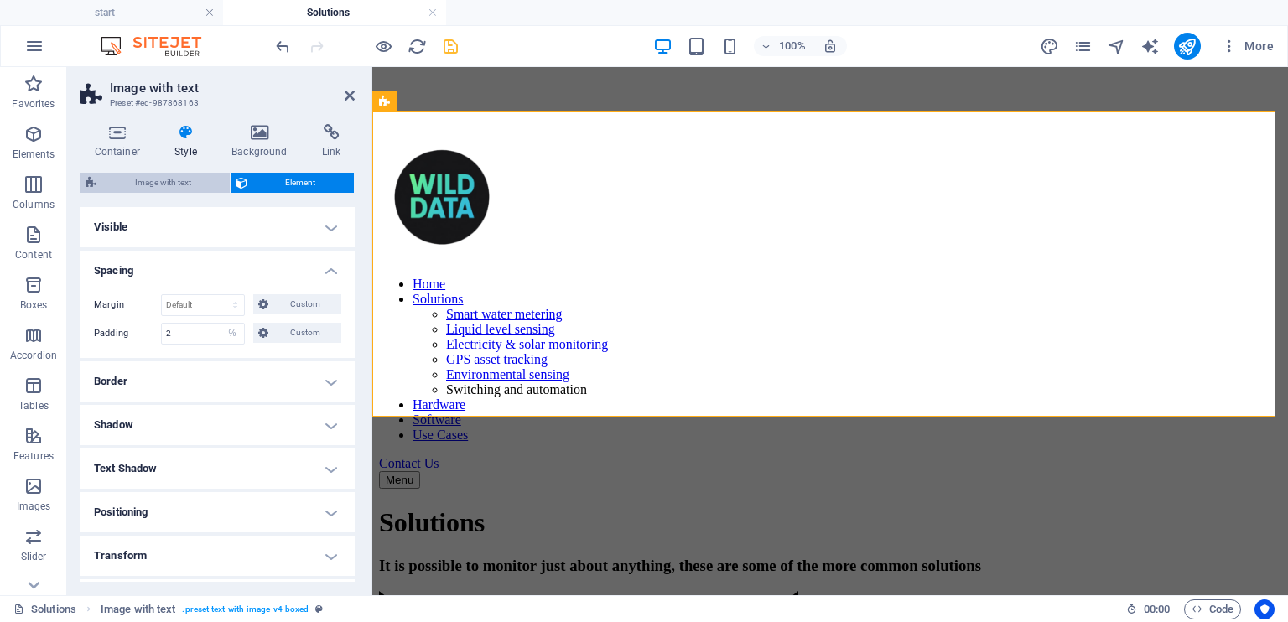
click at [184, 186] on span "Image with text" at bounding box center [162, 183] width 123 height 20
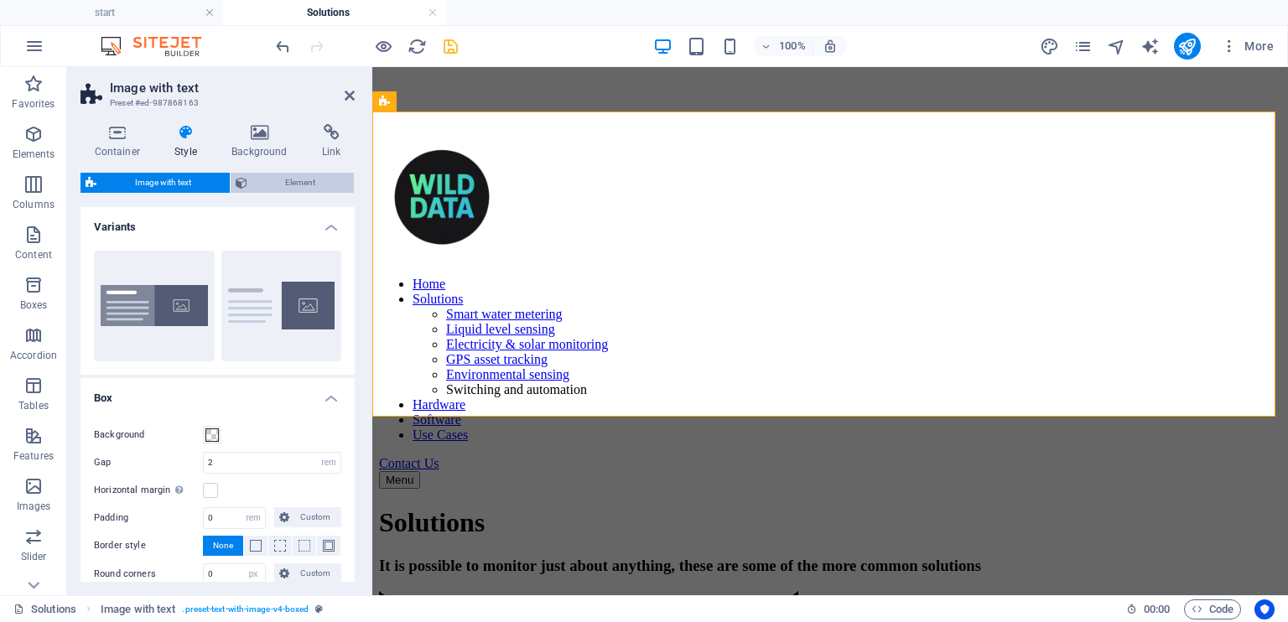
click at [308, 182] on span "Element" at bounding box center [300, 183] width 97 height 20
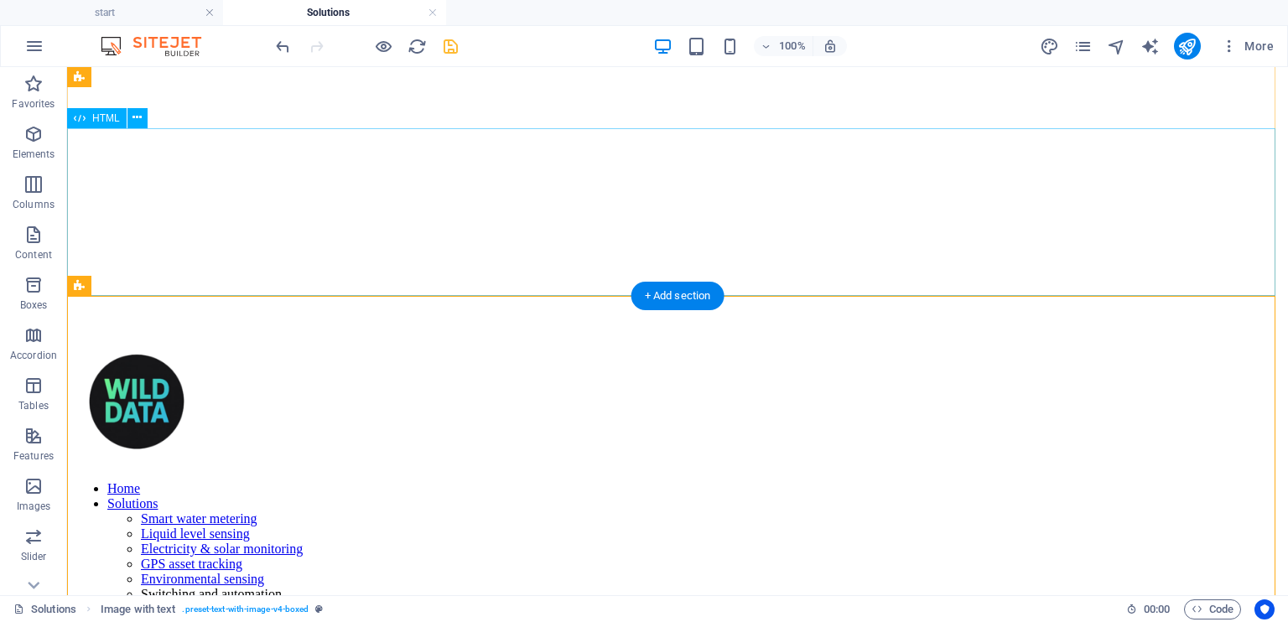
scroll to position [252, 0]
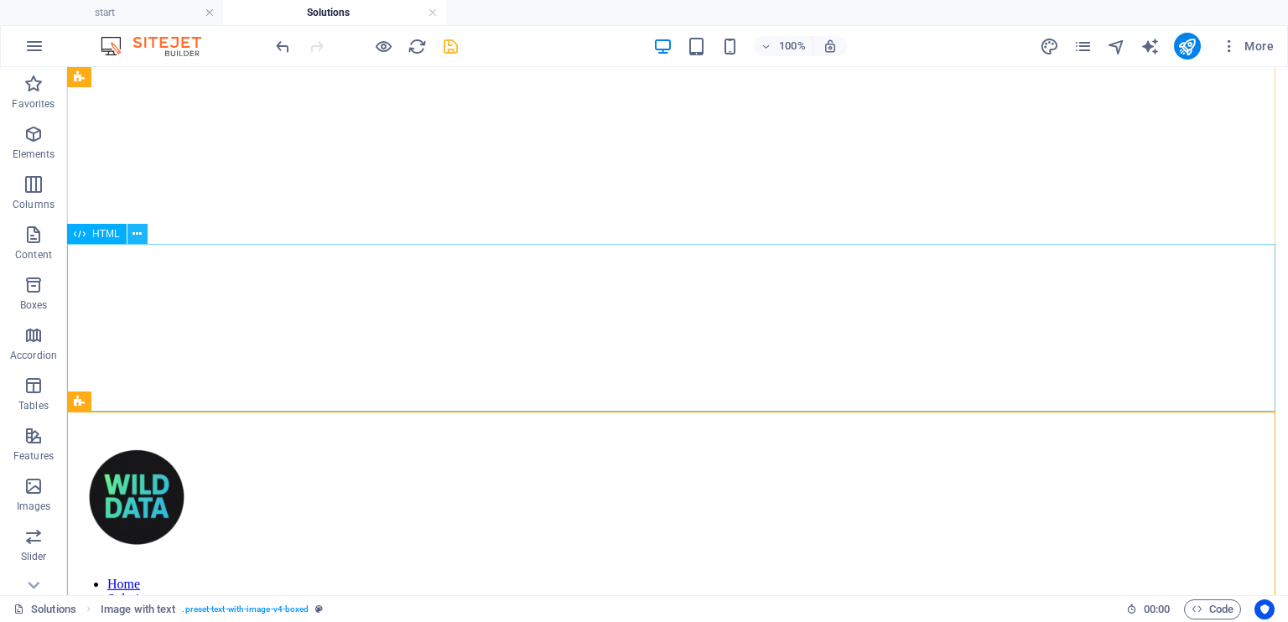
click at [138, 236] on icon at bounding box center [136, 235] width 9 height 18
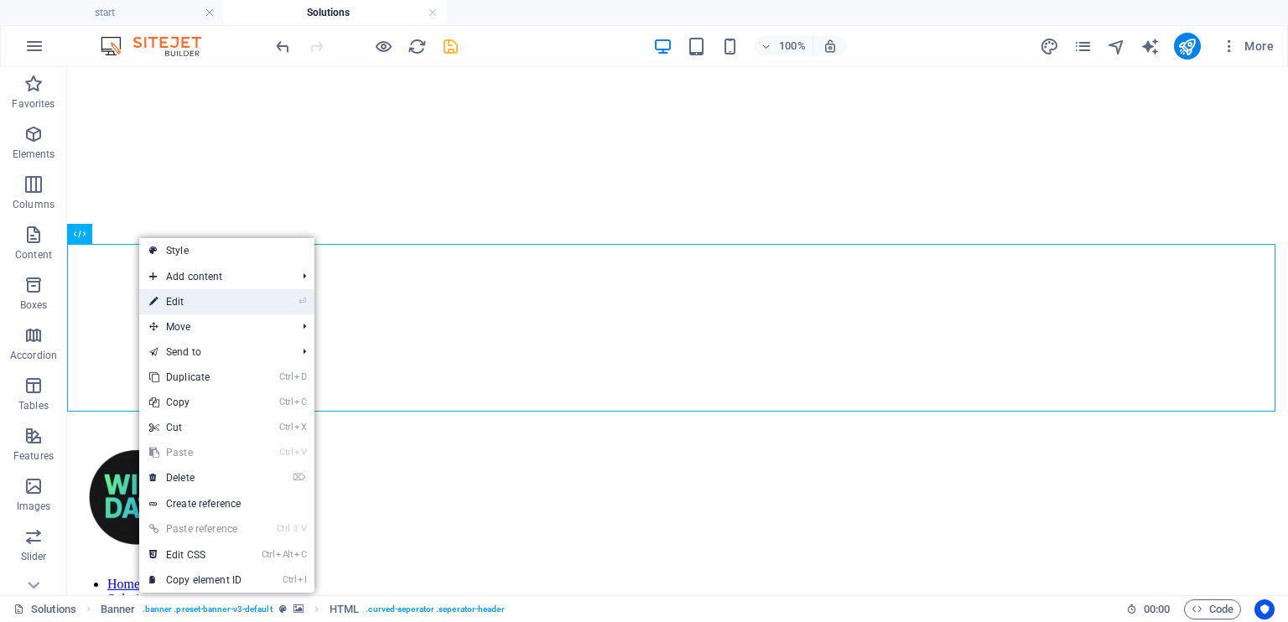
click at [212, 299] on link "⏎ Edit" at bounding box center [195, 301] width 112 height 25
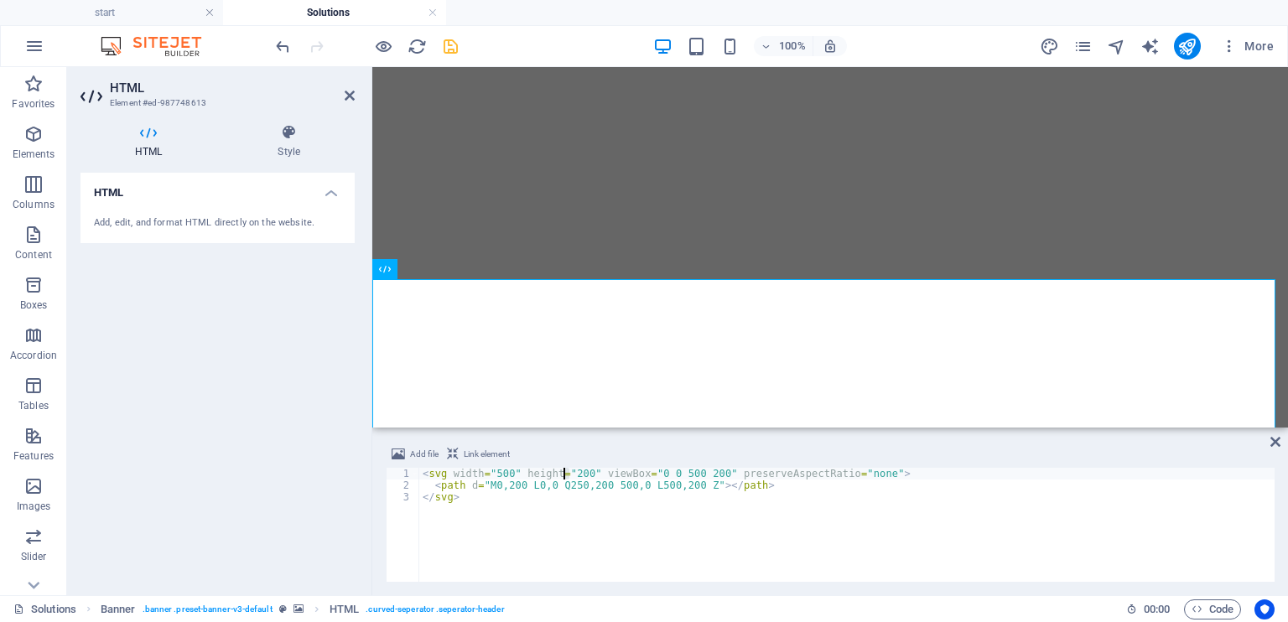
click at [564, 474] on div "< svg width = "500" height = "200" viewBox = "0 0 500 200" preserveAspectRatio …" at bounding box center [846, 537] width 855 height 138
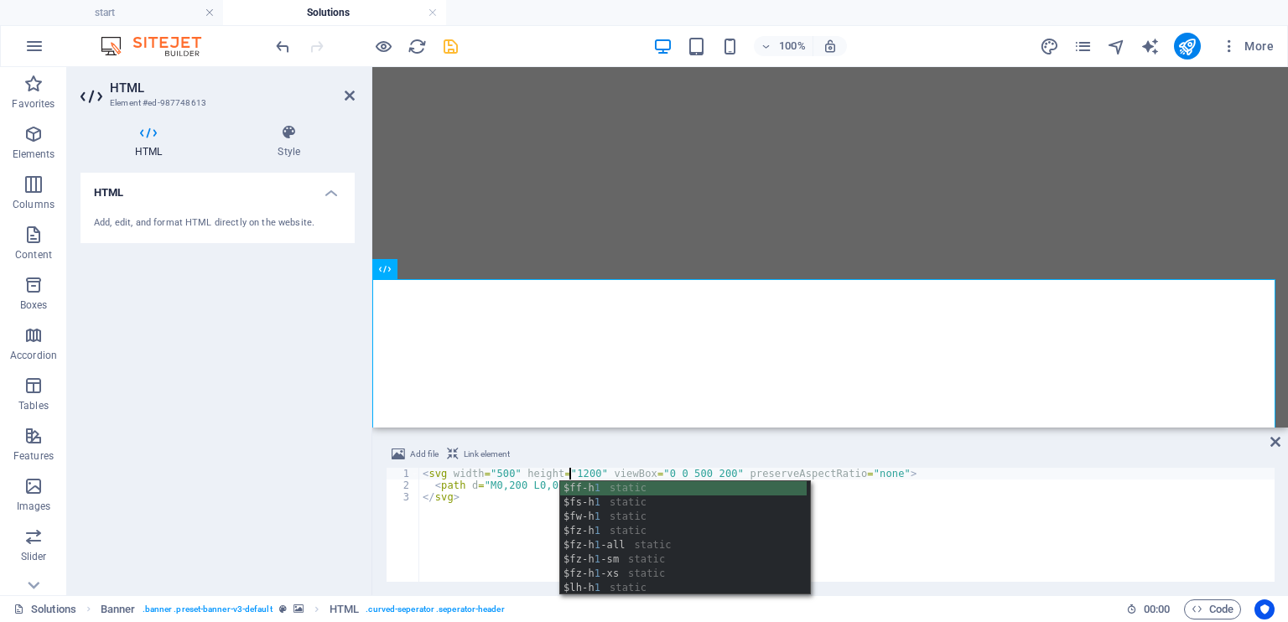
scroll to position [0, 12]
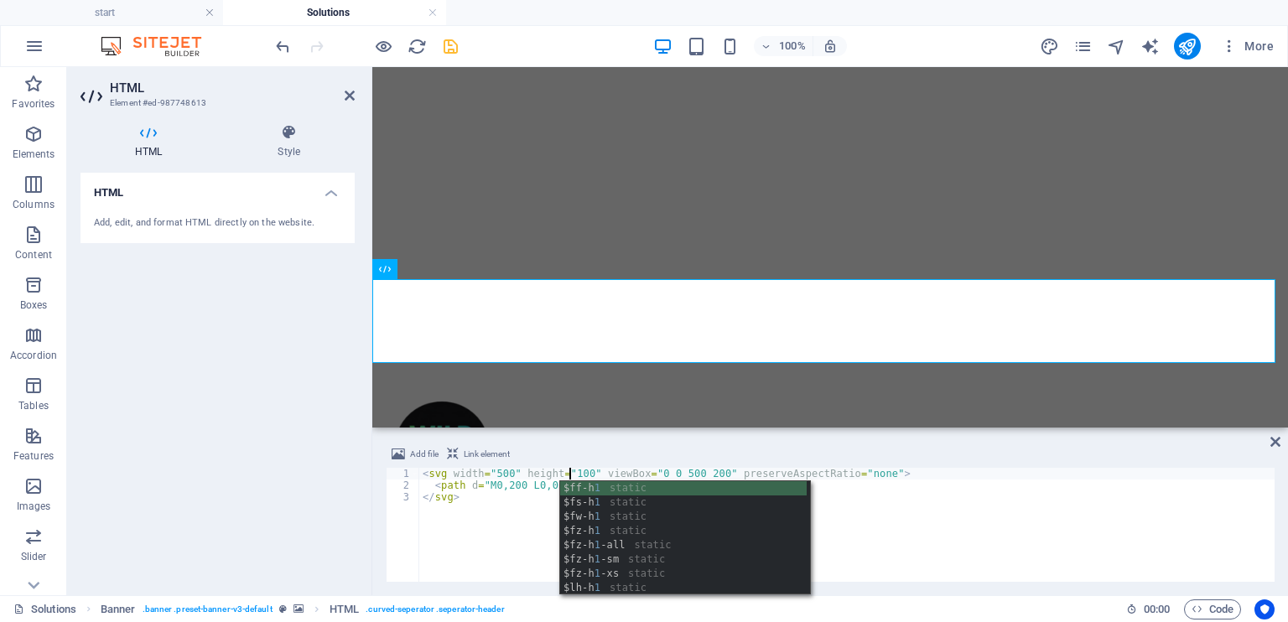
click at [959, 486] on div "< svg width = "500" height = "100" viewBox = "0 0 500 200" preserveAspectRatio …" at bounding box center [846, 537] width 855 height 138
type textarea "<path d="M0,200 L0,0 Q250,200 500,0 L500,200 Z"></path>"
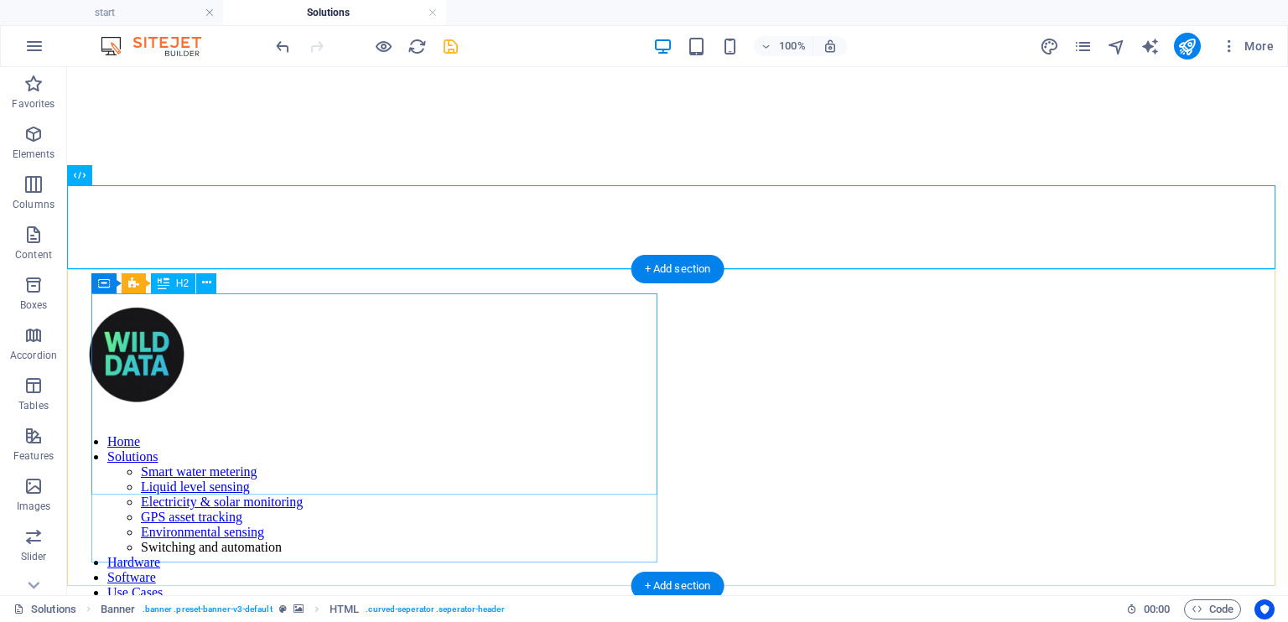
scroll to position [419, 0]
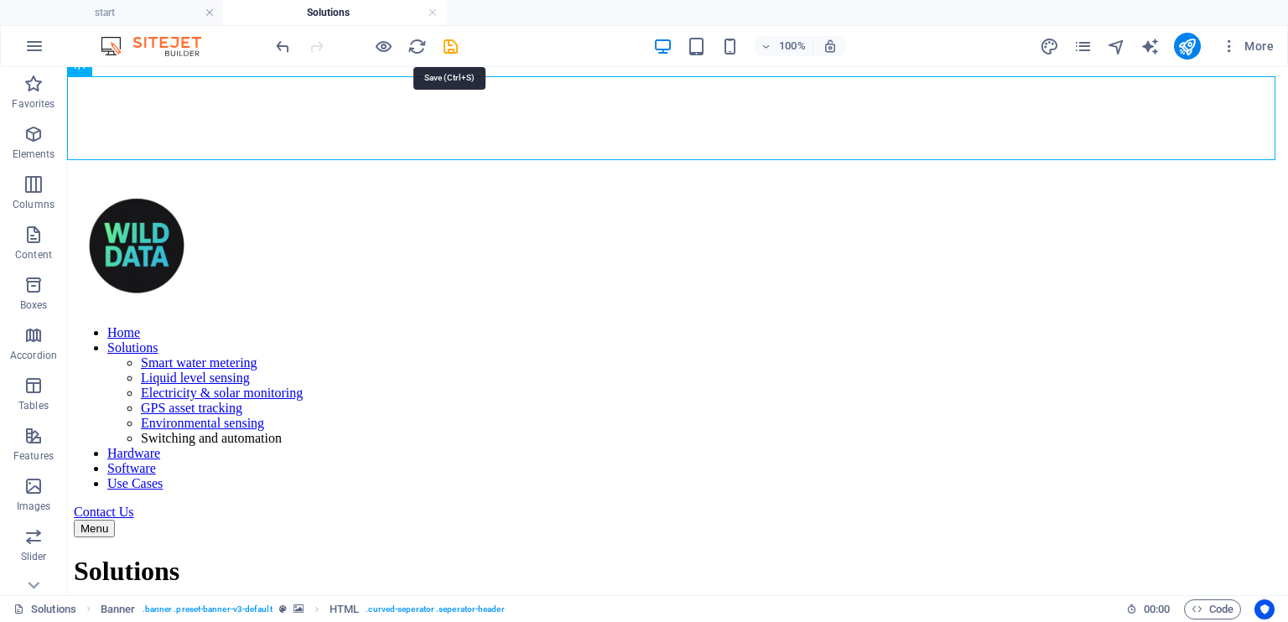
click at [456, 39] on icon "save" at bounding box center [450, 46] width 19 height 19
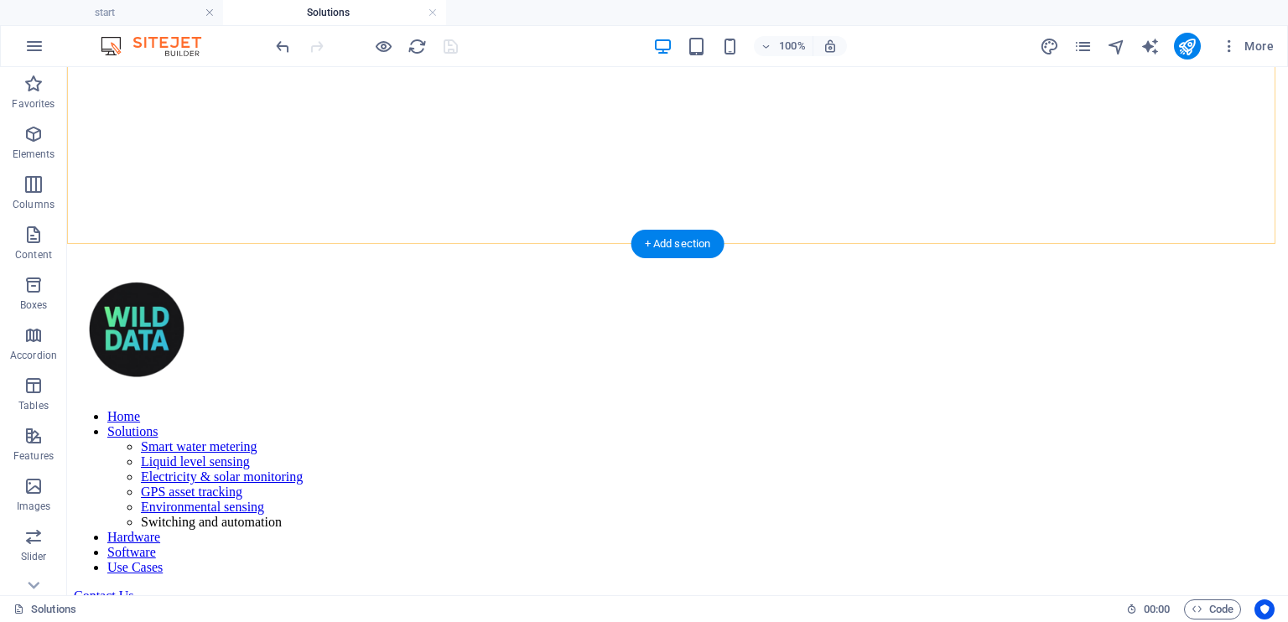
scroll to position [0, 0]
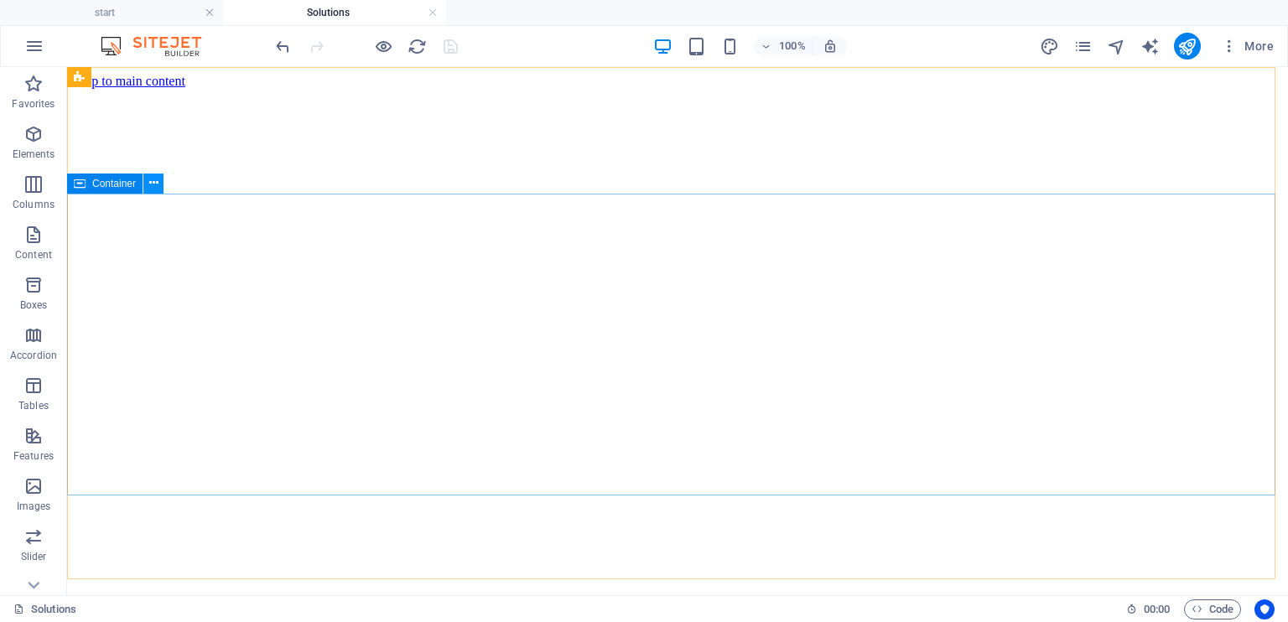
click at [160, 187] on button at bounding box center [153, 184] width 20 height 20
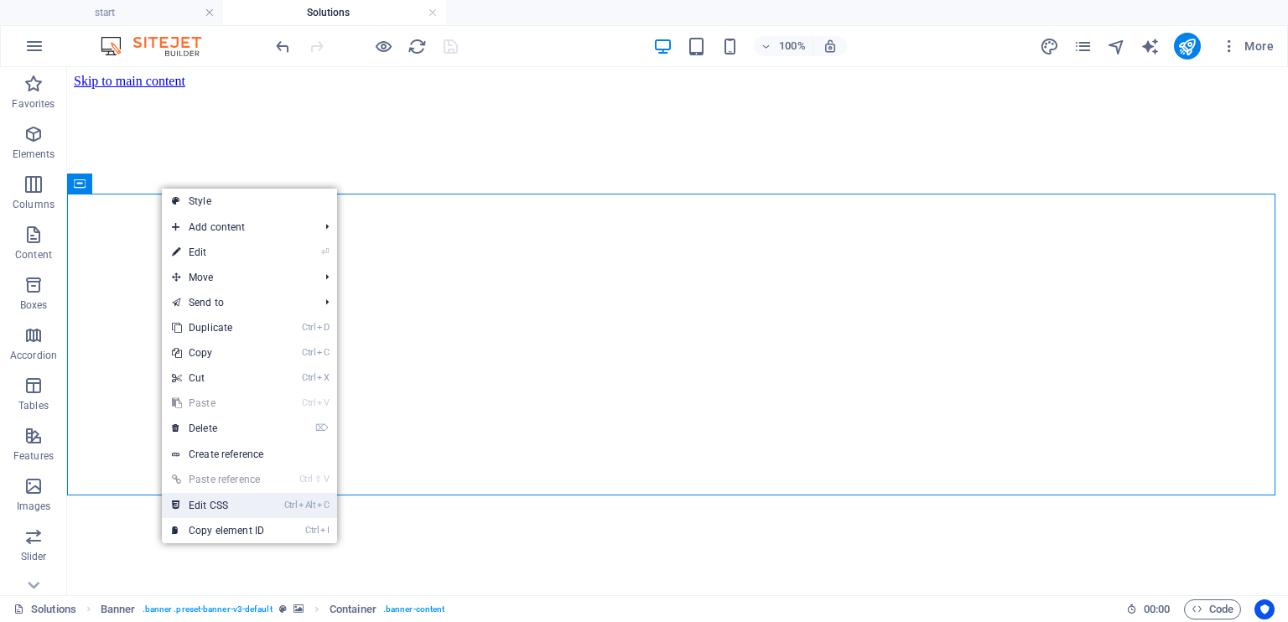
click at [245, 503] on link "Ctrl Alt C Edit CSS" at bounding box center [218, 505] width 112 height 25
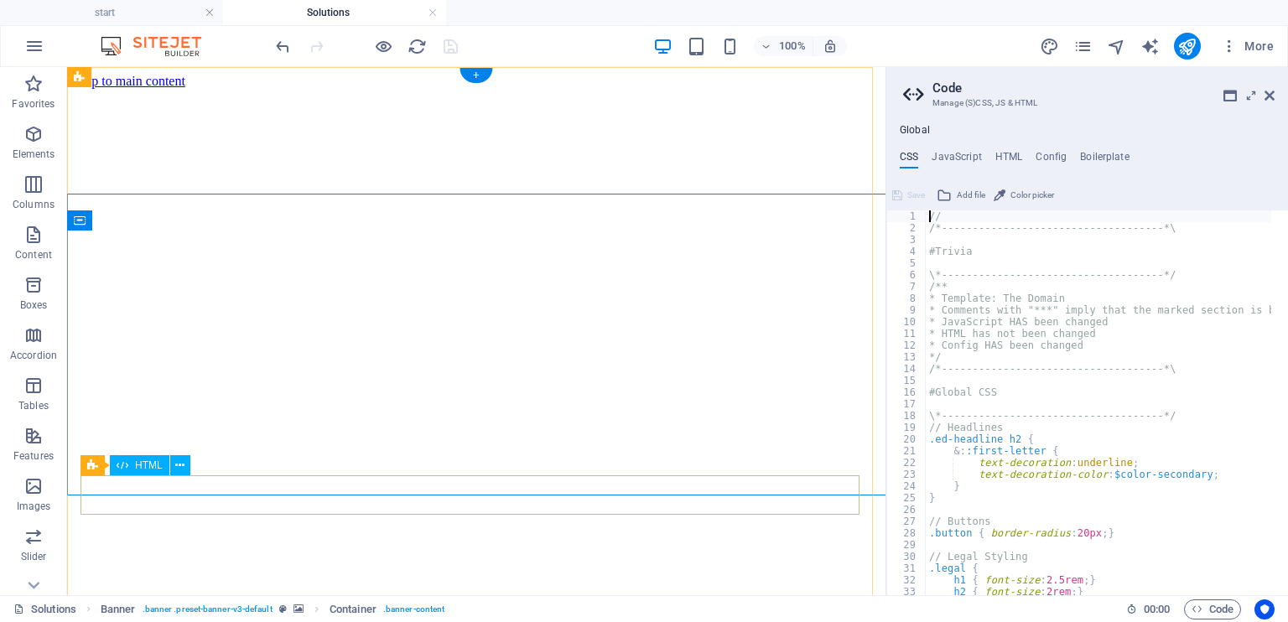
type textarea "@include scroll-down("
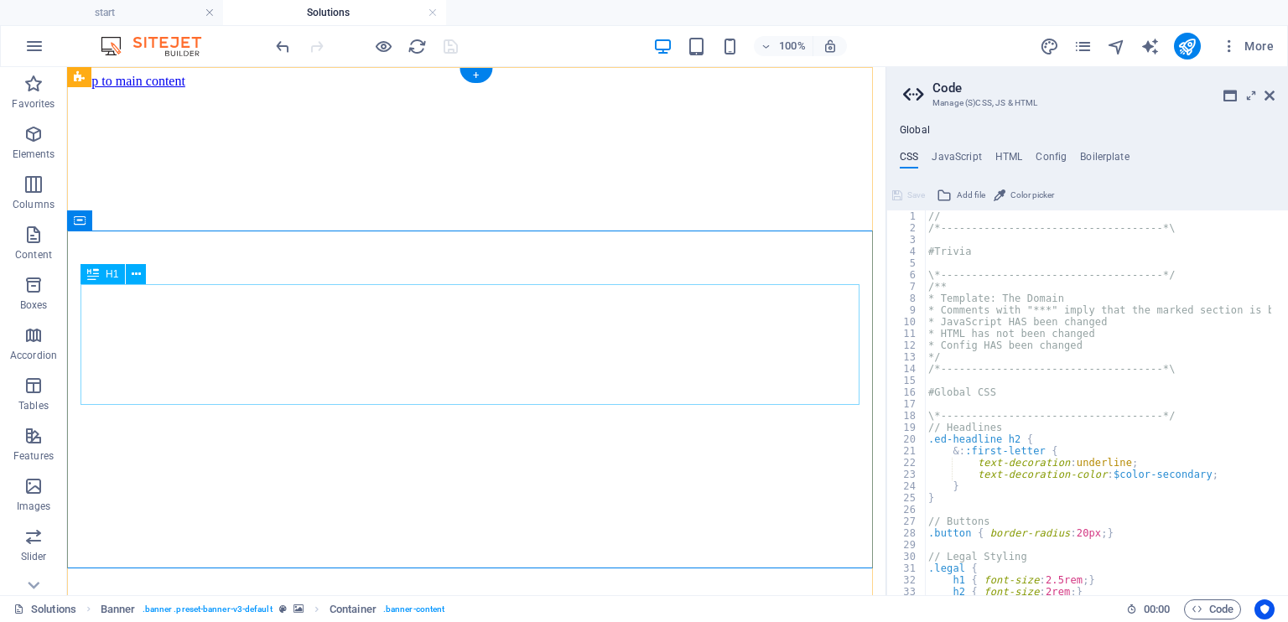
click at [138, 278] on icon at bounding box center [136, 275] width 9 height 18
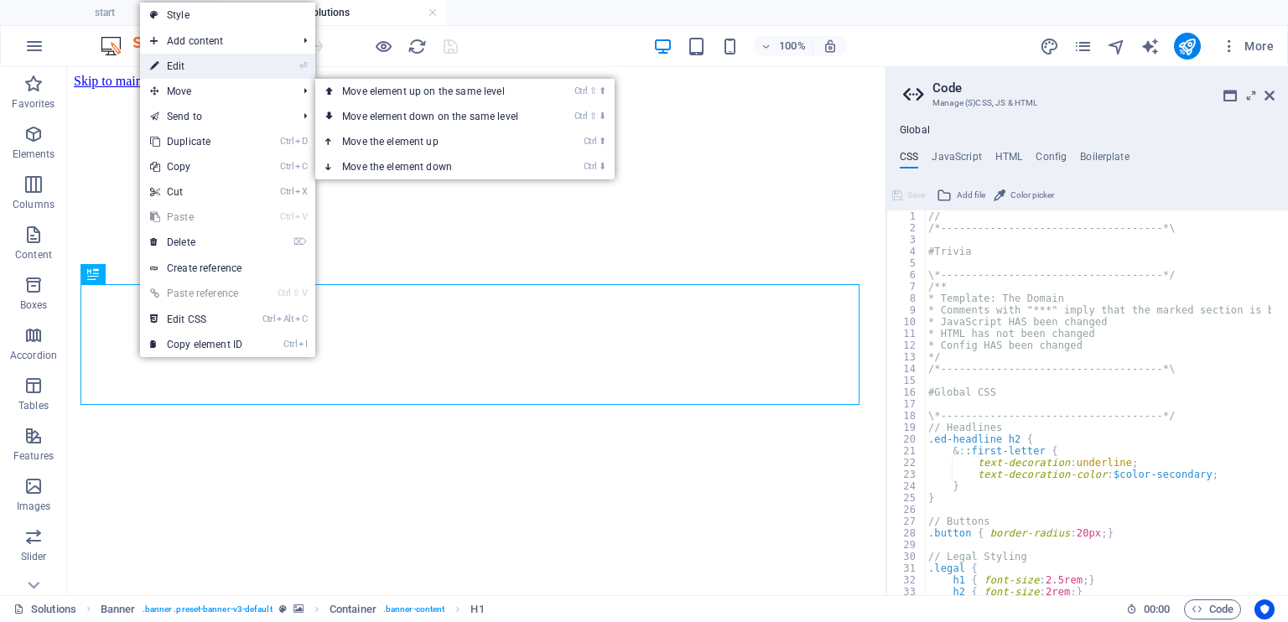
click at [204, 70] on link "⏎ Edit" at bounding box center [196, 66] width 112 height 25
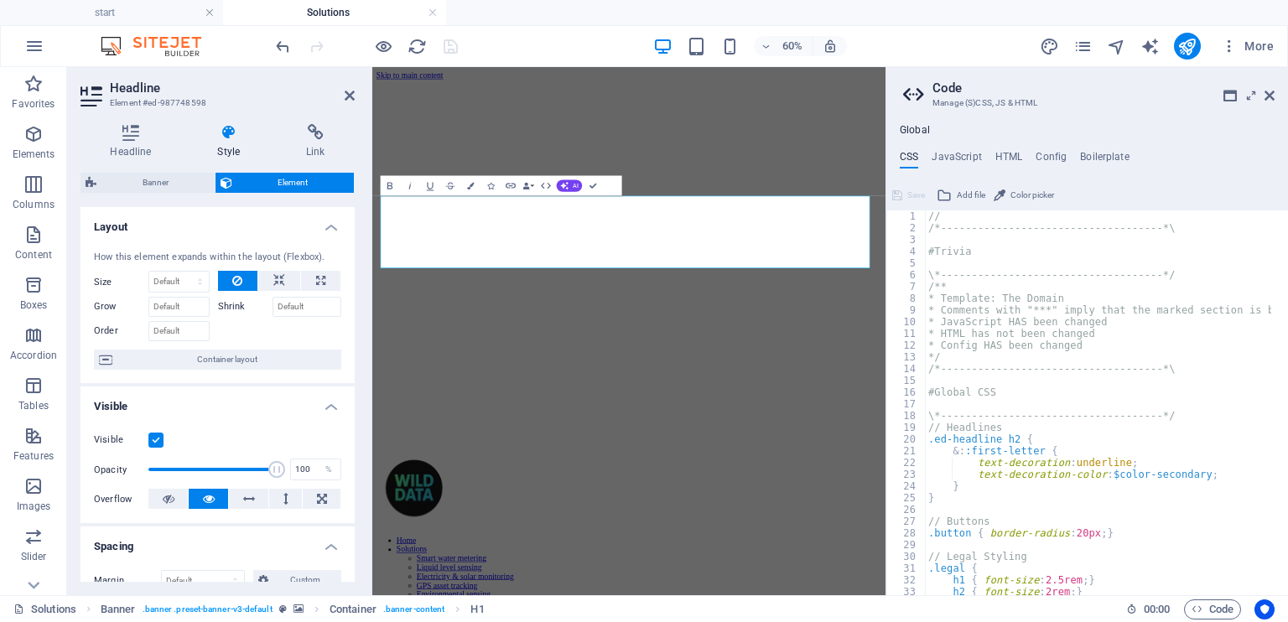
click at [604, 47] on div "60% More" at bounding box center [777, 46] width 1008 height 27
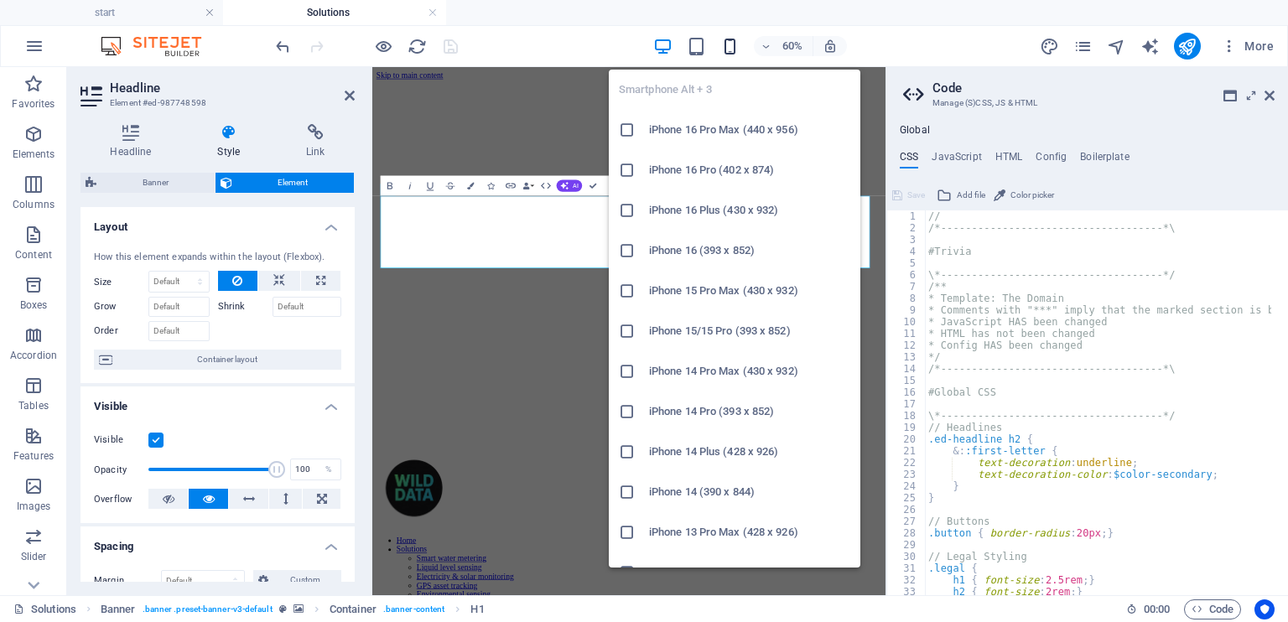
click at [736, 48] on icon "button" at bounding box center [729, 46] width 19 height 19
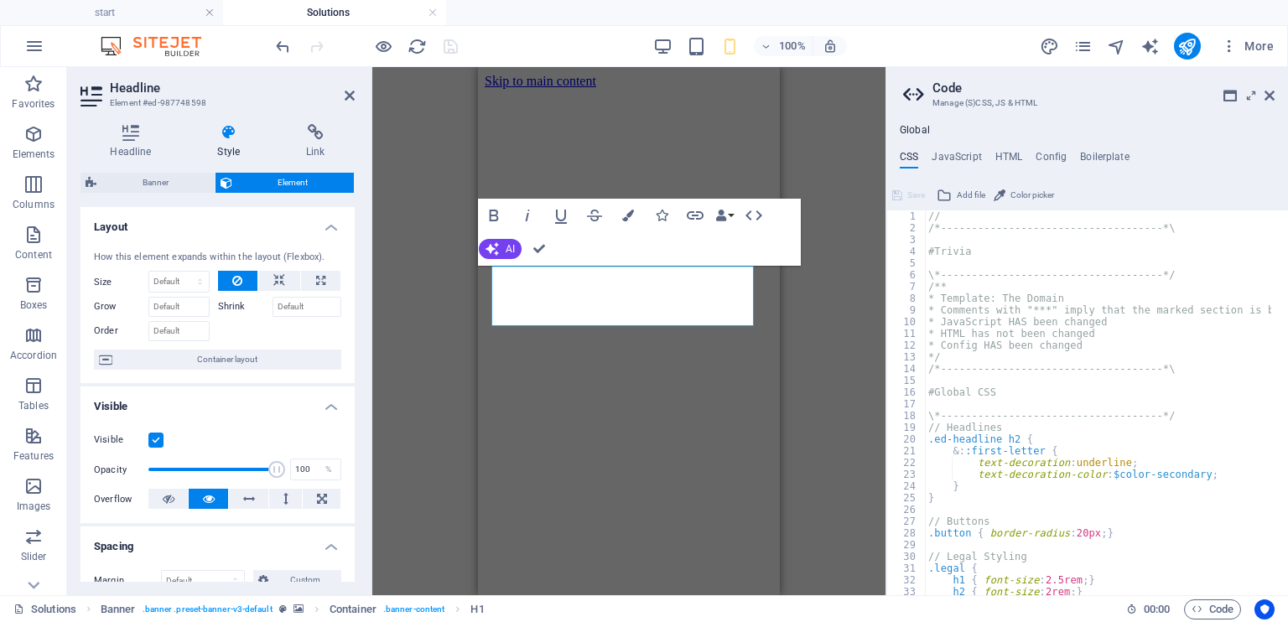
click at [424, 301] on div "Spacer Banner Container H3 Preset HTML Preset HTML H1 Banner Reference Image wi…" at bounding box center [628, 331] width 513 height 528
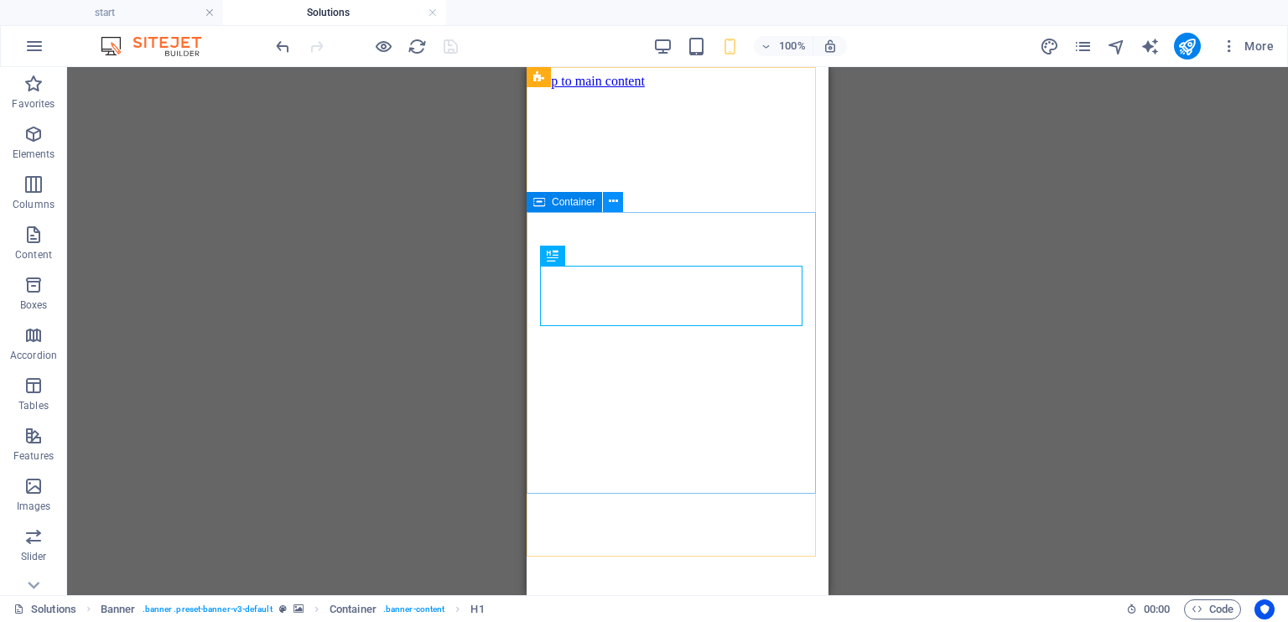
click at [617, 203] on button at bounding box center [613, 202] width 20 height 20
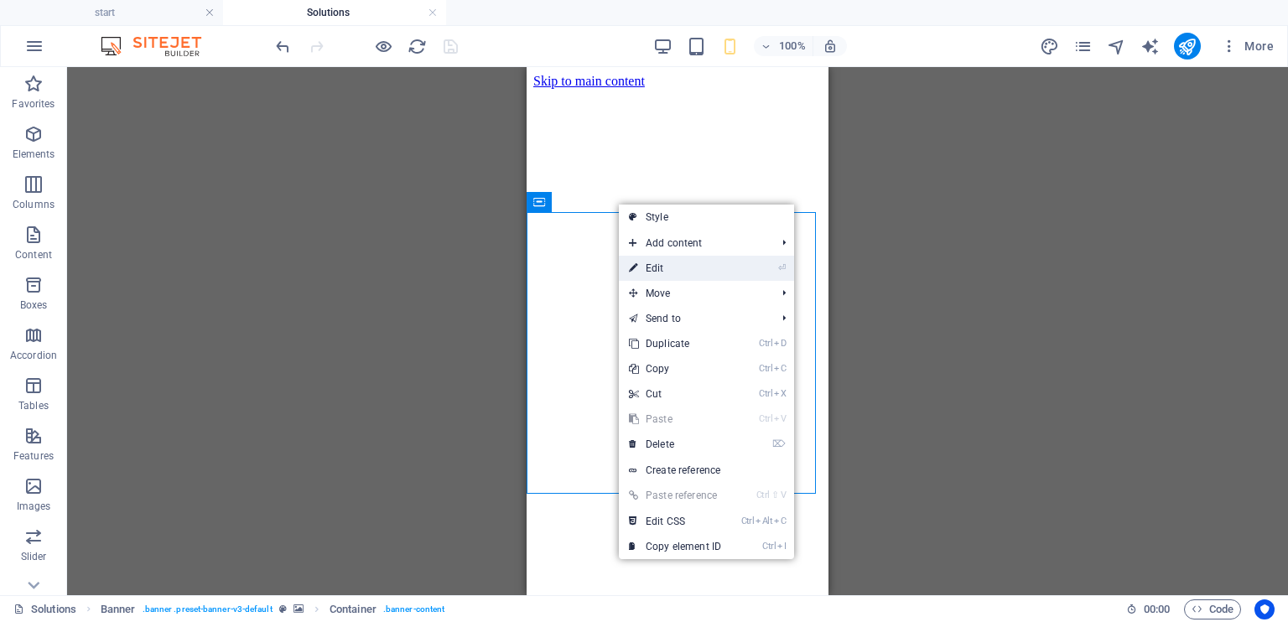
click at [669, 267] on link "⏎ Edit" at bounding box center [675, 268] width 112 height 25
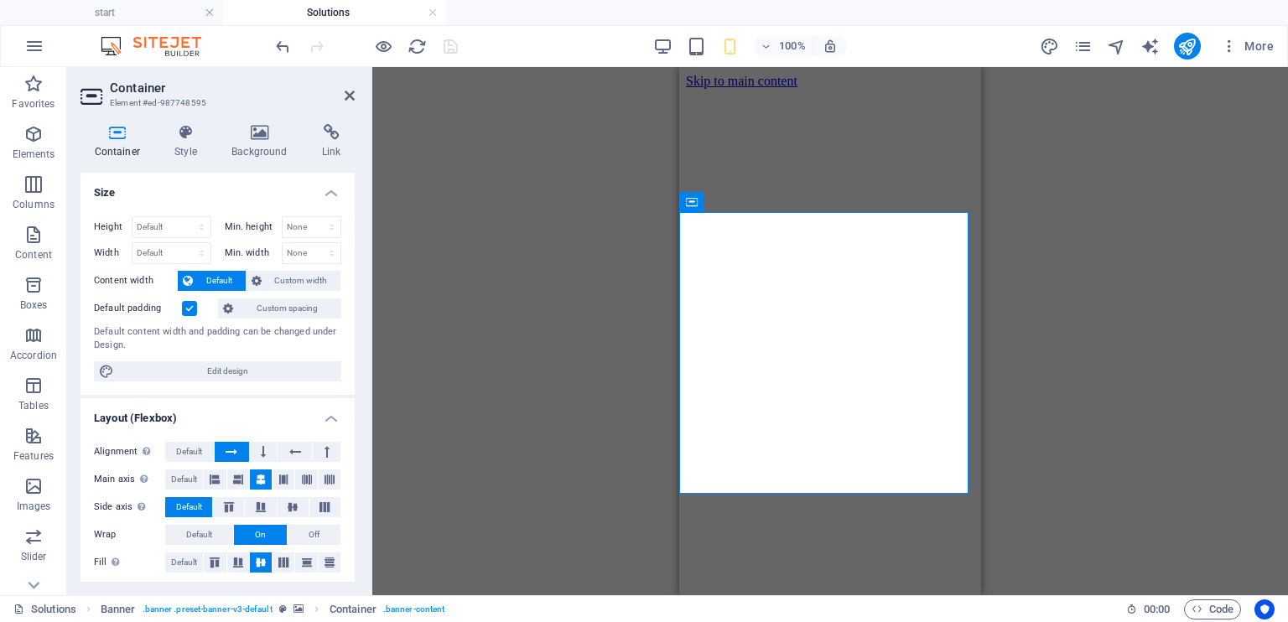
click at [186, 309] on label at bounding box center [189, 308] width 15 height 15
click at [0, 0] on input "Default padding" at bounding box center [0, 0] width 0 height 0
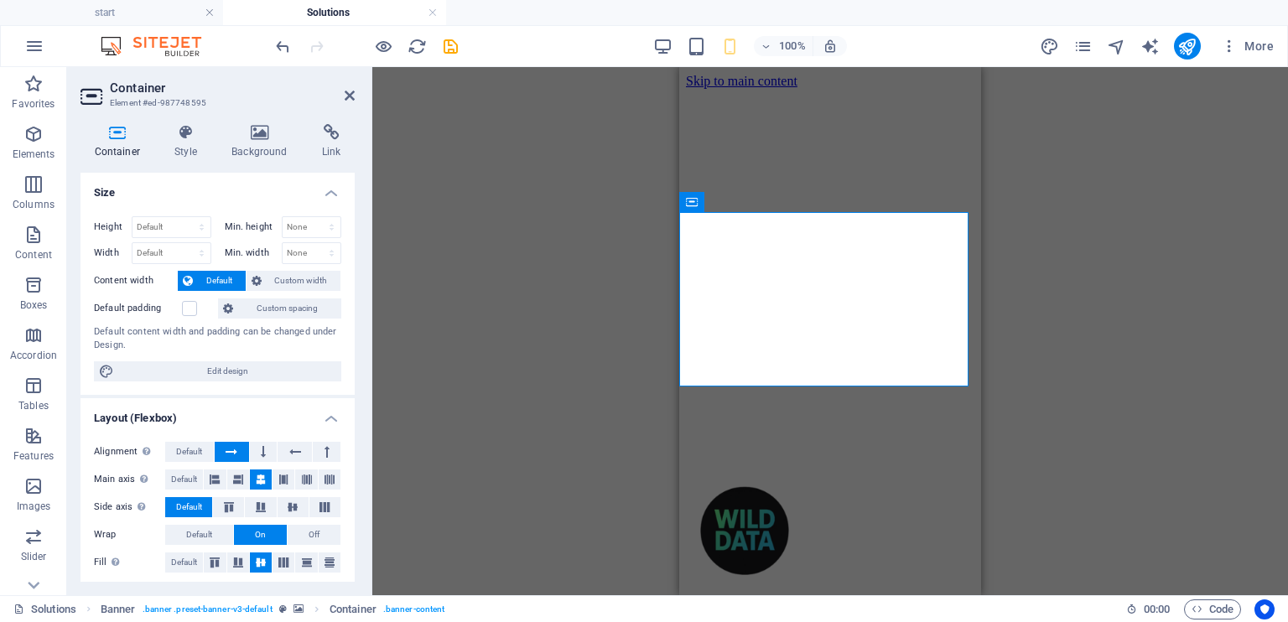
click at [605, 347] on div "Spacer Banner Container H3 Preset HTML Preset HTML H1 Drag here to replace the …" at bounding box center [830, 331] width 916 height 528
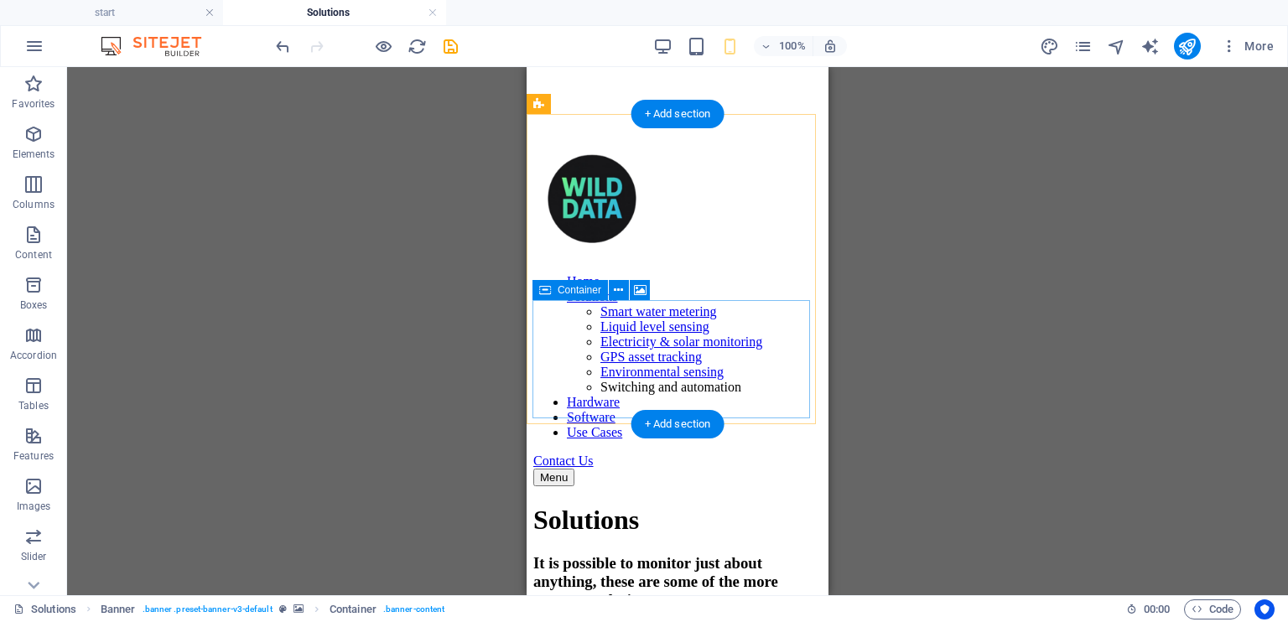
scroll to position [335, 0]
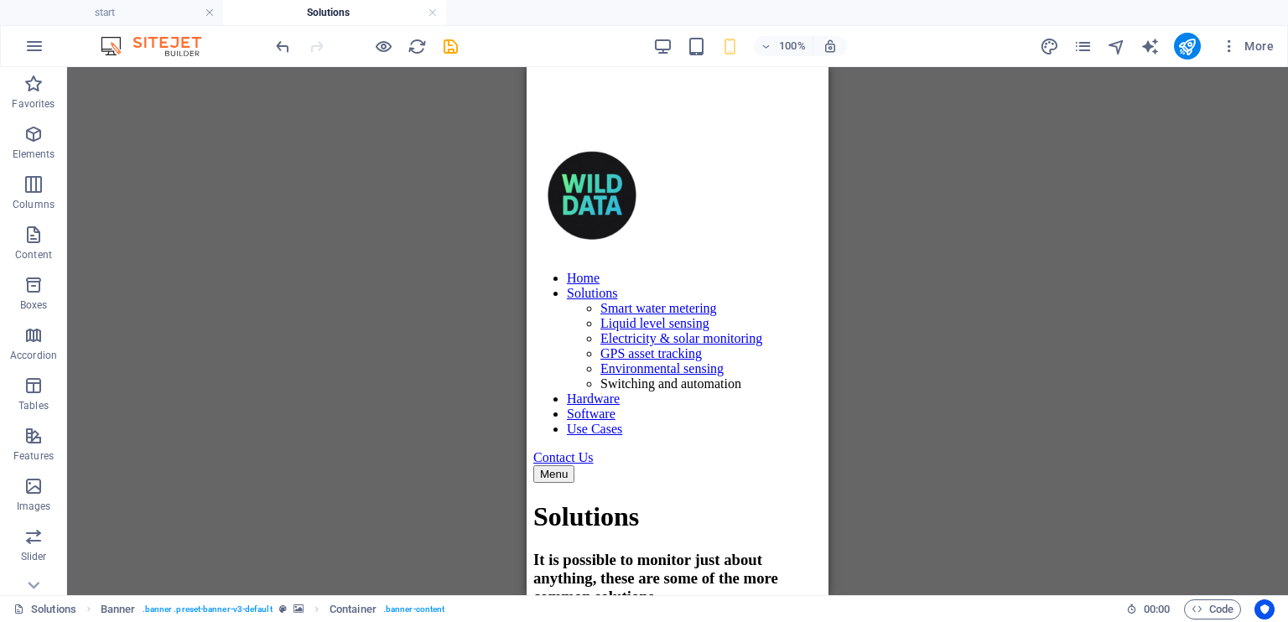
click at [437, 281] on div "Spacer Banner Container H3 Preset HTML Preset HTML H1 Drag here to replace the …" at bounding box center [677, 331] width 1221 height 528
click at [343, 253] on div "Spacer Banner Container H3 Preset HTML Preset HTML H1 Drag here to replace the …" at bounding box center [677, 331] width 1221 height 528
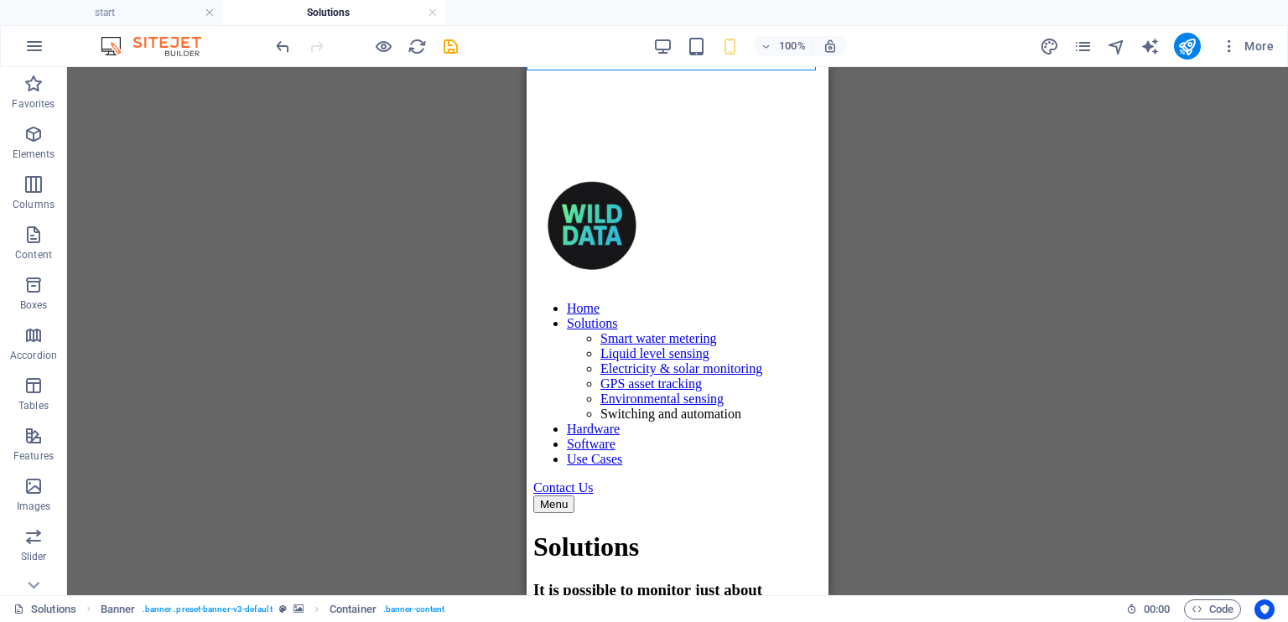
scroll to position [336, 0]
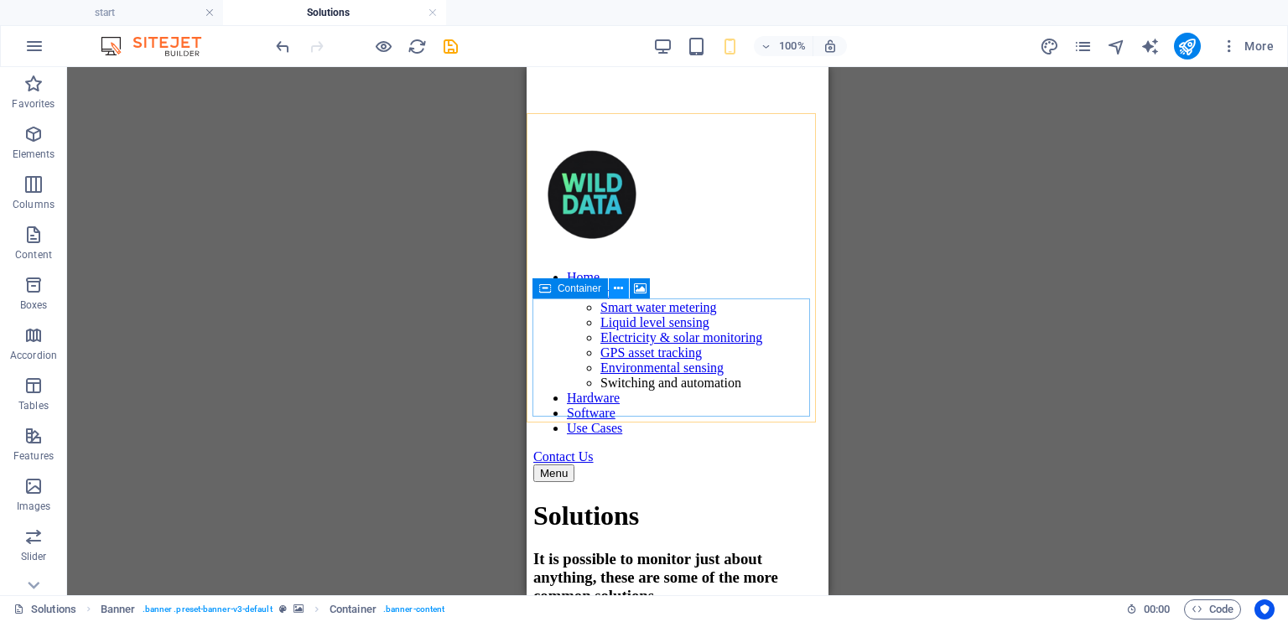
click at [624, 292] on button at bounding box center [619, 288] width 20 height 20
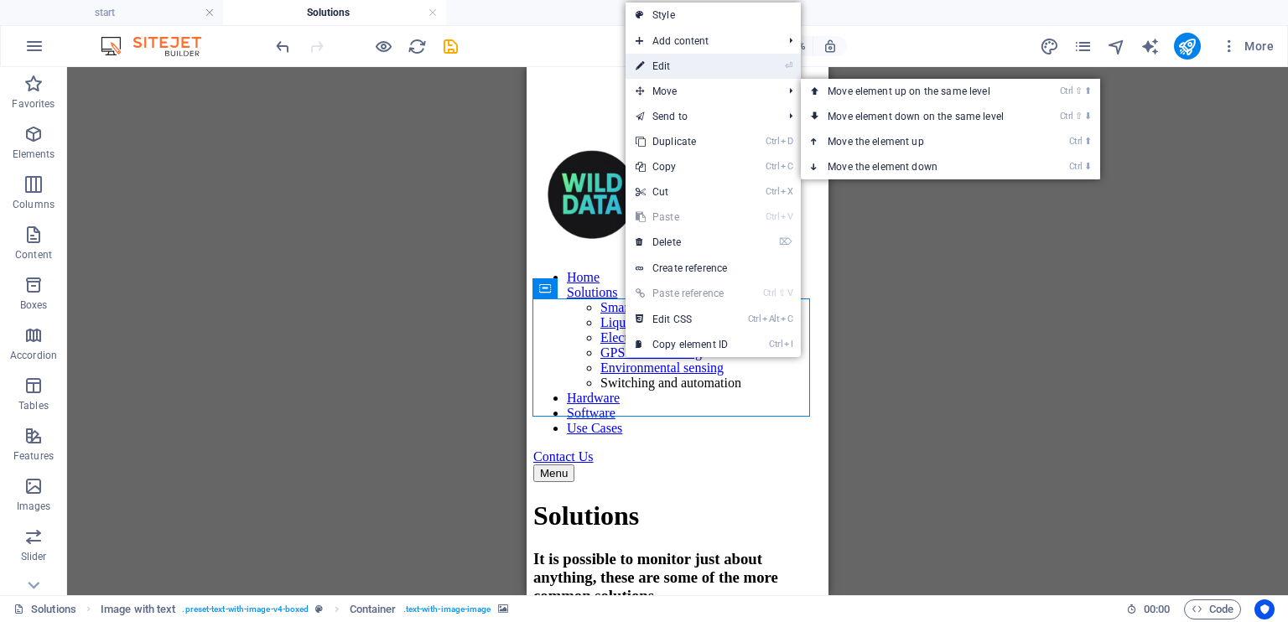
click at [724, 70] on link "⏎ Edit" at bounding box center [682, 66] width 112 height 25
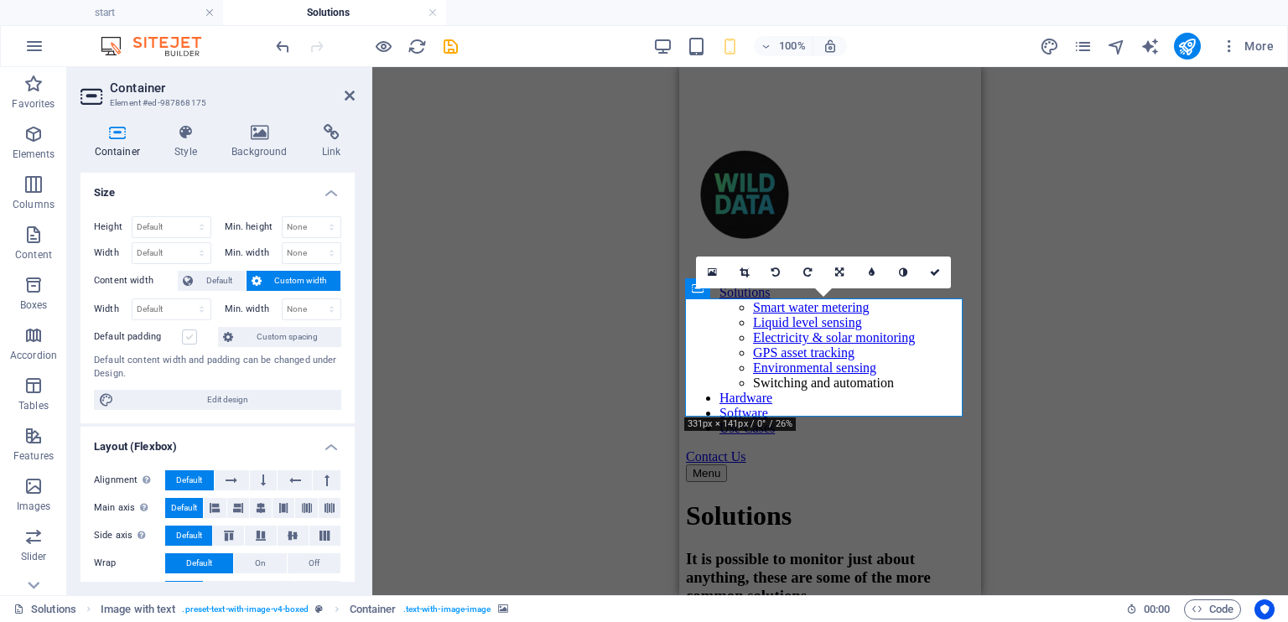
click at [189, 339] on label at bounding box center [189, 337] width 15 height 15
click at [0, 0] on input "Default padding" at bounding box center [0, 0] width 0 height 0
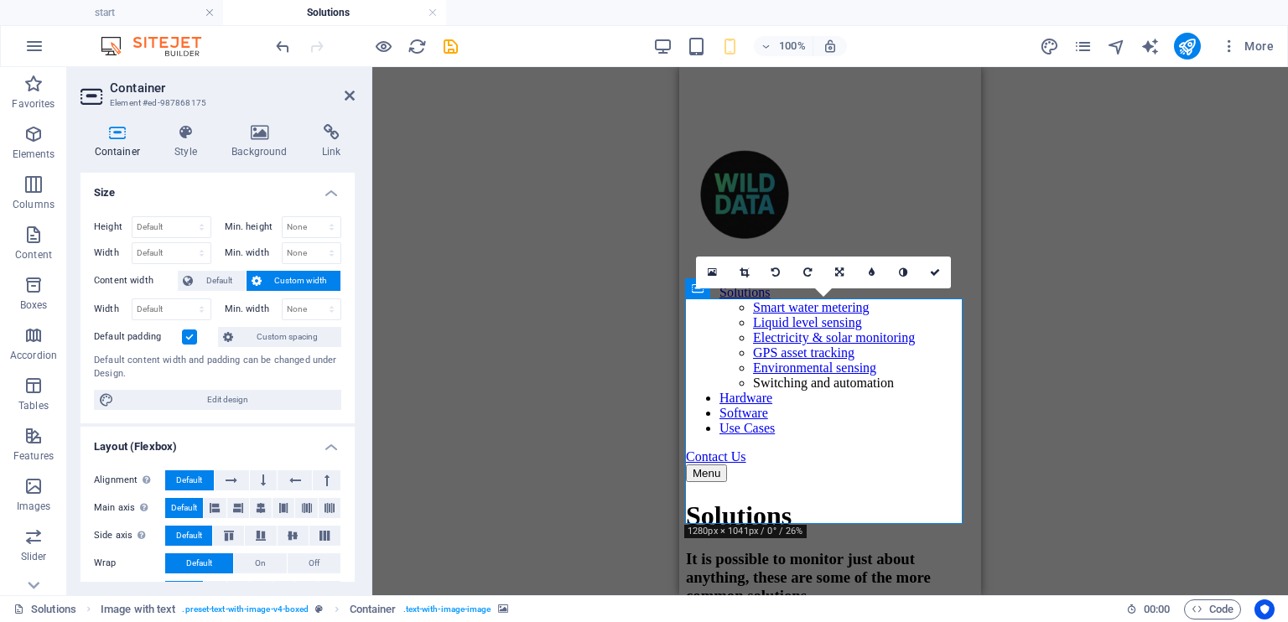
click at [486, 315] on div "Spacer Banner Container H3 Preset HTML Preset Banner HTML Container H1 Drag her…" at bounding box center [830, 331] width 916 height 528
click at [935, 281] on link at bounding box center [935, 273] width 32 height 32
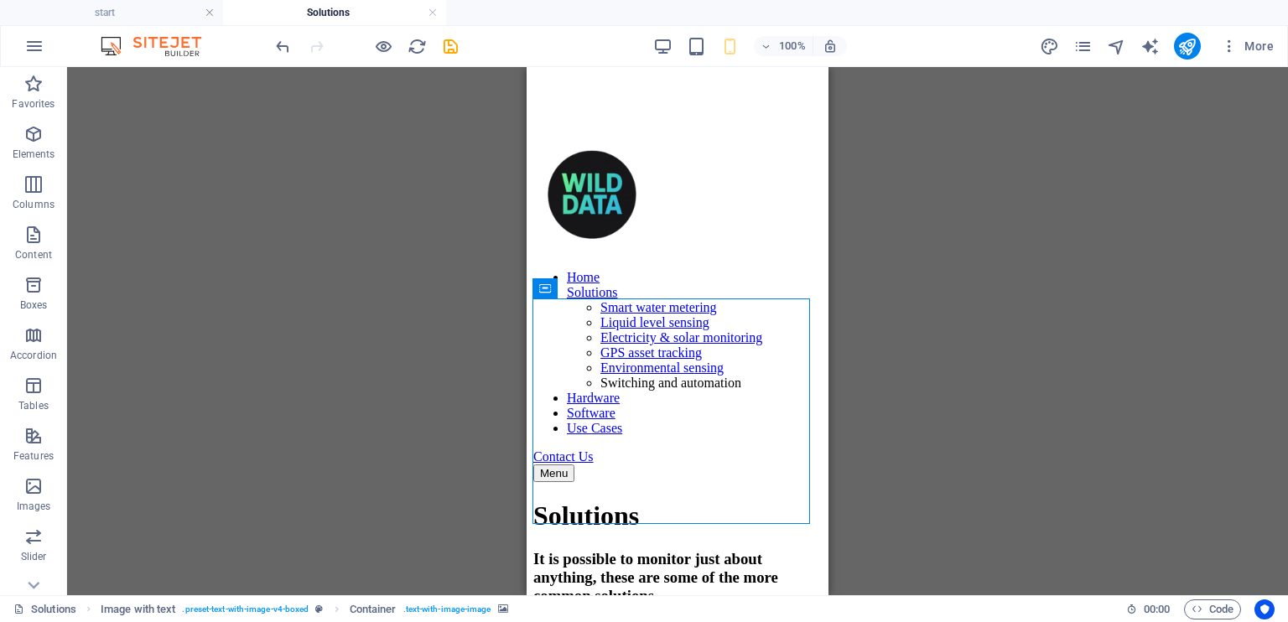
click at [402, 442] on div "Spacer Banner Container H3 Preset HTML Preset Banner HTML Container H1 Drag her…" at bounding box center [677, 331] width 1221 height 528
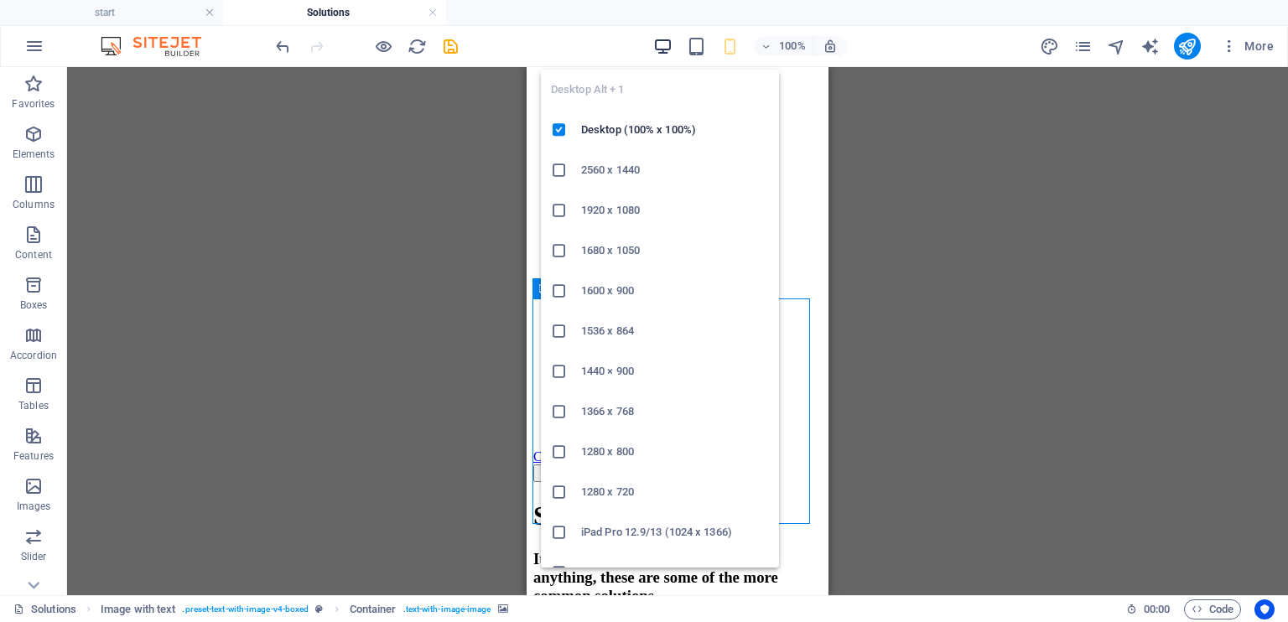
click at [663, 40] on icon "button" at bounding box center [662, 46] width 19 height 19
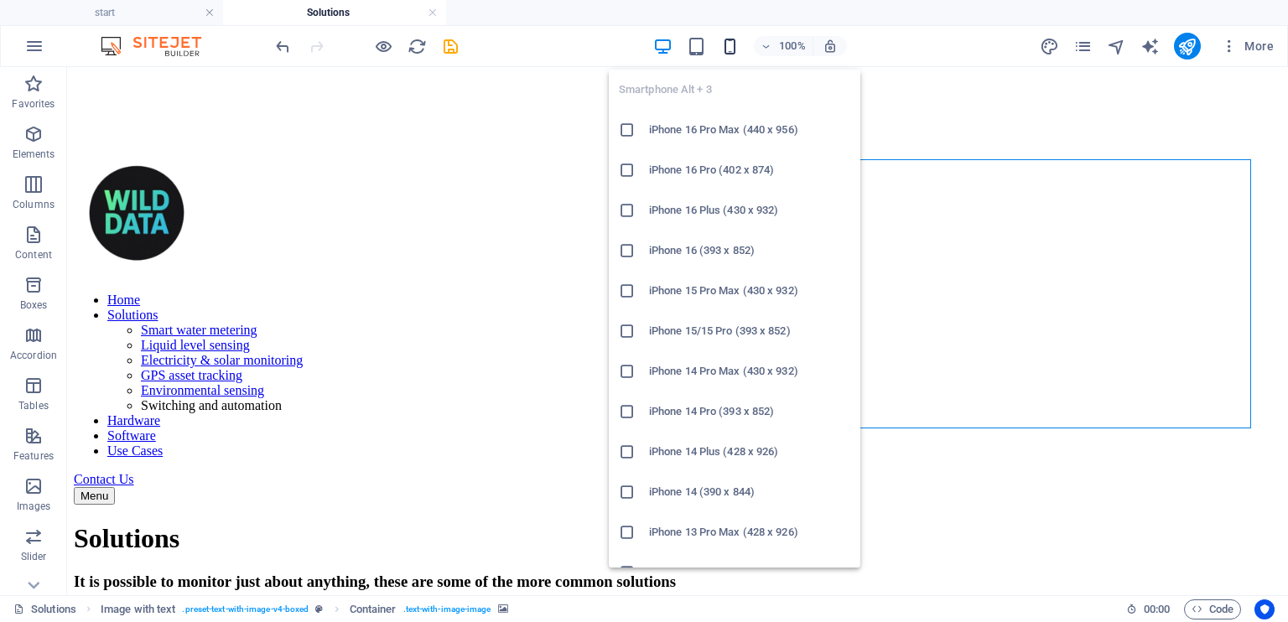
click at [729, 50] on icon "button" at bounding box center [729, 46] width 19 height 19
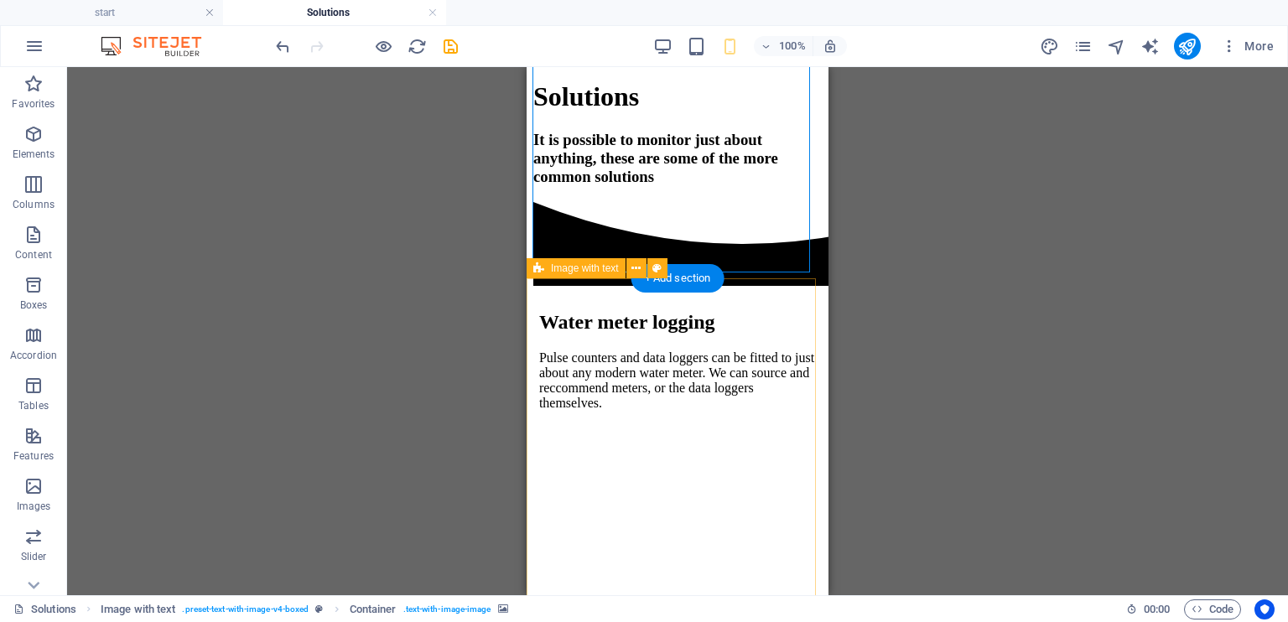
scroll to position [588, 0]
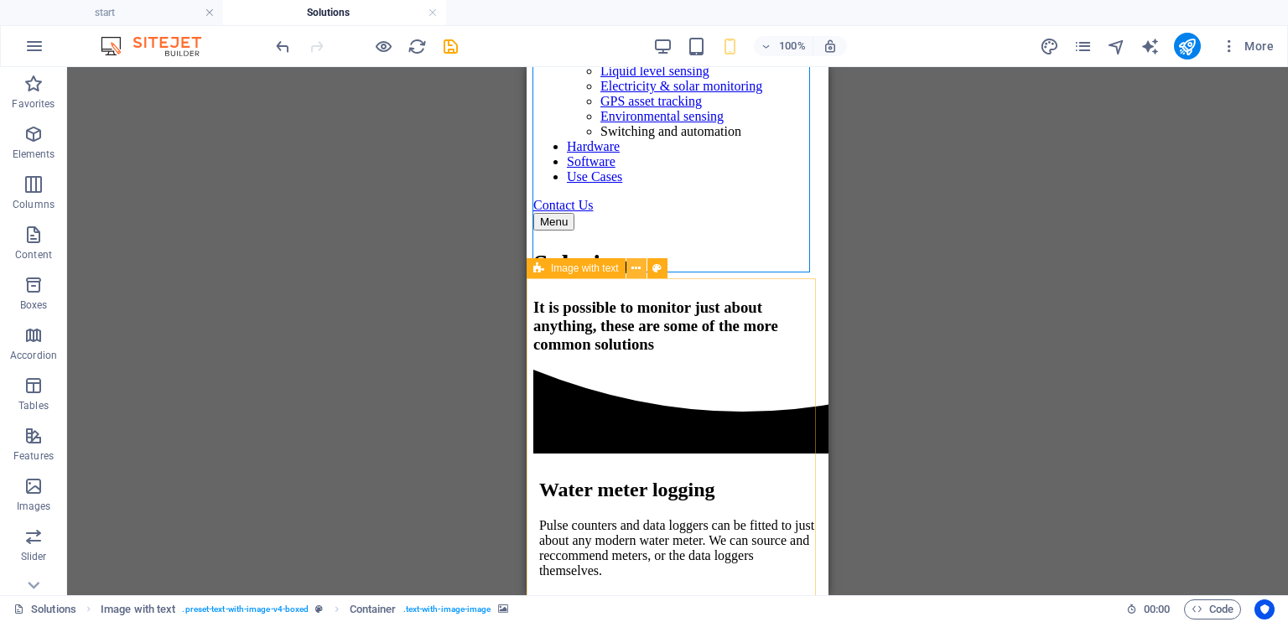
click at [640, 263] on icon at bounding box center [635, 269] width 9 height 18
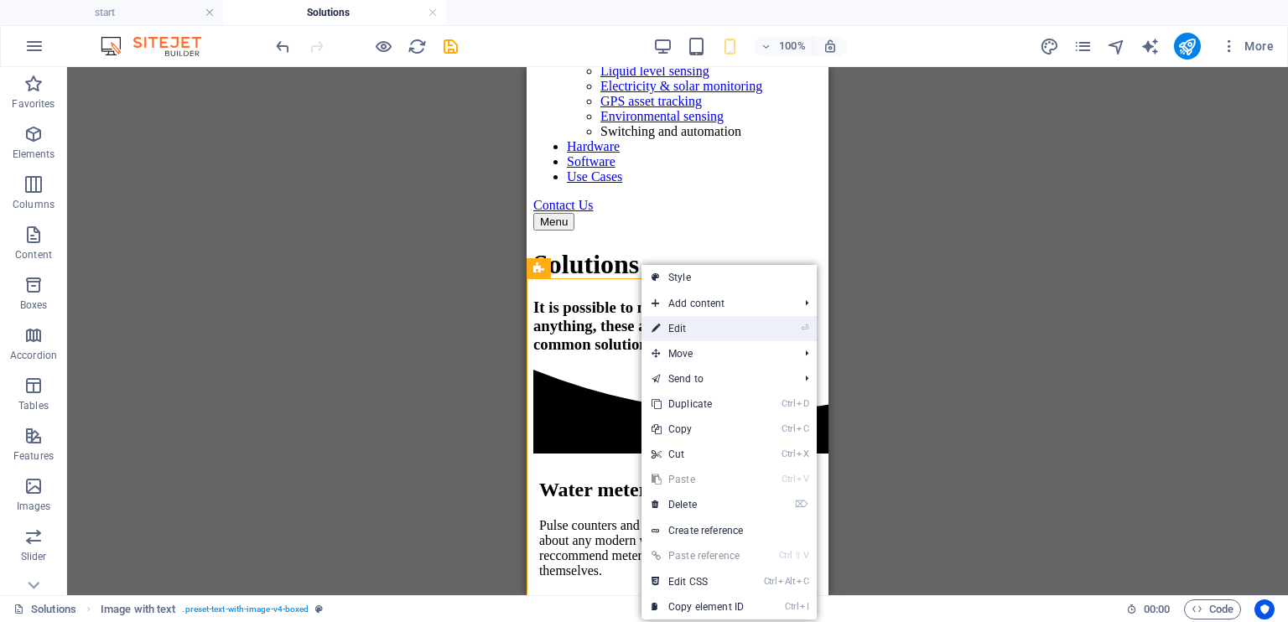
click at [673, 319] on link "⏎ Edit" at bounding box center [697, 328] width 112 height 25
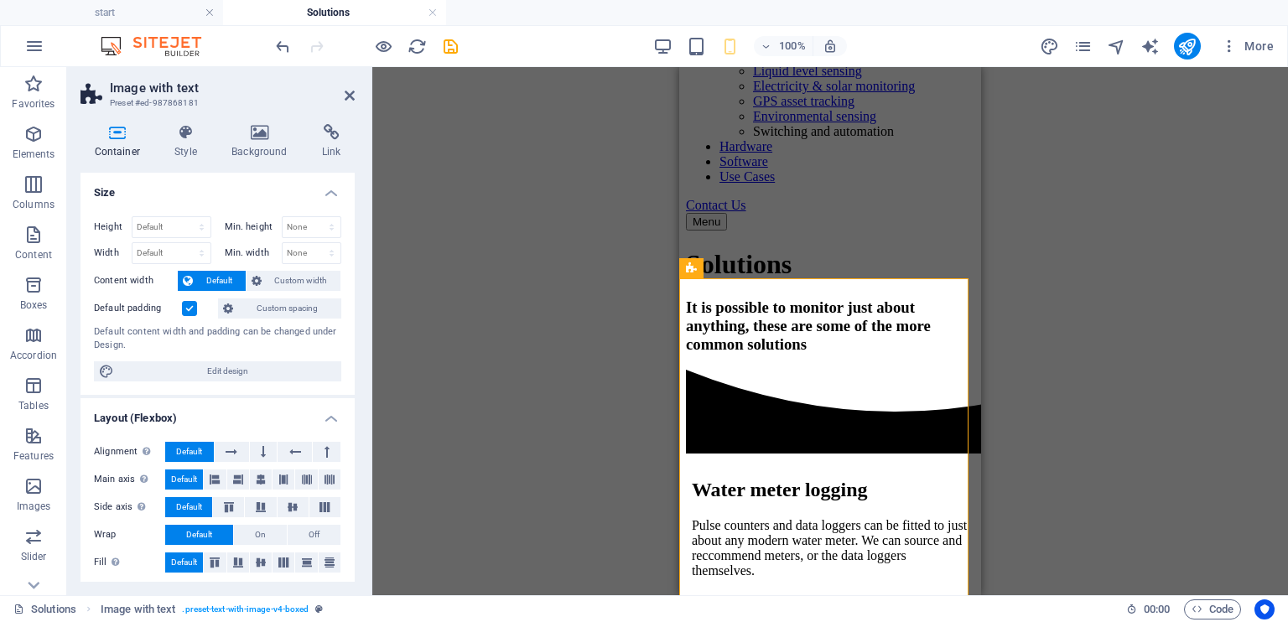
click at [190, 308] on label at bounding box center [189, 308] width 15 height 15
click at [0, 0] on input "Default padding" at bounding box center [0, 0] width 0 height 0
click at [454, 303] on div "Spacer Banner Container H3 Preset HTML Preset Banner HTML Container H1 Drag her…" at bounding box center [830, 331] width 916 height 528
click at [242, 301] on button "Custom spacing" at bounding box center [279, 309] width 123 height 20
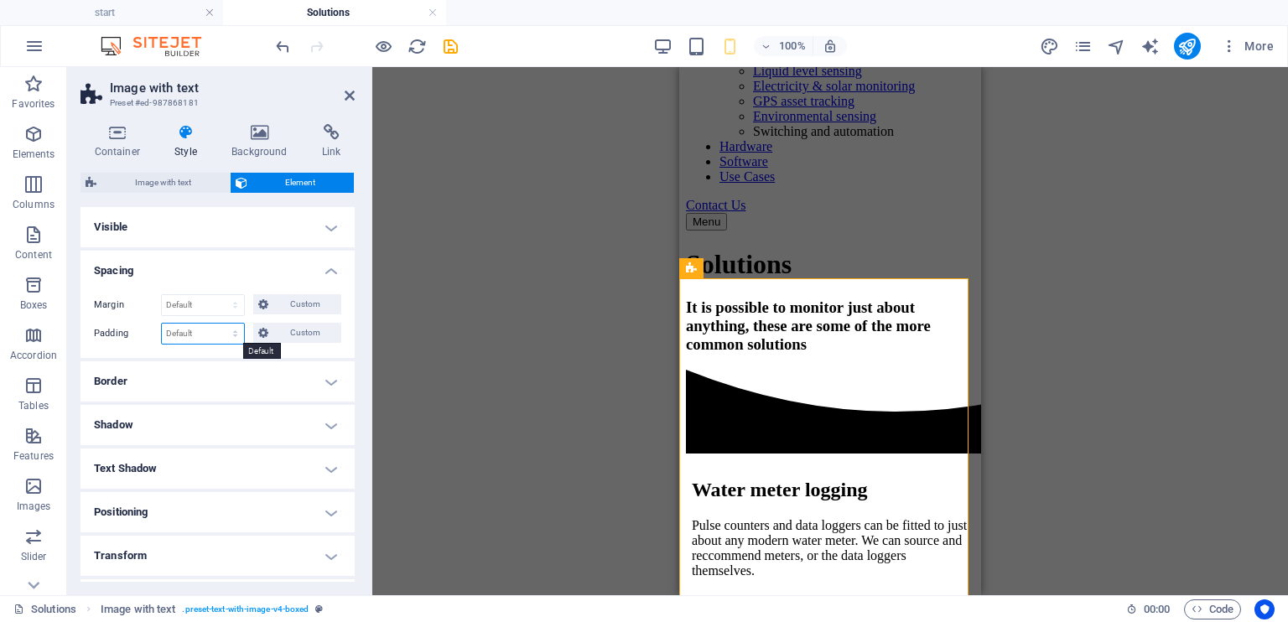
click at [203, 330] on select "Default px rem % vh vw Custom" at bounding box center [203, 334] width 82 height 20
select select "%"
click at [219, 324] on select "Default px rem % vh vw Custom" at bounding box center [203, 334] width 82 height 20
type input "2"
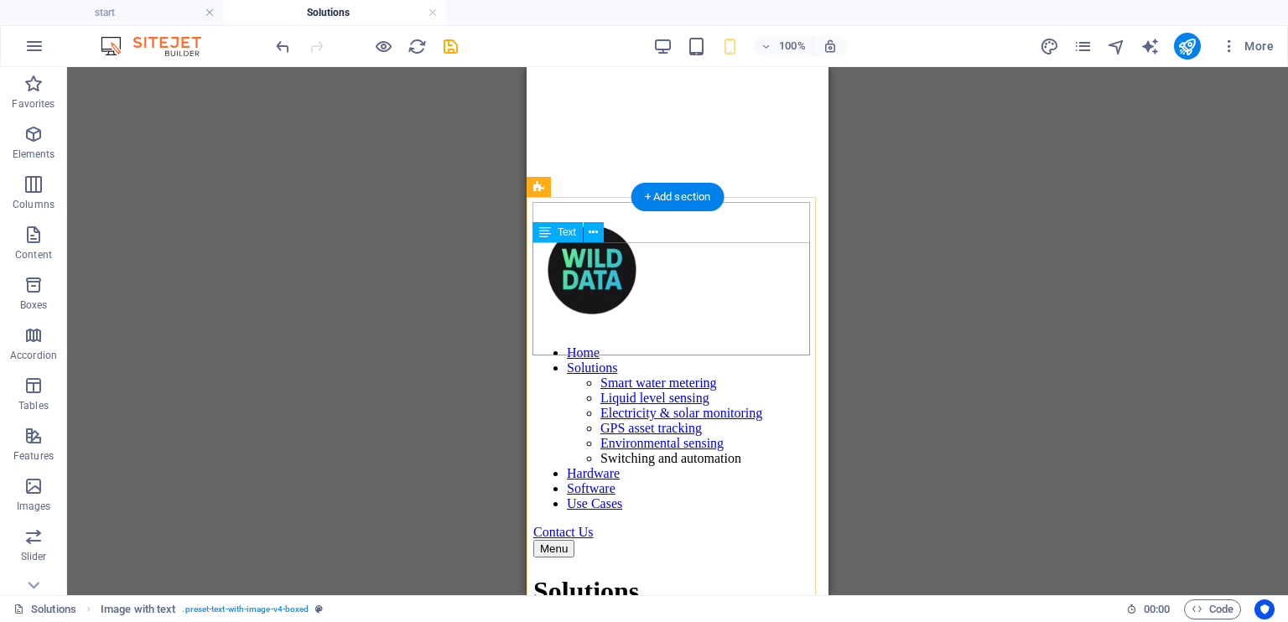
scroll to position [252, 0]
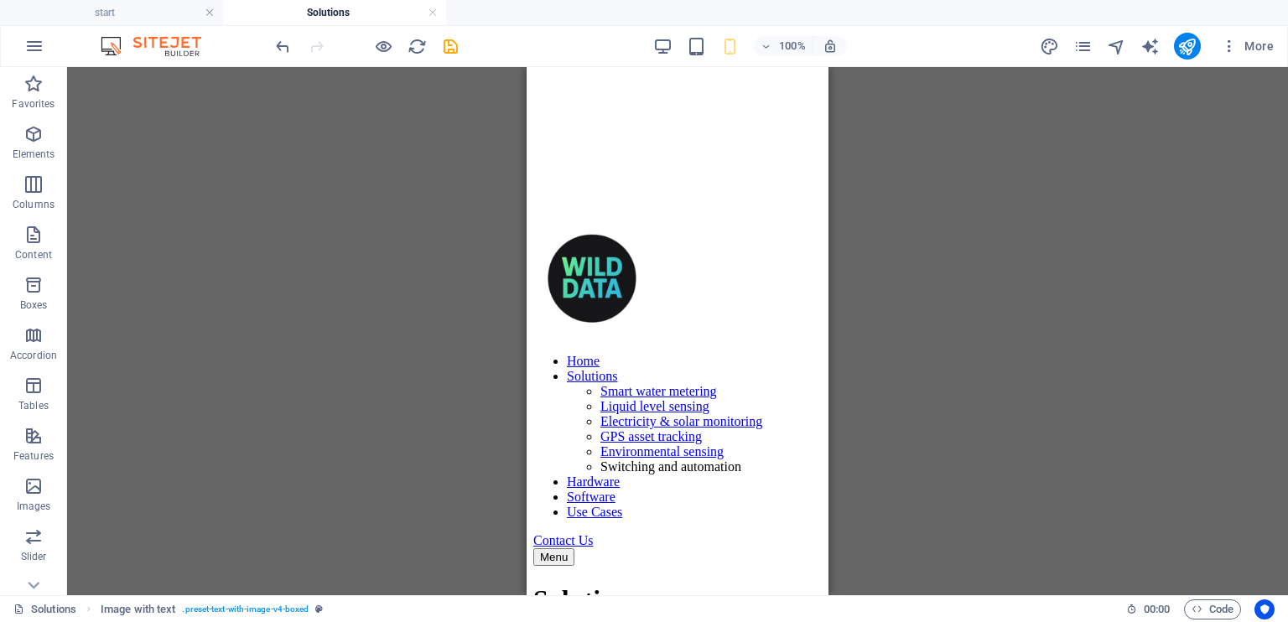
click at [406, 290] on div "Spacer Banner Container H3 Preset HTML Preset Banner HTML Container H1 Drag her…" at bounding box center [677, 331] width 1221 height 528
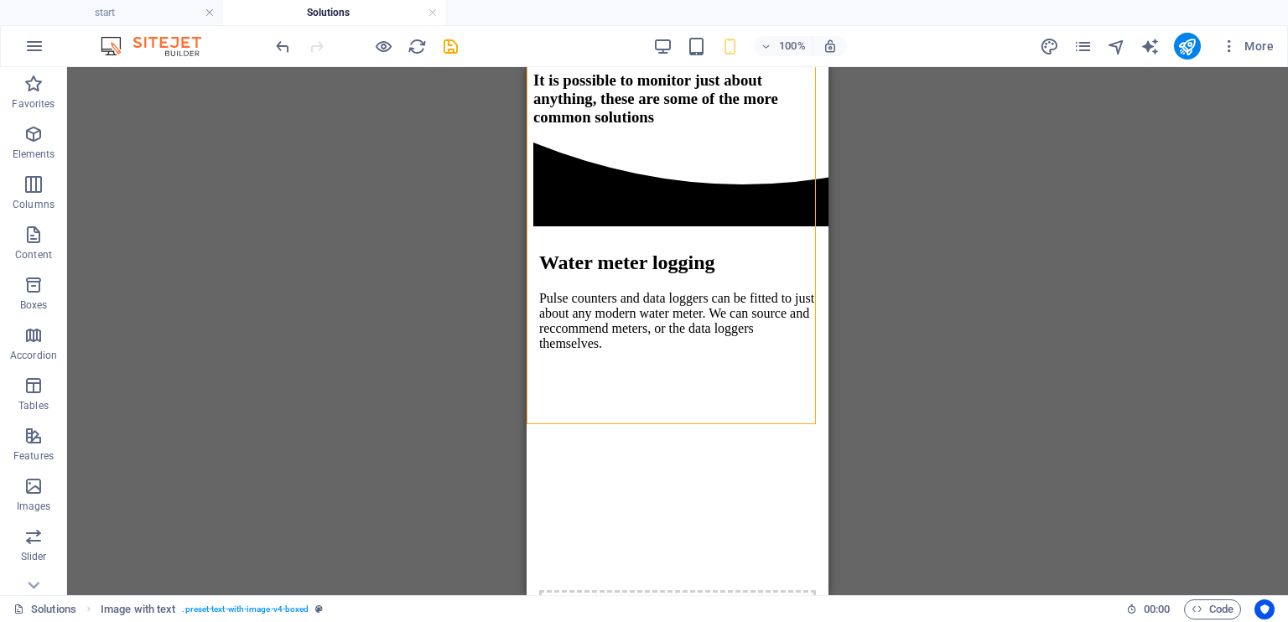
scroll to position [896, 0]
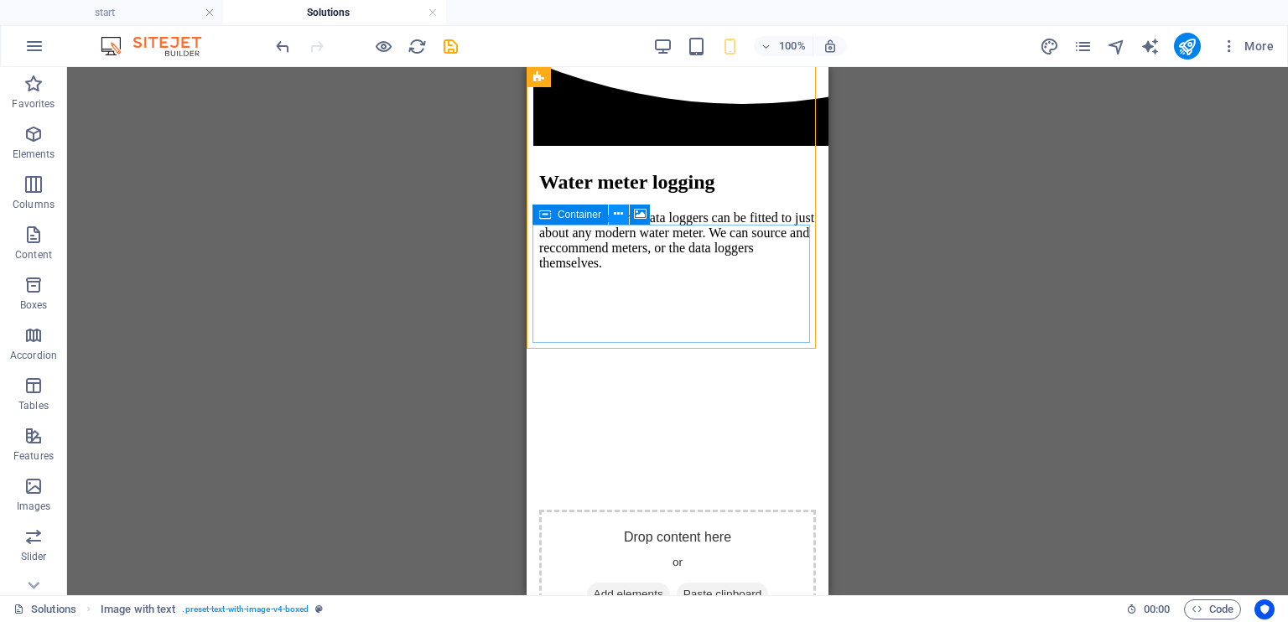
click at [621, 217] on icon at bounding box center [618, 214] width 9 height 18
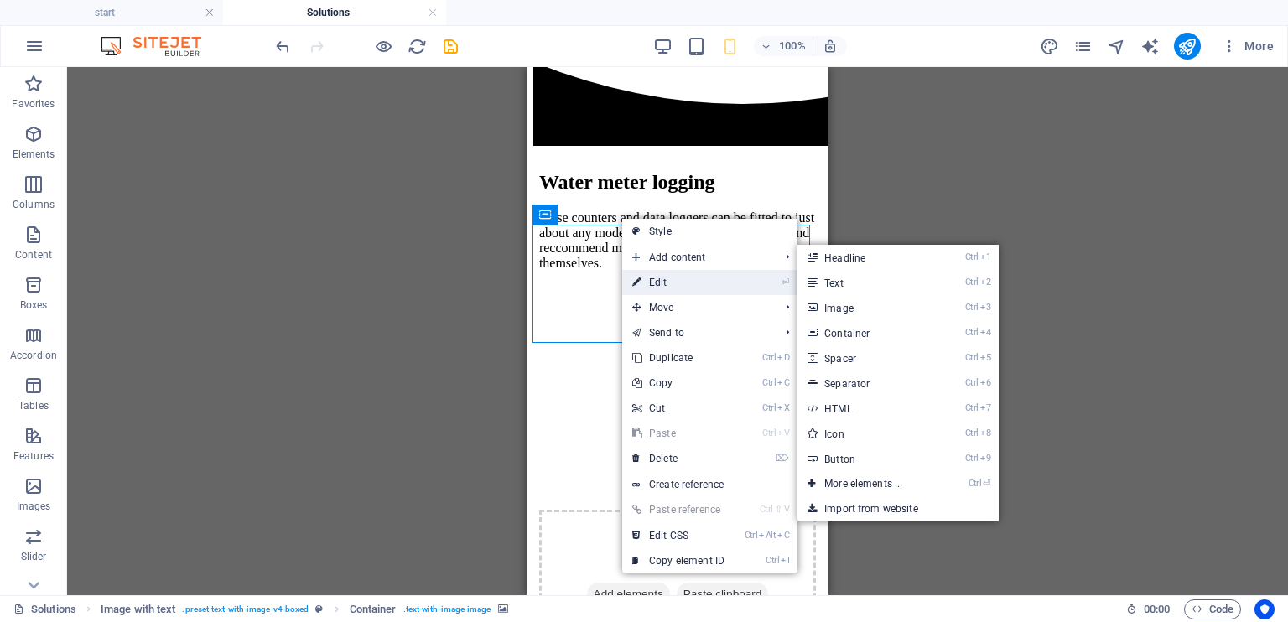
click at [660, 273] on link "⏎ Edit" at bounding box center [678, 282] width 112 height 25
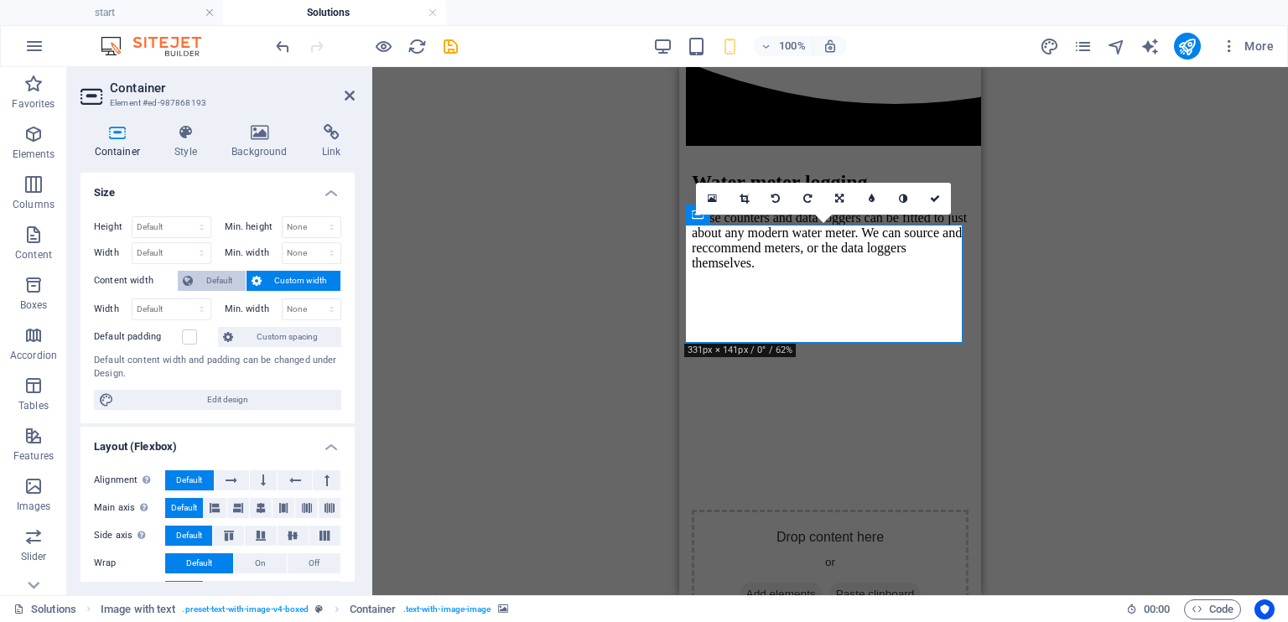
click at [213, 280] on span "Default" at bounding box center [219, 281] width 43 height 20
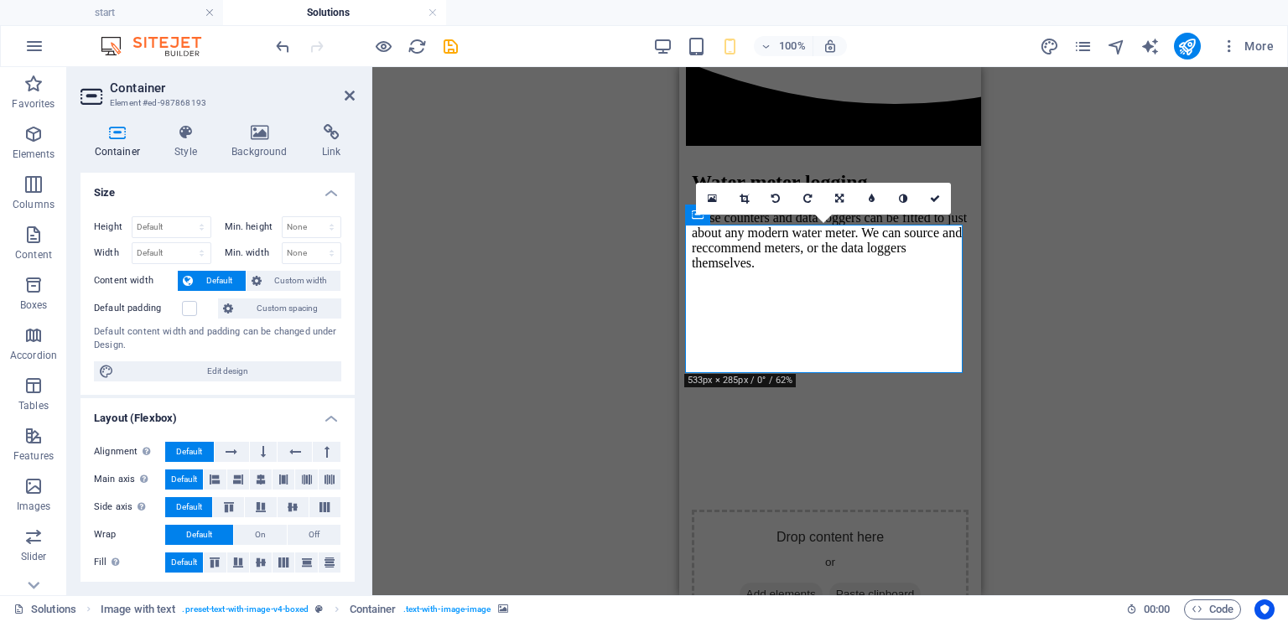
click at [480, 241] on div "Spacer Banner Container H3 Preset HTML Preset HTML Container H1 Drag here to re…" at bounding box center [830, 331] width 916 height 528
click at [256, 313] on span "Custom spacing" at bounding box center [287, 309] width 98 height 20
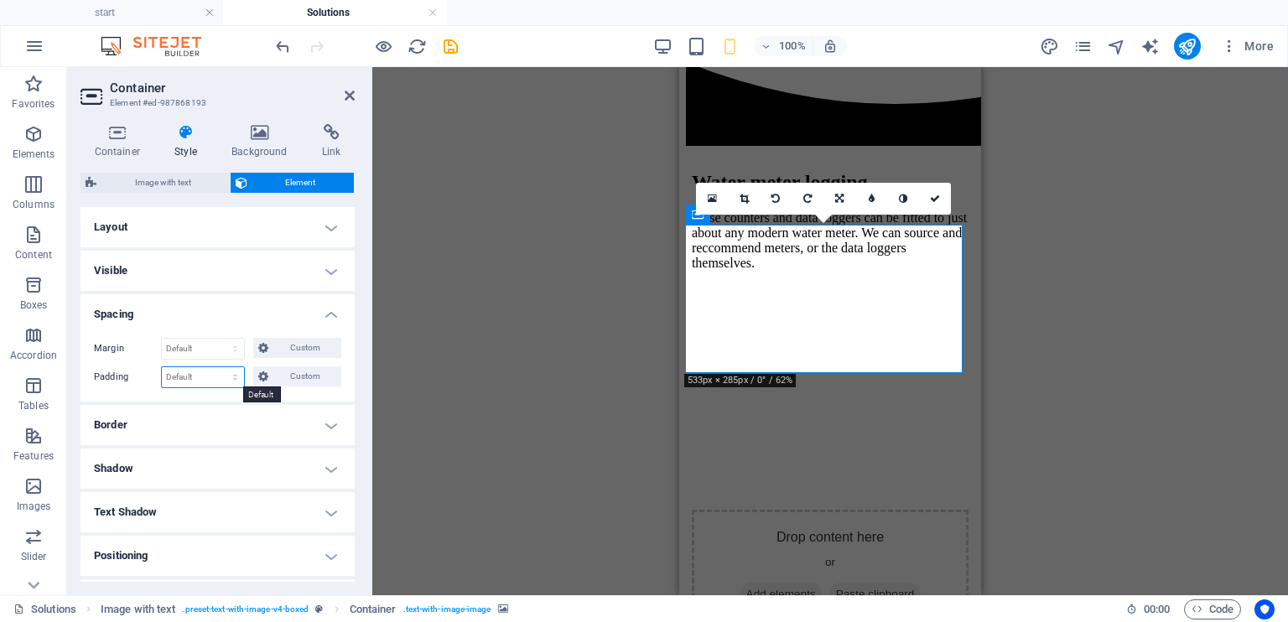
click at [200, 374] on select "Default px rem % vh vw Custom" at bounding box center [203, 377] width 82 height 20
select select "%"
click at [219, 367] on select "Default px rem % vh vw Custom" at bounding box center [203, 377] width 82 height 20
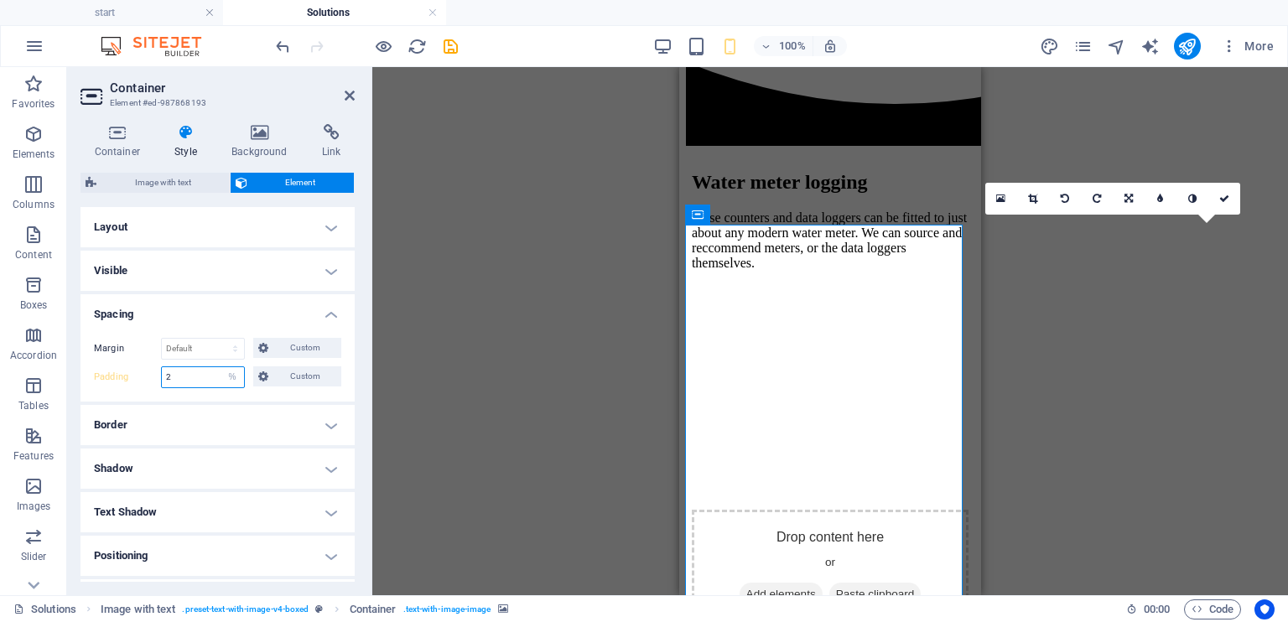
type input "2"
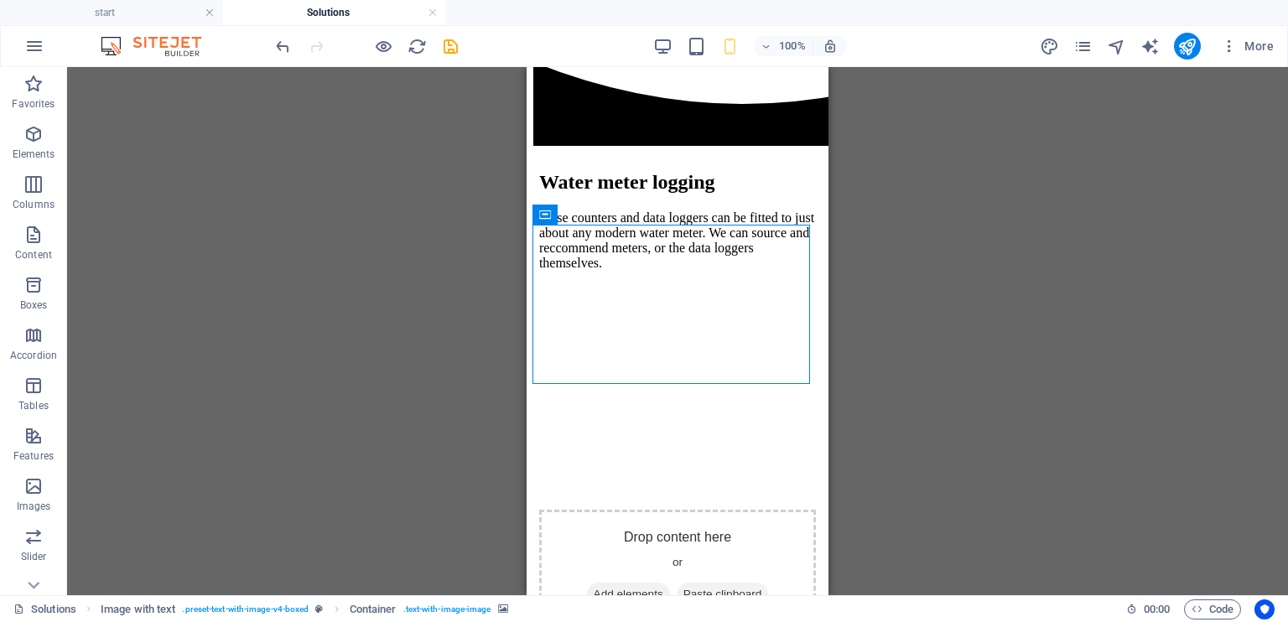
drag, startPoint x: 416, startPoint y: 273, endPoint x: 30, endPoint y: 122, distance: 414.2
click at [416, 273] on div "Spacer Banner Container H3 Preset HTML Preset HTML Container H1 Drag here to re…" at bounding box center [677, 331] width 1221 height 528
click at [441, 439] on div "Spacer Banner Container H3 Preset HTML Preset HTML Container H1 Drag here to re…" at bounding box center [677, 331] width 1221 height 528
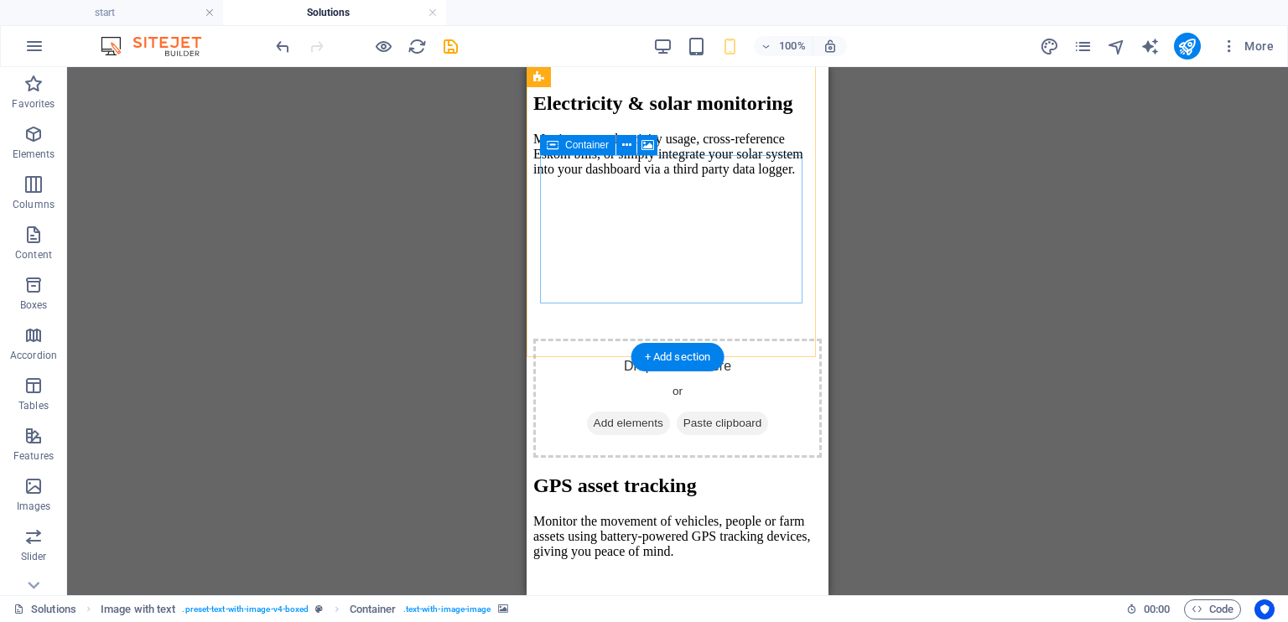
scroll to position [1399, 0]
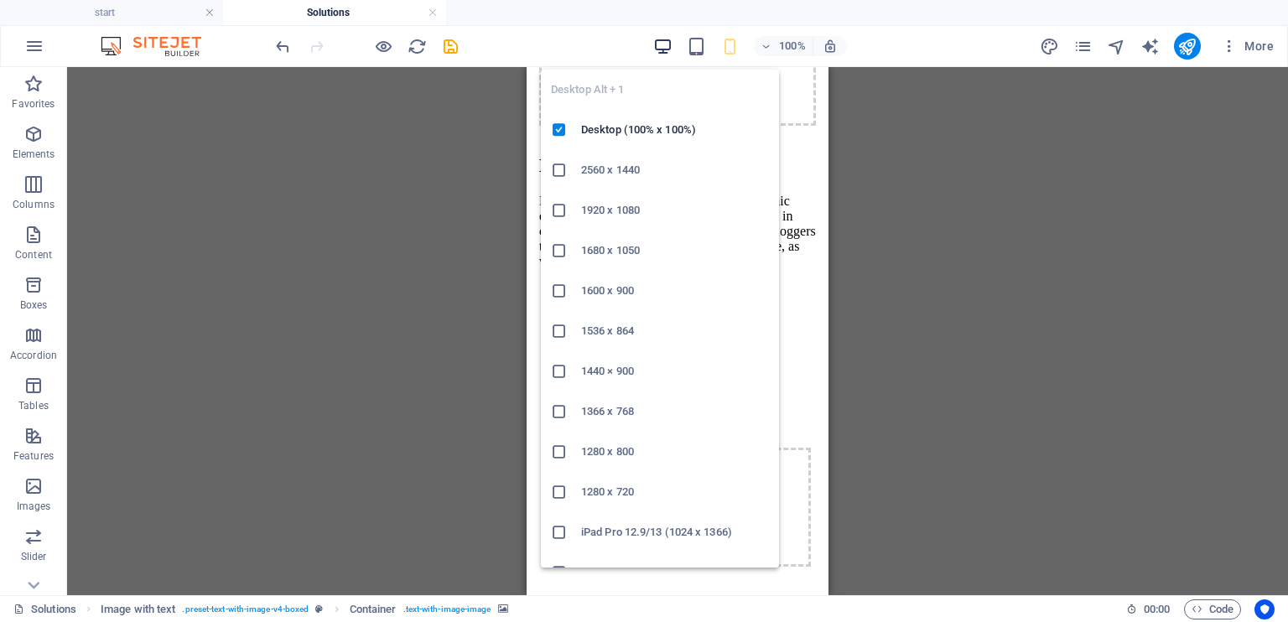
click at [664, 44] on icon "button" at bounding box center [662, 46] width 19 height 19
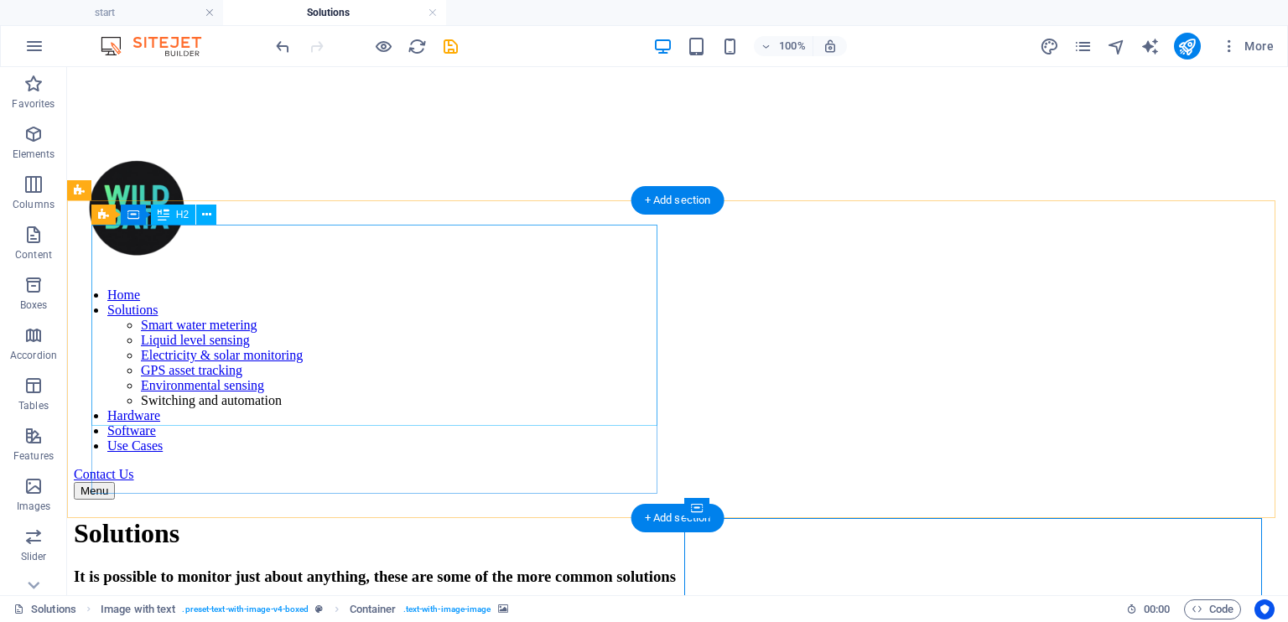
scroll to position [268, 0]
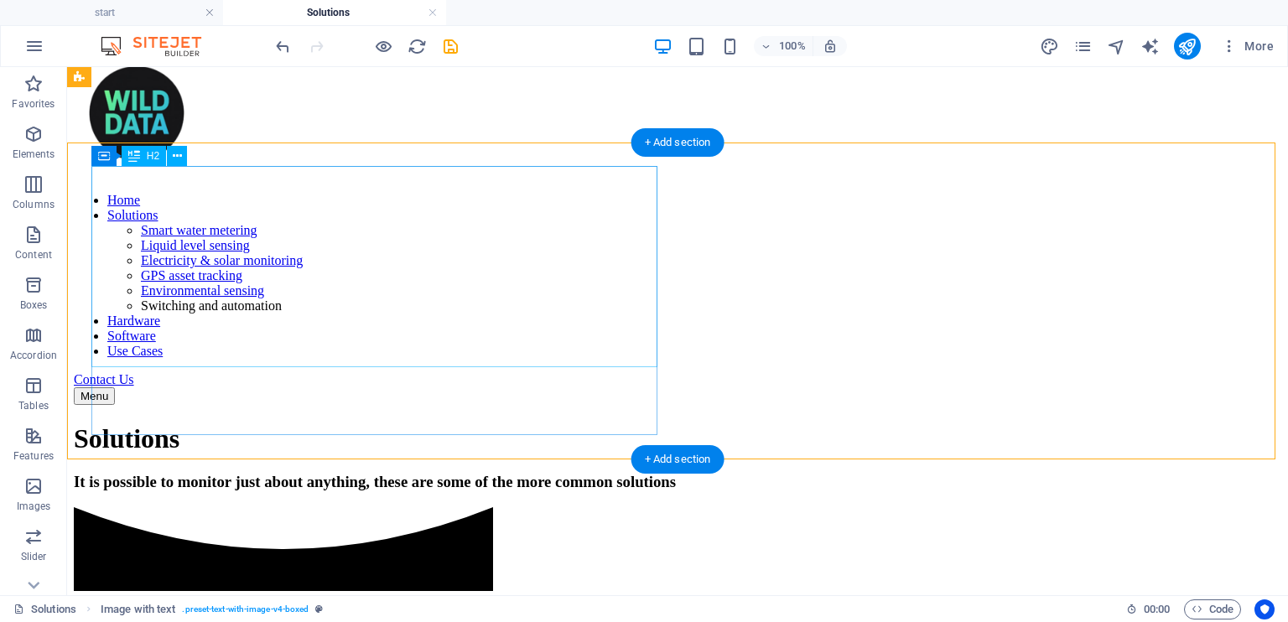
scroll to position [101, 0]
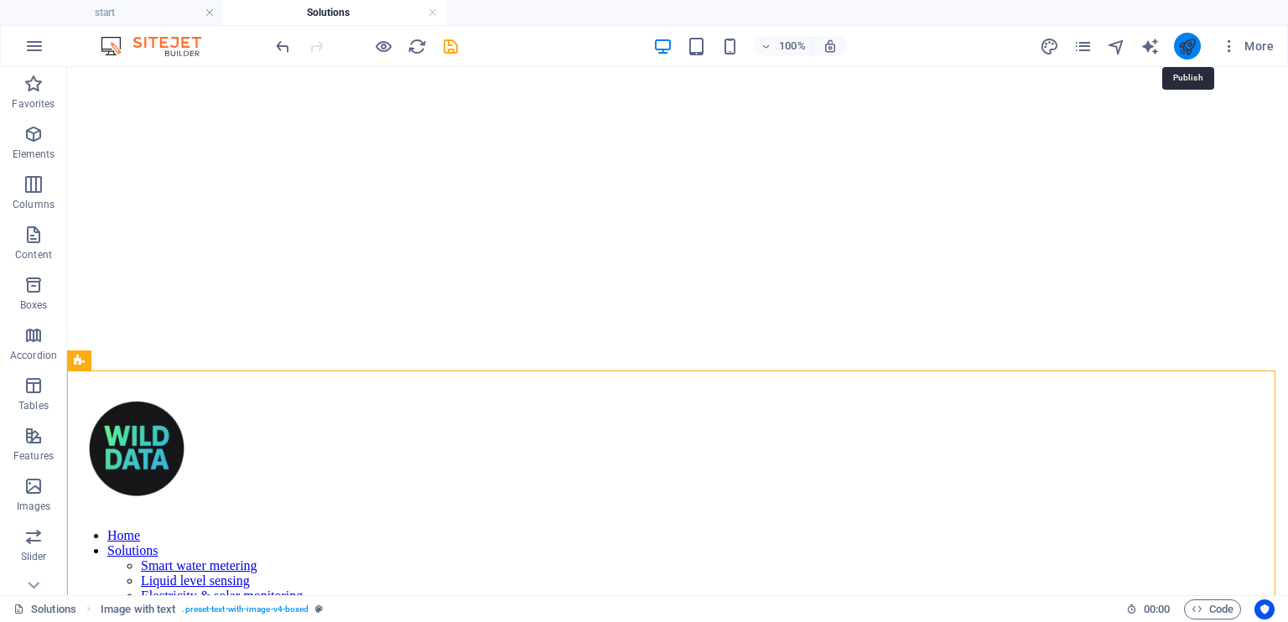
click at [1183, 45] on icon "publish" at bounding box center [1186, 46] width 19 height 19
